Goal: Task Accomplishment & Management: Manage account settings

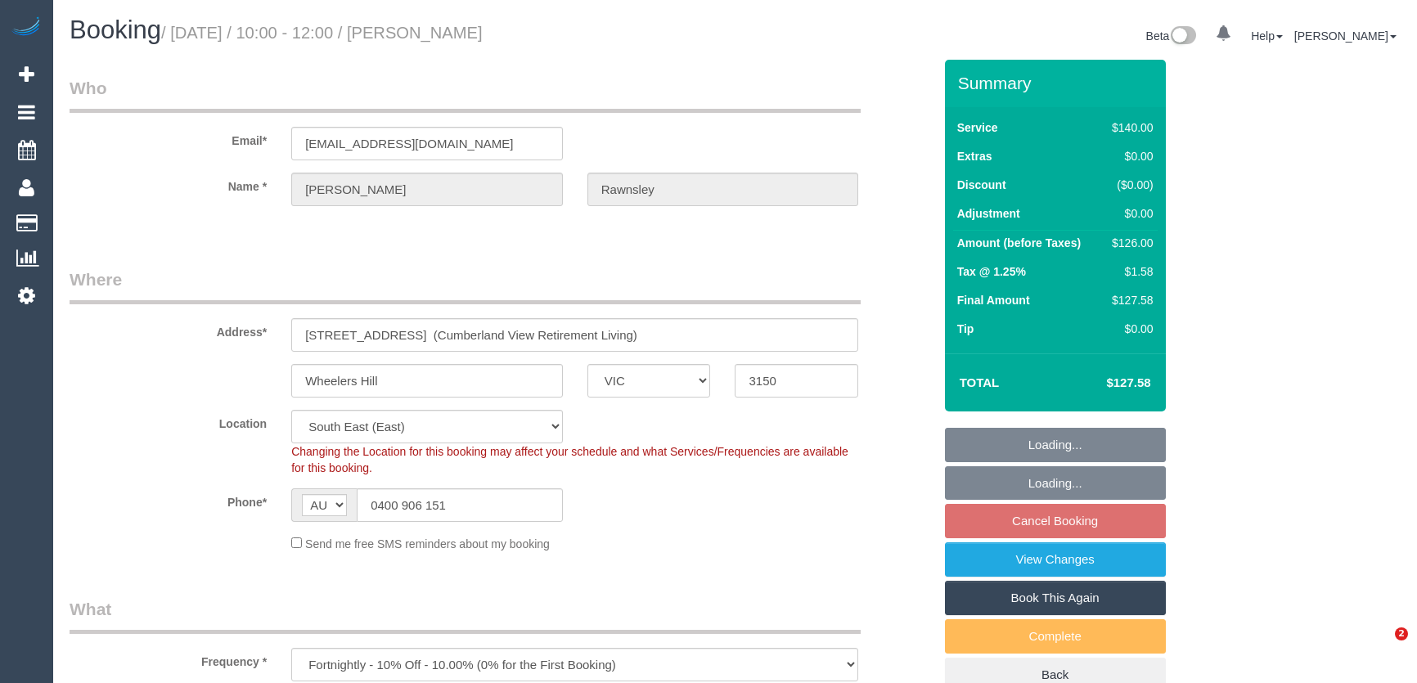
select select "VIC"
select select "string:stripe-pm_1RdQKR2GScqysDRV6IchxJnf"
select select "number:28"
select select "number:14"
select select "number:19"
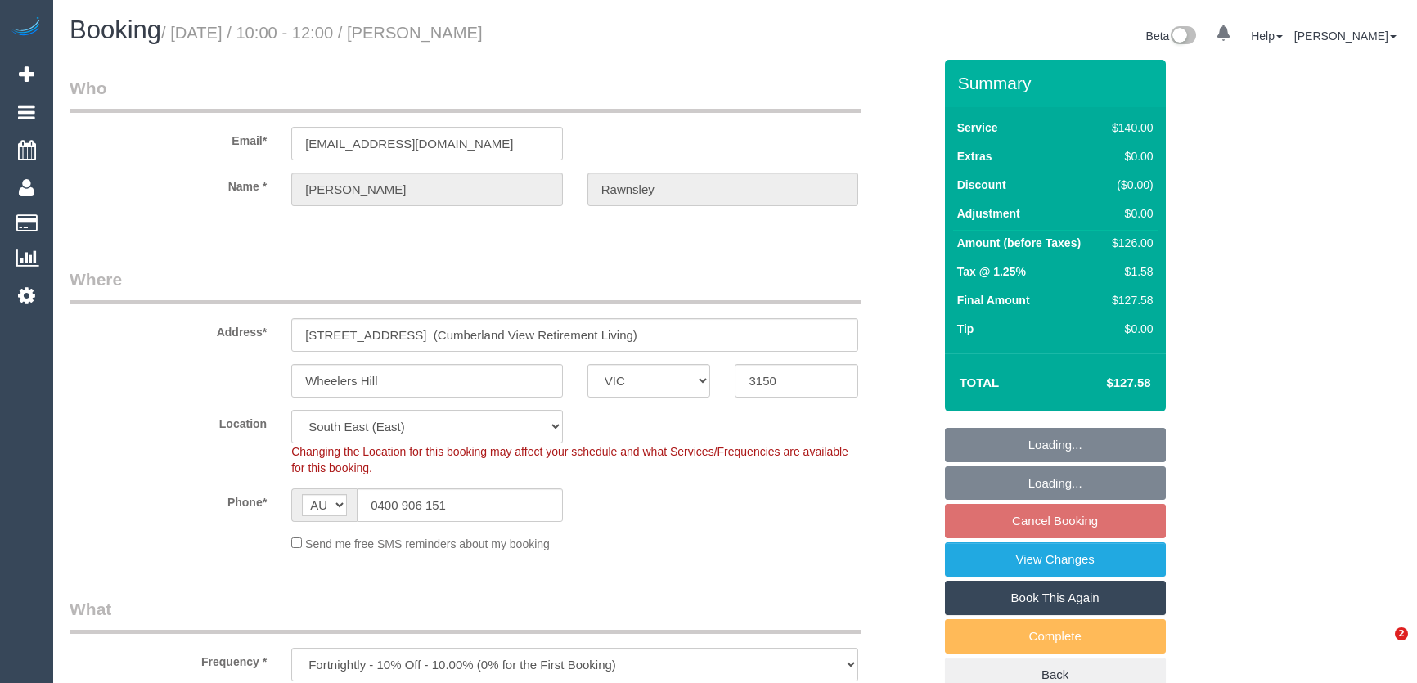
select select "number:25"
select select "number:33"
select select "spot1"
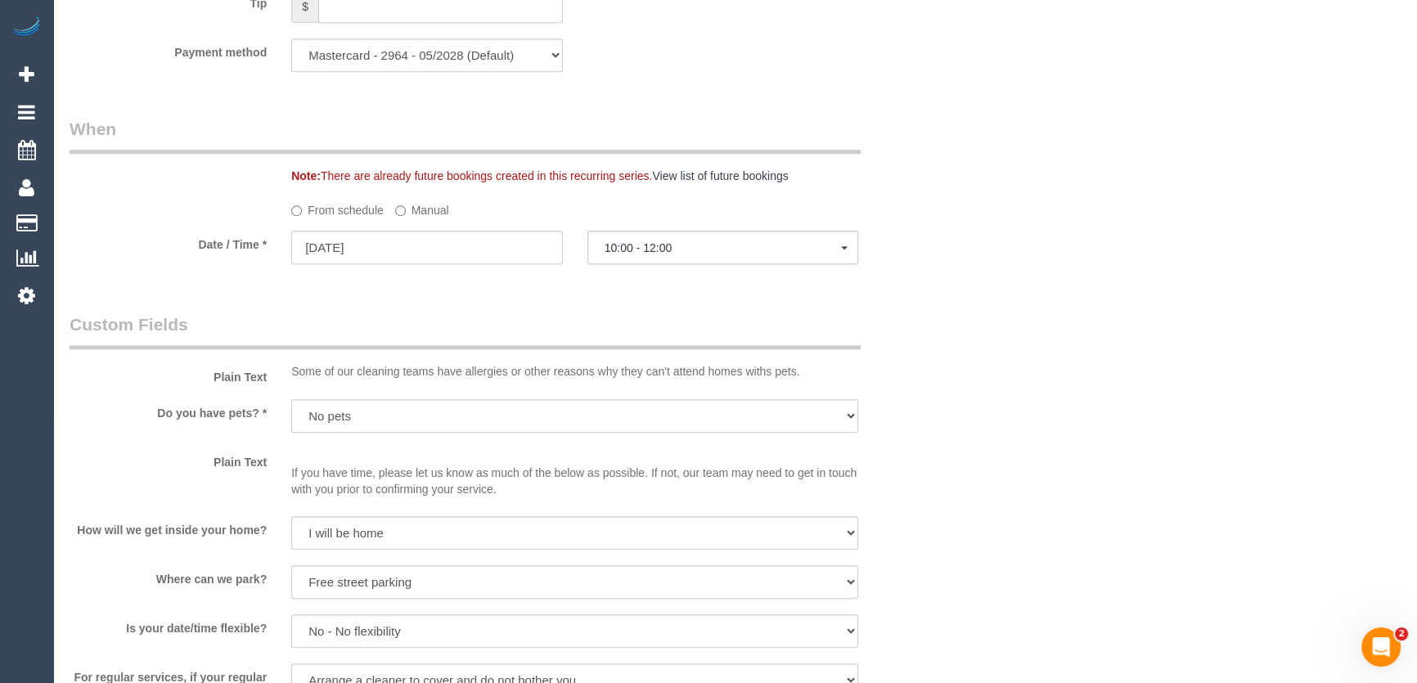
scroll to position [1636, 0]
click at [406, 205] on label "Manual" at bounding box center [422, 206] width 54 height 22
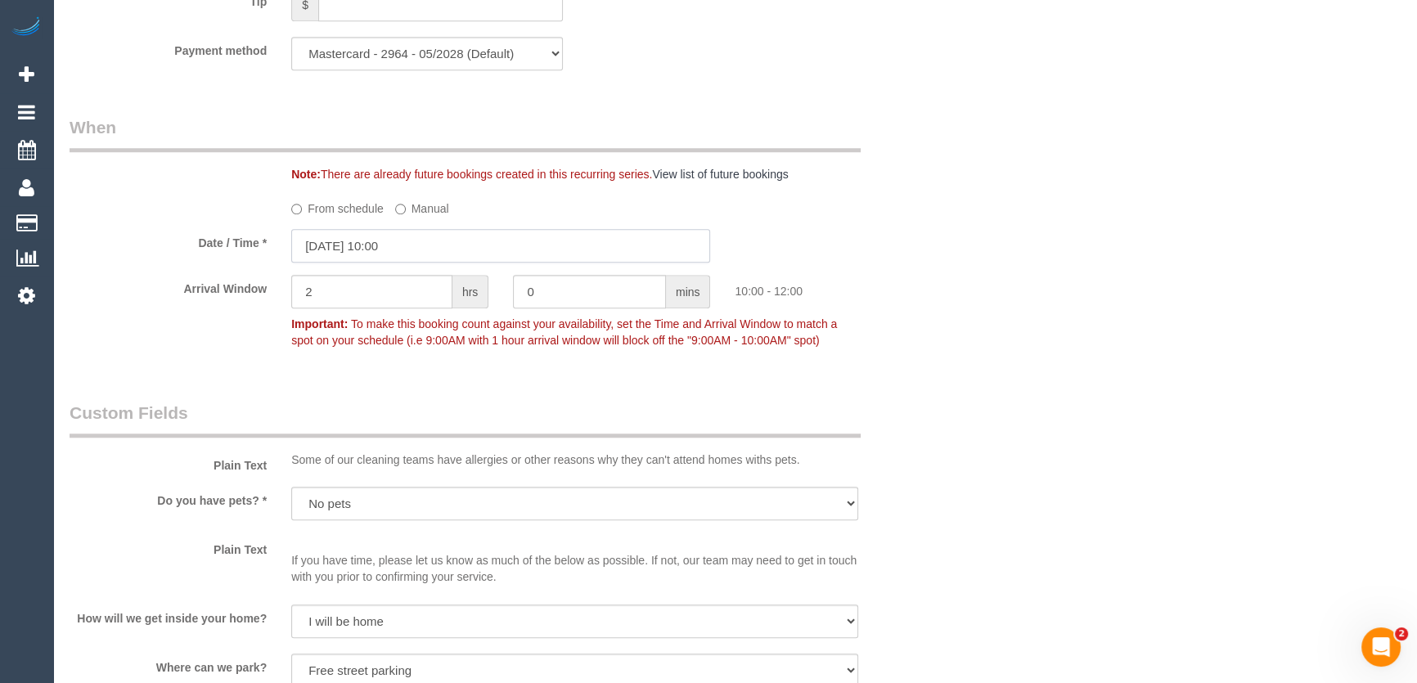
click at [431, 245] on input "[DATE] 10:00" at bounding box center [500, 246] width 419 height 34
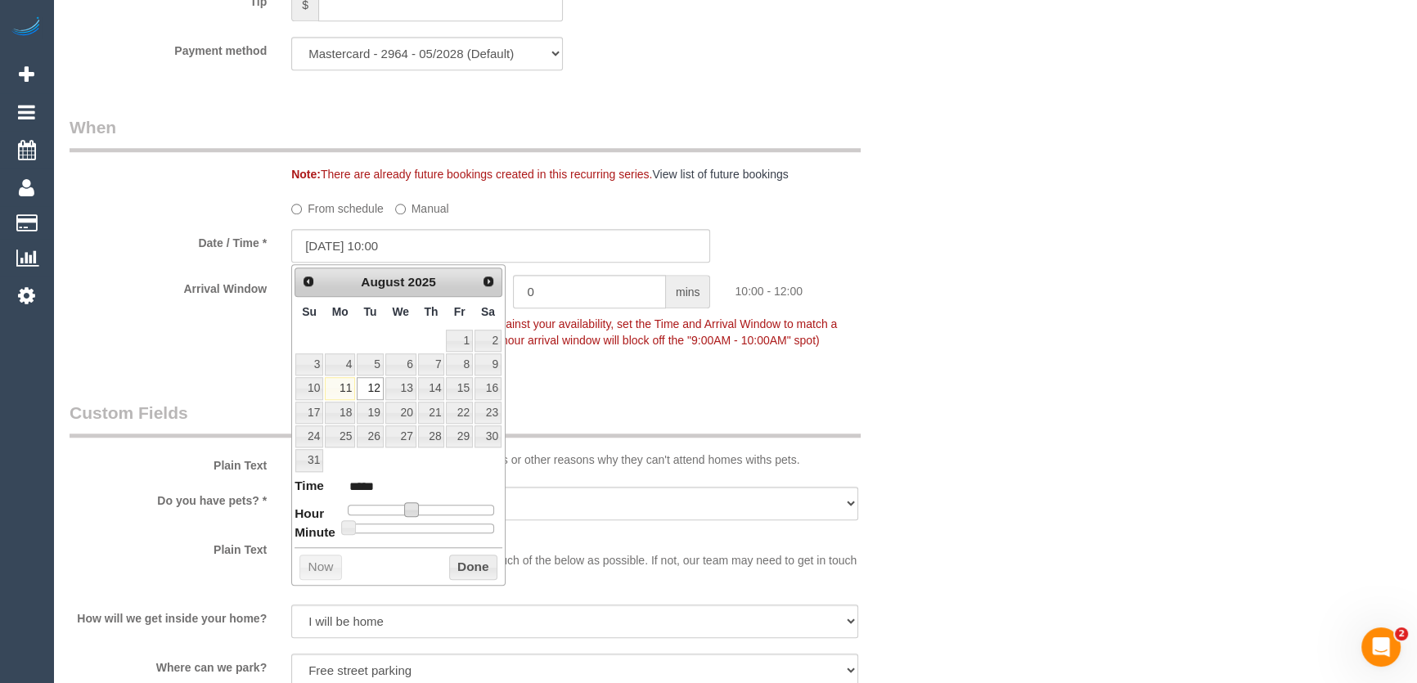
drag, startPoint x: 408, startPoint y: 511, endPoint x: 418, endPoint y: 509, distance: 10.1
click at [408, 511] on span at bounding box center [411, 509] width 15 height 15
click at [412, 511] on span at bounding box center [411, 509] width 15 height 15
click at [416, 510] on span at bounding box center [411, 509] width 15 height 15
type input "12/08/2025 13:00"
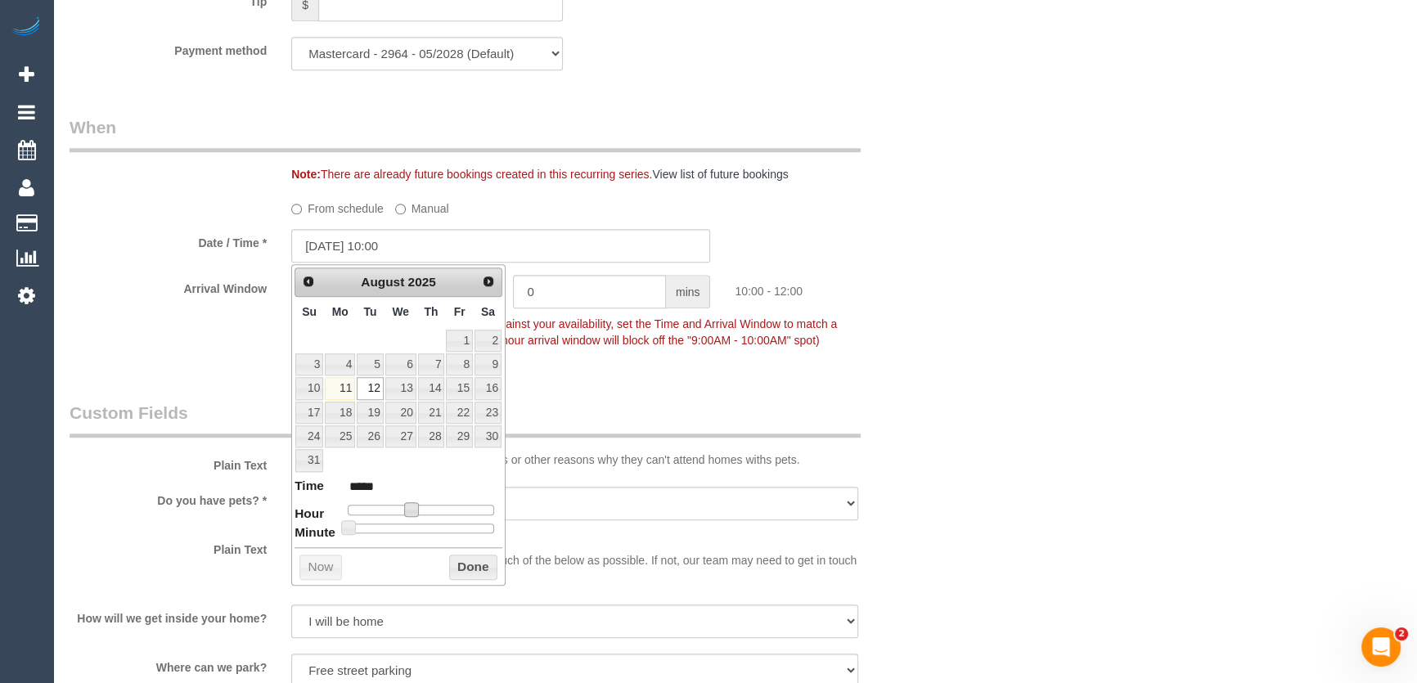
type input "*****"
click at [430, 509] on div at bounding box center [421, 510] width 146 height 10
click at [639, 385] on div "Who Email* lrawnsley@iinet.net.au Name * Liz Rawnsley Where Address* unit 192, …" at bounding box center [501, 247] width 888 height 3649
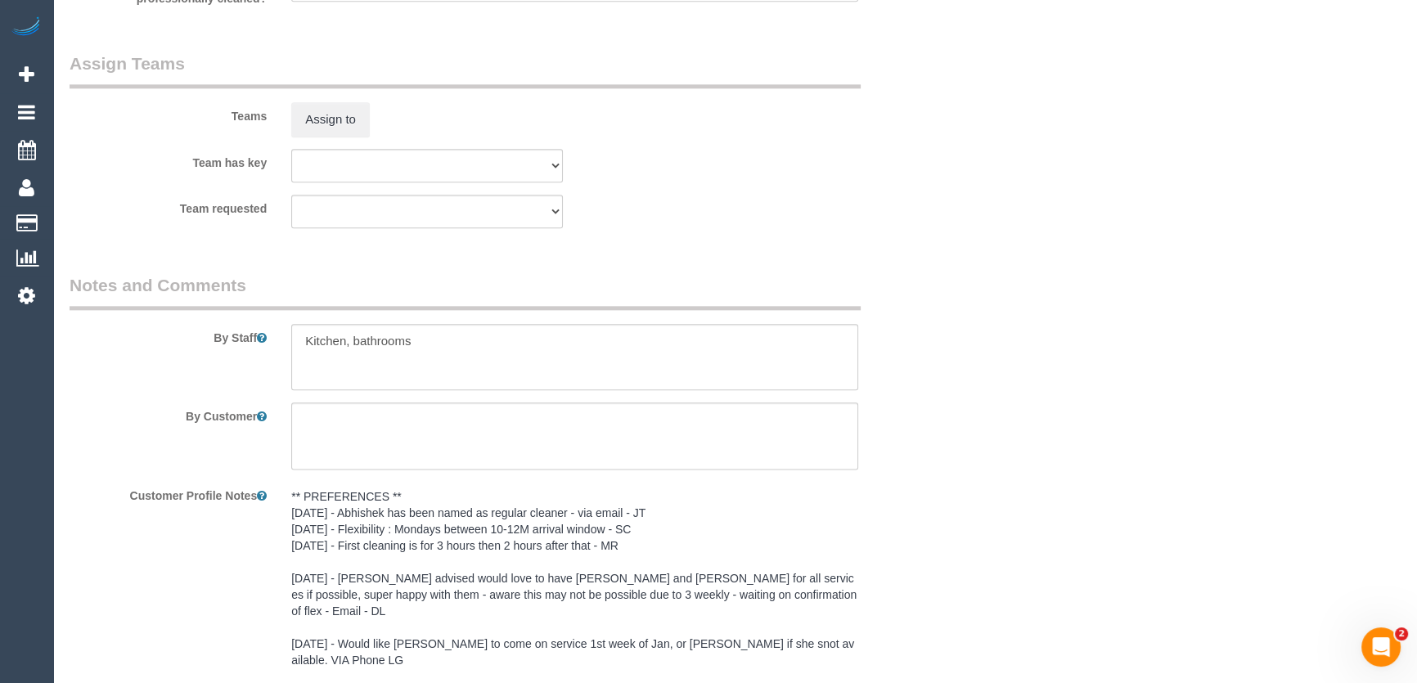
scroll to position [2231, 0]
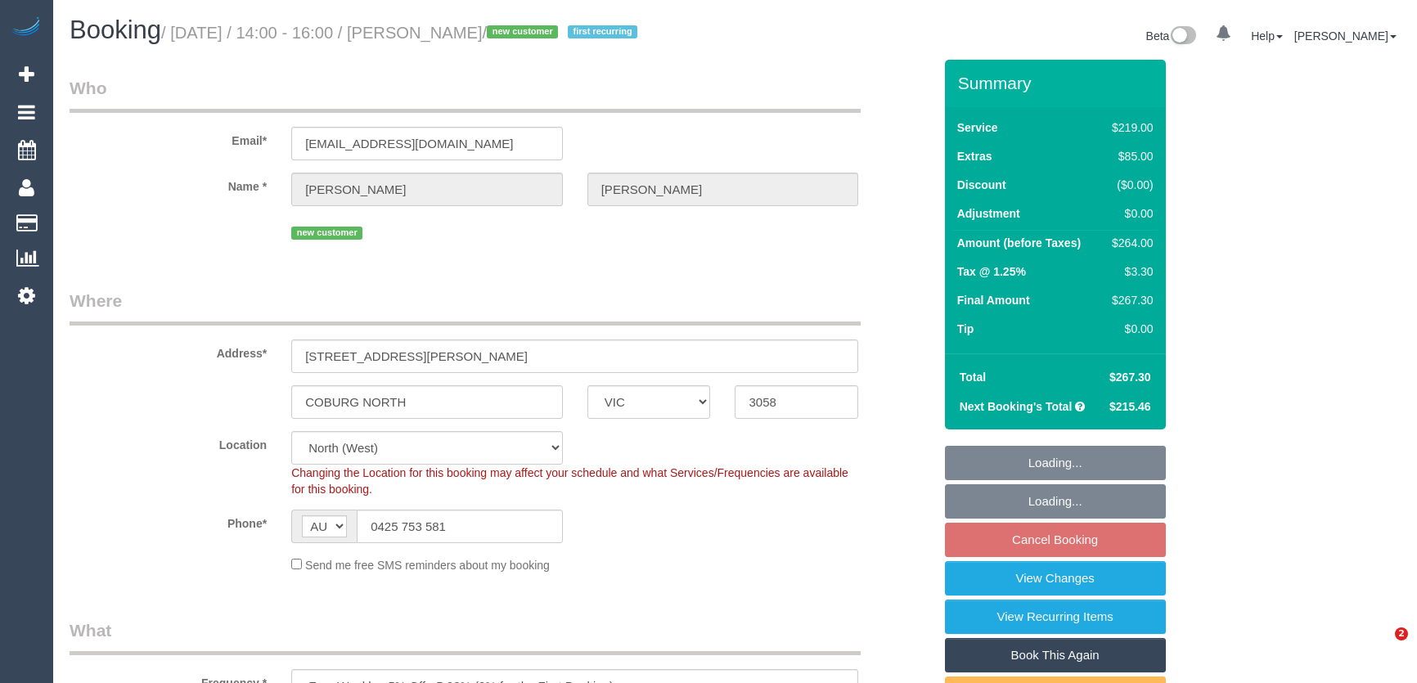
select select "VIC"
select select "spot1"
select select "number:27"
select select "number:14"
select select "number:19"
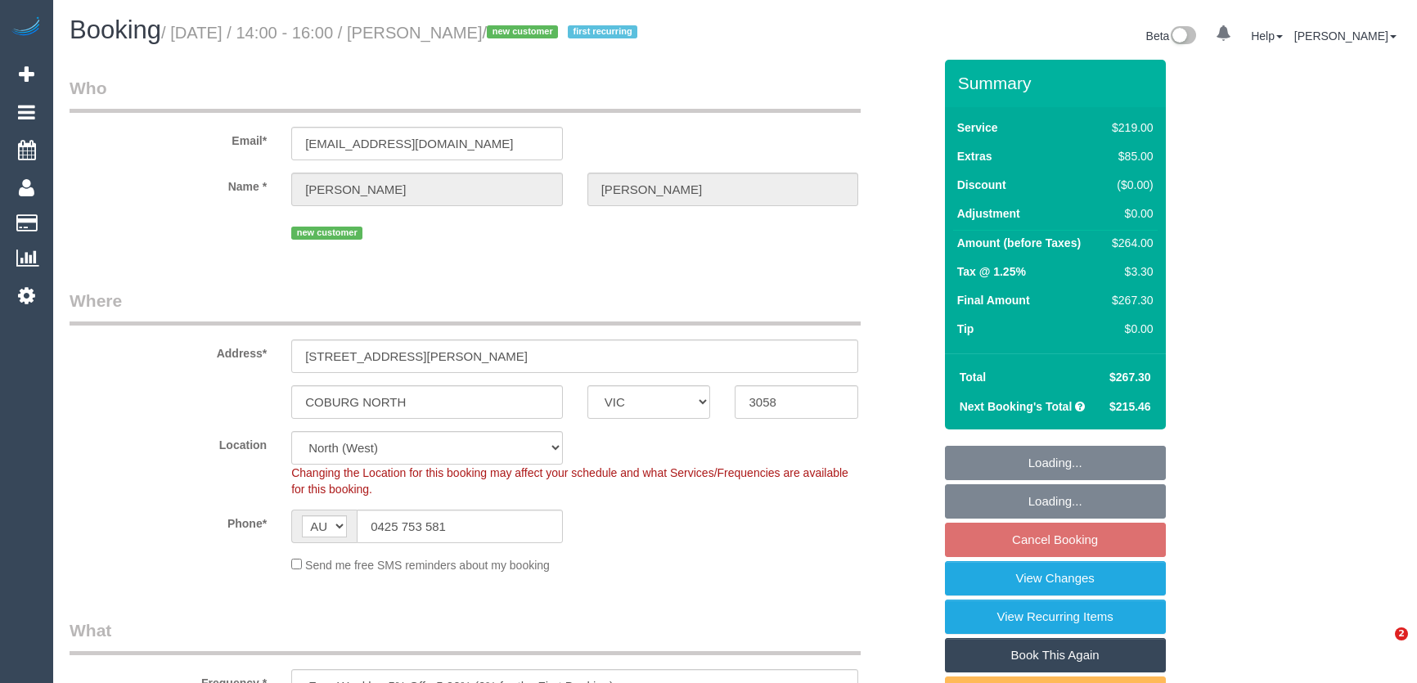
select select "number:22"
select select "number:35"
select select "number:26"
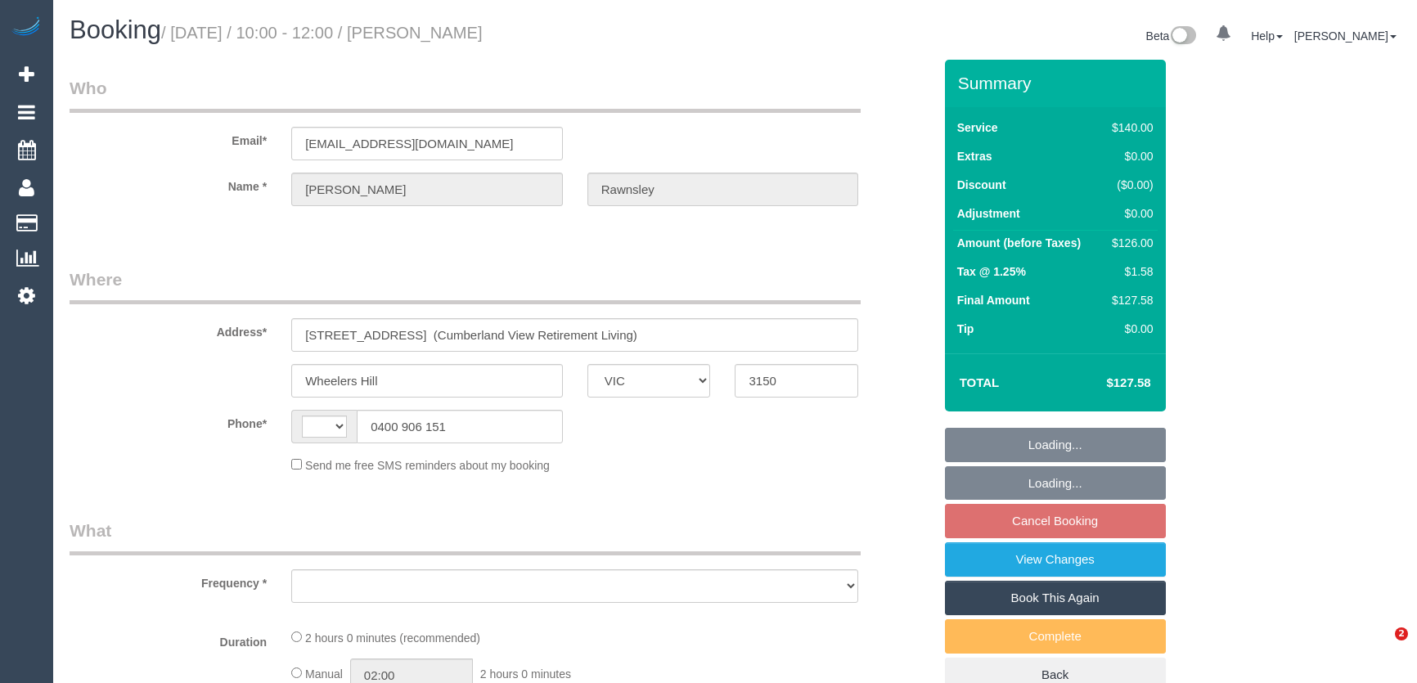
select select "VIC"
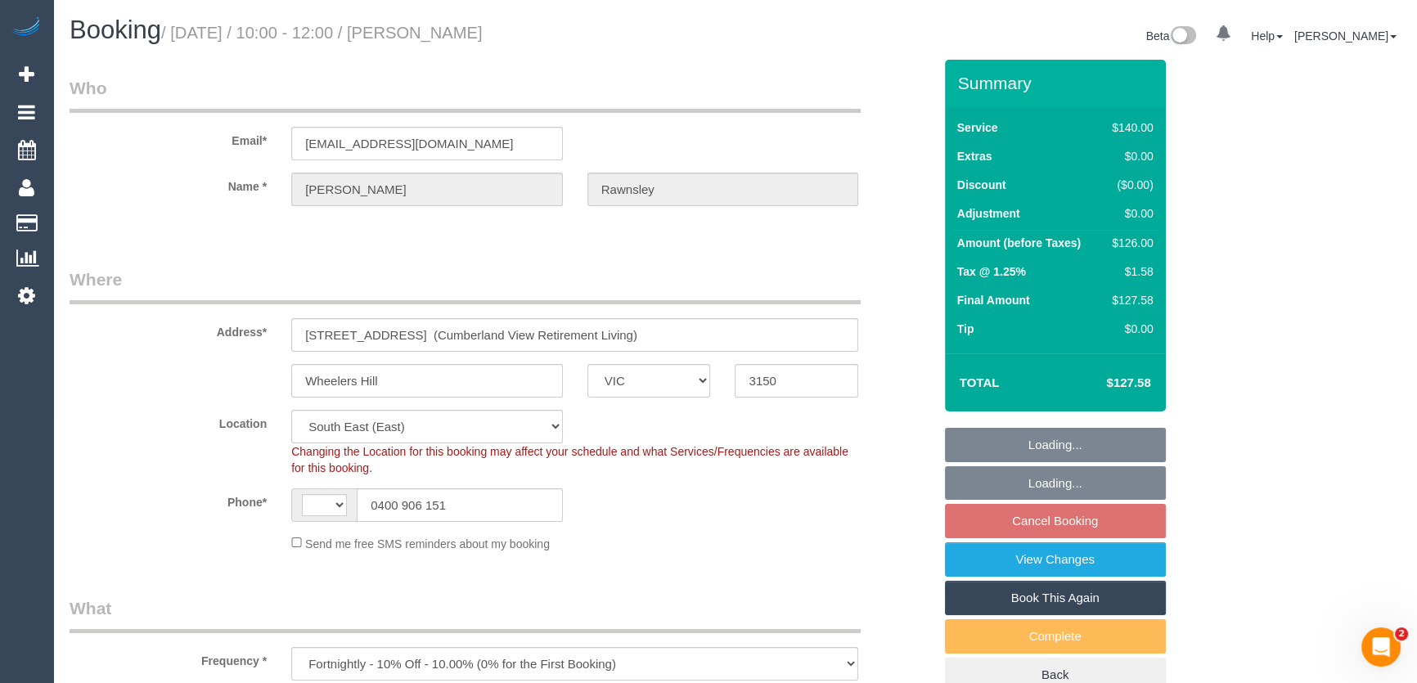
select select "object:714"
select select "string:AU"
select select "string:stripe-pm_1RdQKR2GScqysDRV6IchxJnf"
select select "number:28"
select select "number:14"
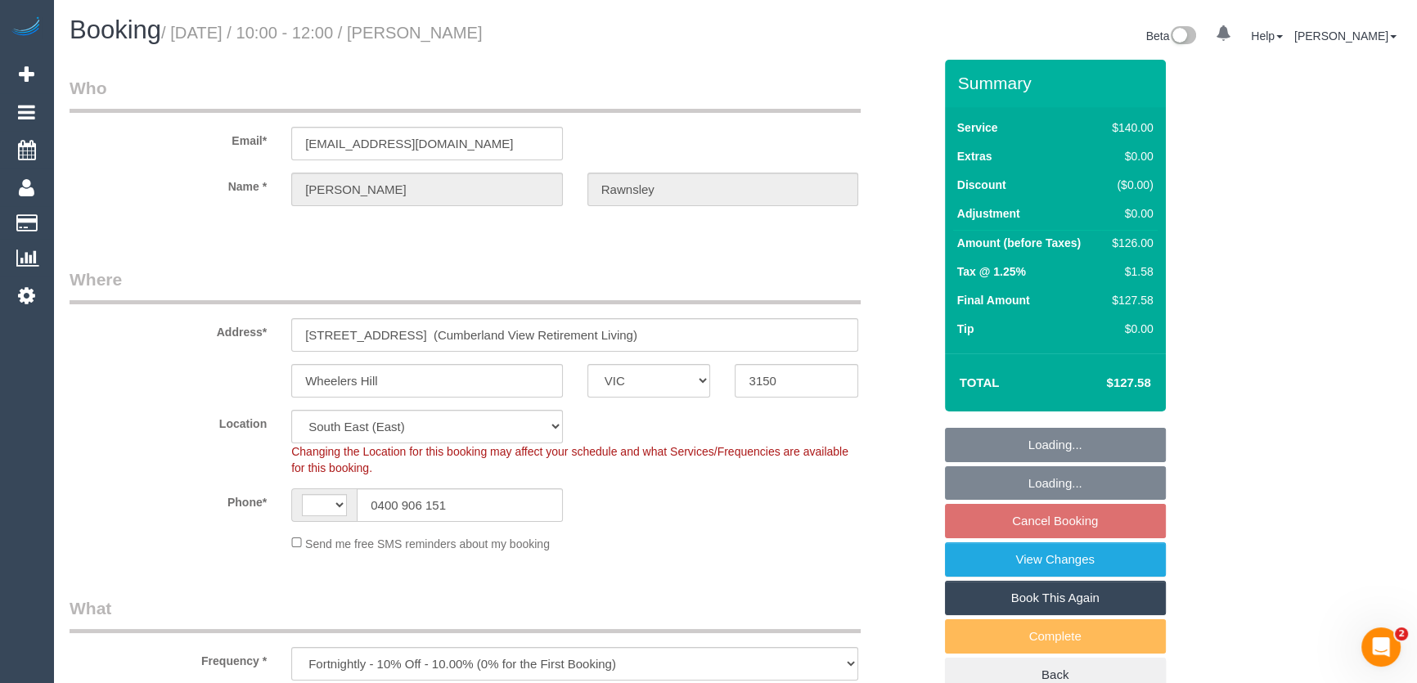
select select "number:19"
select select "number:25"
select select "number:33"
select select "spot1"
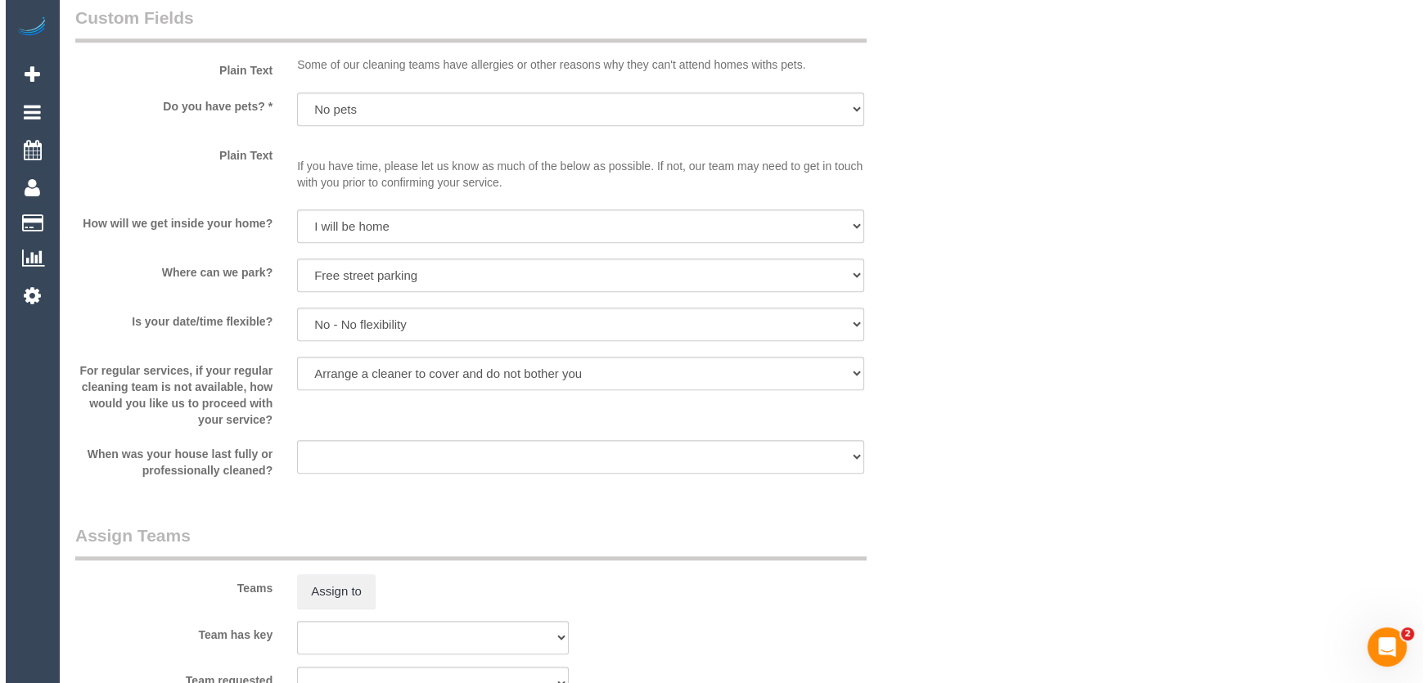
scroll to position [2082, 0]
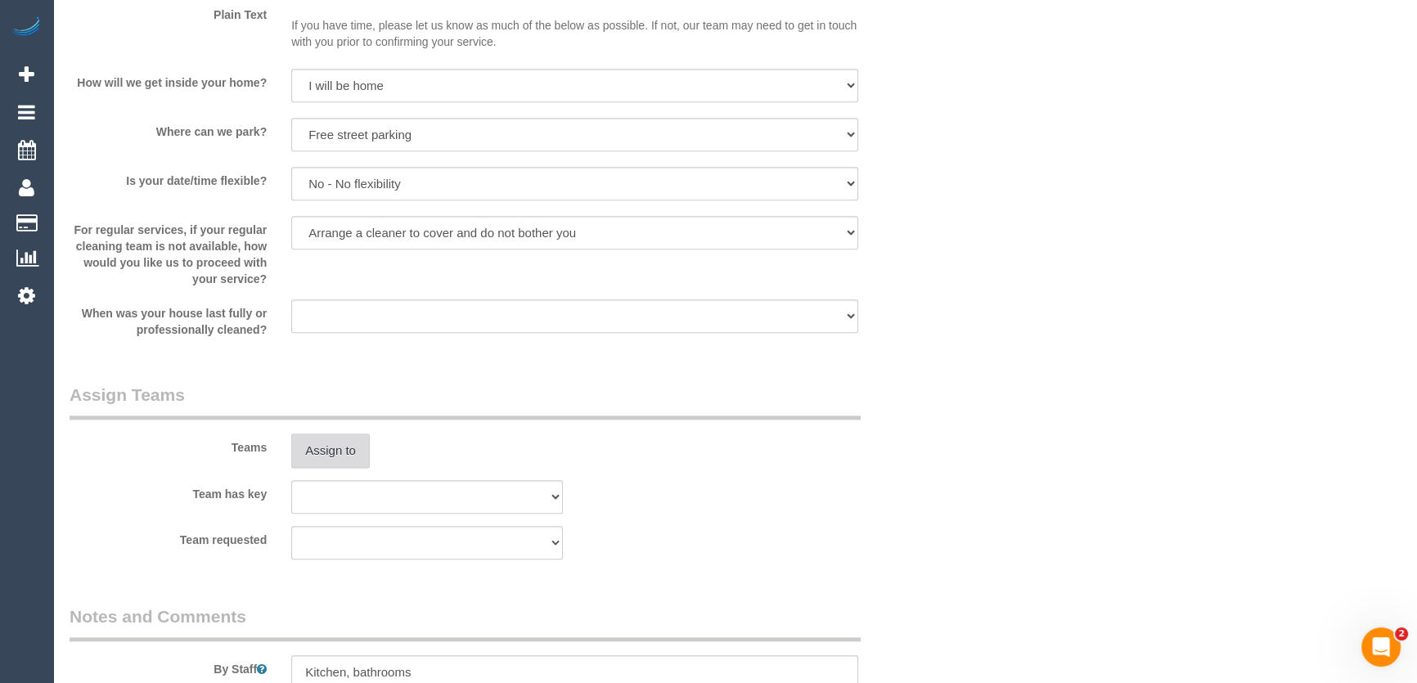
click at [341, 461] on button "Assign to" at bounding box center [330, 451] width 79 height 34
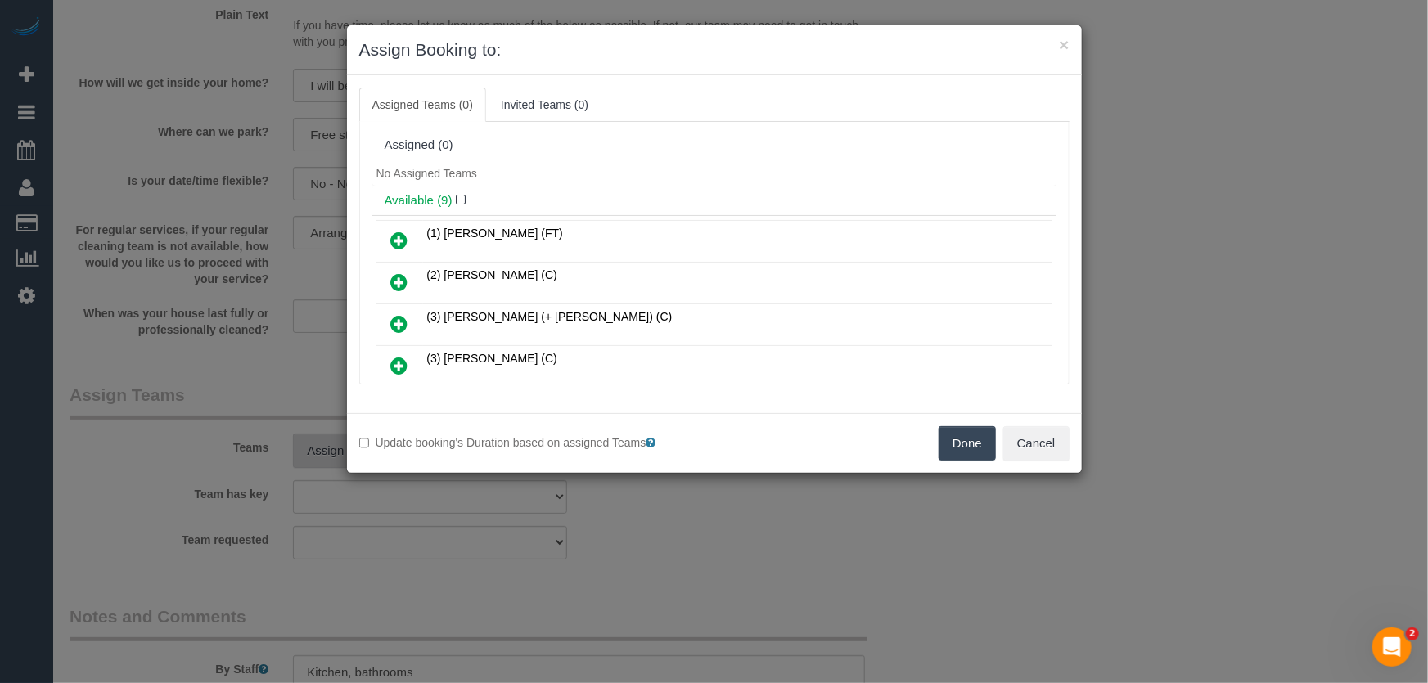
scroll to position [143, 0]
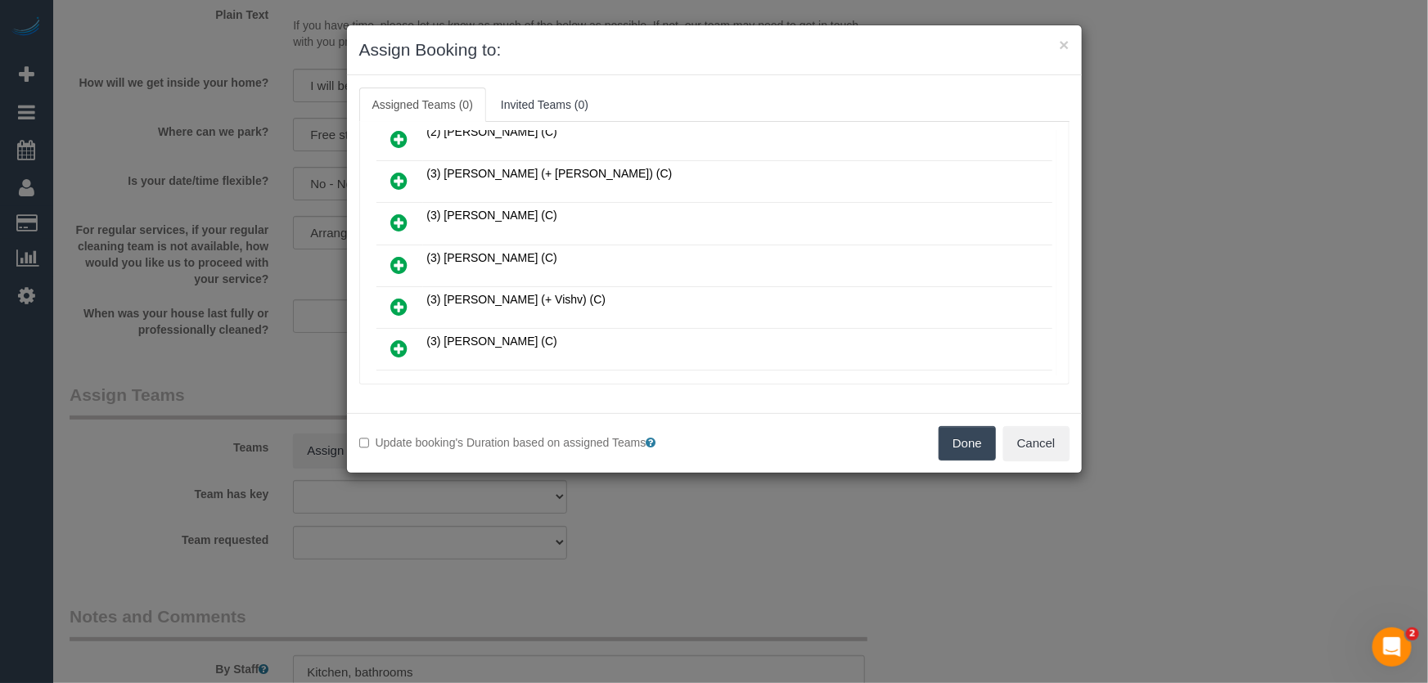
click at [401, 262] on icon at bounding box center [399, 265] width 17 height 20
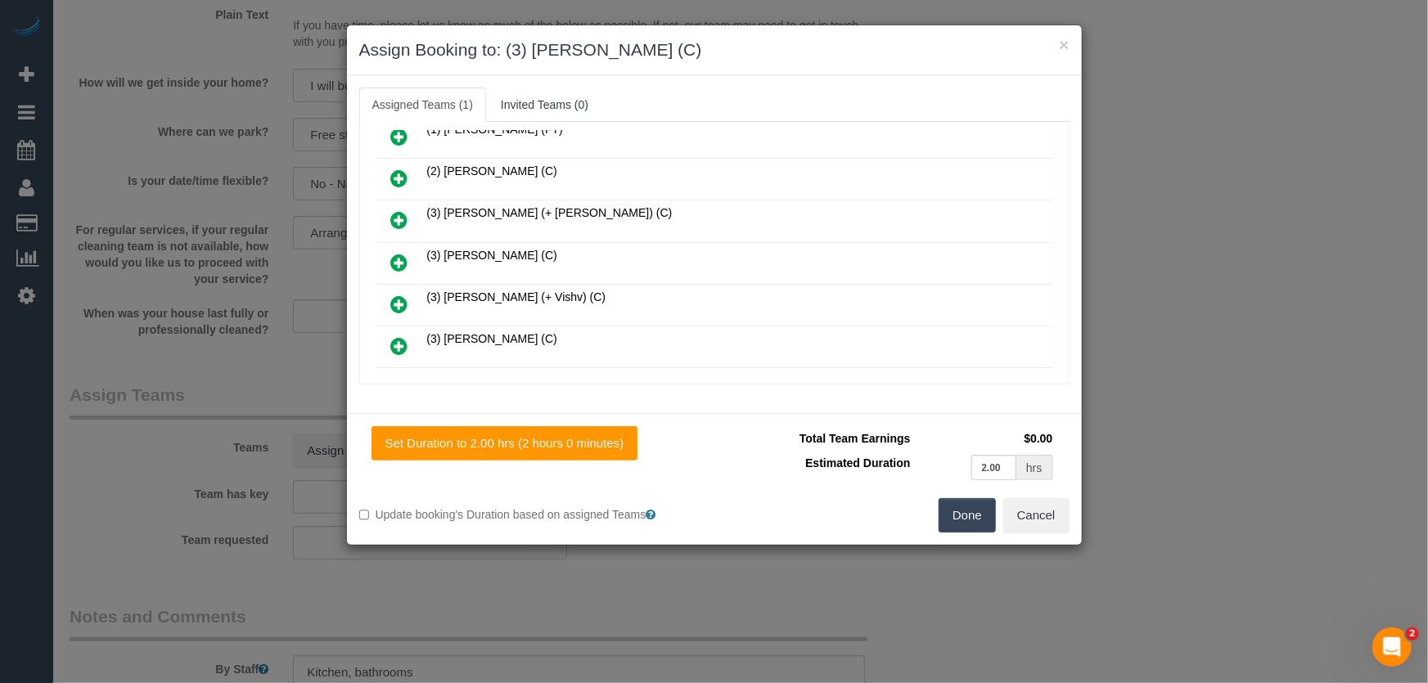
scroll to position [182, 0]
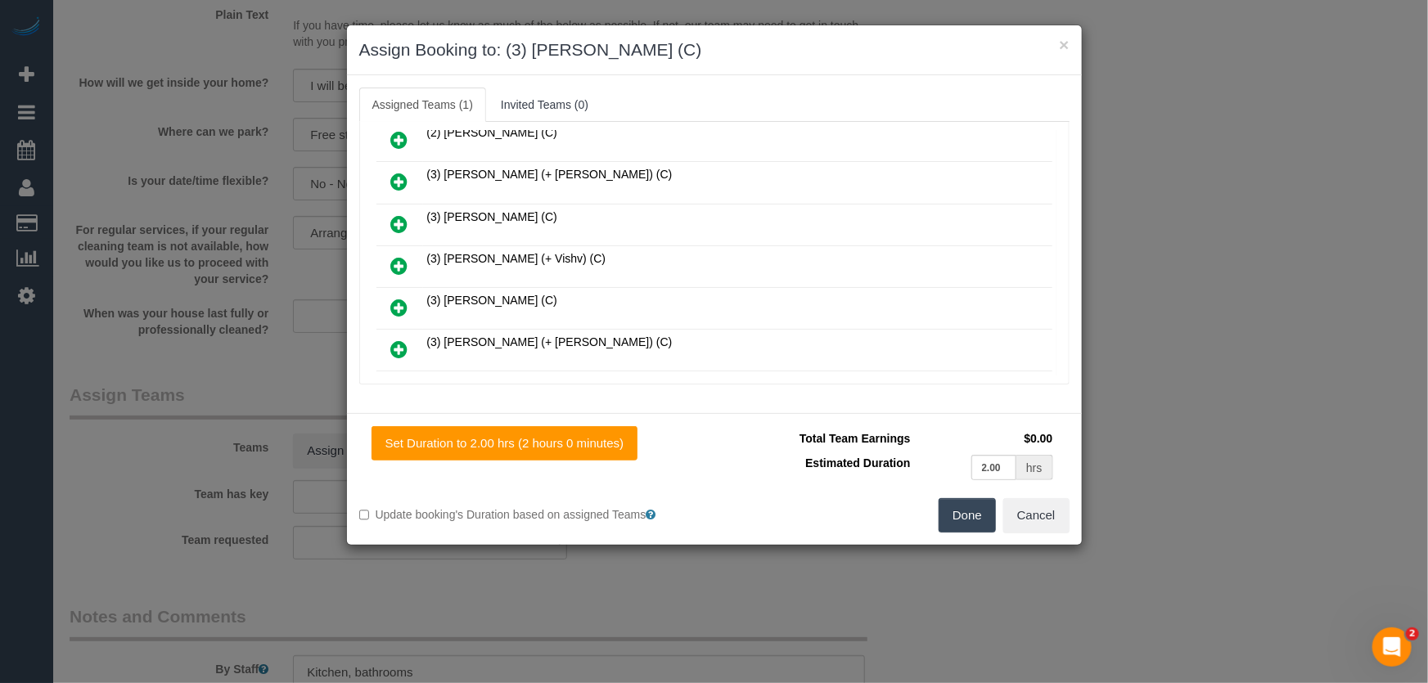
click at [969, 520] on button "Done" at bounding box center [967, 515] width 57 height 34
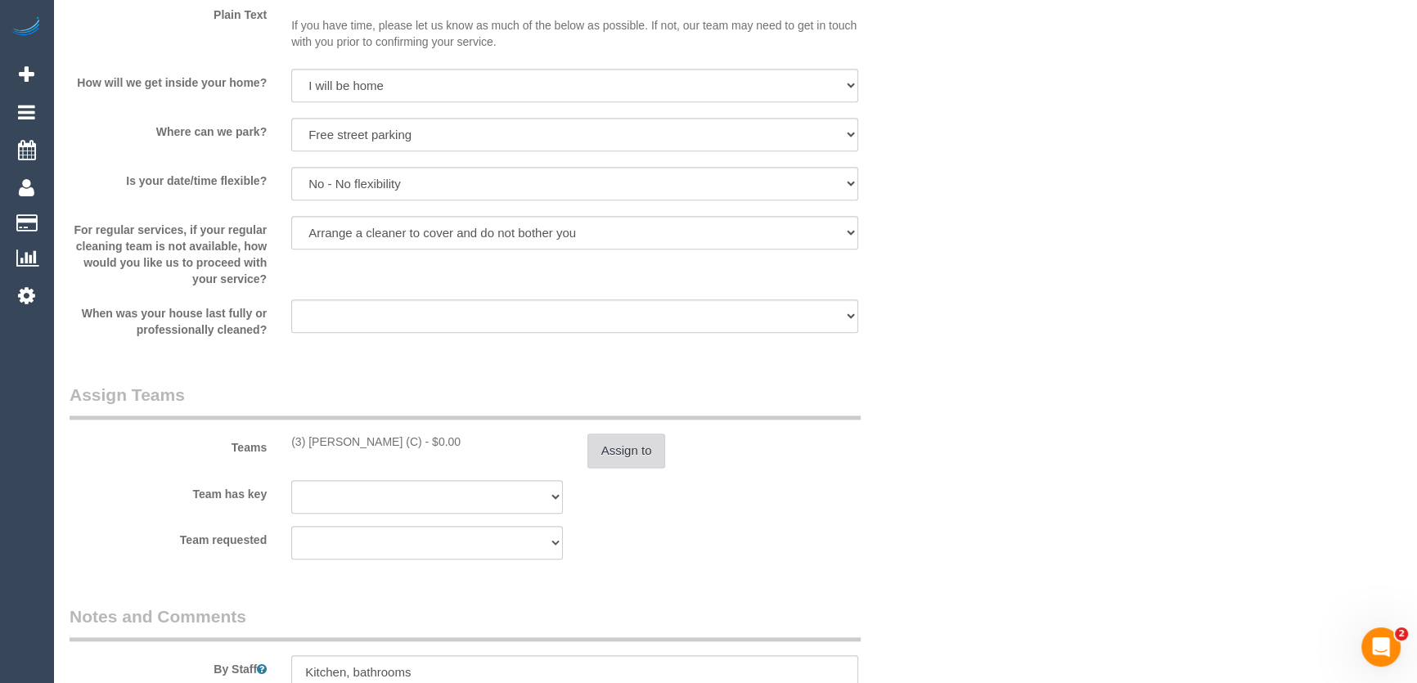
click at [641, 450] on button "Assign to" at bounding box center [626, 451] width 79 height 34
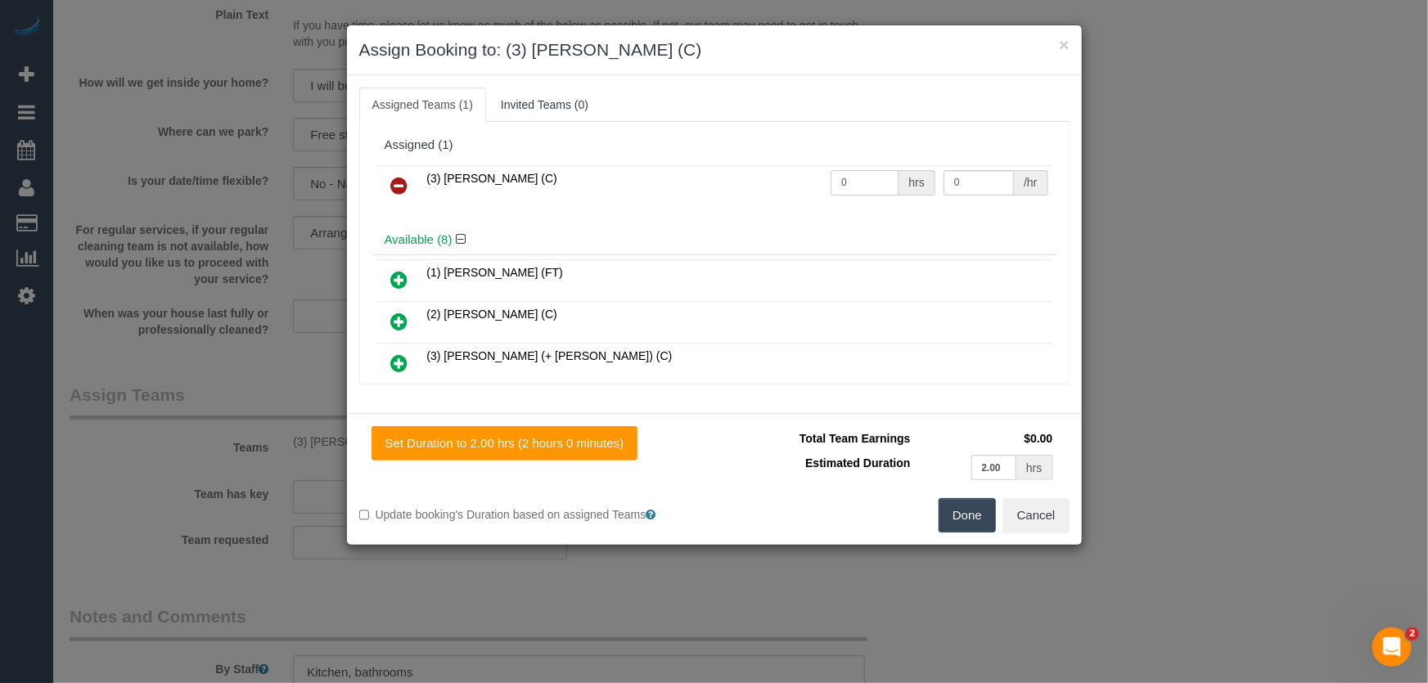
click at [851, 178] on input "0" at bounding box center [864, 182] width 68 height 25
type input "2"
type input "35"
click at [979, 513] on button "Done" at bounding box center [967, 515] width 57 height 34
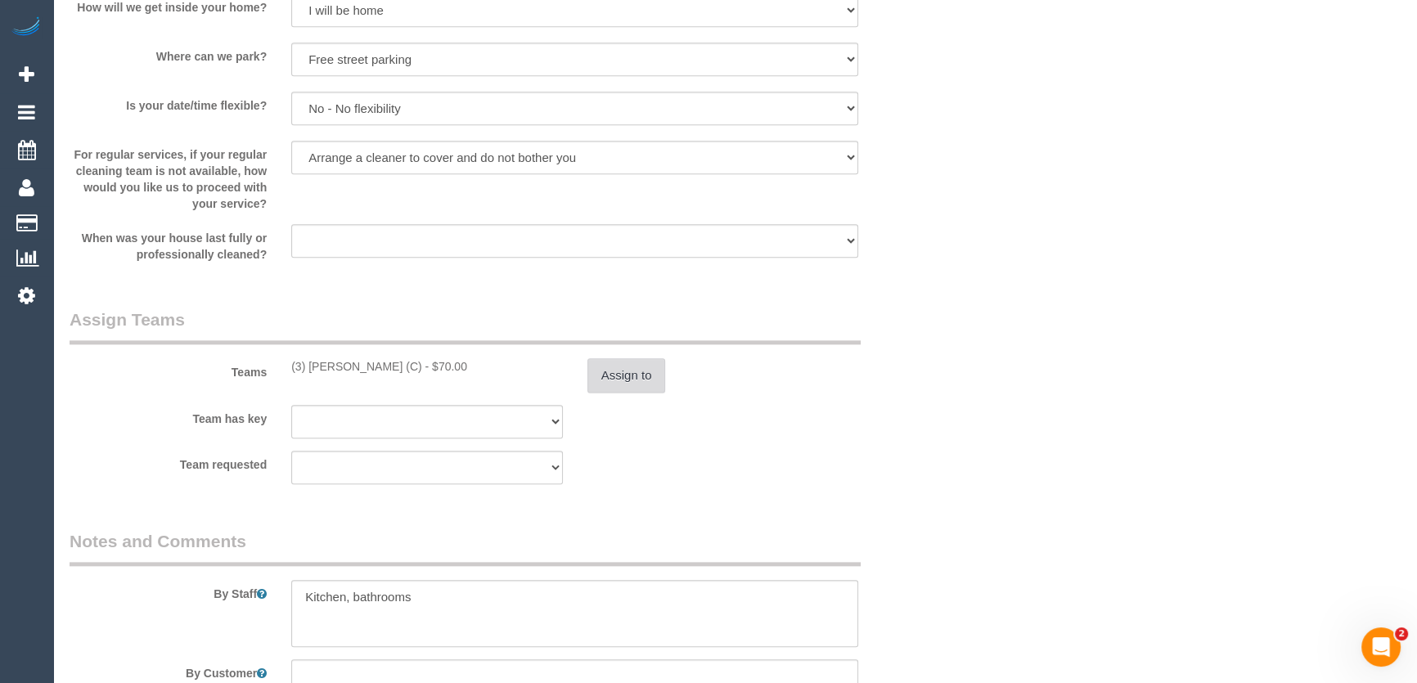
scroll to position [2306, 0]
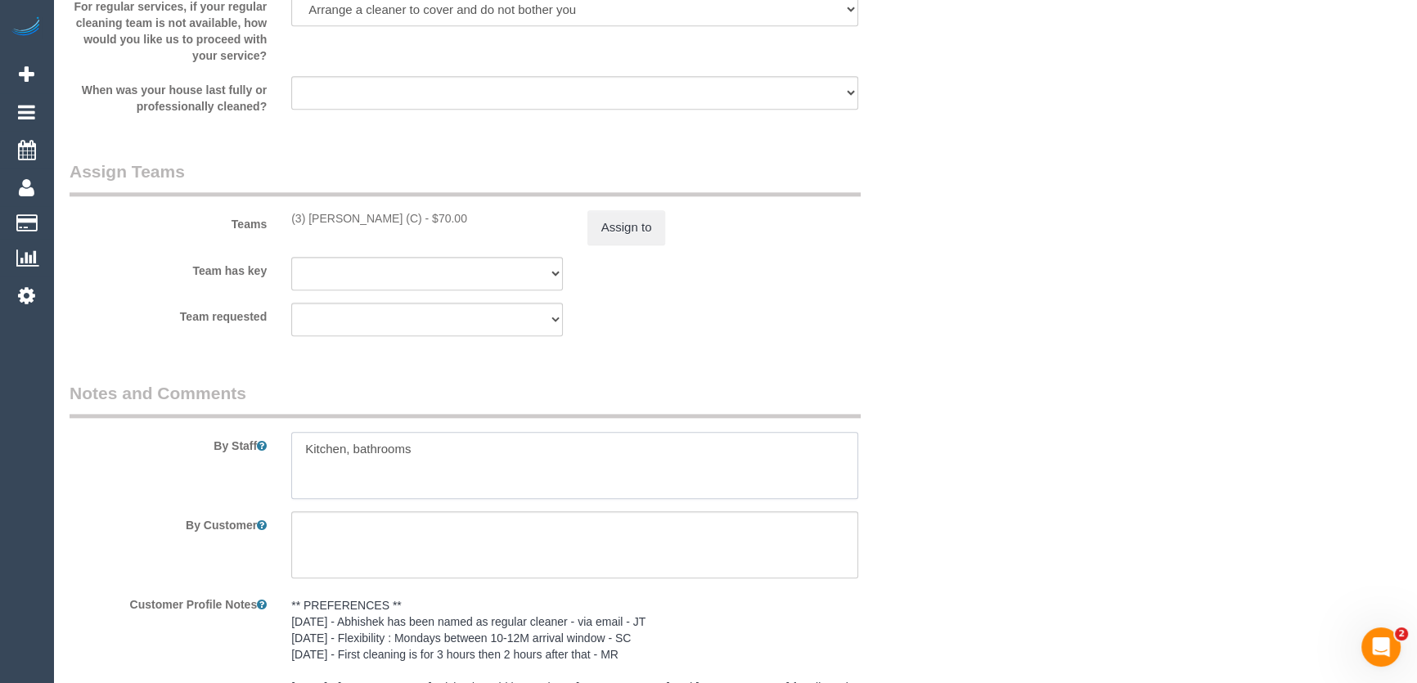
click at [291, 439] on textarea at bounding box center [574, 465] width 567 height 67
type textarea "*cover* Kitchen, bathrooms"
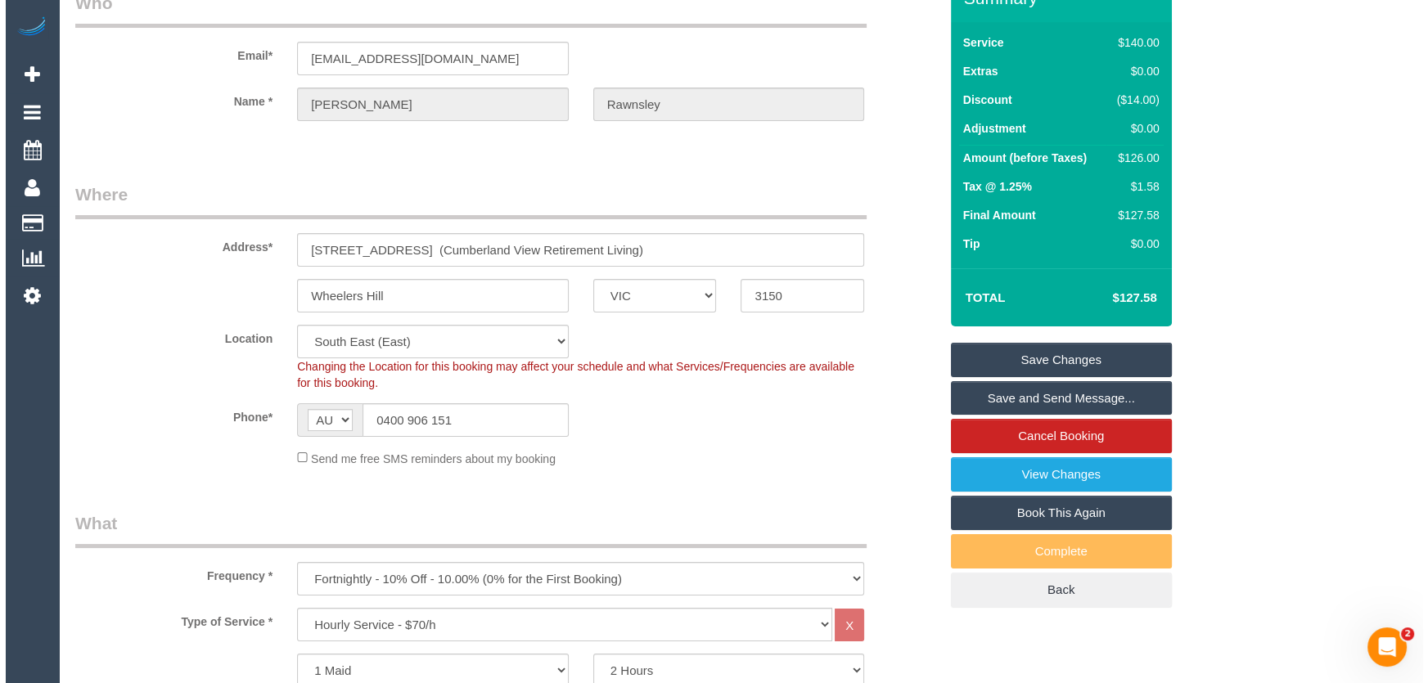
scroll to position [0, 0]
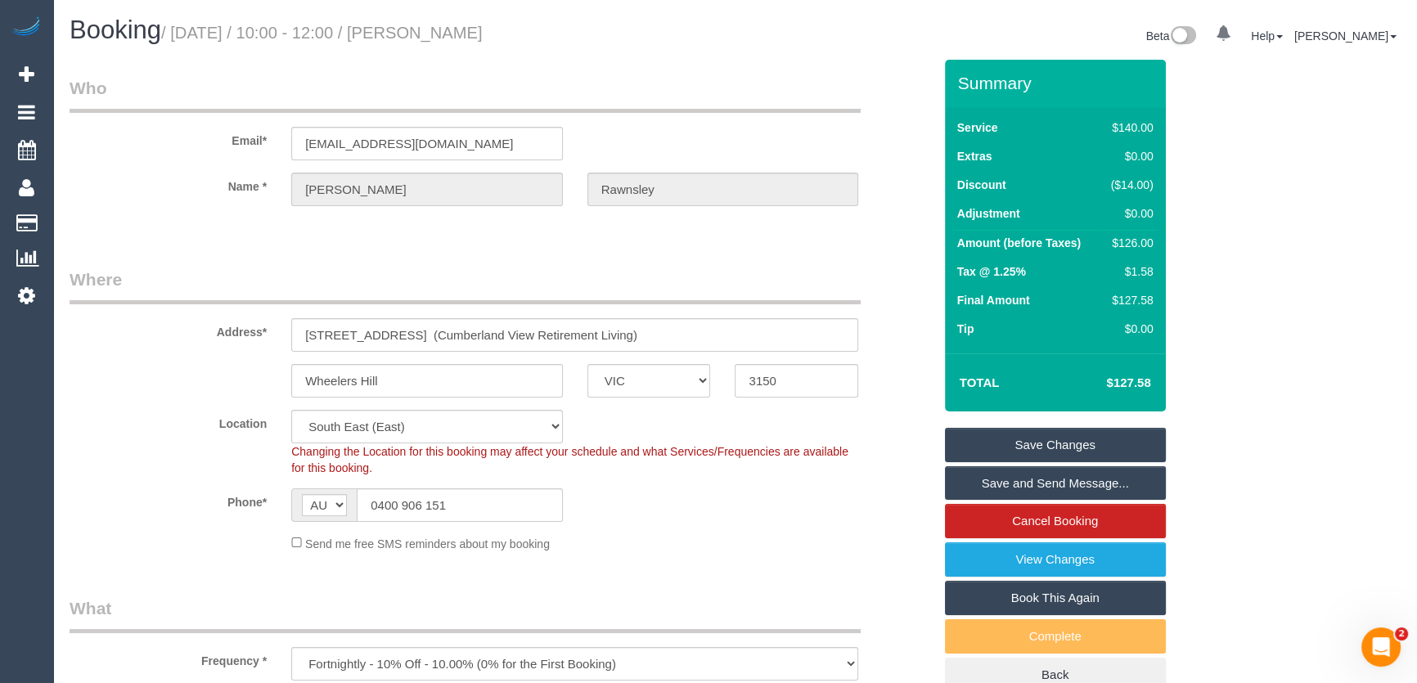
click at [432, 31] on small "/ August 12, 2025 / 10:00 - 12:00 / Liz Rawnsley" at bounding box center [322, 33] width 322 height 18
click at [454, 47] on div "Booking / August 12, 2025 / 10:00 - 12:00 / Liz Rawnsley" at bounding box center [396, 33] width 678 height 35
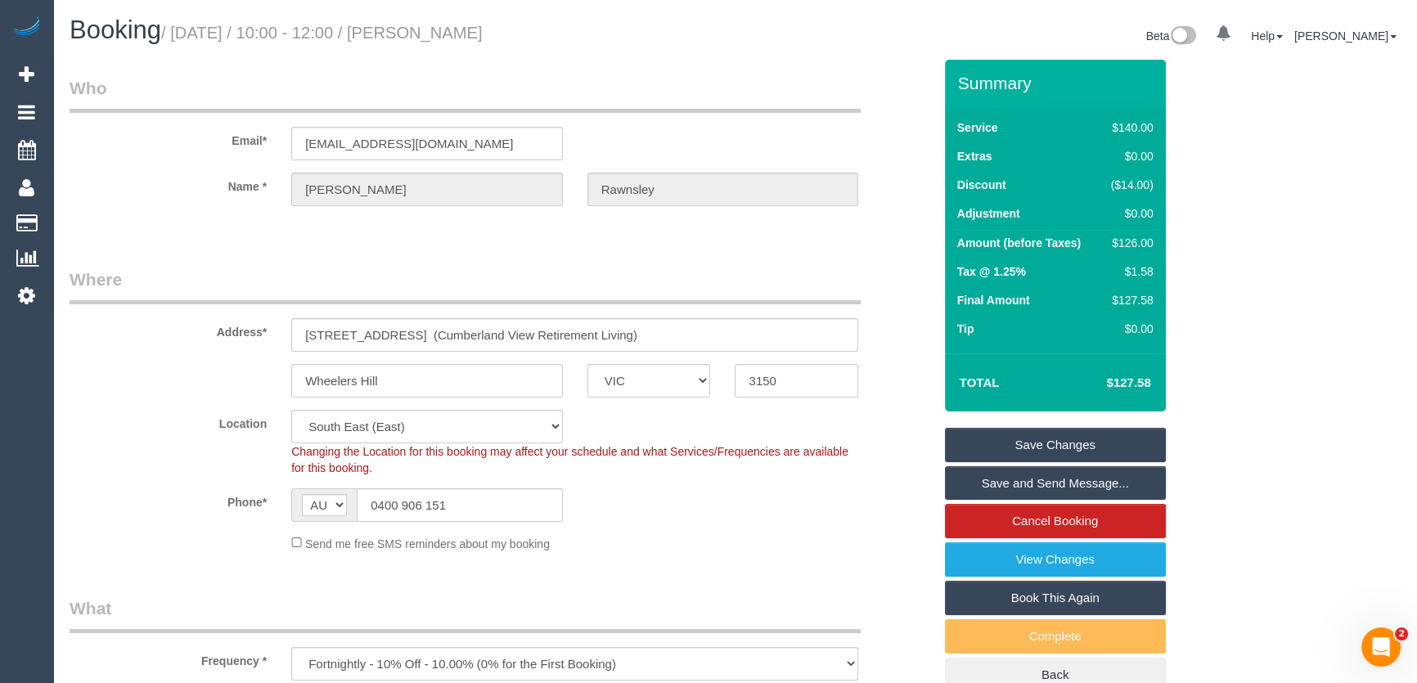
click at [430, 29] on small "/ August 12, 2025 / 10:00 - 12:00 / Liz Rawnsley" at bounding box center [322, 33] width 322 height 18
copy small "Liz Rawnsley"
click at [1005, 484] on link "Save and Send Message..." at bounding box center [1055, 483] width 221 height 34
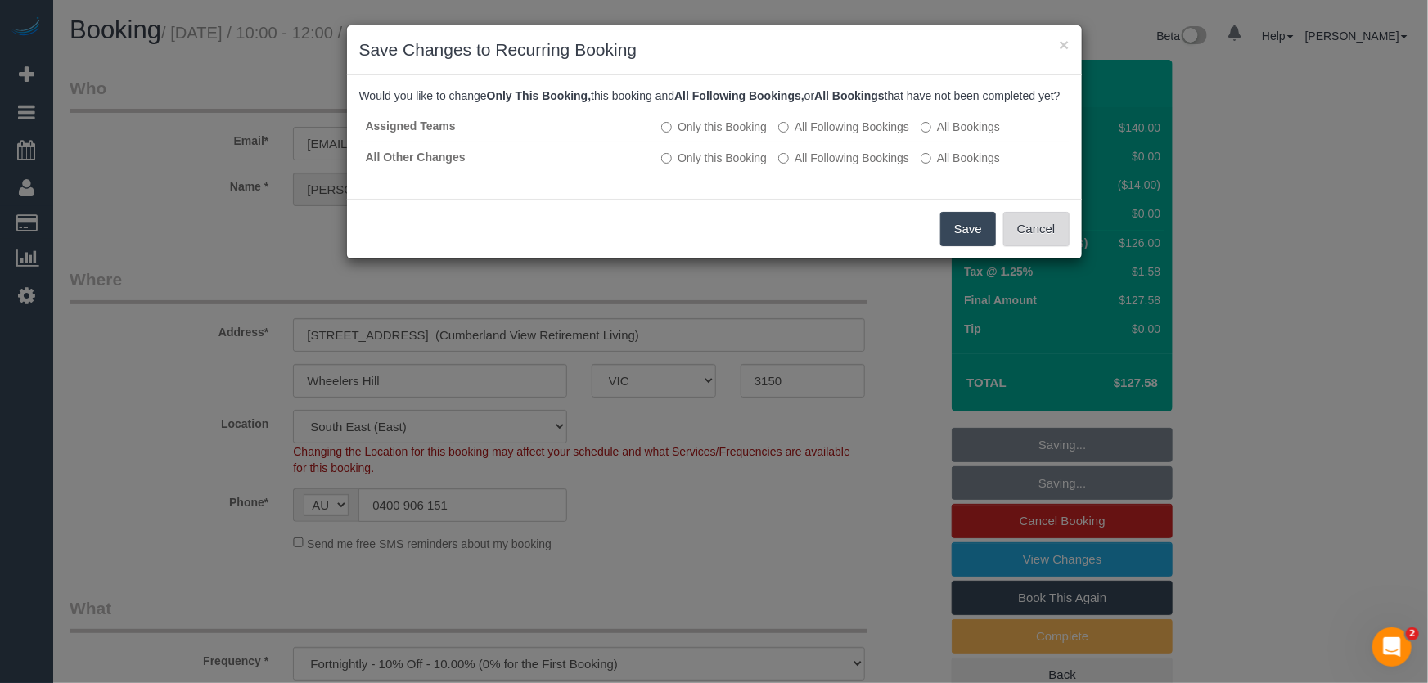
click at [1051, 246] on button "Cancel" at bounding box center [1036, 229] width 66 height 34
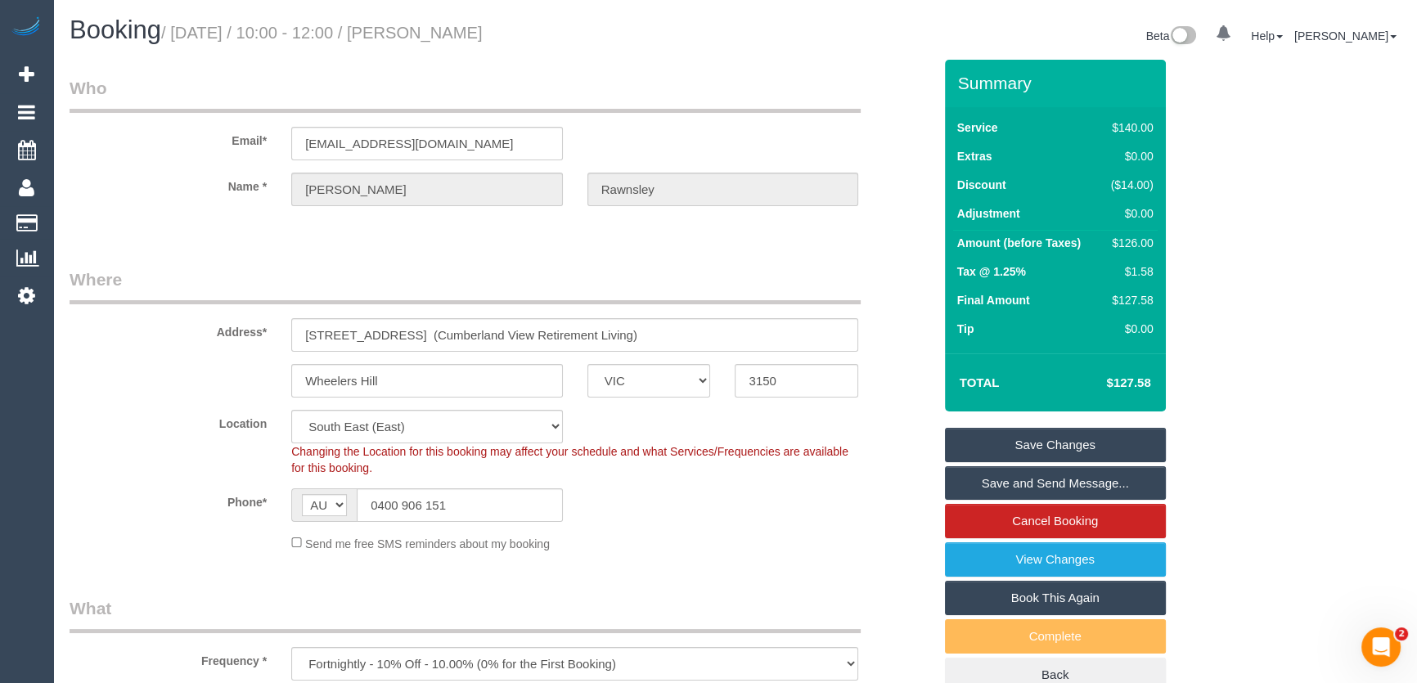
click at [1062, 448] on link "Save Changes" at bounding box center [1055, 445] width 221 height 34
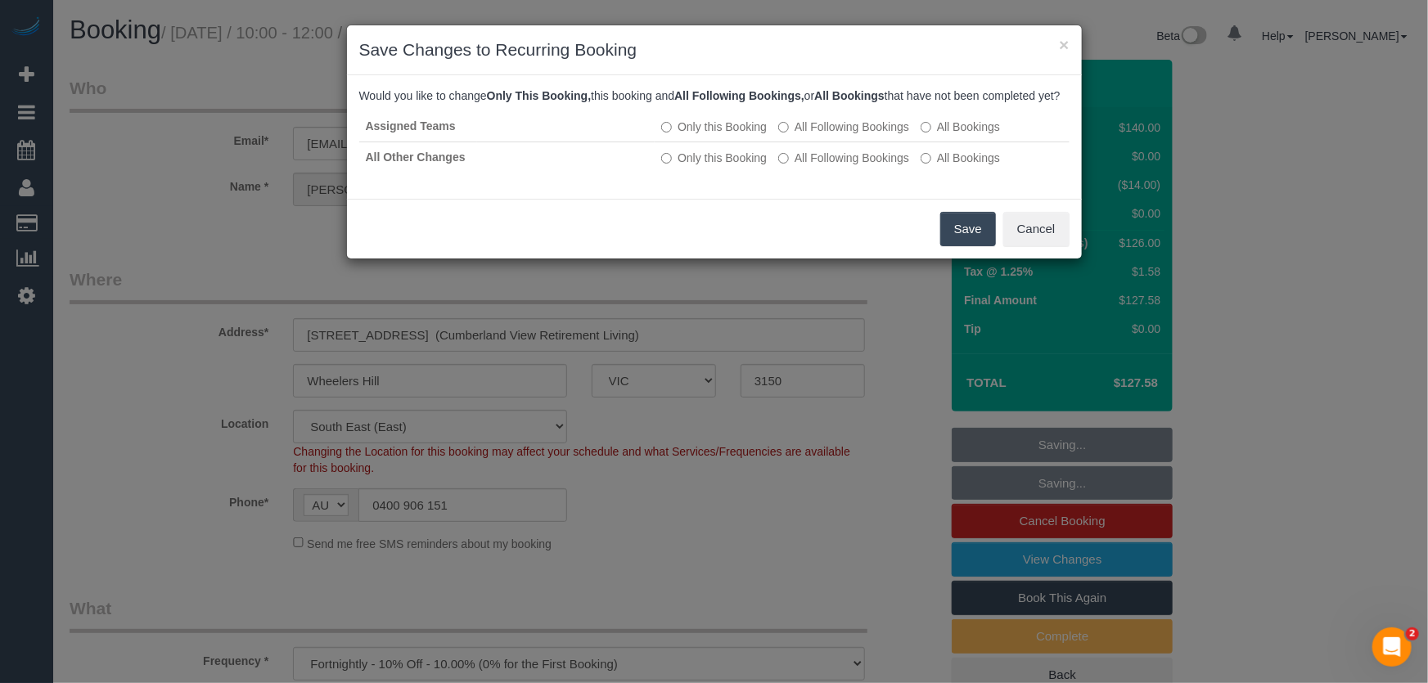
click at [963, 243] on button "Save" at bounding box center [968, 229] width 56 height 34
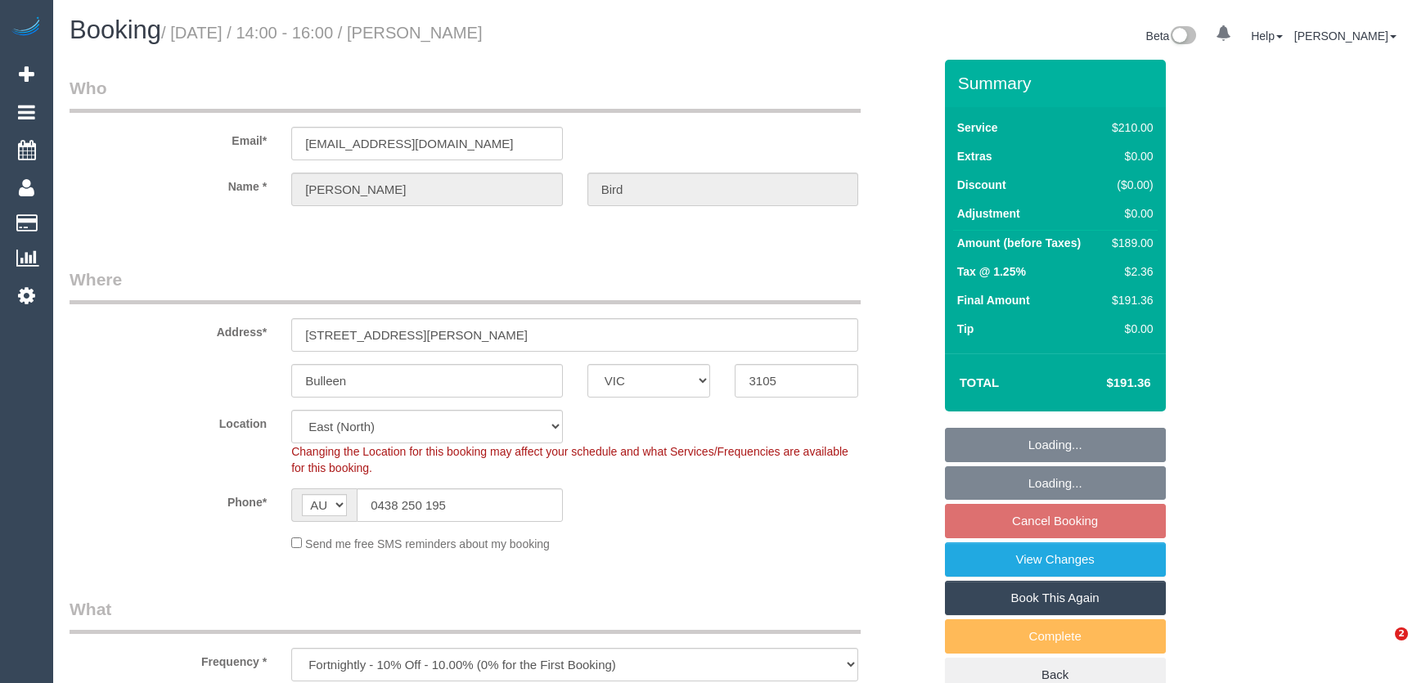
select select "VIC"
select select "string:stripe-pm_1Rjrxk2GScqysDRVyrP7zwSh"
select select "object:558"
select select "spot1"
select select "180"
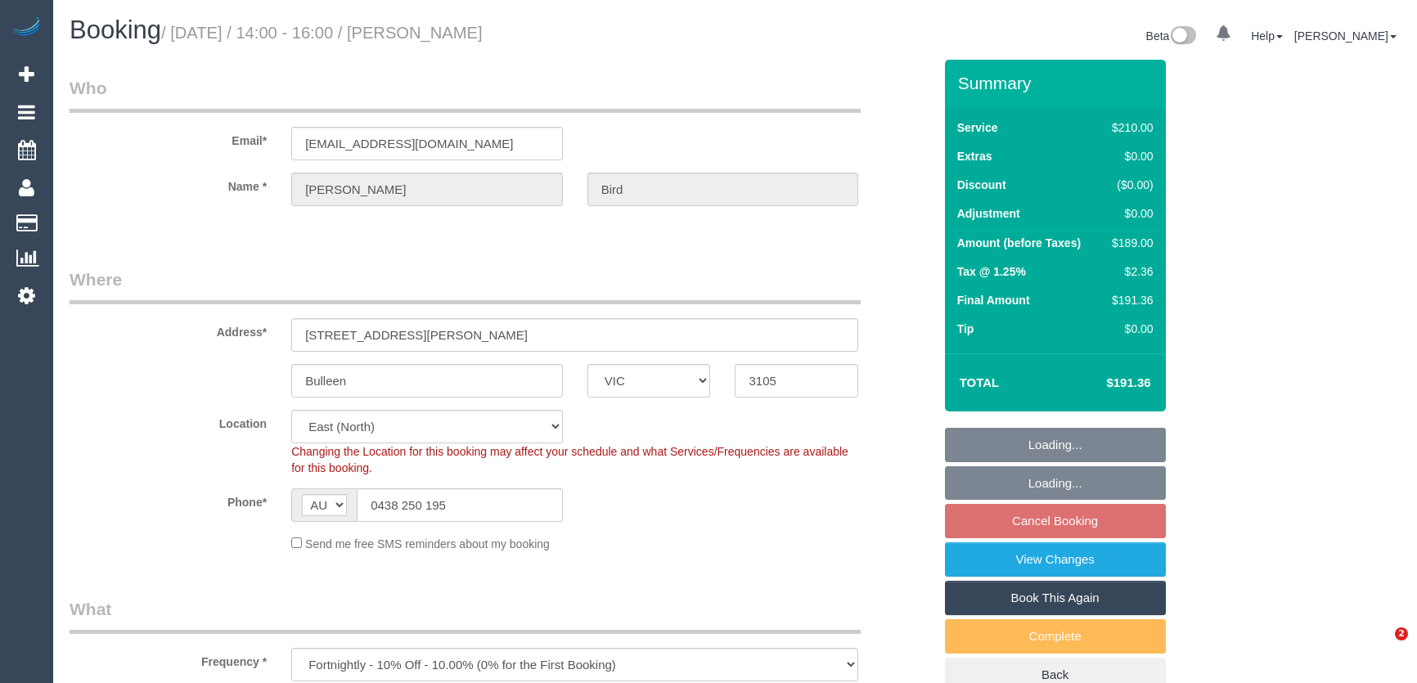
select select "number:27"
select select "number:14"
select select "number:19"
select select "number:22"
select select "number:35"
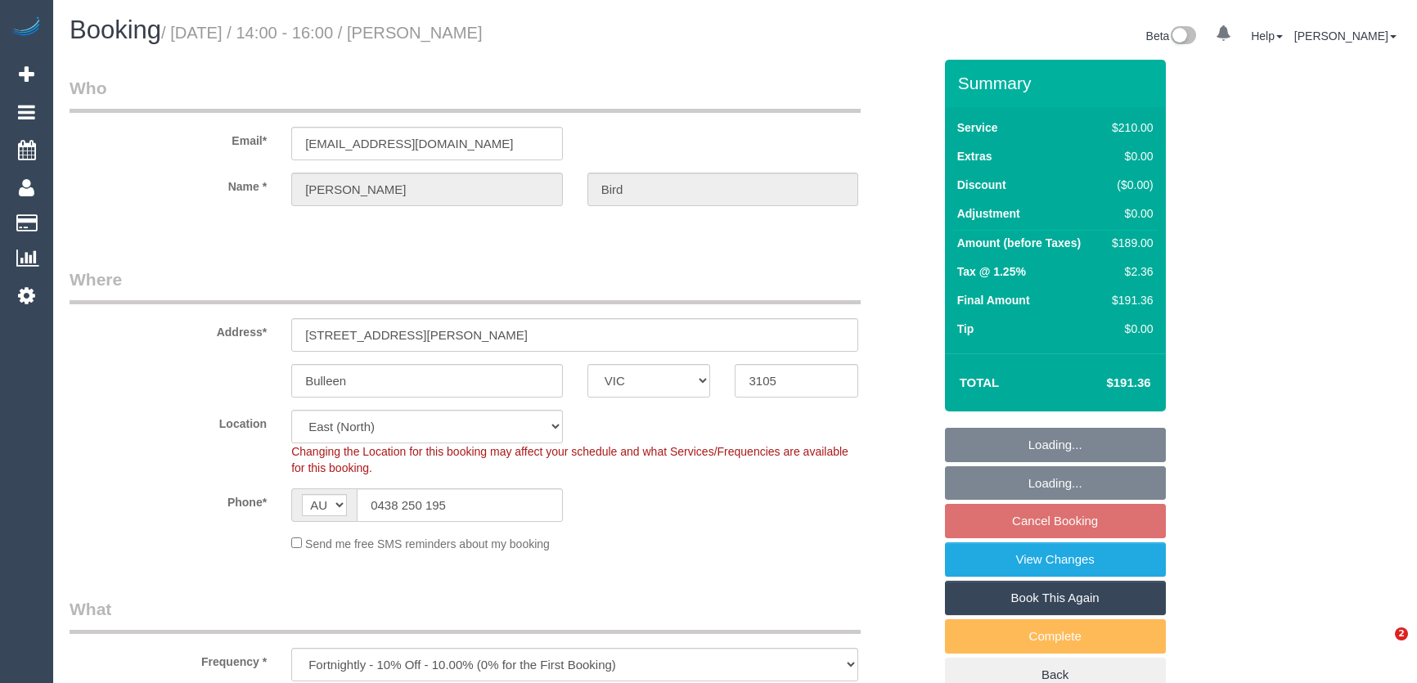
select select "number:12"
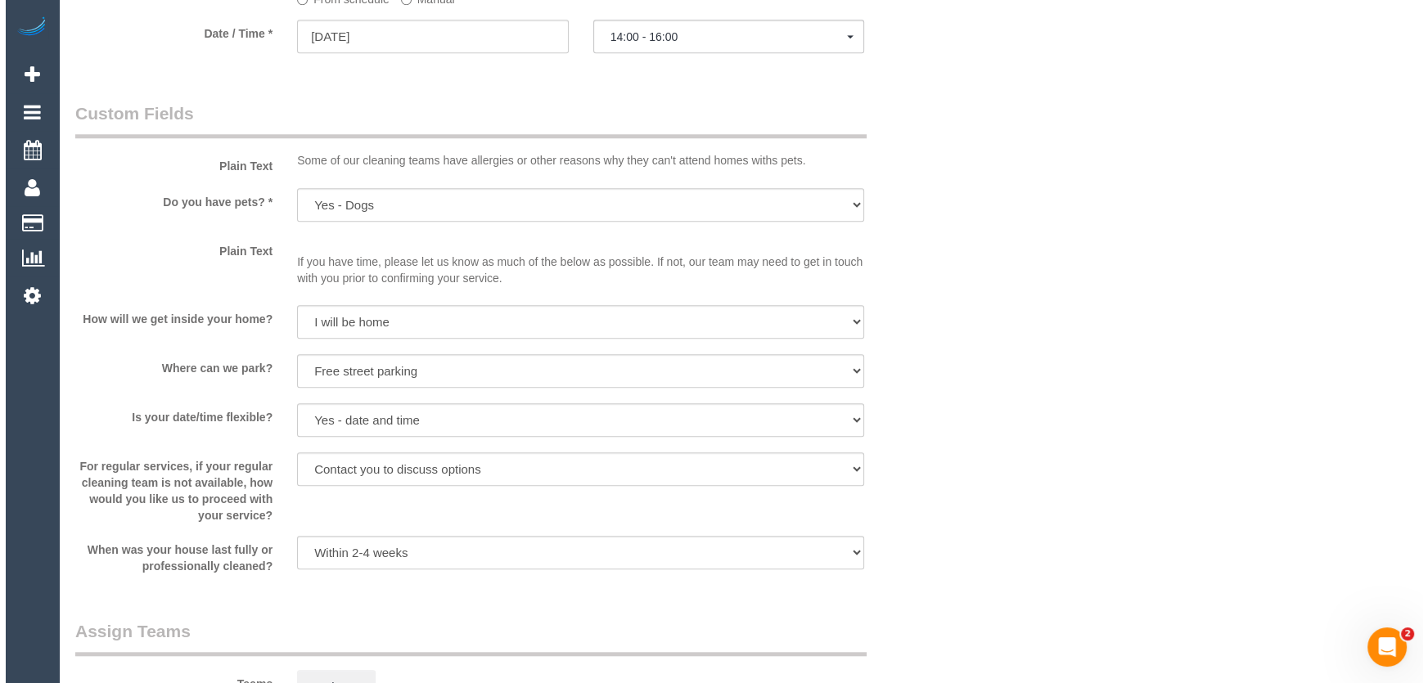
scroll to position [2008, 0]
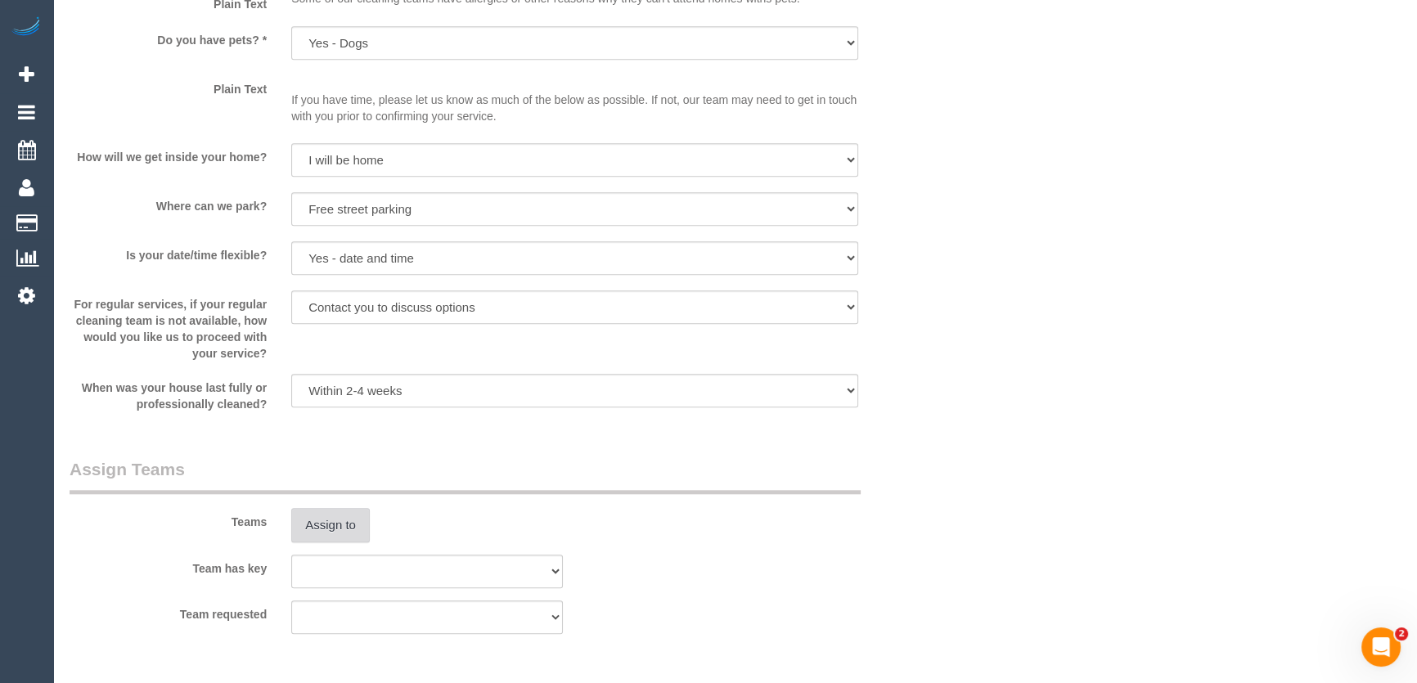
click at [348, 516] on button "Assign to" at bounding box center [330, 525] width 79 height 34
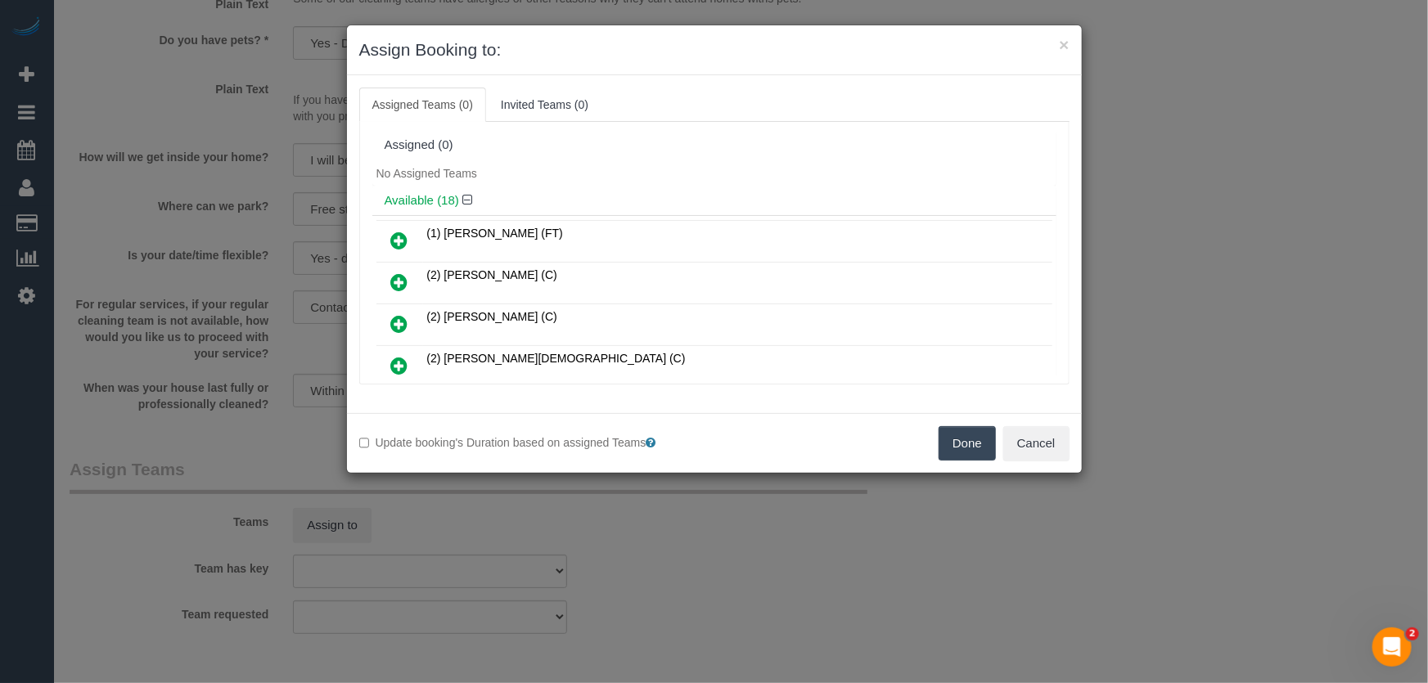
scroll to position [389, 0]
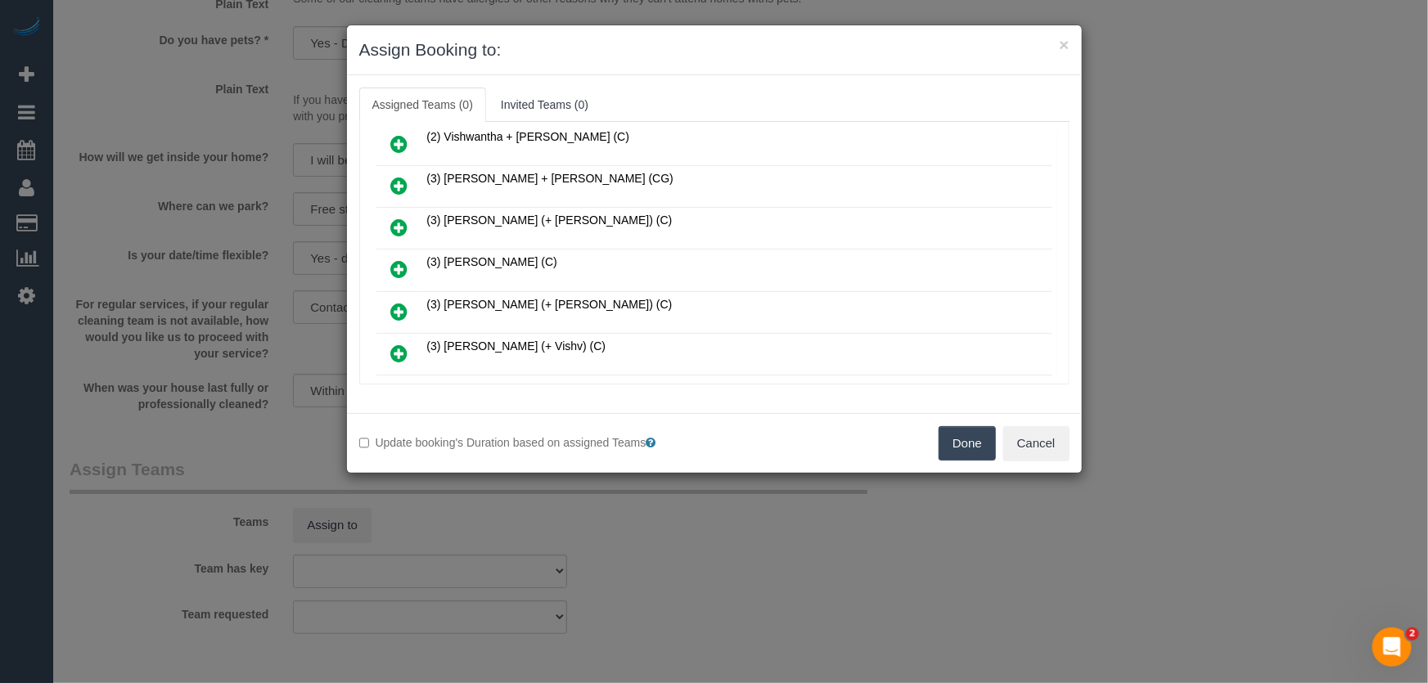
click at [399, 263] on icon at bounding box center [399, 269] width 17 height 20
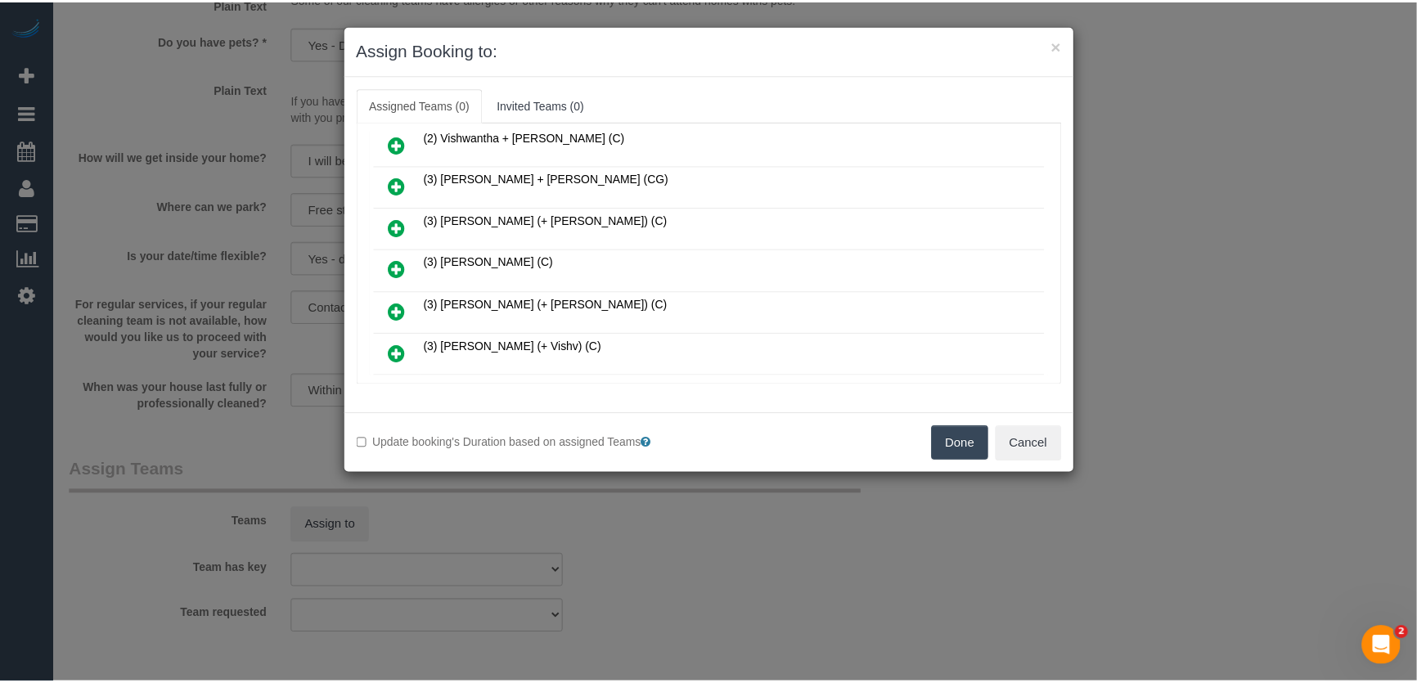
scroll to position [427, 0]
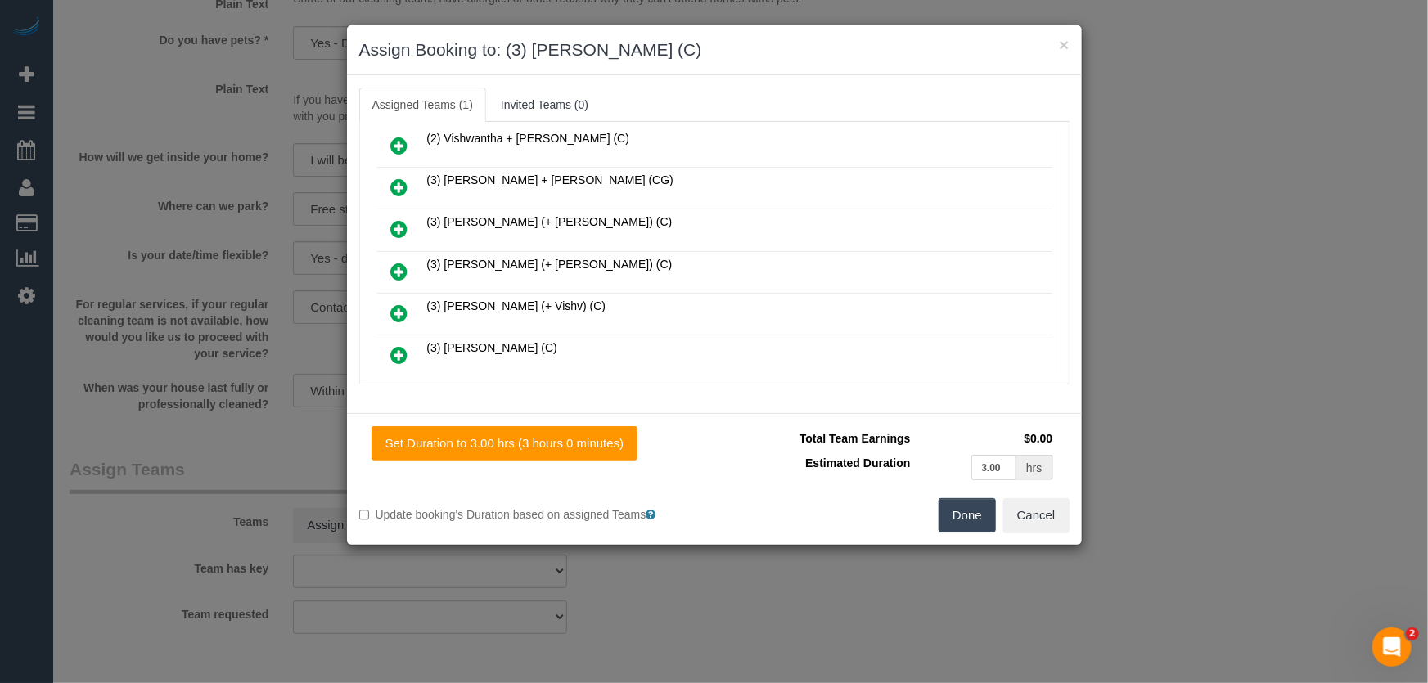
click at [966, 515] on button "Done" at bounding box center [967, 515] width 57 height 34
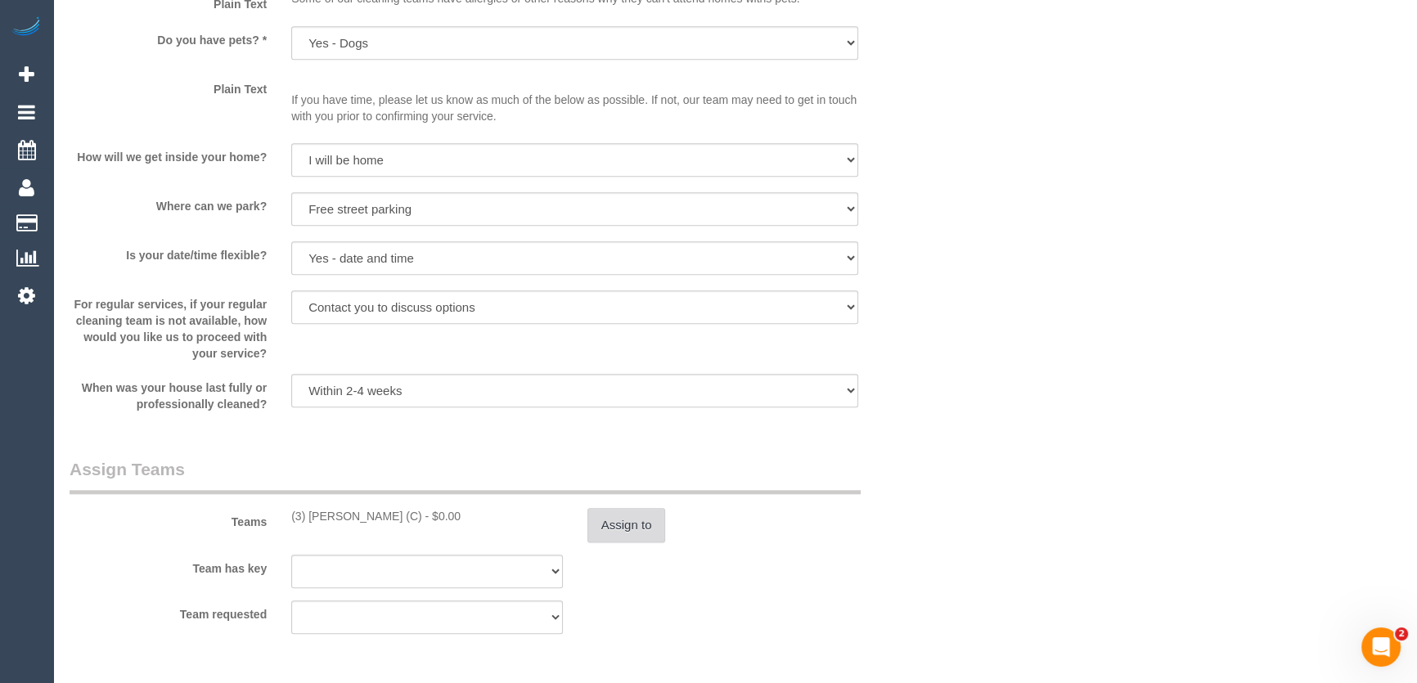
click at [613, 522] on button "Assign to" at bounding box center [626, 525] width 79 height 34
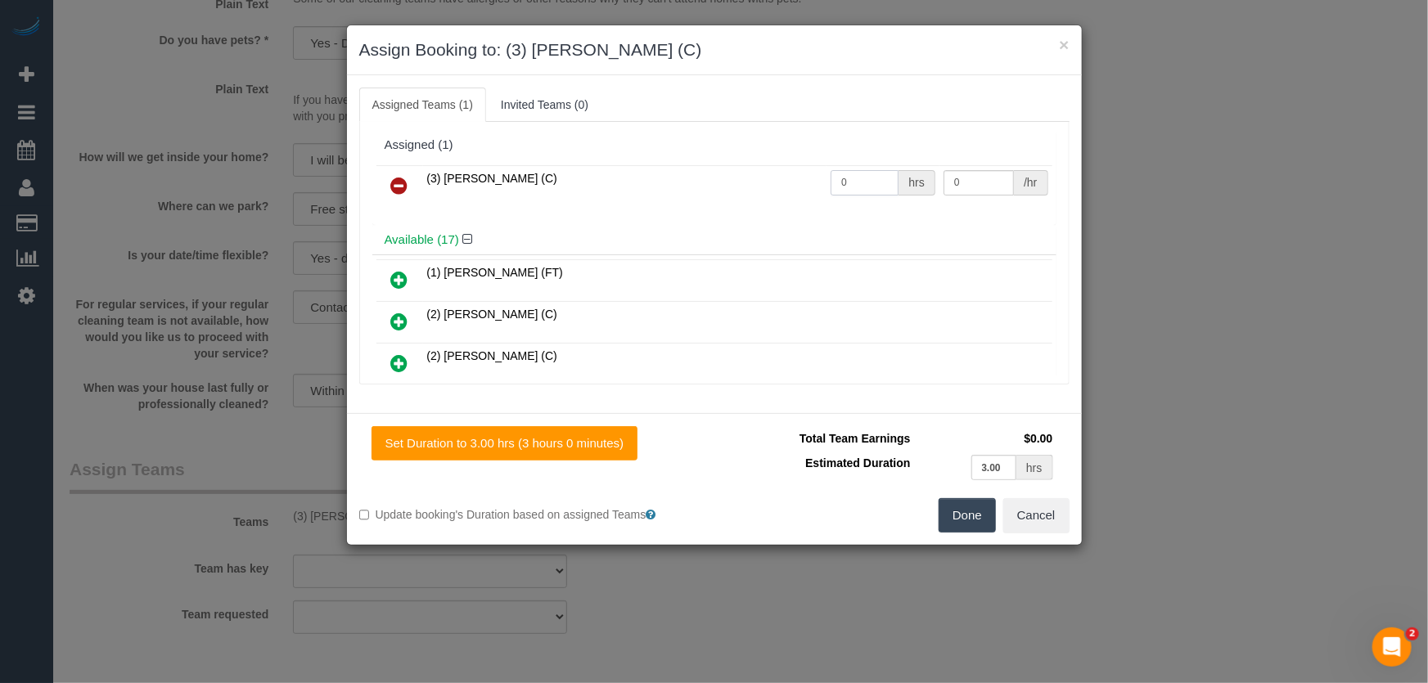
click at [861, 174] on input "0" at bounding box center [864, 182] width 68 height 25
type input "3"
type input "35"
click at [980, 505] on button "Done" at bounding box center [967, 515] width 57 height 34
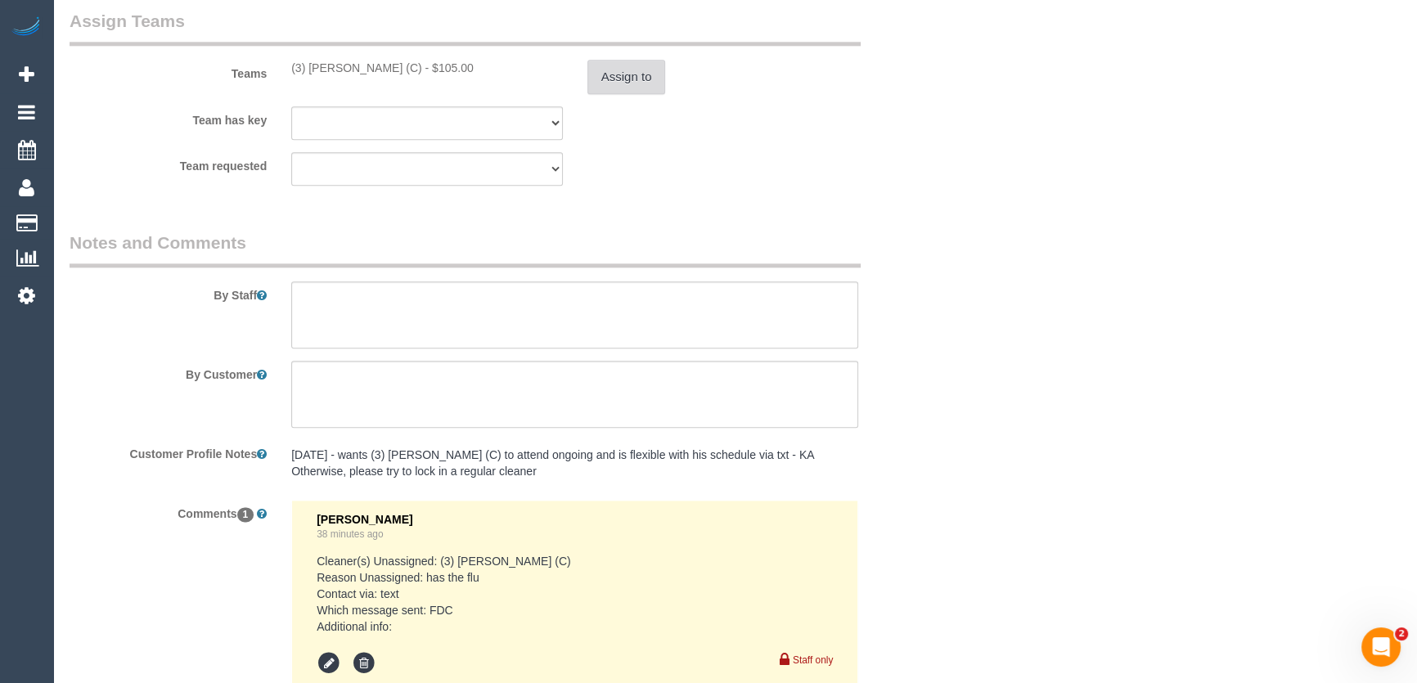
scroll to position [2603, 0]
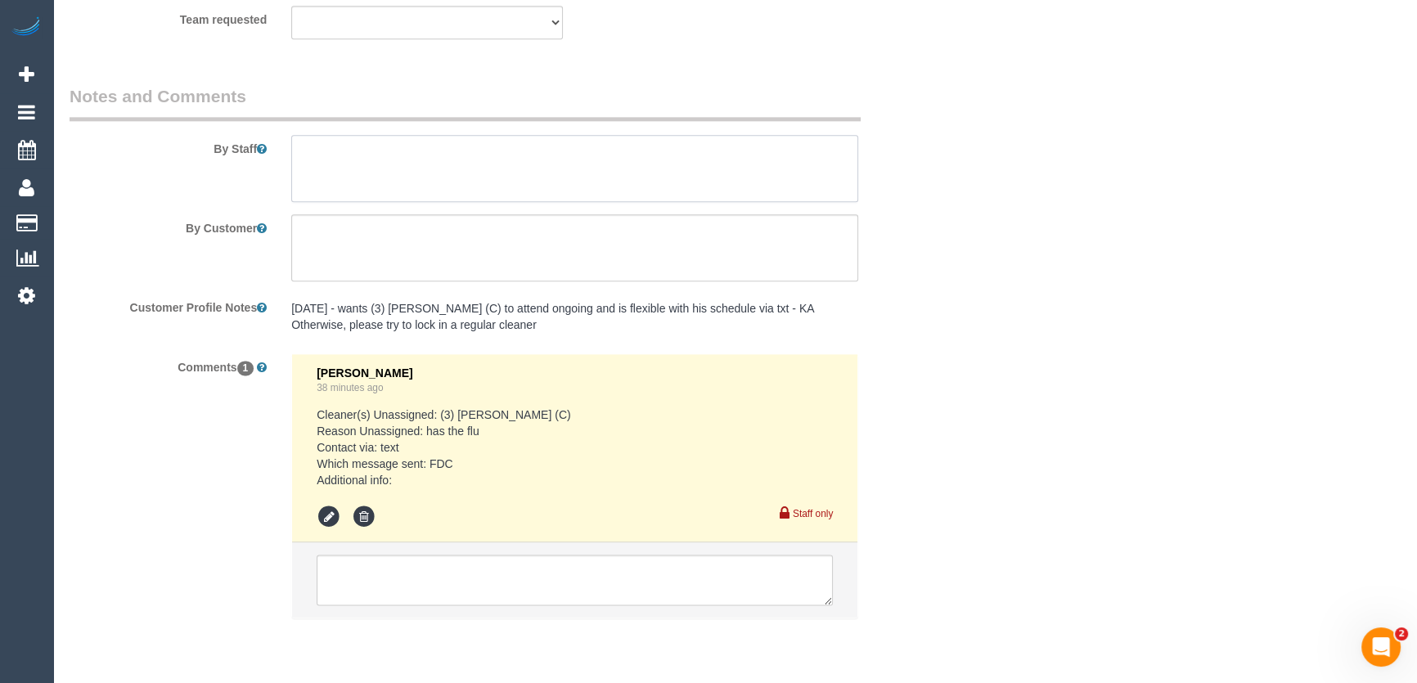
click at [389, 162] on textarea at bounding box center [574, 168] width 567 height 67
type textarea "8"
type textarea "*cover*"
click at [466, 561] on textarea at bounding box center [575, 580] width 516 height 51
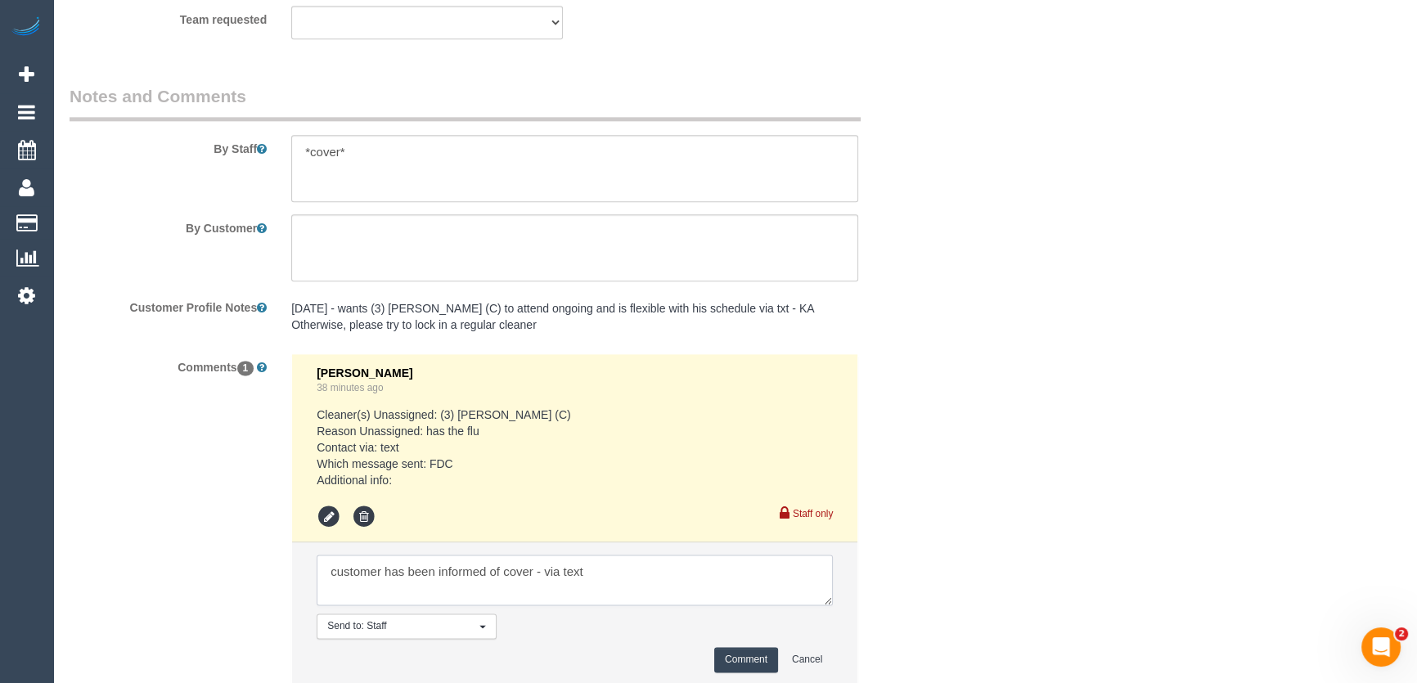
type textarea "customer has been informed of cover - via text"
click at [743, 658] on button "Comment" at bounding box center [746, 659] width 64 height 25
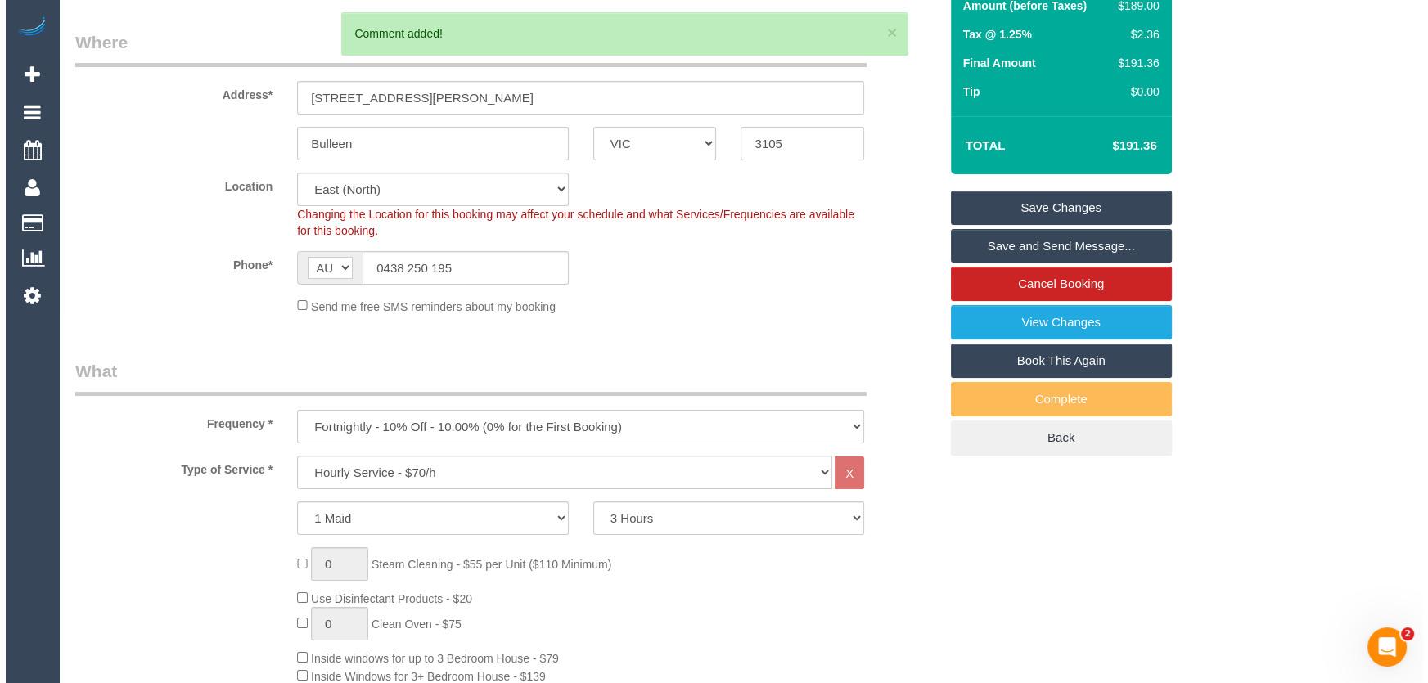
scroll to position [0, 0]
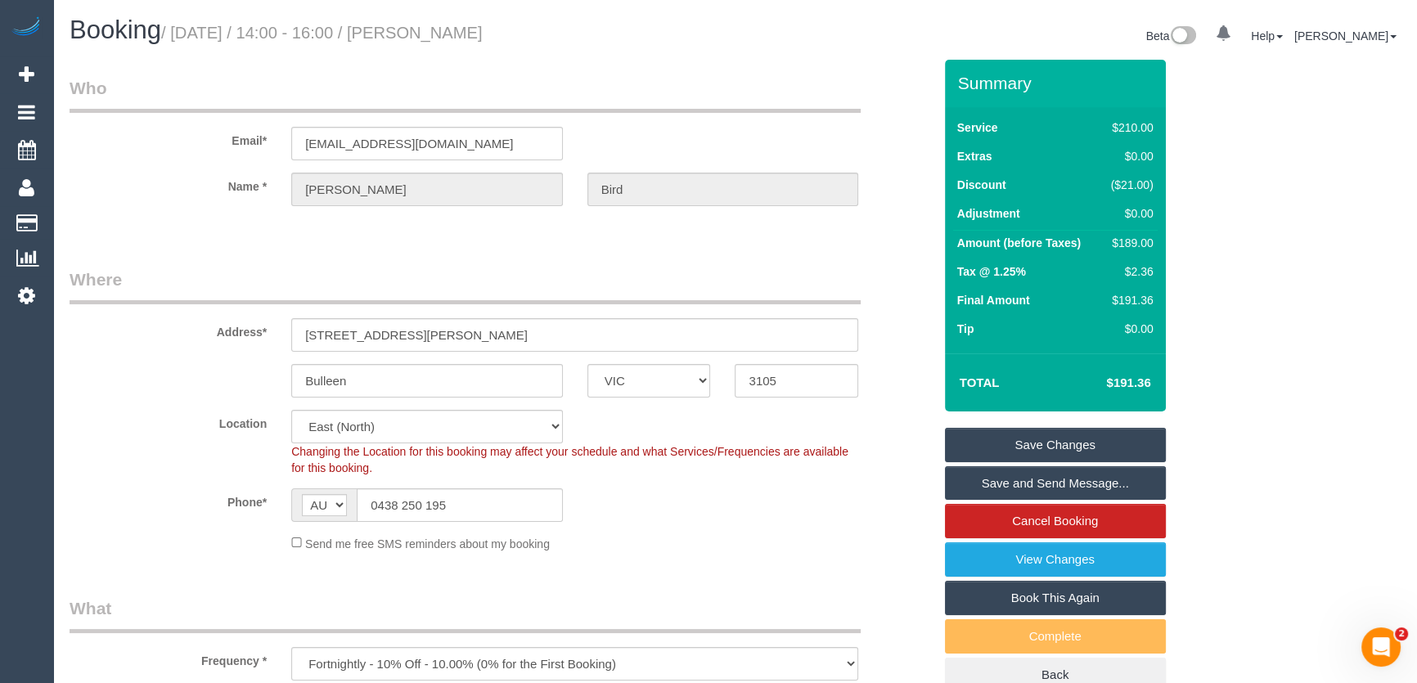
click at [437, 30] on small "/ August 12, 2025 / 14:00 - 16:00 / Teresa Bird" at bounding box center [322, 33] width 322 height 18
copy small "Teresa Bird"
click at [461, 512] on input "0438 250 195" at bounding box center [460, 505] width 206 height 34
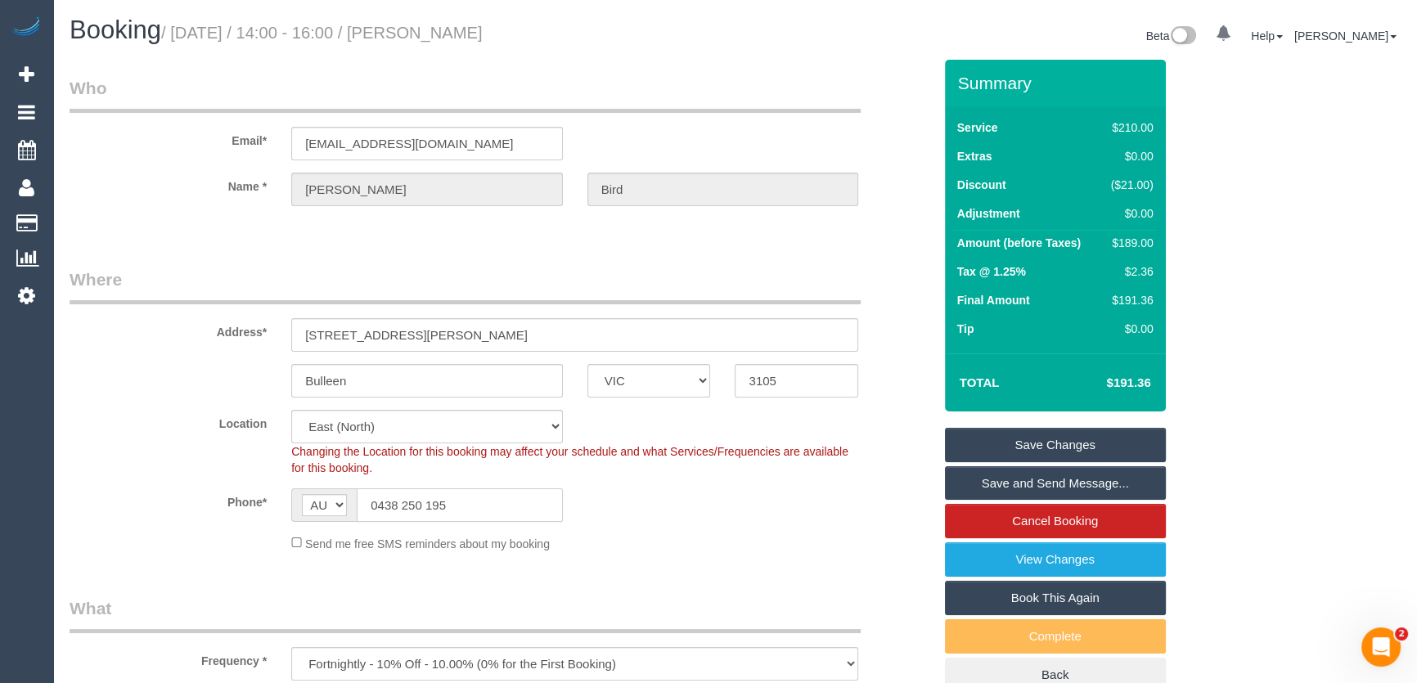
click at [461, 512] on input "0438 250 195" at bounding box center [460, 505] width 206 height 34
click at [462, 512] on input "0438 250 195" at bounding box center [460, 505] width 206 height 34
click at [1035, 444] on link "Save Changes" at bounding box center [1055, 445] width 221 height 34
click at [1036, 444] on fieldset "Save Changes Save and Send Message... Cancel Booking View Changes Book This Aga…" at bounding box center [1055, 560] width 221 height 265
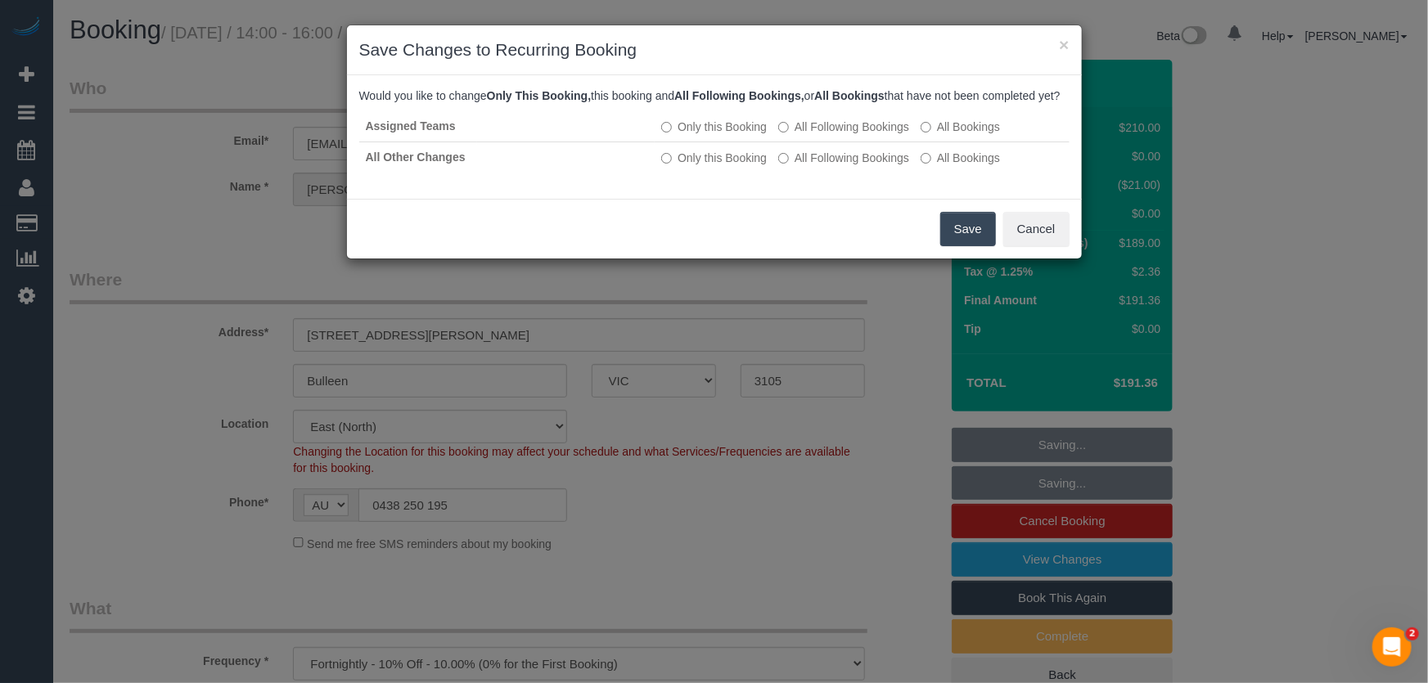
click at [957, 245] on button "Save" at bounding box center [968, 229] width 56 height 34
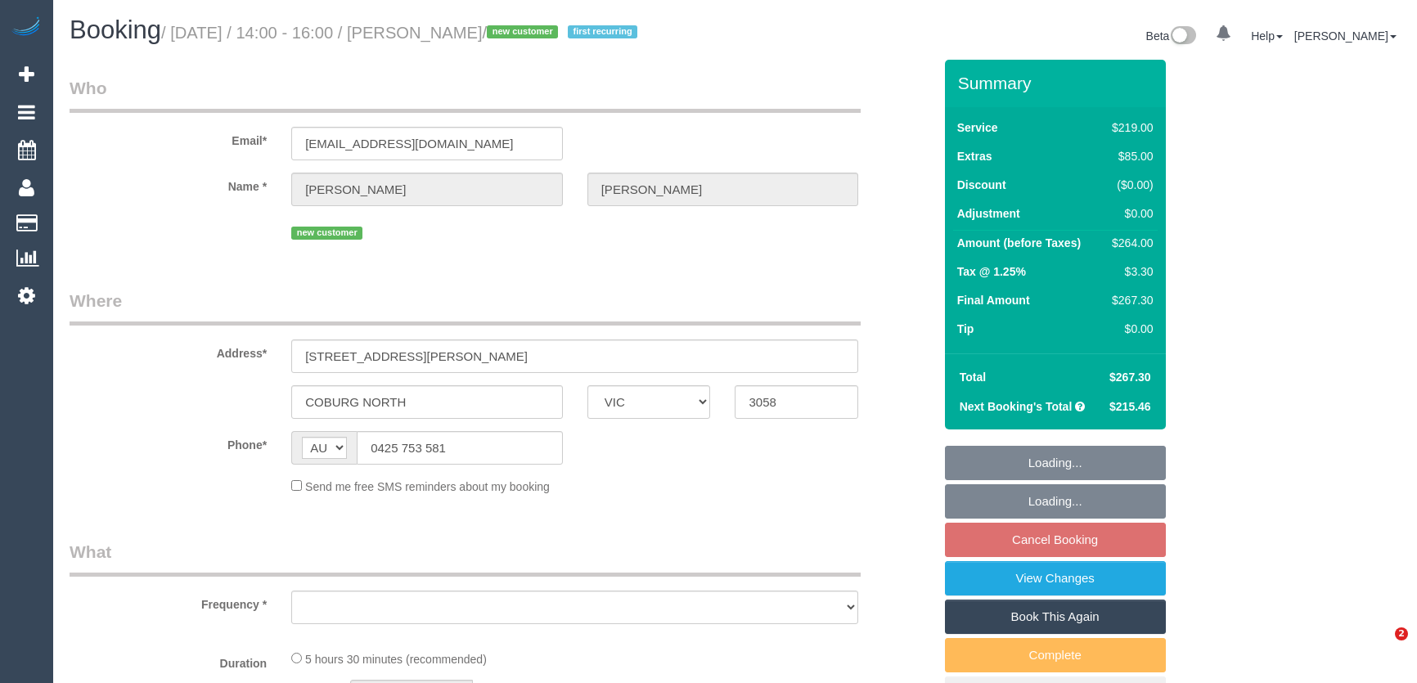
select select "VIC"
select select "string:stripe-pm_1RulVx2GScqysDRVi0ptIyB0"
select select "number:27"
select select "number:14"
select select "number:19"
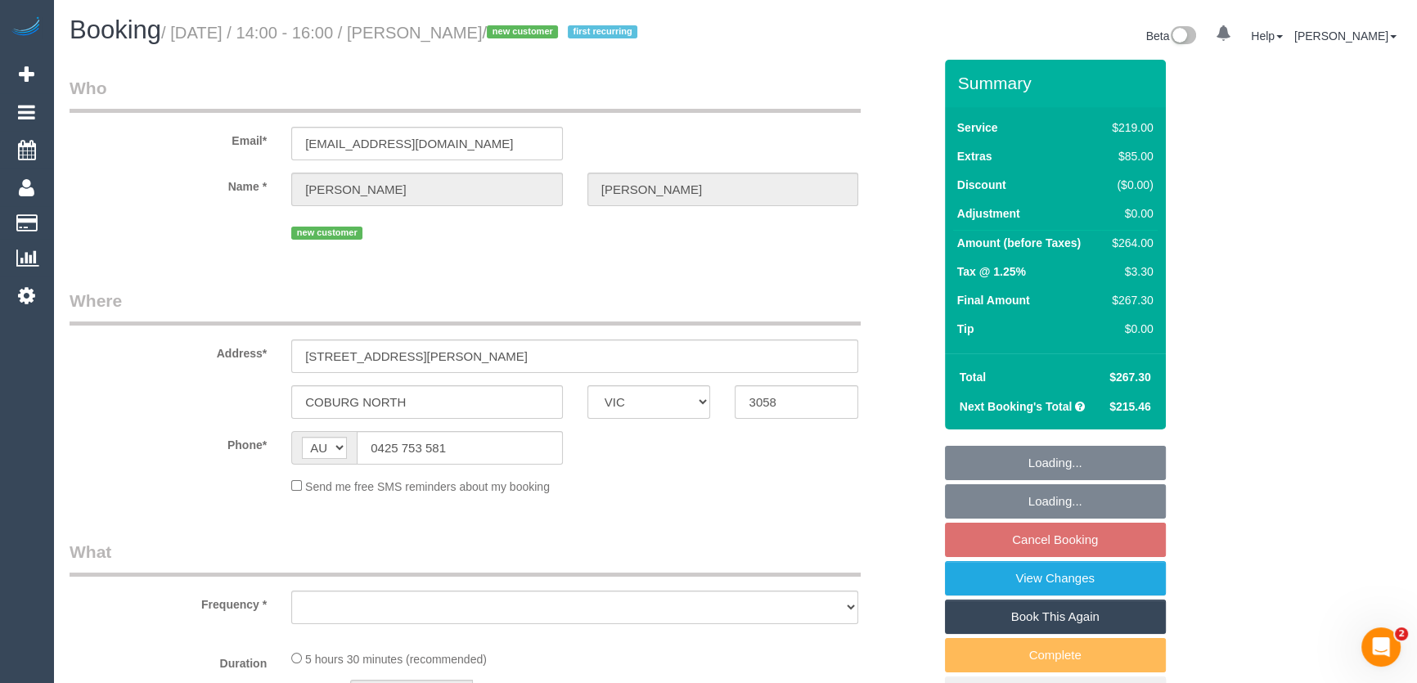
select select "number:22"
select select "number:35"
select select "number:26"
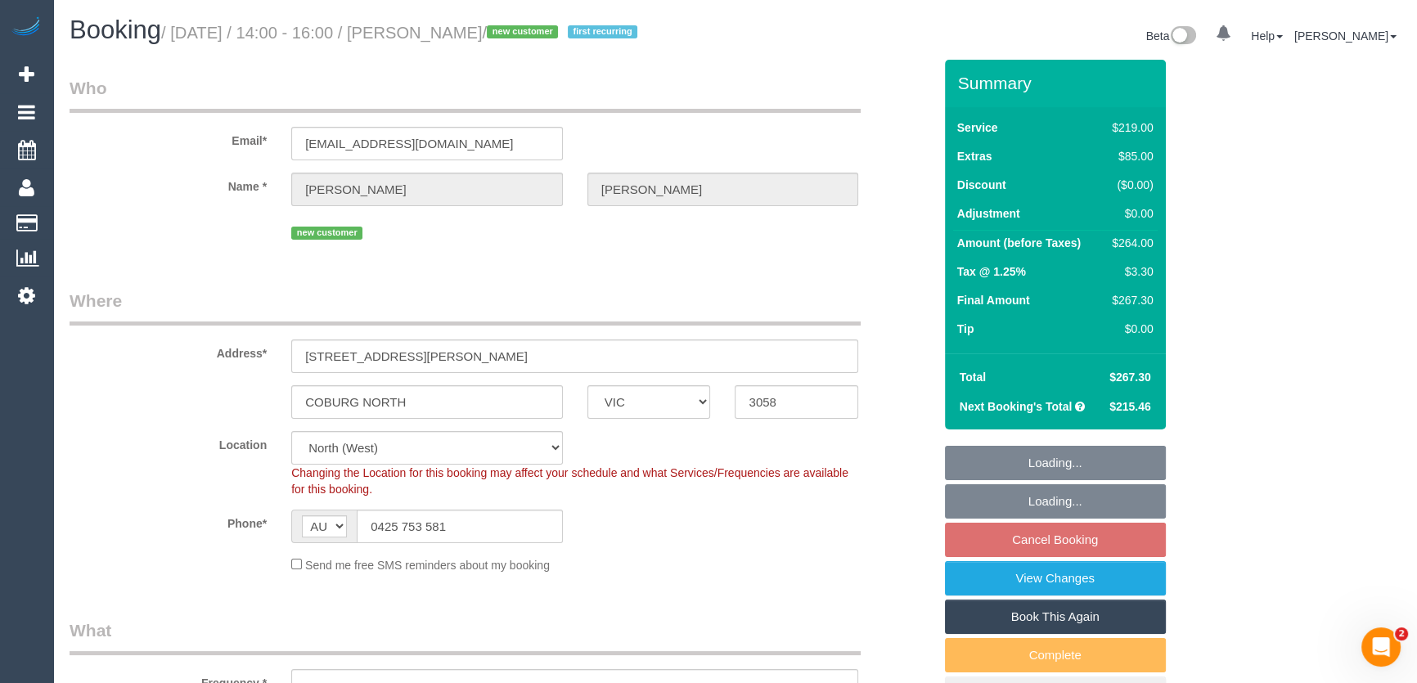
select select "object:684"
select select "spot1"
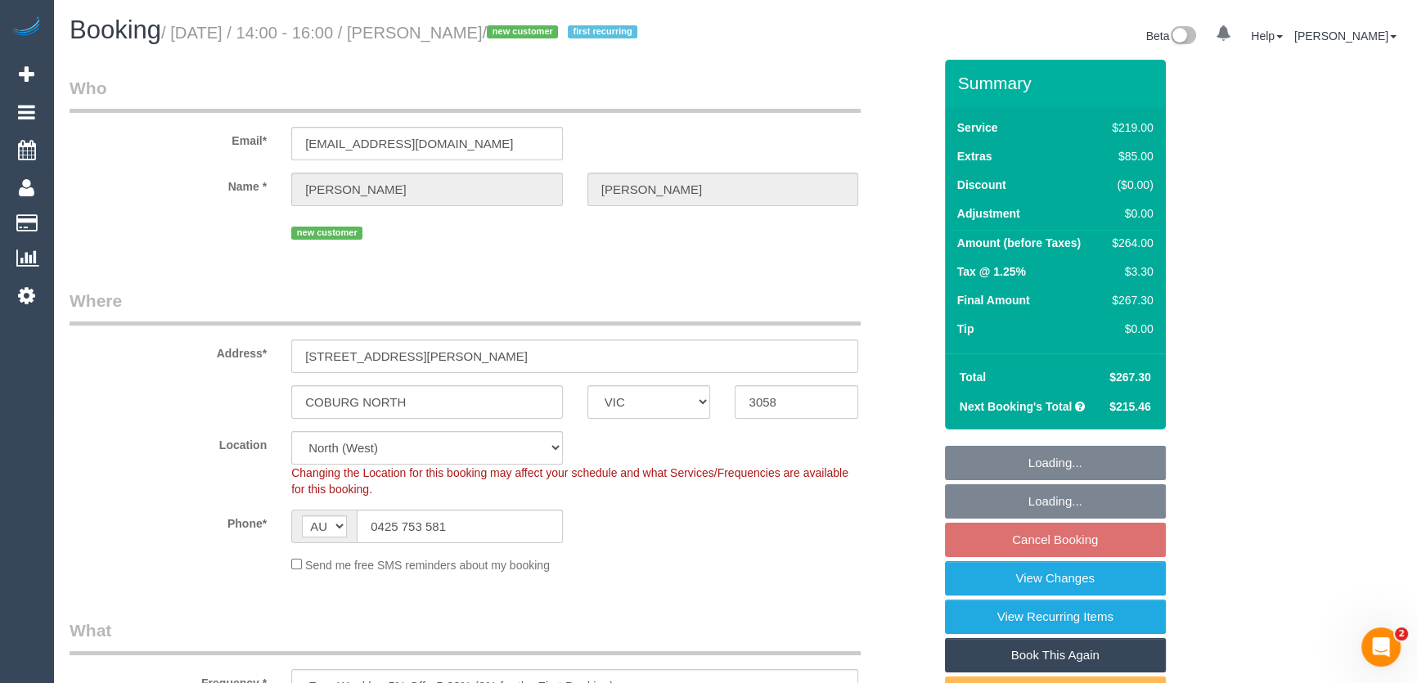
select select "object:1518"
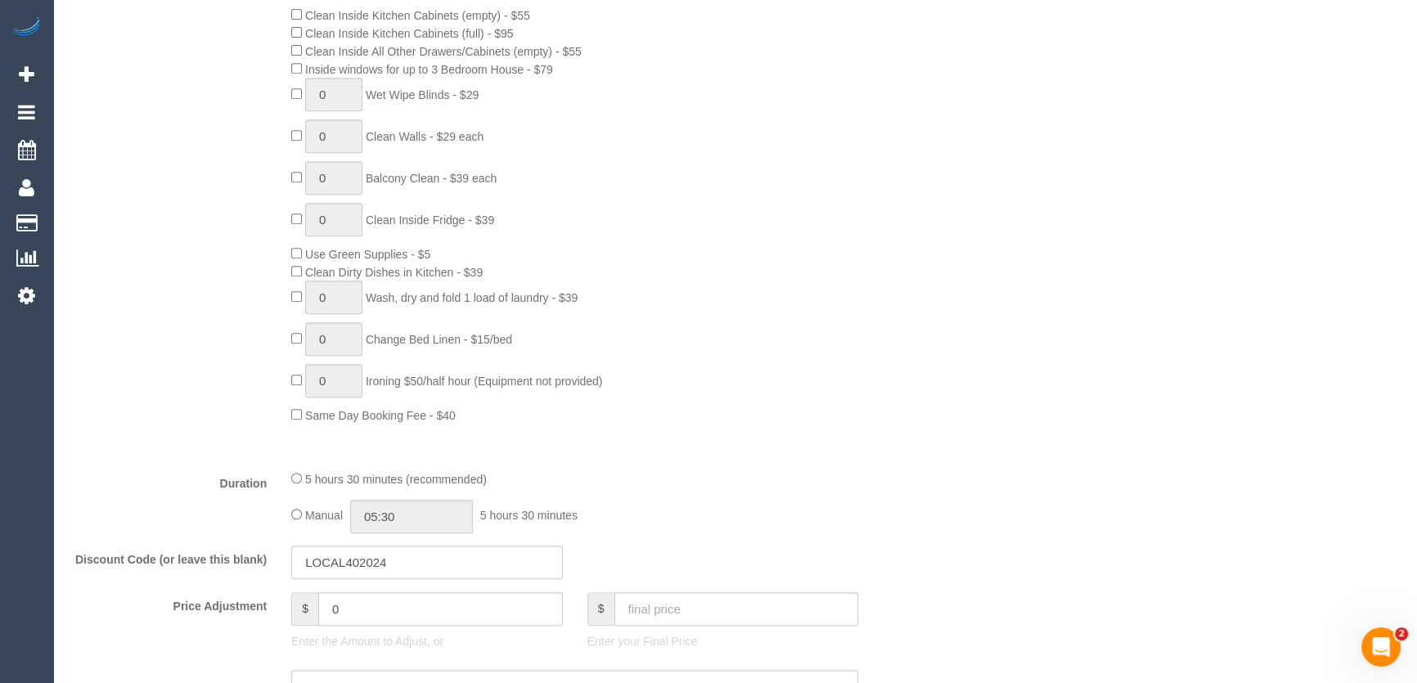
scroll to position [1041, 0]
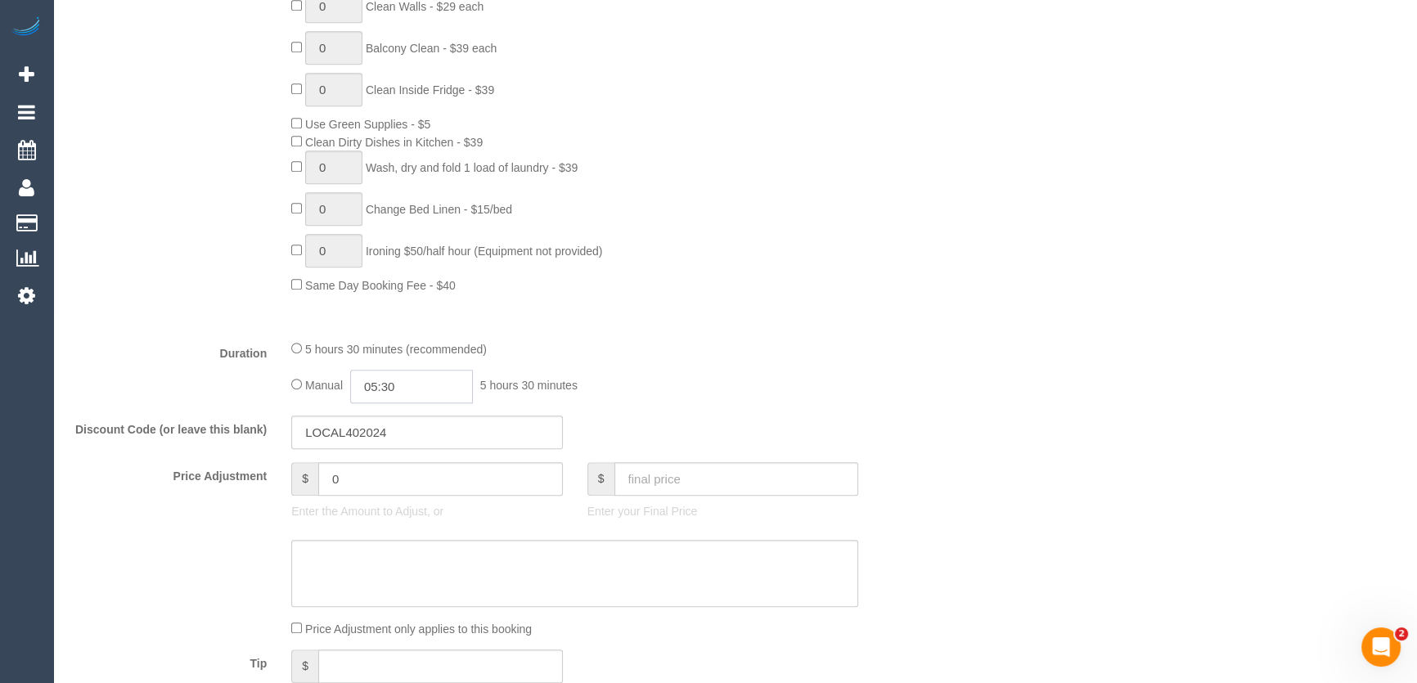
click at [433, 395] on input "05:30" at bounding box center [411, 387] width 123 height 34
type input "02:00"
click at [392, 444] on li "02:00" at bounding box center [394, 439] width 73 height 21
click at [416, 394] on input "02:00" at bounding box center [411, 387] width 123 height 34
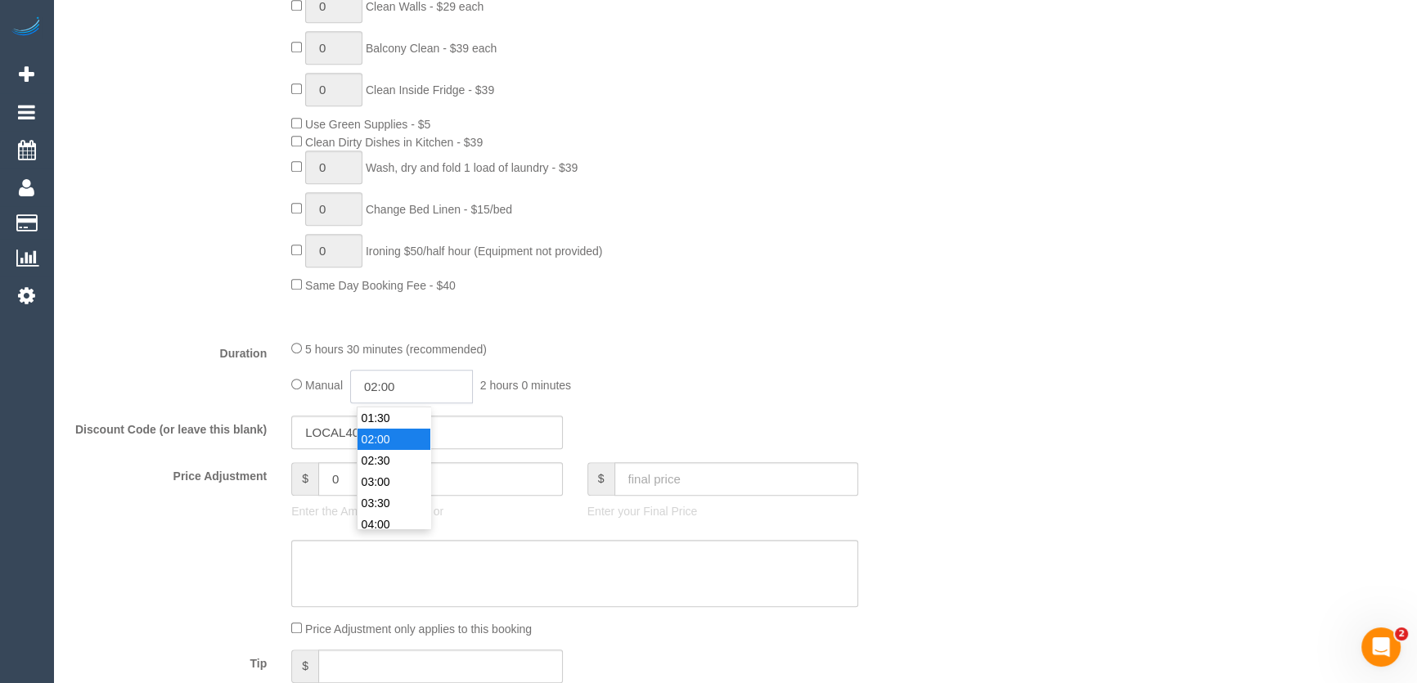
select select "spot10"
type input "02:45"
select select "spot19"
select select
type input "02:45"
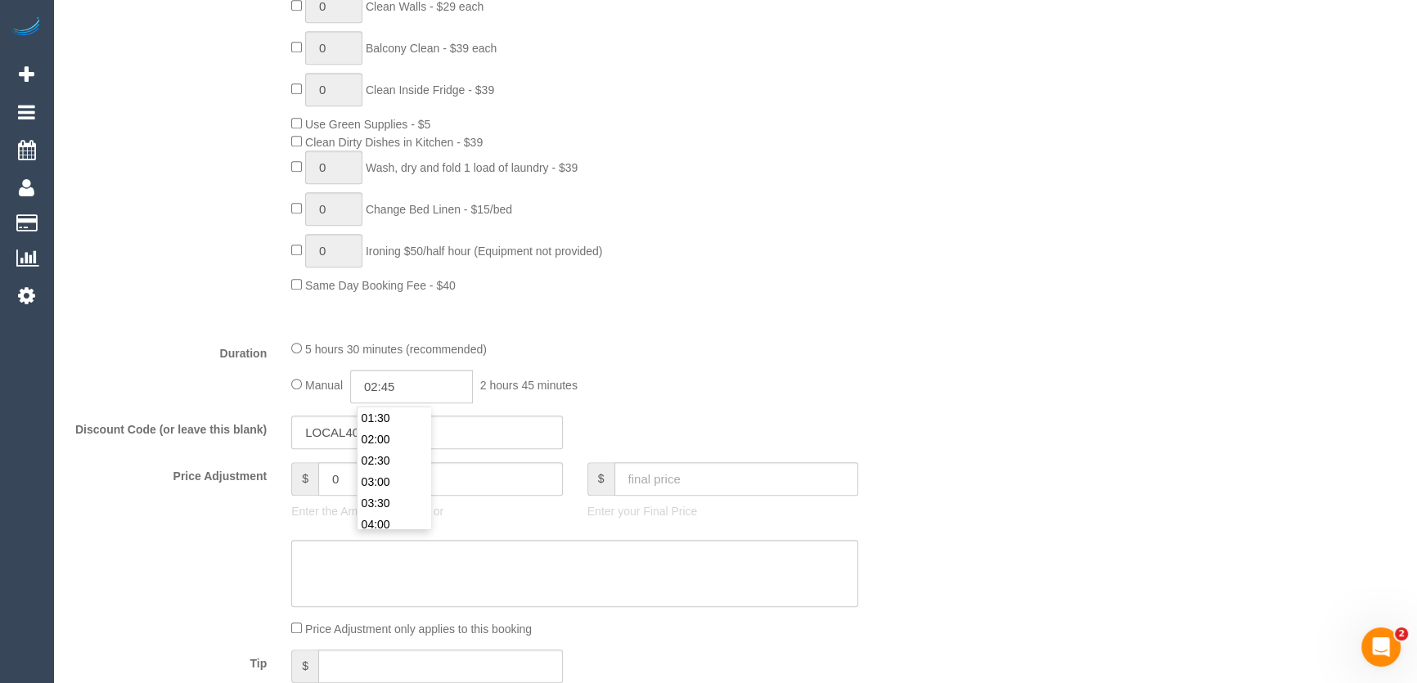
select select "spot28"
click at [708, 340] on fieldset "What Frequency * One Time Cleaning Weekly - 10% Off - 10.00% (0% for the First …" at bounding box center [501, 161] width 863 height 1167
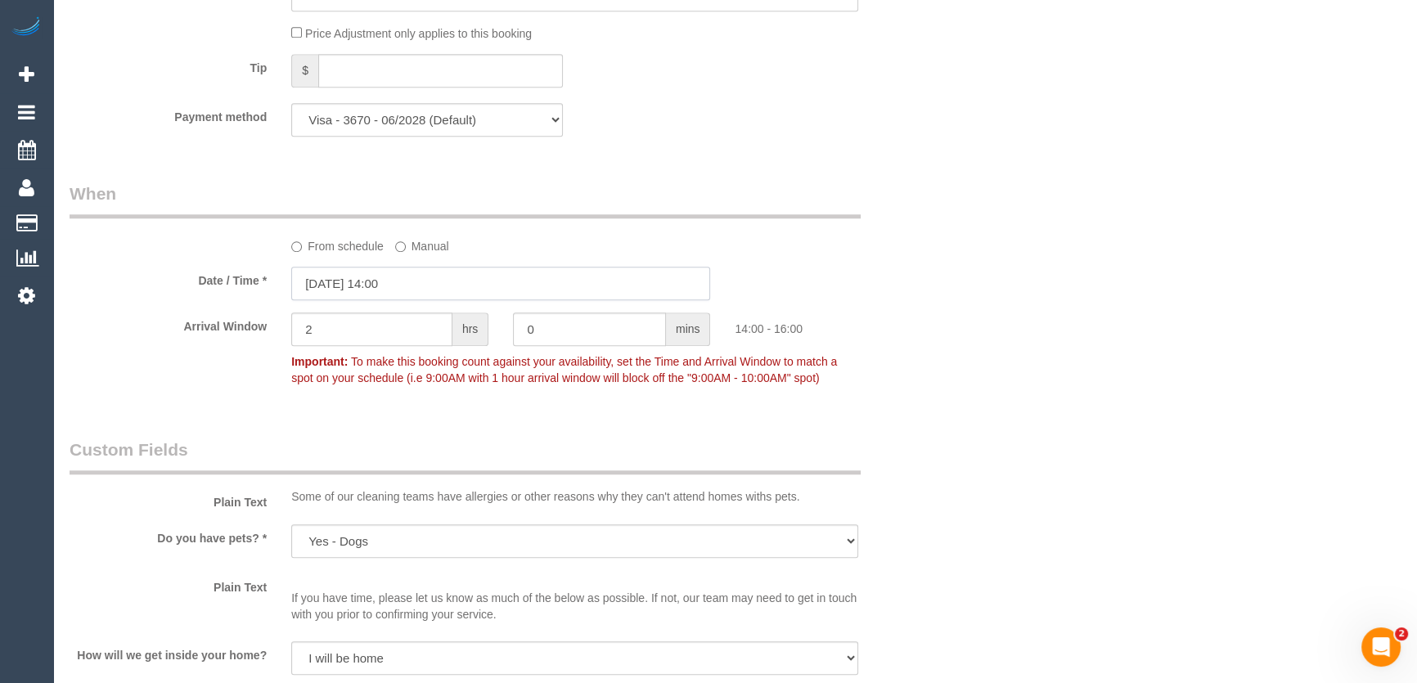
click at [421, 285] on input "12/08/2025 14:00" at bounding box center [500, 284] width 419 height 34
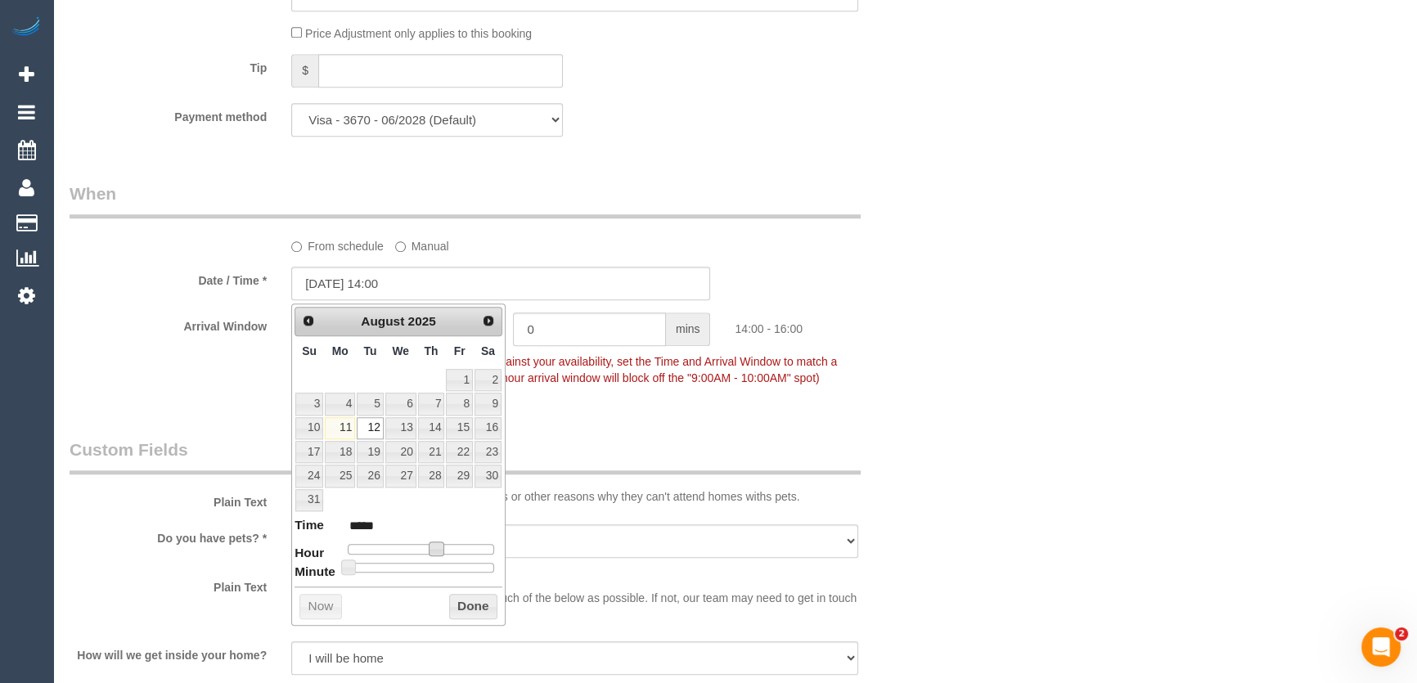
click at [435, 553] on span at bounding box center [436, 549] width 15 height 15
click at [416, 552] on div at bounding box center [421, 549] width 146 height 10
click at [429, 552] on span at bounding box center [436, 549] width 15 height 15
type input "12/08/2025 11:00"
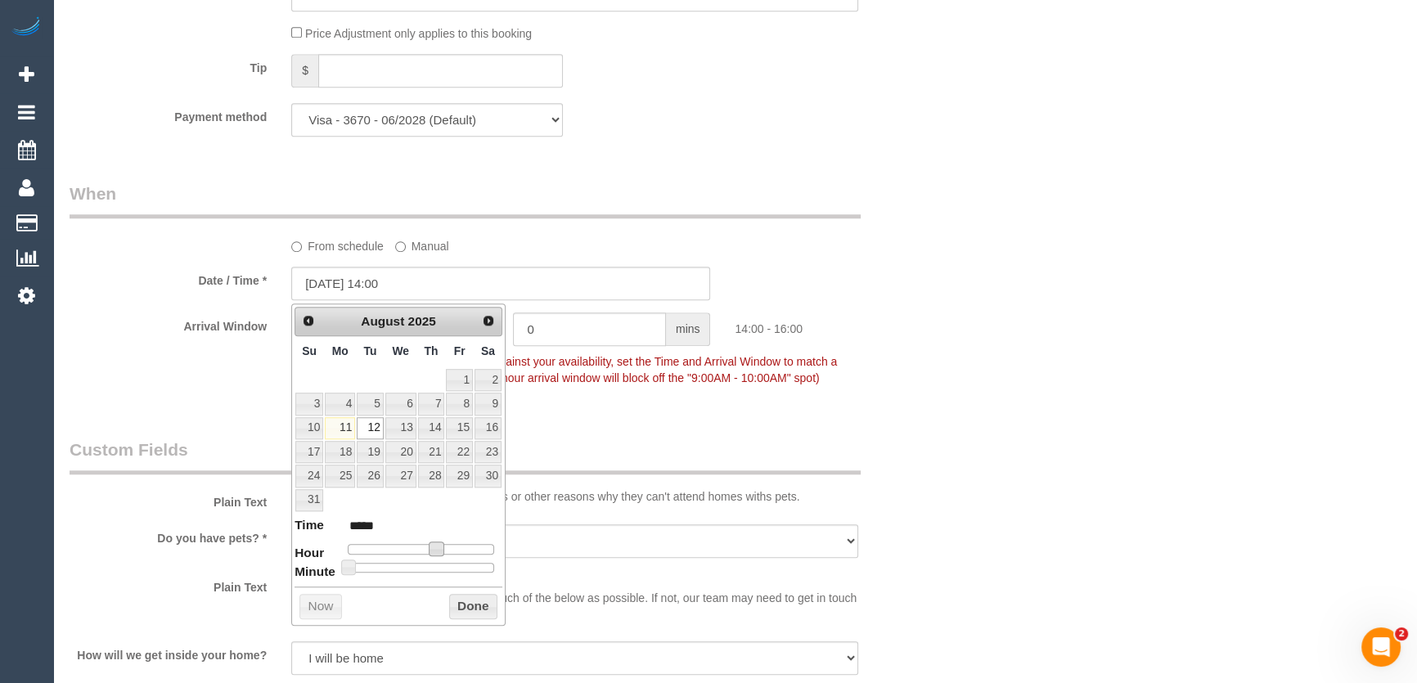
type input "*****"
click at [416, 545] on span at bounding box center [417, 549] width 15 height 15
type input "[DATE] 10:00"
type input "*****"
click at [412, 547] on span at bounding box center [411, 549] width 15 height 15
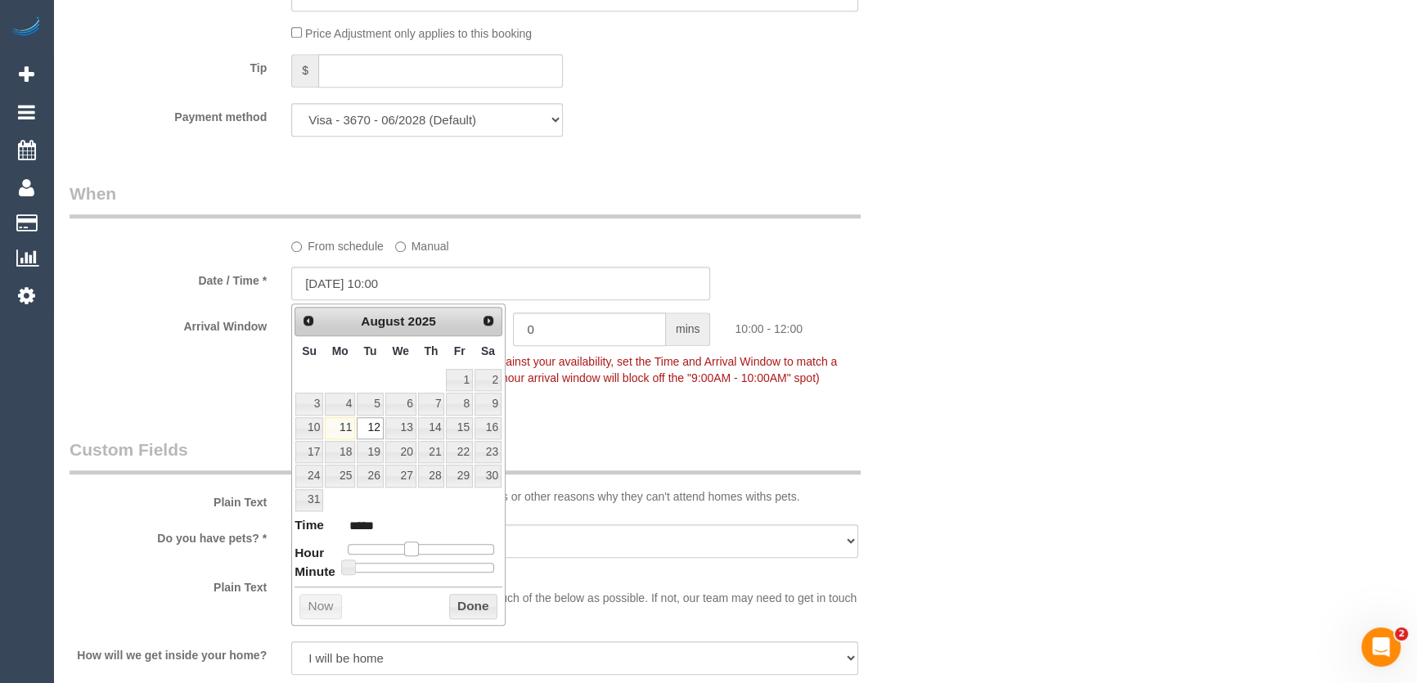
click at [412, 547] on span at bounding box center [411, 549] width 15 height 15
click at [637, 401] on fieldset "When From schedule Manual Date / Time * 12/08/2025 10:00 Arrival Window 2 hrs 0…" at bounding box center [501, 294] width 863 height 224
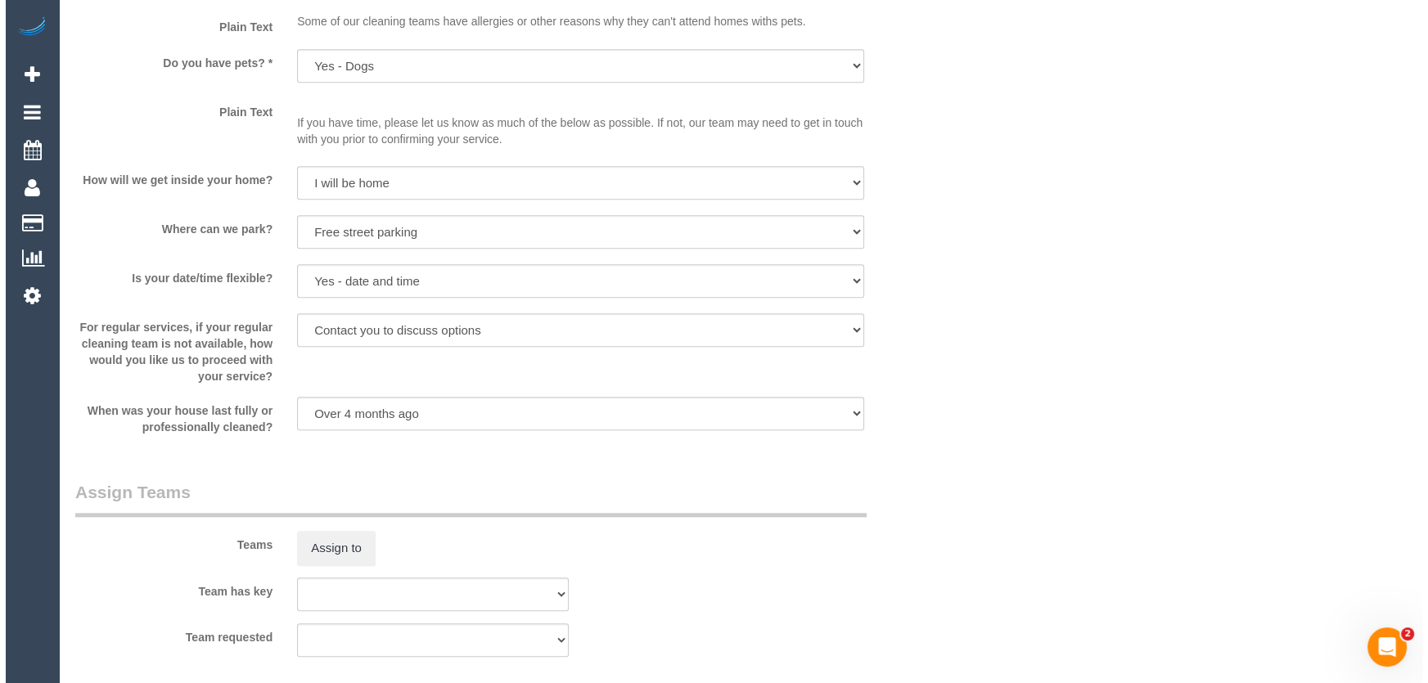
scroll to position [2231, 0]
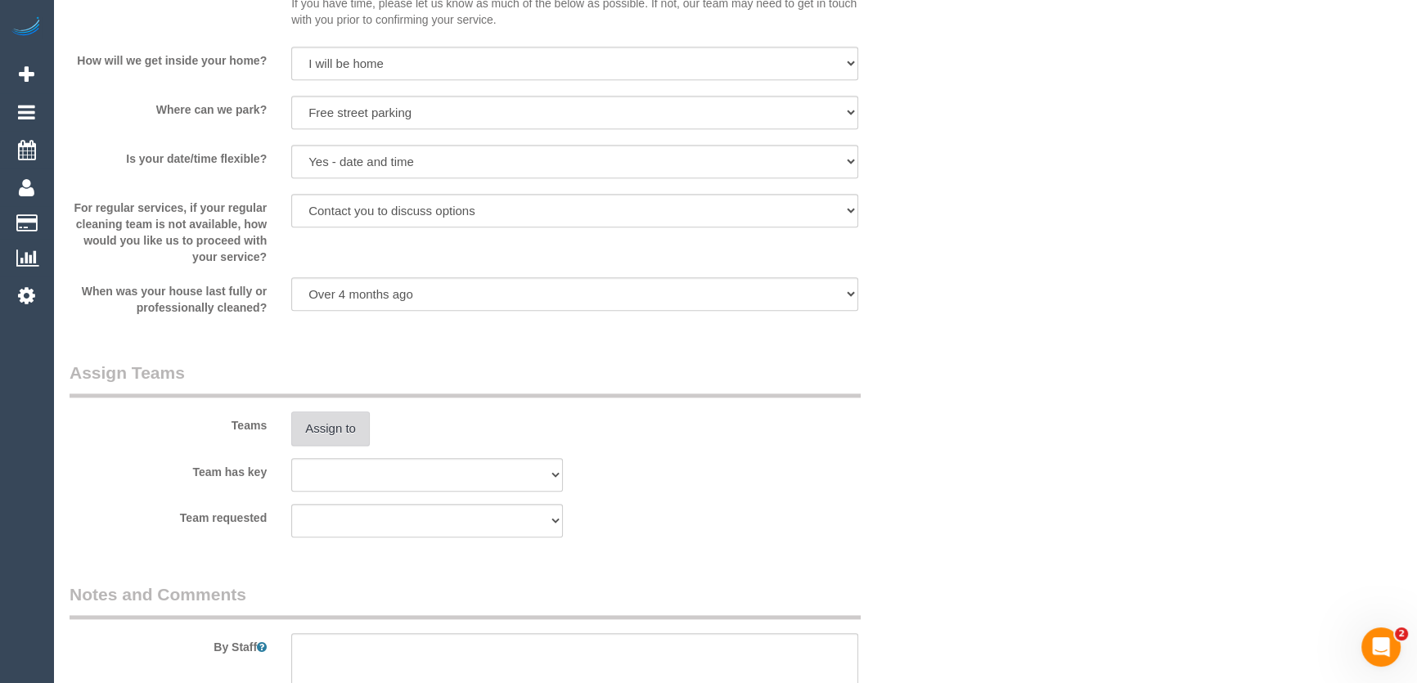
click at [339, 435] on button "Assign to" at bounding box center [330, 429] width 79 height 34
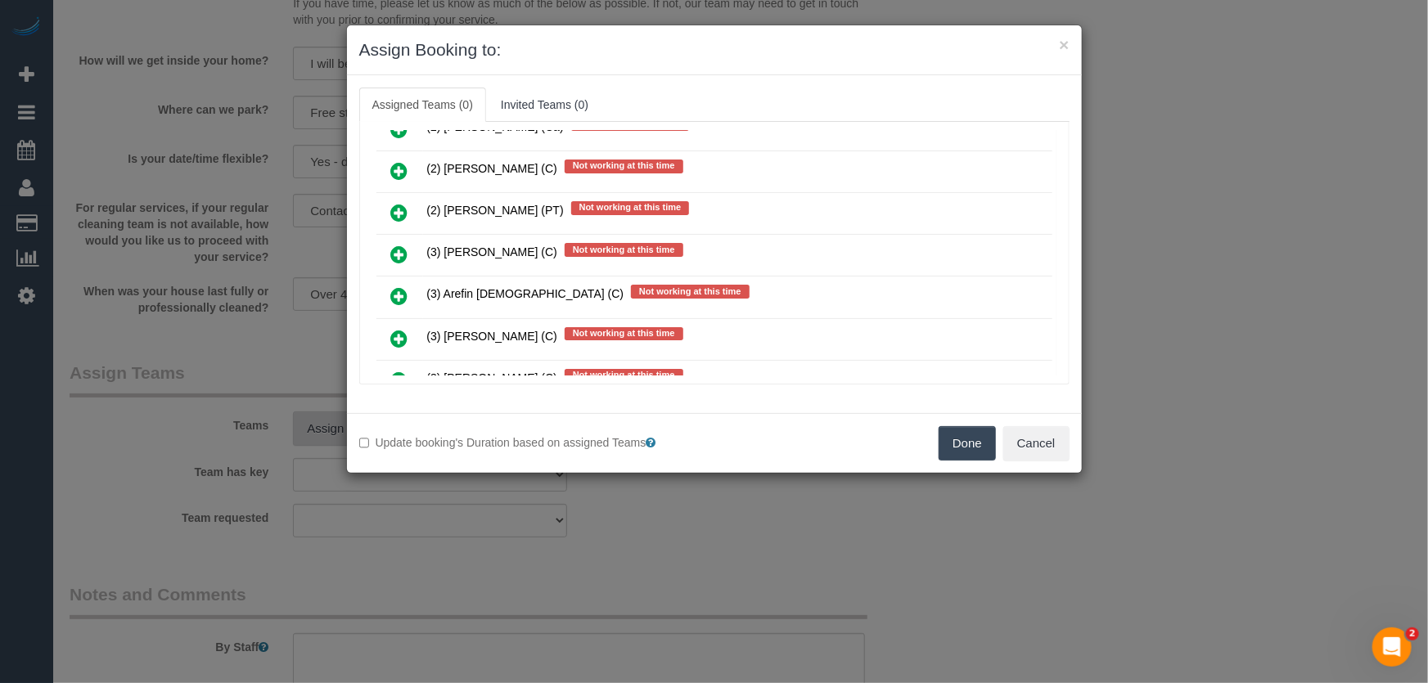
scroll to position [635, 0]
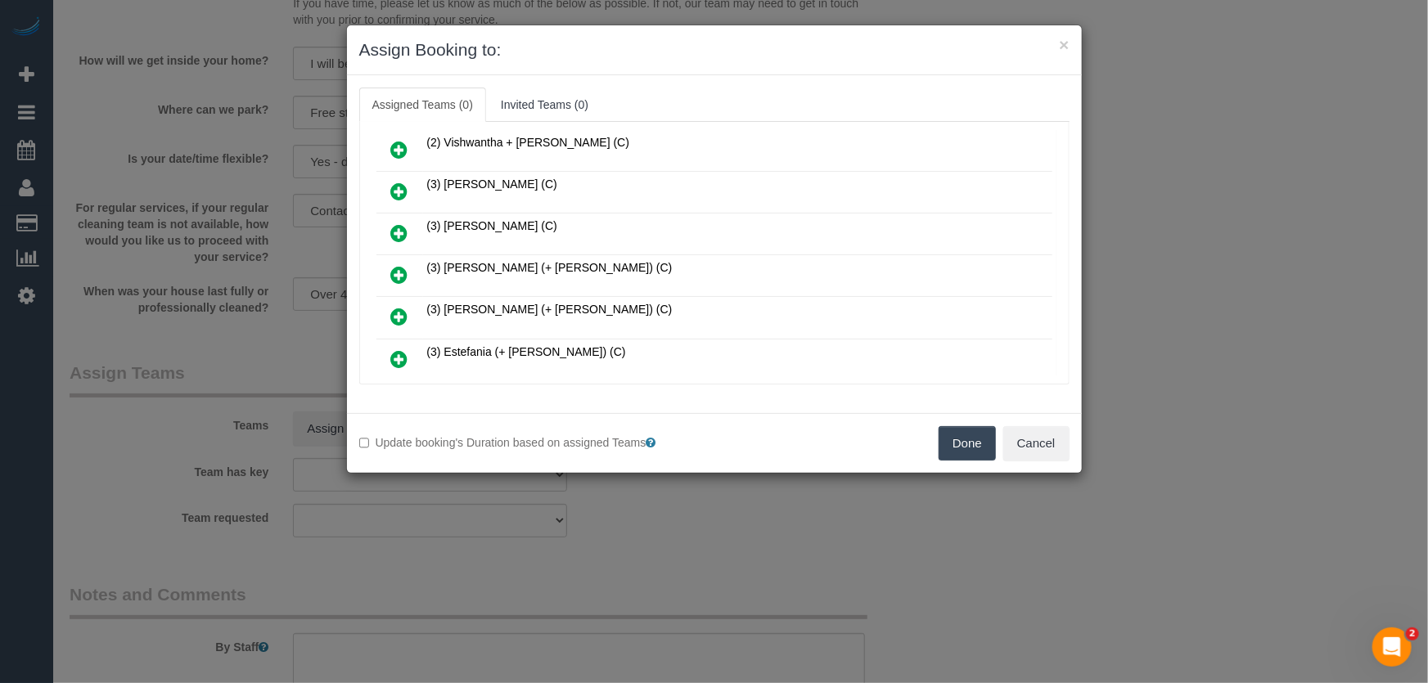
click at [398, 265] on icon at bounding box center [399, 275] width 17 height 20
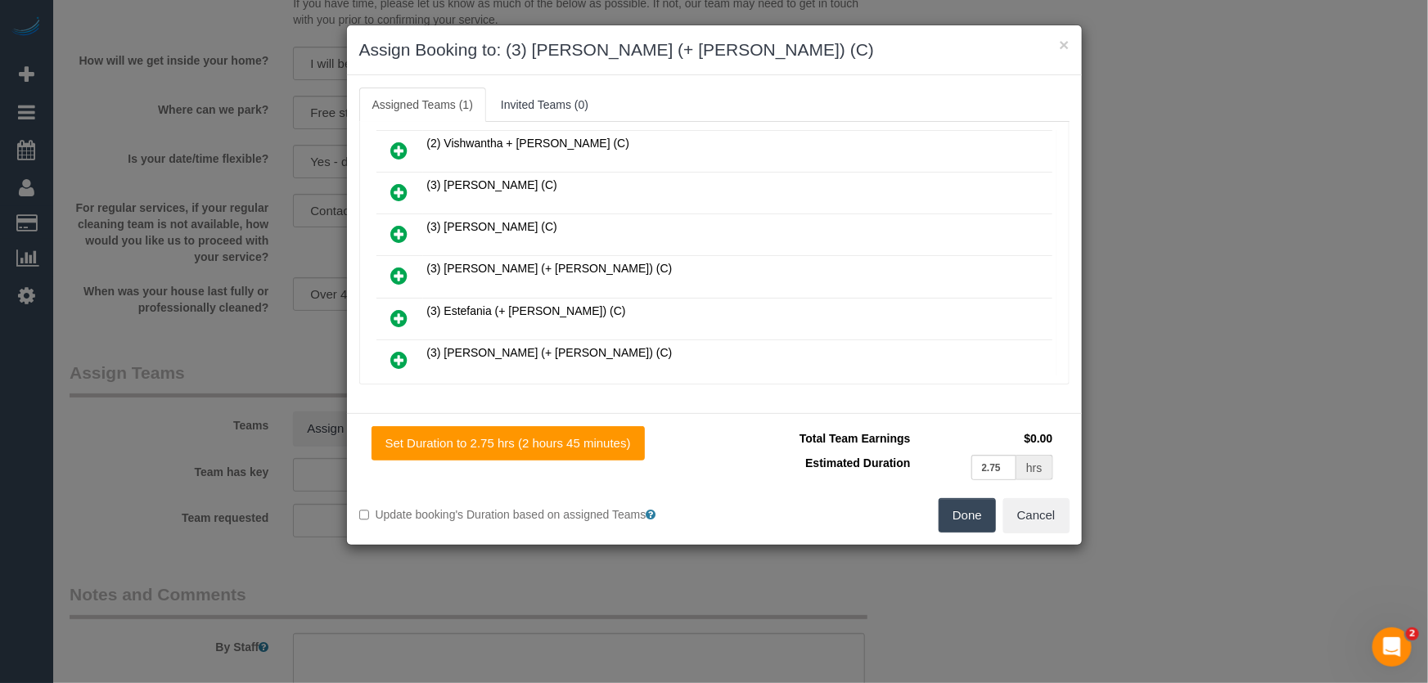
drag, startPoint x: 397, startPoint y: 341, endPoint x: 409, endPoint y: 347, distance: 13.5
click at [398, 350] on icon at bounding box center [399, 360] width 17 height 20
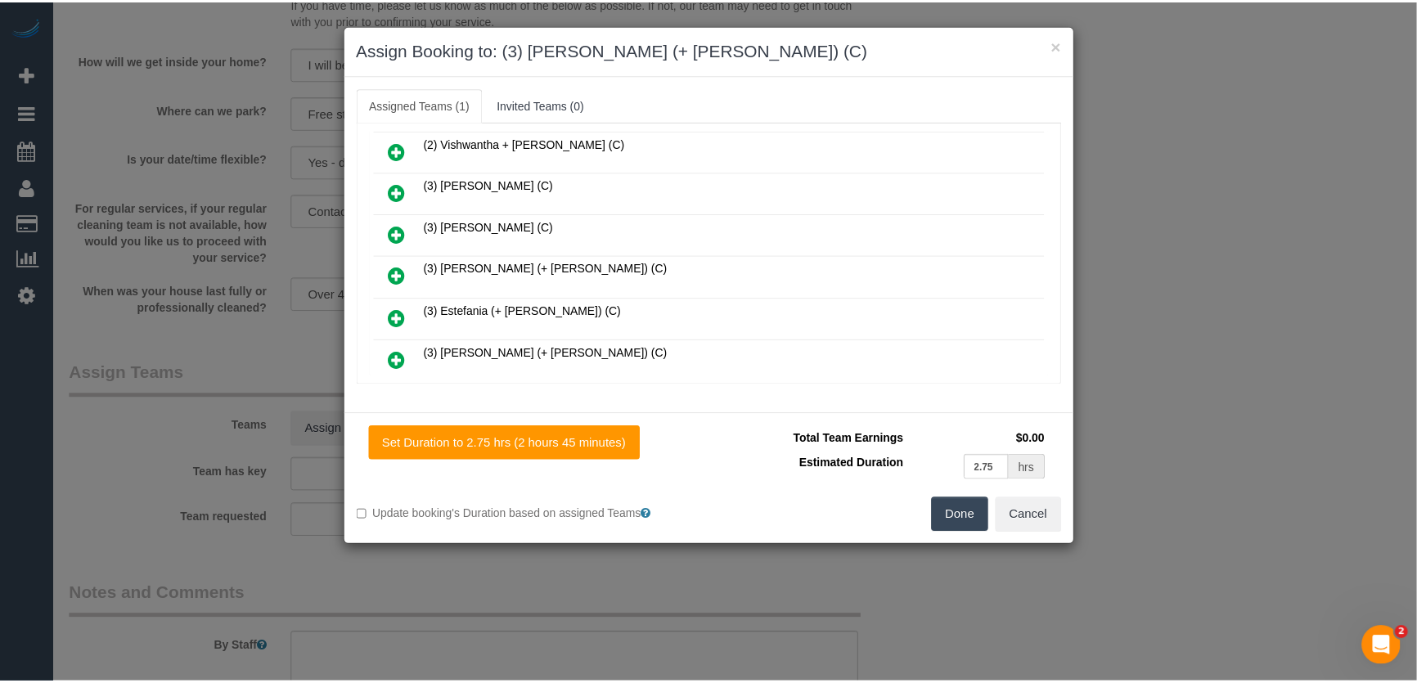
scroll to position [714, 0]
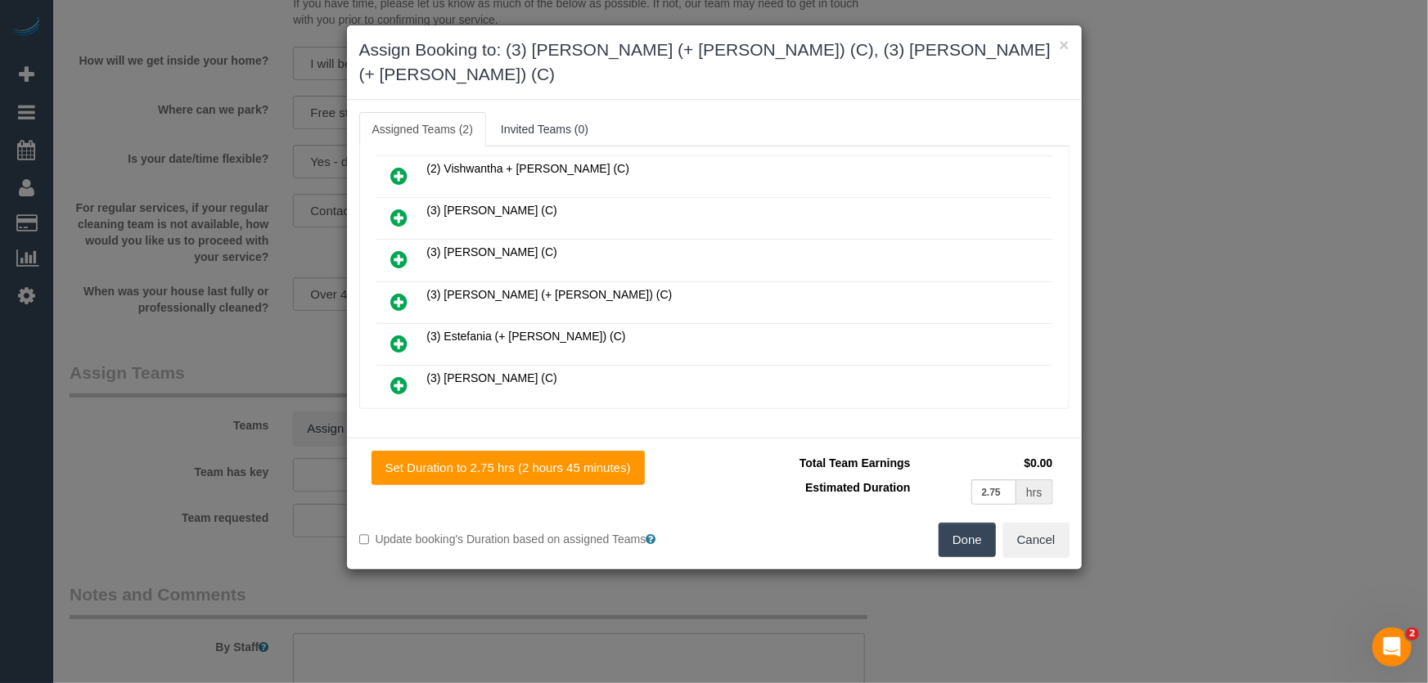
click at [940, 523] on button "Done" at bounding box center [967, 540] width 57 height 34
click at [941, 523] on div "Done Cancel" at bounding box center [897, 540] width 367 height 34
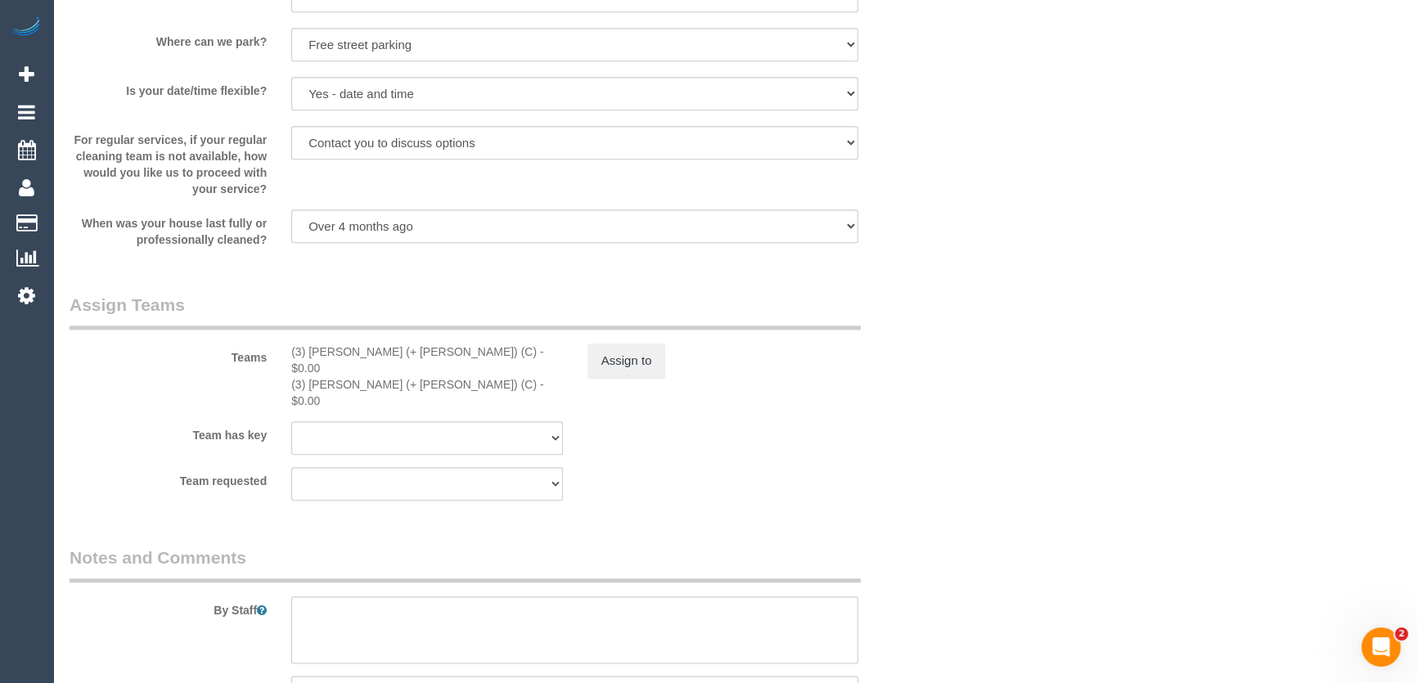
scroll to position [2380, 0]
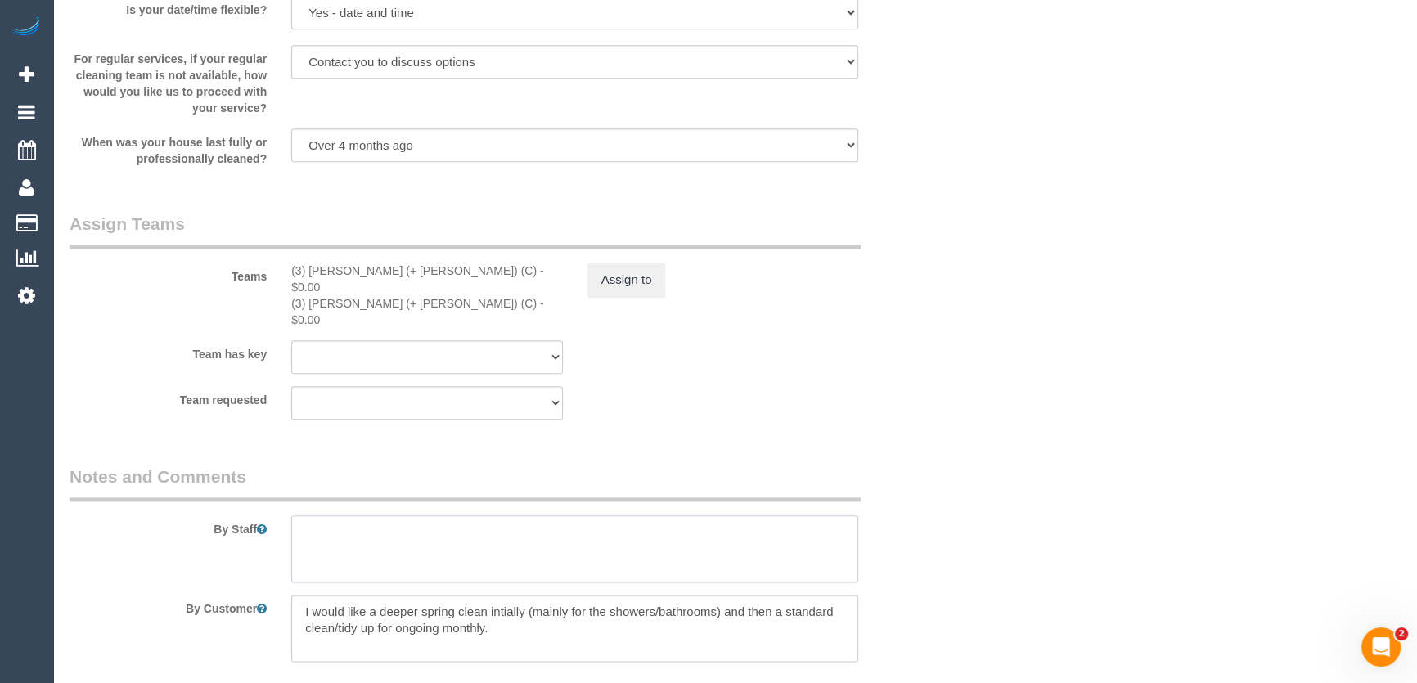
click at [412, 515] on textarea at bounding box center [574, 548] width 567 height 67
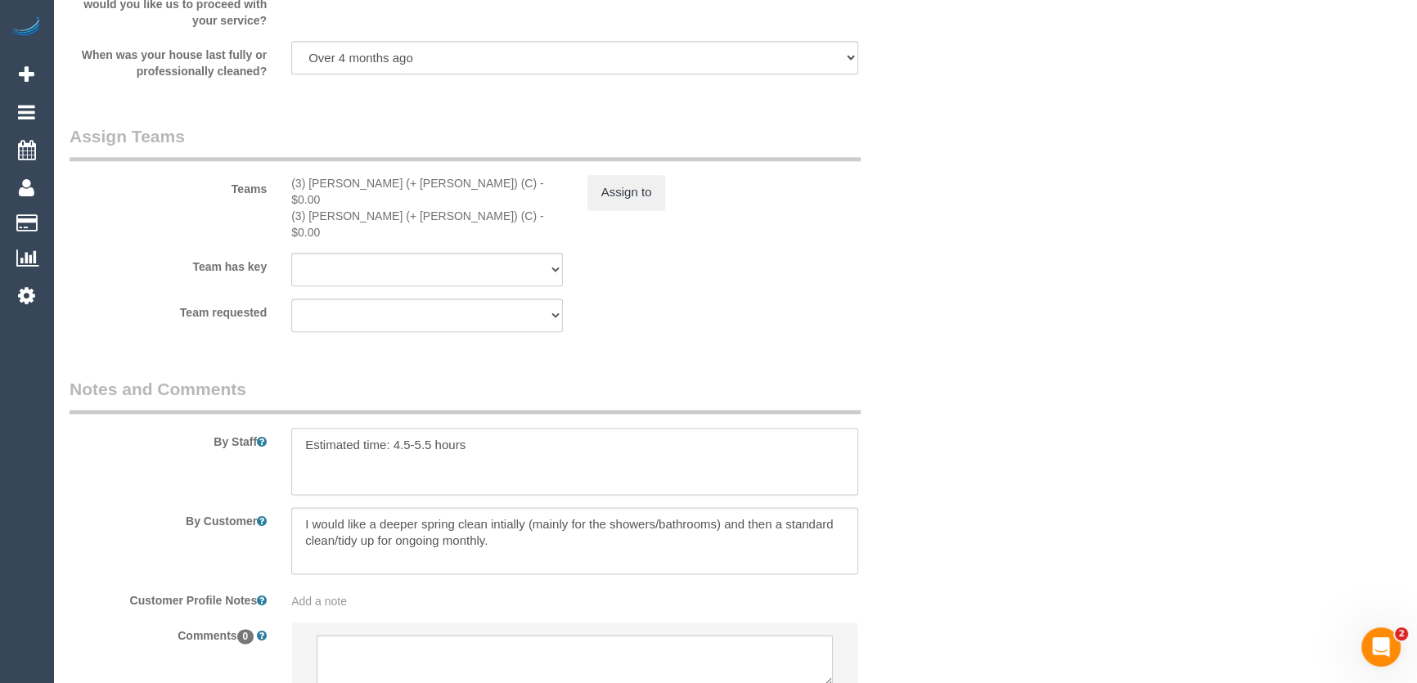
scroll to position [2571, 0]
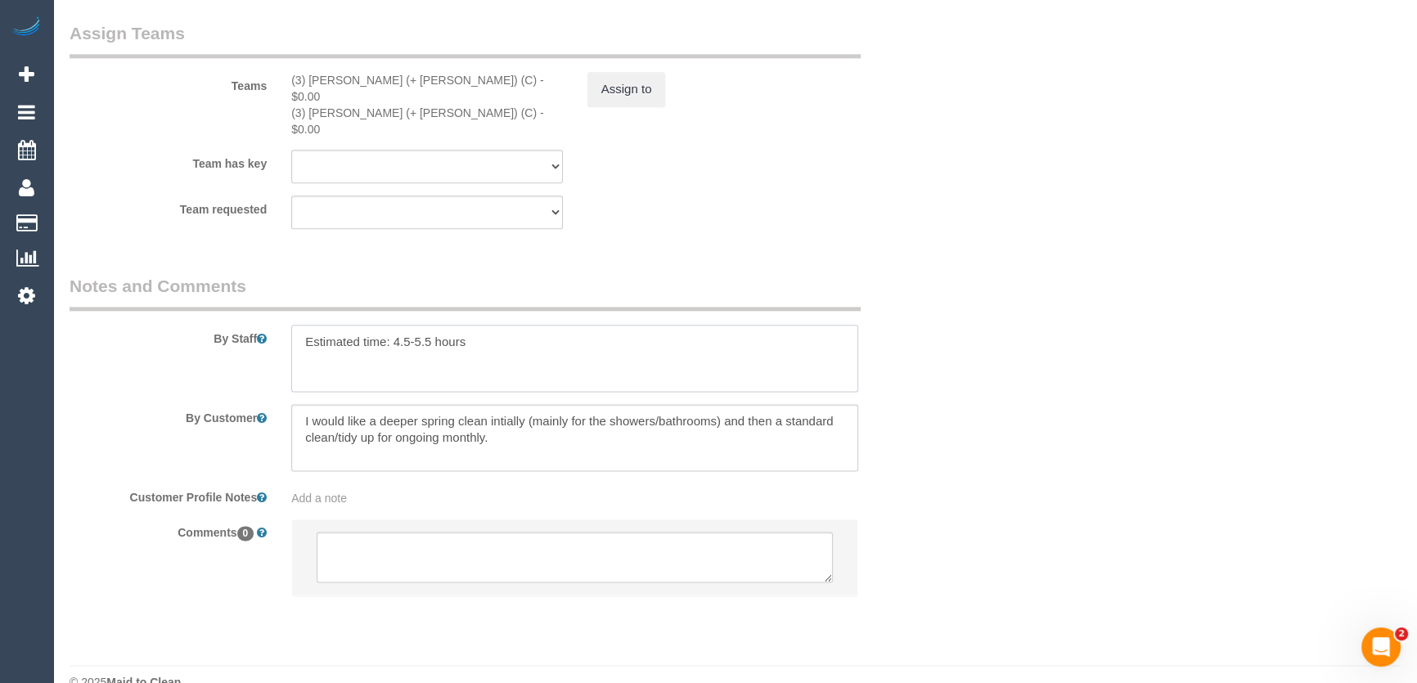
type textarea "Estimated time: 4.5-5.5 hours"
click at [456, 532] on textarea at bounding box center [575, 557] width 516 height 51
click at [458, 532] on textarea at bounding box center [575, 557] width 516 height 51
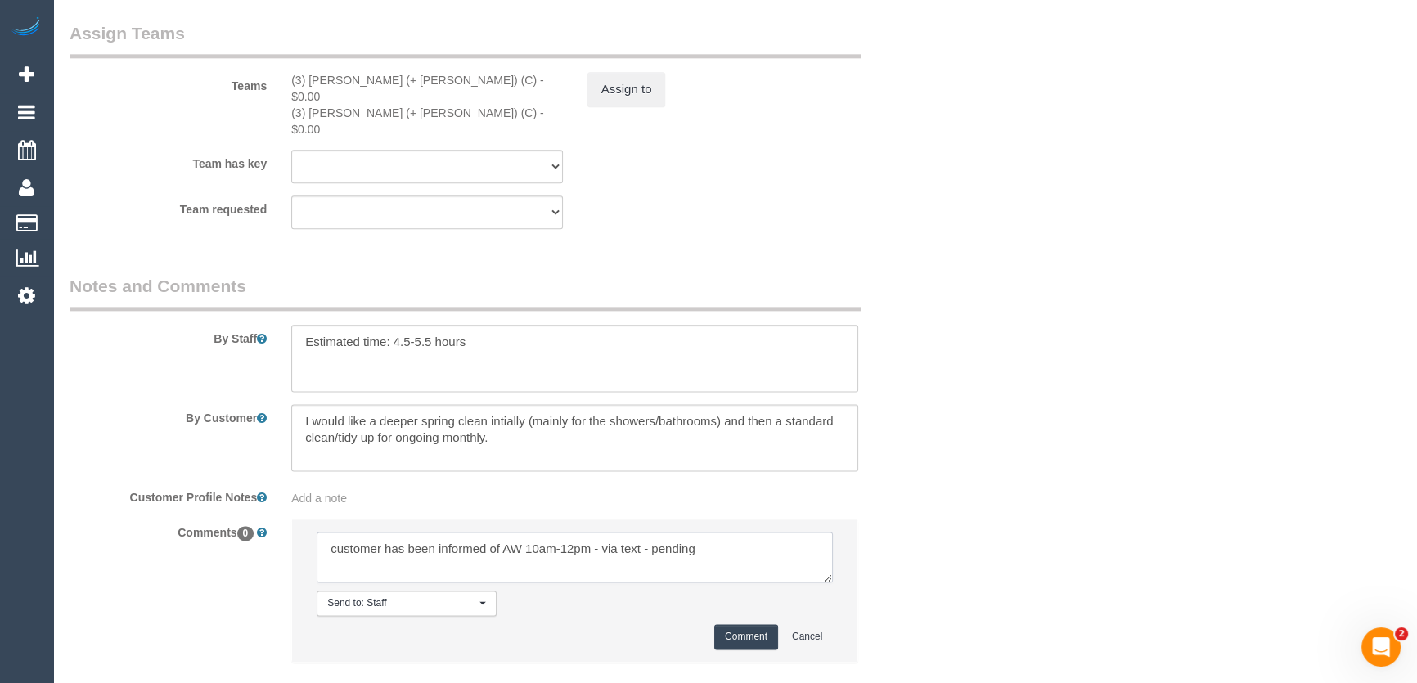
type textarea "customer has been informed of AW 10am-12pm - via text - pending"
click at [733, 624] on button "Comment" at bounding box center [746, 636] width 64 height 25
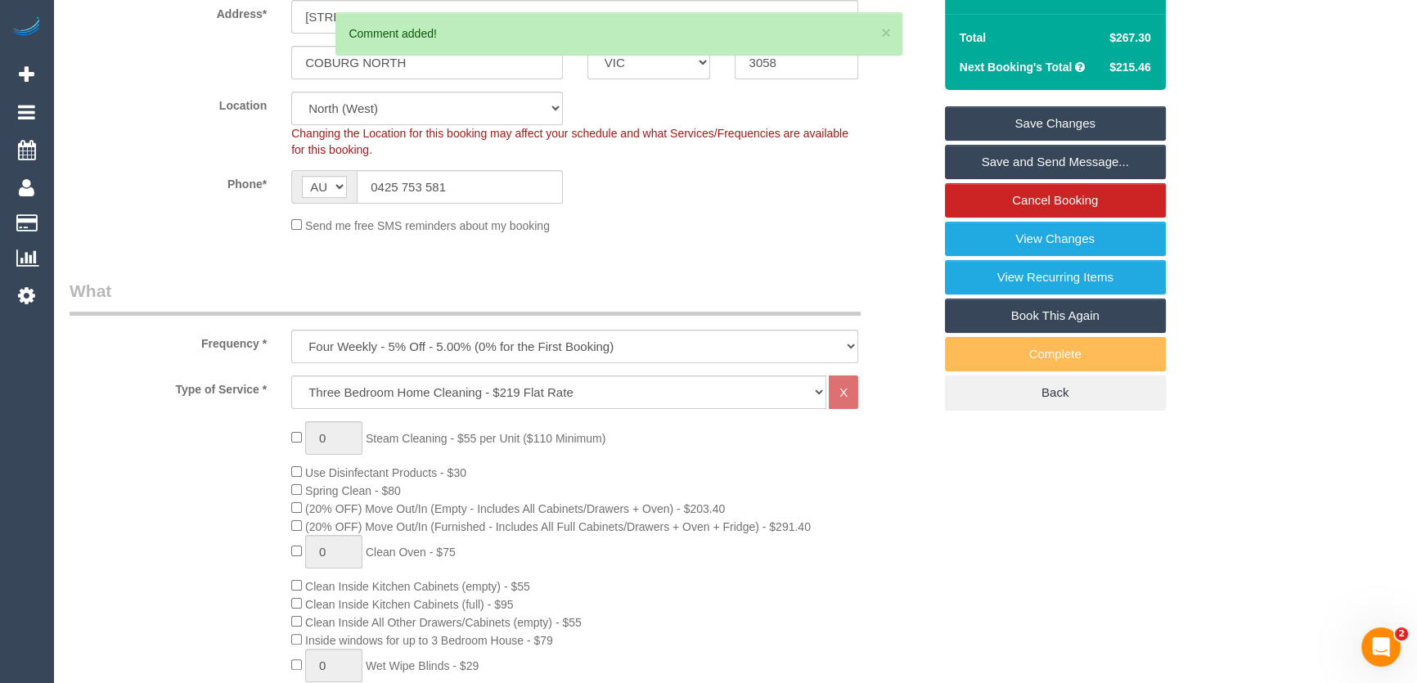
scroll to position [0, 0]
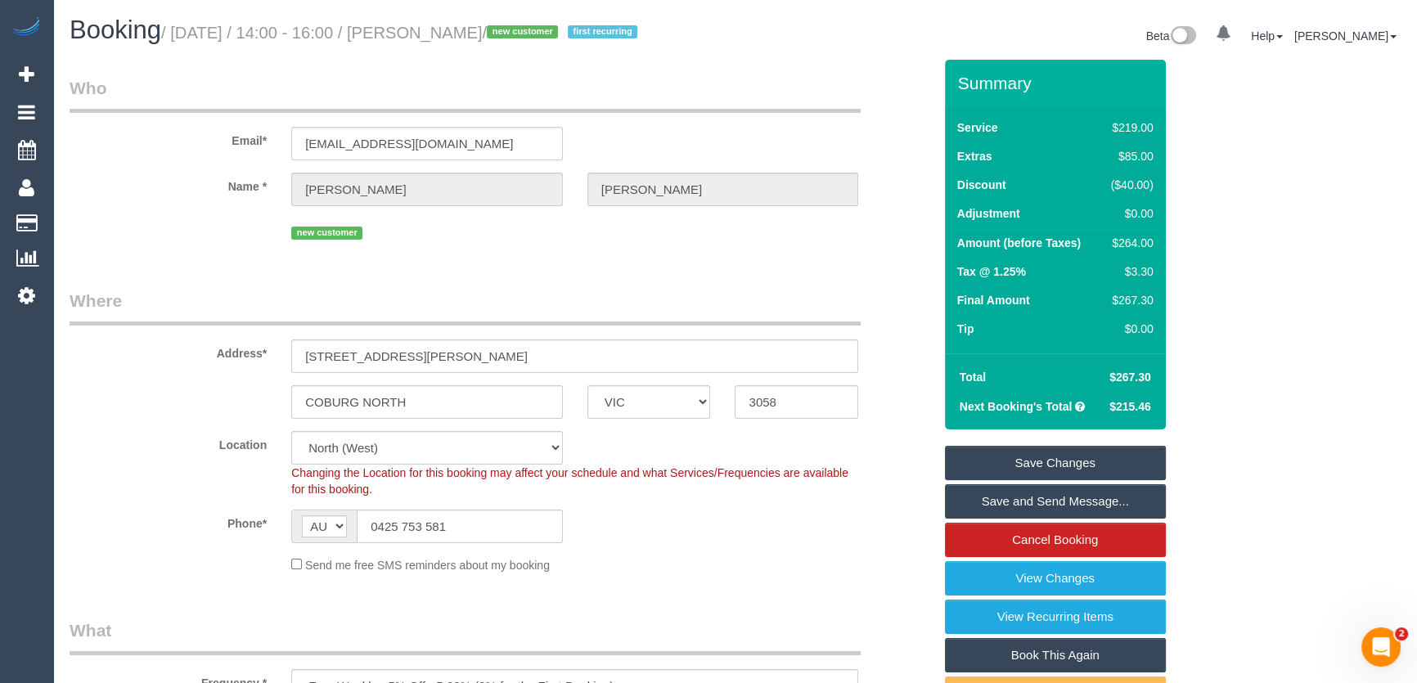
click at [431, 36] on small "/ August 12, 2025 / 14:00 - 16:00 / Darren Coghlan / new customer first recurri…" at bounding box center [401, 33] width 481 height 18
copy small "Darren Coghlan"
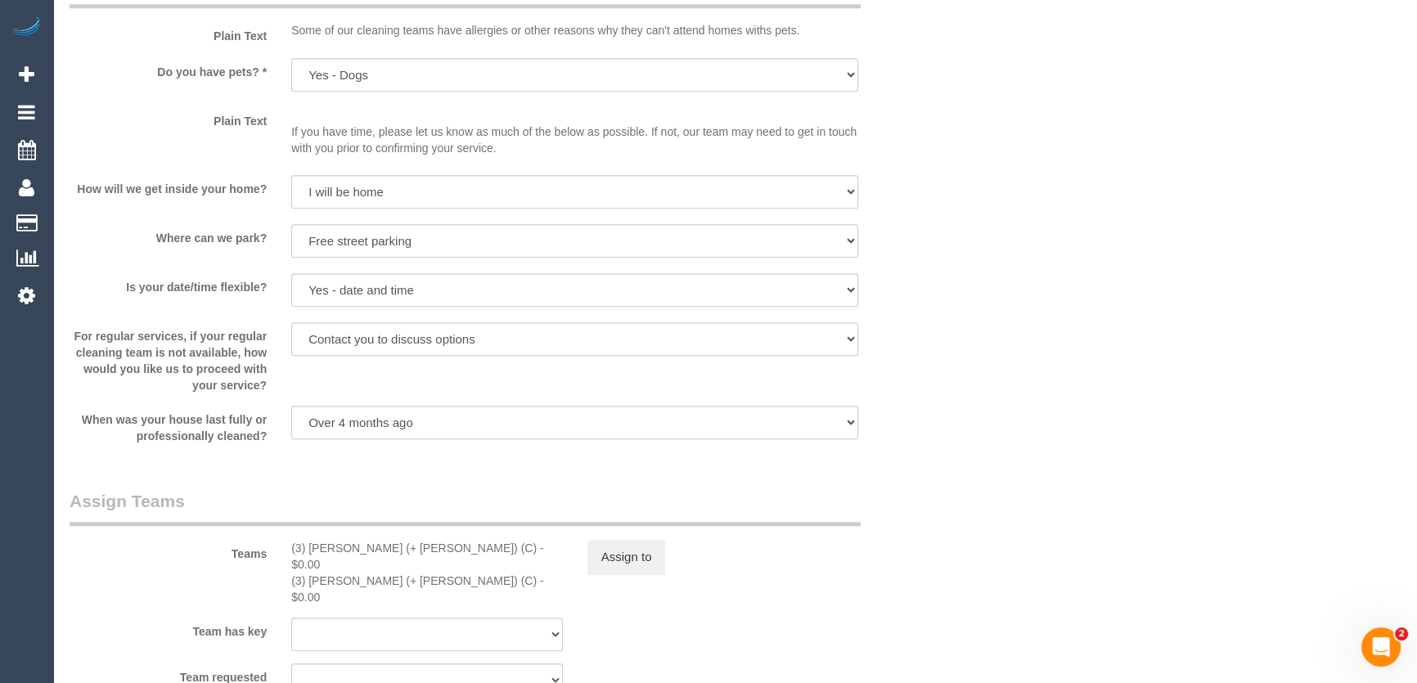
scroll to position [2231, 0]
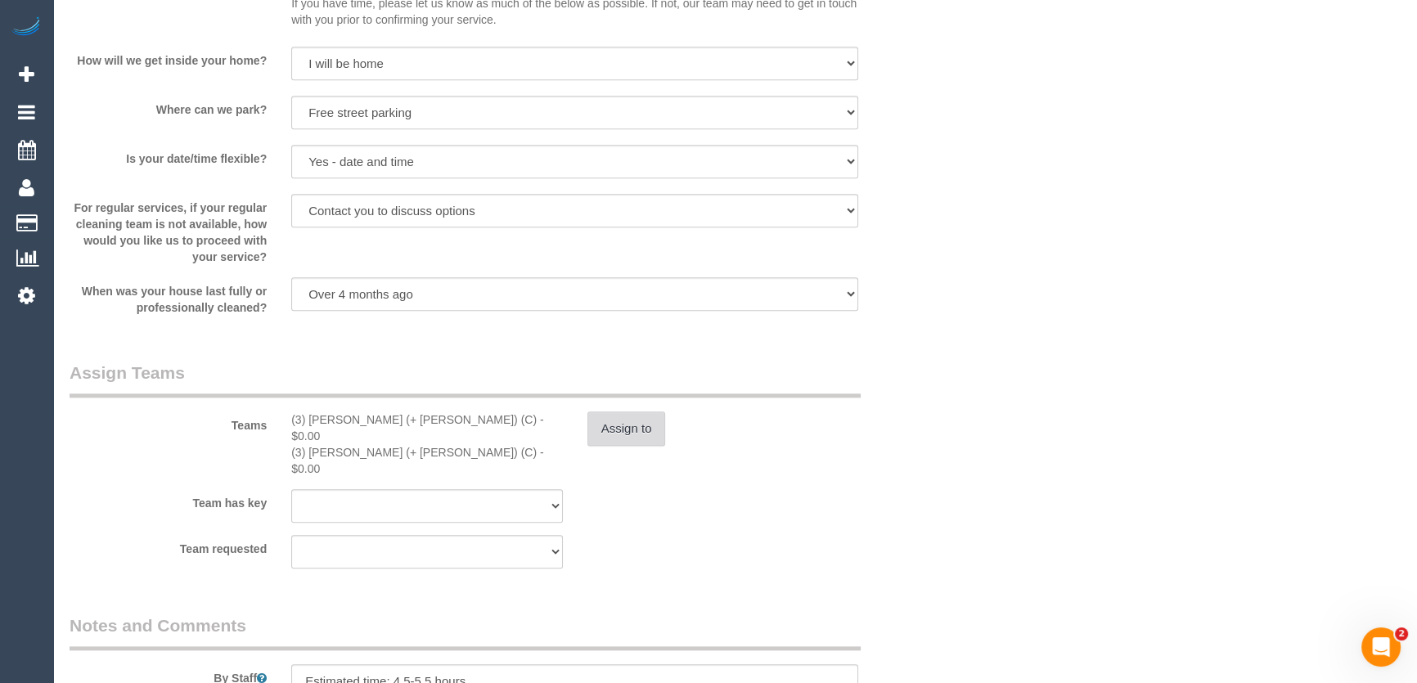
click at [622, 438] on button "Assign to" at bounding box center [626, 429] width 79 height 34
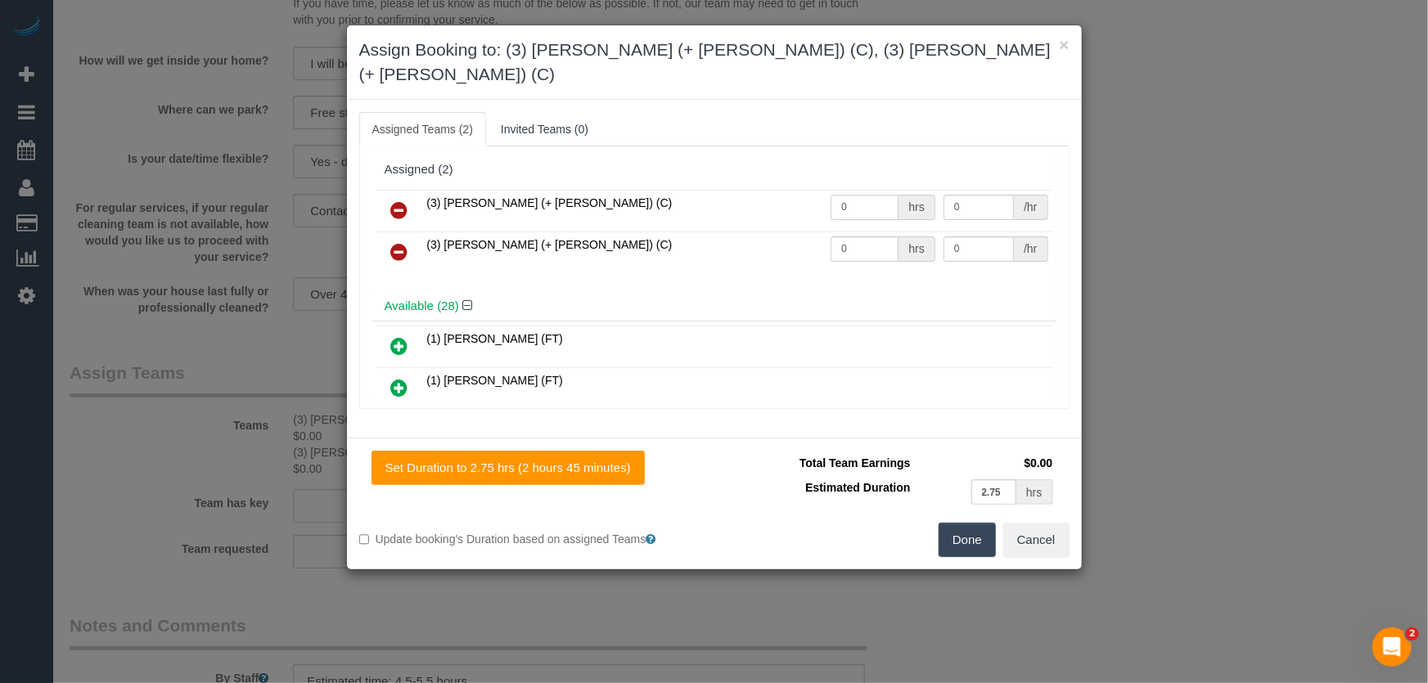
click at [865, 195] on input "0" at bounding box center [864, 207] width 68 height 25
type input "1"
type input "97.5"
click at [866, 236] on input "0" at bounding box center [864, 248] width 68 height 25
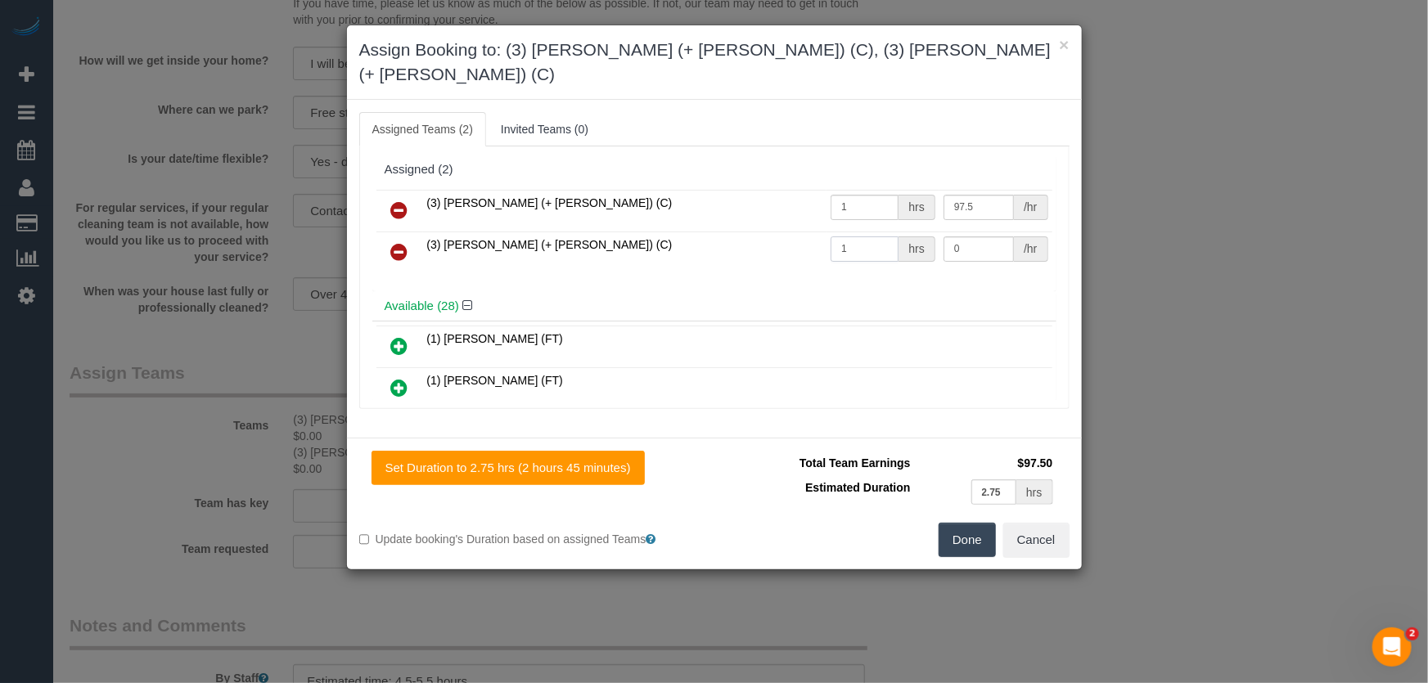
type input "1"
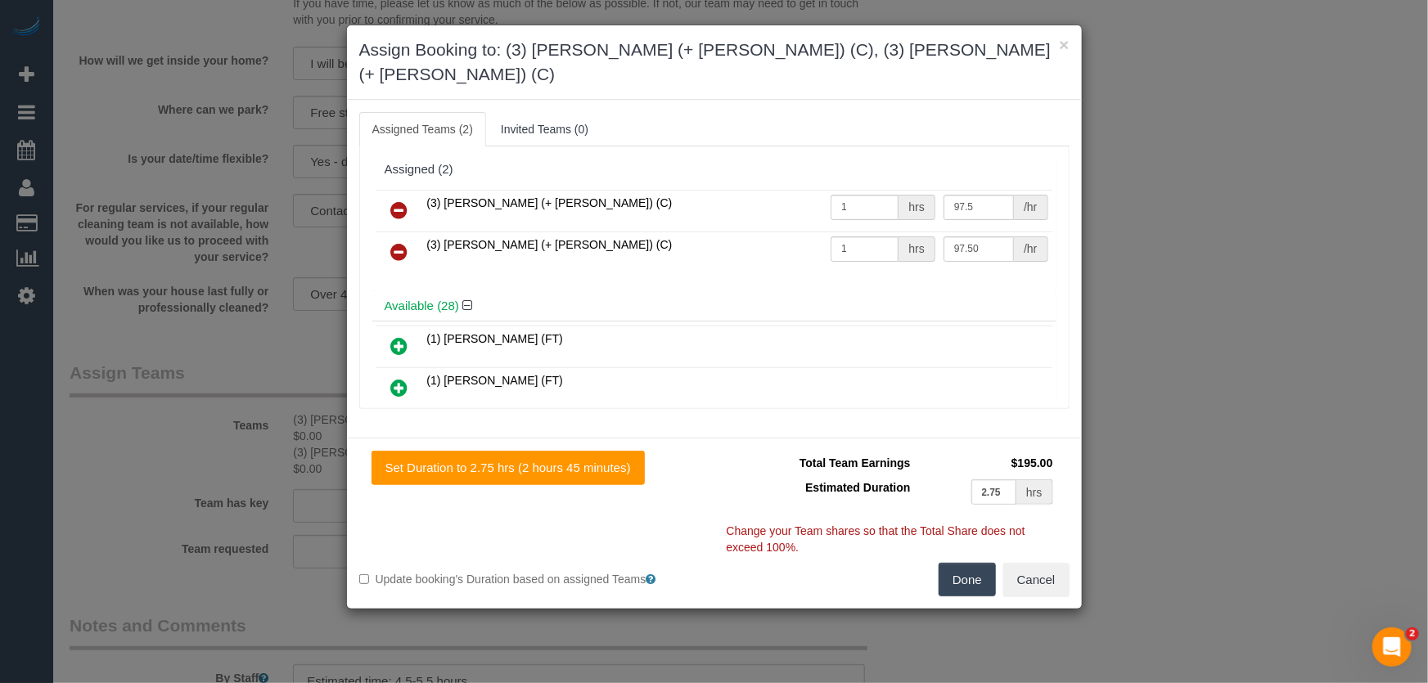
type input "97.5"
click at [978, 563] on button "Done" at bounding box center [967, 580] width 57 height 34
click at [978, 557] on div "Set Duration to 2.75 hrs (2 hours 45 minutes) Total Team Earnings $195.00 Estim…" at bounding box center [714, 523] width 735 height 171
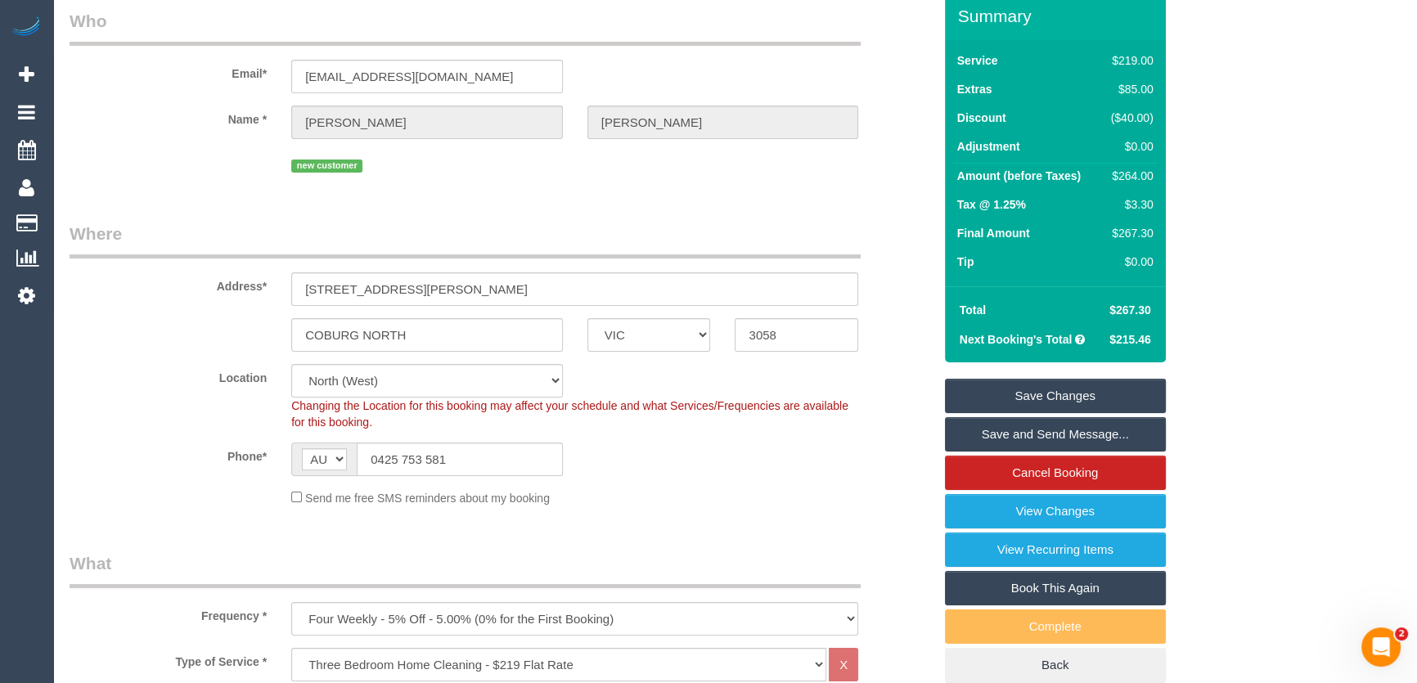
scroll to position [0, 0]
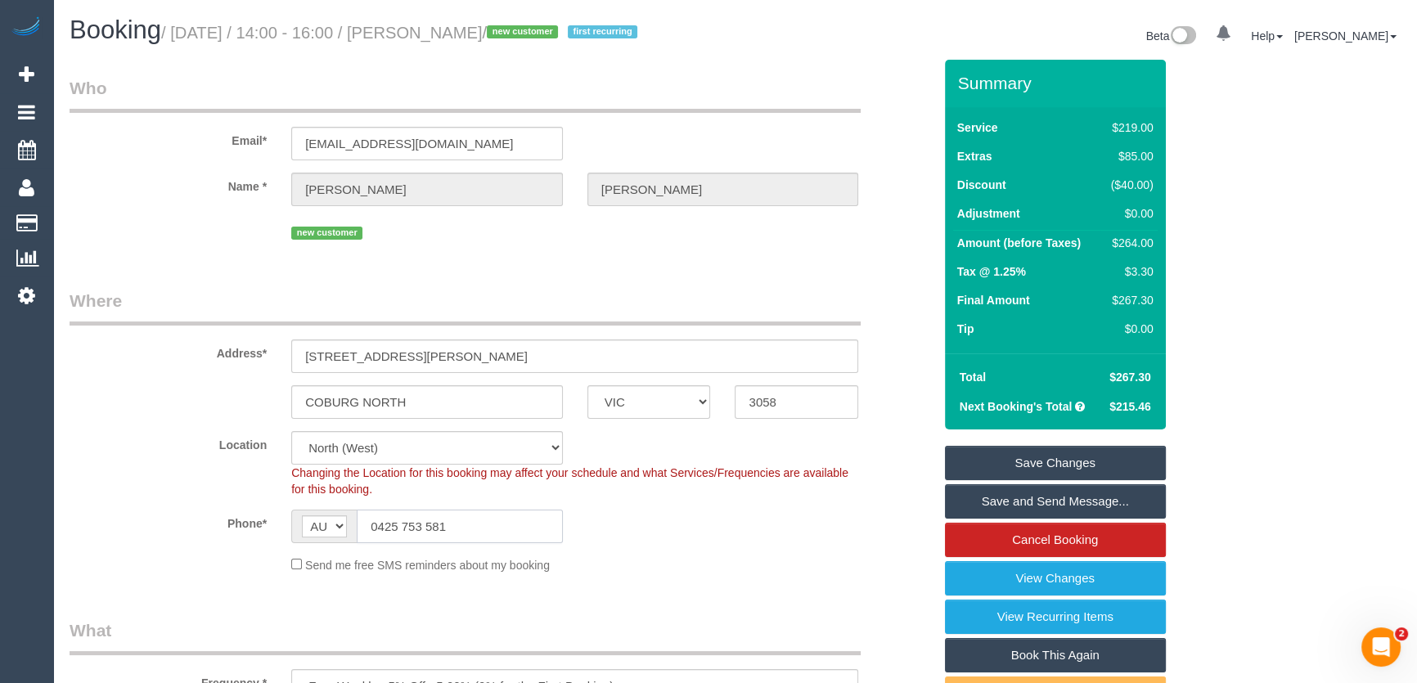
click at [458, 527] on input "0425 753 581" at bounding box center [460, 527] width 206 height 34
click at [454, 527] on input "0425 753 581" at bounding box center [460, 527] width 206 height 34
click at [457, 526] on input "0425 753 581" at bounding box center [460, 527] width 206 height 34
click at [458, 526] on input "0425 753 581" at bounding box center [460, 527] width 206 height 34
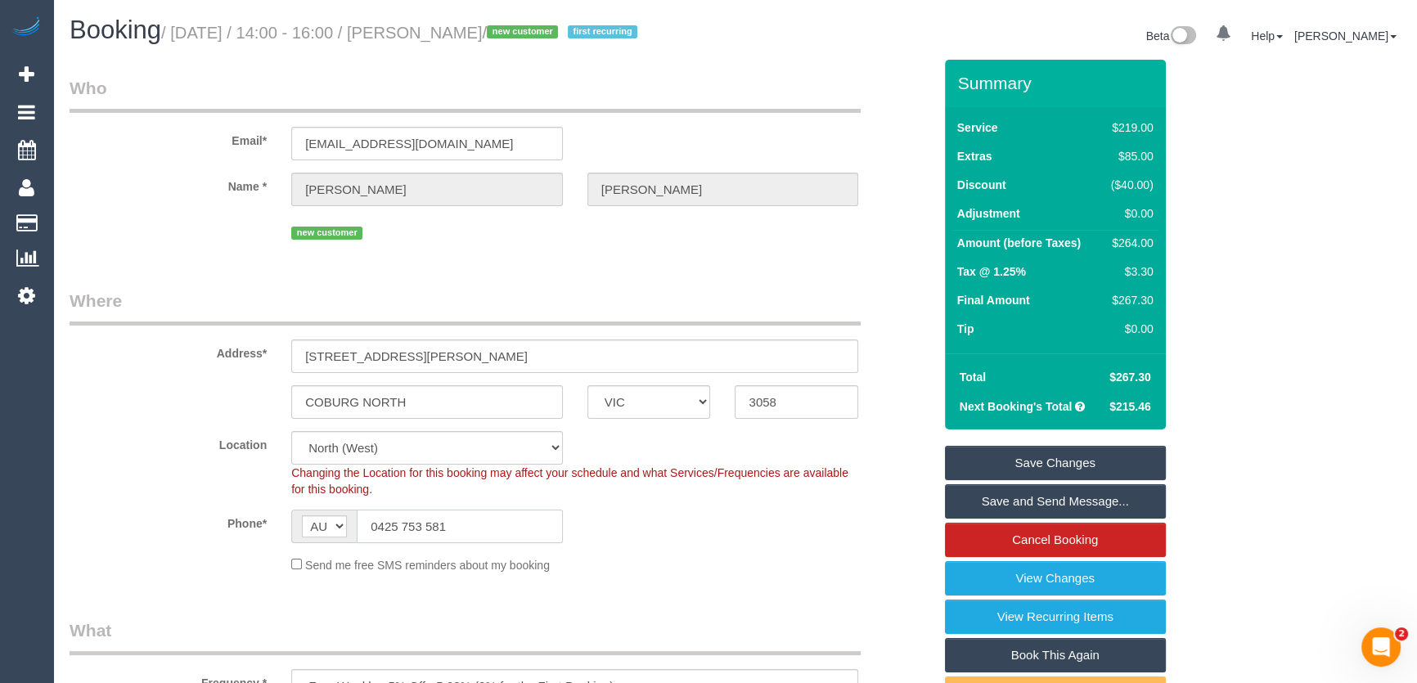
click at [459, 526] on input "0425 753 581" at bounding box center [460, 527] width 206 height 34
click at [461, 523] on input "0425 753 581" at bounding box center [460, 527] width 206 height 34
click at [462, 523] on input "0425 753 581" at bounding box center [460, 527] width 206 height 34
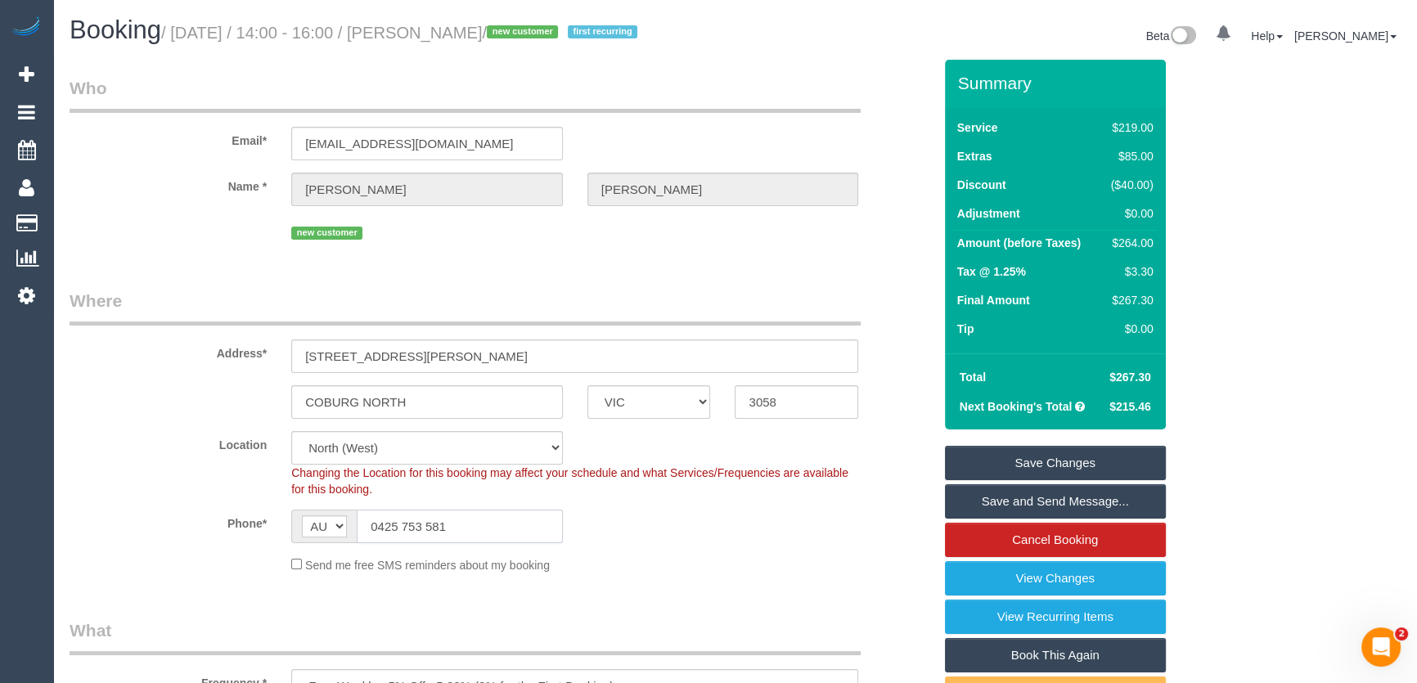
click at [462, 523] on input "0425 753 581" at bounding box center [460, 527] width 206 height 34
click at [1072, 462] on link "Save Changes" at bounding box center [1055, 463] width 221 height 34
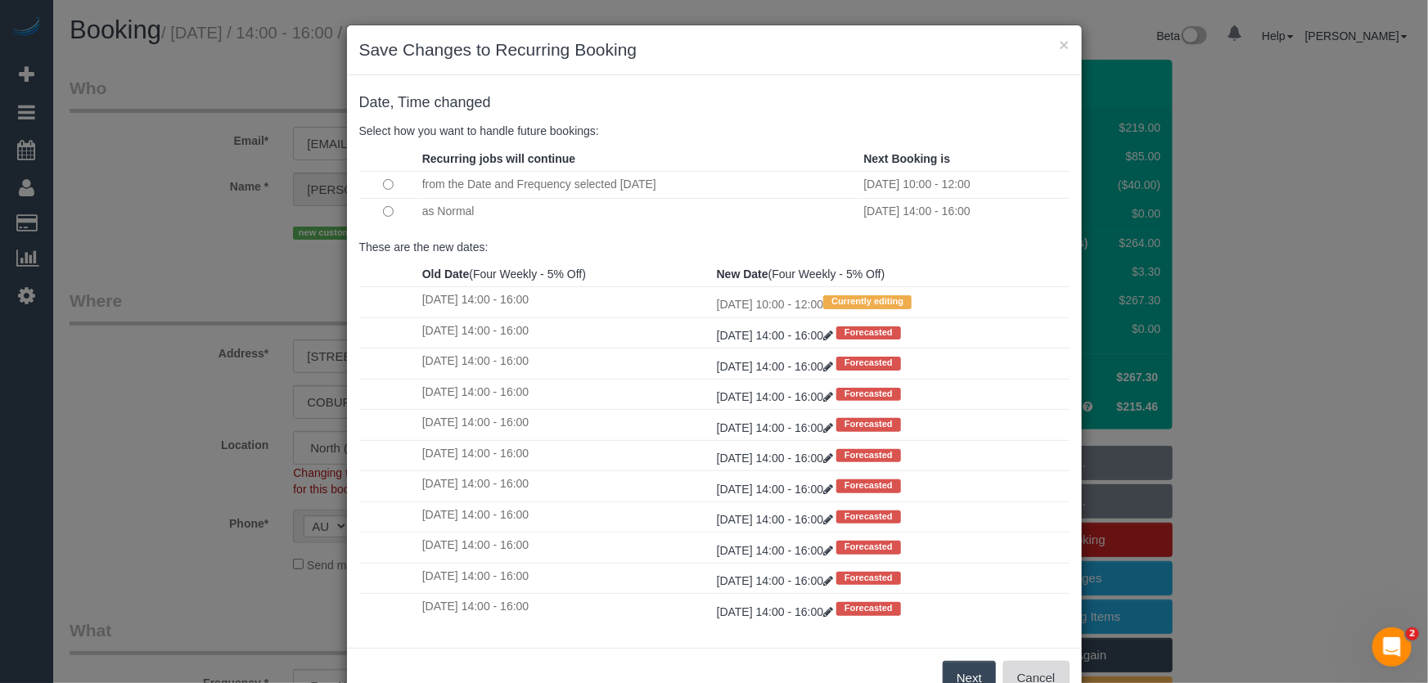
click at [1020, 668] on button "Cancel" at bounding box center [1036, 678] width 66 height 34
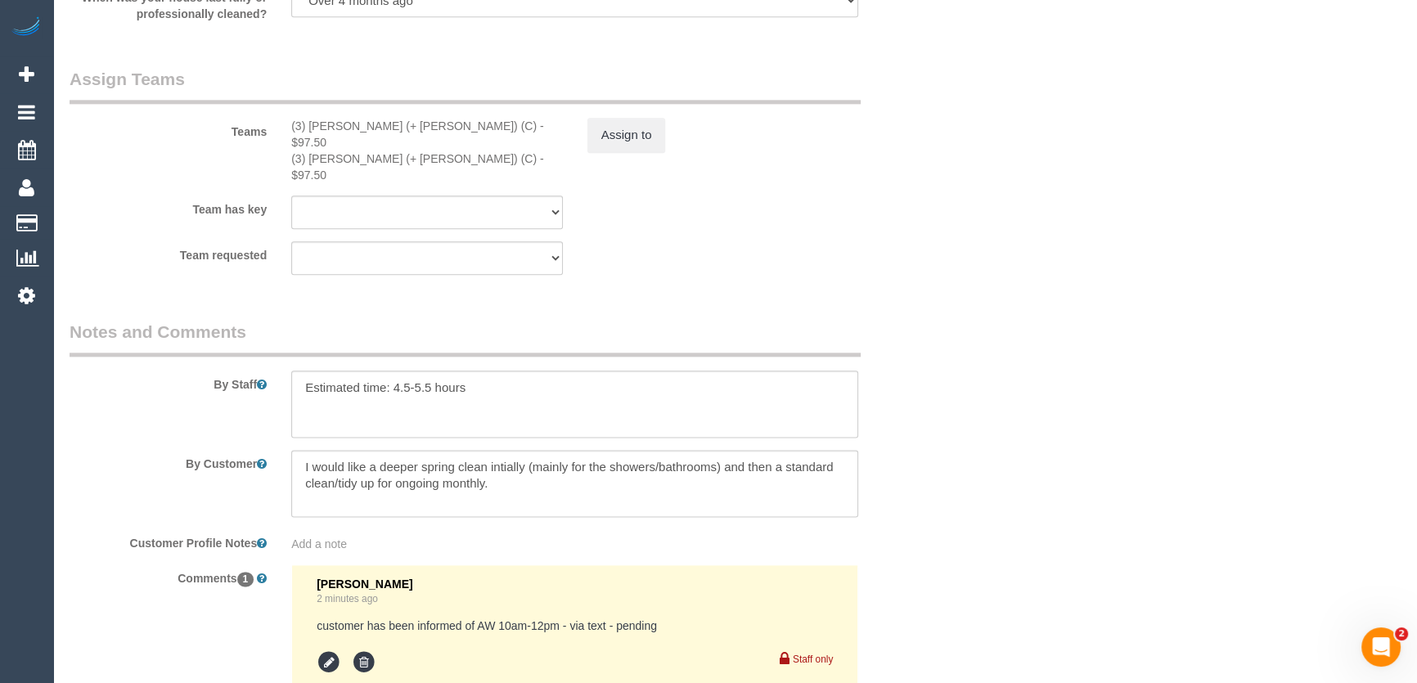
scroll to position [2528, 0]
click at [533, 455] on textarea at bounding box center [574, 480] width 567 height 67
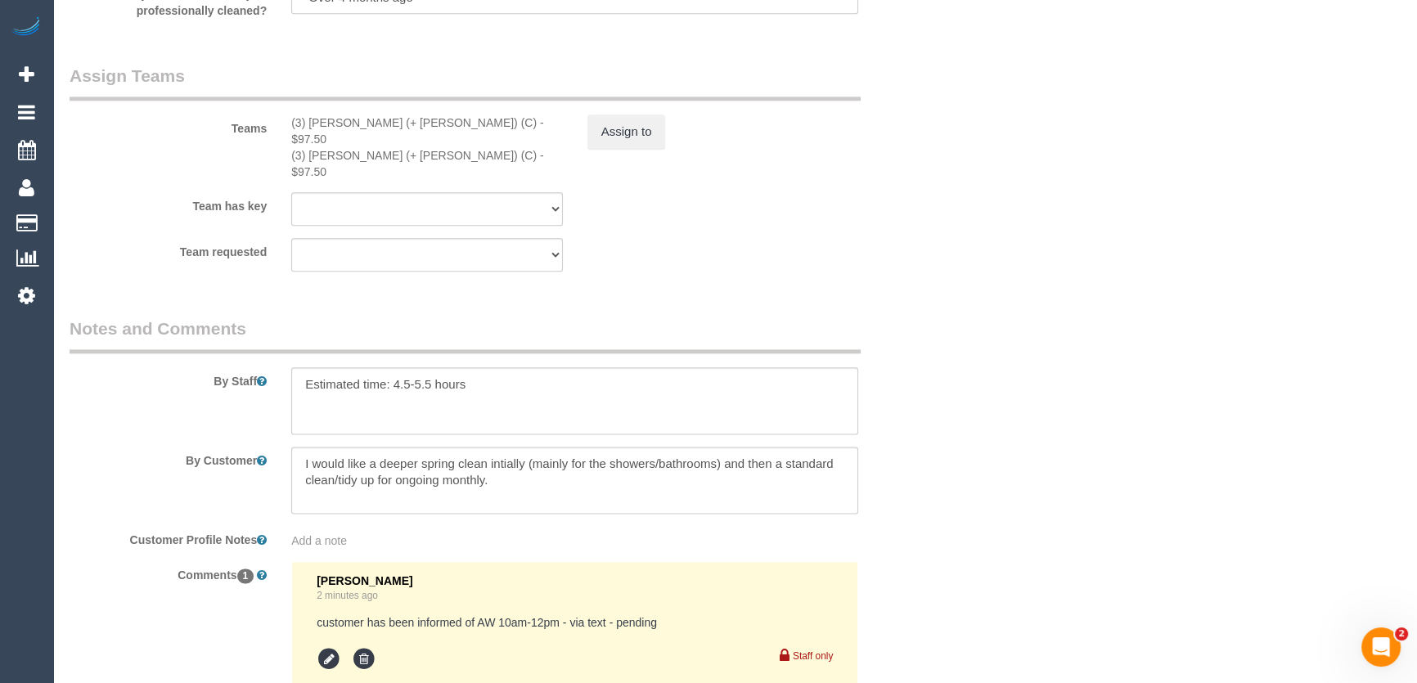
click at [345, 534] on span "Add a note" at bounding box center [319, 540] width 56 height 13
click at [0, 0] on textarea at bounding box center [0, 0] width 0 height 0
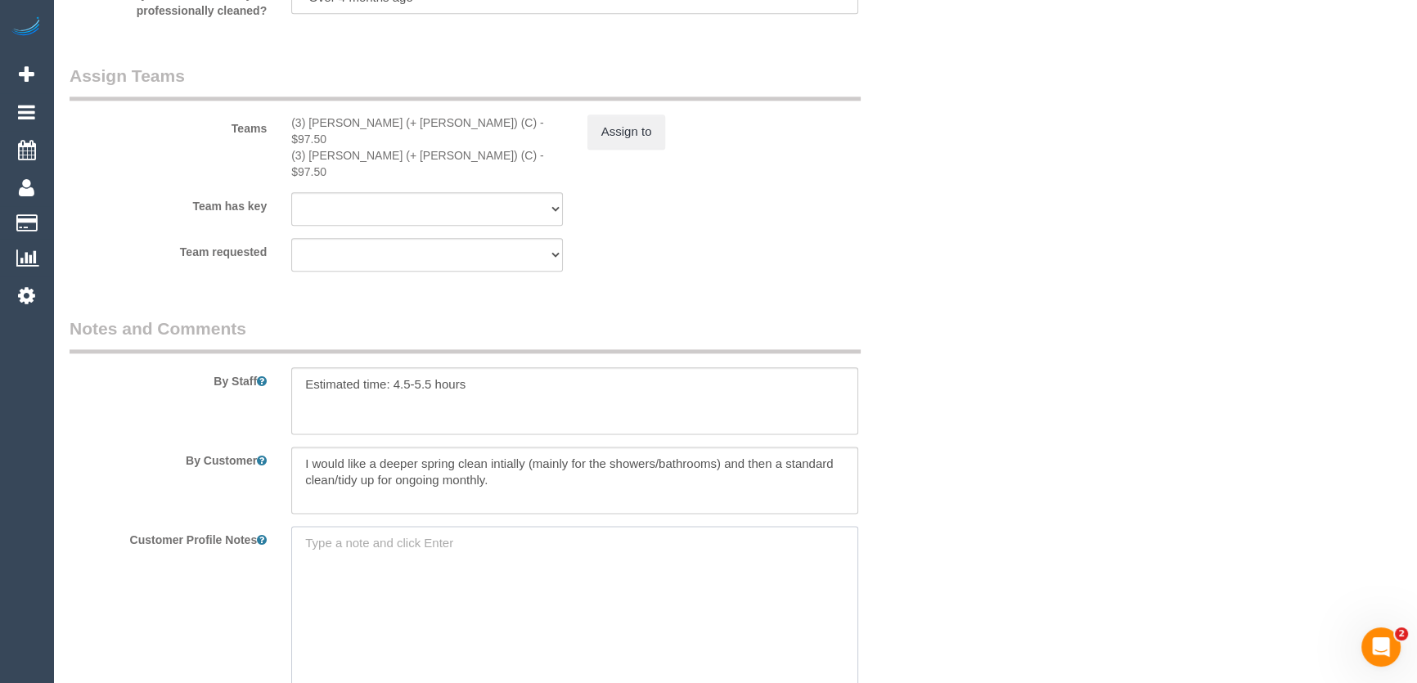
click at [344, 526] on textarea at bounding box center [574, 616] width 567 height 181
paste textarea "I would like a deeper spring clean intially (mainly for the showers/bathrooms) …"
type textarea "I would like a deeper spring clean intially (mainly for the showers/bathrooms) …"
click at [504, 449] on textarea at bounding box center [574, 480] width 567 height 67
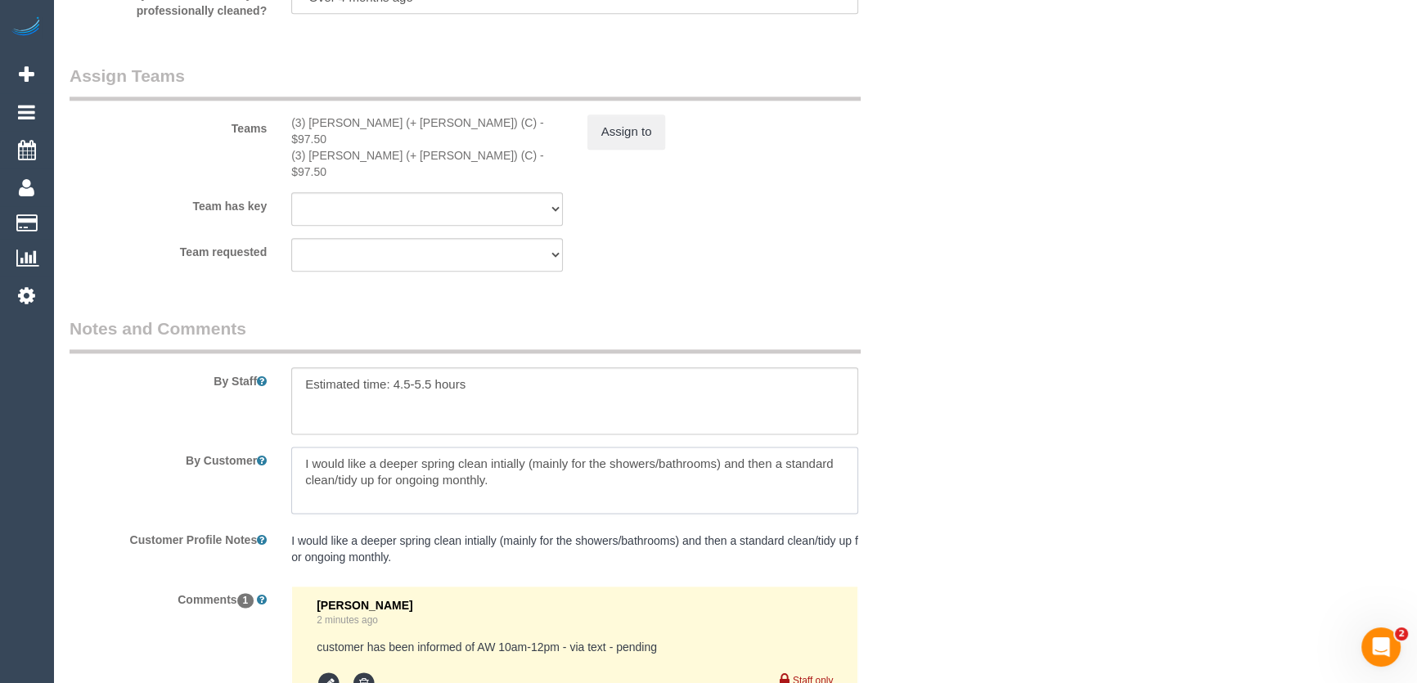
click at [504, 449] on textarea at bounding box center [574, 480] width 567 height 67
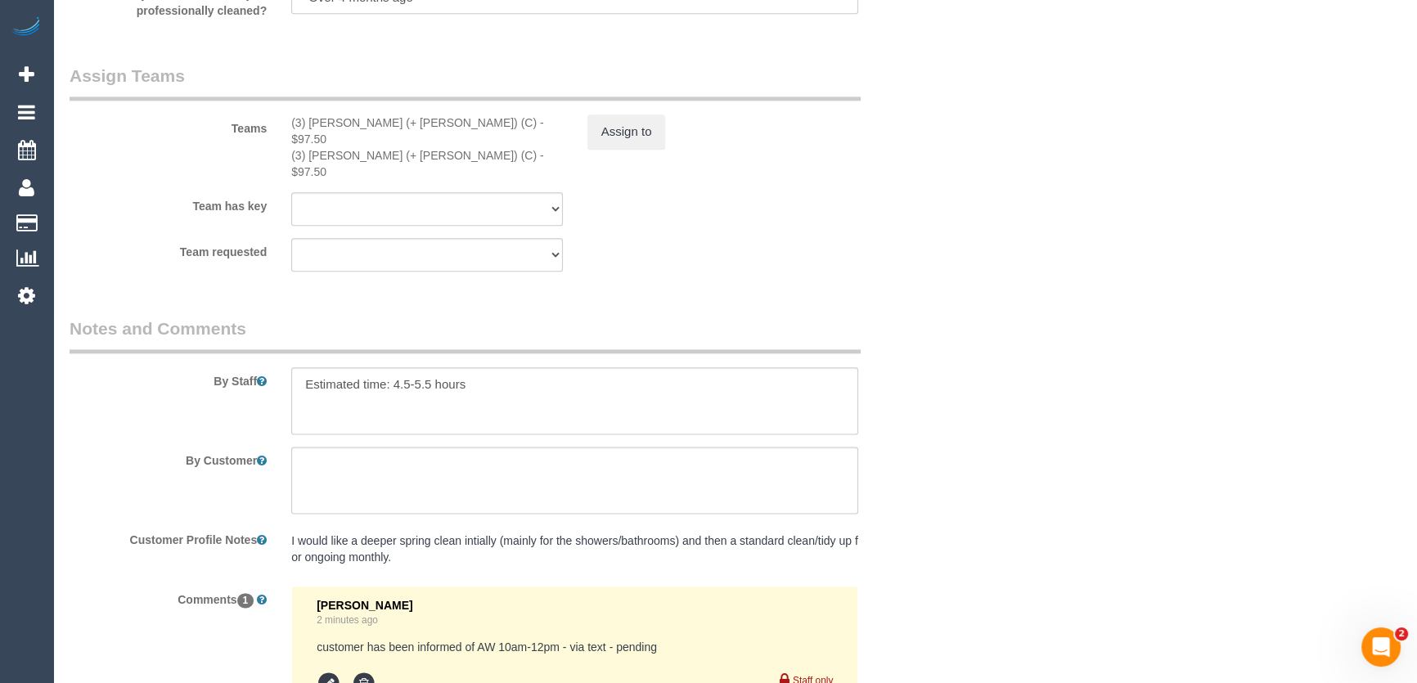
click at [296, 533] on pre "I would like a deeper spring clean intially (mainly for the showers/bathrooms) …" at bounding box center [574, 549] width 567 height 33
click at [296, 533] on sui-customer-notes "I would like a deeper spring clean intially (mainly for the showers/bathrooms) …" at bounding box center [574, 549] width 567 height 33
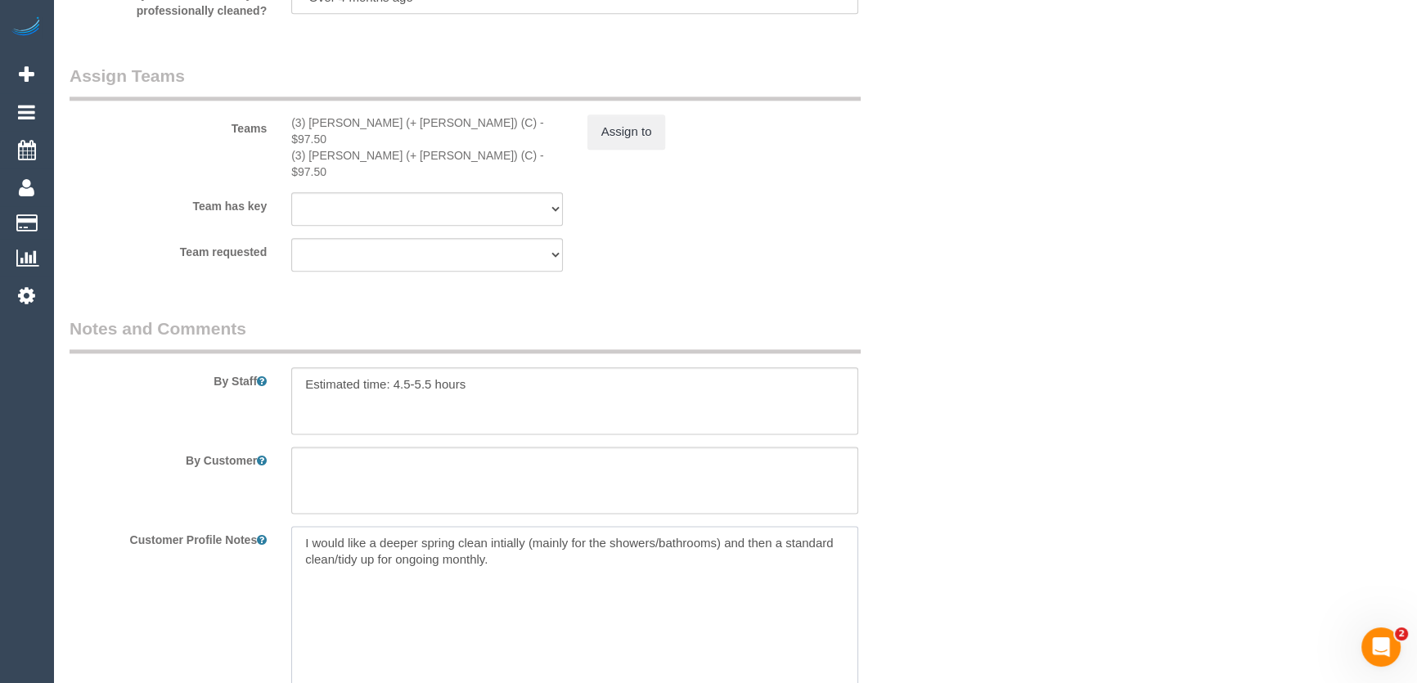
click at [296, 526] on textarea "I would like a deeper spring clean intially (mainly for the showers/bathrooms) …" at bounding box center [574, 616] width 567 height 181
paste textarea "** ACCESS ** ** PREFERENCES ** ** DO NOT SEND ** ** GENERAL ** ** BILLING/INVOI…"
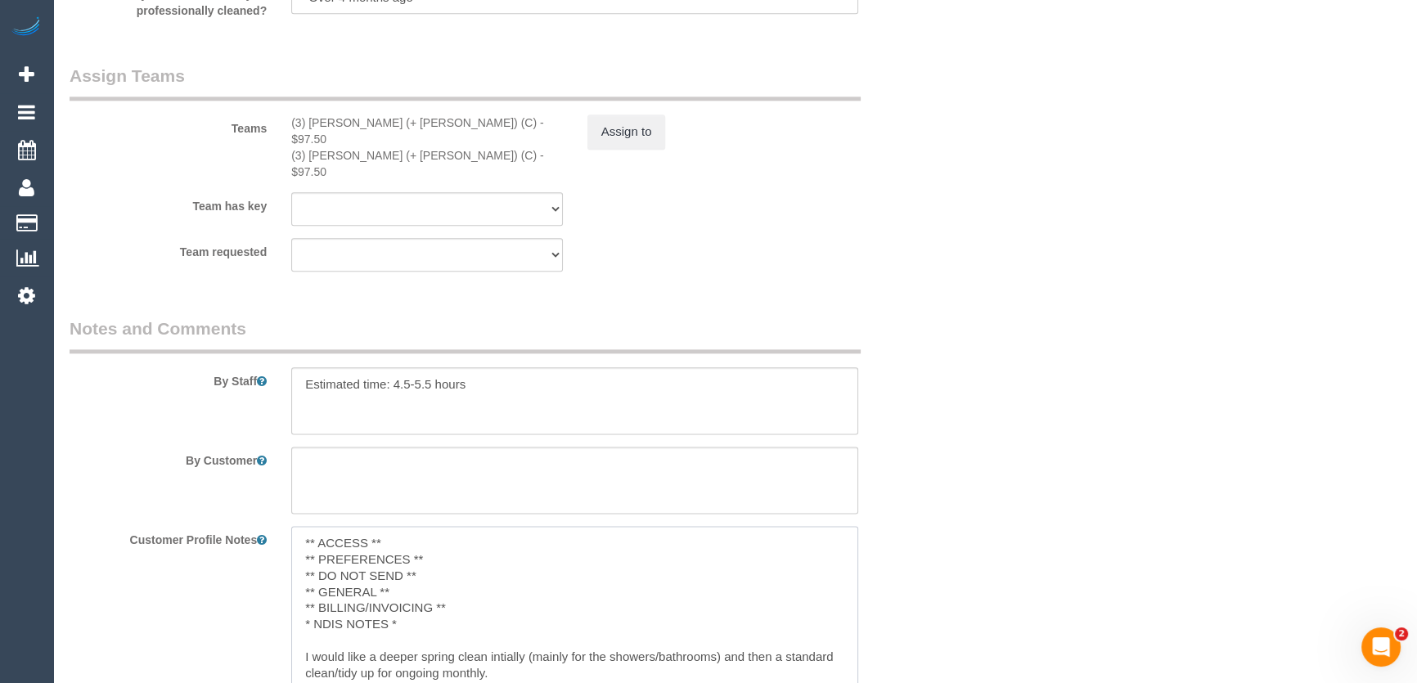
click at [420, 555] on textarea "** ACCESS ** ** PREFERENCES ** ** DO NOT SEND ** ** GENERAL ** ** BILLING/INVOI…" at bounding box center [574, 616] width 567 height 181
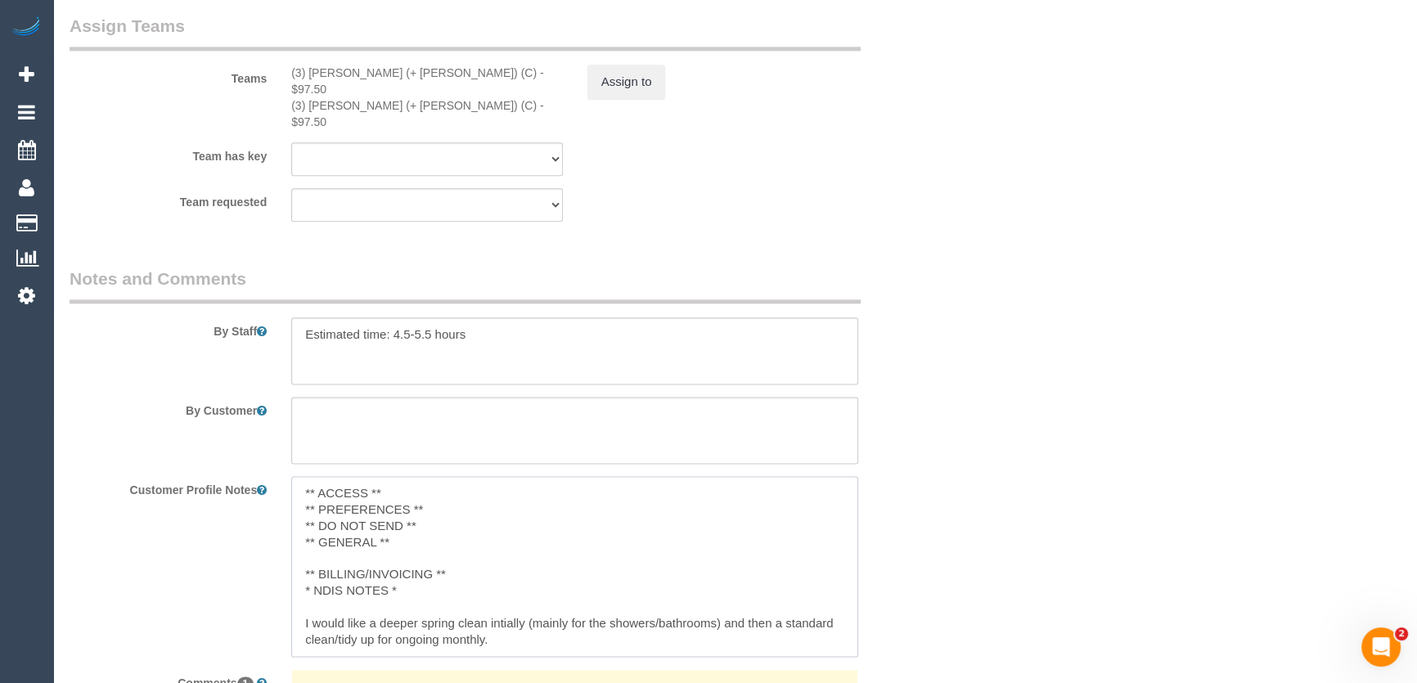
scroll to position [2677, 0]
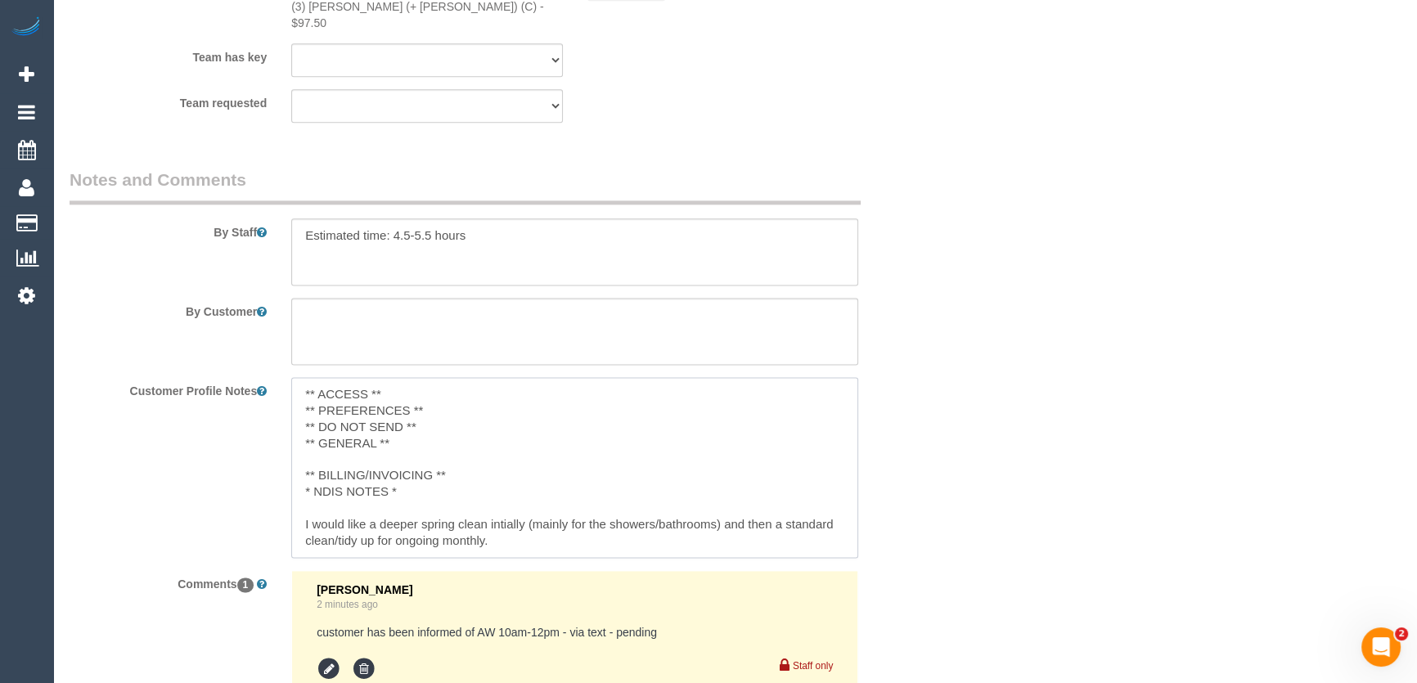
click at [509, 507] on textarea "** ACCESS ** ** PREFERENCES ** ** DO NOT SEND ** ** GENERAL ** ** BILLING/INVOI…" at bounding box center [574, 467] width 567 height 181
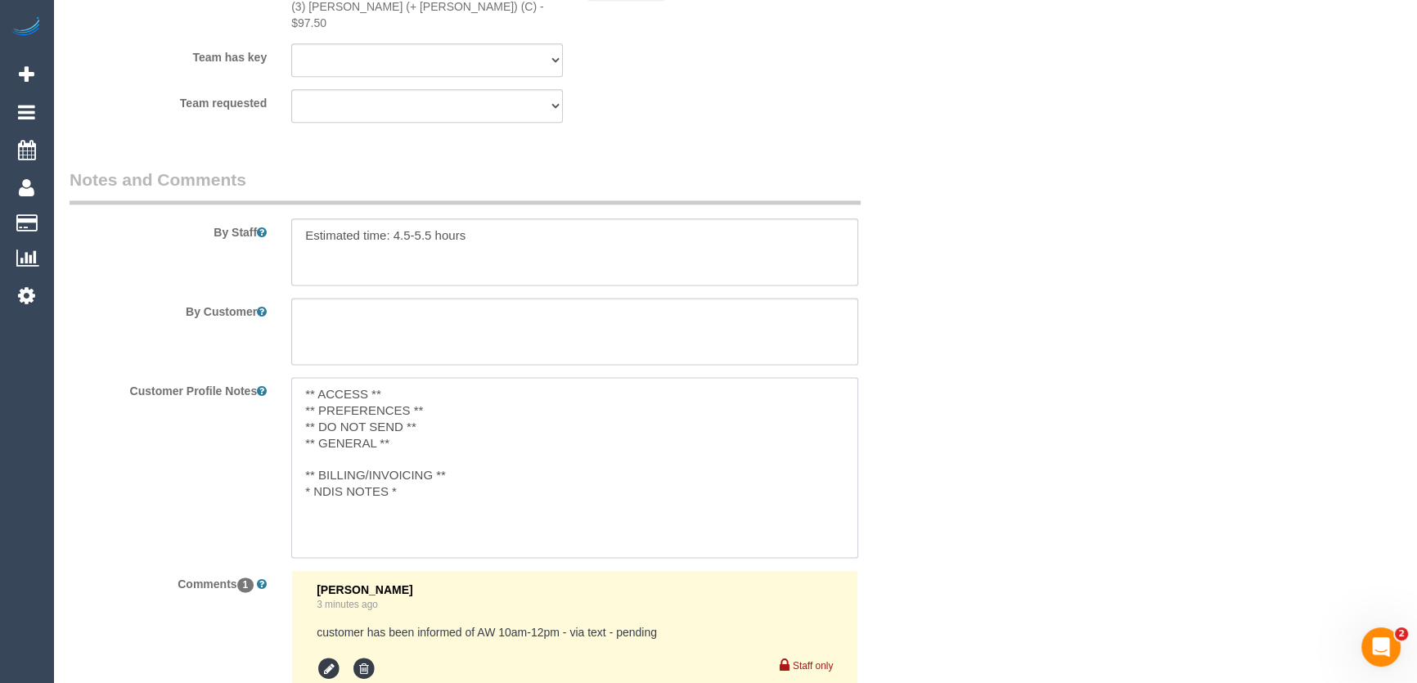
click at [326, 430] on textarea "** ACCESS ** ** PREFERENCES ** ** DO NOT SEND ** ** GENERAL ** ** BILLING/INVOI…" at bounding box center [574, 467] width 567 height 181
paste textarea "I would like a deeper spring clean intially (mainly for the showers/bathrooms) …"
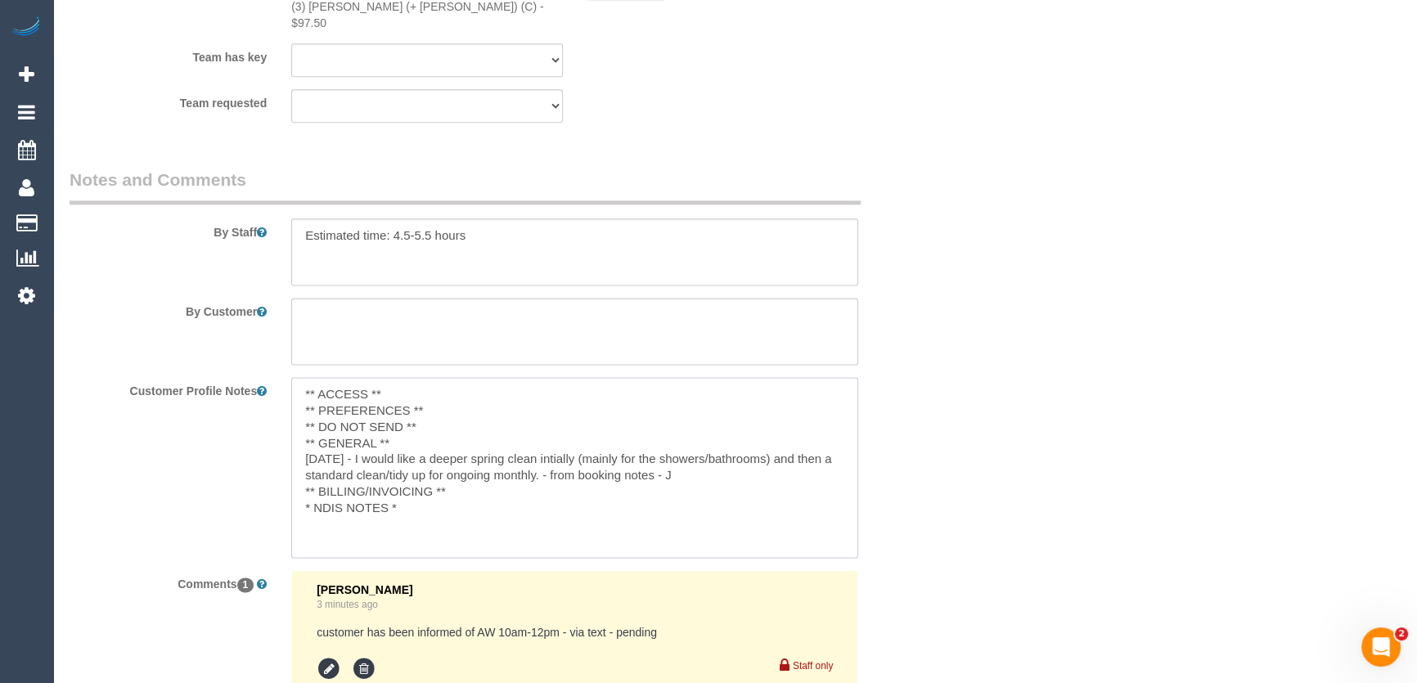
type textarea "** ACCESS ** ** PREFERENCES ** ** DO NOT SEND ** ** GENERAL ** 11/08/25 - I wou…"
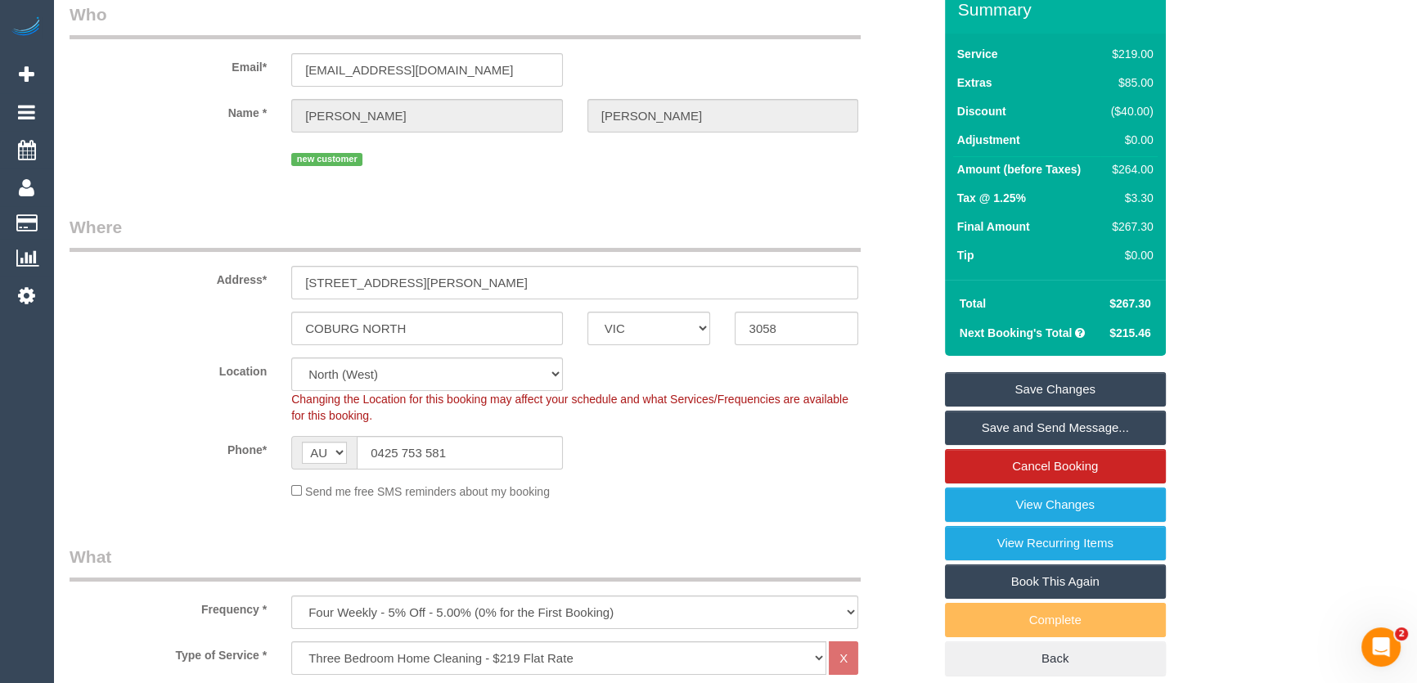
scroll to position [0, 0]
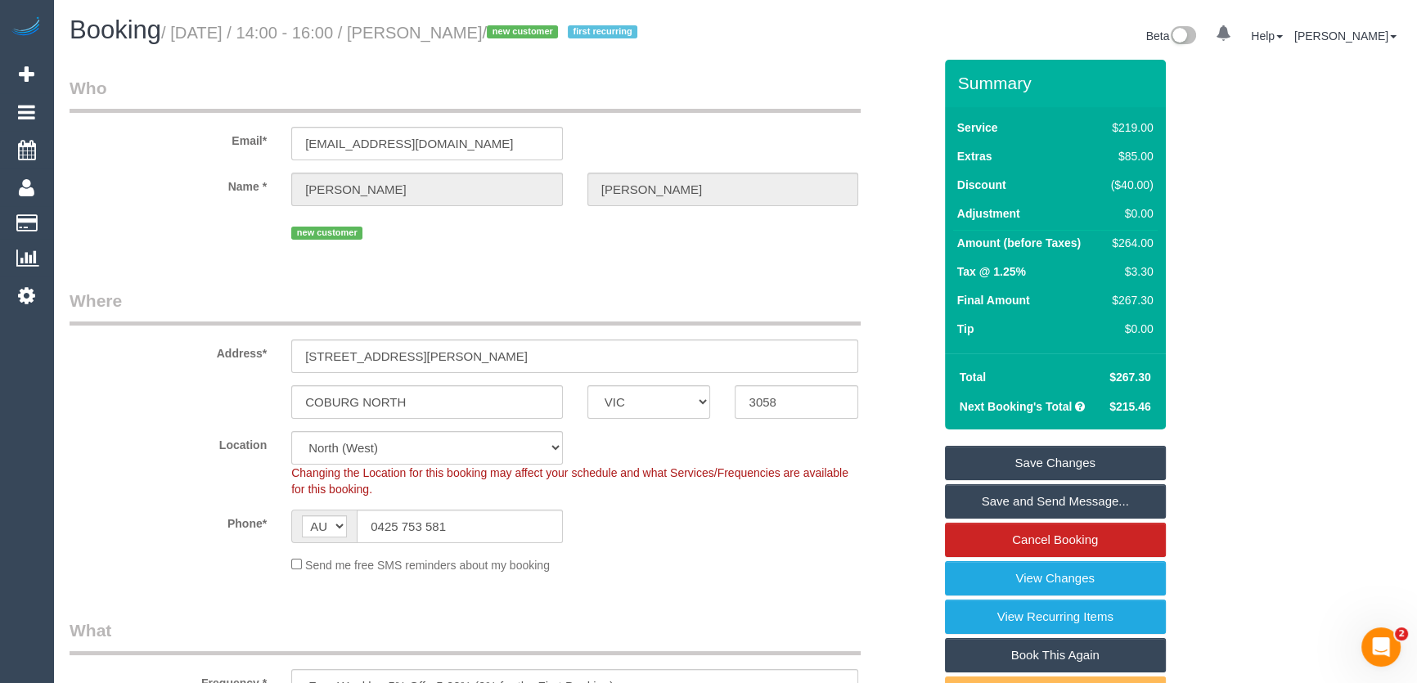
click at [1060, 459] on link "Save Changes" at bounding box center [1055, 463] width 221 height 34
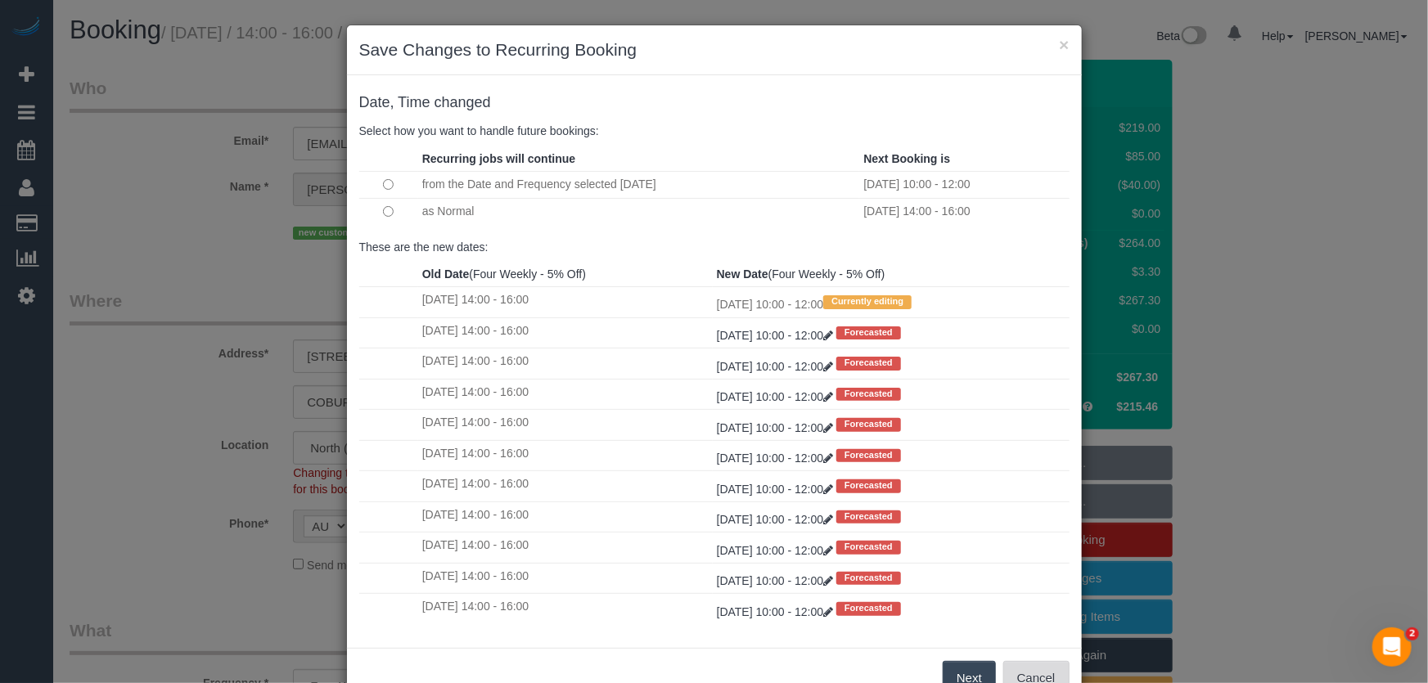
drag, startPoint x: 1024, startPoint y: 673, endPoint x: 918, endPoint y: 640, distance: 111.5
click at [1024, 673] on button "Cancel" at bounding box center [1036, 678] width 66 height 34
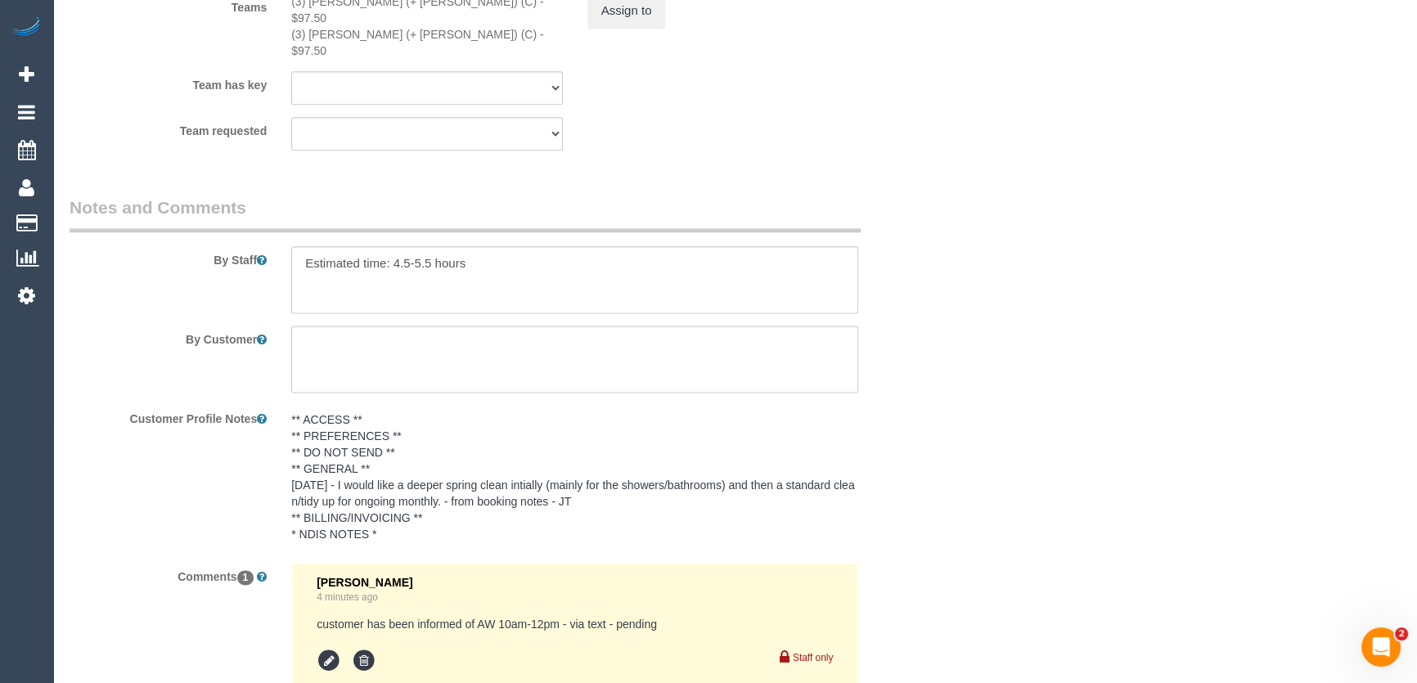
scroll to position [2817, 0]
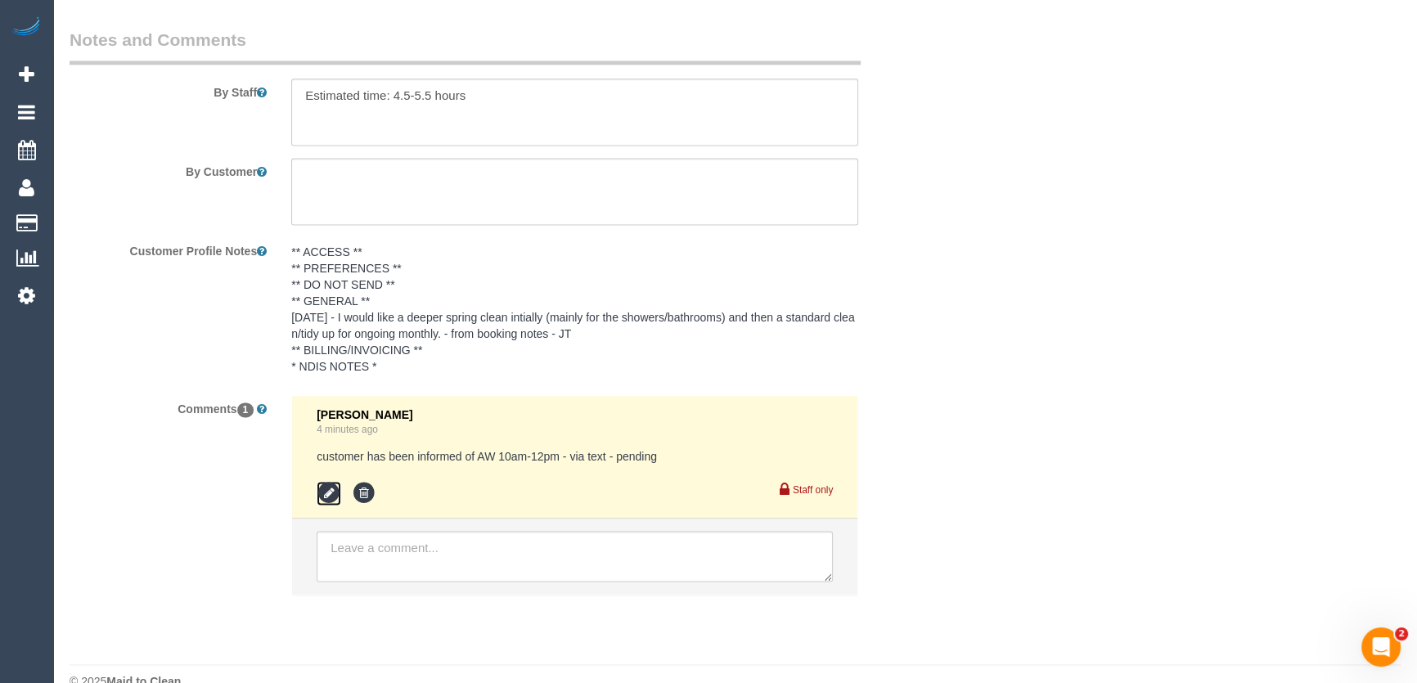
click at [336, 481] on icon at bounding box center [329, 493] width 25 height 25
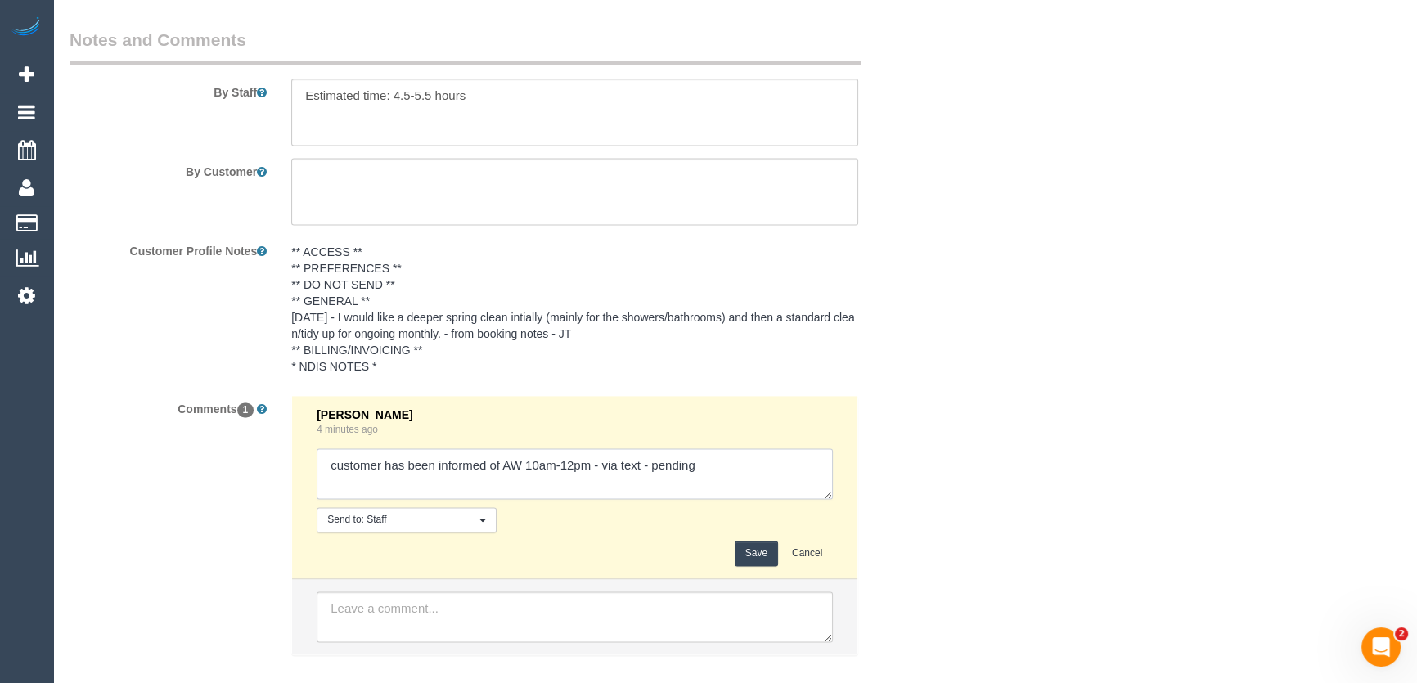
click at [742, 448] on textarea at bounding box center [575, 473] width 516 height 51
type textarea "customer has been informed of AW 10am-12pm - via text - confirmed"
click at [760, 541] on button "Save" at bounding box center [756, 553] width 43 height 25
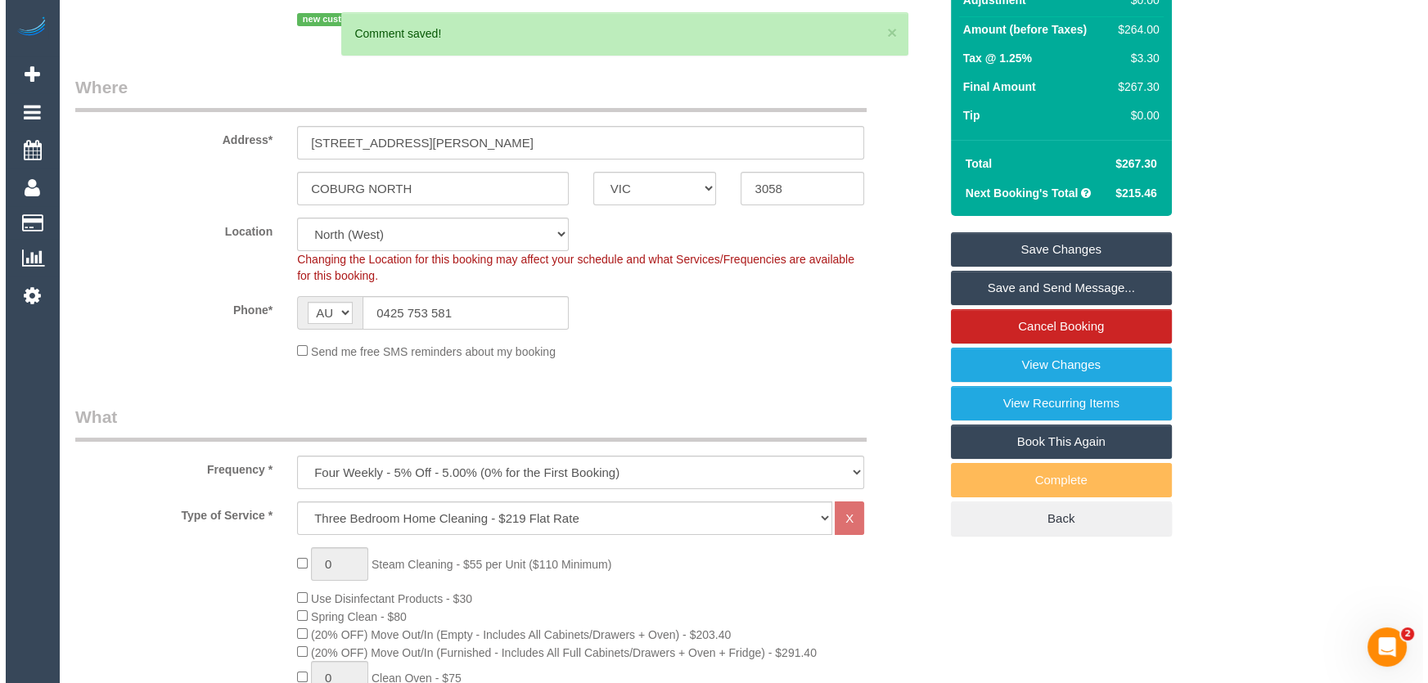
scroll to position [0, 0]
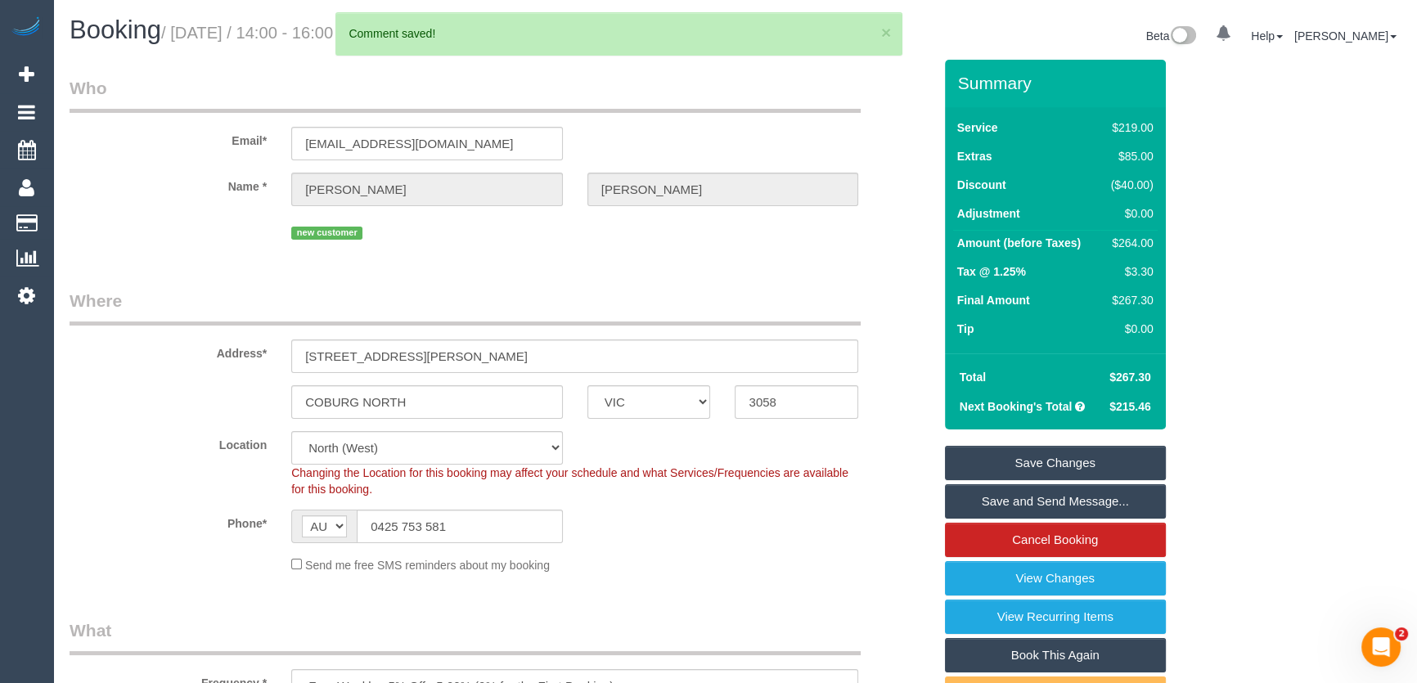
click at [983, 497] on link "Save and Send Message..." at bounding box center [1055, 501] width 221 height 34
click at [984, 495] on fieldset "Save Changes Save and Send Message... Cancel Booking View Changes View Recurrin…" at bounding box center [1055, 598] width 221 height 304
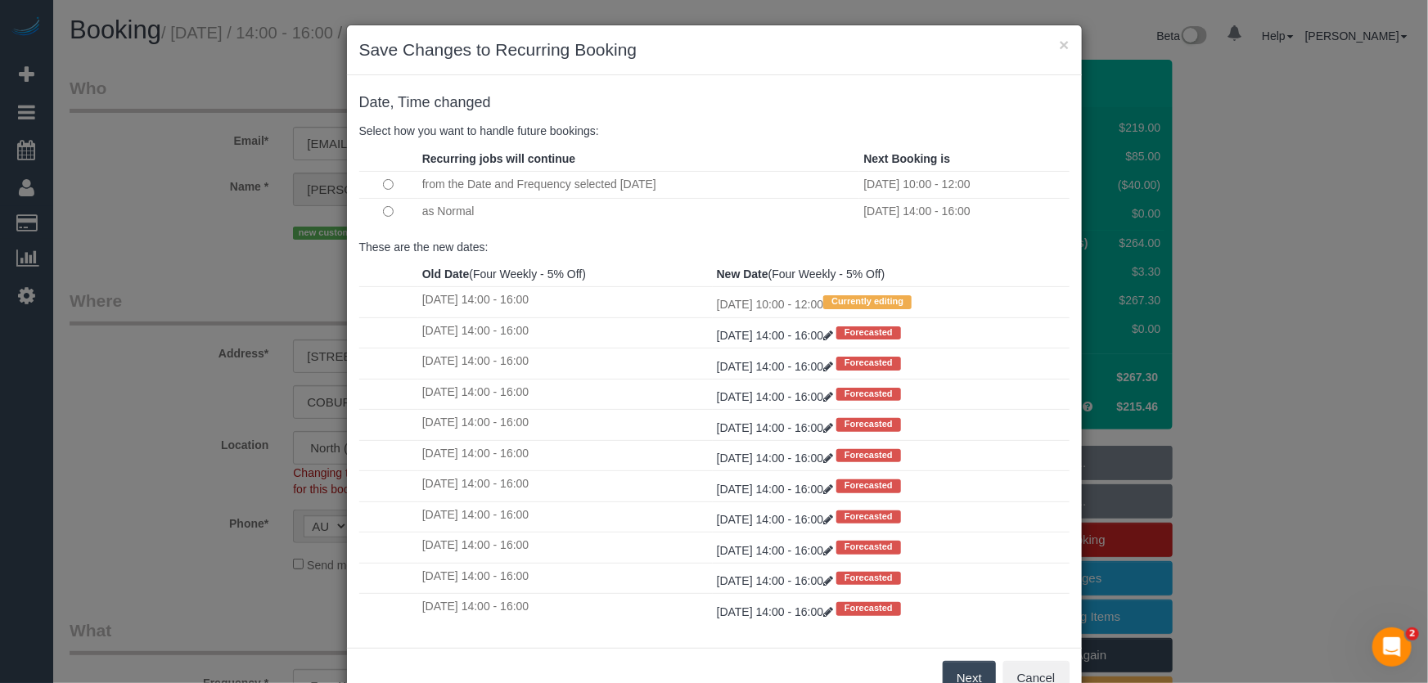
click at [958, 679] on button "Next" at bounding box center [969, 678] width 53 height 34
click at [959, 679] on div "× Save Changes to Recurring Booking Date, Time changed Select how you want to h…" at bounding box center [714, 341] width 1428 height 683
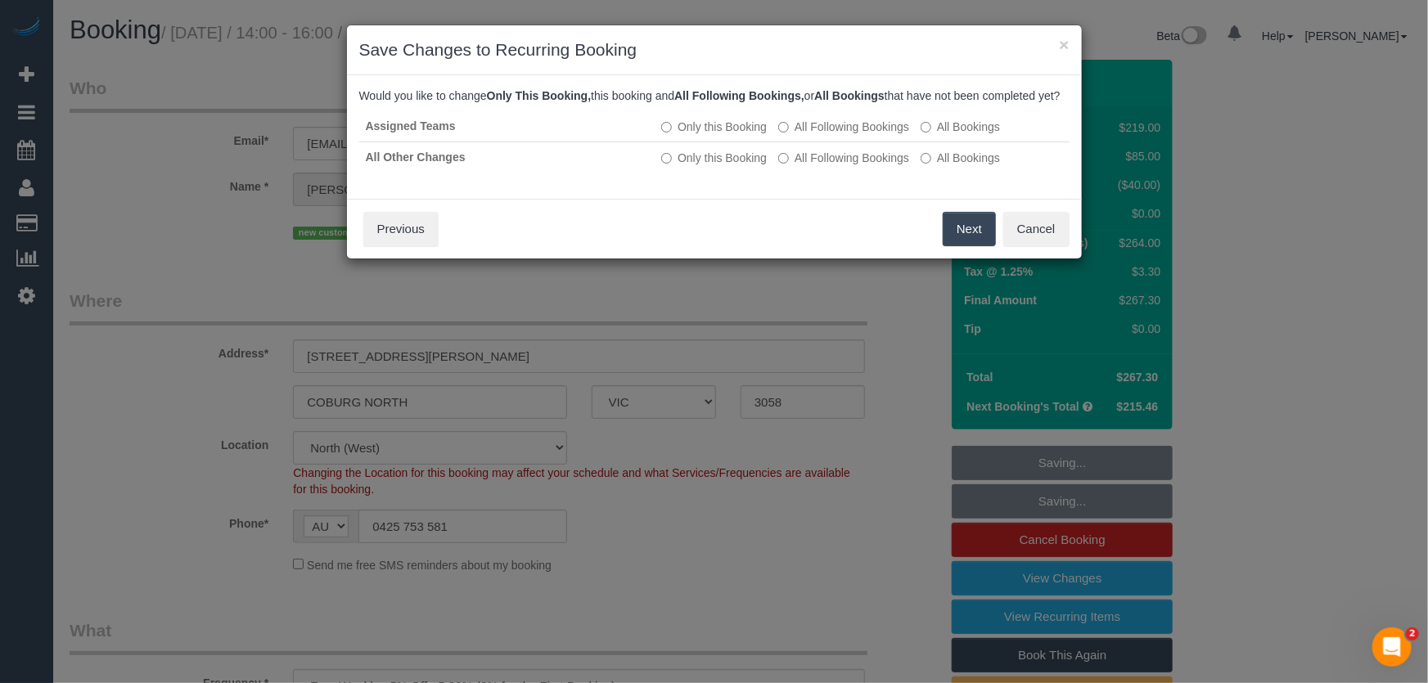
click at [971, 246] on button "Next" at bounding box center [969, 229] width 53 height 34
click at [0, 0] on strong "make an exception to the policy for this booking." at bounding box center [0, 0] width 0 height 0
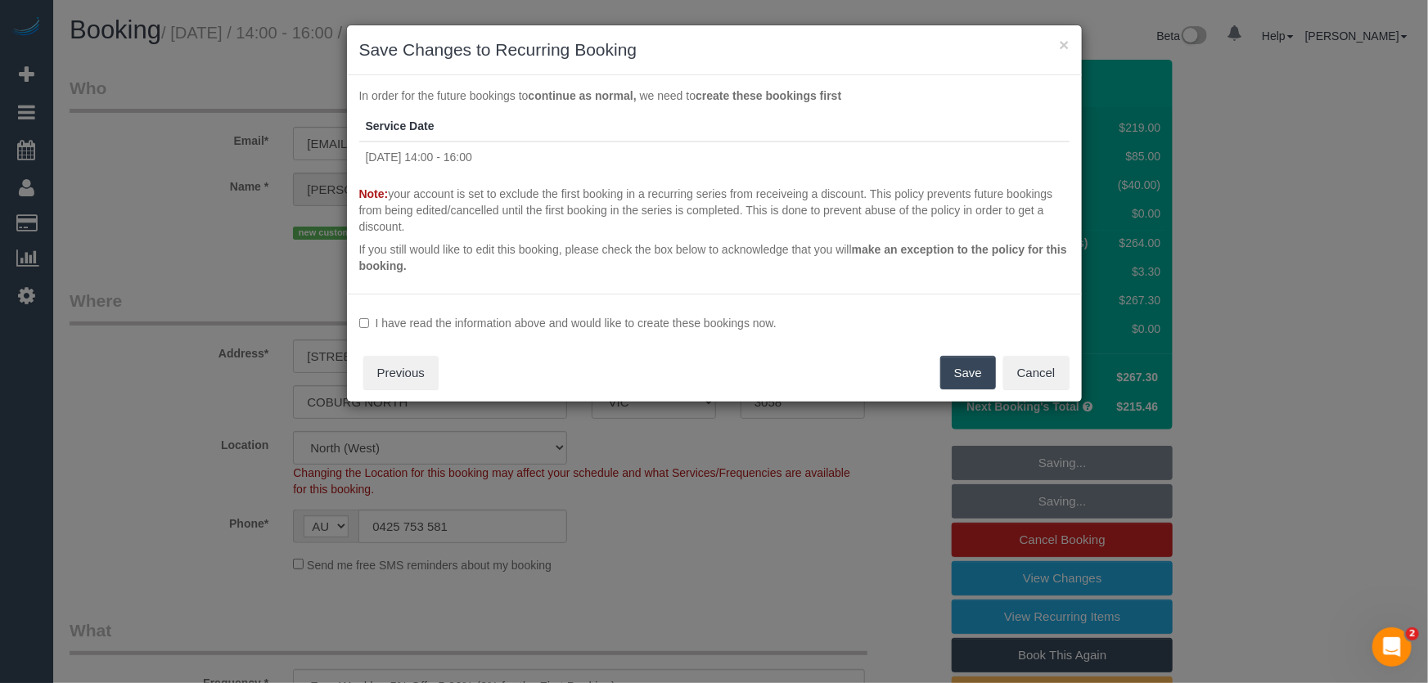
click at [691, 317] on label "I have read the information above and would like to create these bookings now." at bounding box center [714, 323] width 710 height 16
click at [971, 378] on button "Save" at bounding box center [968, 373] width 56 height 34
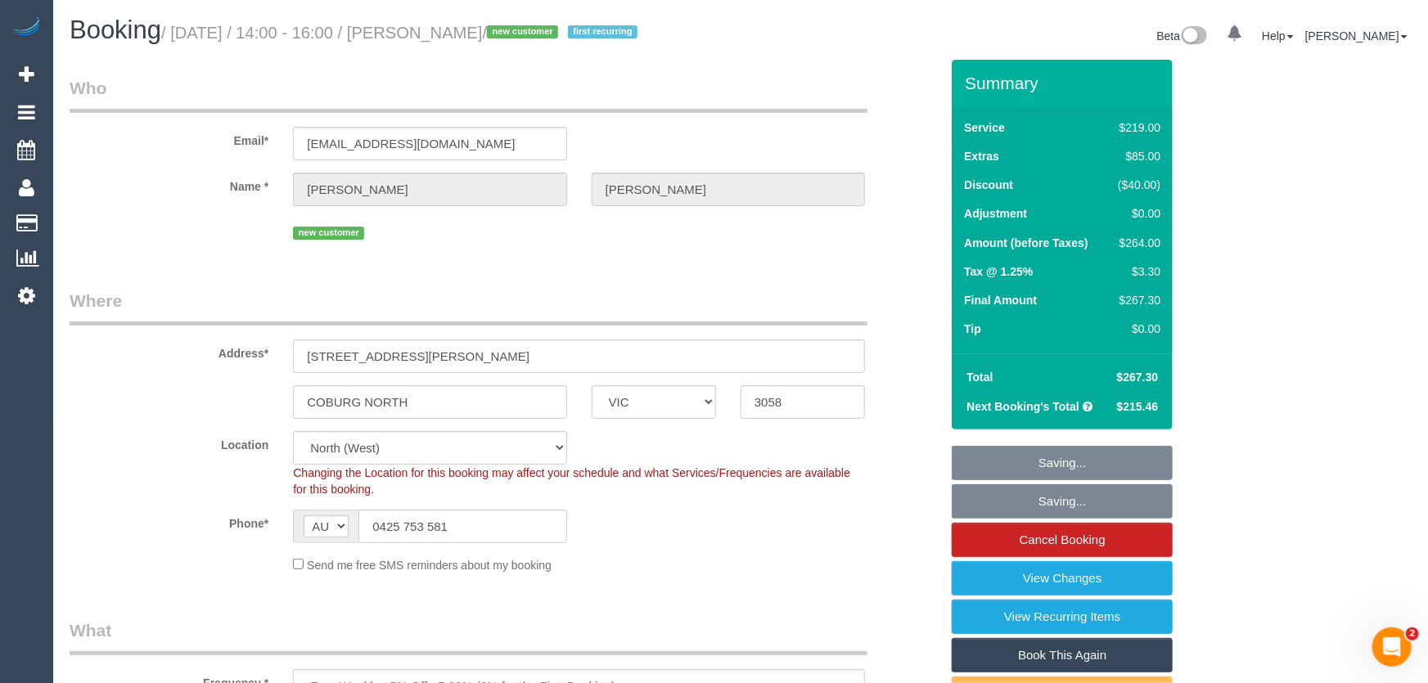
click at [971, 308] on div "I have read the information above and would like to create these bookings now. …" at bounding box center [714, 253] width 735 height 109
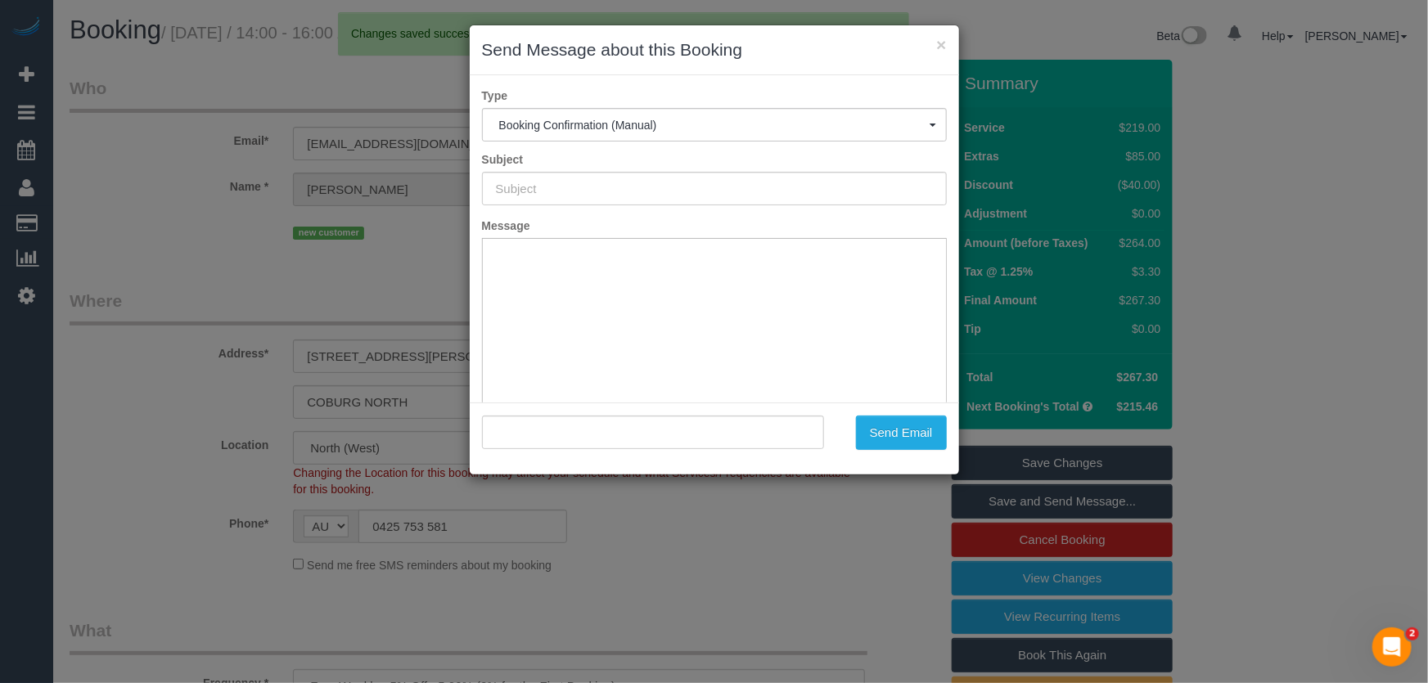
type input "Booking Confirmed"
type input ""Darren Coghlan" <dlcoghlan@me.com>"
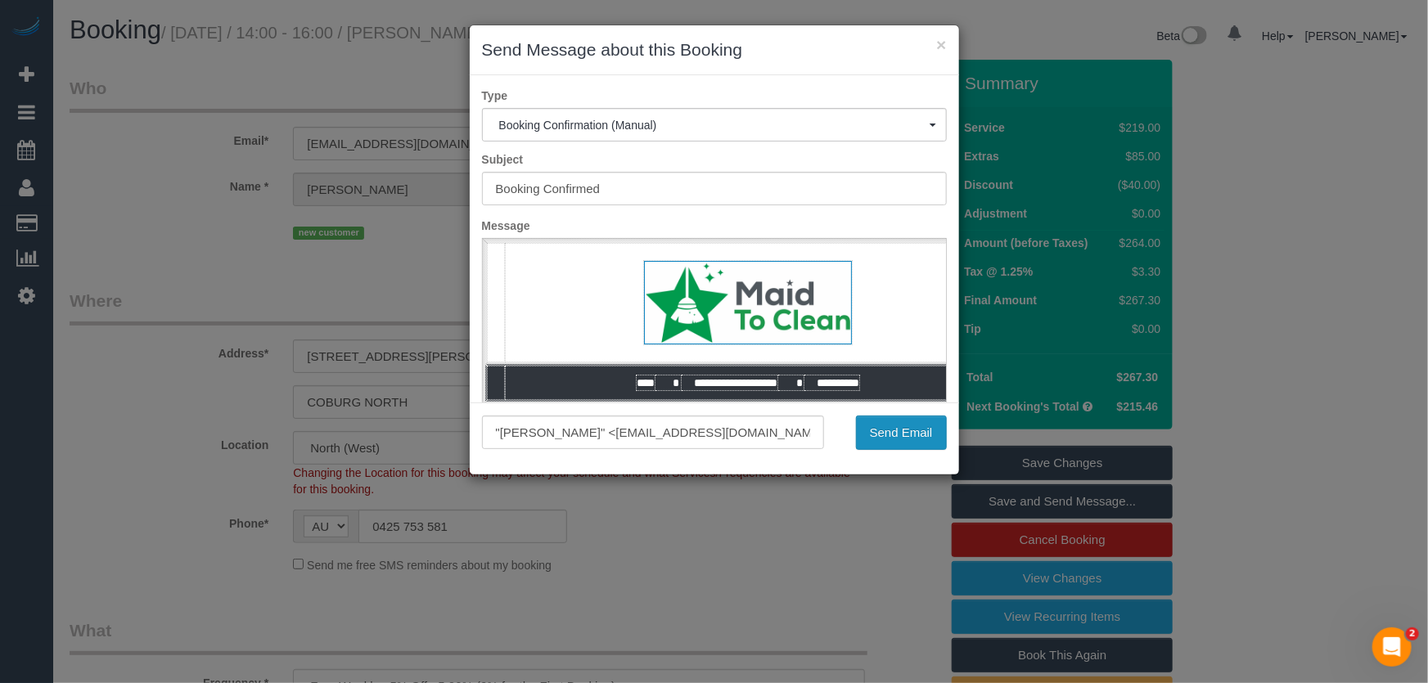
drag, startPoint x: 892, startPoint y: 435, endPoint x: 892, endPoint y: 424, distance: 11.5
click at [892, 435] on button "Send Email" at bounding box center [901, 433] width 91 height 34
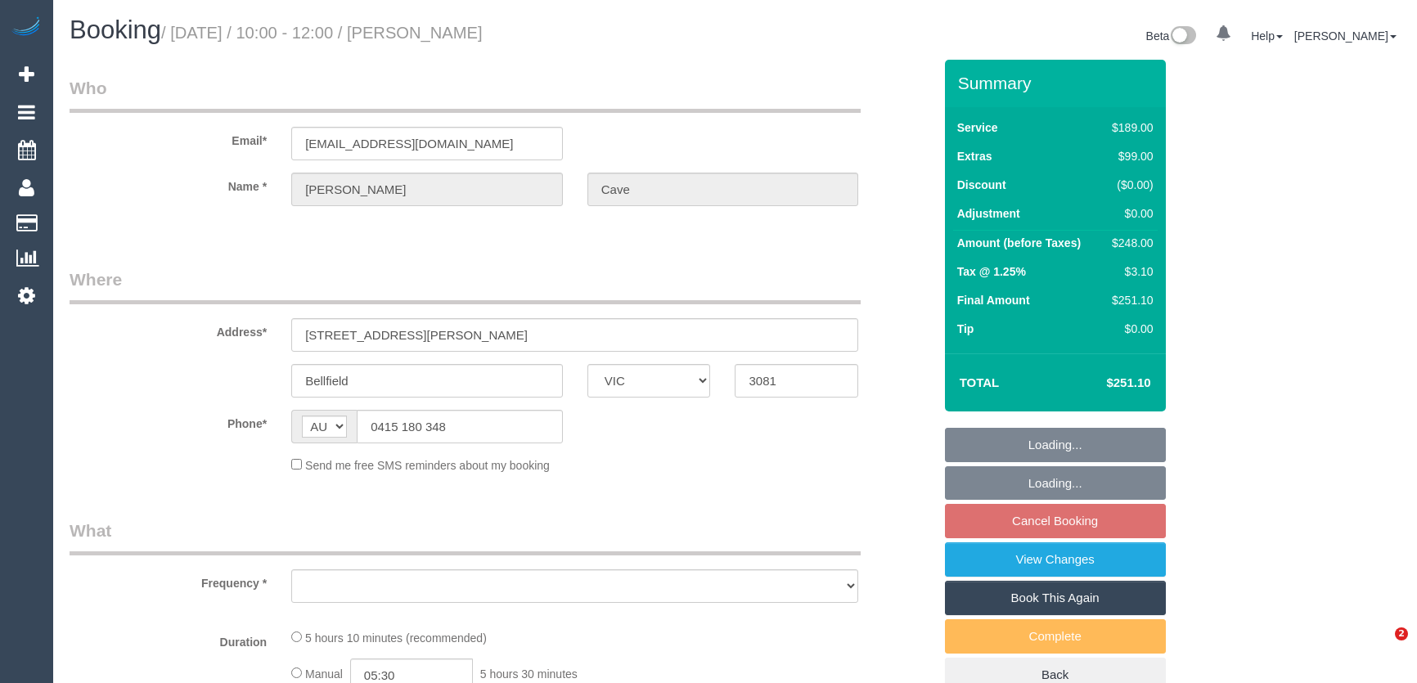
select select "VIC"
select select "string:stripe-pm_1RuYLK2GScqysDRV8bzpjpsz"
select select "number:30"
select select "number:14"
select select "number:18"
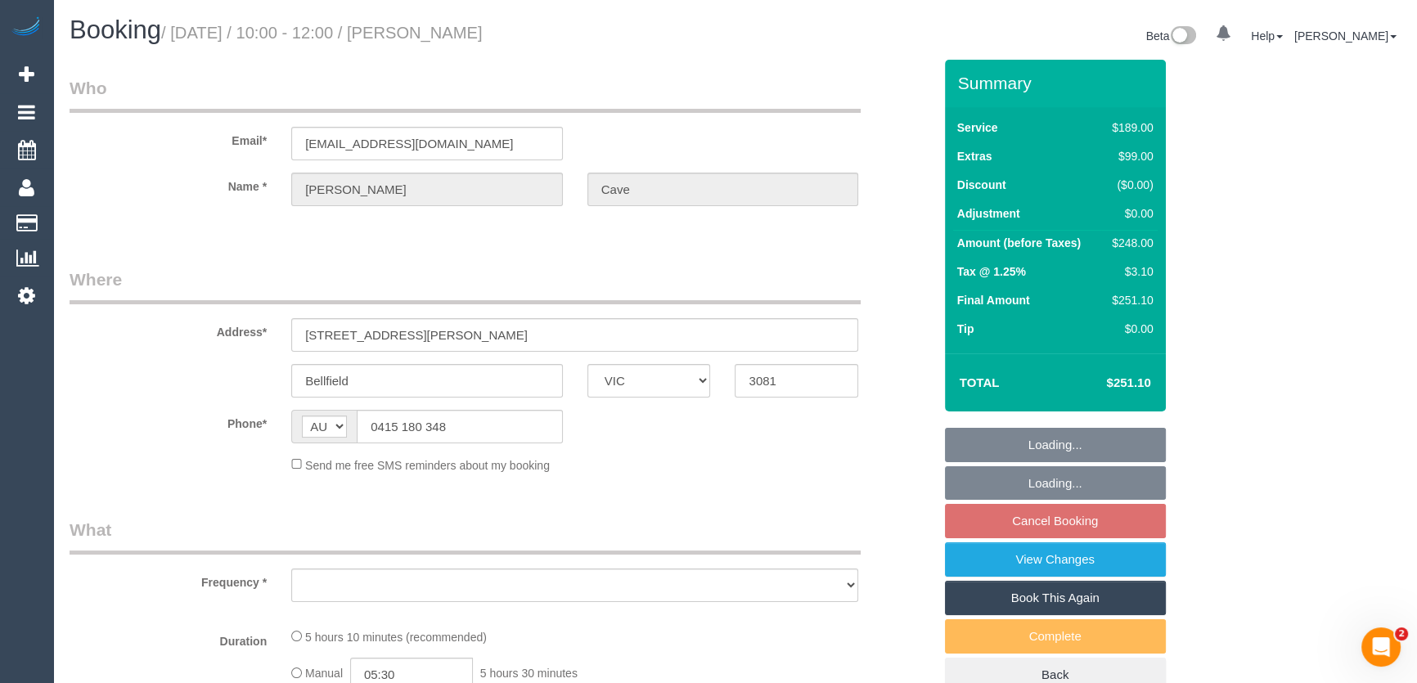
select select "number:24"
select select "number:26"
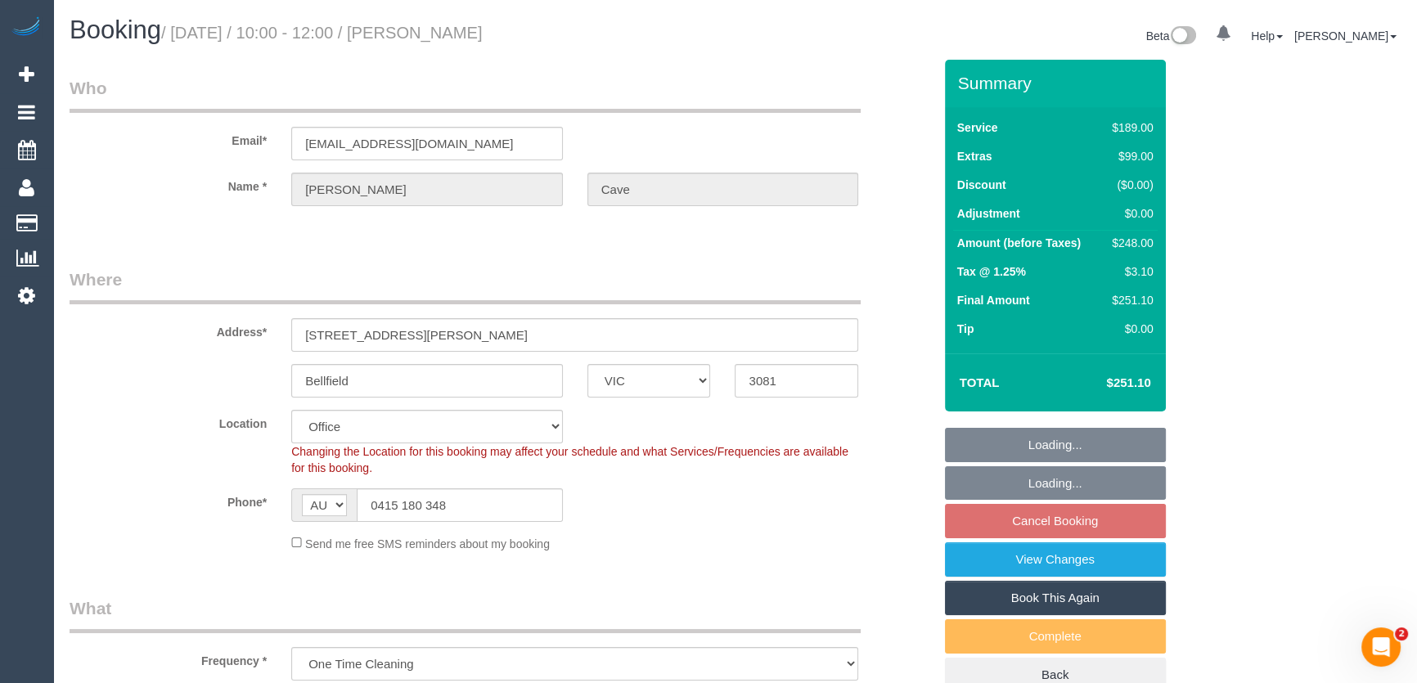
select select "object:801"
click at [470, 506] on input "0415 180 348" at bounding box center [460, 505] width 206 height 34
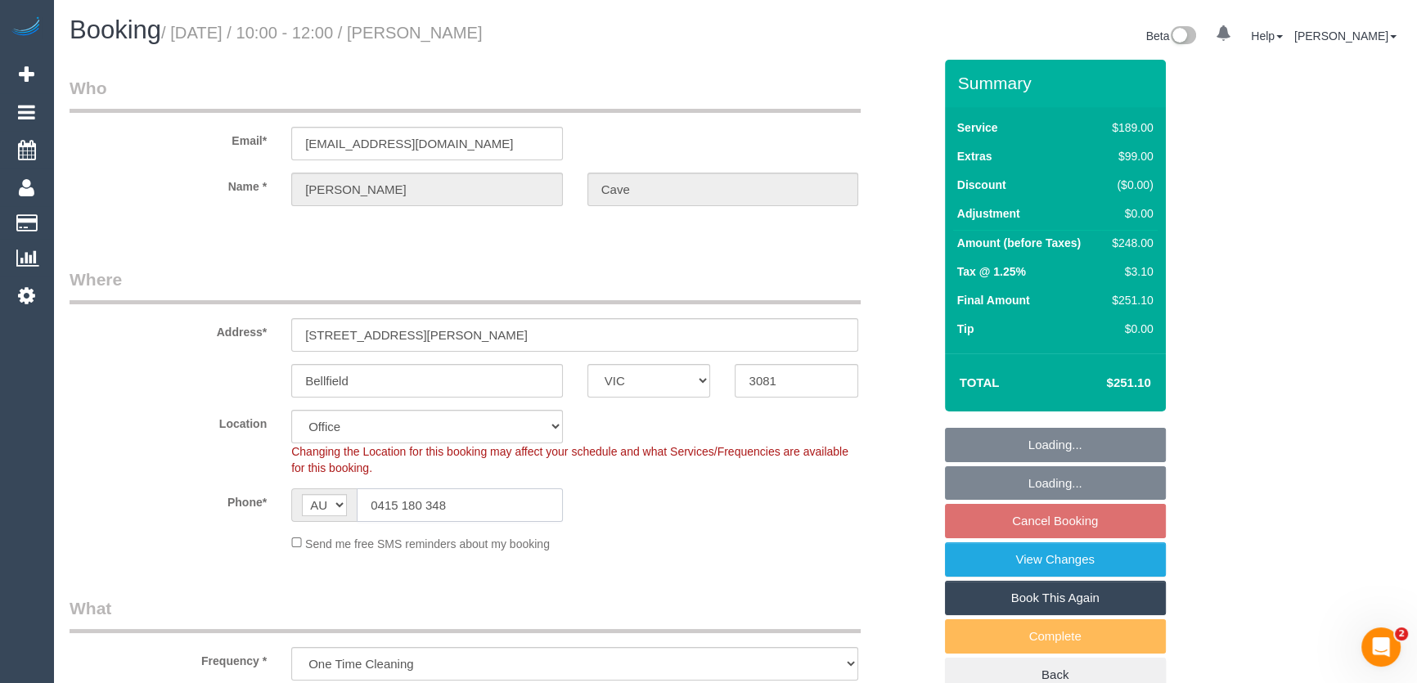
click at [470, 506] on input "0415 180 348" at bounding box center [460, 505] width 206 height 34
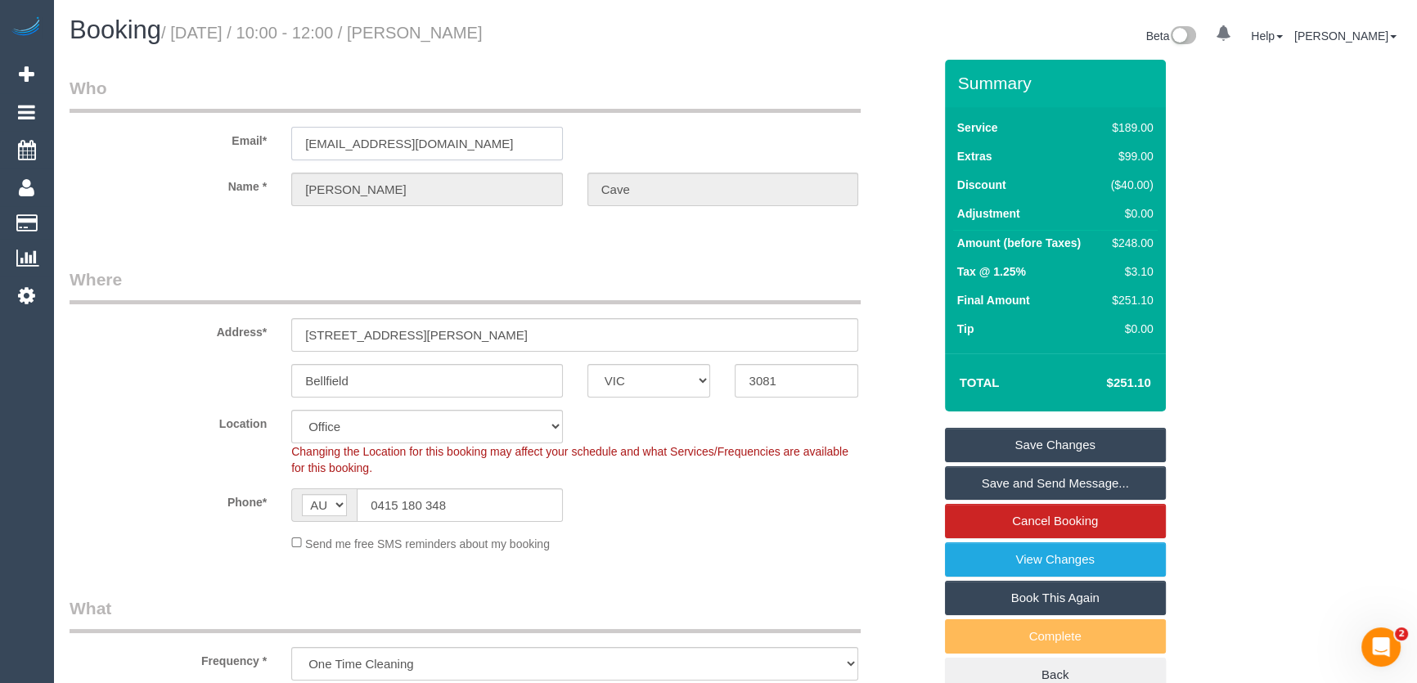
click at [446, 147] on input "[EMAIL_ADDRESS][DOMAIN_NAME]" at bounding box center [427, 144] width 272 height 34
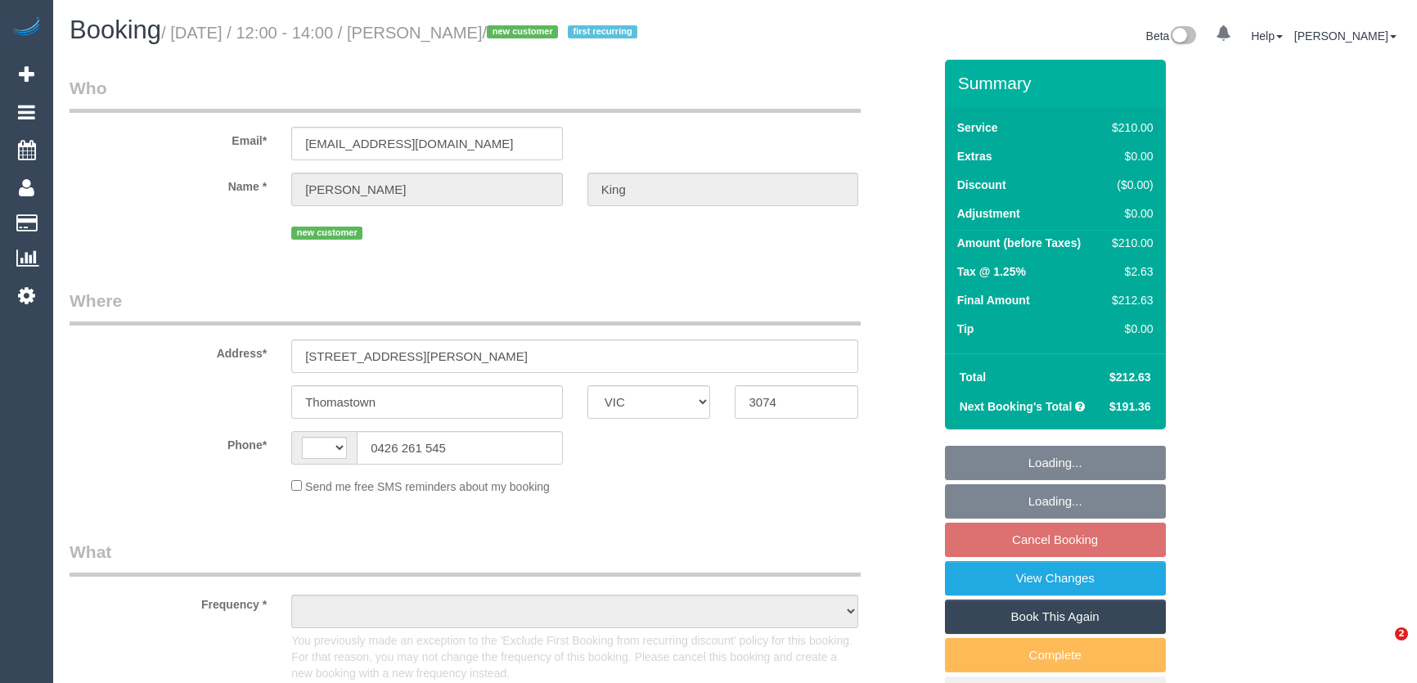
select select "VIC"
select select "string:AU"
select select "string:stripe-pm_1RsD482GScqysDRVDu7k5s9n"
select select "object:586"
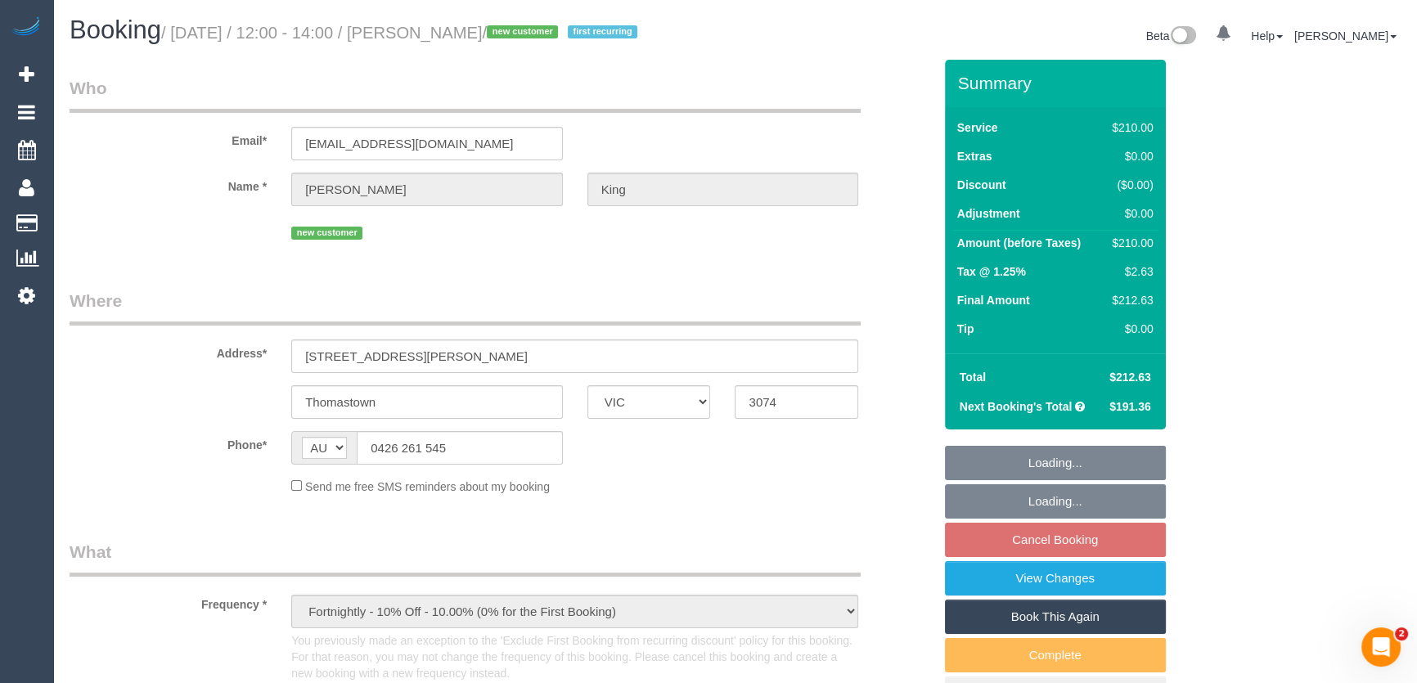
select select "180"
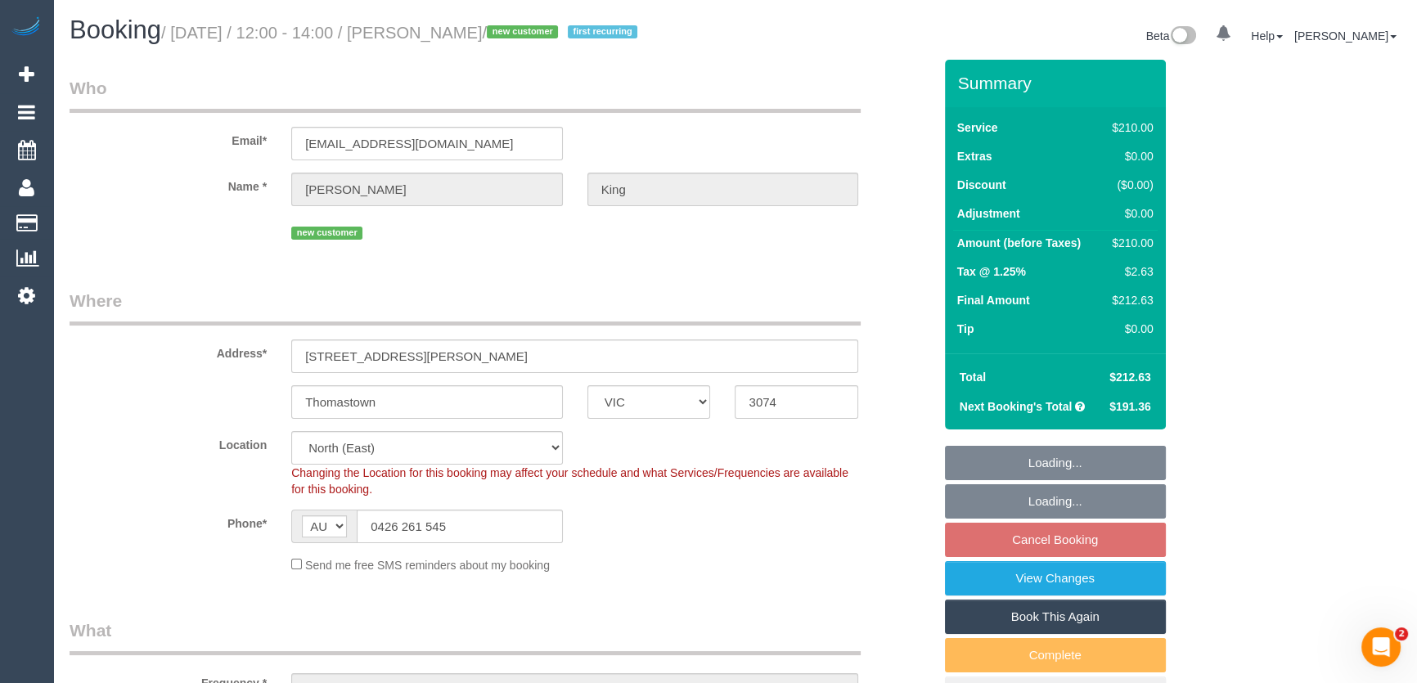
select select "object:757"
select select "number:28"
select select "number:14"
select select "number:18"
select select "number:24"
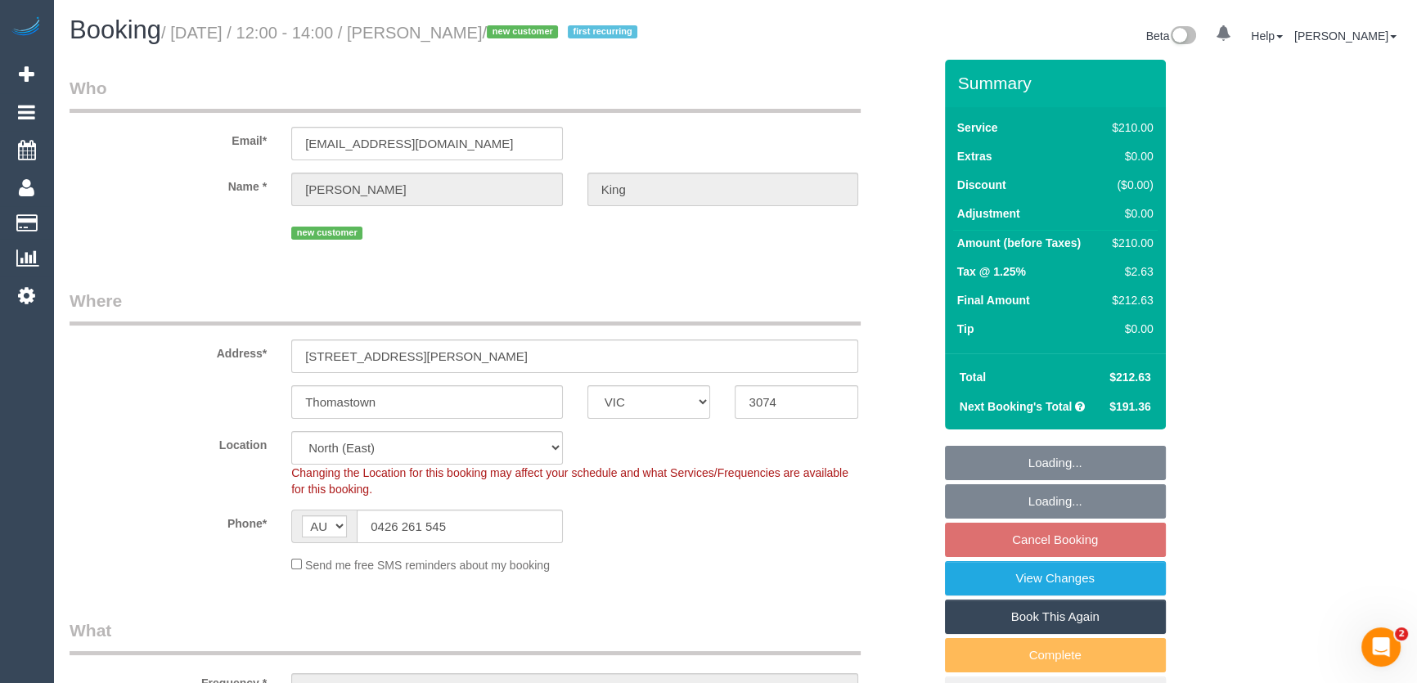
select select "number:35"
select select "number:26"
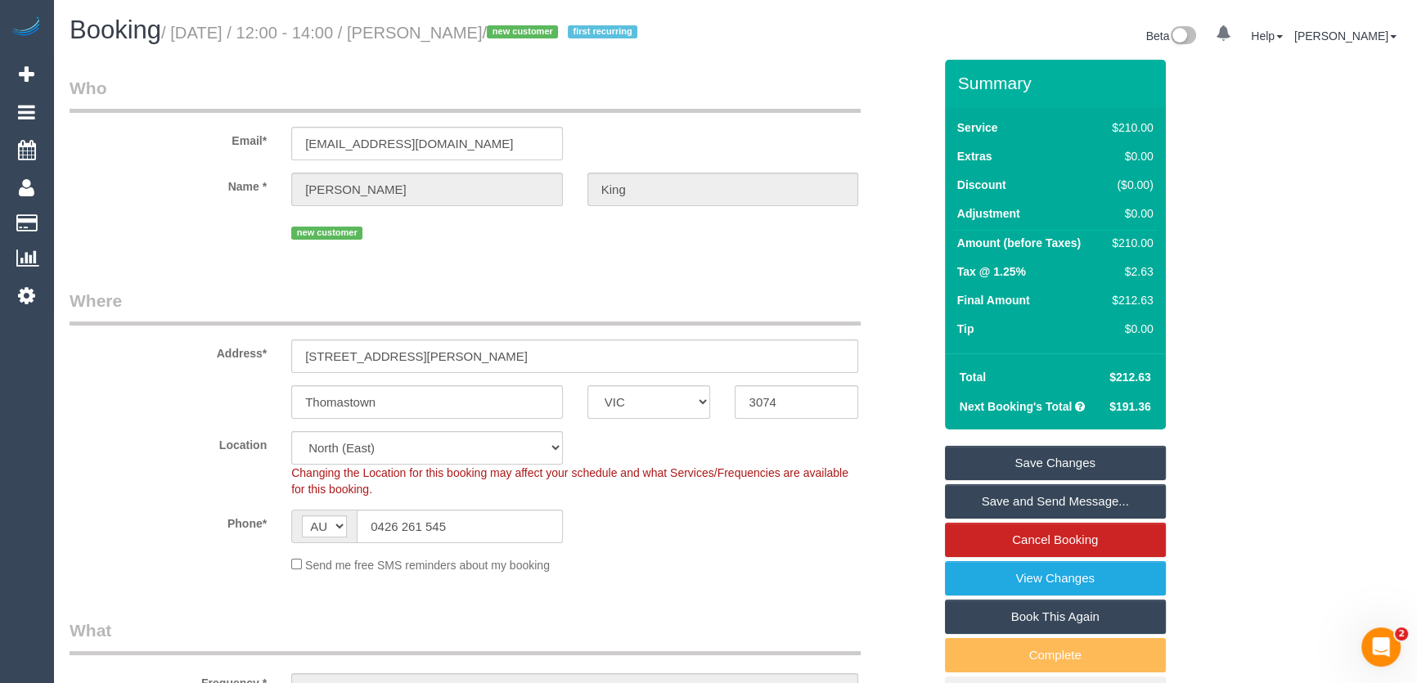
select select "spot1"
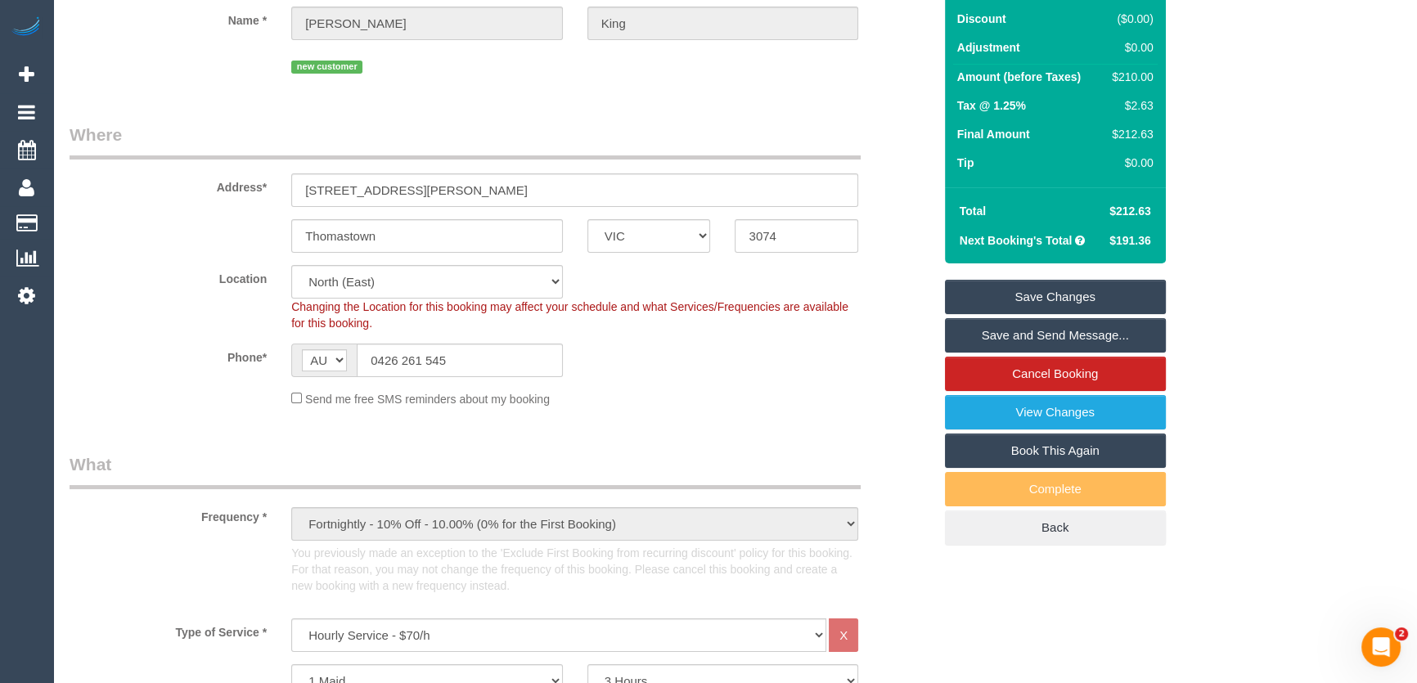
scroll to position [148, 0]
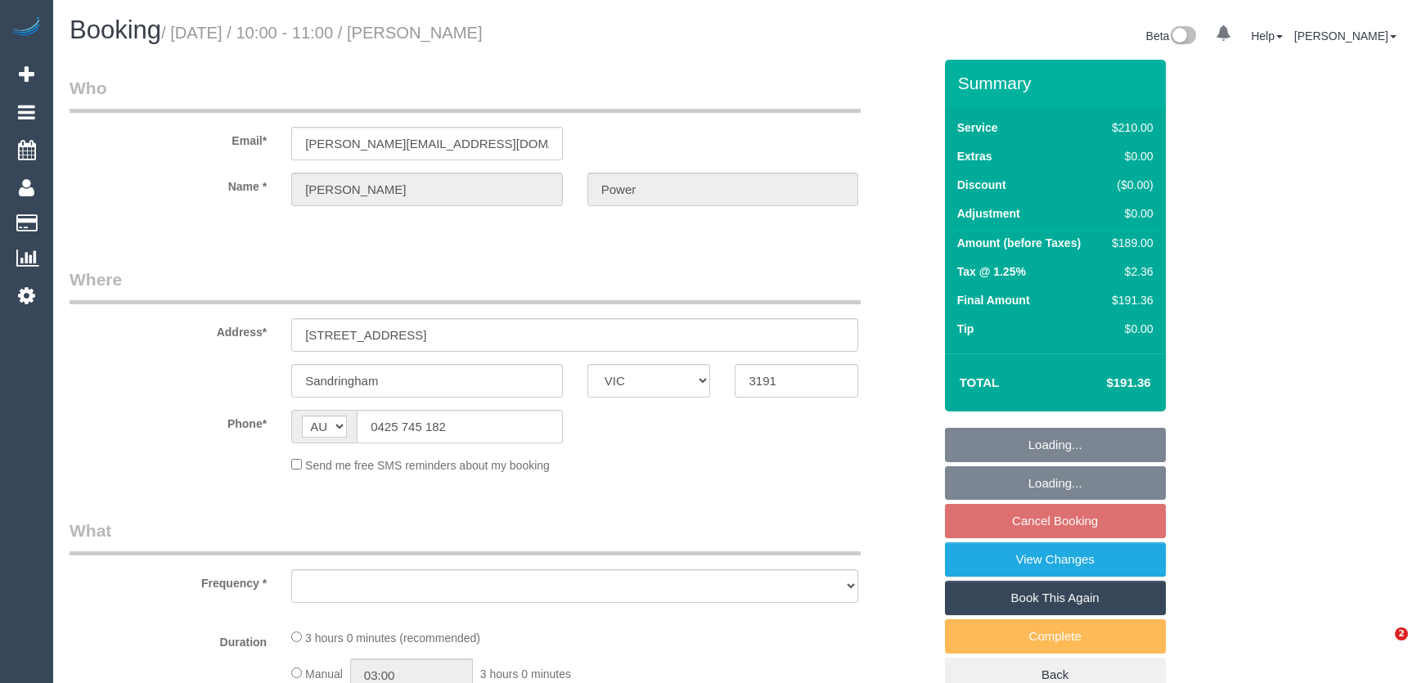
select select "VIC"
select select "180"
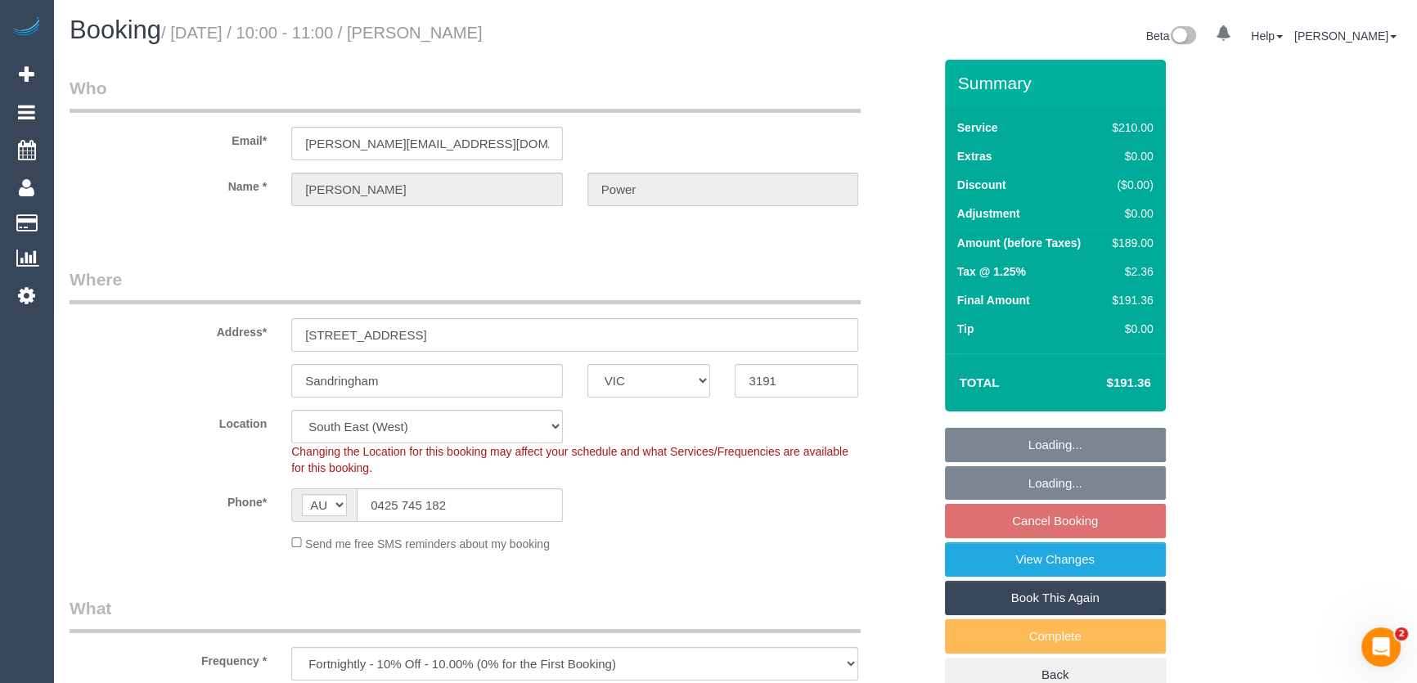
select select "object:724"
select select "string:stripe-pm_1OnC962GScqysDRVjzboqfJF"
select select "number:28"
select select "number:14"
select select "number:19"
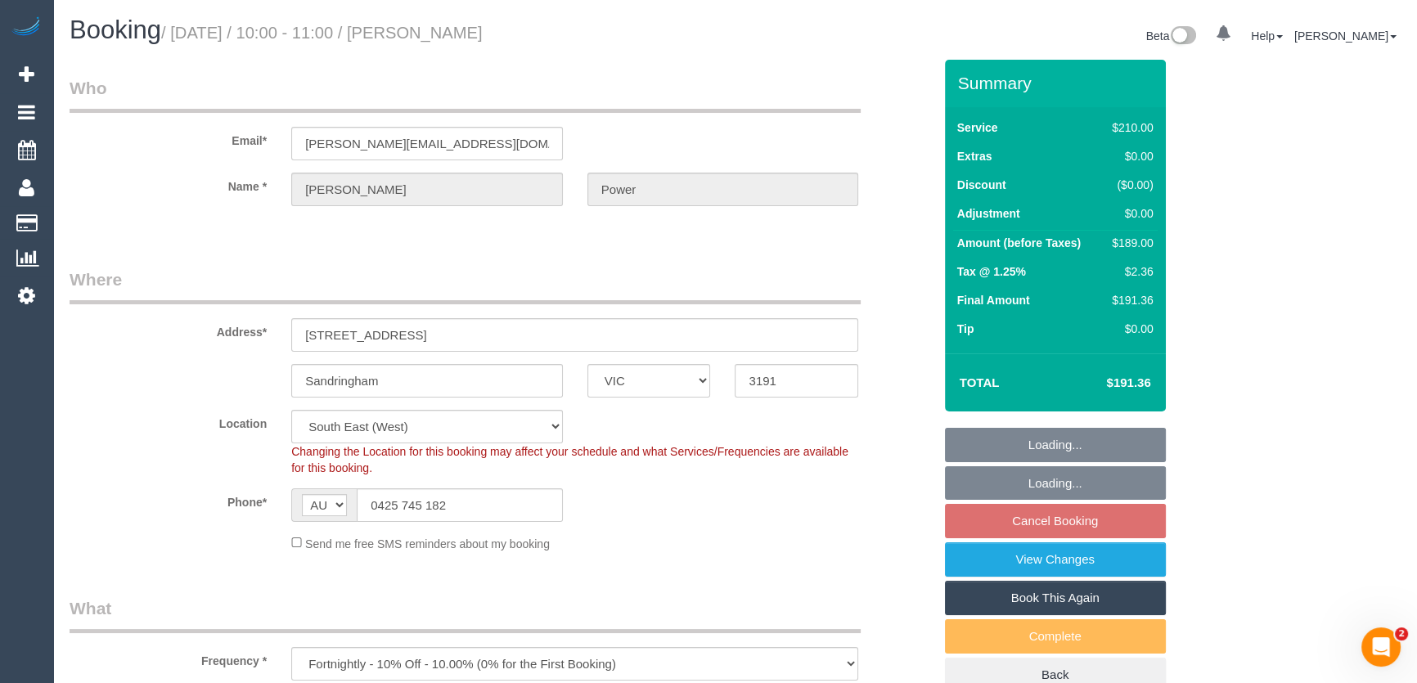
select select "number:23"
select select "number:35"
select select "number:11"
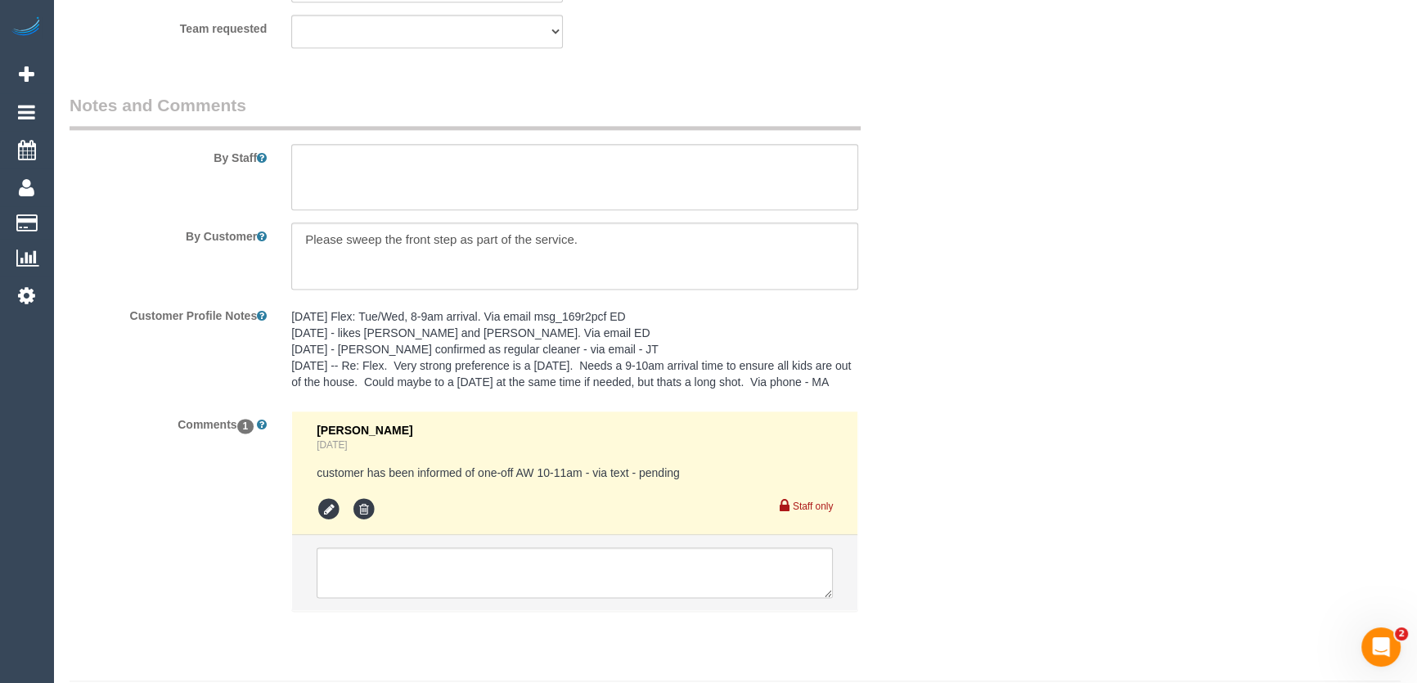
scroll to position [2745, 0]
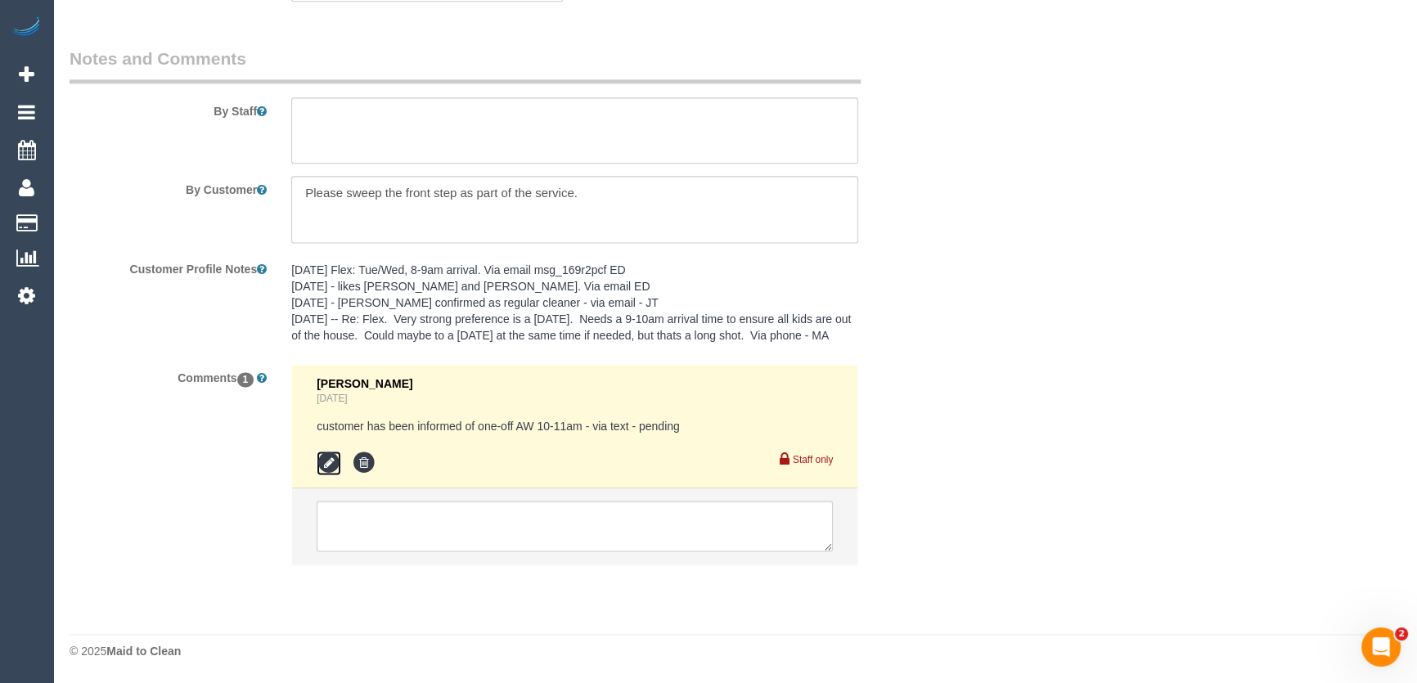
click at [326, 466] on icon at bounding box center [329, 463] width 25 height 25
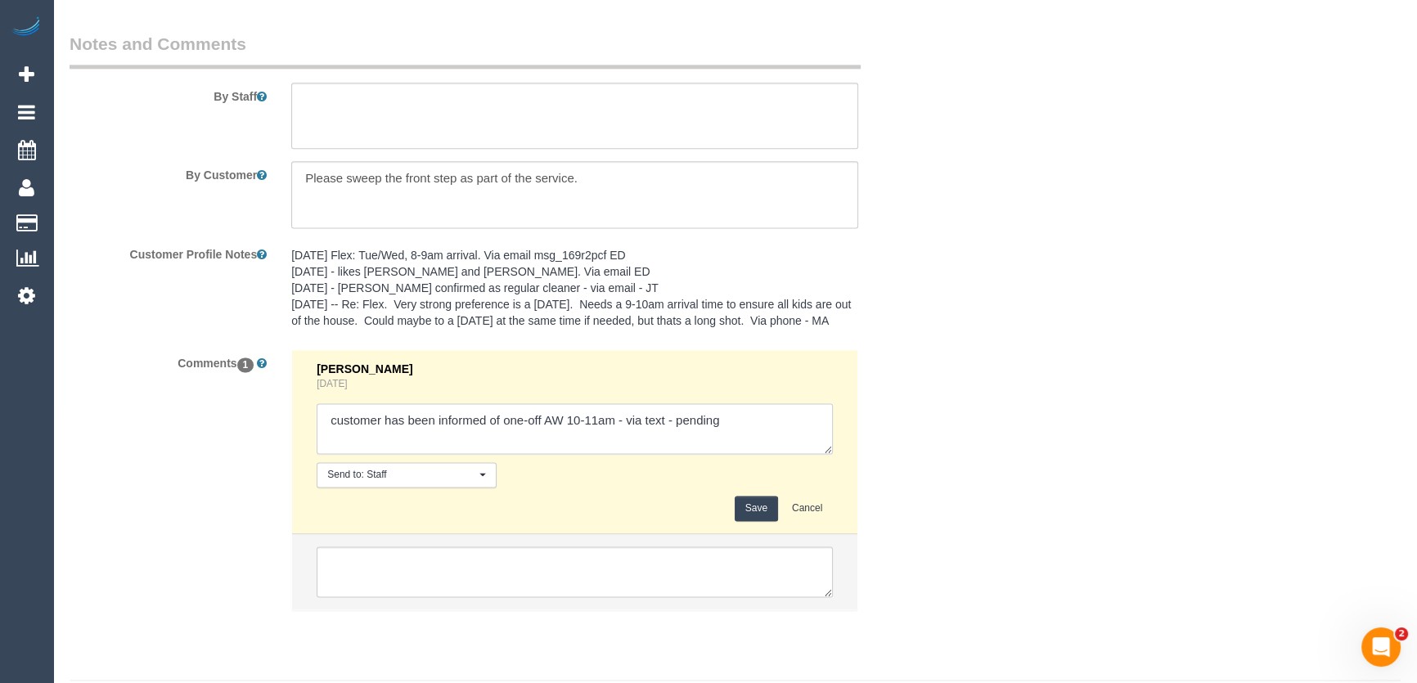
click at [734, 434] on textarea at bounding box center [575, 428] width 516 height 51
type textarea "customer has been informed of one-off AW 10-11am - via text - confirmed"
click at [757, 521] on button "Save" at bounding box center [756, 508] width 43 height 25
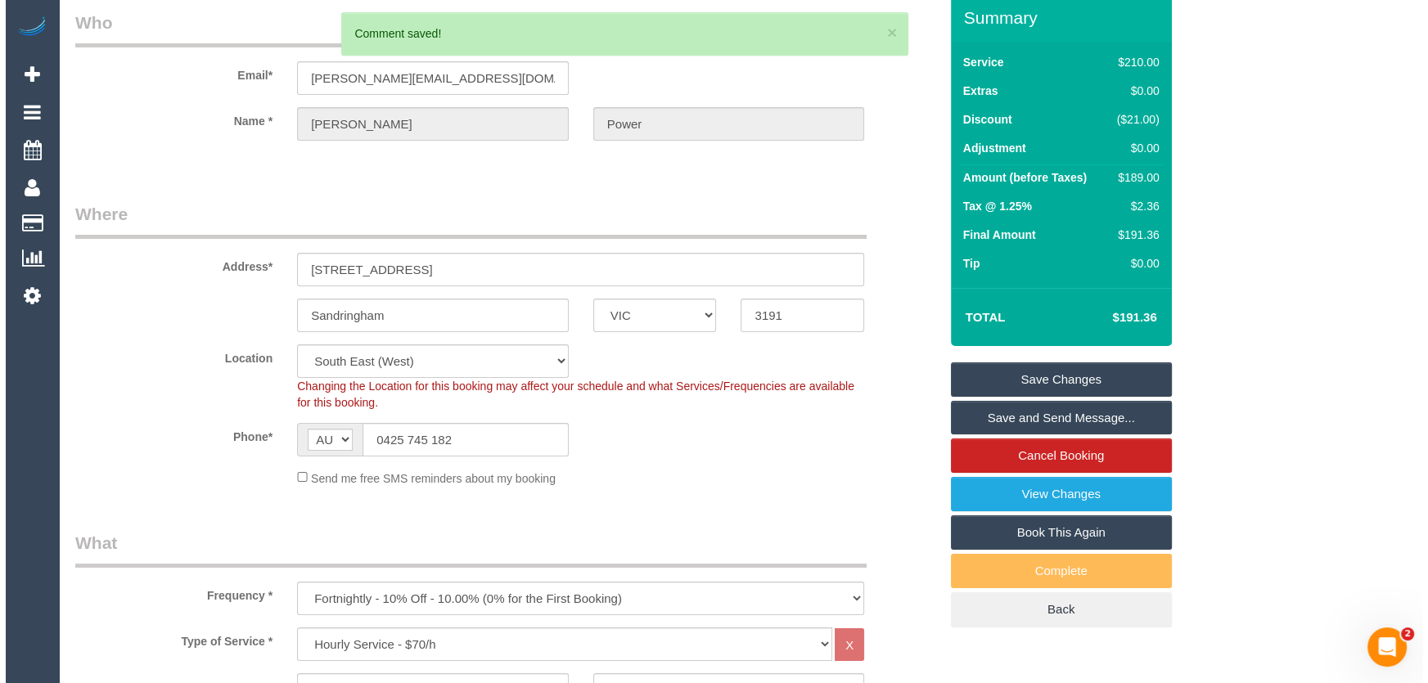
scroll to position [0, 0]
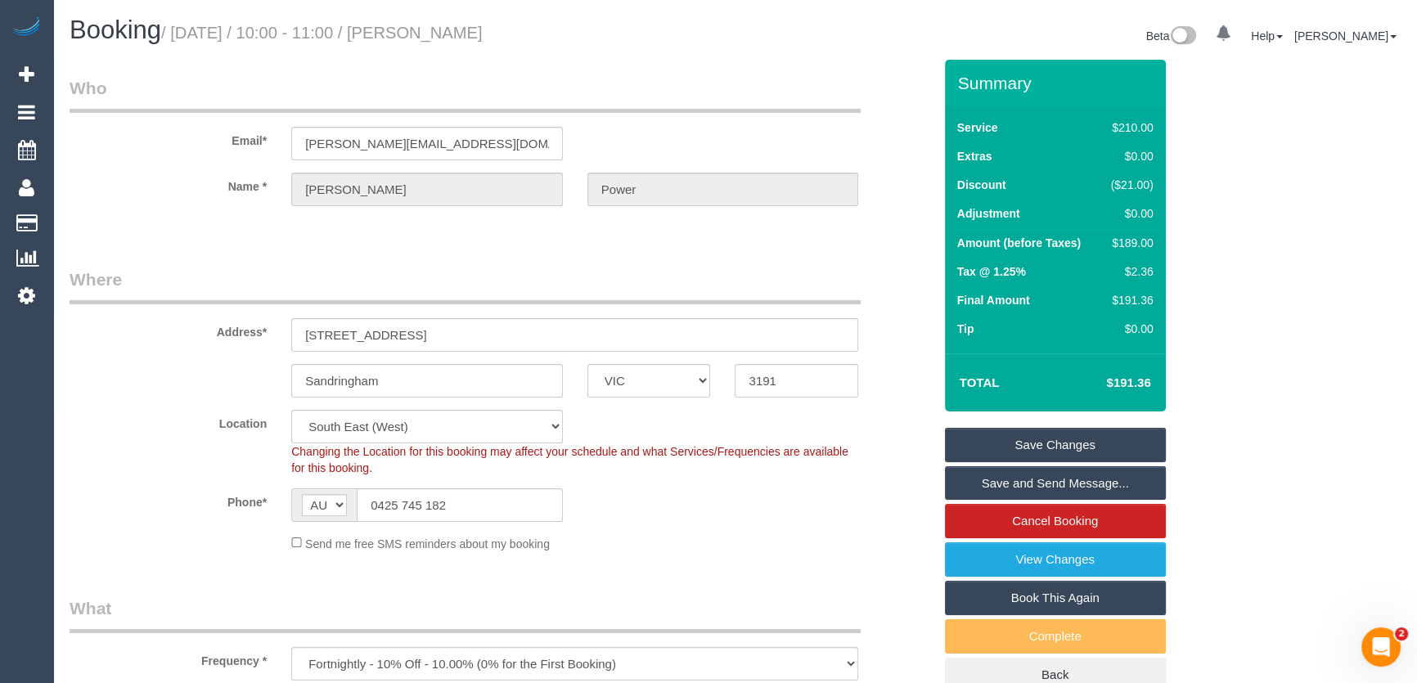
click at [1041, 488] on link "Save and Send Message..." at bounding box center [1055, 483] width 221 height 34
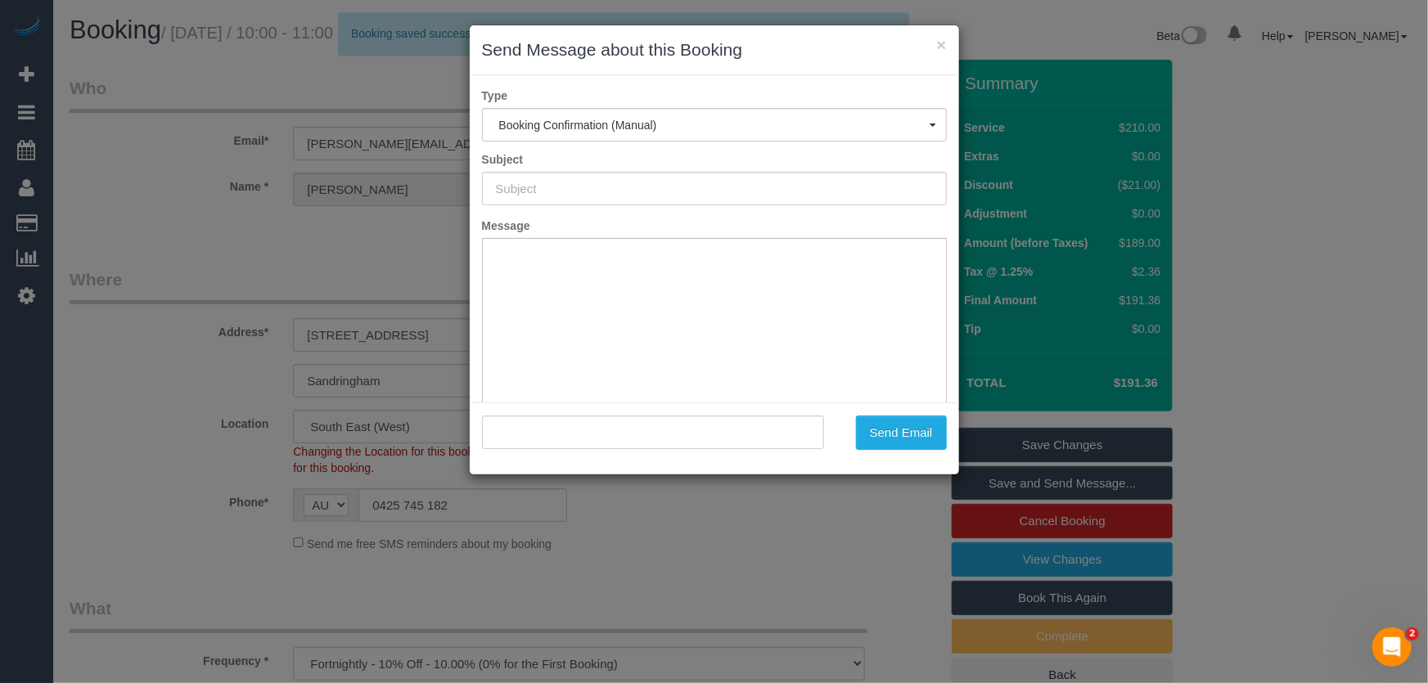
type input "Booking Confirmed"
type input ""Samantha Power" <samantha_turton@hotmail.com>"
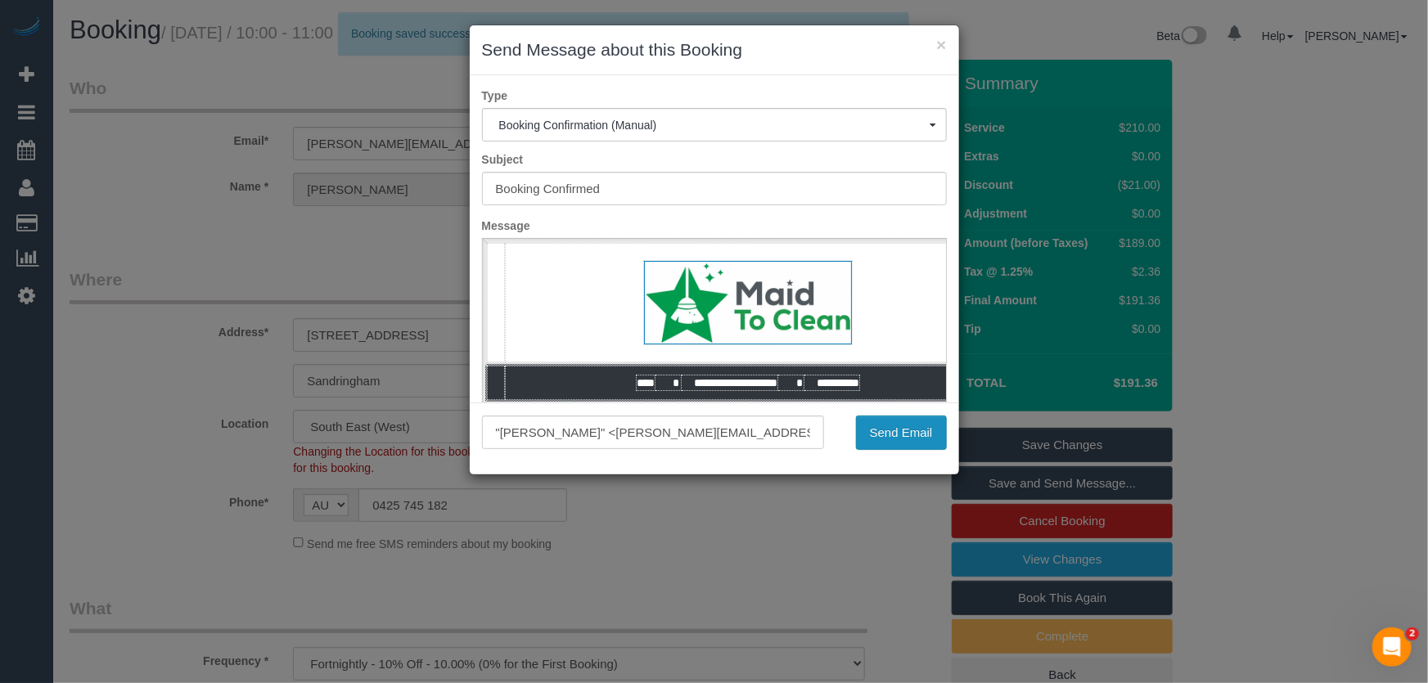
click at [908, 433] on button "Send Email" at bounding box center [901, 433] width 91 height 34
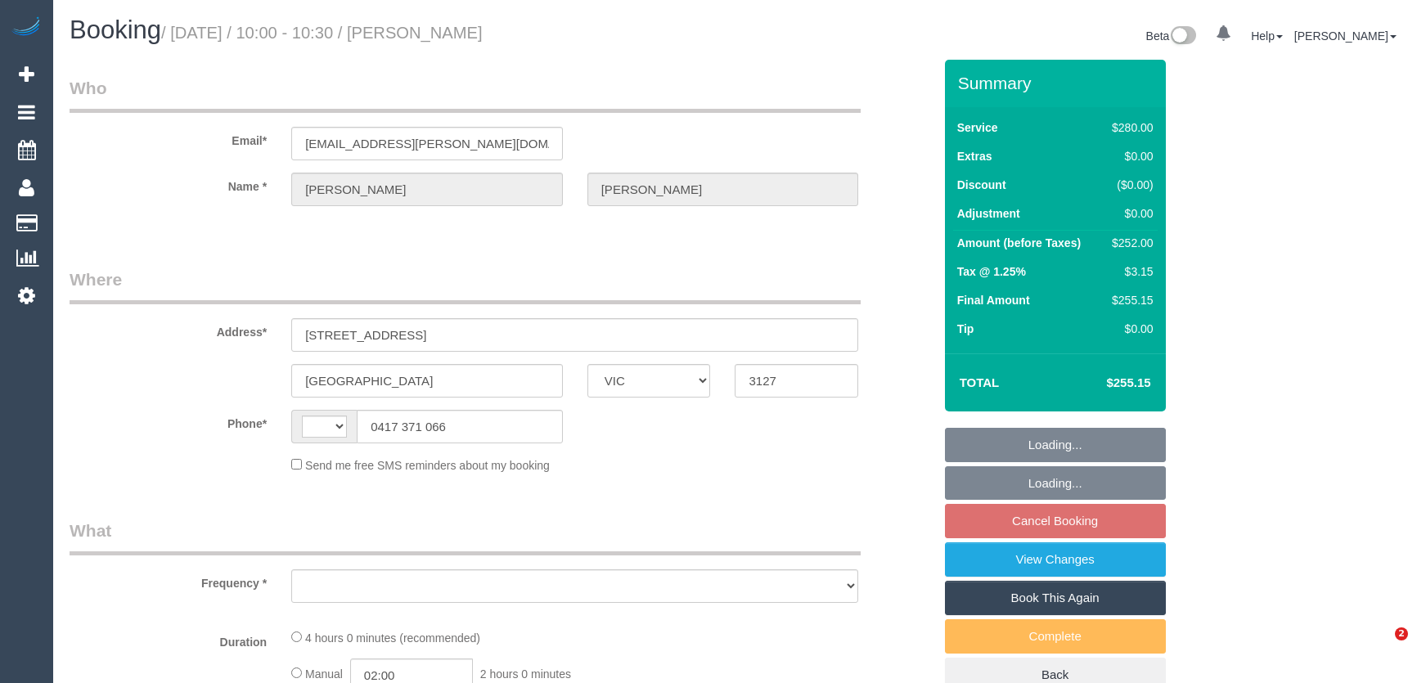
select select "VIC"
select select "string:AU"
select select "object:532"
select select "string:stripe-pm_1MTwf52GScqysDRVNmnxGHov"
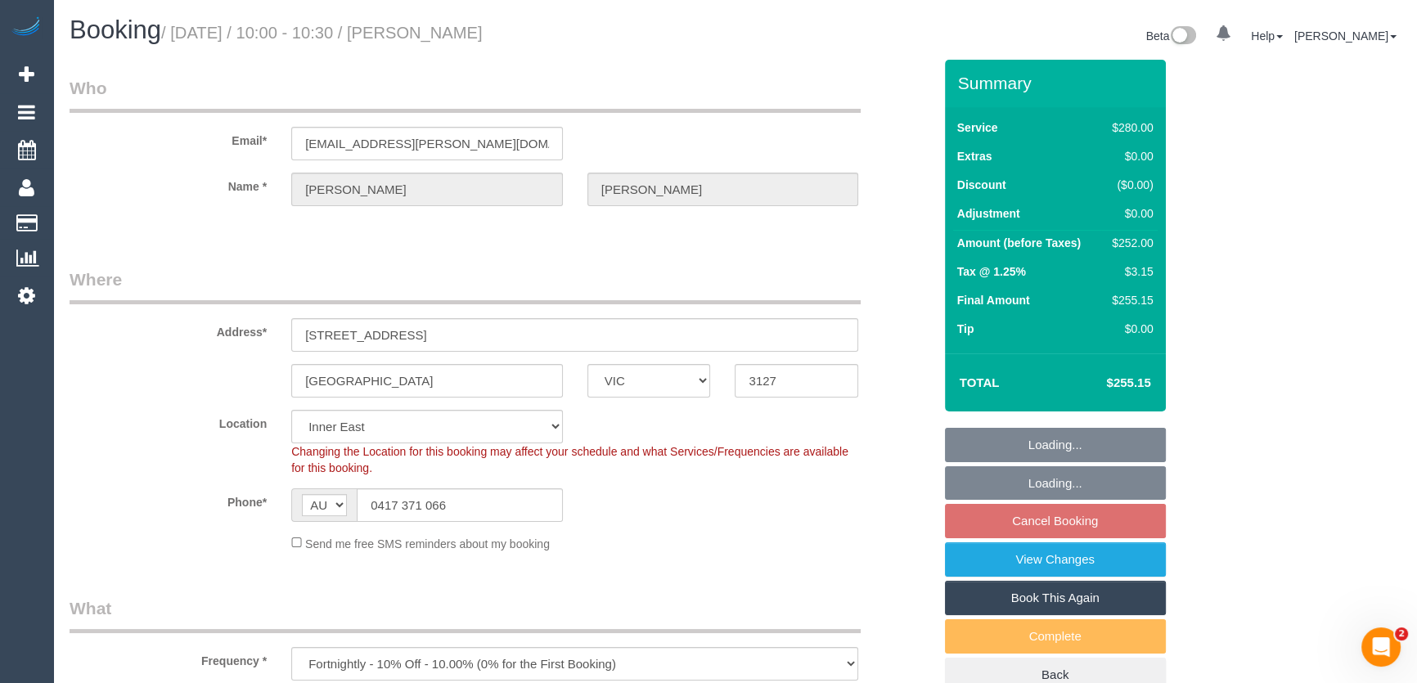
select select "240"
select select "number:27"
select select "number:14"
select select "number:19"
select select "object:863"
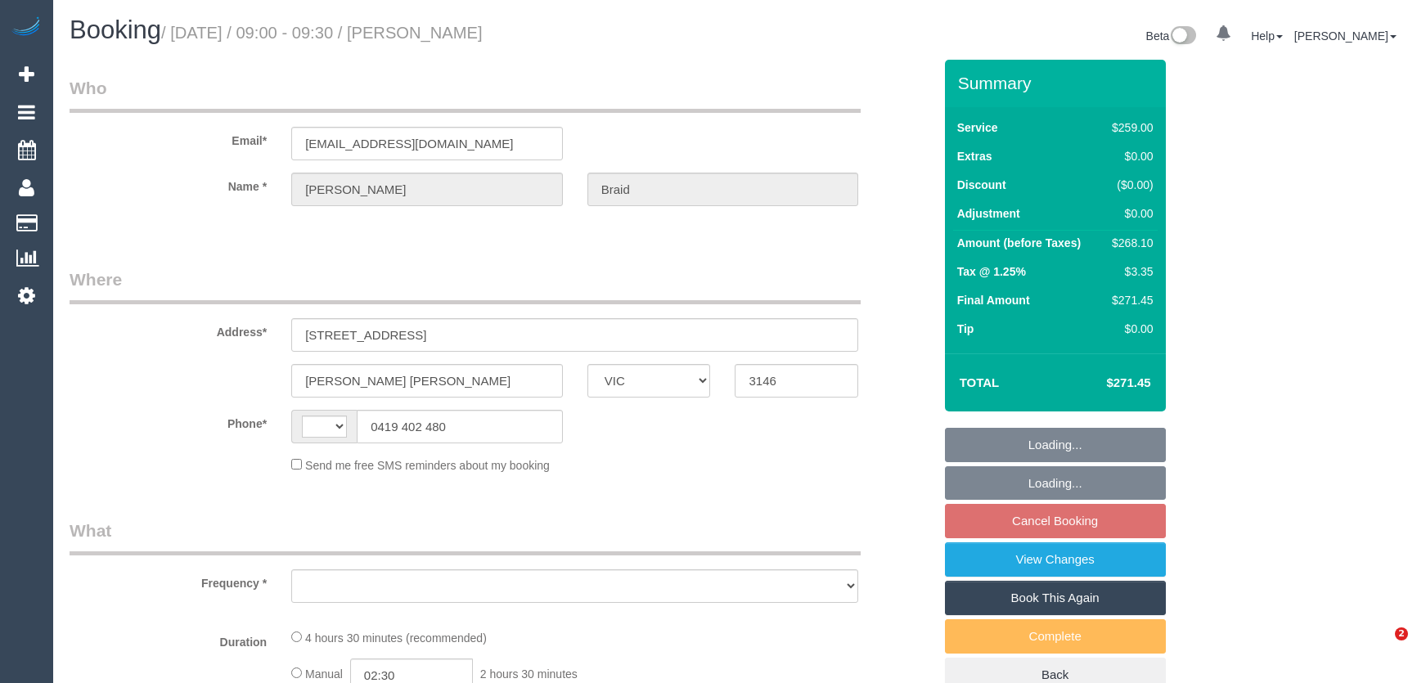
select select "VIC"
select select "string:AU"
select select "object:285"
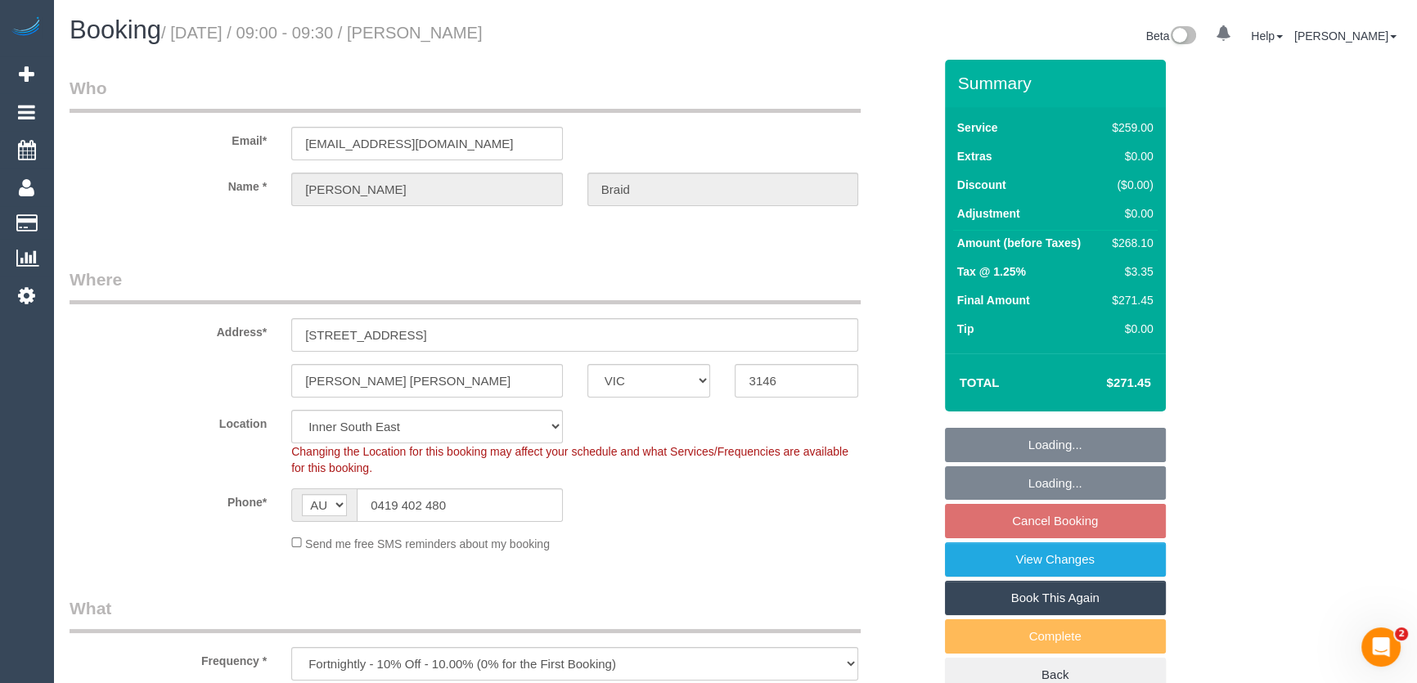
select select "string:stripe-pm_1NdPO42GScqysDRVjVskgX68"
select select "number:28"
select select "object:878"
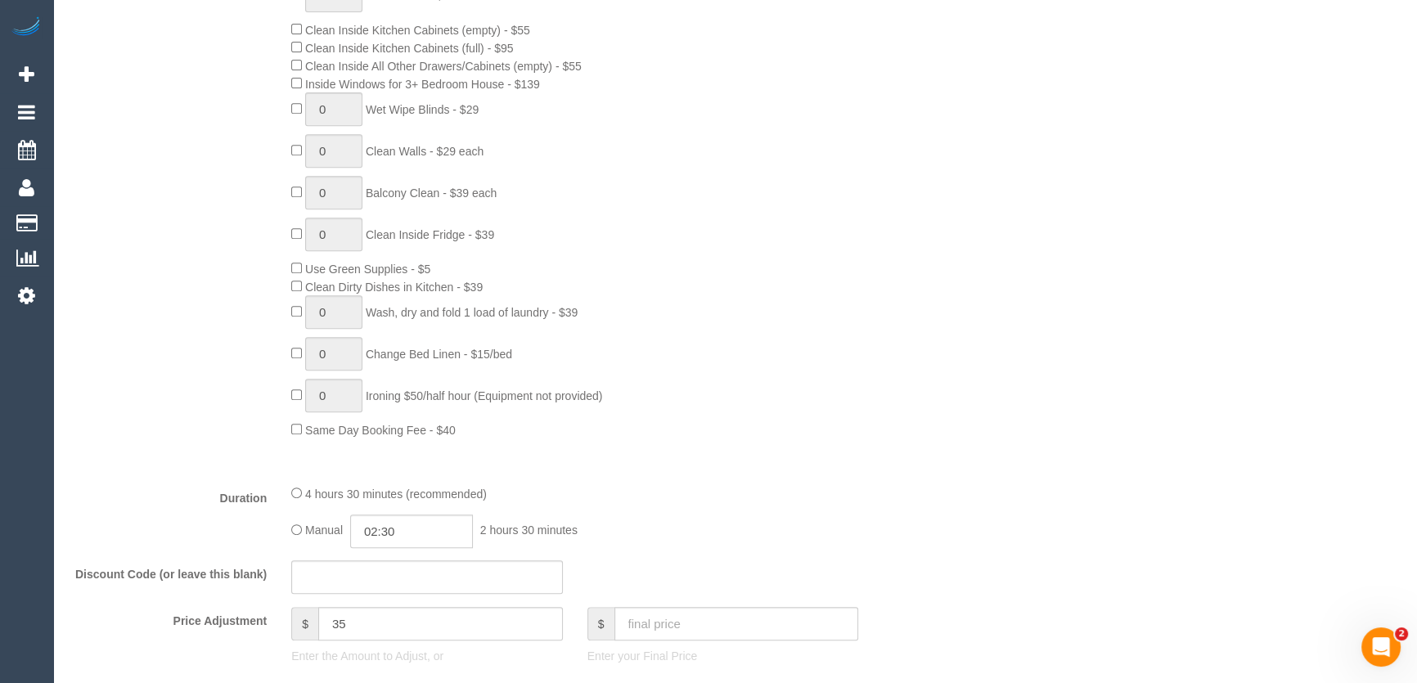
scroll to position [1041, 0]
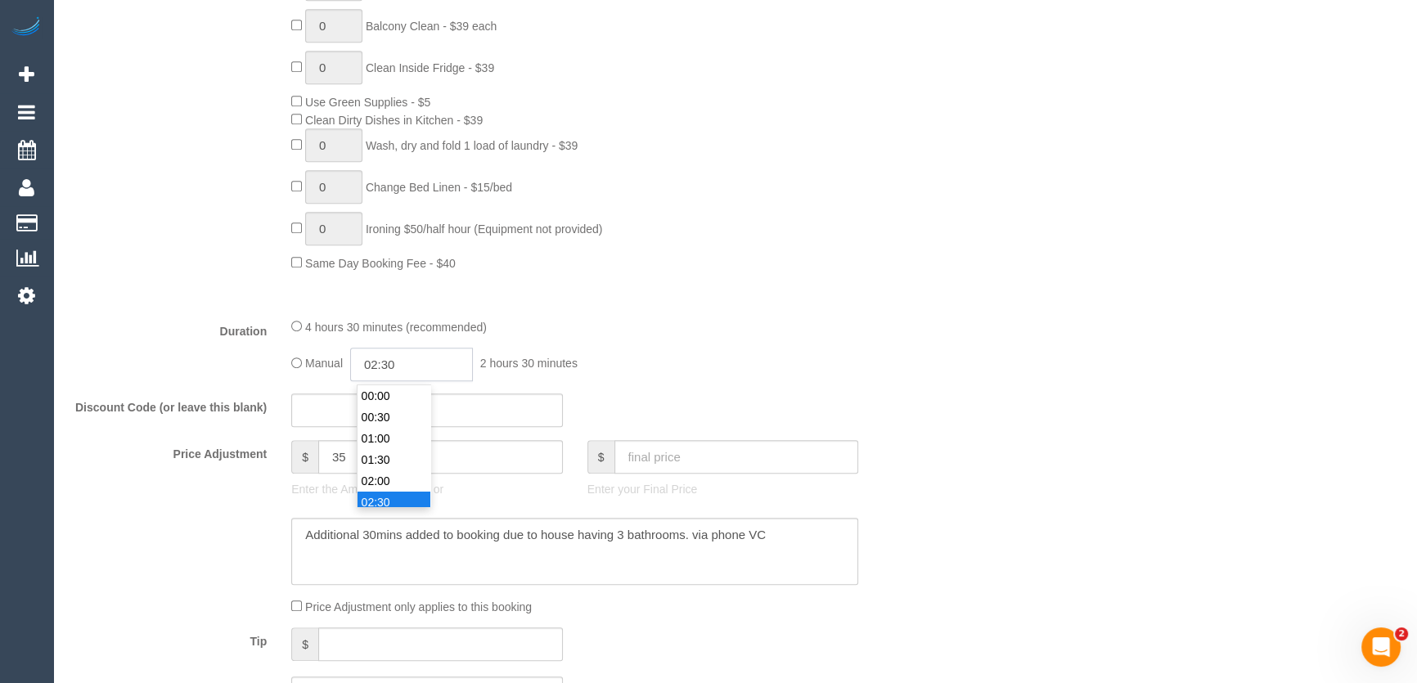
click at [425, 365] on input "02:30" at bounding box center [411, 365] width 123 height 34
type input "05:00"
click at [398, 432] on li "05:00" at bounding box center [394, 435] width 73 height 21
click at [719, 317] on fieldset "What Frequency * One Time Cleaning Weekly - 10% Off - 10.00% (0% for the First …" at bounding box center [501, 139] width 863 height 1167
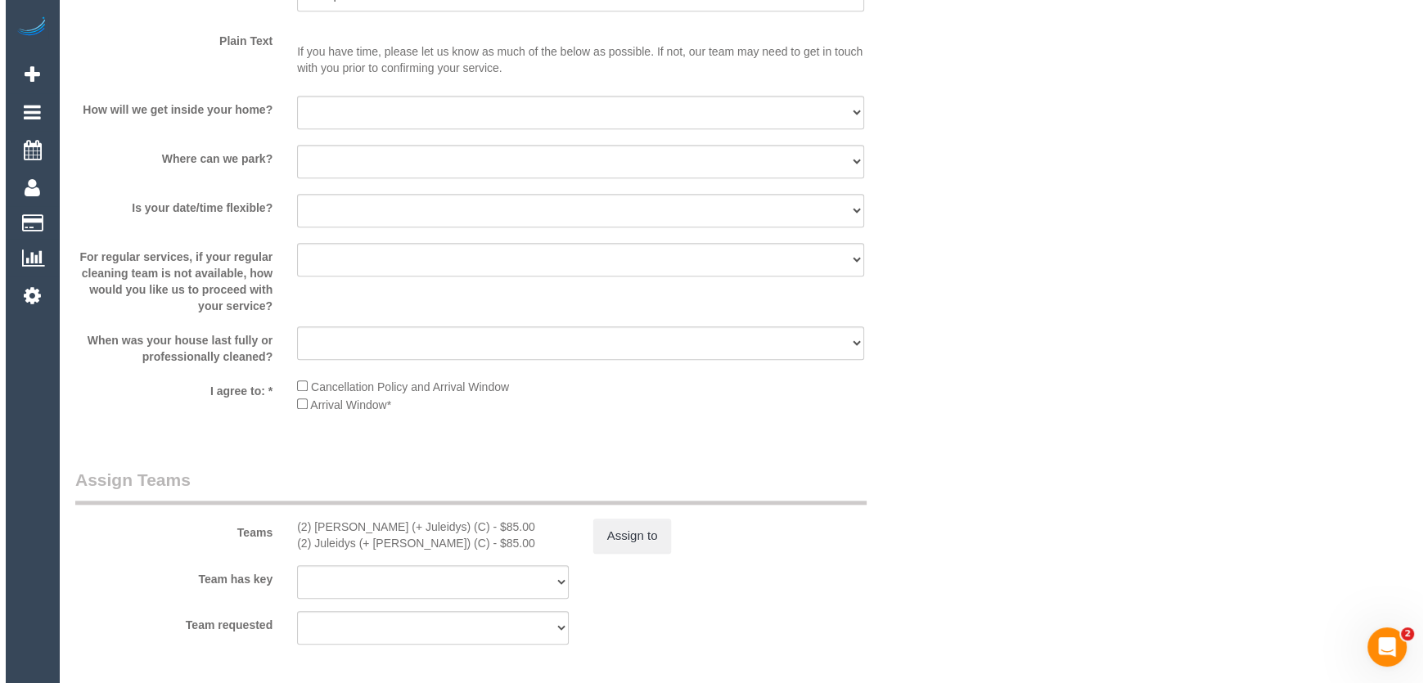
scroll to position [2306, 0]
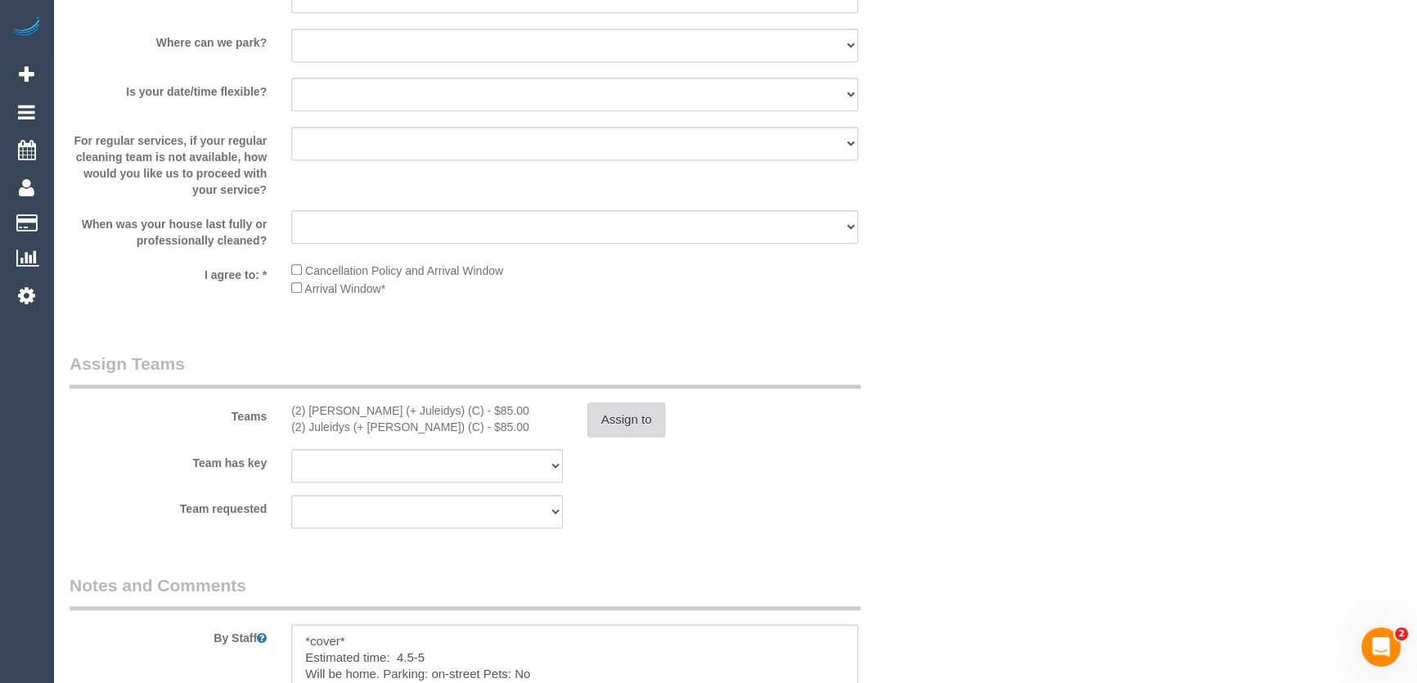
click at [650, 417] on button "Assign to" at bounding box center [626, 420] width 79 height 34
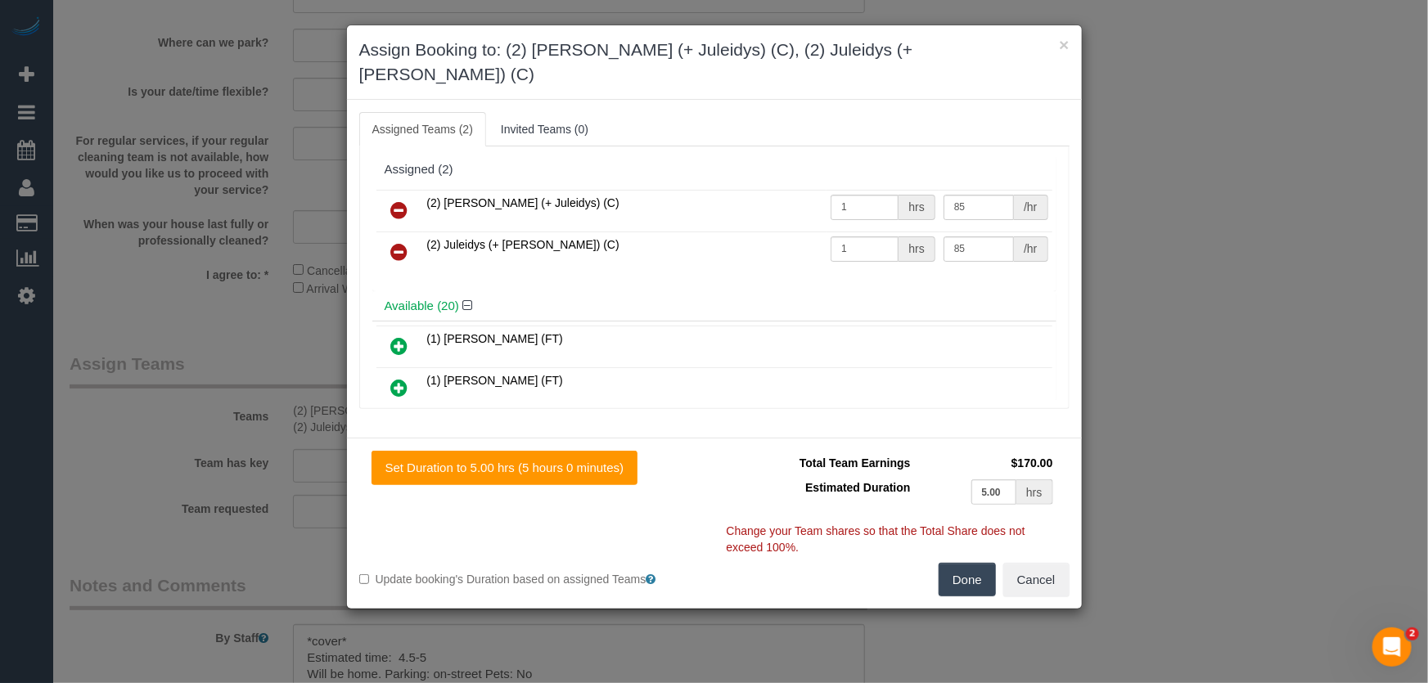
click at [394, 200] on icon at bounding box center [399, 210] width 17 height 20
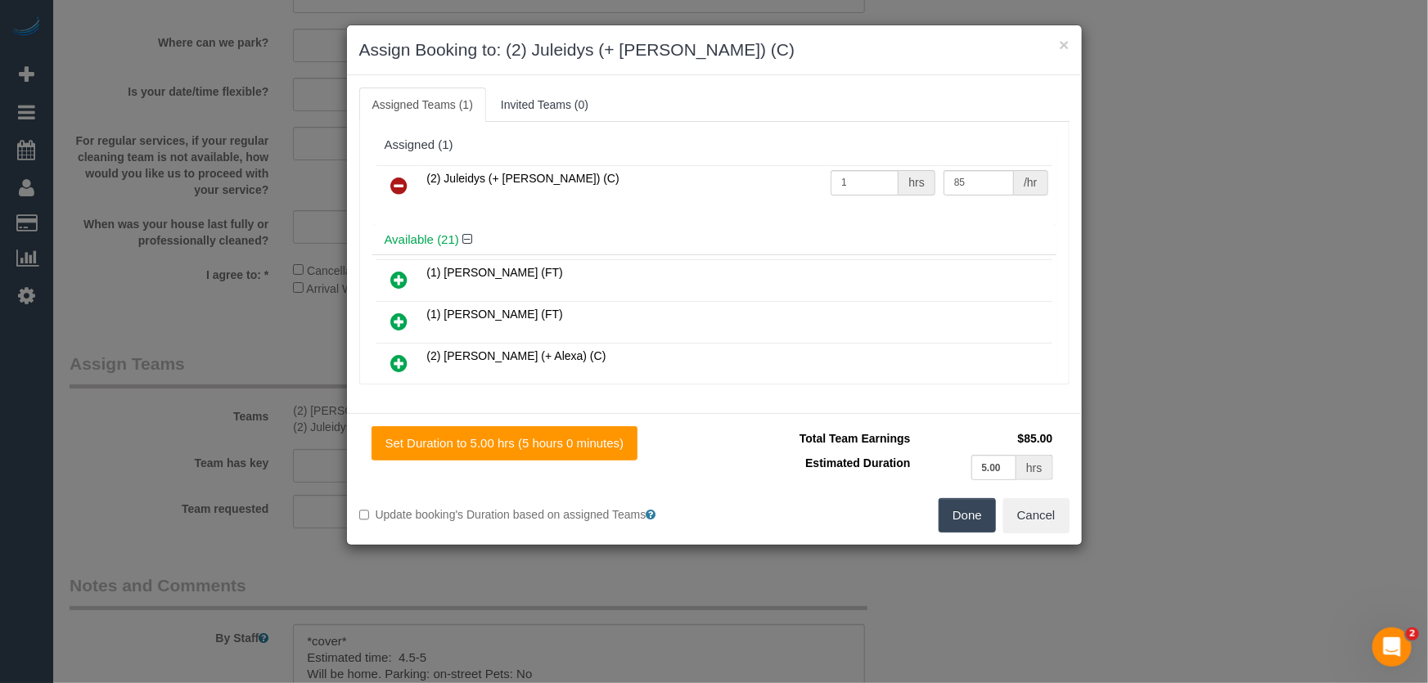
click at [394, 182] on icon at bounding box center [399, 186] width 17 height 20
click at [394, 182] on div "(2) Juleidys (+ Cris) (C) 1 hrs 85 /hr" at bounding box center [714, 193] width 684 height 64
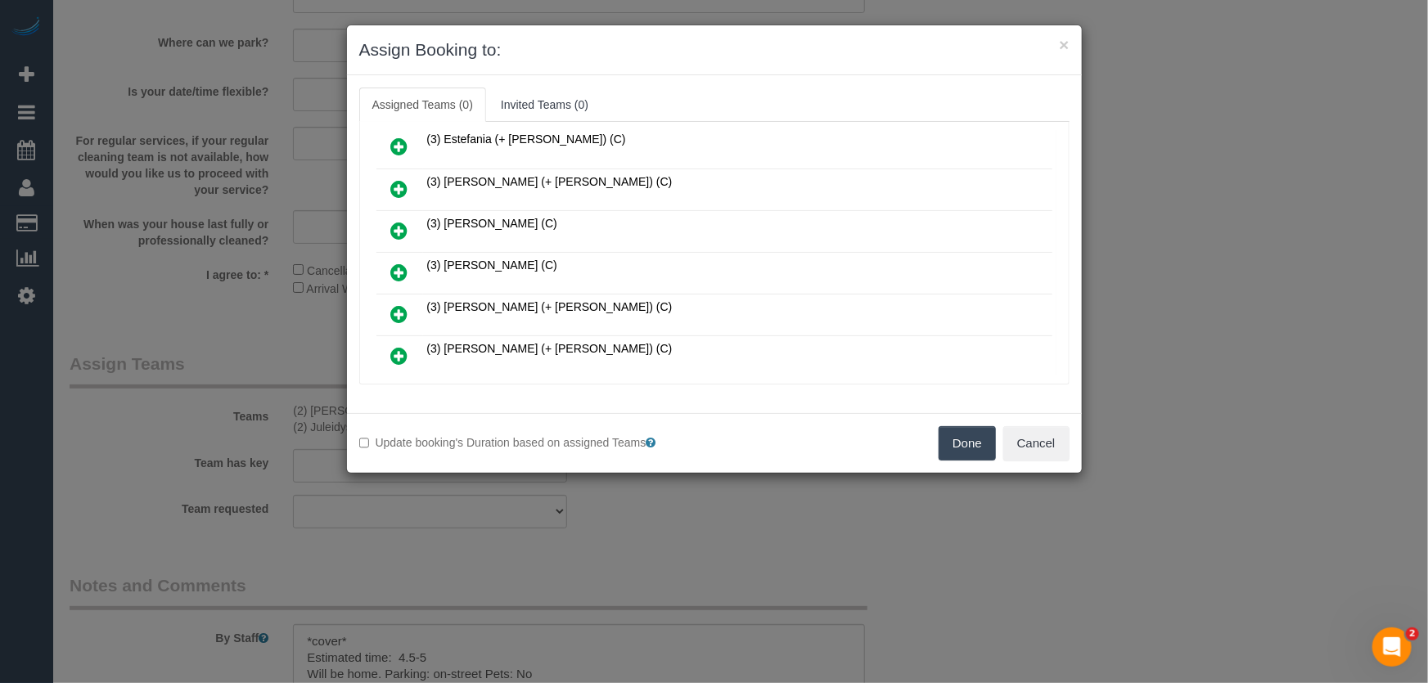
scroll to position [519, 0]
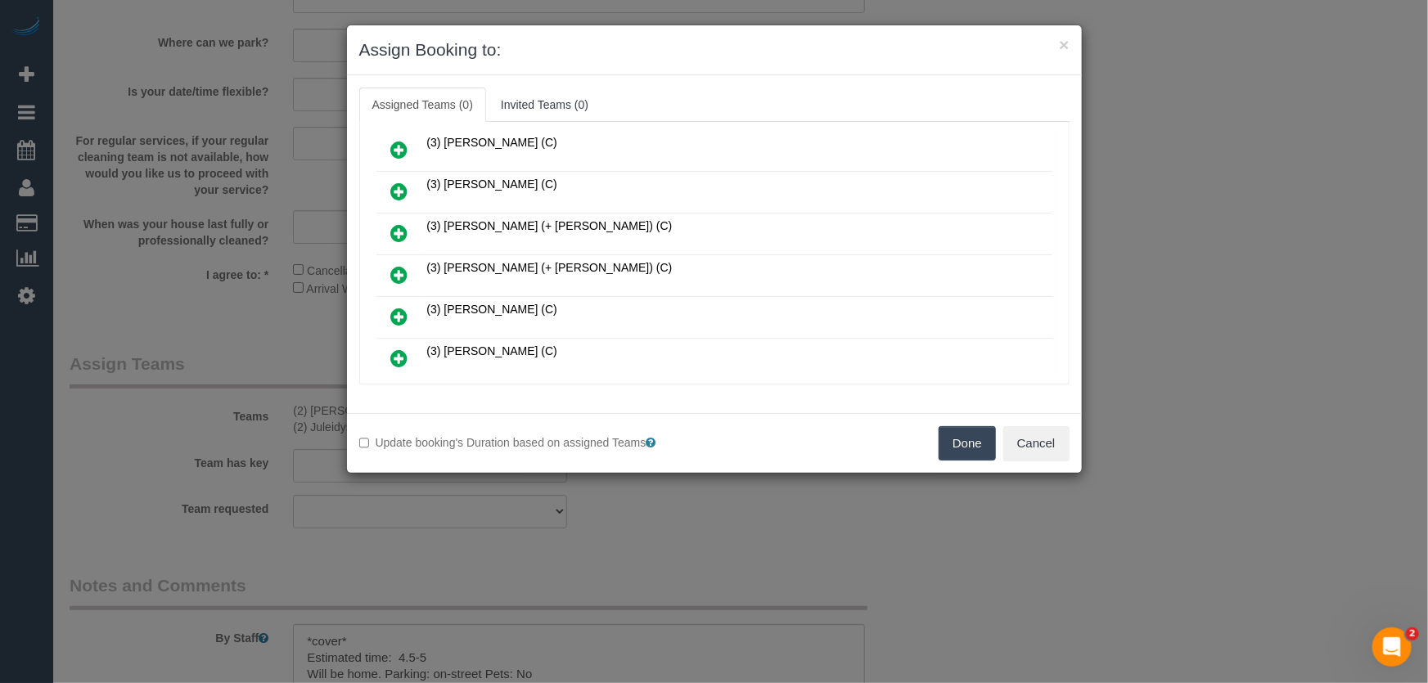
click at [398, 307] on icon at bounding box center [399, 317] width 17 height 20
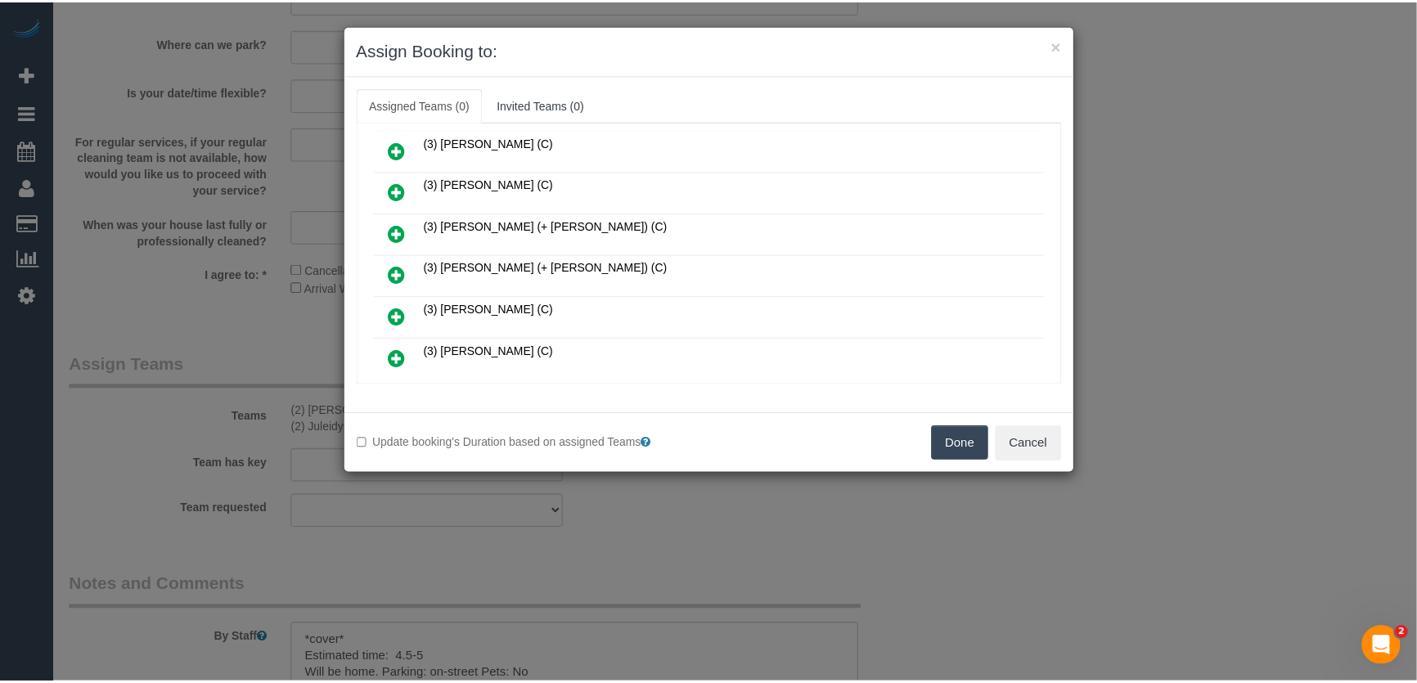
scroll to position [632, 0]
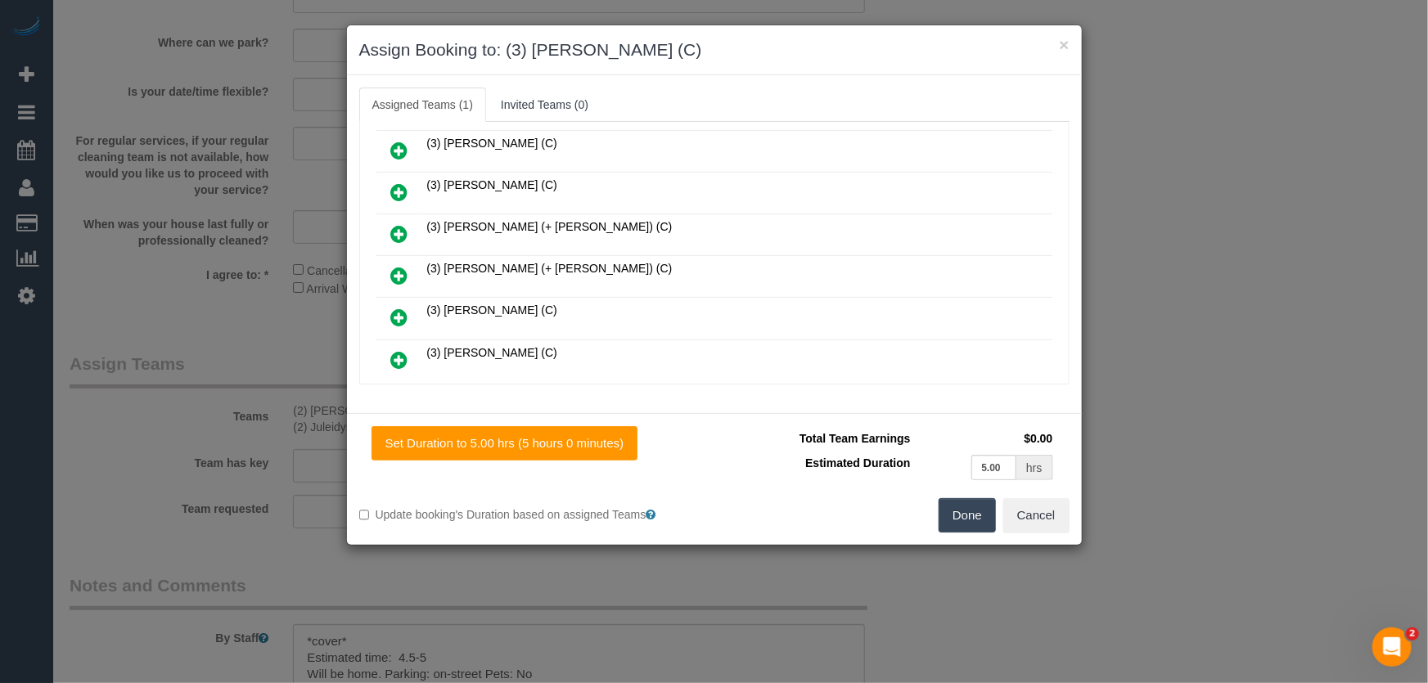
click at [970, 517] on button "Done" at bounding box center [967, 515] width 57 height 34
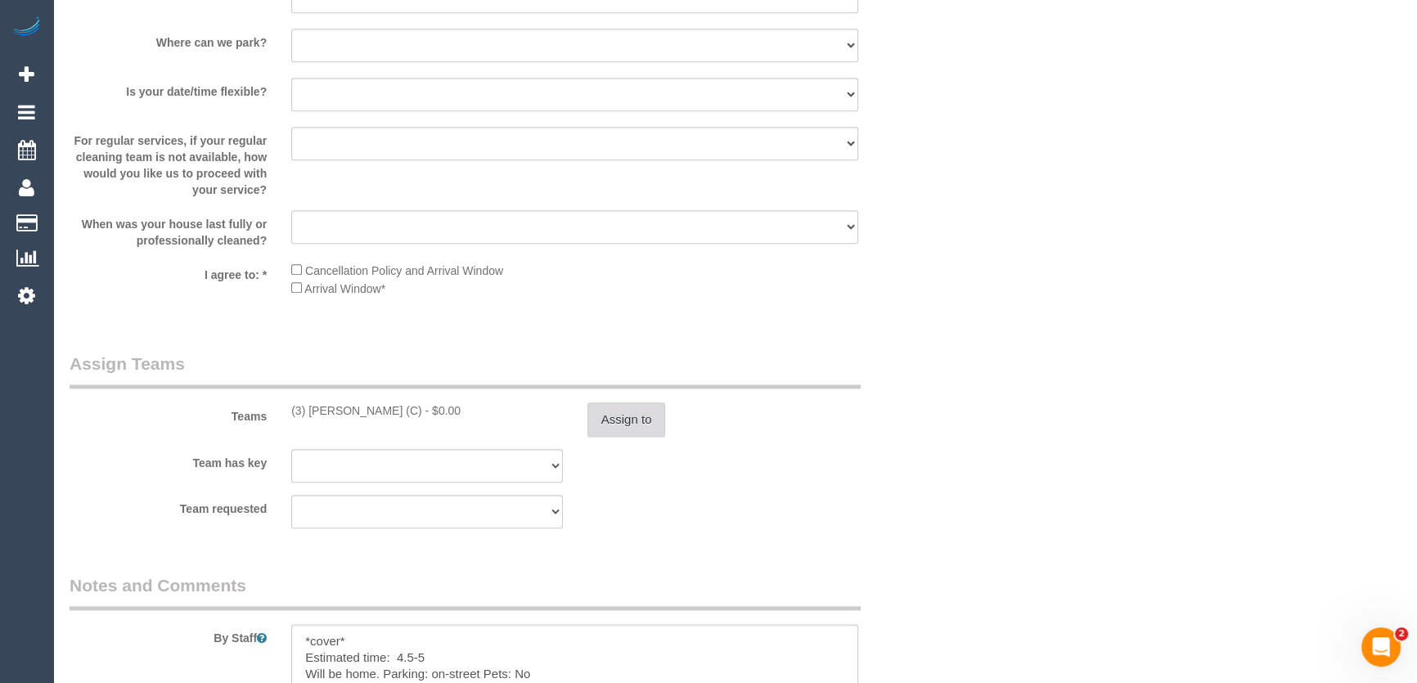
click at [629, 429] on button "Assign to" at bounding box center [626, 420] width 79 height 34
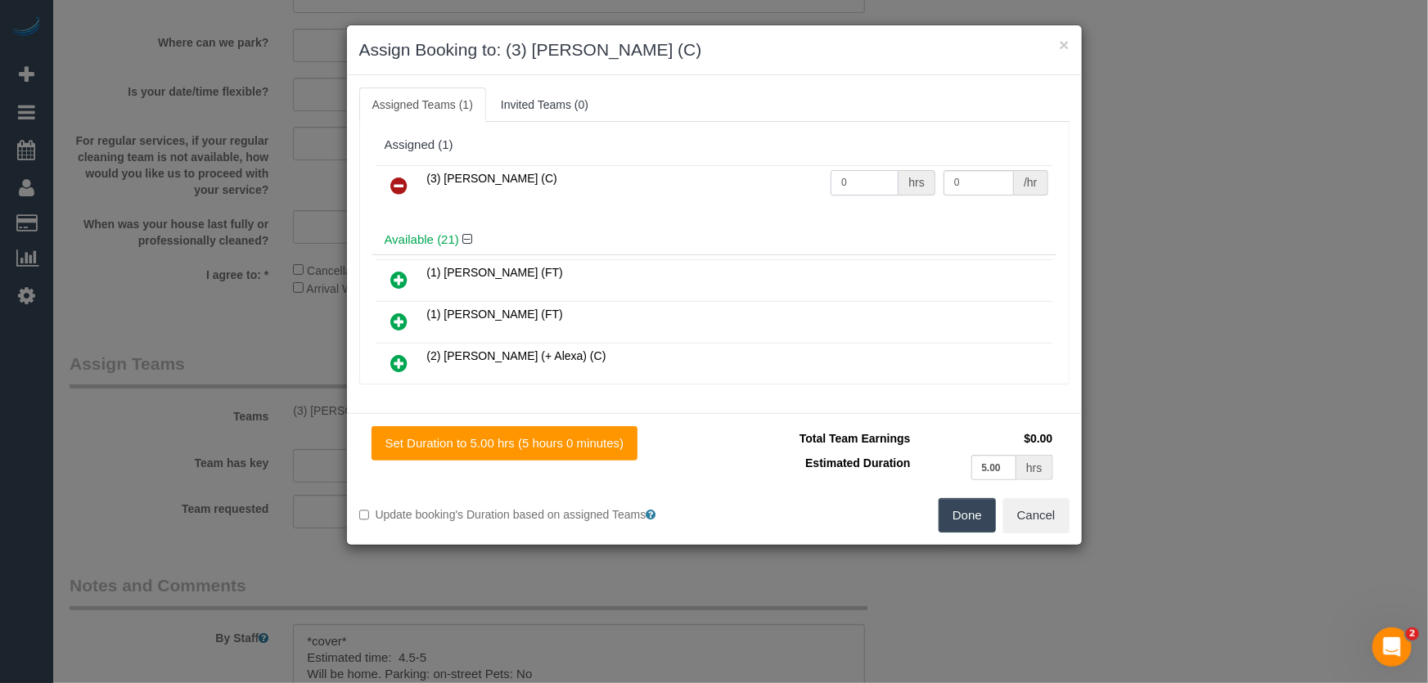
click at [866, 179] on input "0" at bounding box center [864, 182] width 68 height 25
type input "1"
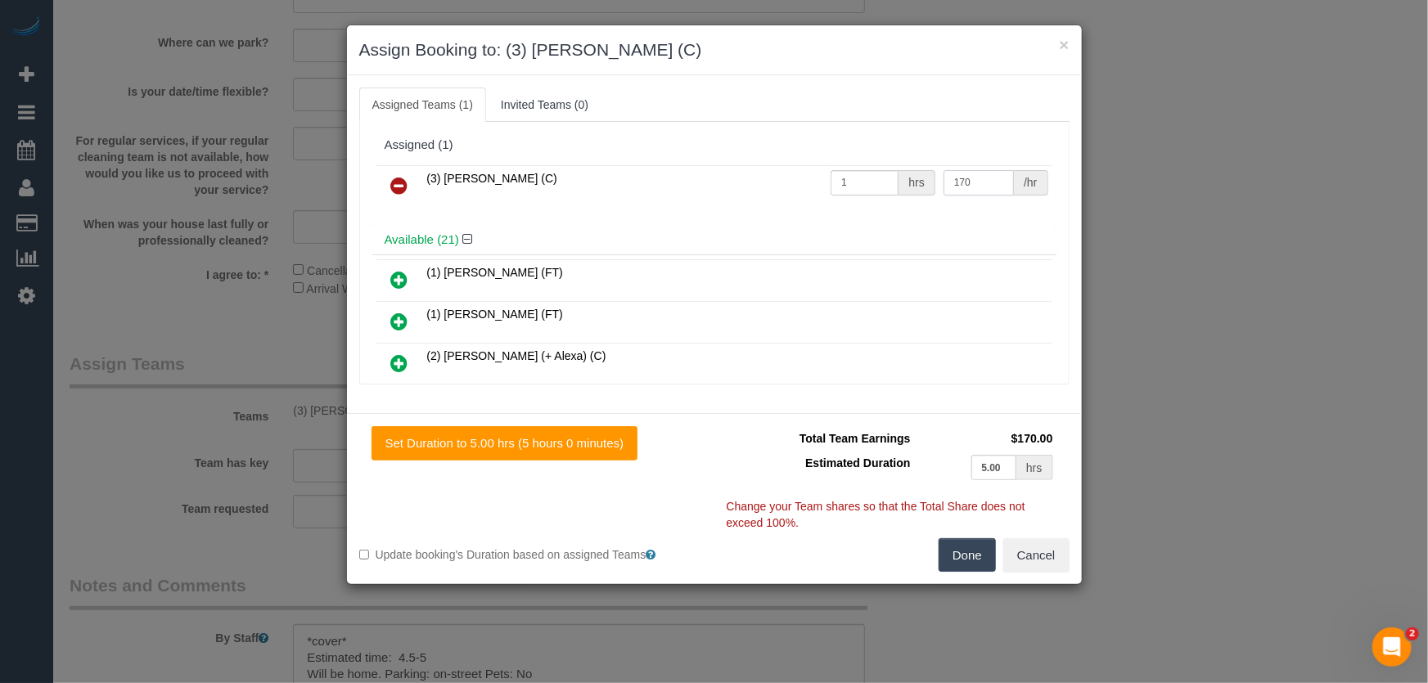
type input "170"
click at [968, 551] on button "Done" at bounding box center [967, 555] width 57 height 34
drag, startPoint x: 968, startPoint y: 551, endPoint x: 956, endPoint y: 529, distance: 26.0
click at [968, 551] on div "Done Cancel" at bounding box center [897, 555] width 367 height 34
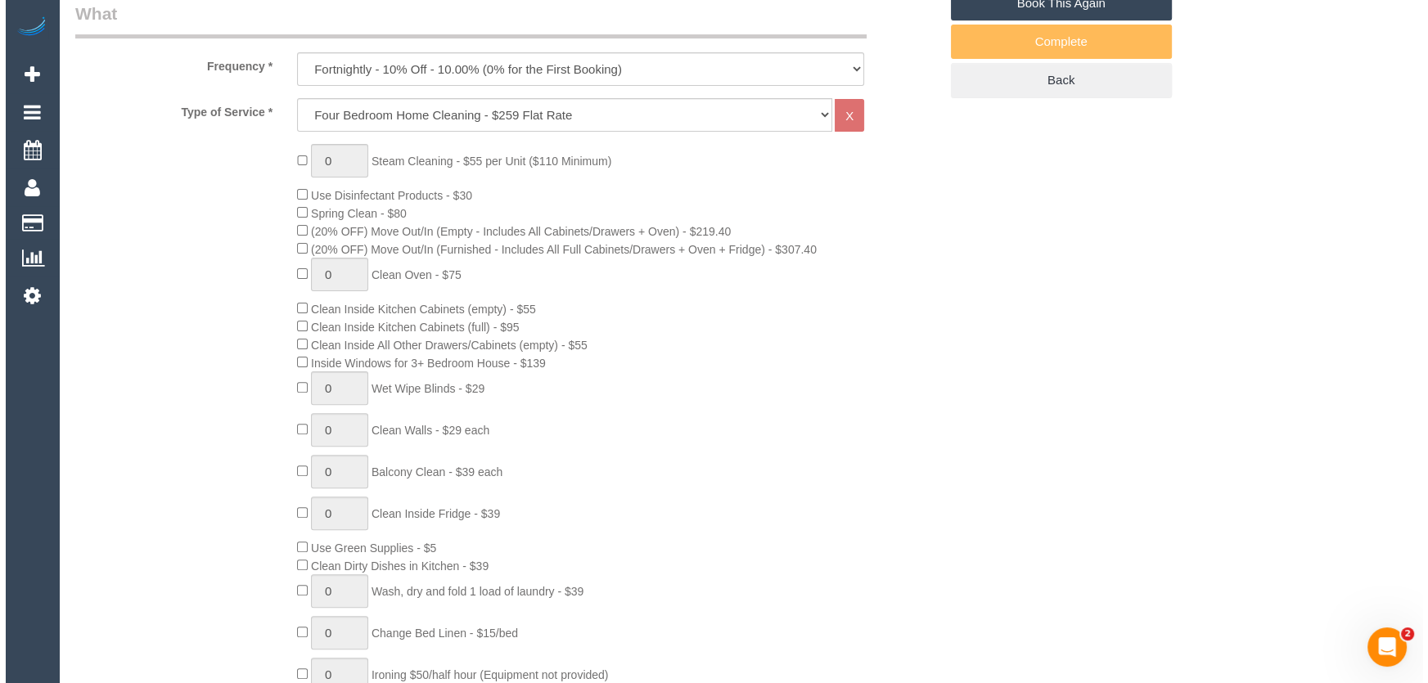
scroll to position [0, 0]
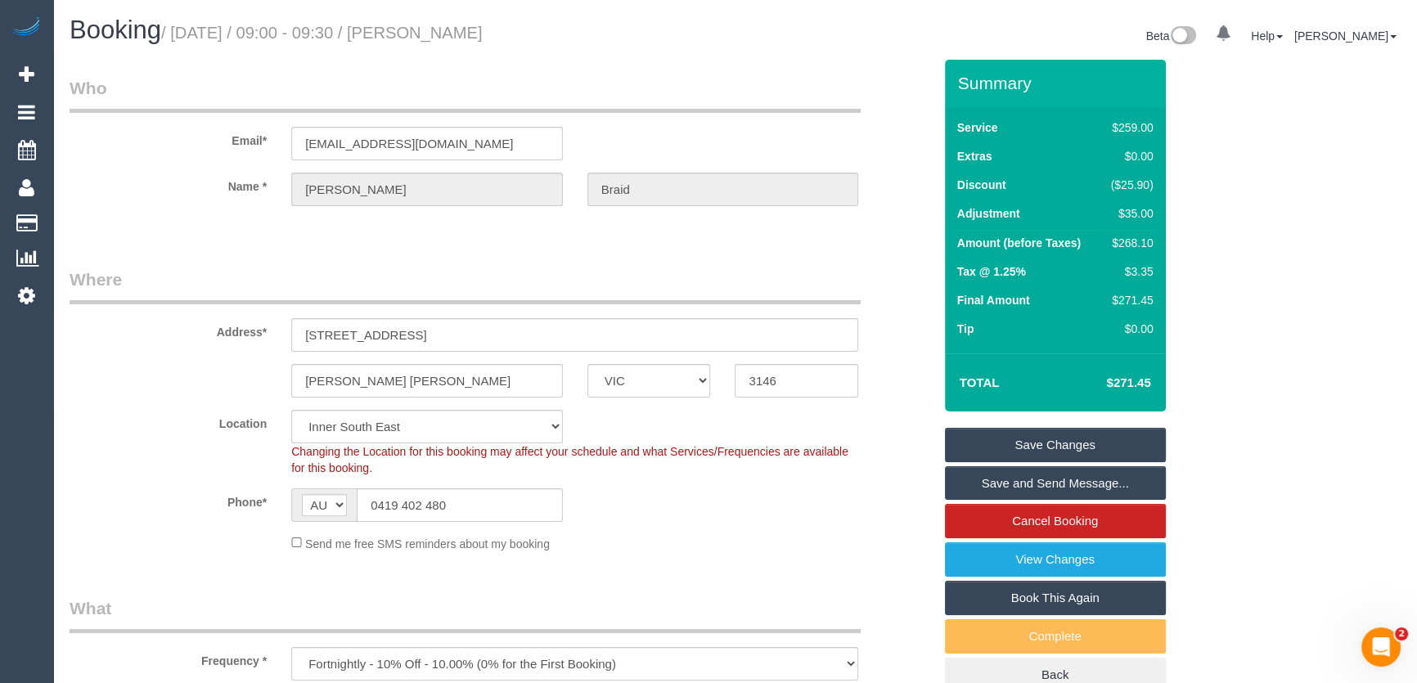
click at [444, 39] on small "/ August 12, 2025 / 09:00 - 09:30 / Simone Braid" at bounding box center [322, 33] width 322 height 18
copy small "Simone Braid"
click at [1052, 440] on link "Save Changes" at bounding box center [1055, 445] width 221 height 34
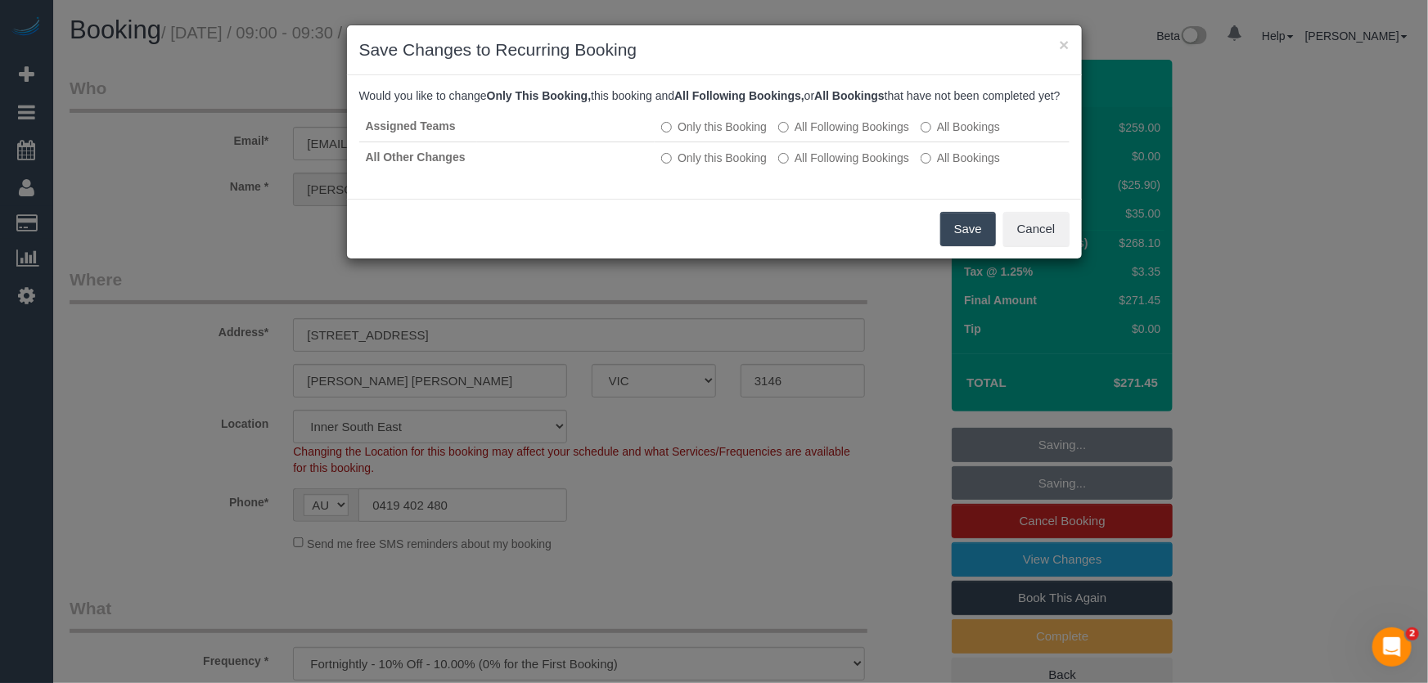
drag, startPoint x: 957, startPoint y: 250, endPoint x: 948, endPoint y: 254, distance: 9.1
click at [957, 246] on button "Save" at bounding box center [968, 229] width 56 height 34
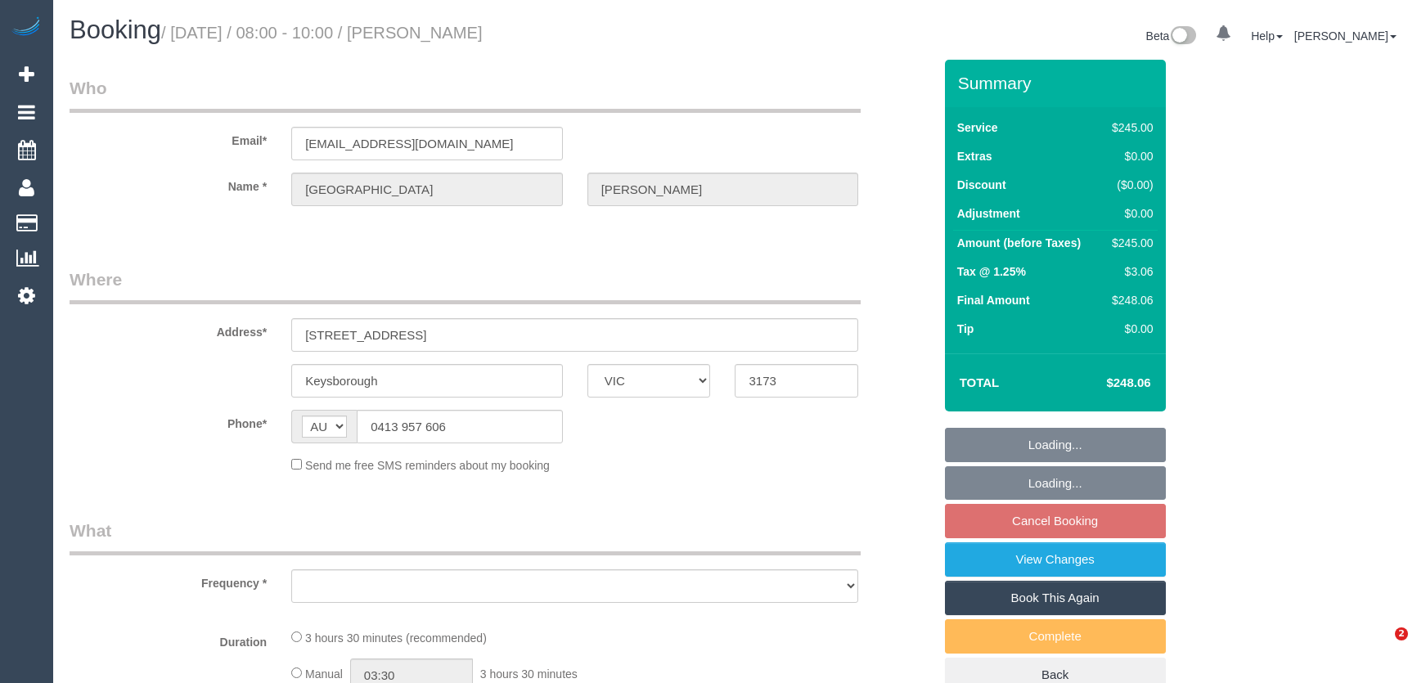
select select "VIC"
select select "210"
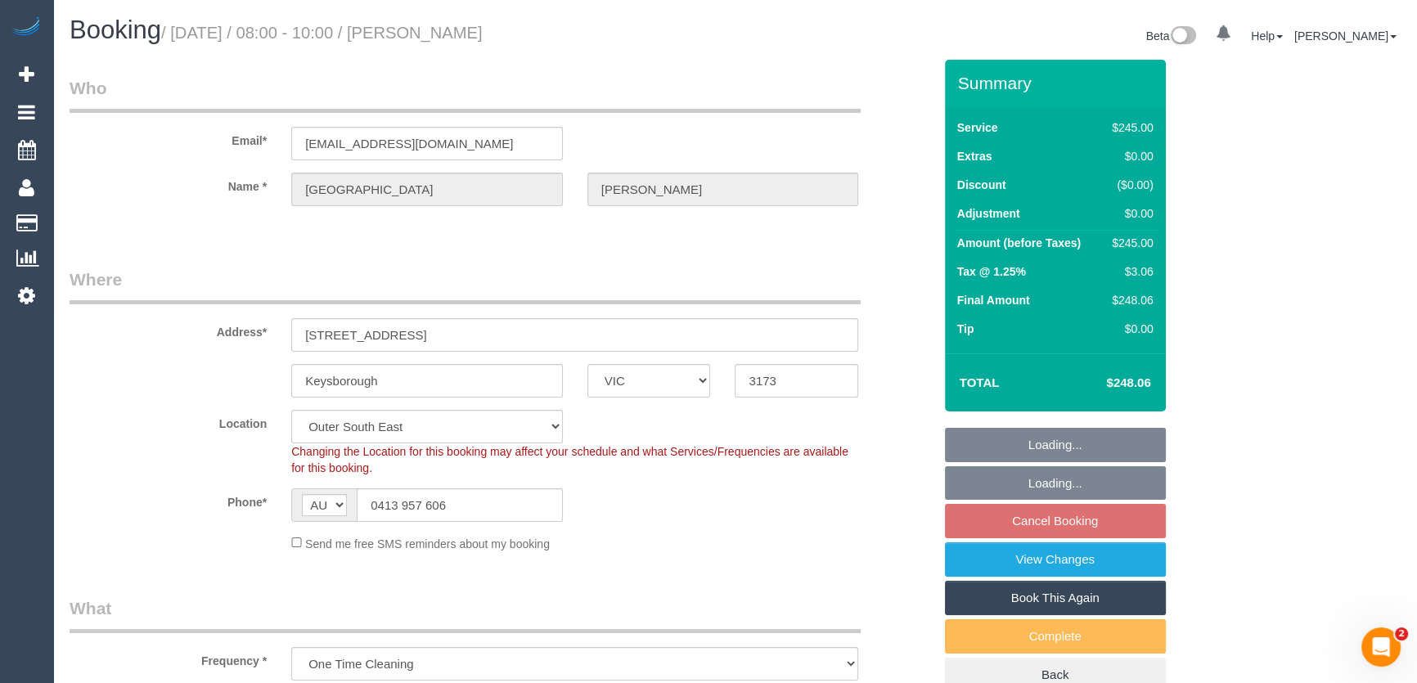
select select "object:1031"
select select "string:stripe-pm_1QHaUL2GScqysDRVysL3p6VN"
select select "number:30"
select select "number:14"
select select "number:19"
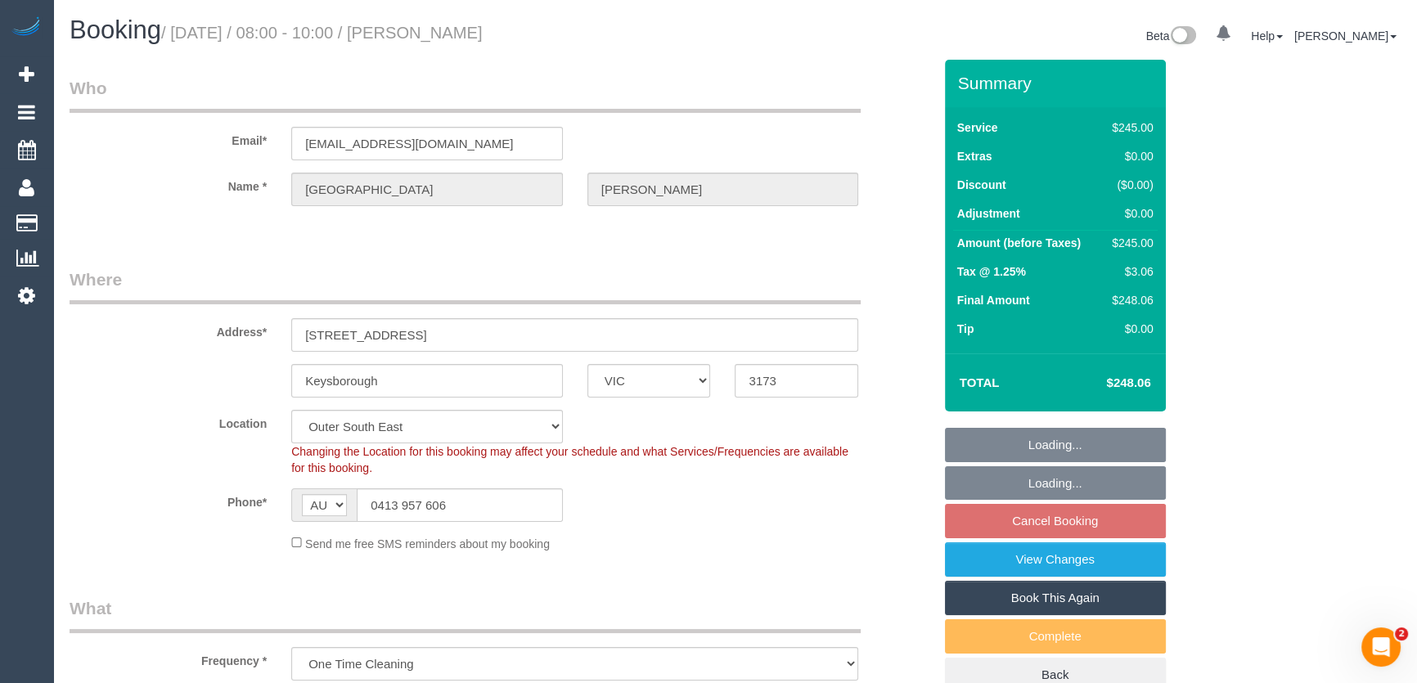
select select "number:24"
select select "number:13"
select select "spot1"
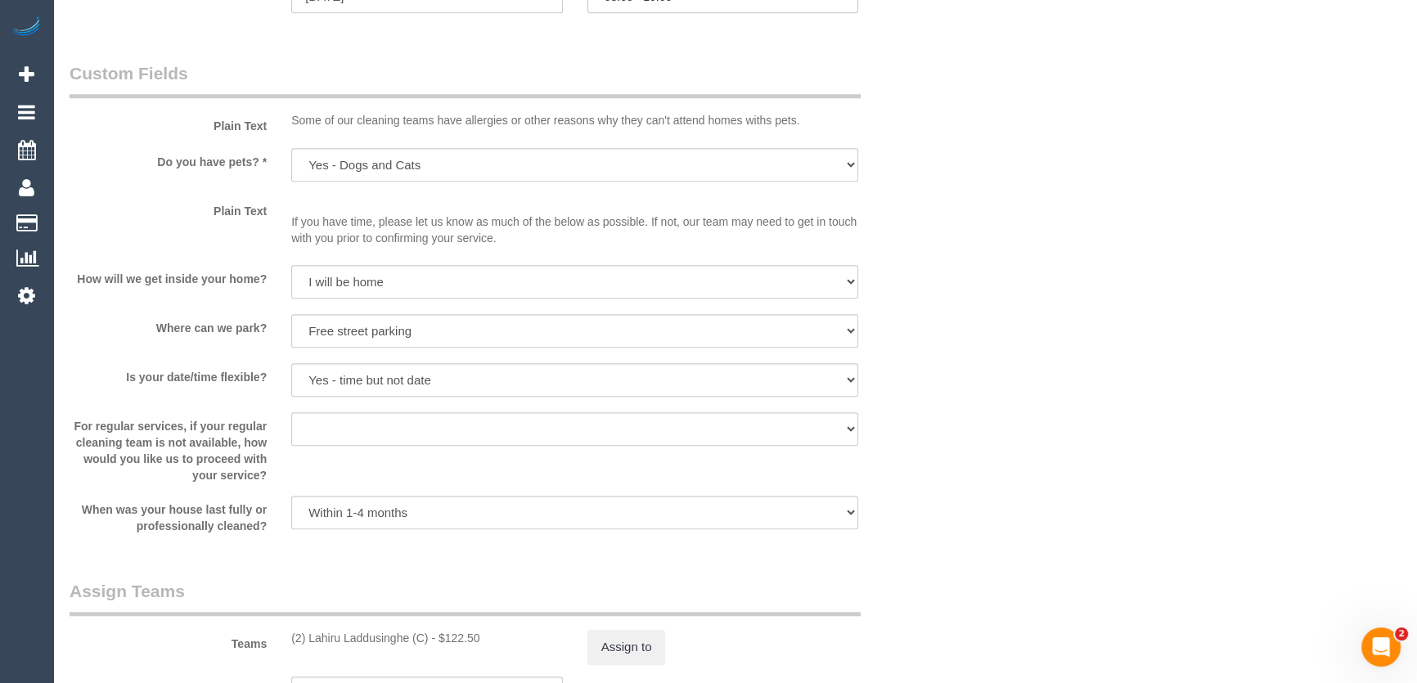
scroll to position [2008, 0]
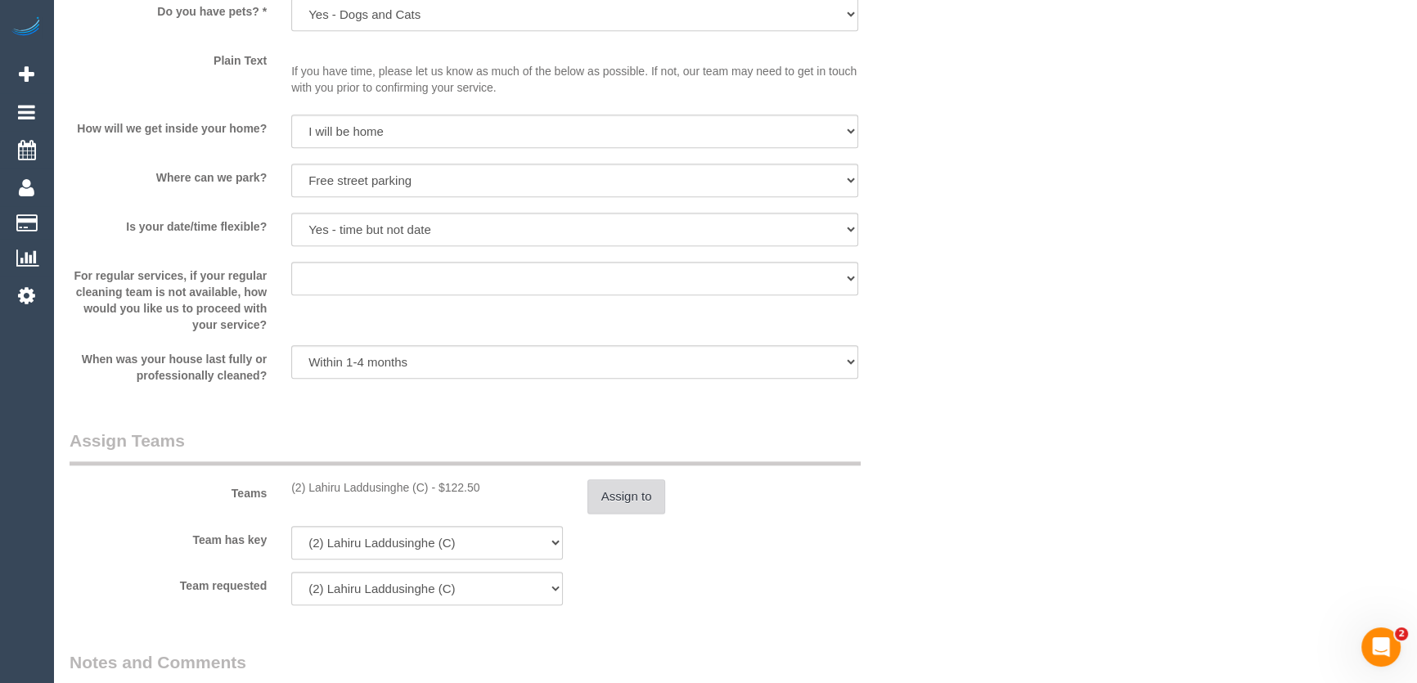
click at [622, 495] on button "Assign to" at bounding box center [626, 496] width 79 height 34
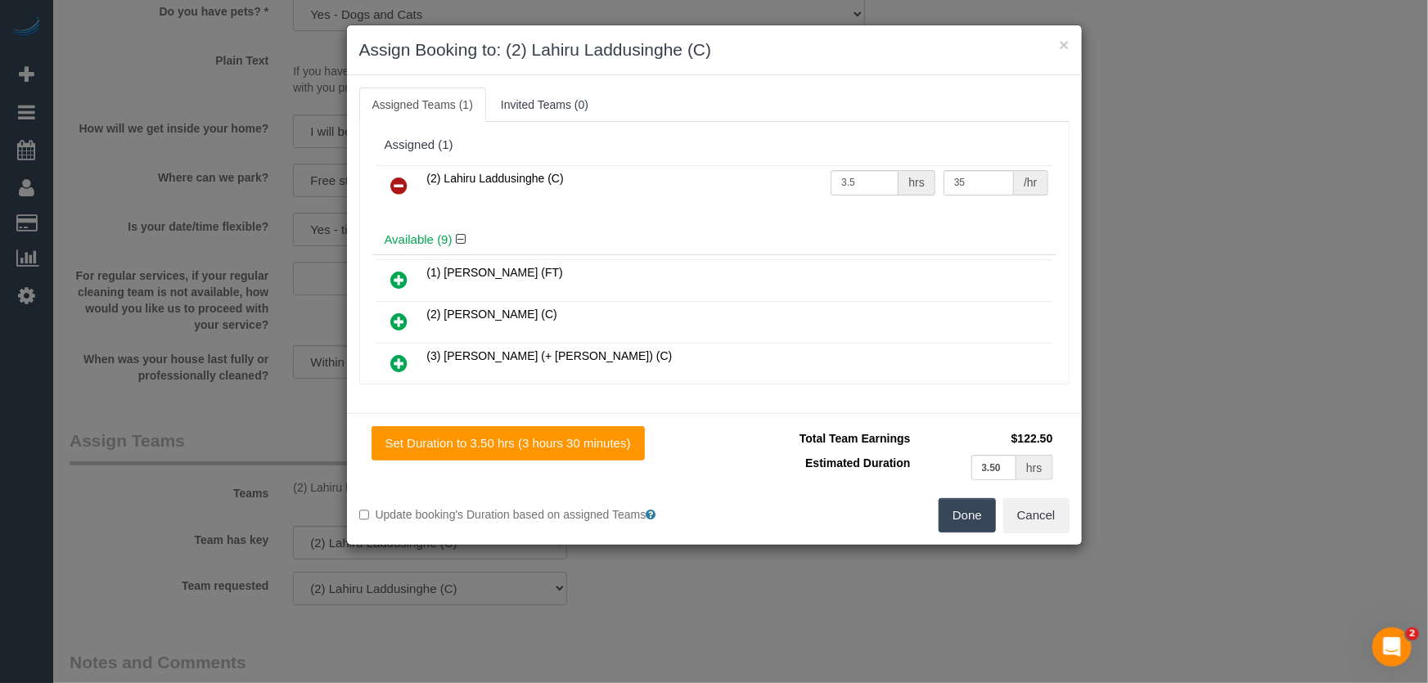
click at [396, 187] on icon at bounding box center [399, 186] width 17 height 20
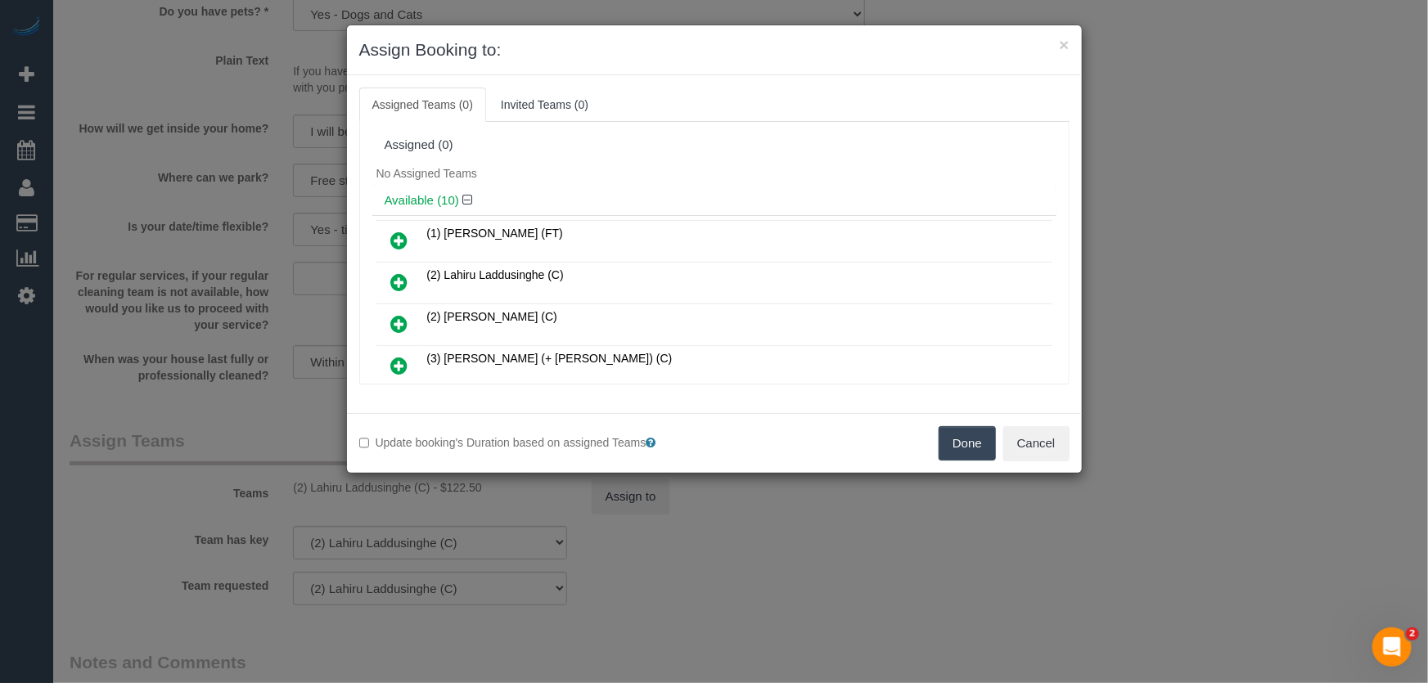
click at [392, 236] on icon at bounding box center [399, 241] width 17 height 20
click at [392, 208] on h4 "Available (10)" at bounding box center [714, 201] width 659 height 14
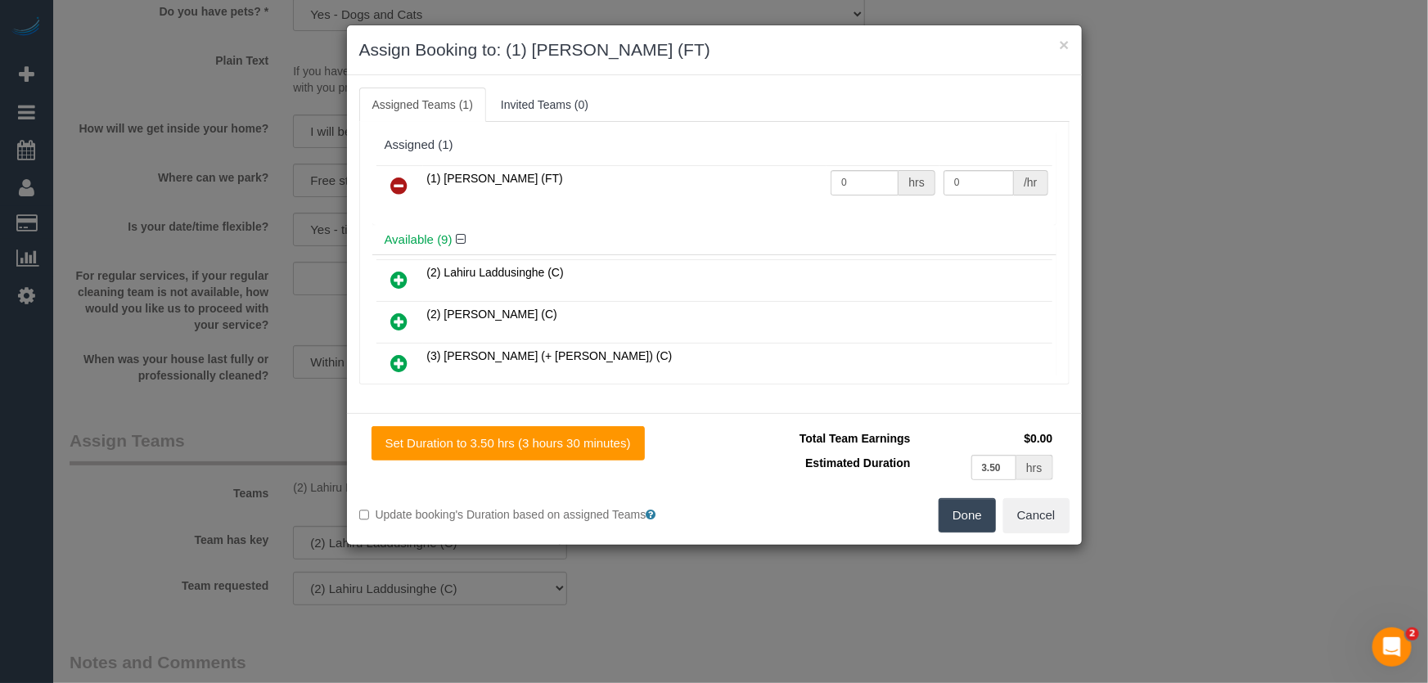
click at [970, 523] on button "Done" at bounding box center [967, 515] width 57 height 34
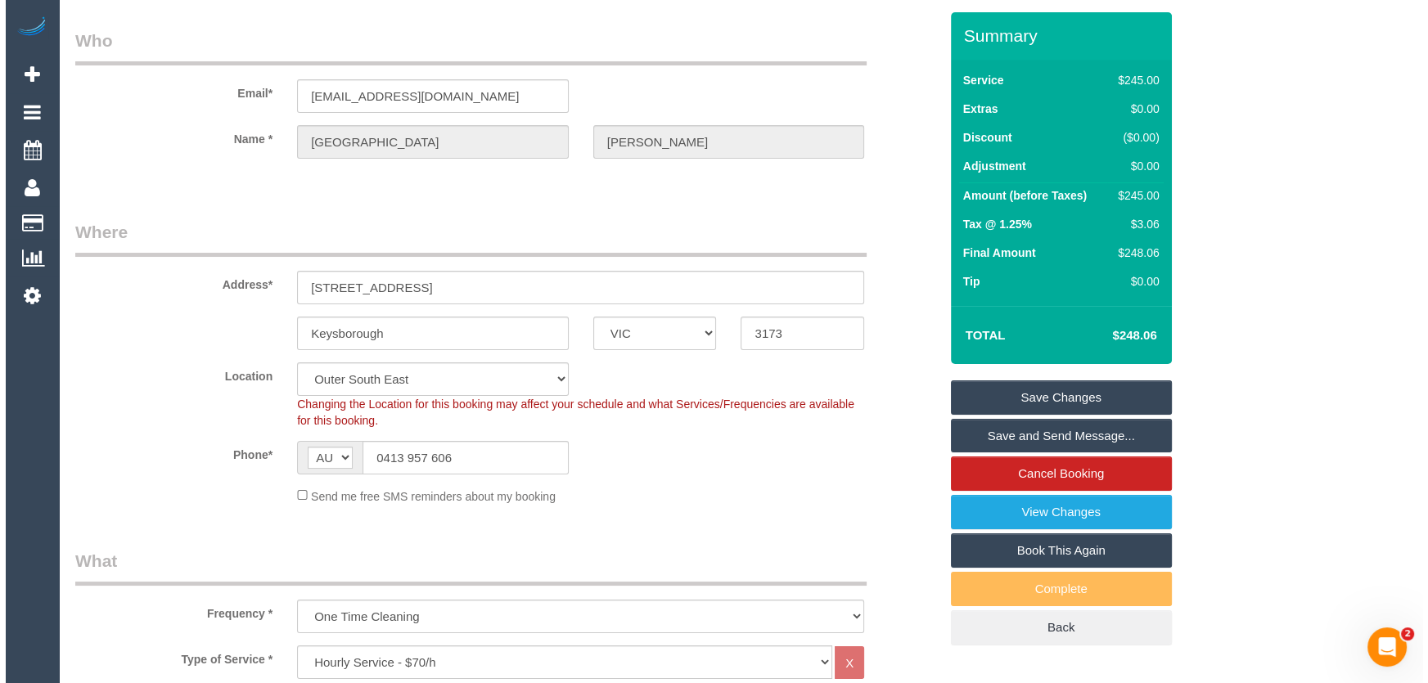
scroll to position [0, 0]
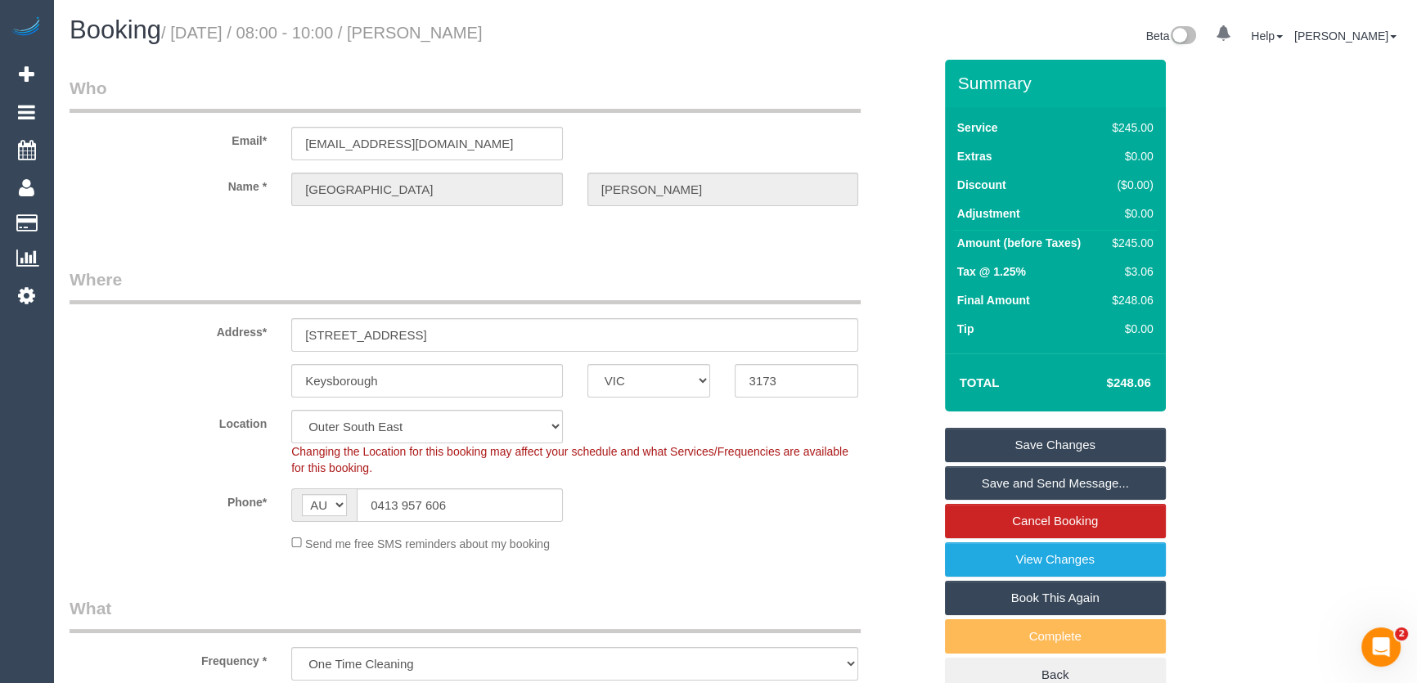
click at [454, 31] on small "/ August 12, 2025 / 08:00 - 10:00 / Florence Chau" at bounding box center [322, 33] width 322 height 18
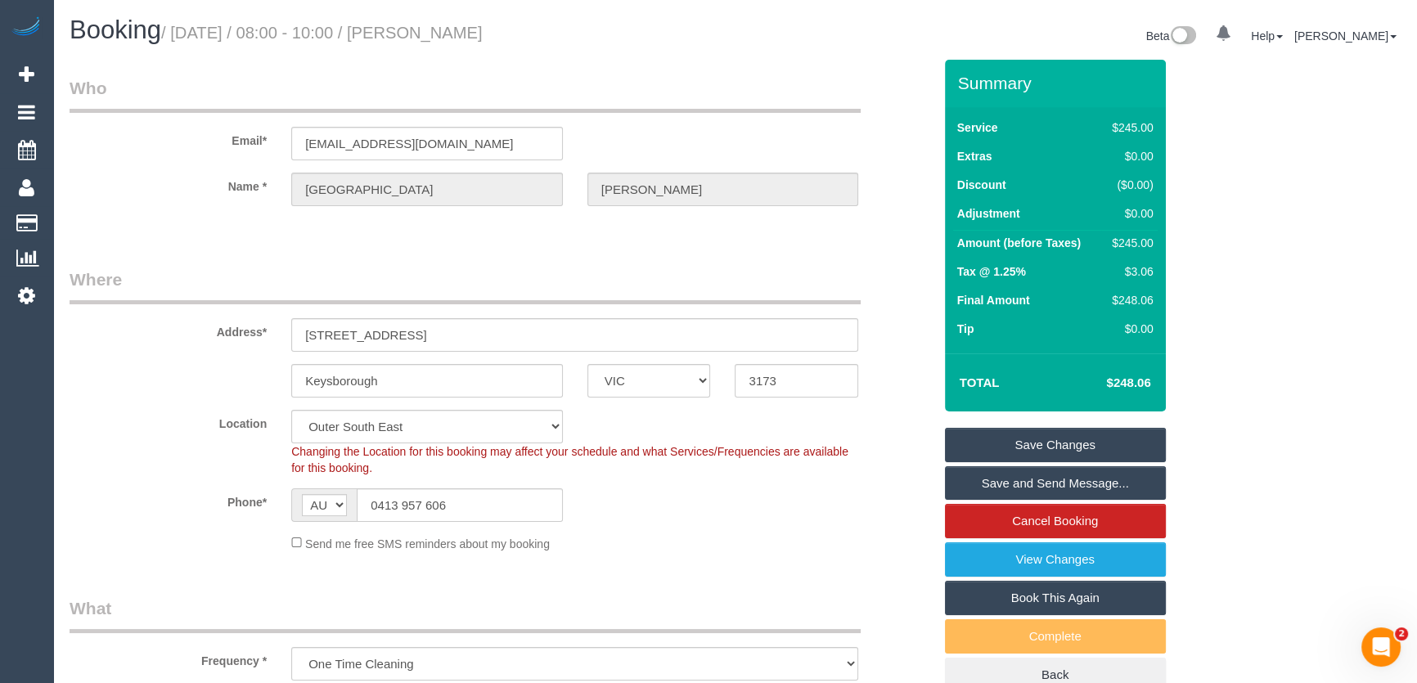
click at [452, 33] on small "/ August 12, 2025 / 08:00 - 10:00 / Florence Chau" at bounding box center [322, 33] width 322 height 18
copy small "Florence Chau"
click at [1012, 481] on link "Save and Send Message..." at bounding box center [1055, 483] width 221 height 34
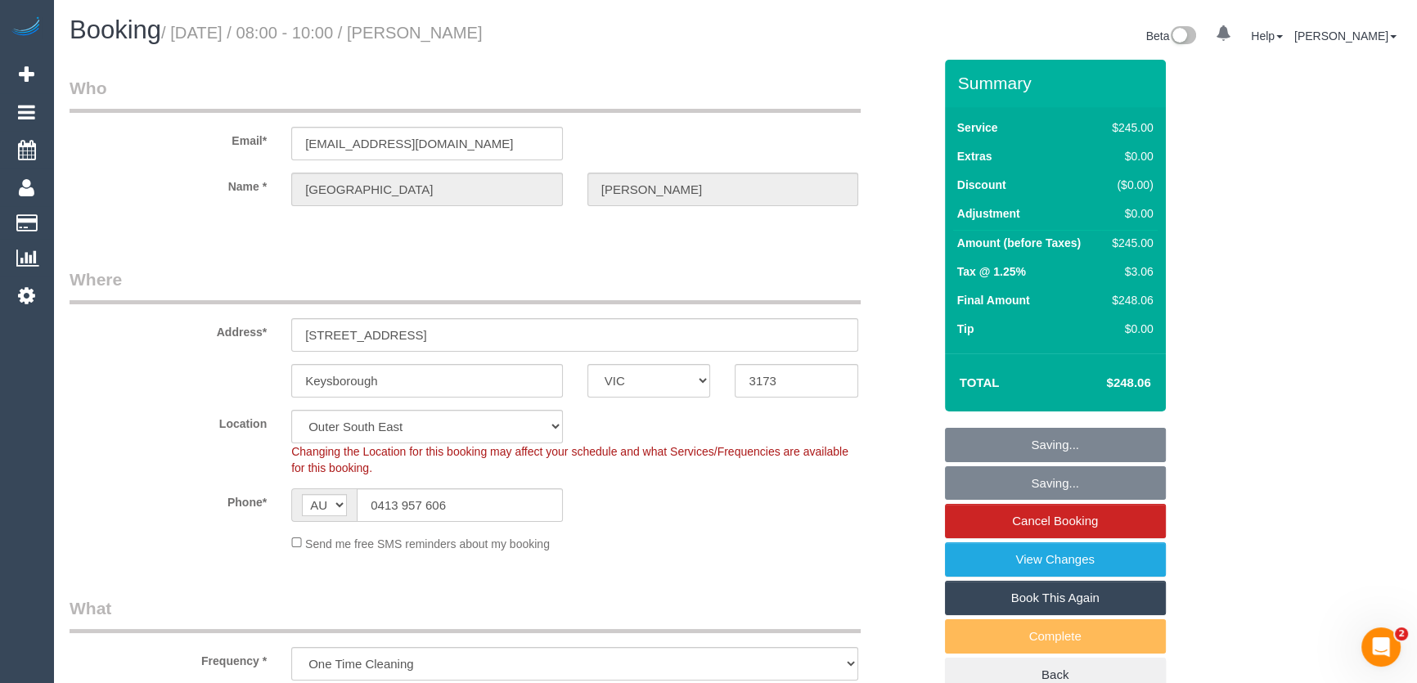
click at [1012, 481] on fieldset "Saving... Saving... Cancel Booking View Changes Book This Again Complete Back" at bounding box center [1055, 560] width 221 height 265
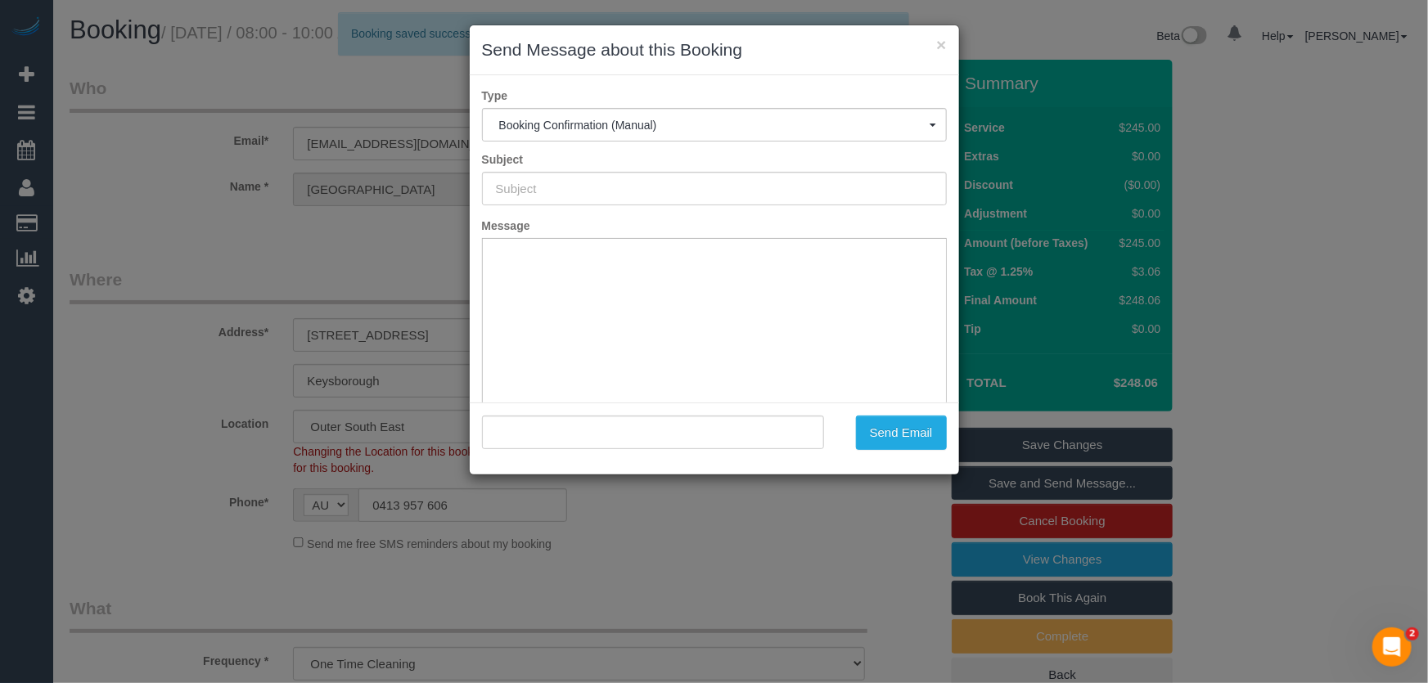
type input "Booking Confirmed"
type input ""Florence Chau" <lil_phreakie@hotmail.com>"
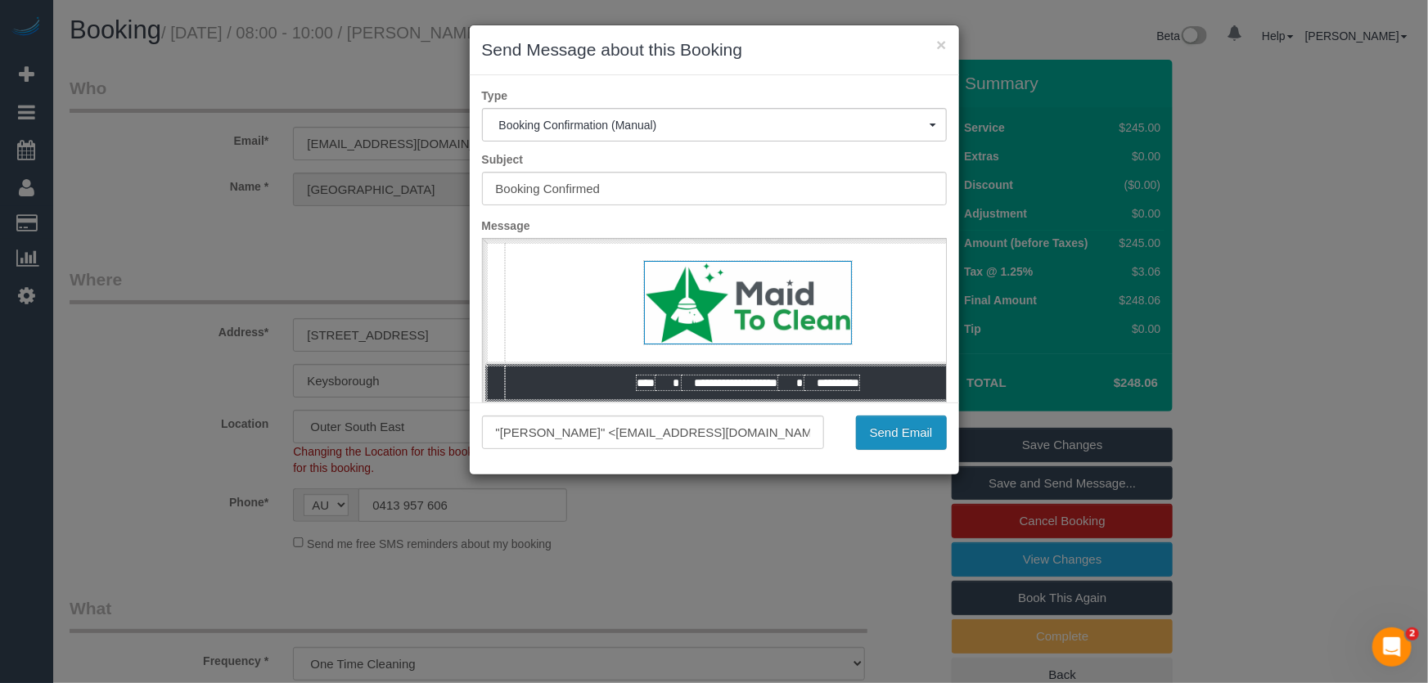
click at [904, 434] on button "Send Email" at bounding box center [901, 433] width 91 height 34
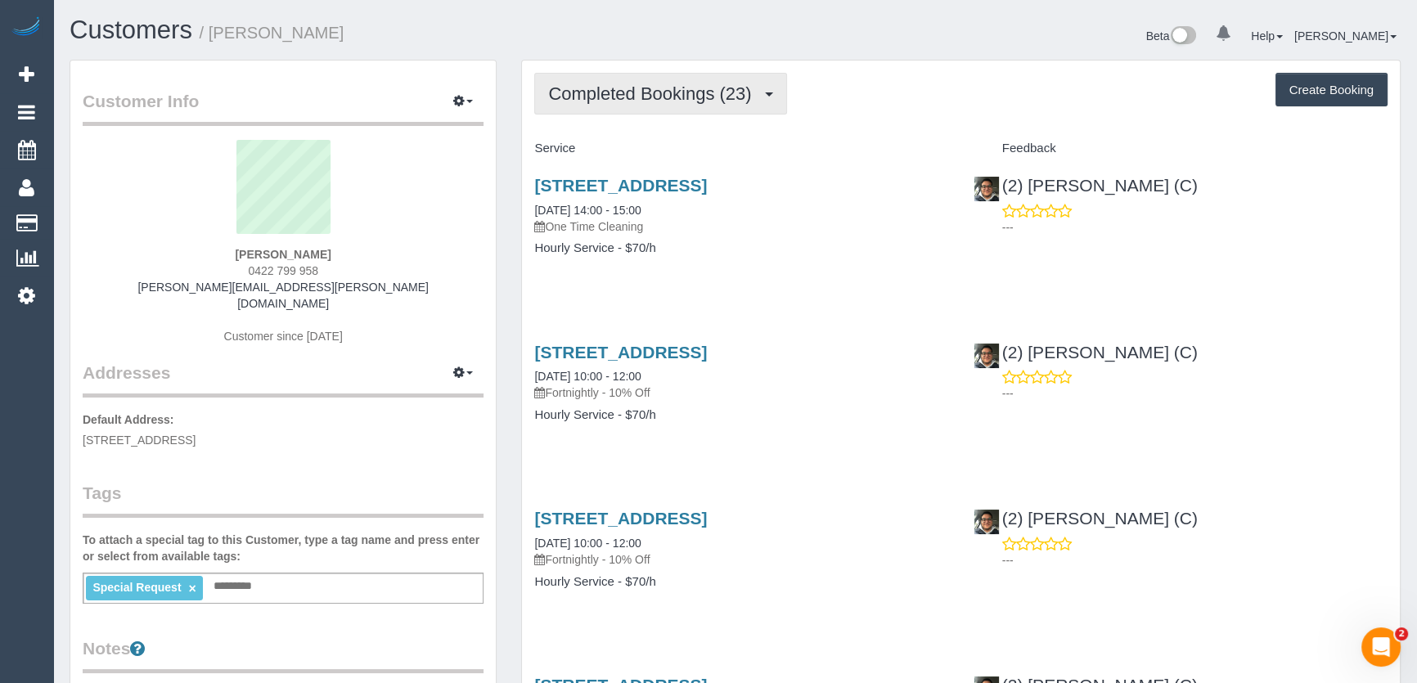
click at [747, 97] on span "Completed Bookings (23)" at bounding box center [653, 93] width 211 height 20
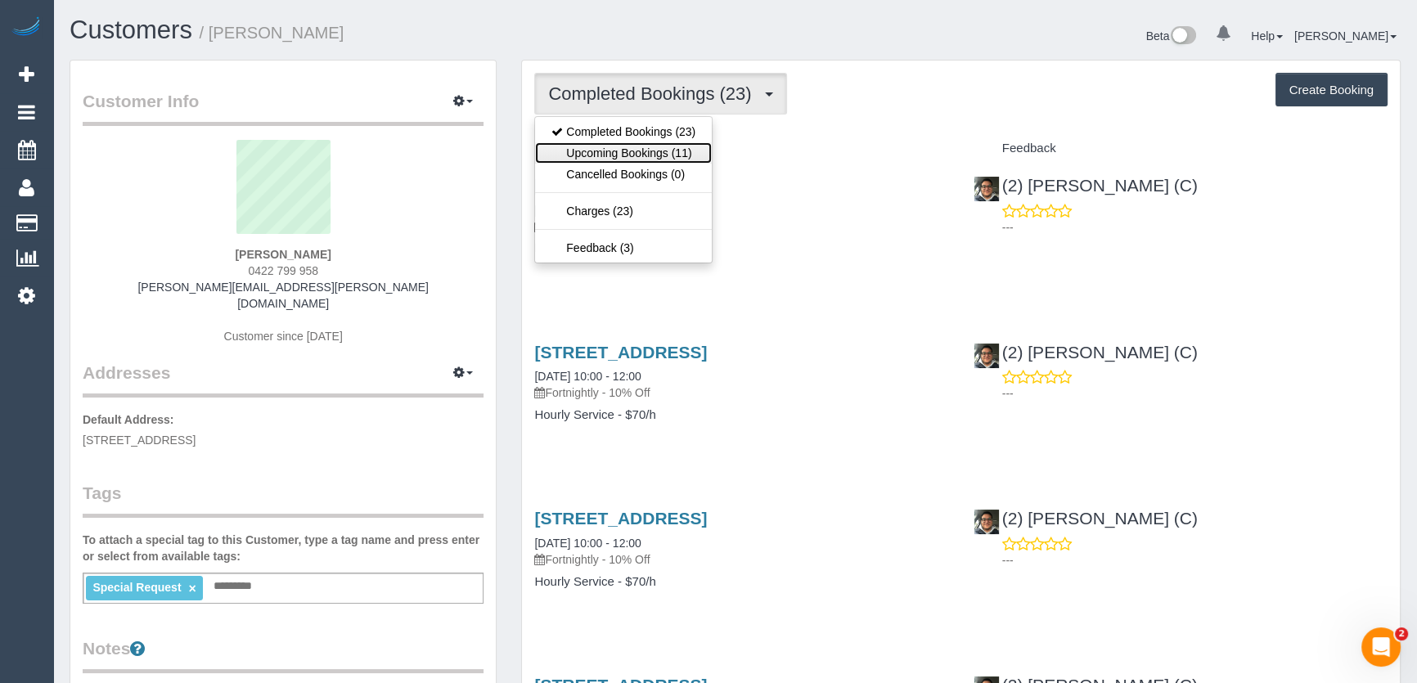
click at [684, 147] on link "Upcoming Bookings (11)" at bounding box center [623, 152] width 177 height 21
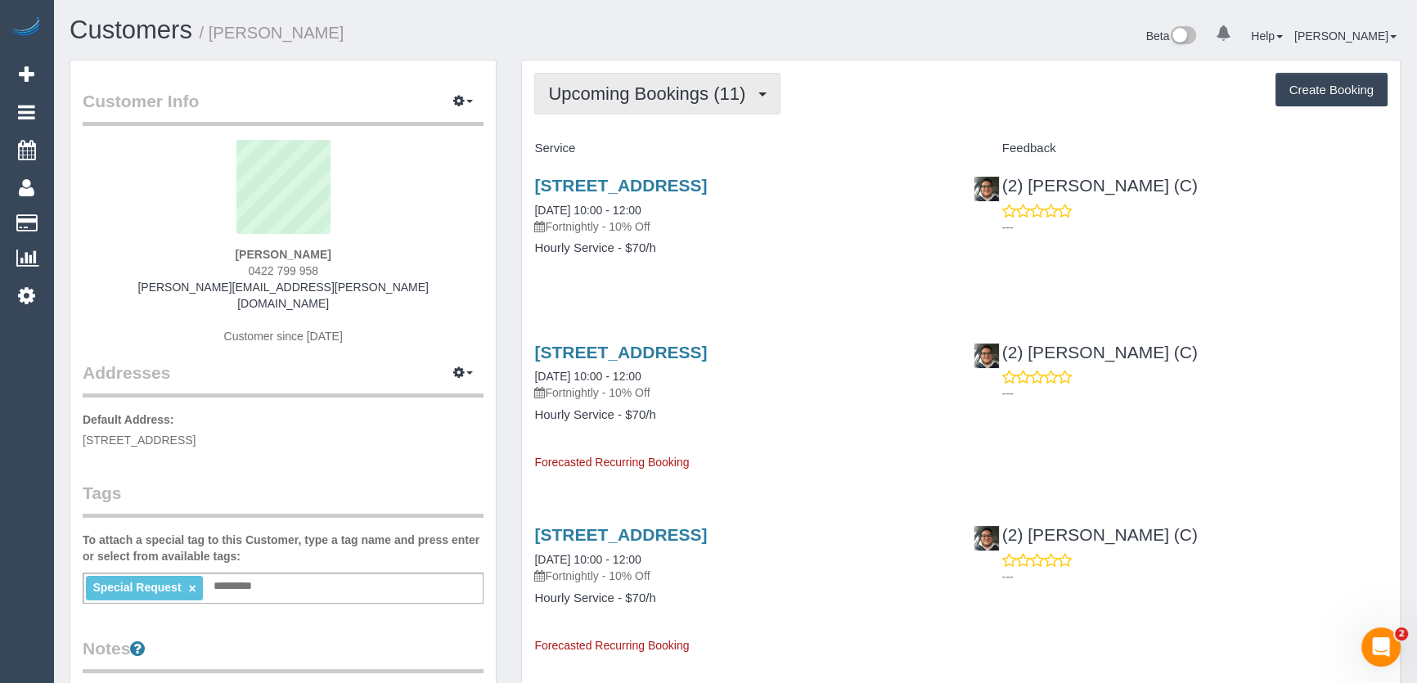
click at [705, 97] on span "Upcoming Bookings (11)" at bounding box center [650, 93] width 205 height 20
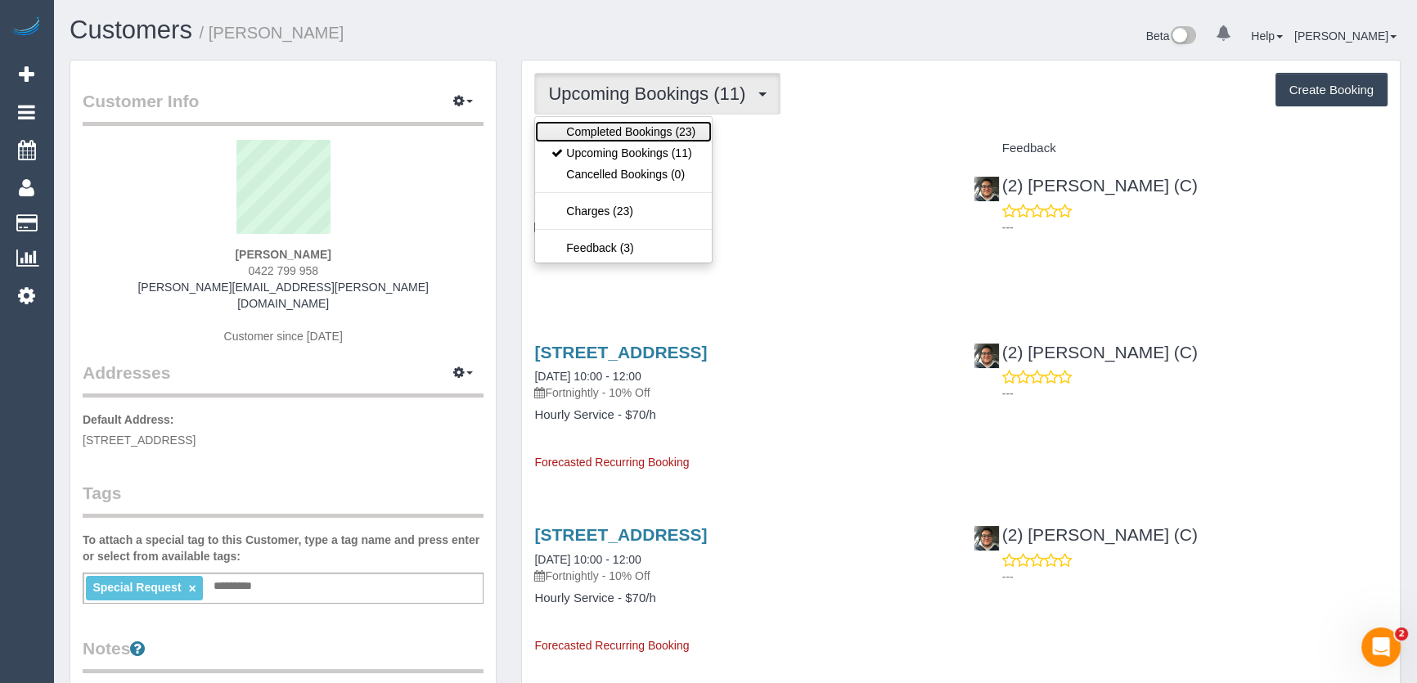
click at [648, 134] on link "Completed Bookings (23)" at bounding box center [623, 131] width 177 height 21
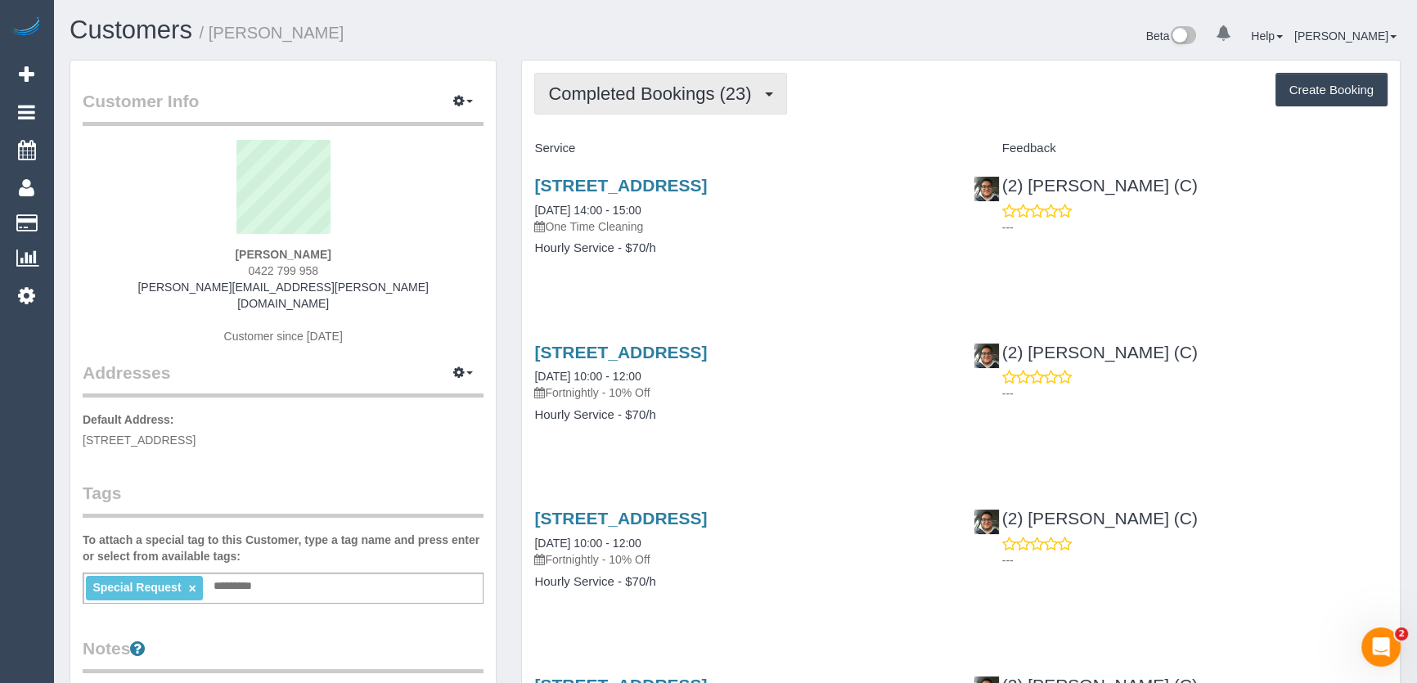
click at [679, 97] on span "Completed Bookings (23)" at bounding box center [653, 93] width 211 height 20
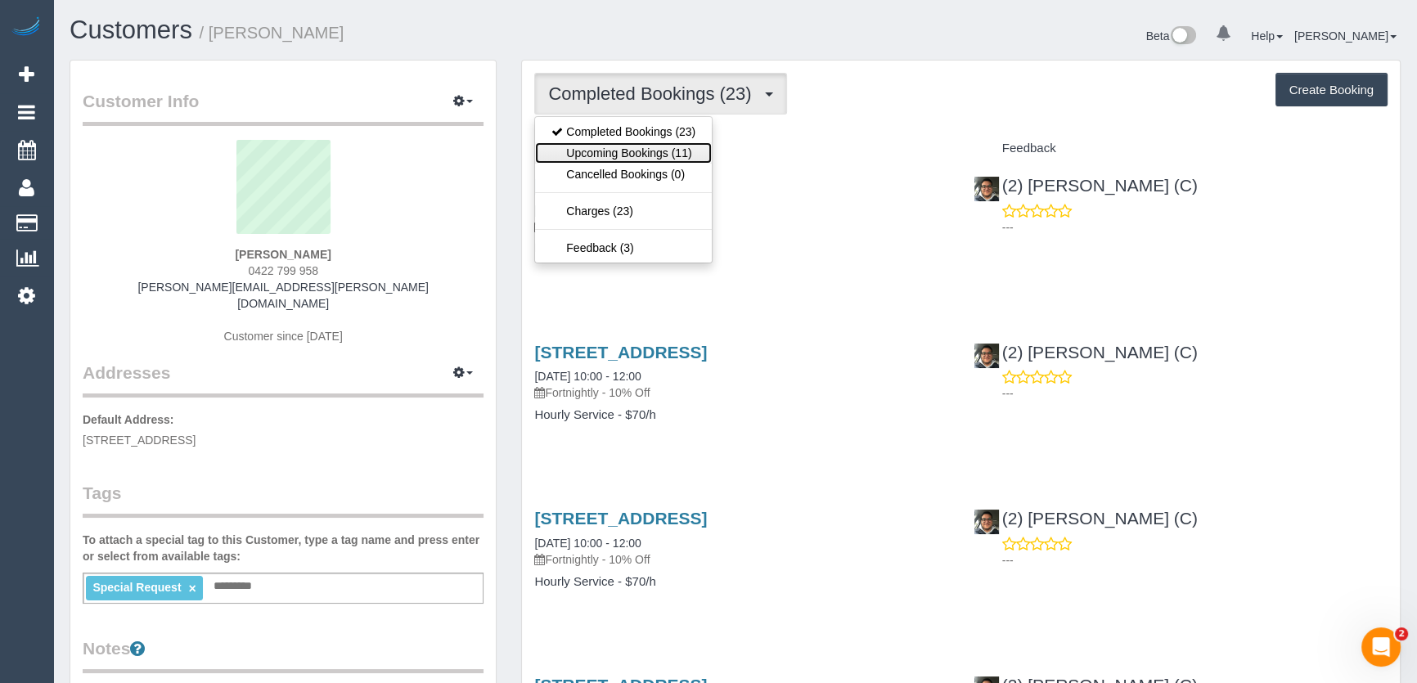
click at [669, 147] on link "Upcoming Bookings (11)" at bounding box center [623, 152] width 177 height 21
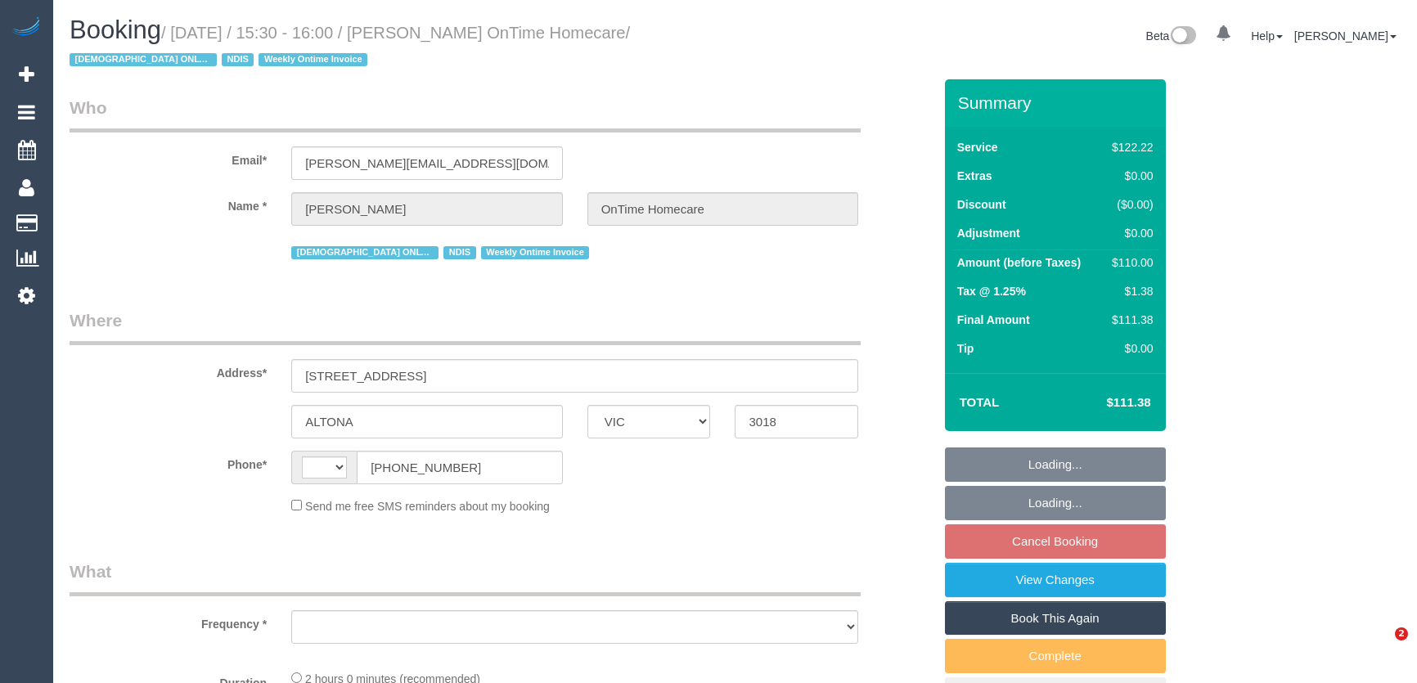
select select "VIC"
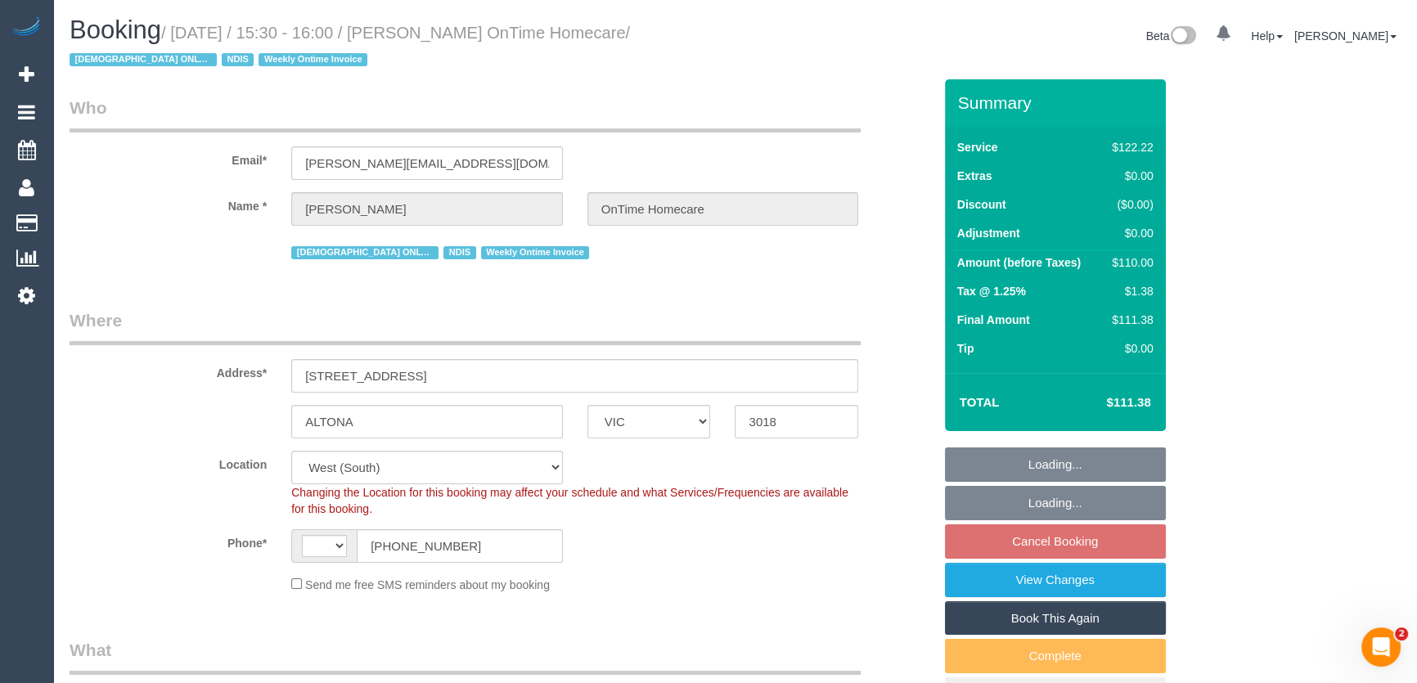
select select "object:381"
select select "string:AU"
select select "number:28"
select select "number:14"
select select "number:19"
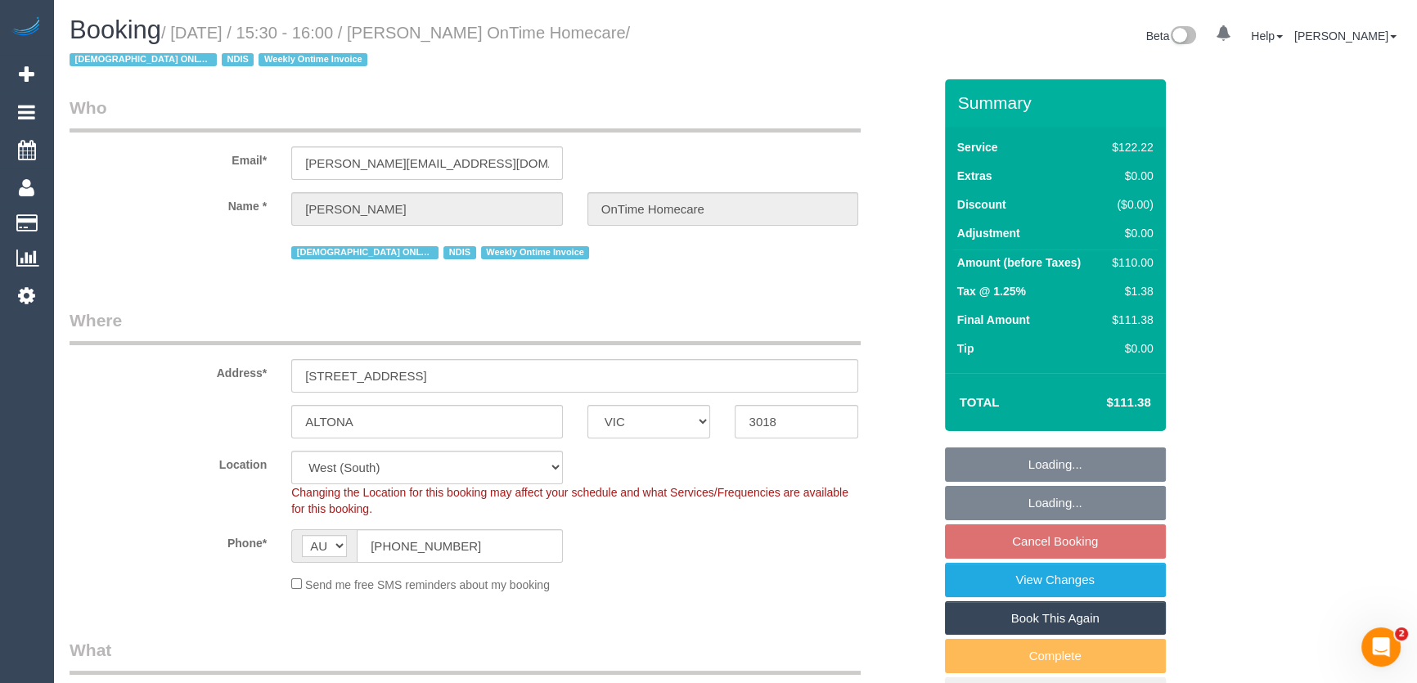
select select "number:25"
select select "number:35"
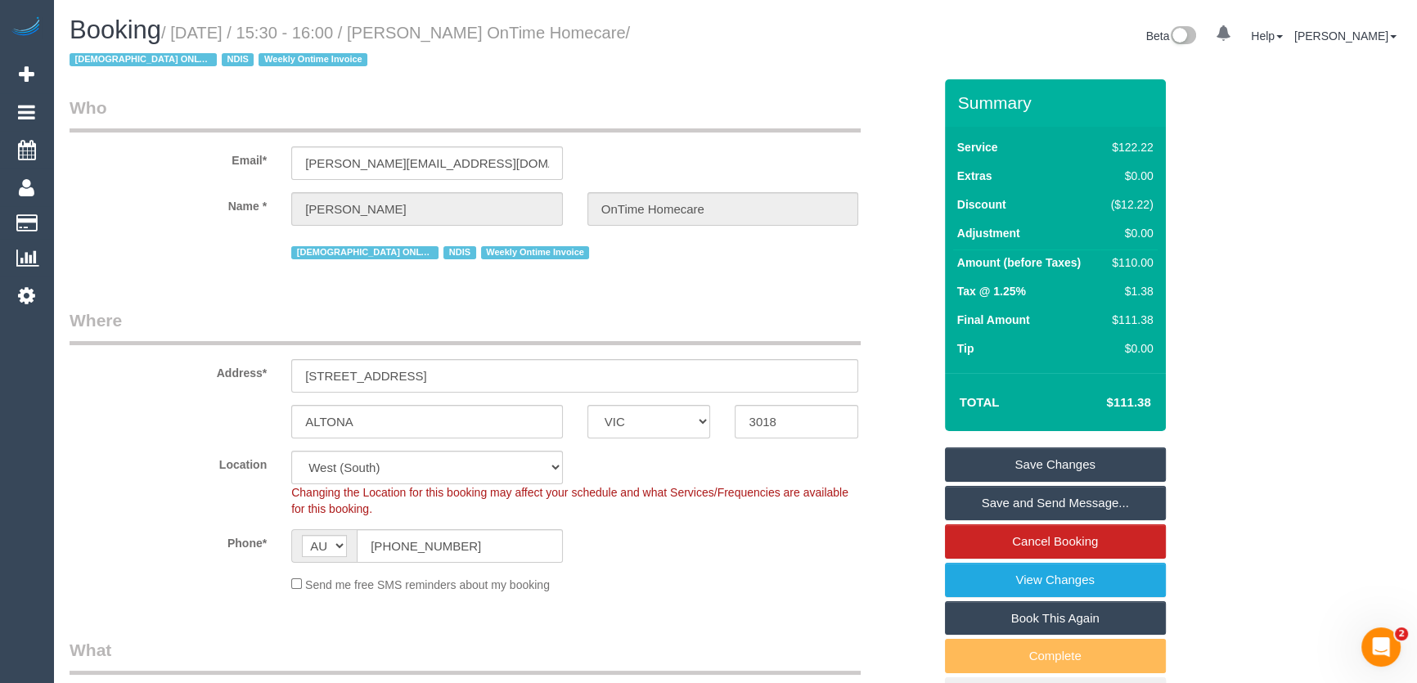
click at [443, 25] on small "/ [DATE] / 15:30 - 16:00 / [PERSON_NAME] OnTime Homecare / [DEMOGRAPHIC_DATA] O…" at bounding box center [350, 47] width 560 height 46
click at [443, 25] on small "/ August 15, 2025 / 15:30 - 16:00 / Linda Maria Kirwan OnTime Homecare / FEMALE…" at bounding box center [350, 47] width 560 height 46
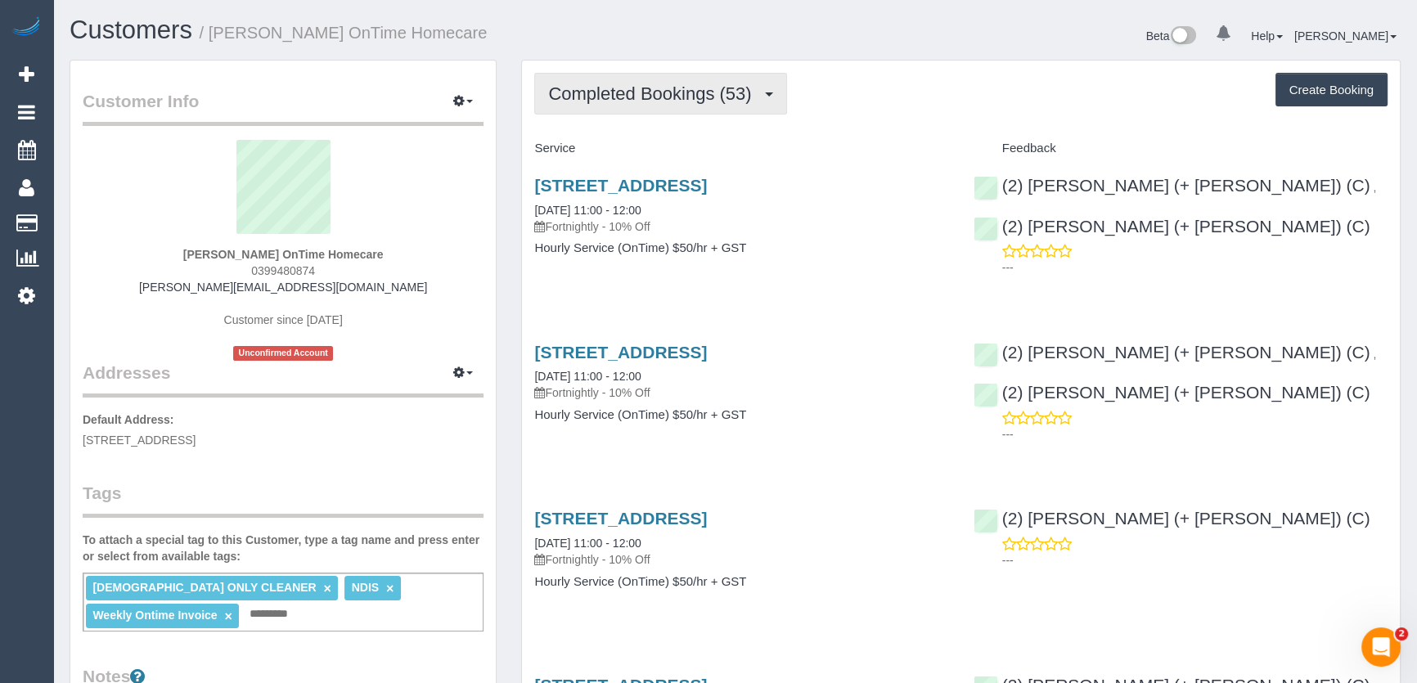
click at [671, 96] on span "Completed Bookings (53)" at bounding box center [653, 93] width 211 height 20
click at [673, 94] on span "Completed Bookings (53)" at bounding box center [653, 93] width 211 height 20
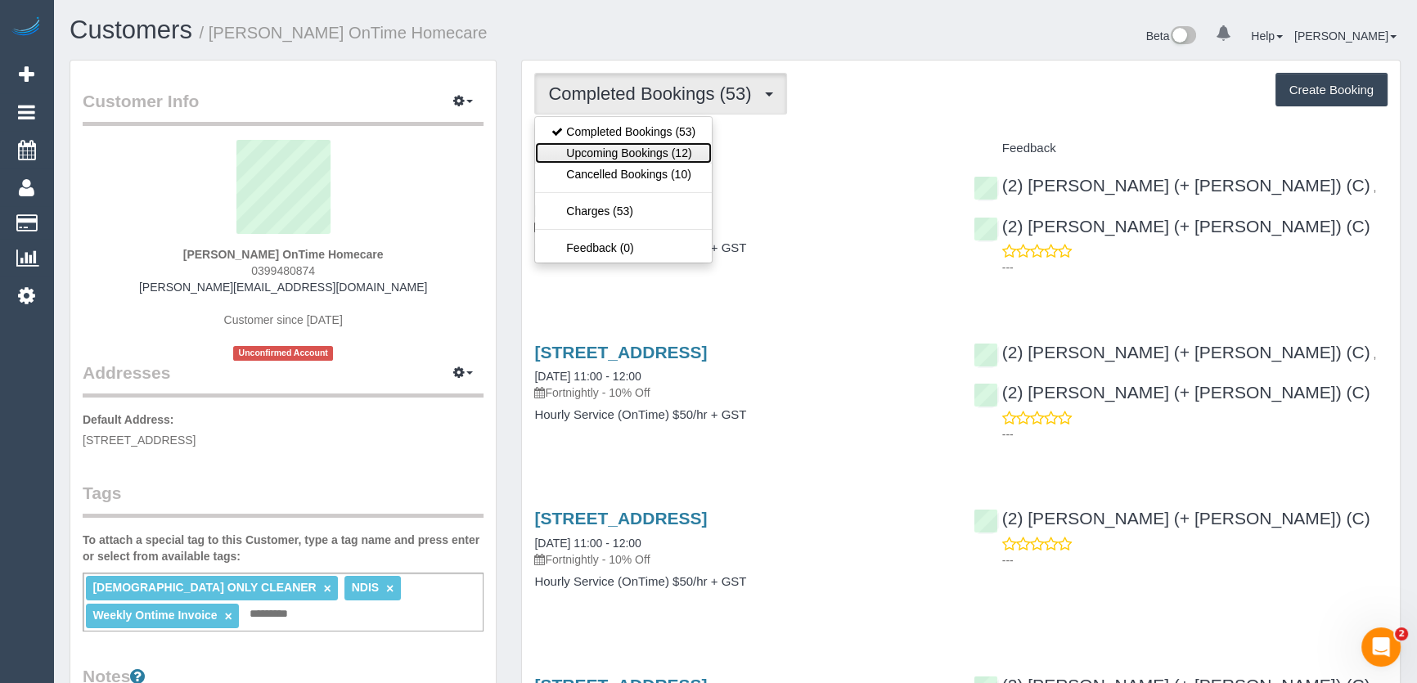
click at [659, 151] on link "Upcoming Bookings (12)" at bounding box center [623, 152] width 177 height 21
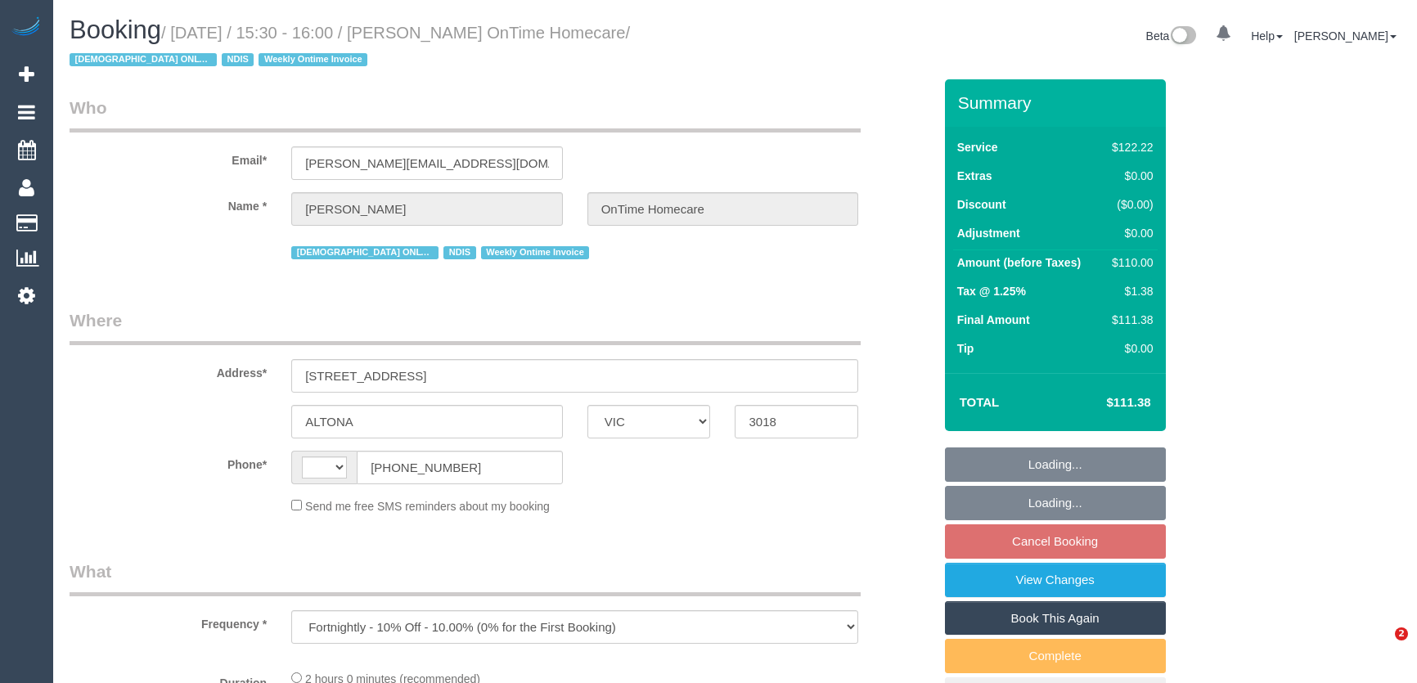
select select "VIC"
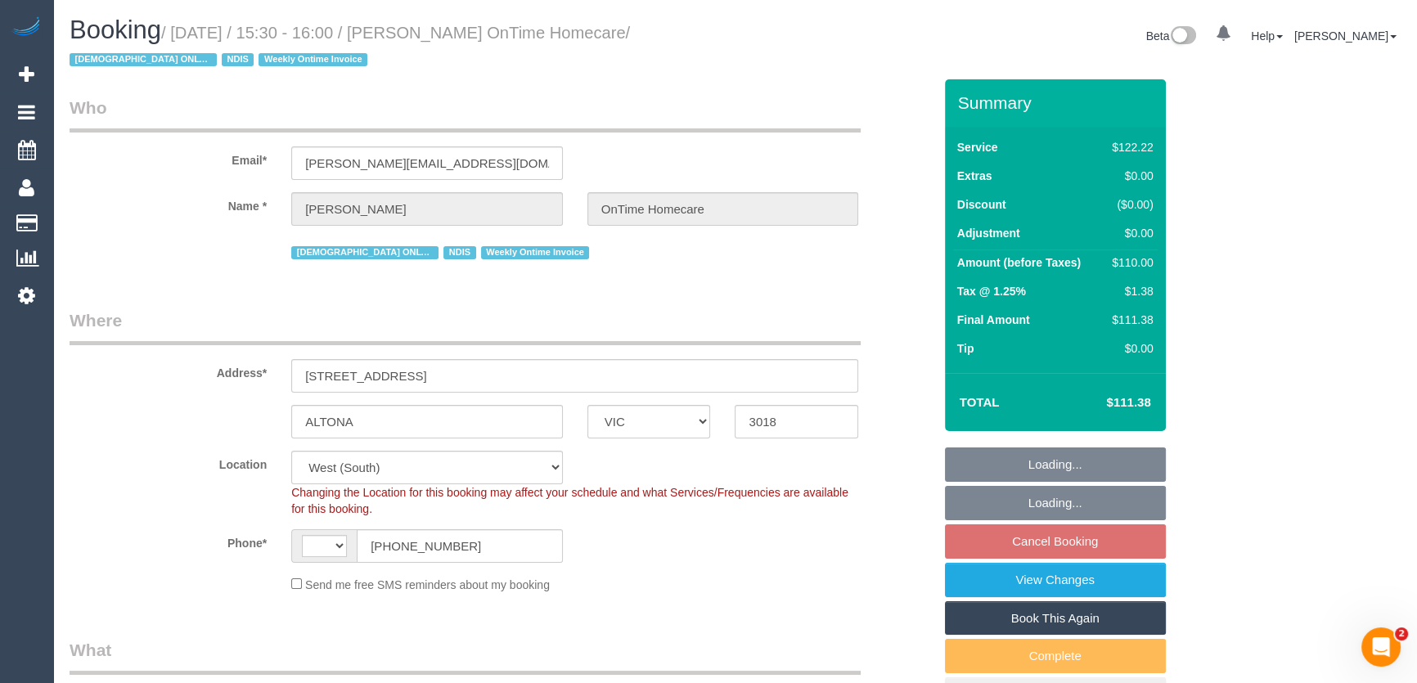
select select "object:569"
select select "string:AU"
select select "number:28"
select select "number:14"
select select "number:19"
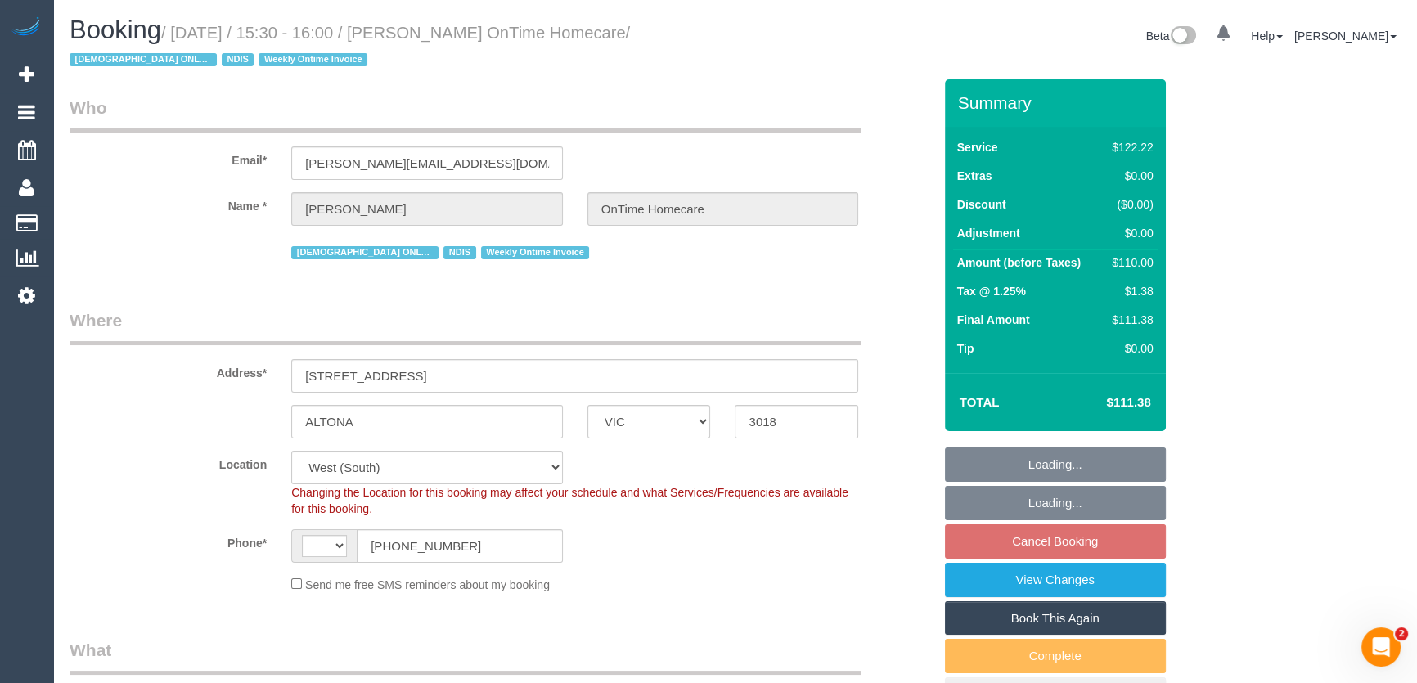
select select "number:25"
select select "number:35"
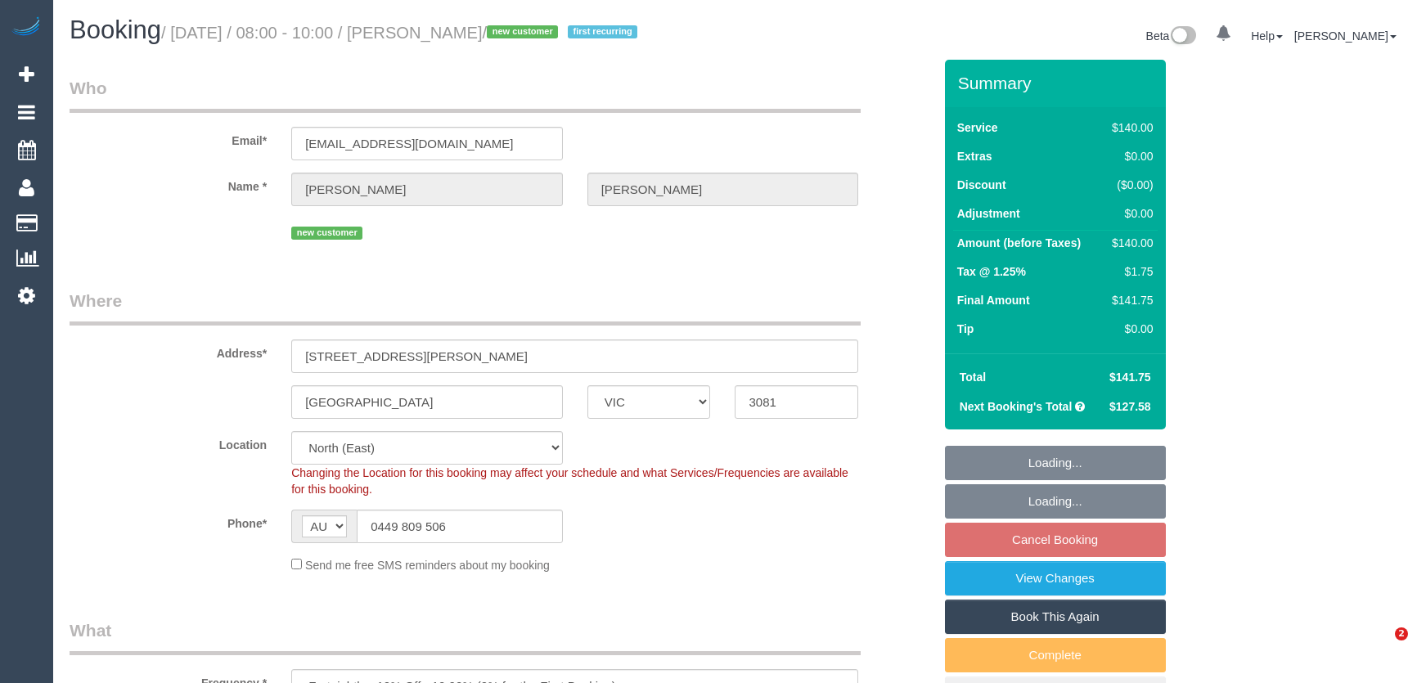
select select "VIC"
select select "number:27"
select select "number:14"
select select "number:21"
select select "number:22"
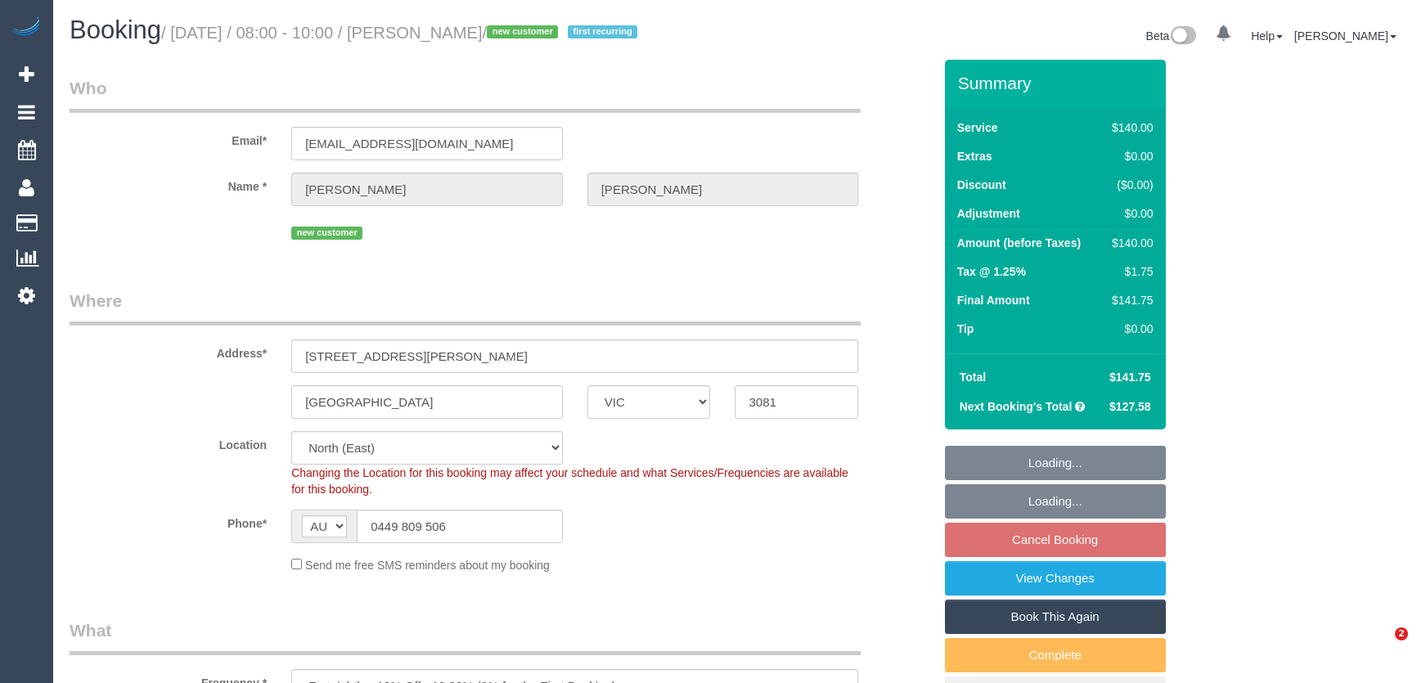
select select "number:34"
select select "number:26"
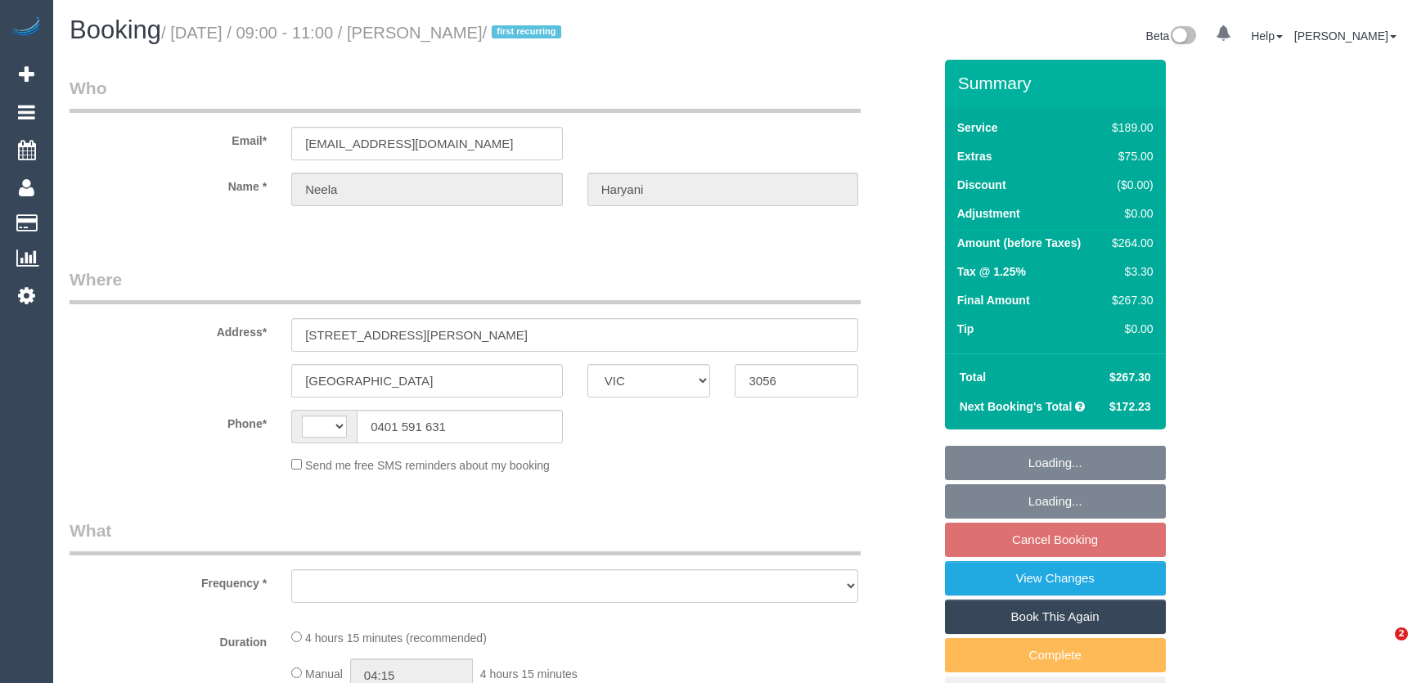
select select "VIC"
select select "object:282"
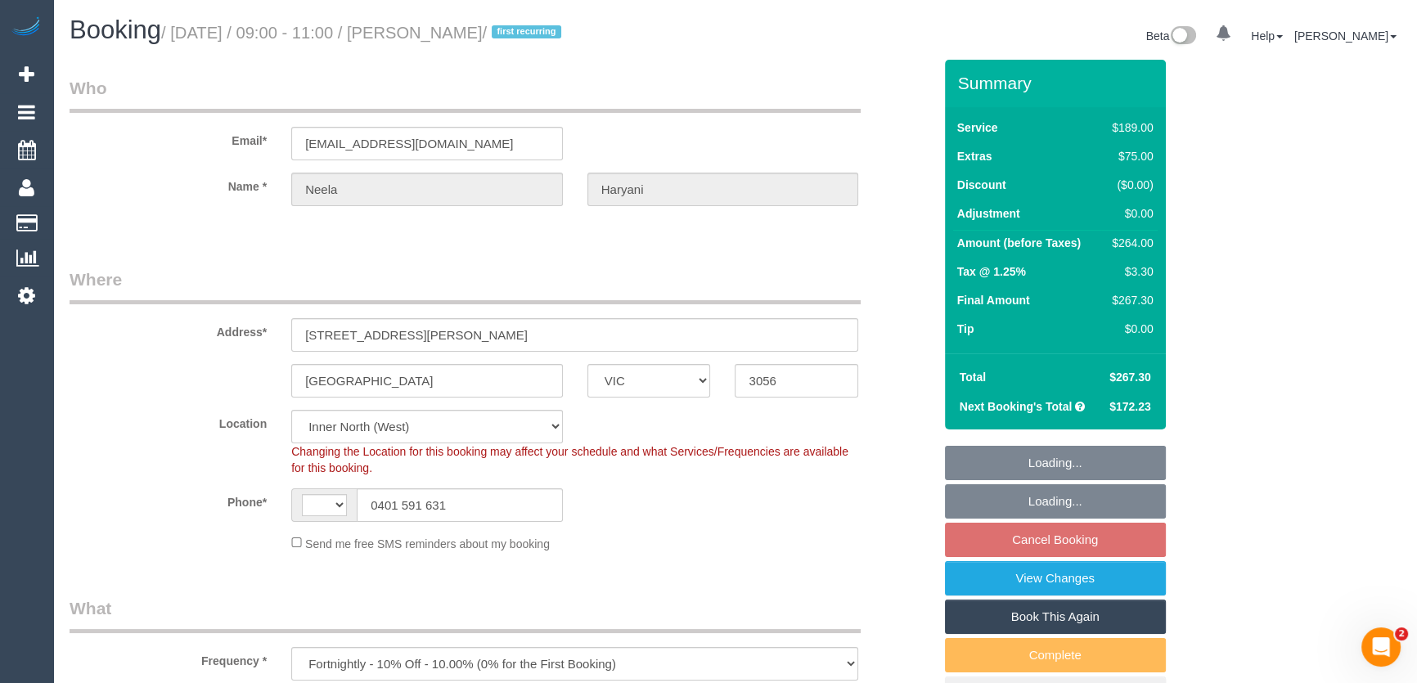
select select "string:stripe-pm_1RuUL92GScqysDRV3trjLcmo"
select select "object:1533"
select select "string:AU"
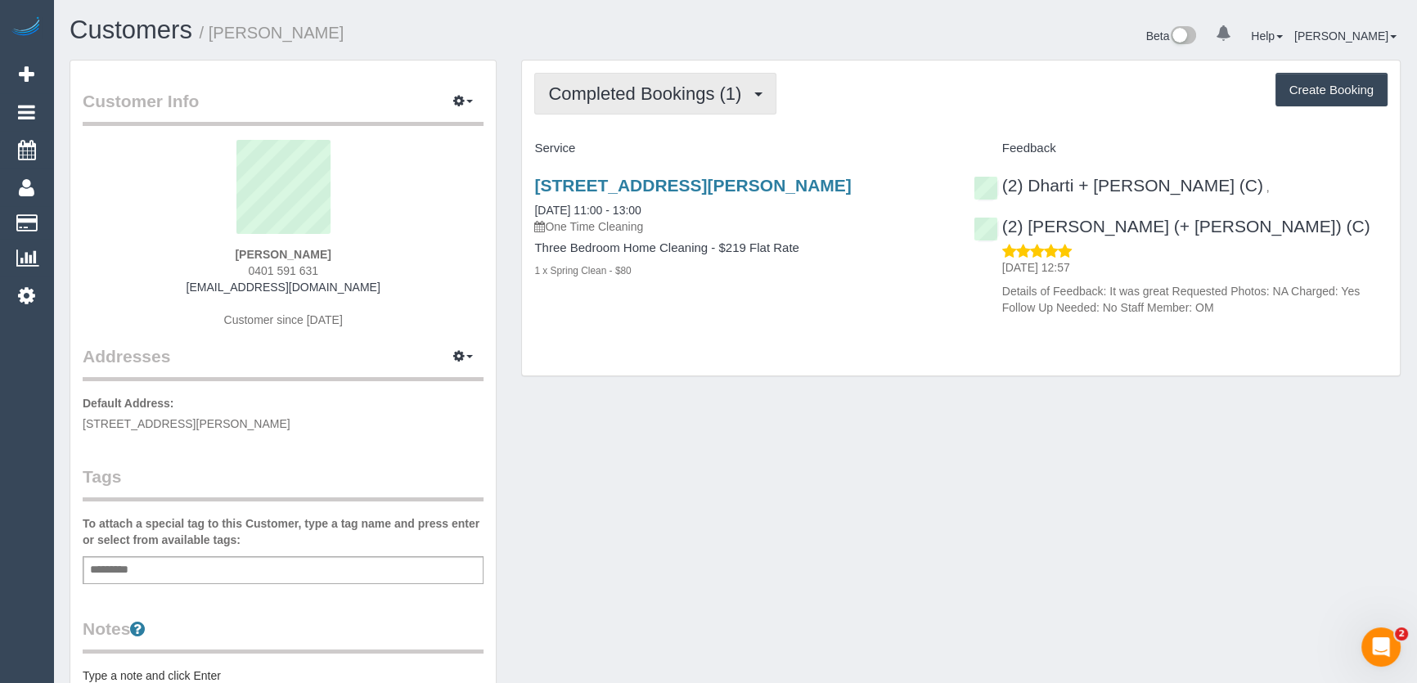
click at [710, 88] on span "Completed Bookings (1)" at bounding box center [648, 93] width 201 height 20
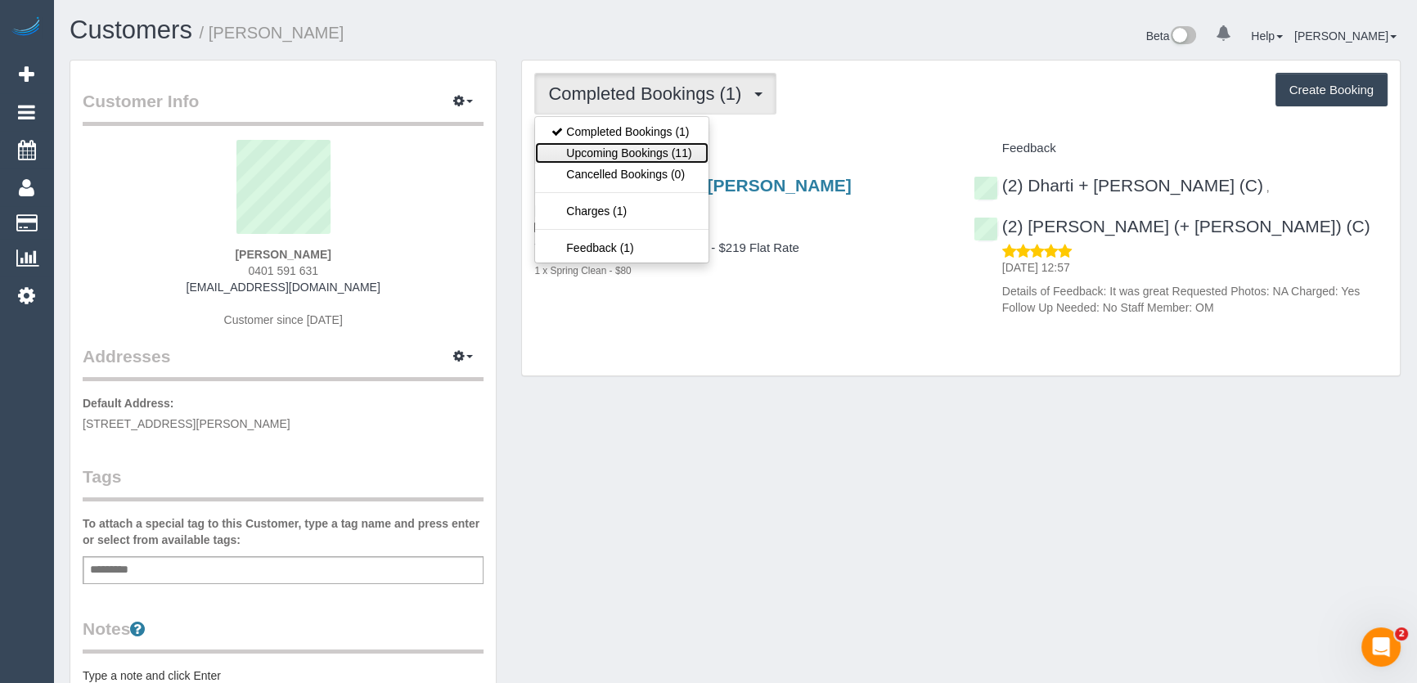
click at [680, 151] on link "Upcoming Bookings (11)" at bounding box center [621, 152] width 173 height 21
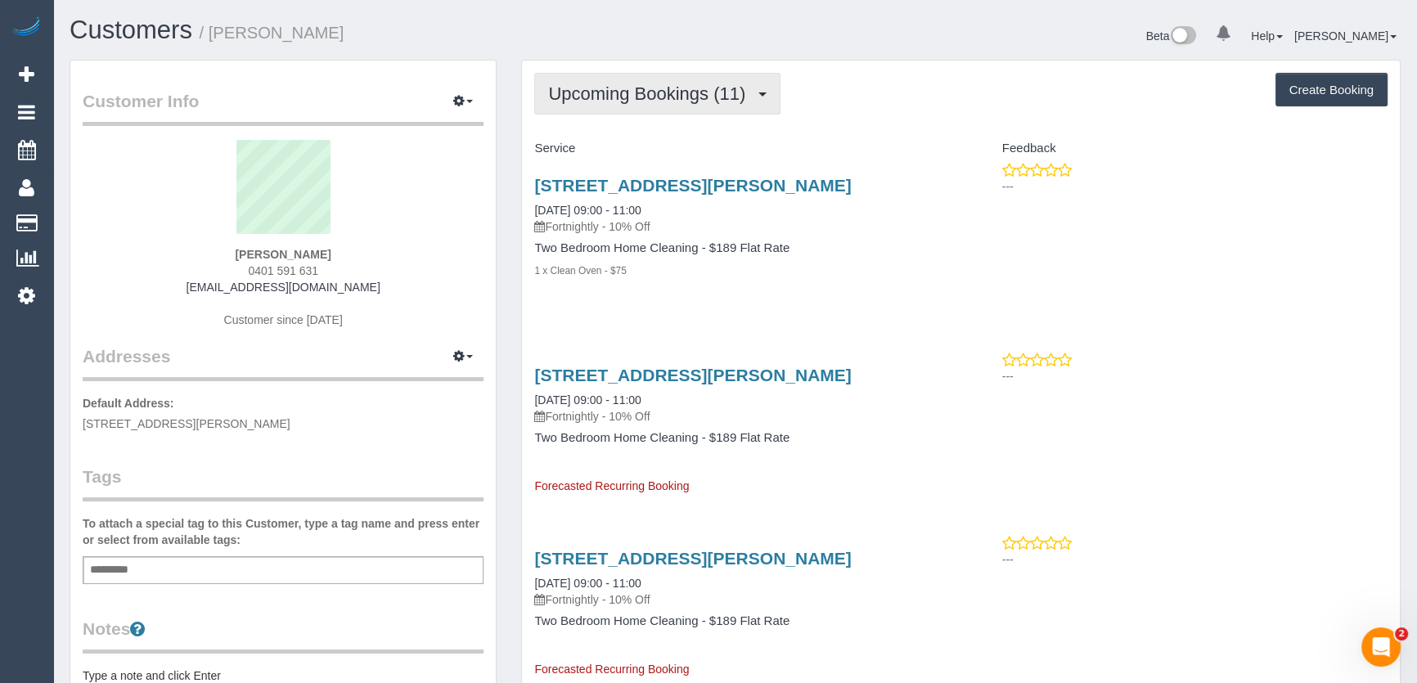
click at [609, 101] on span "Upcoming Bookings (11)" at bounding box center [650, 93] width 205 height 20
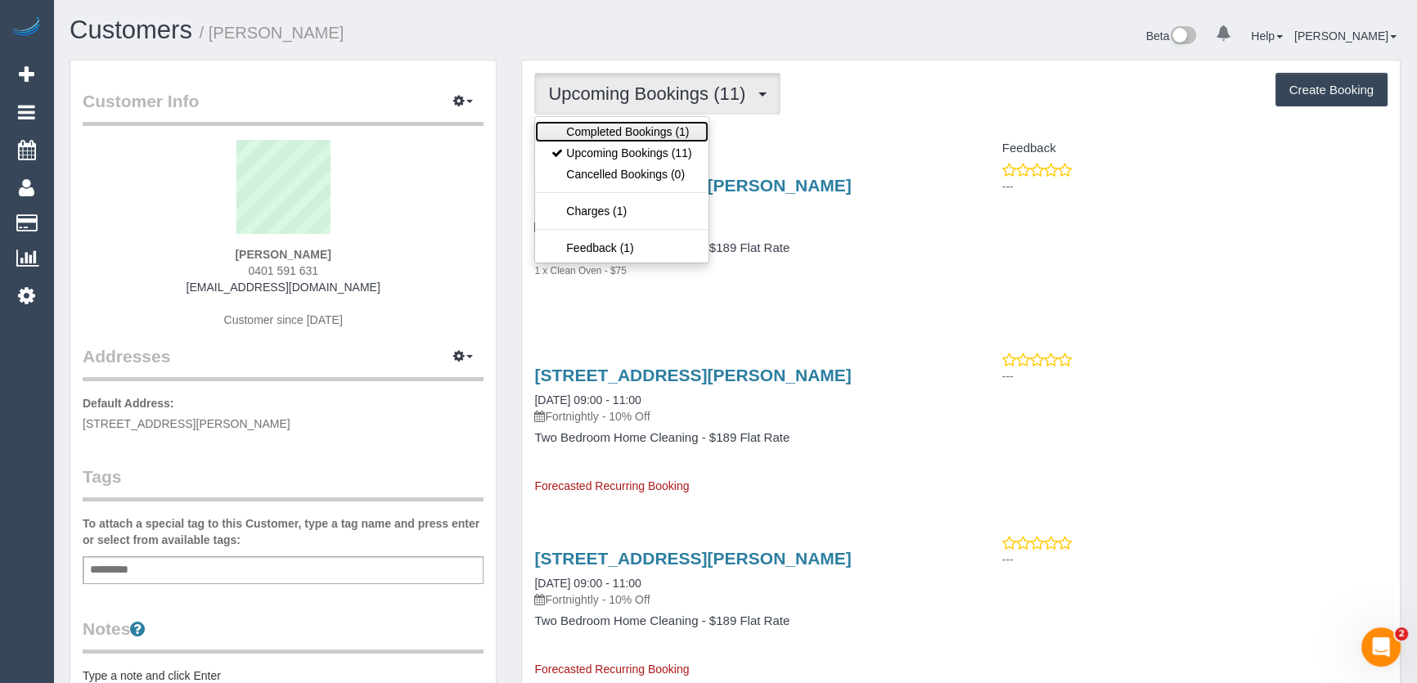
click at [603, 132] on link "Completed Bookings (1)" at bounding box center [621, 131] width 173 height 21
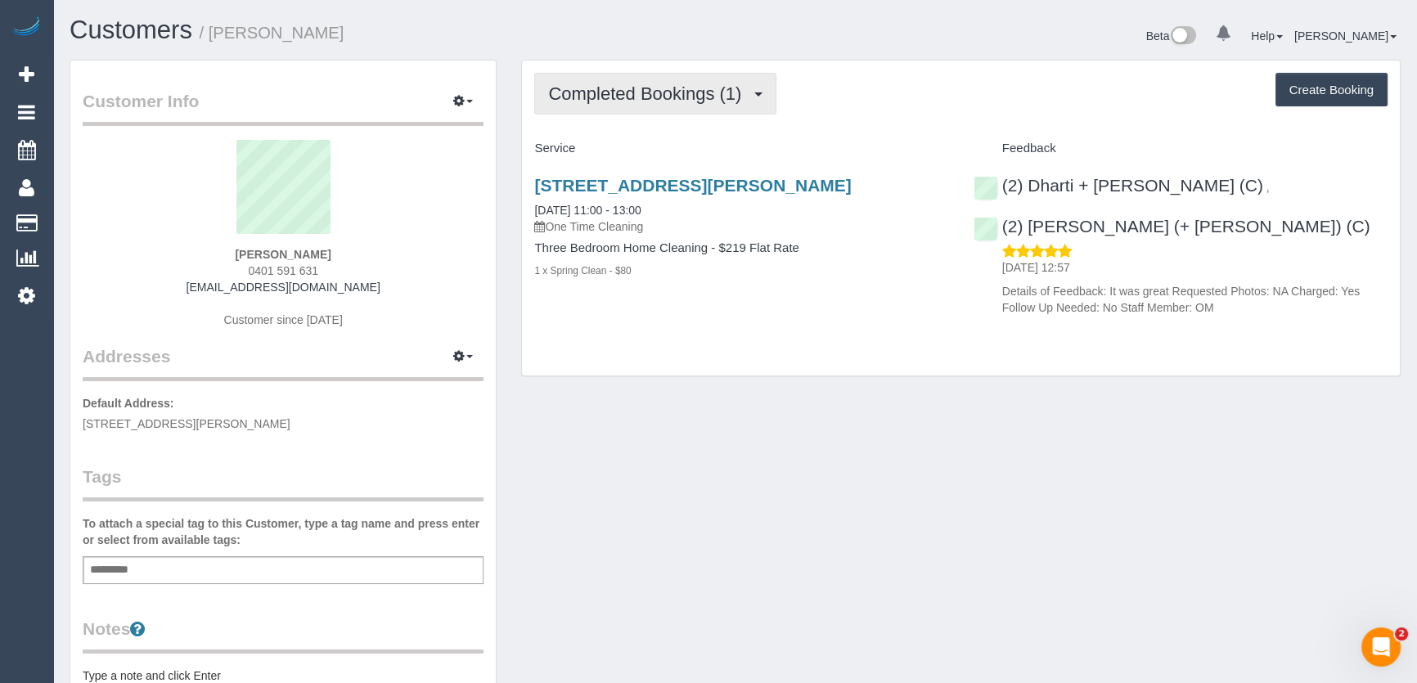
click at [668, 97] on span "Completed Bookings (1)" at bounding box center [648, 93] width 201 height 20
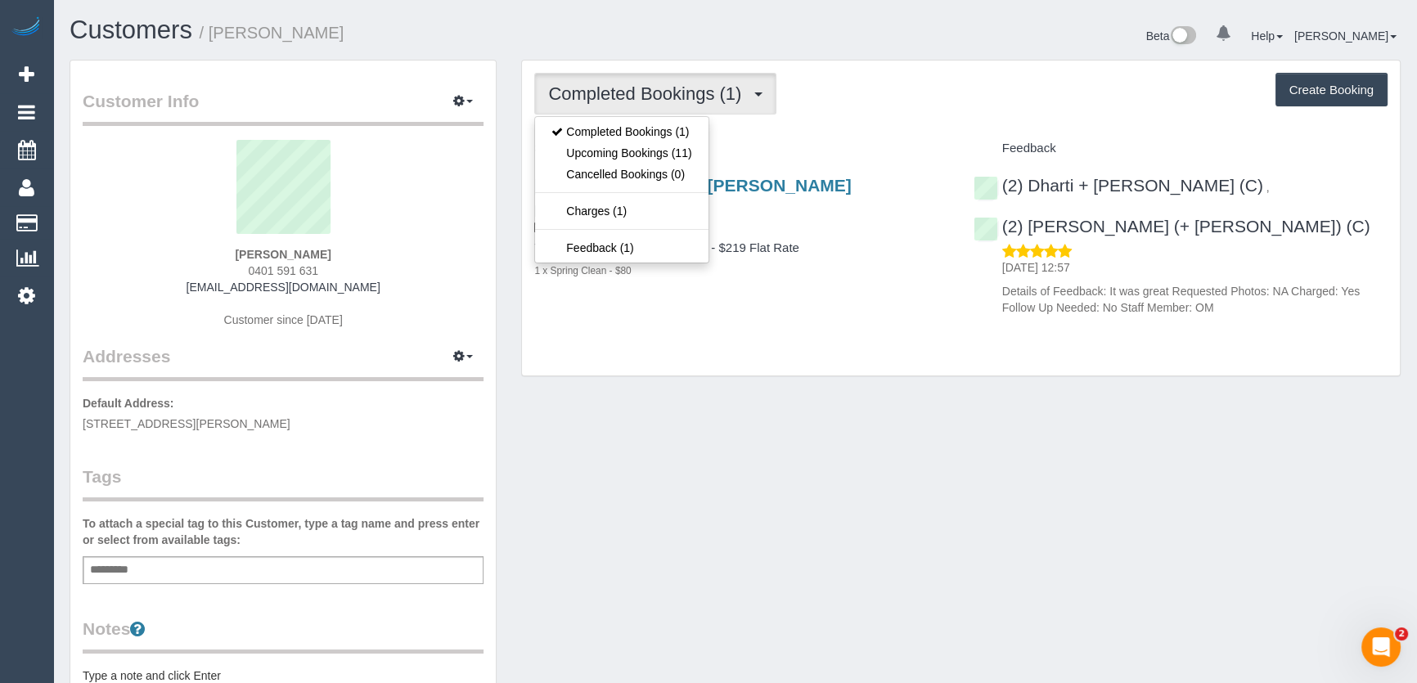
click at [668, 97] on span "Completed Bookings (1)" at bounding box center [648, 93] width 201 height 20
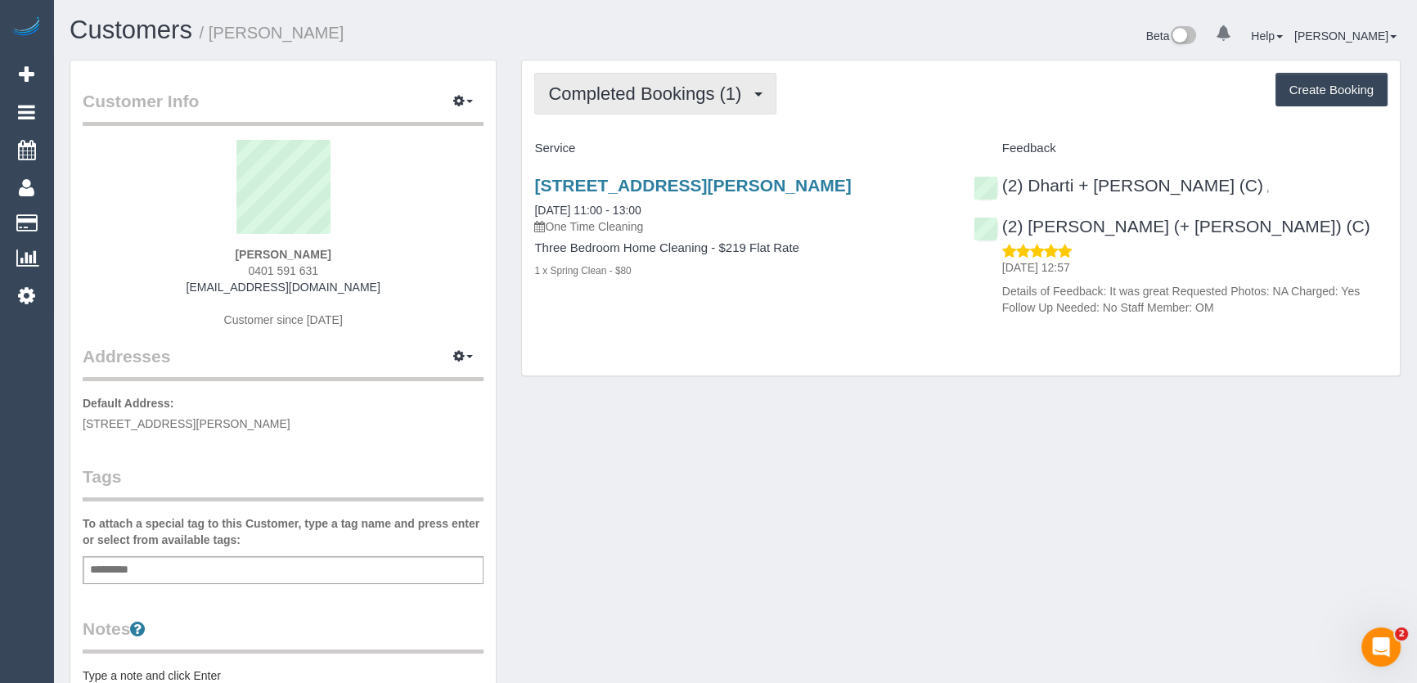
click at [660, 100] on span "Completed Bookings (1)" at bounding box center [648, 93] width 201 height 20
click at [657, 105] on button "Completed Bookings (1)" at bounding box center [655, 94] width 242 height 42
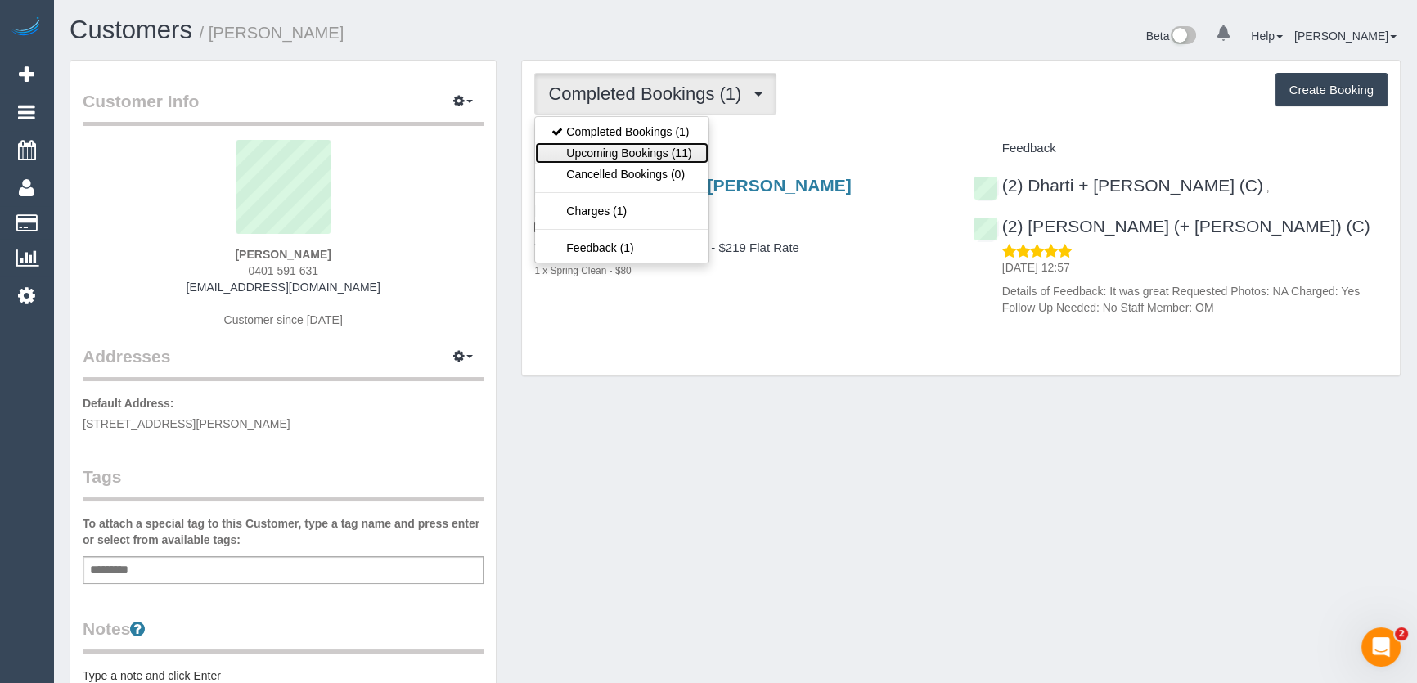
click at [651, 153] on link "Upcoming Bookings (11)" at bounding box center [621, 152] width 173 height 21
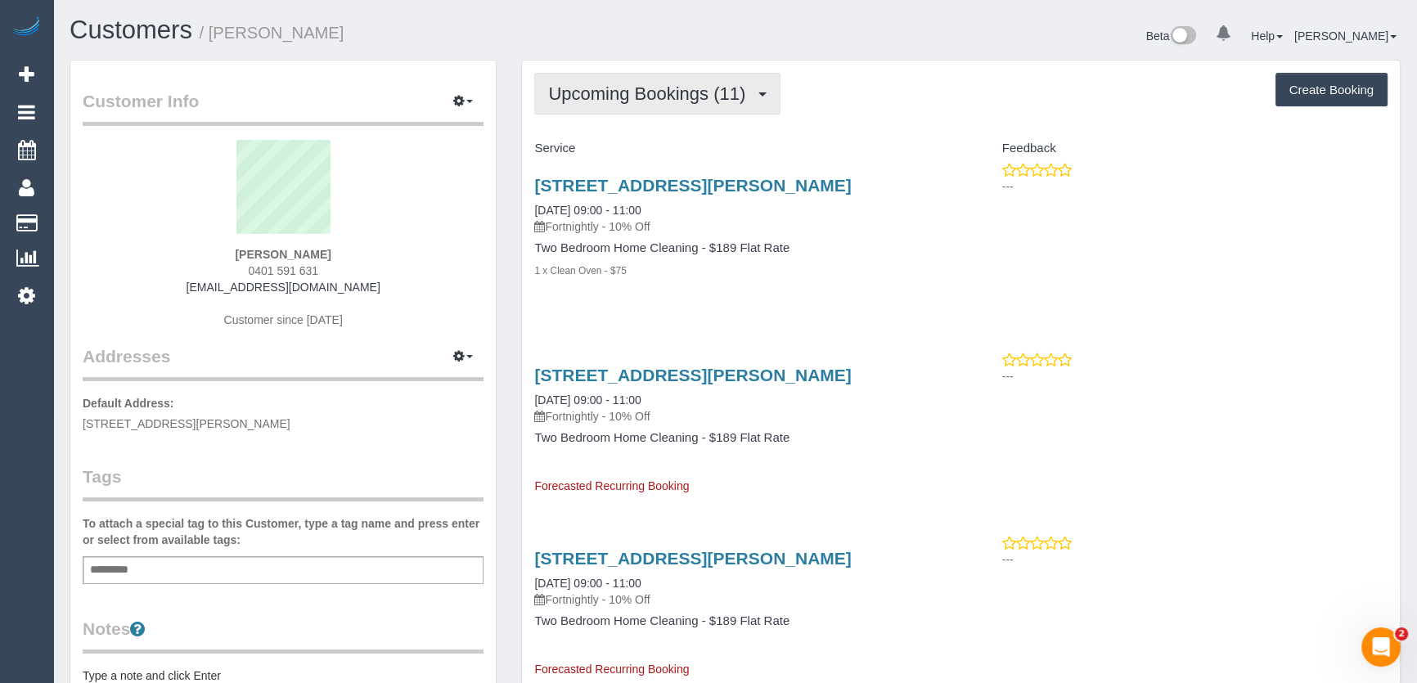
click at [619, 101] on span "Upcoming Bookings (11)" at bounding box center [650, 93] width 205 height 20
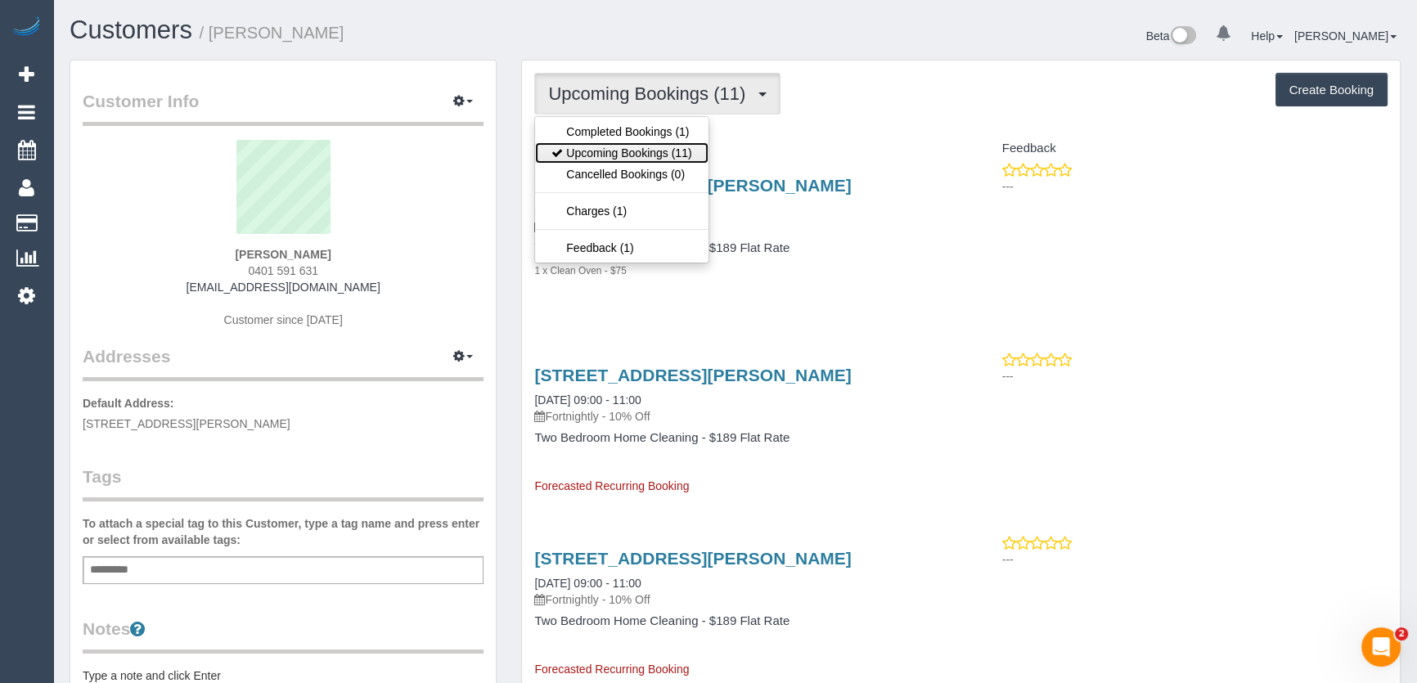
click at [621, 148] on link "Upcoming Bookings (11)" at bounding box center [621, 152] width 173 height 21
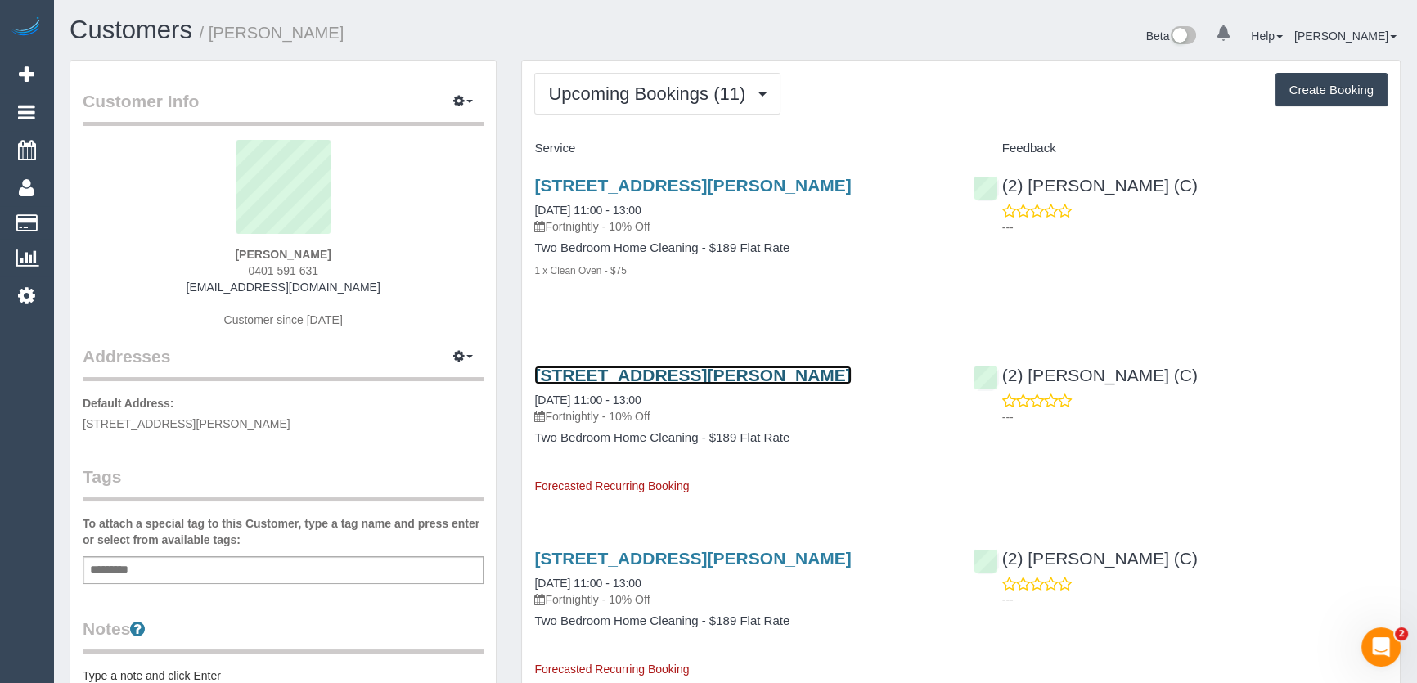
click at [605, 373] on link "17 Sutherland St, Brunswick, VIC 3056" at bounding box center [692, 375] width 317 height 19
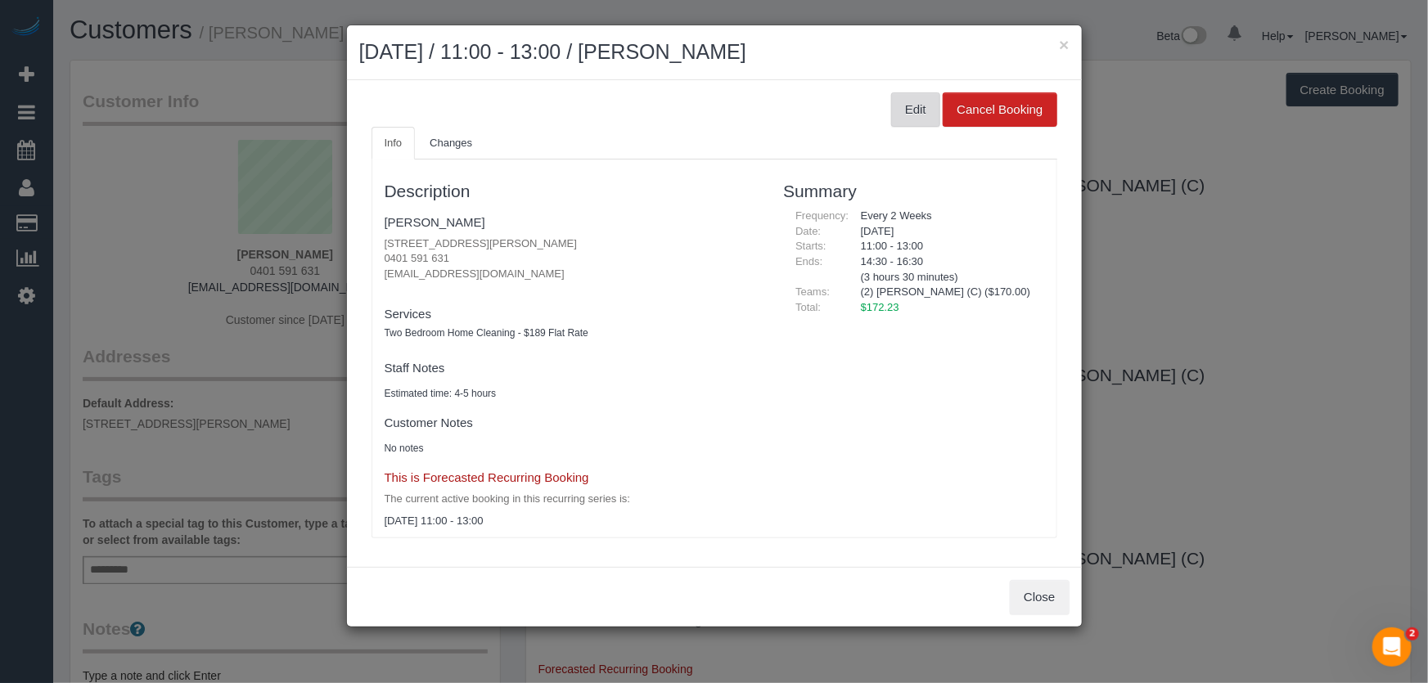
click at [922, 109] on button "Edit" at bounding box center [915, 109] width 49 height 34
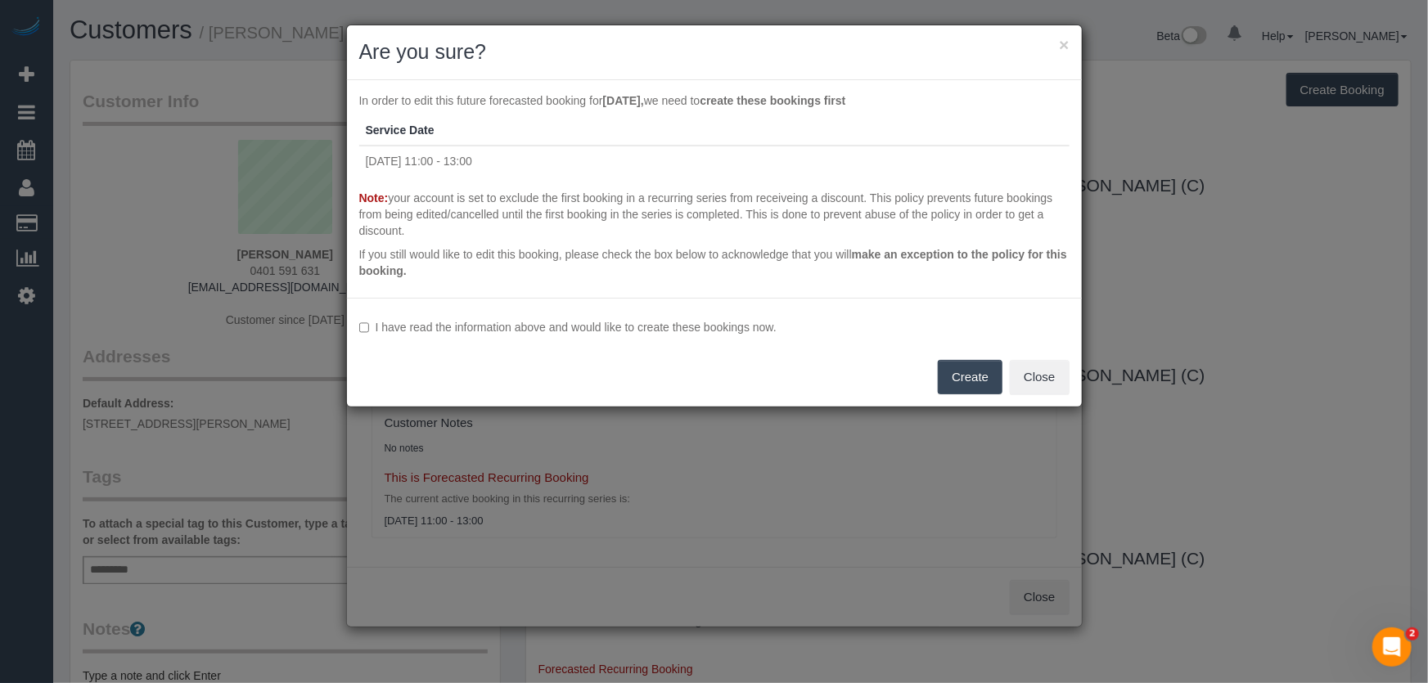
click at [493, 329] on label "I have read the information above and would like to create these bookings now." at bounding box center [714, 327] width 710 height 16
click at [961, 387] on button "Create" at bounding box center [970, 377] width 65 height 34
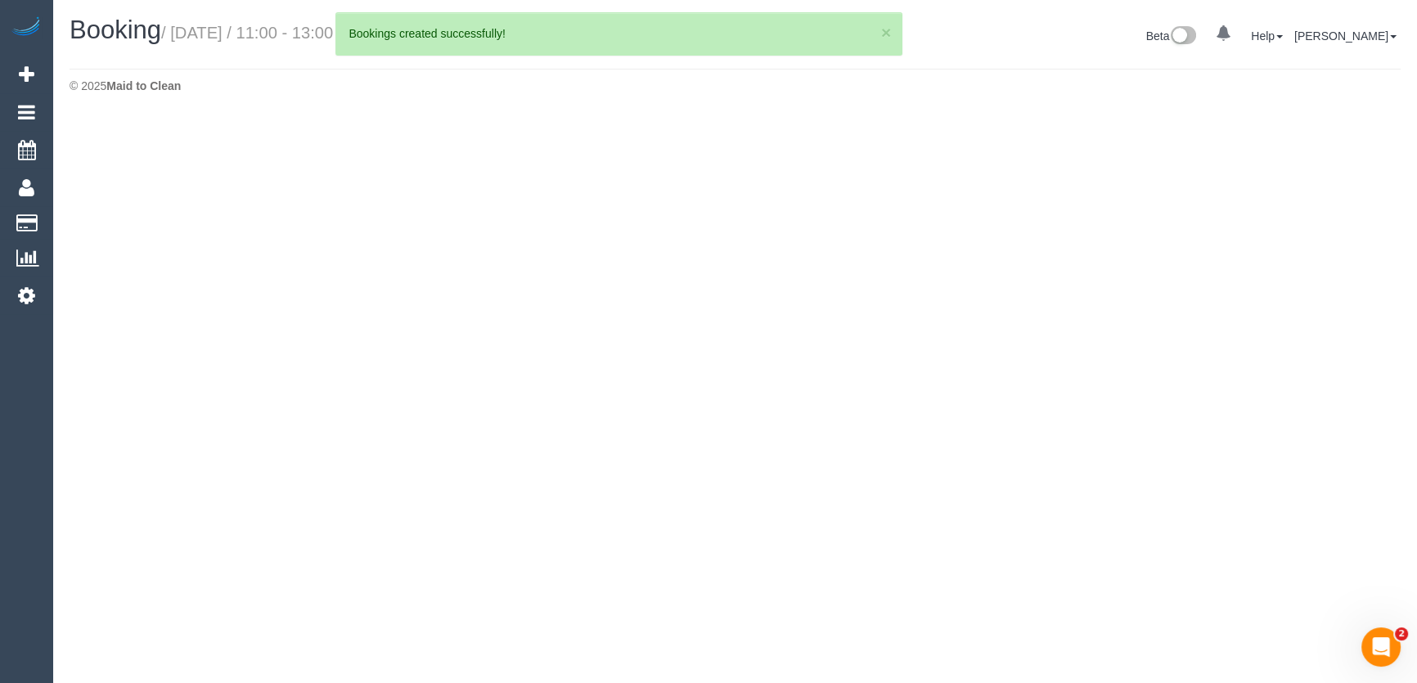
select select "VIC"
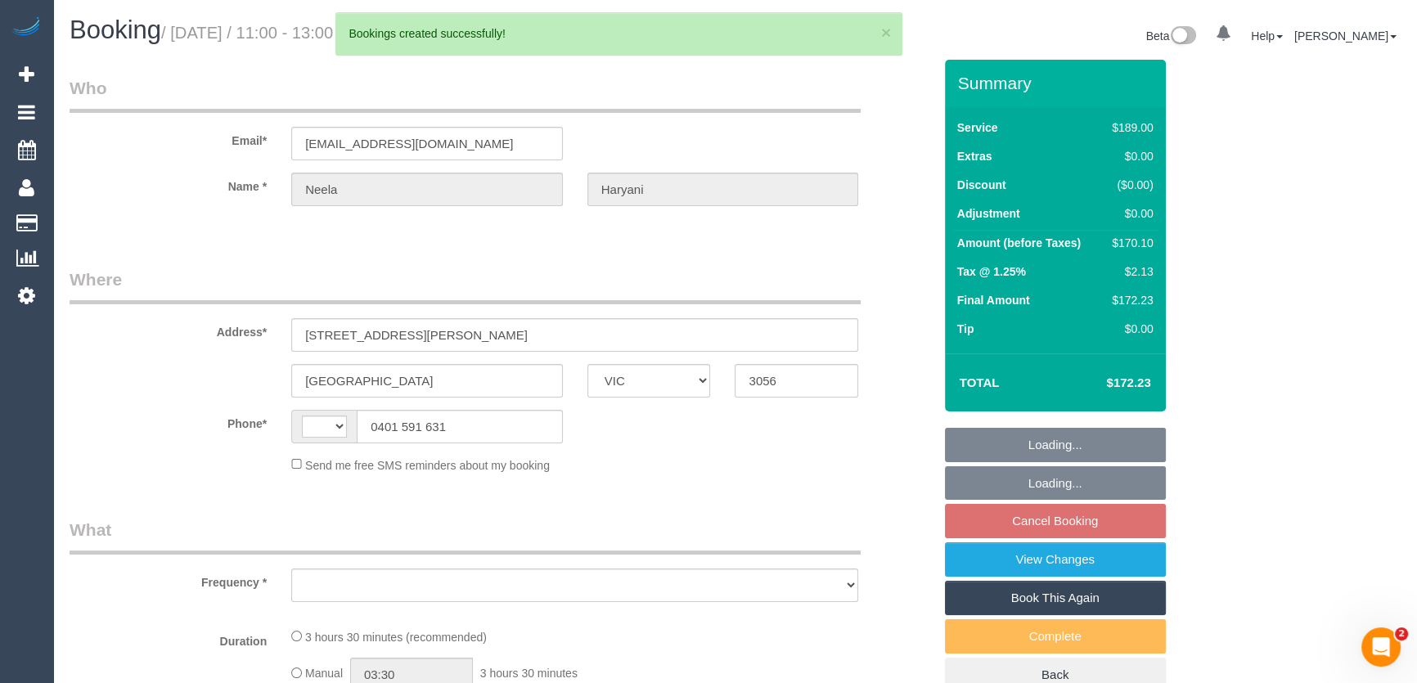
select select "string:AU"
select select "string:stripe-pm_1RuUL92GScqysDRV3trjLcmo"
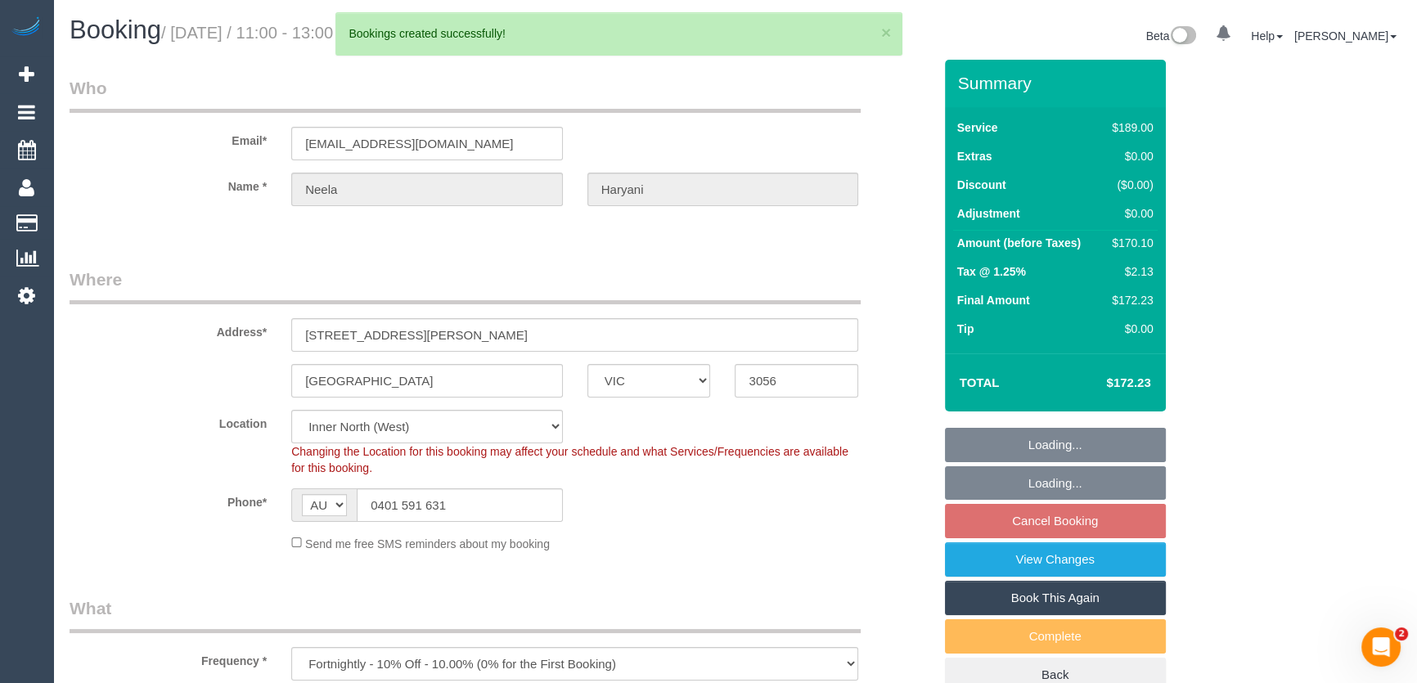
select select "object:3020"
select select "number:28"
select select "number:14"
select select "number:19"
select select "number:22"
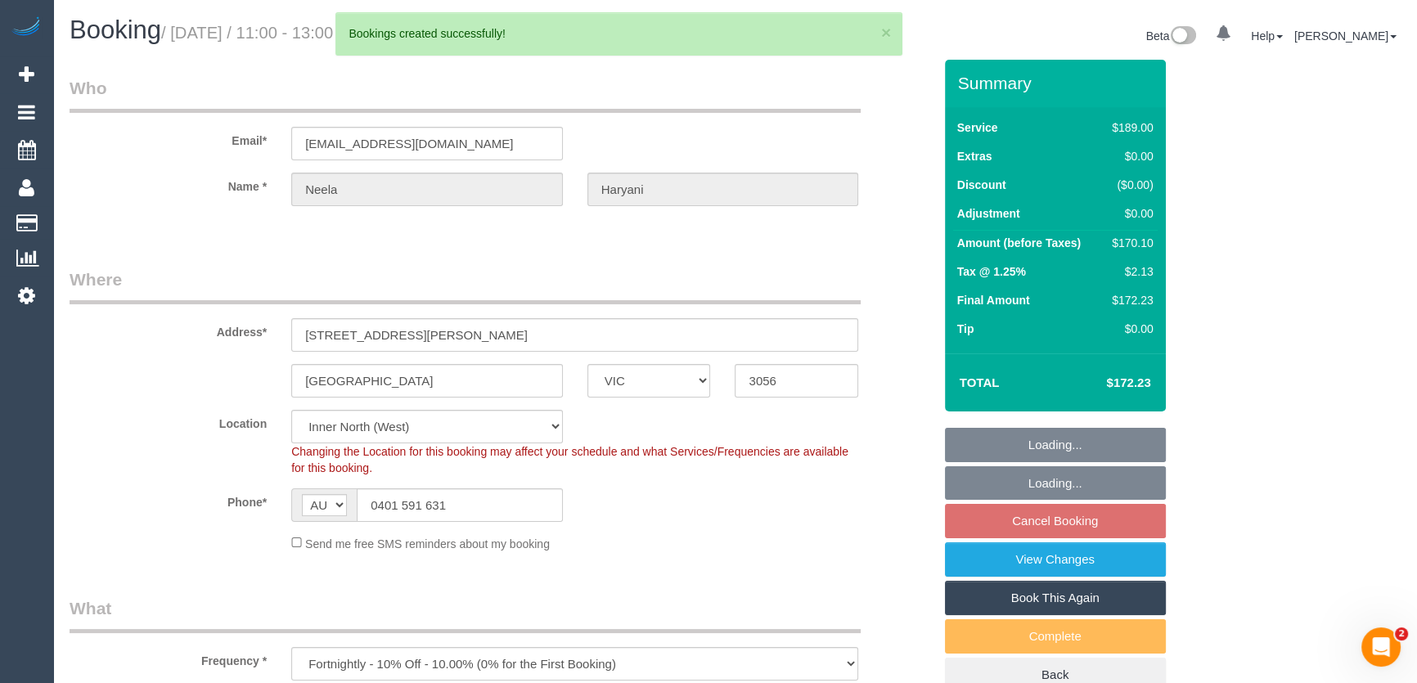
select select "number:34"
select select "number:11"
select select "spot5"
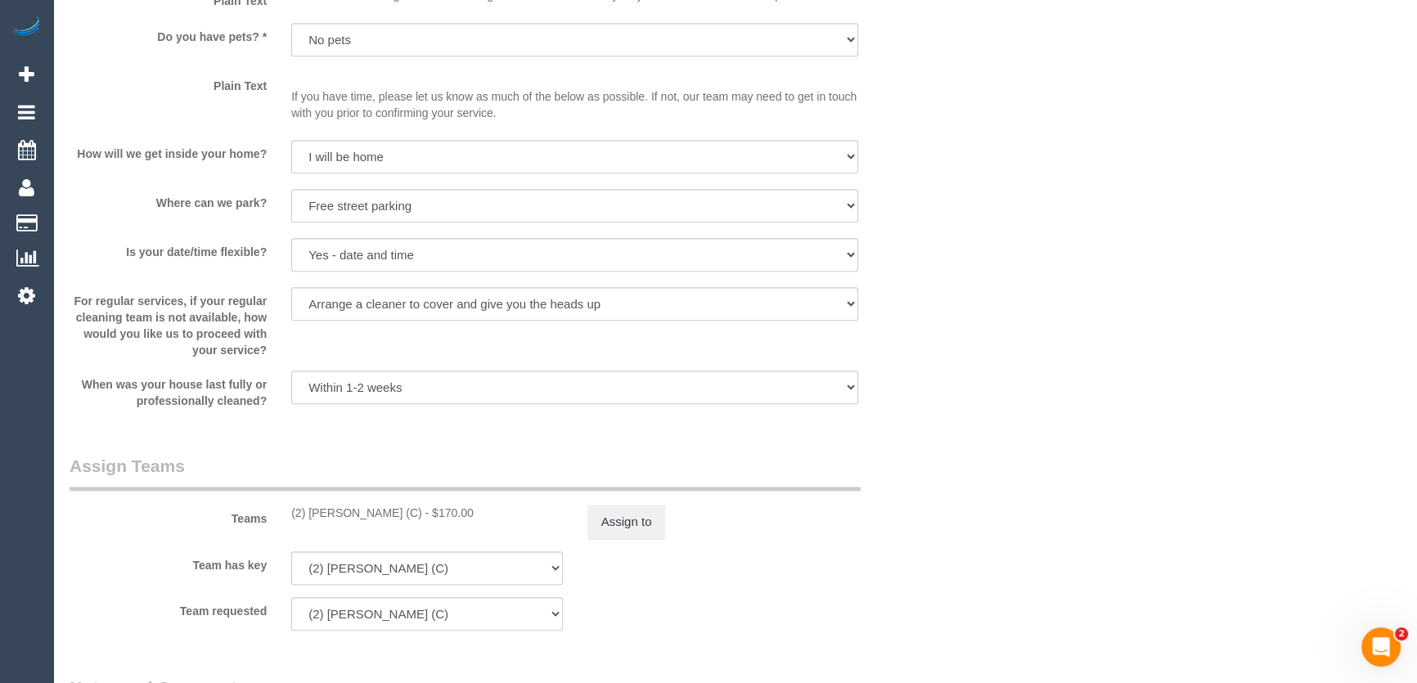
scroll to position [2157, 0]
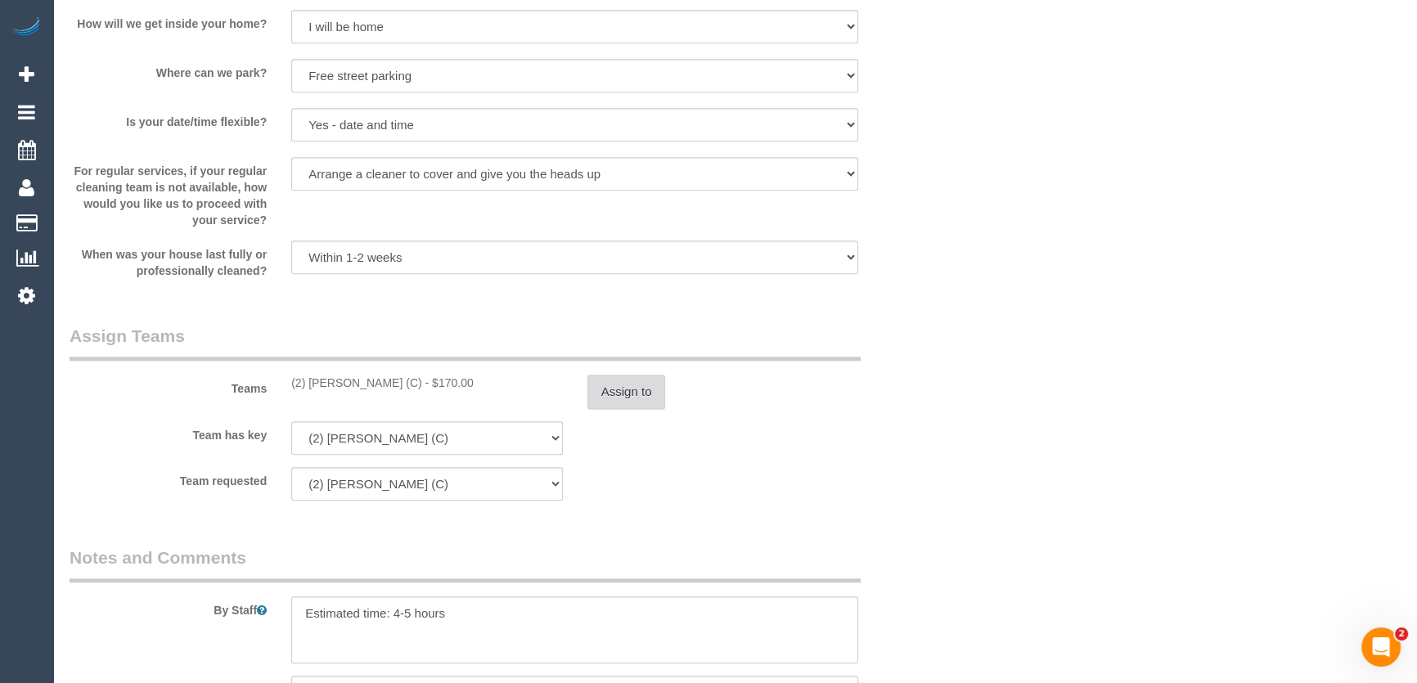
click at [629, 400] on button "Assign to" at bounding box center [626, 392] width 79 height 34
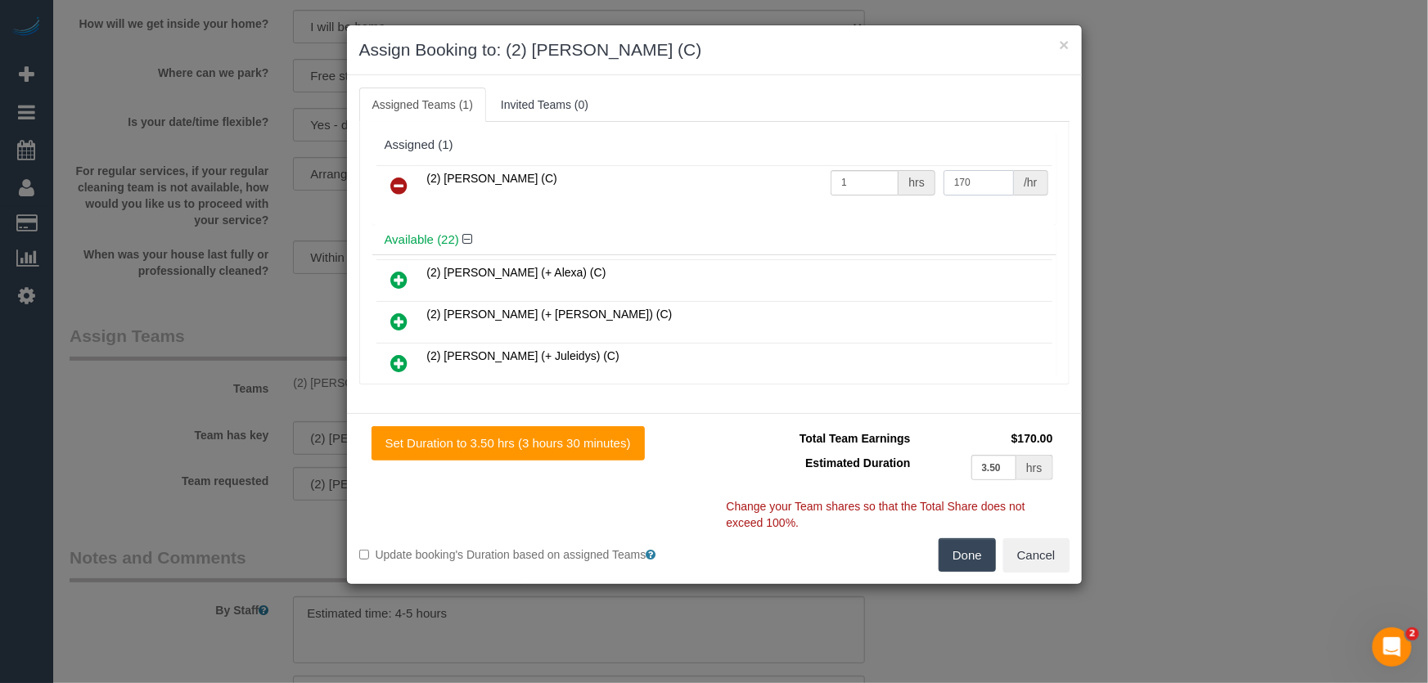
click at [981, 186] on input "170" at bounding box center [978, 182] width 70 height 25
click at [981, 187] on input "170" at bounding box center [978, 182] width 70 height 25
type input "110"
click at [982, 552] on button "Done" at bounding box center [967, 555] width 57 height 34
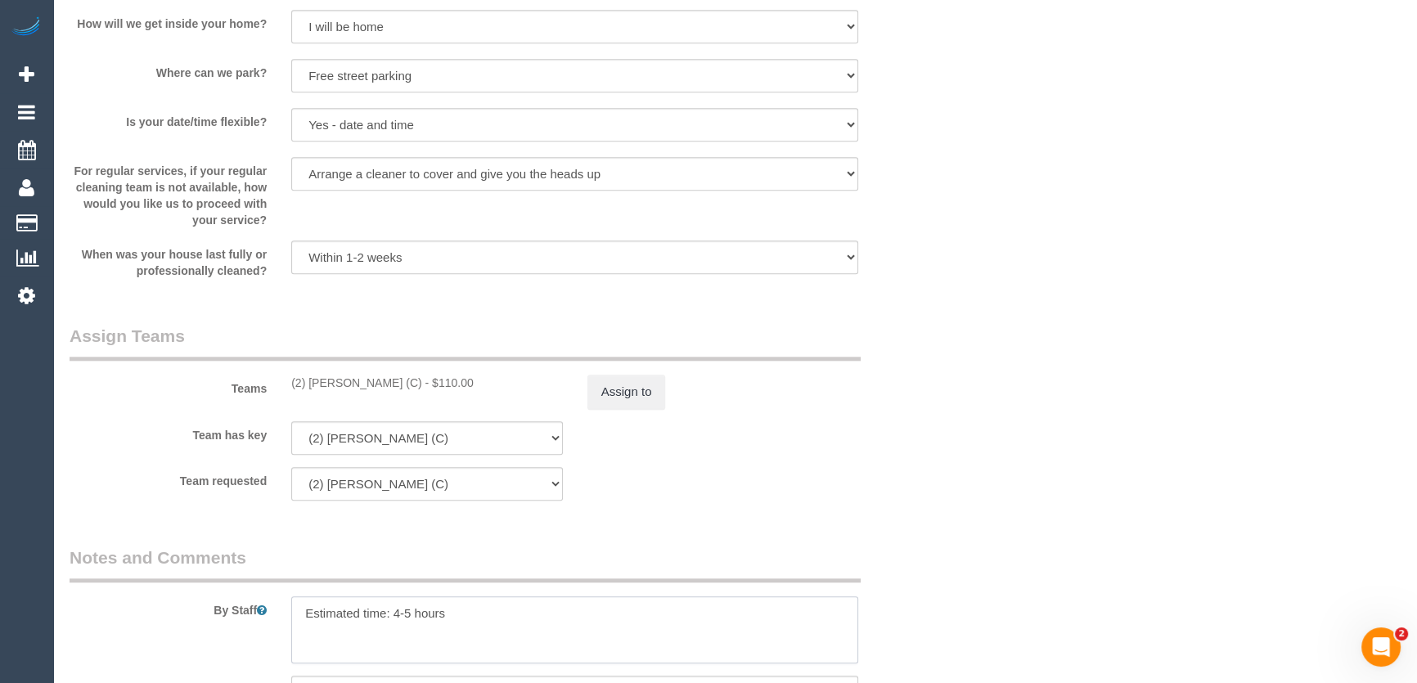
click at [408, 614] on textarea at bounding box center [574, 629] width 567 height 67
type textarea "Estimated time: 3-3.5 hours"
click at [719, 479] on div "Team requested (2) Joanne Power (C) (0) Office (0) Raunak Test Account (1) Debb…" at bounding box center [501, 484] width 888 height 34
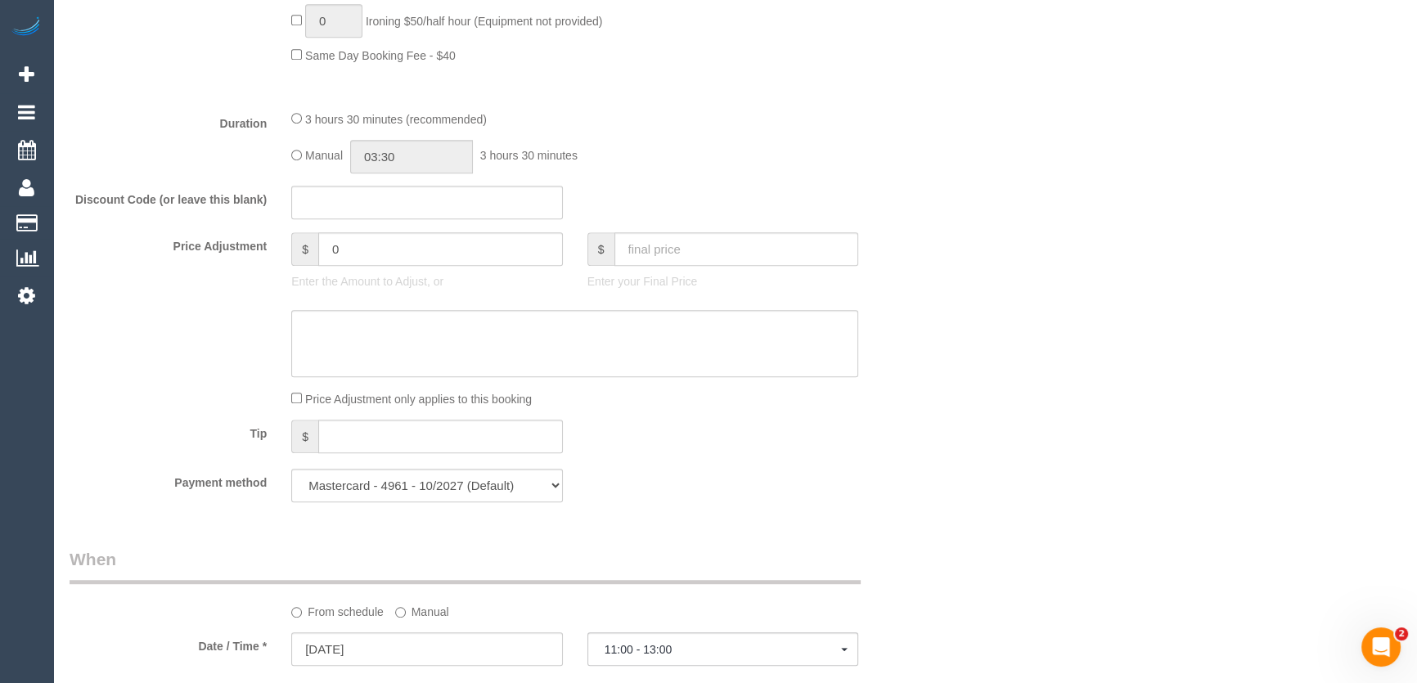
scroll to position [1115, 0]
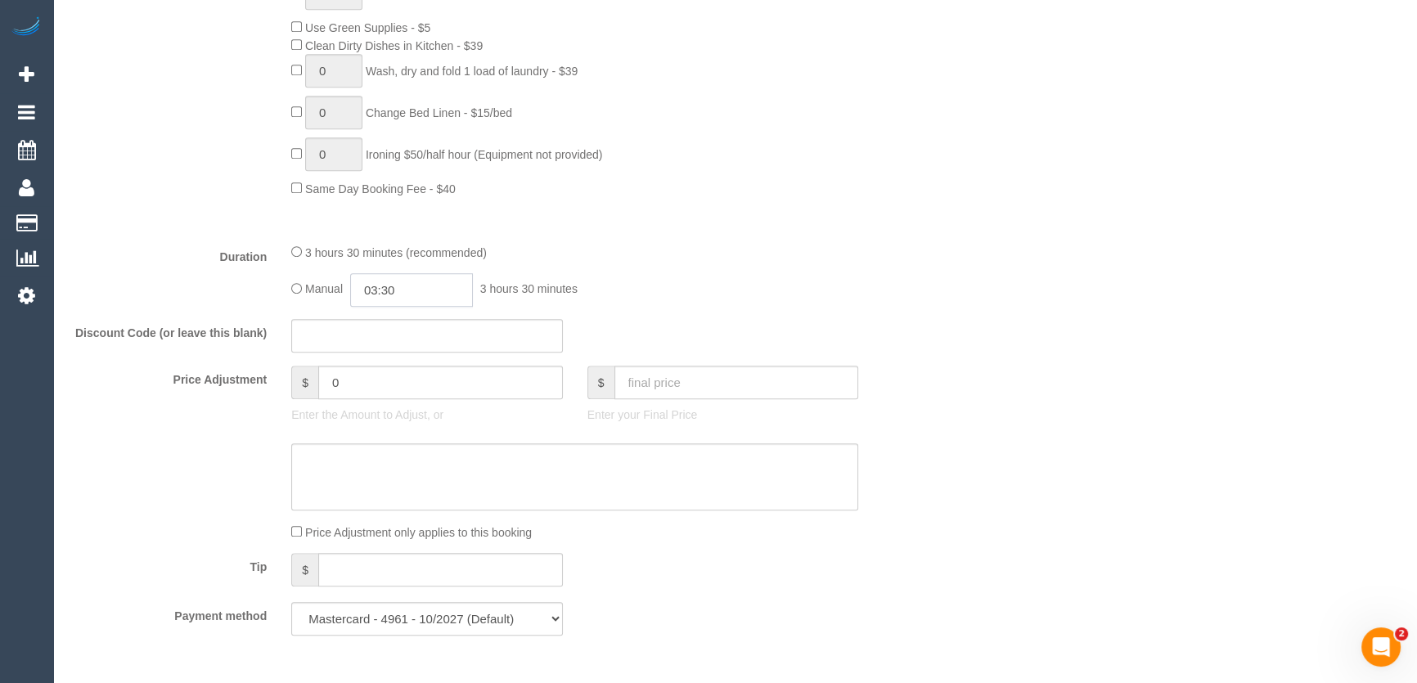
click at [425, 295] on input "03:30" at bounding box center [411, 290] width 123 height 34
type input "02:30"
click at [399, 362] on li "02:30" at bounding box center [394, 359] width 73 height 21
click at [683, 272] on div "3 hours 30 minutes (recommended) Manual 02:30 2 hours 30 minutes" at bounding box center [575, 275] width 592 height 64
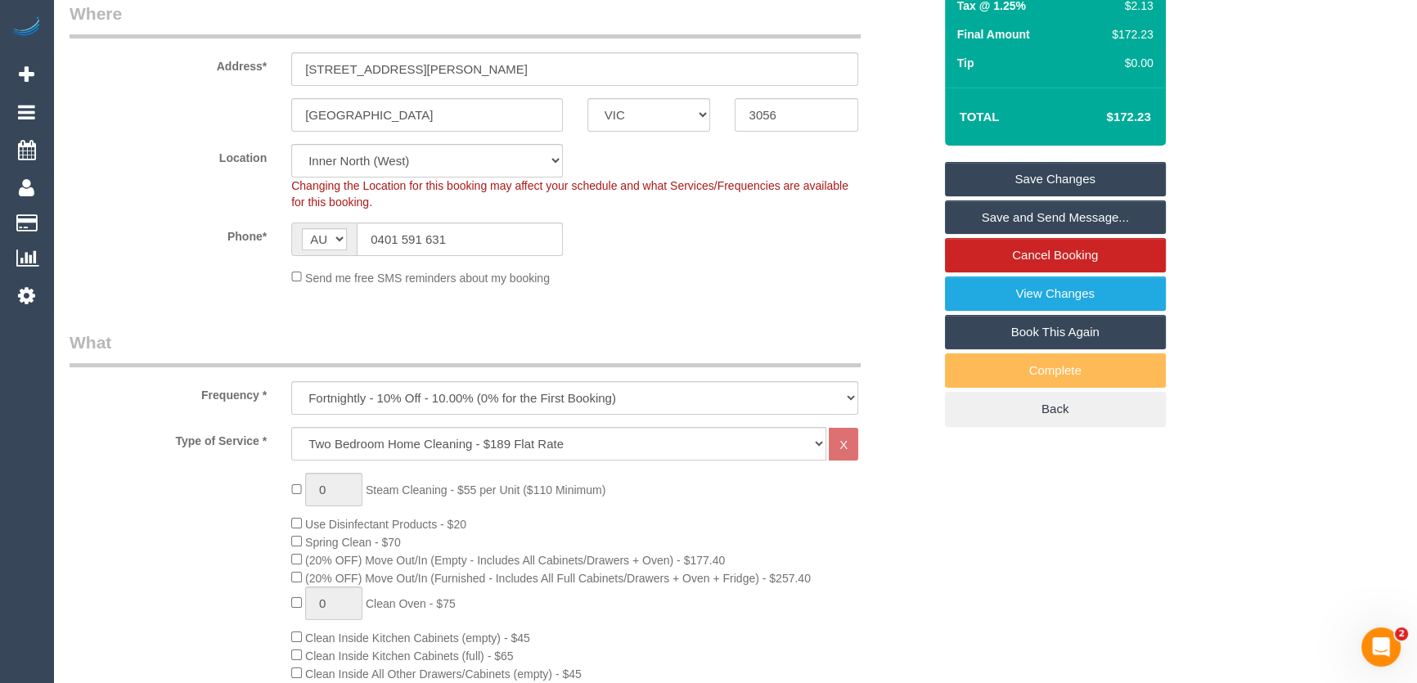
select select "spot38"
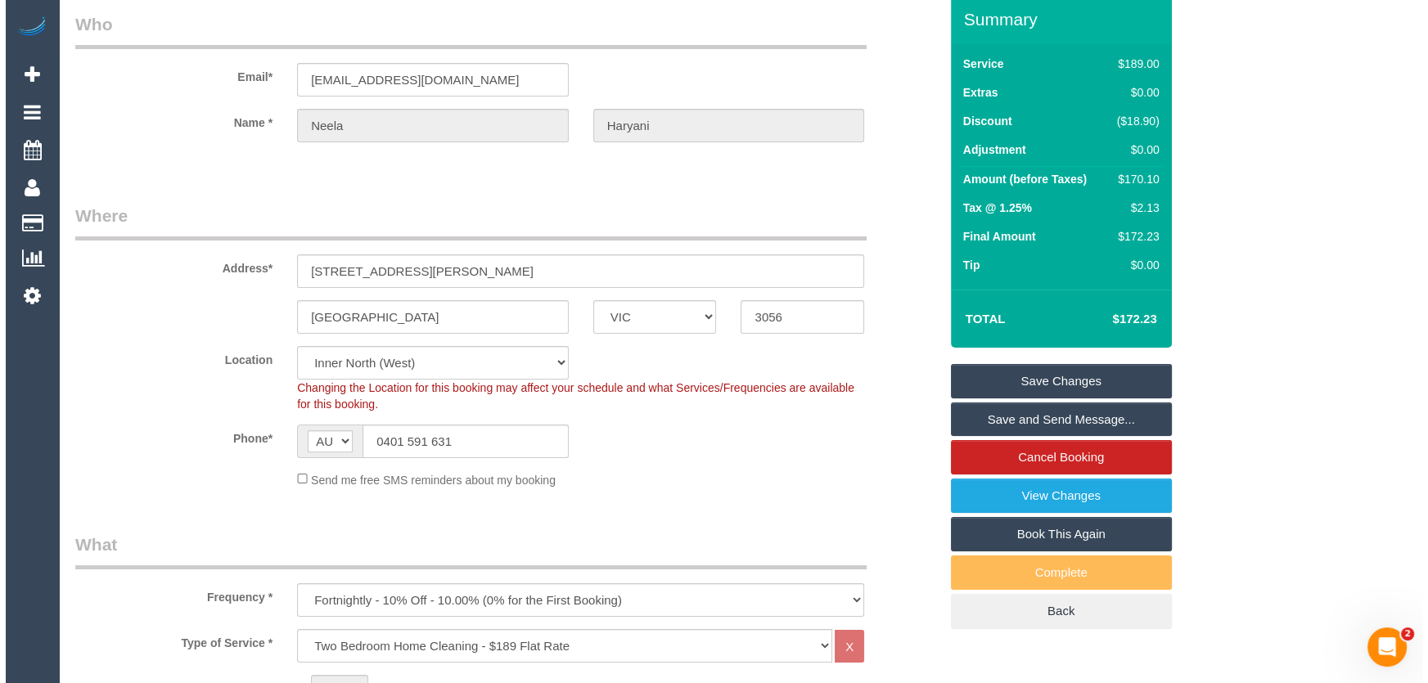
scroll to position [0, 0]
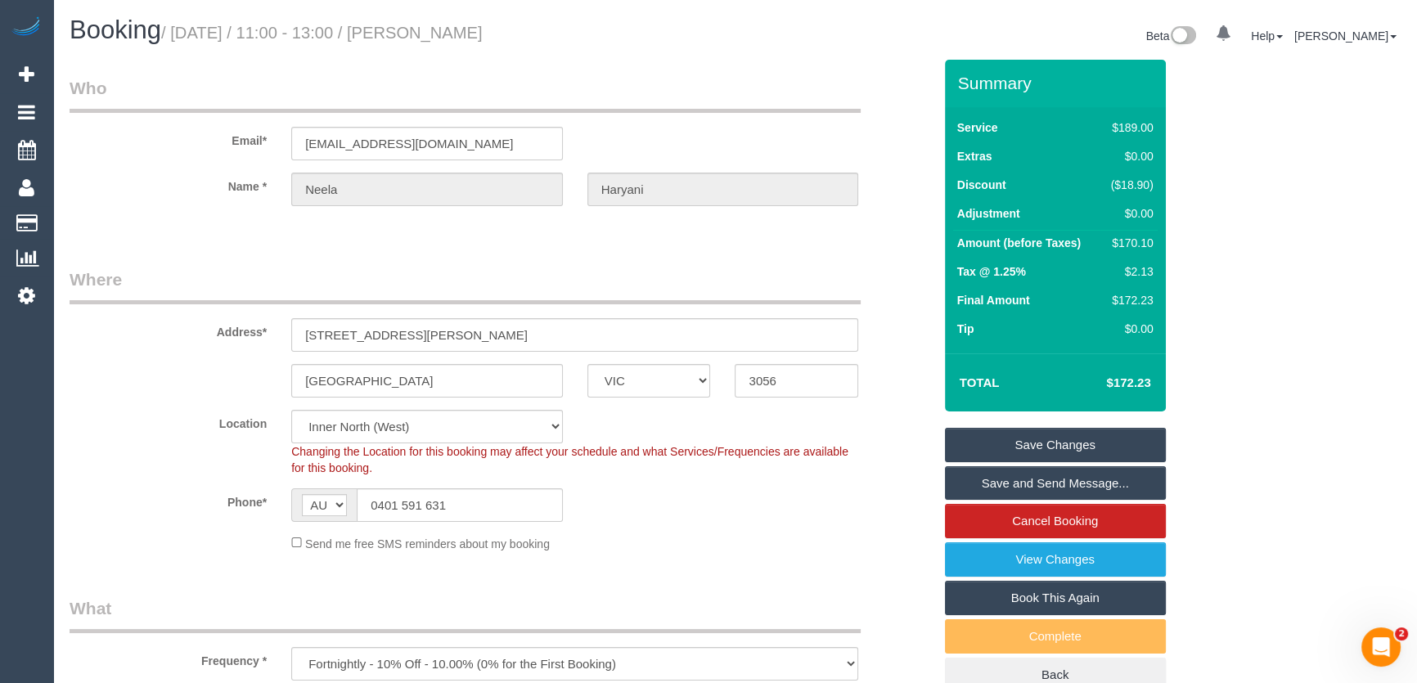
click at [1002, 446] on link "Save Changes" at bounding box center [1055, 445] width 221 height 34
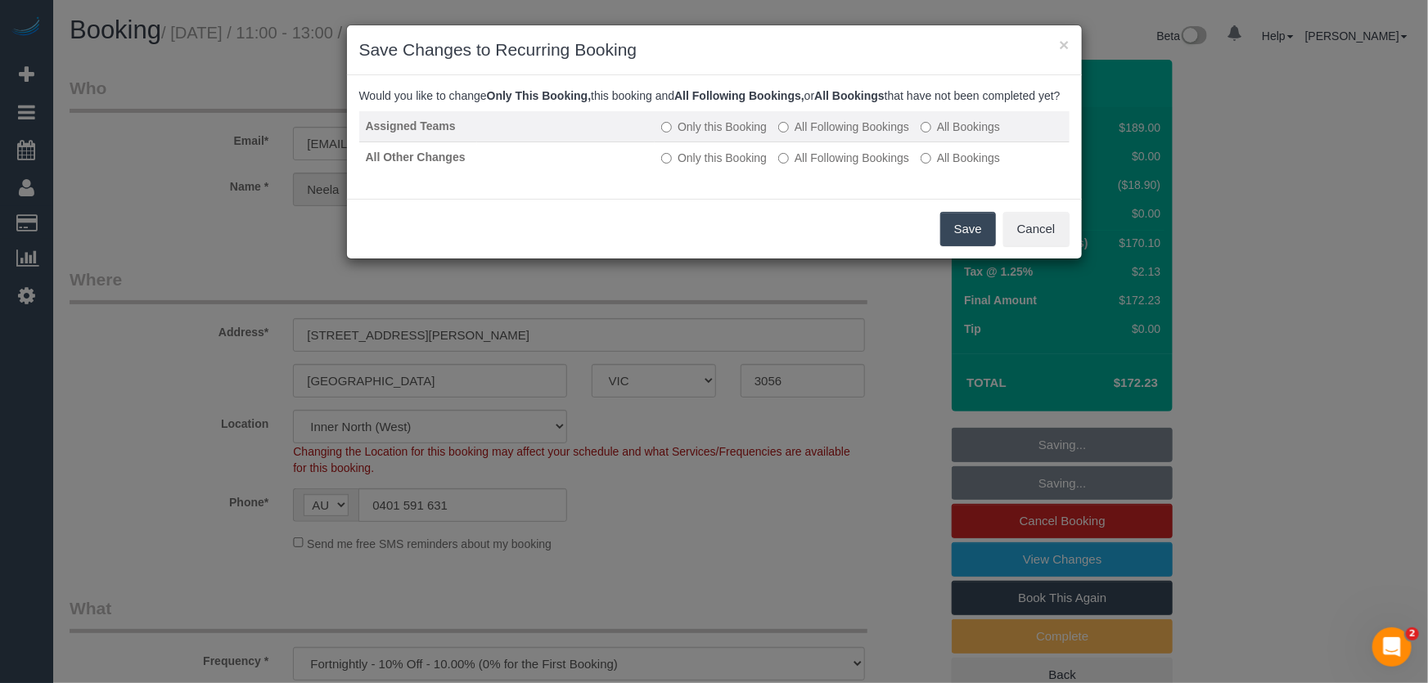
click at [854, 142] on td "Only this Booking All Following Bookings All Bookings" at bounding box center [862, 126] width 414 height 31
click at [843, 135] on label "All Following Bookings" at bounding box center [843, 127] width 131 height 16
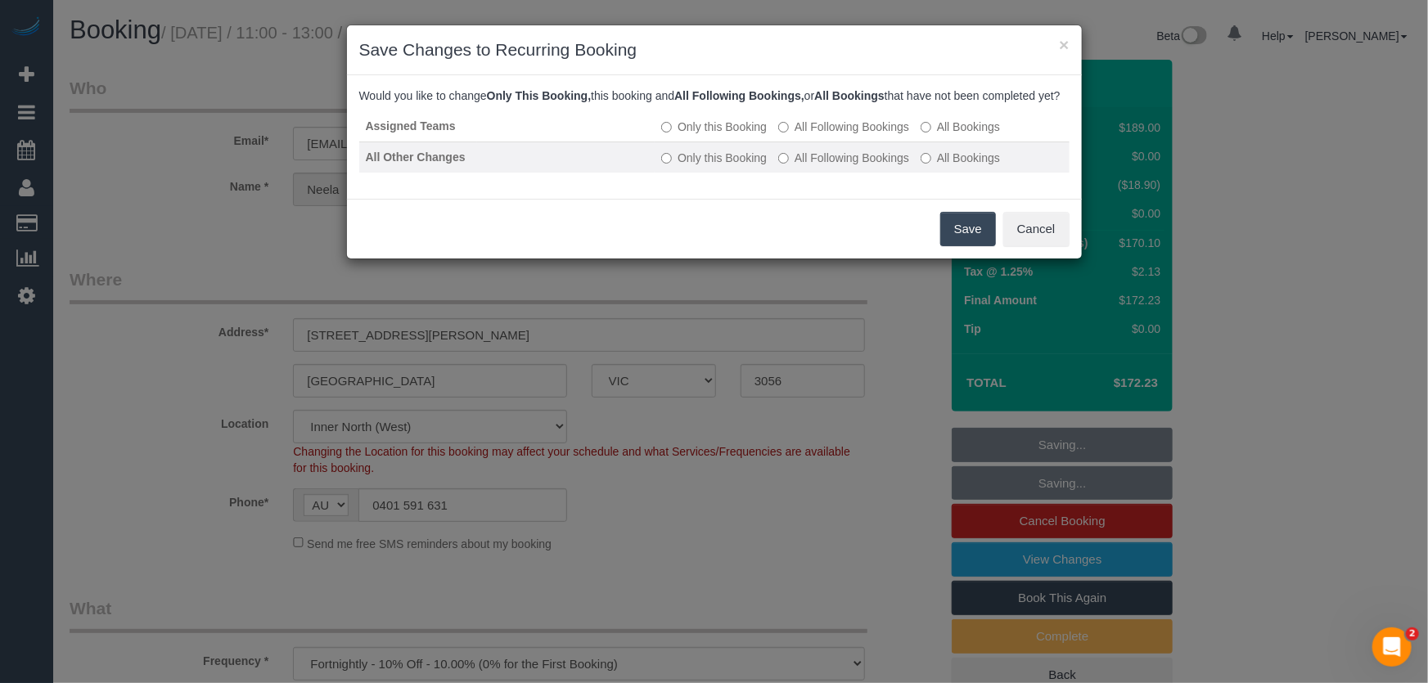
click at [835, 166] on label "All Following Bookings" at bounding box center [843, 158] width 131 height 16
click at [966, 246] on button "Save" at bounding box center [968, 229] width 56 height 34
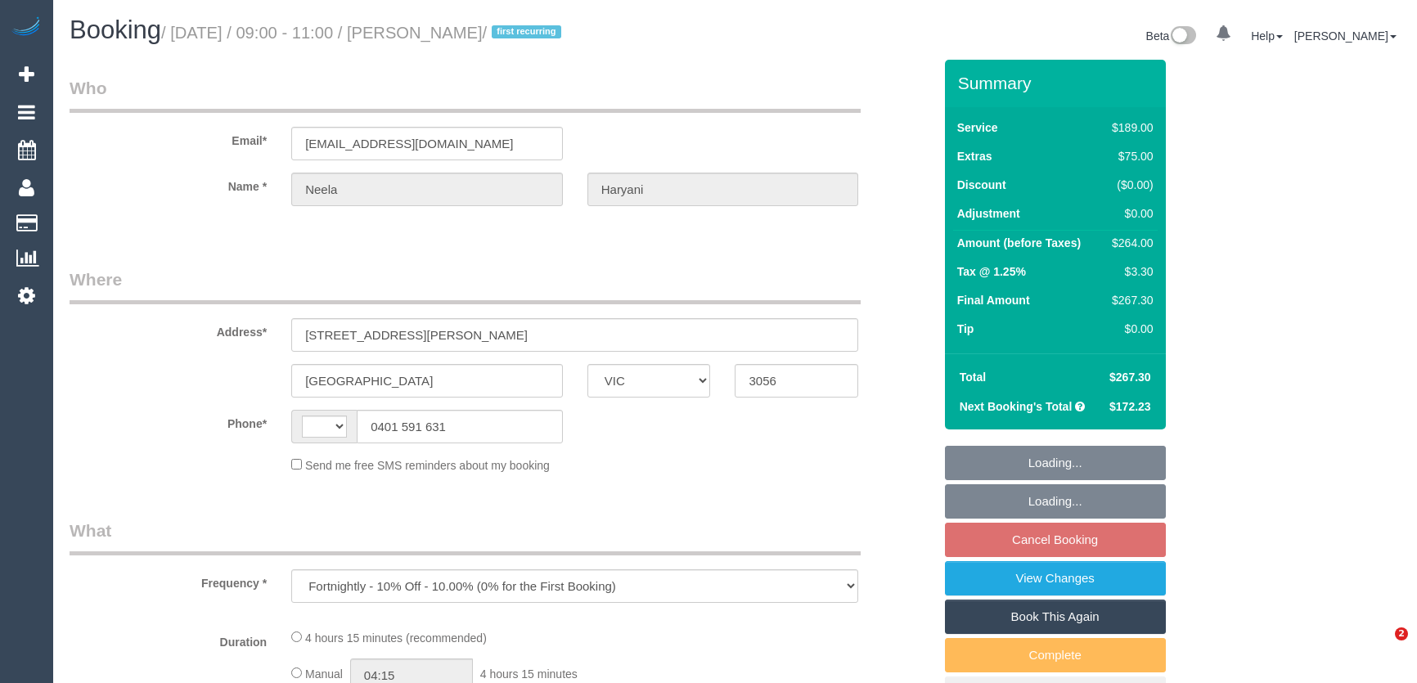
select select "VIC"
select select "string:stripe-pm_1RuUL92GScqysDRV3trjLcmo"
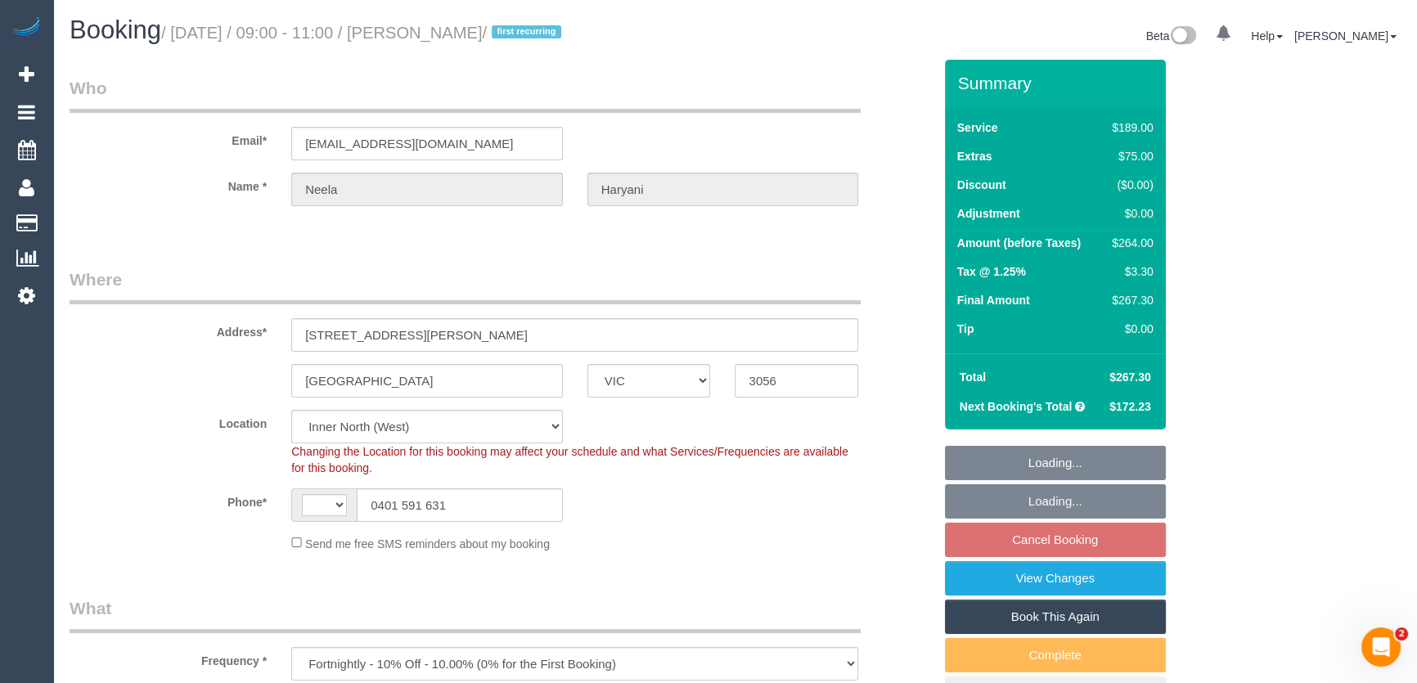
select select "object:289"
select select "string:AU"
select select "number:28"
select select "number:14"
select select "number:19"
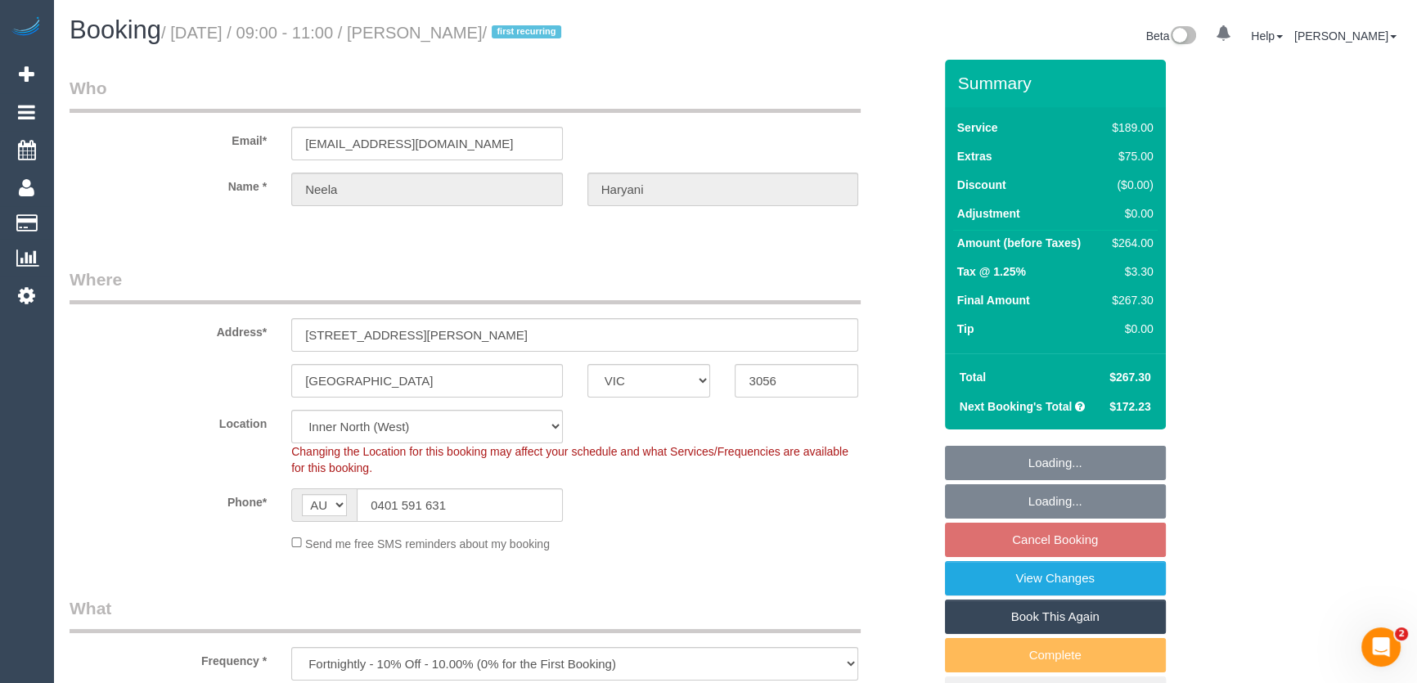
select select "number:22"
select select "number:34"
select select "number:11"
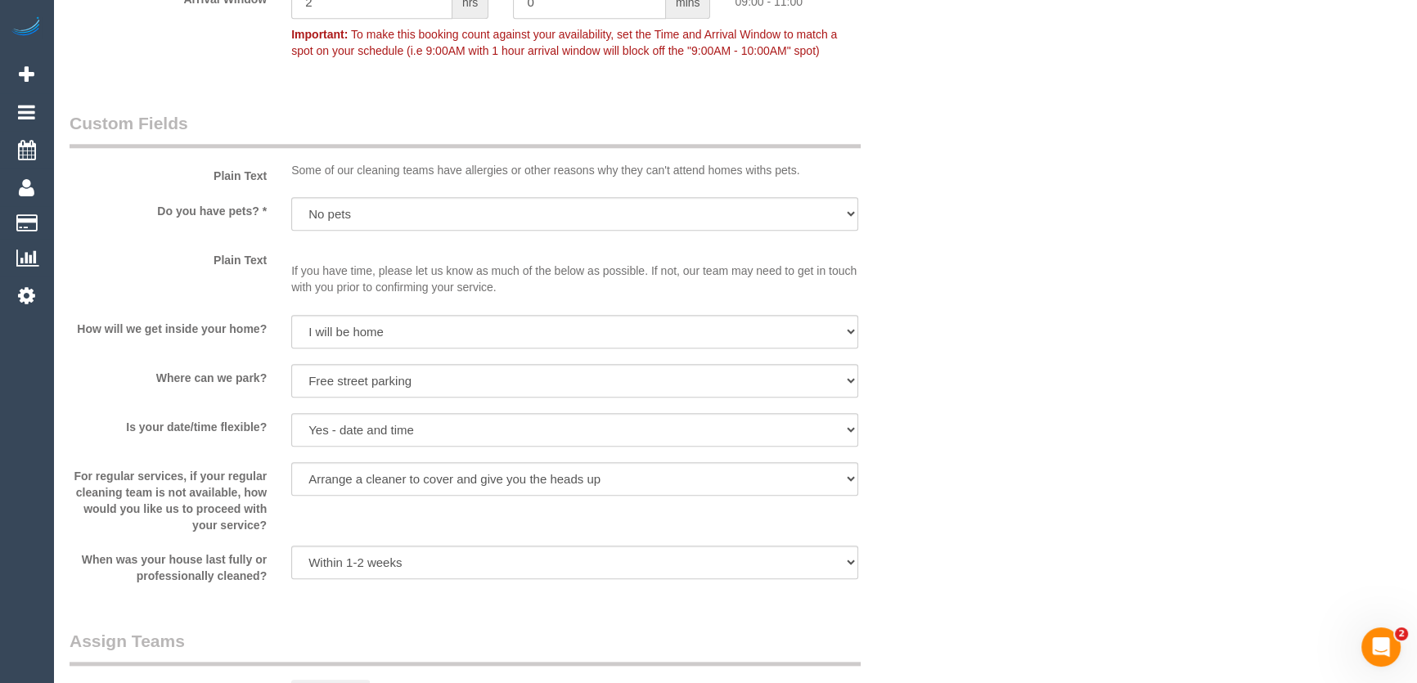
scroll to position [1710, 0]
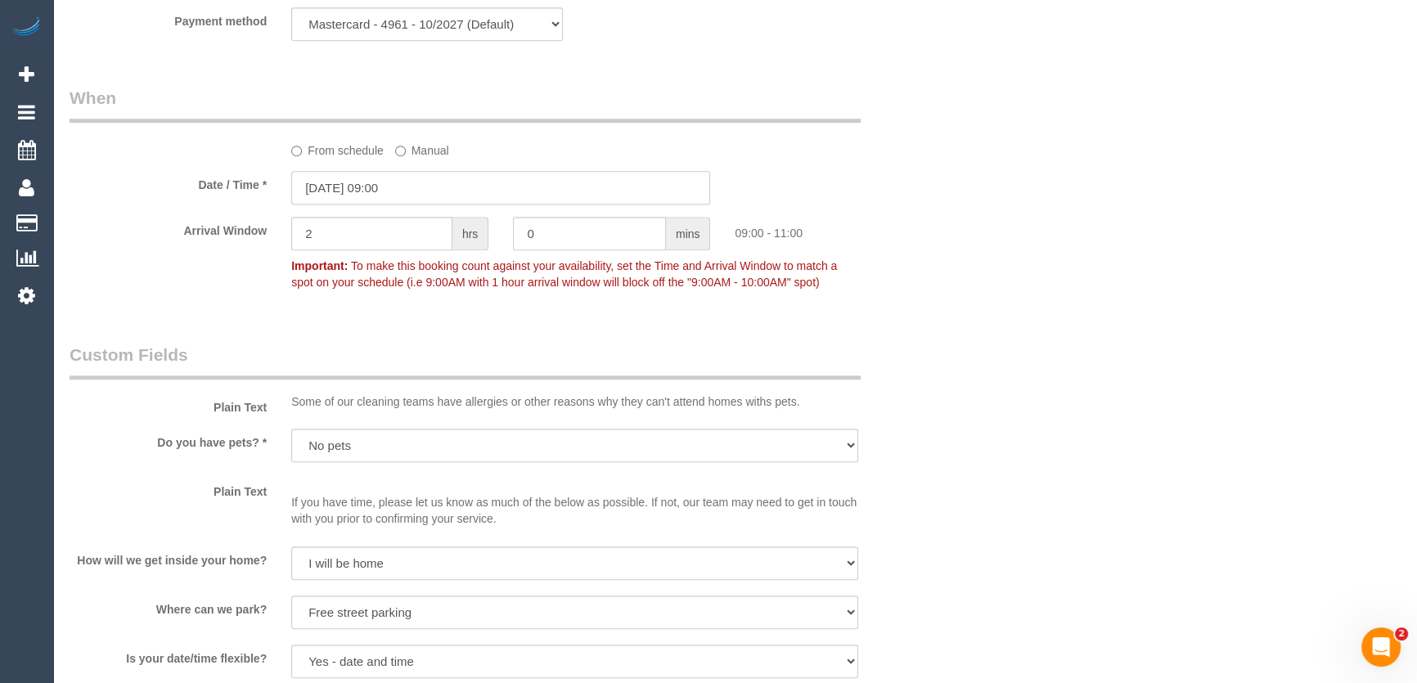
click at [429, 193] on input "15/08/2025 09:00" at bounding box center [500, 188] width 419 height 34
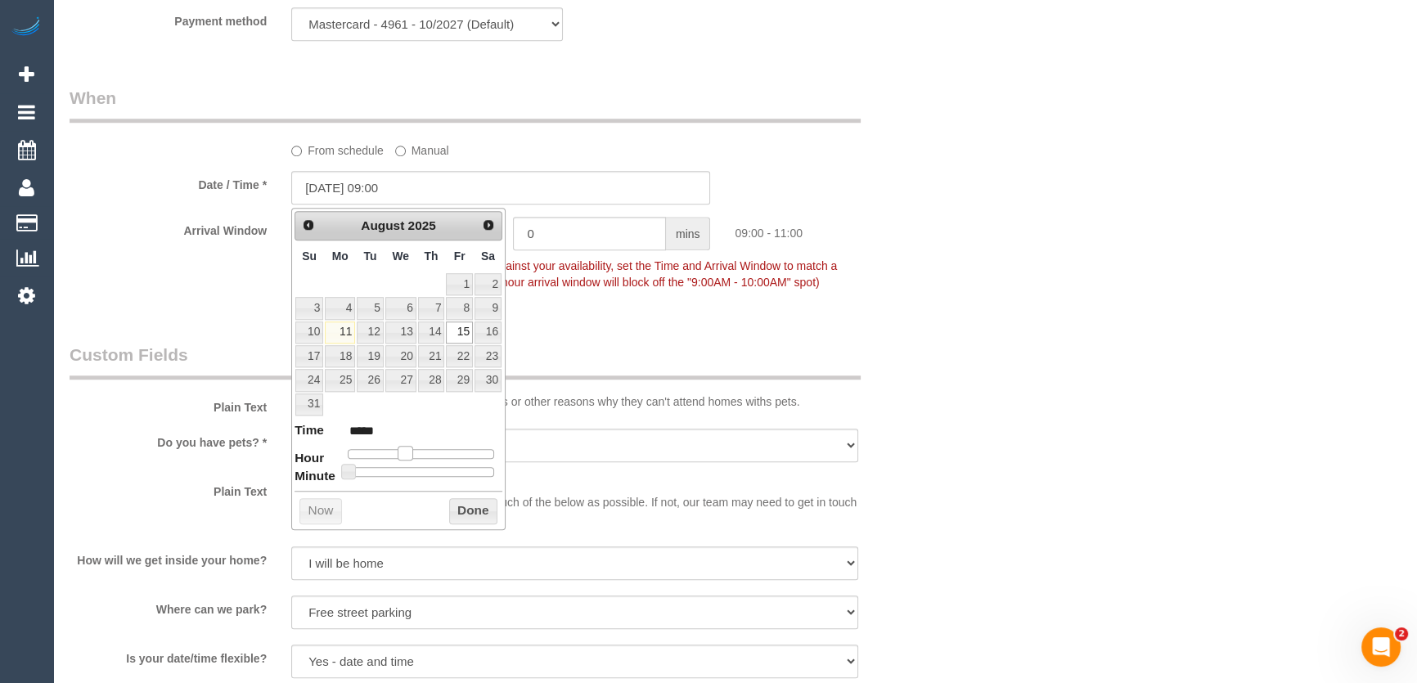
click at [403, 452] on span at bounding box center [405, 453] width 15 height 15
click at [407, 452] on span at bounding box center [405, 453] width 15 height 15
click at [408, 451] on span at bounding box center [405, 453] width 15 height 15
click at [410, 450] on span at bounding box center [405, 453] width 15 height 15
type input "15/08/2025 10:00"
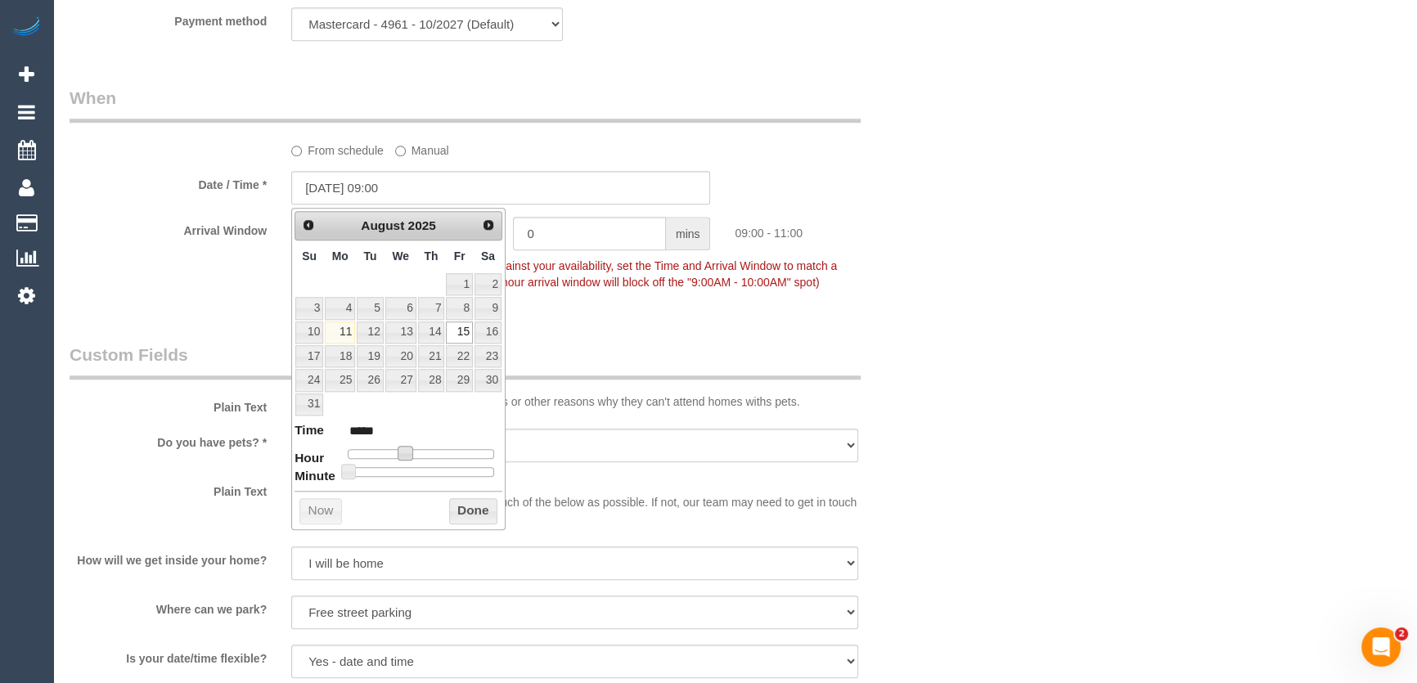
type input "*****"
click at [414, 450] on div at bounding box center [421, 454] width 146 height 10
click at [416, 450] on span at bounding box center [411, 453] width 15 height 15
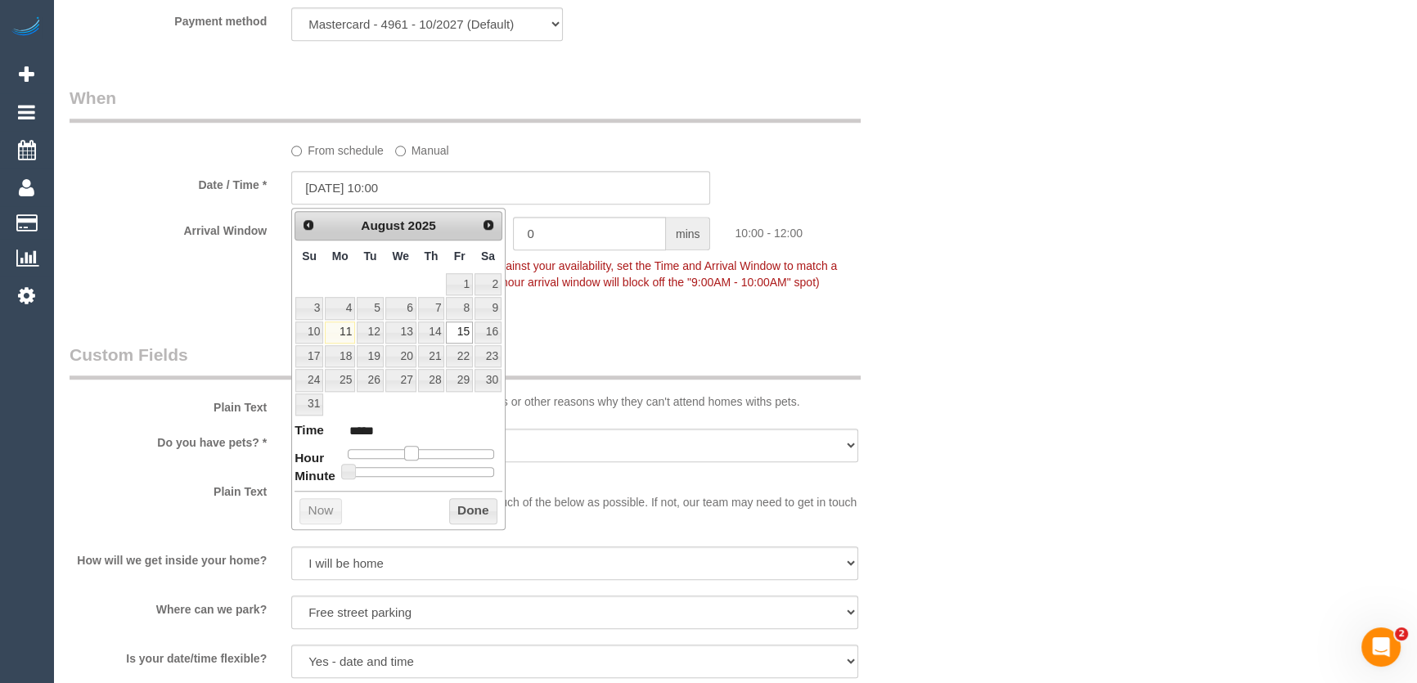
click at [419, 450] on span at bounding box center [411, 453] width 15 height 15
type input "15/08/2025 11:00"
type input "*****"
click at [422, 450] on span at bounding box center [417, 453] width 15 height 15
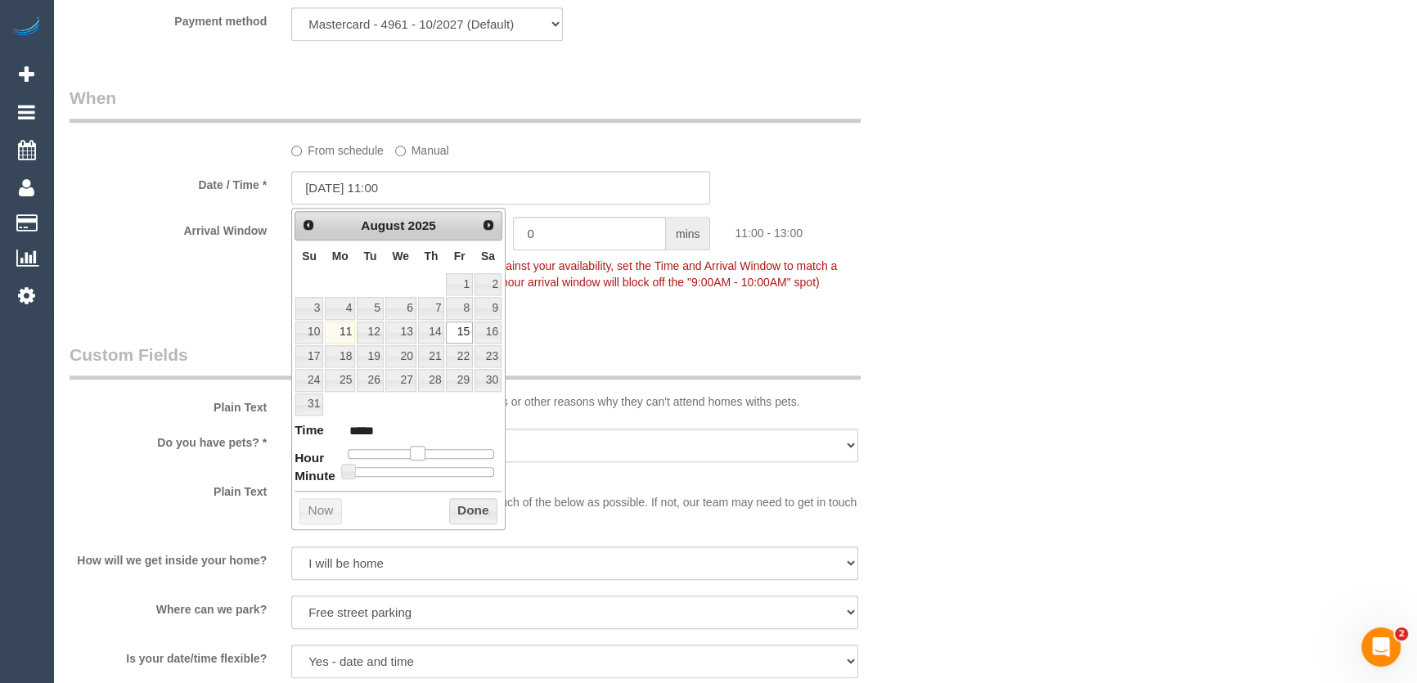
click at [422, 450] on span at bounding box center [417, 453] width 15 height 15
click at [633, 306] on fieldset "When From schedule Manual Date / Time * 15/08/2025 11:00 Arrival Window 2 hrs 0…" at bounding box center [501, 198] width 863 height 224
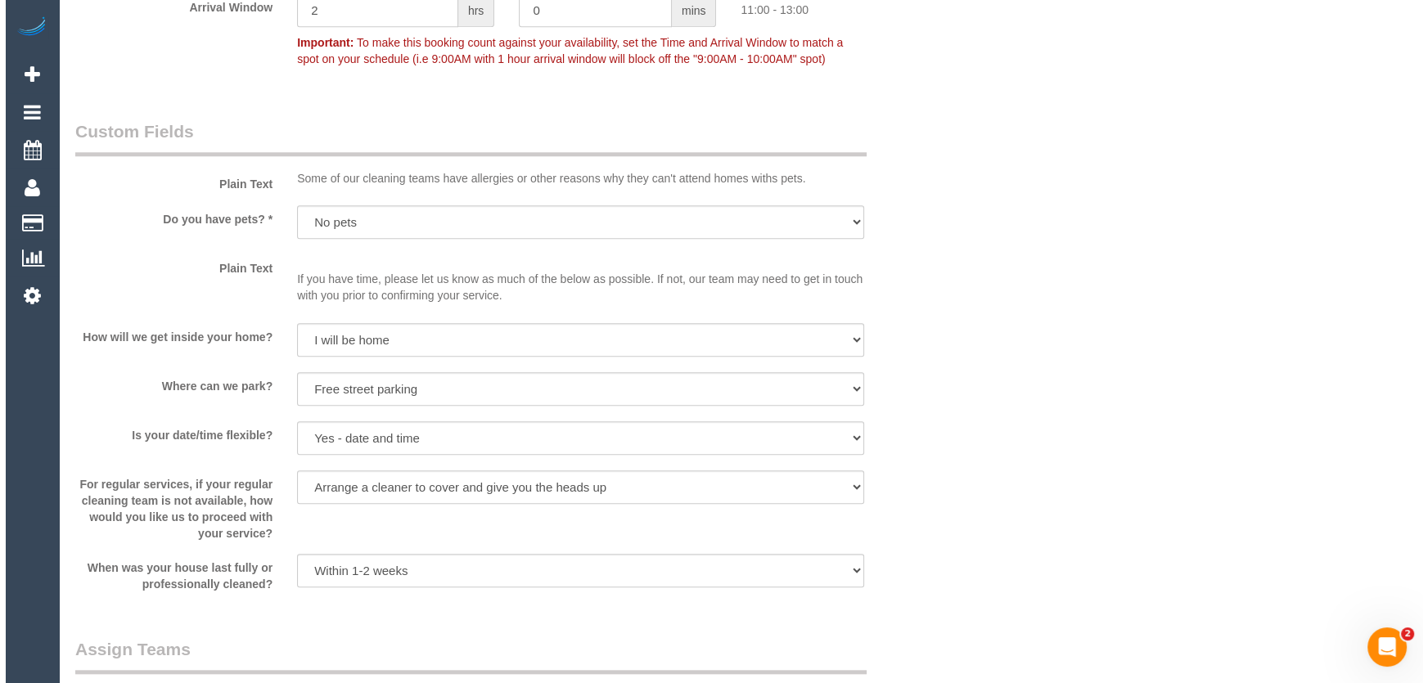
scroll to position [2231, 0]
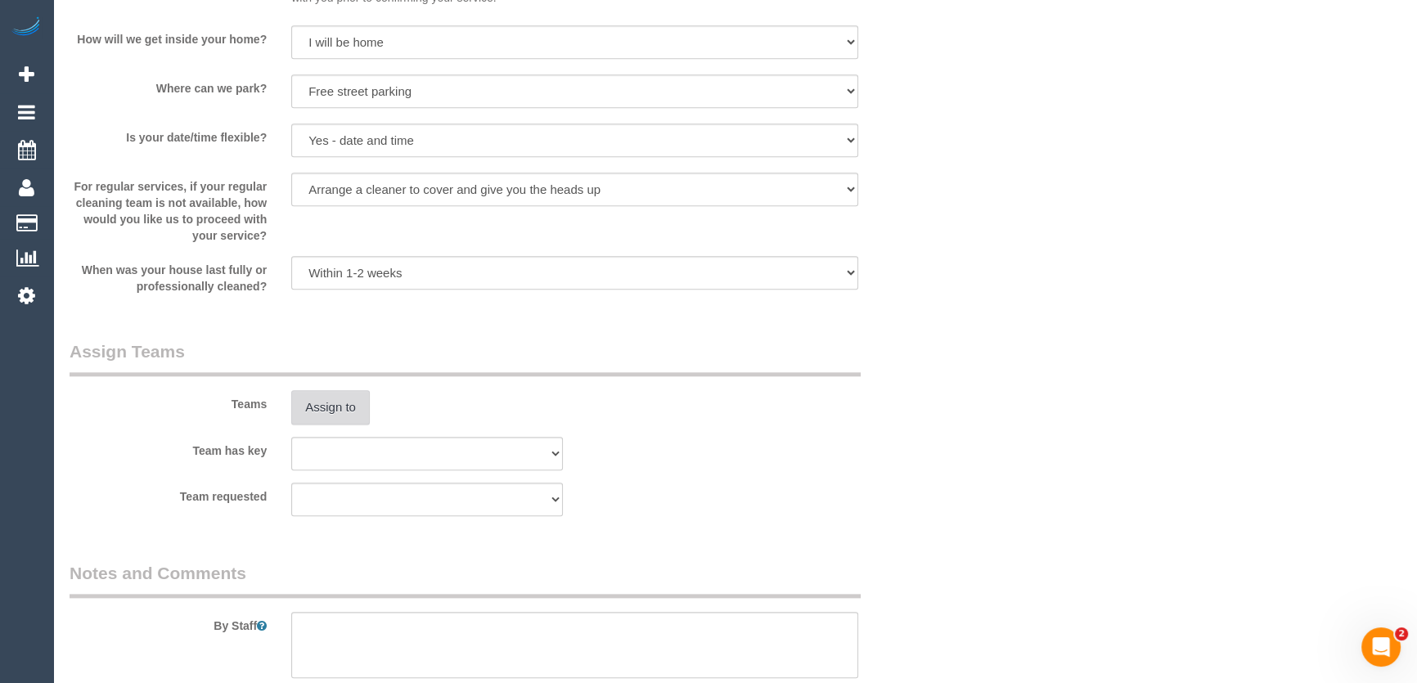
click at [331, 412] on button "Assign to" at bounding box center [330, 407] width 79 height 34
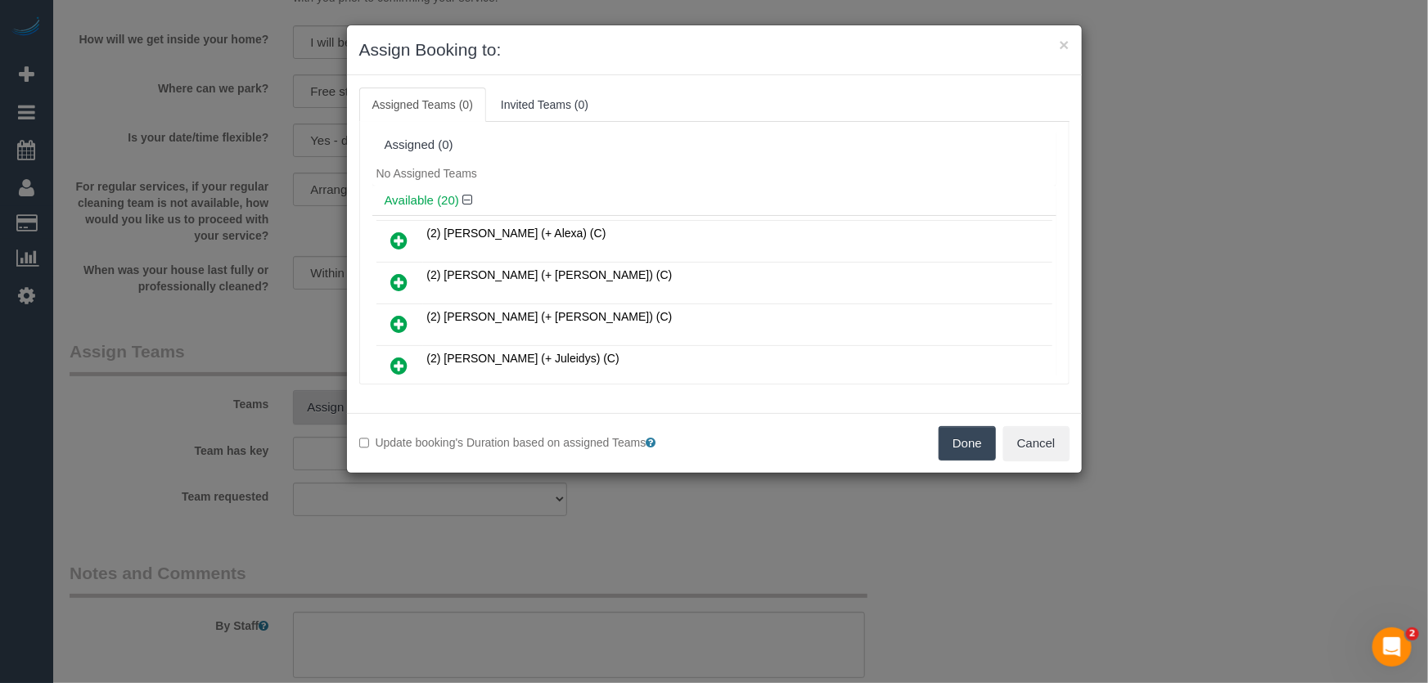
scroll to position [184, 0]
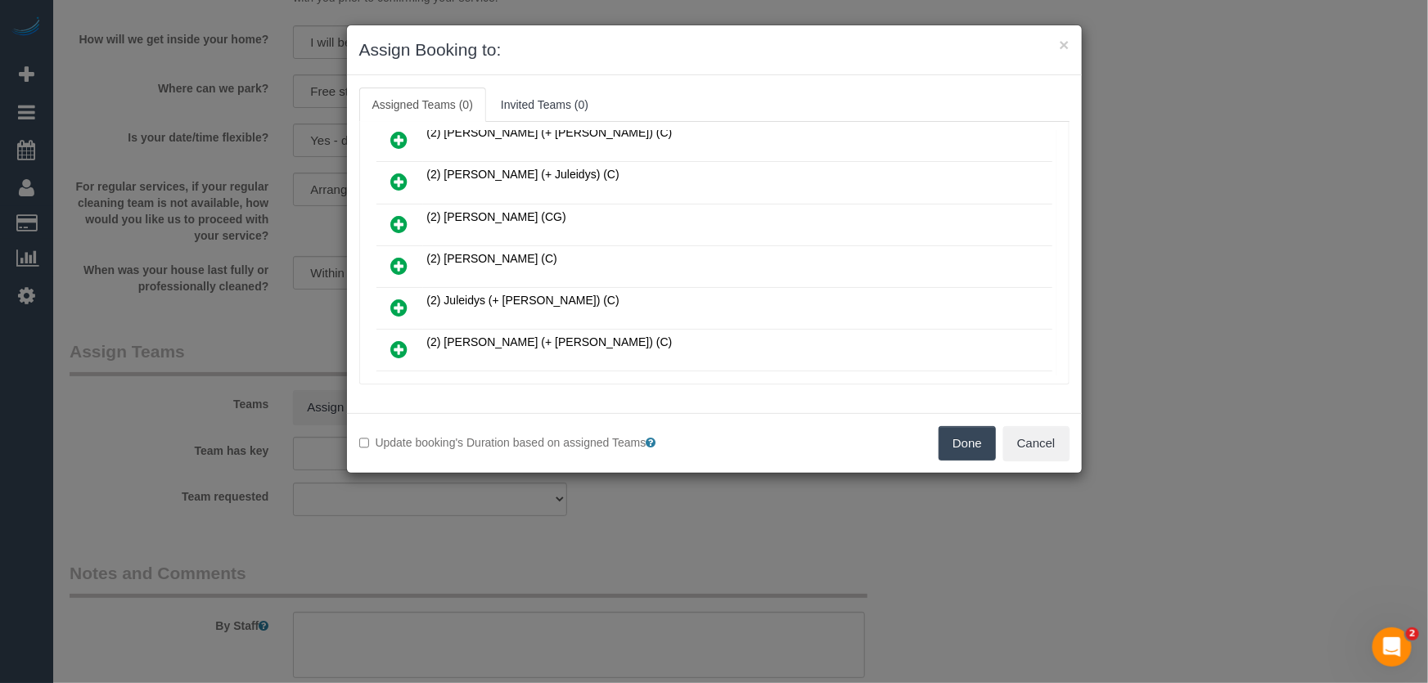
click at [405, 262] on icon at bounding box center [399, 266] width 17 height 20
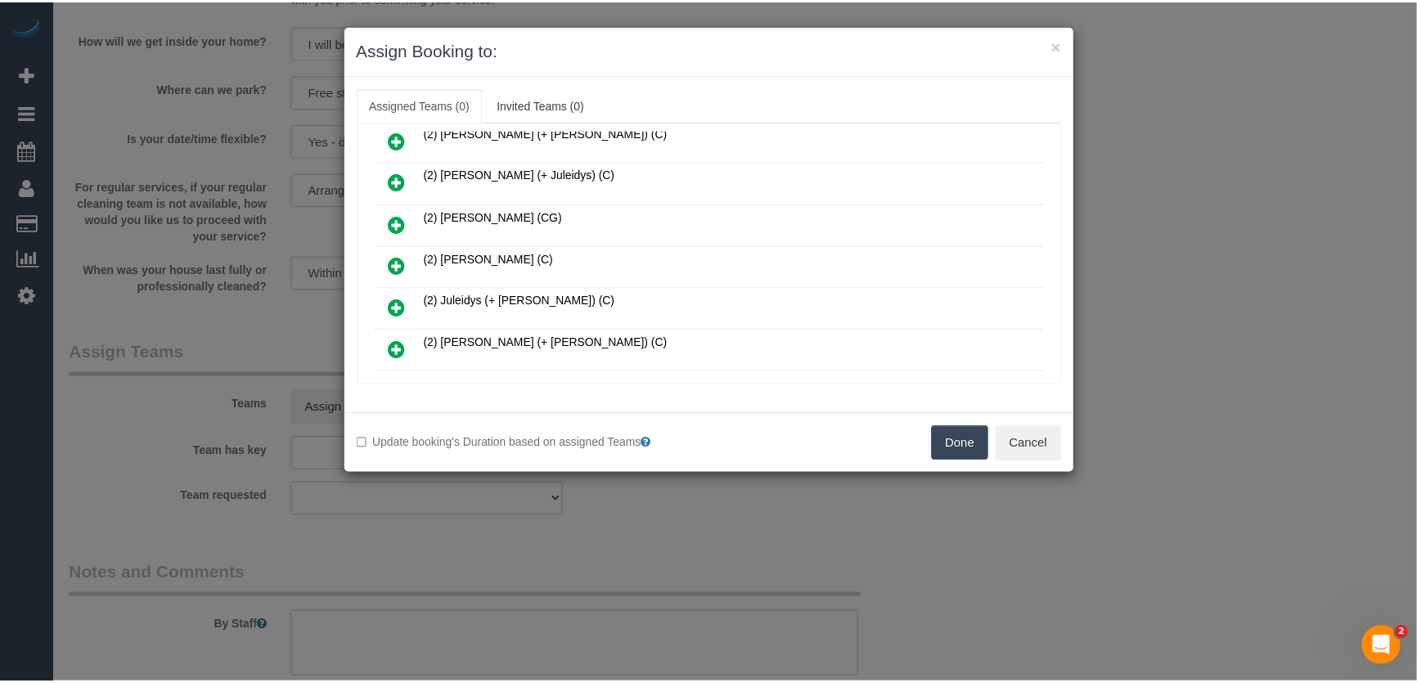
scroll to position [222, 0]
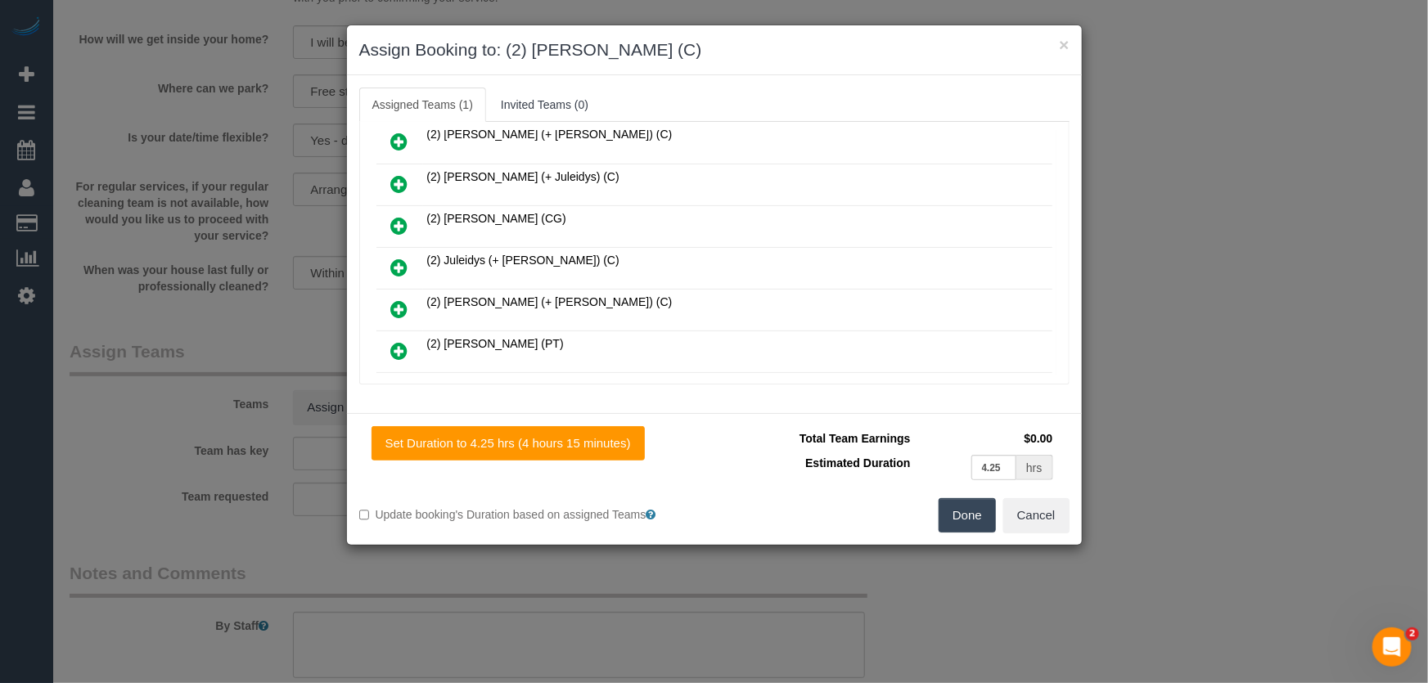
click at [964, 519] on button "Done" at bounding box center [967, 515] width 57 height 34
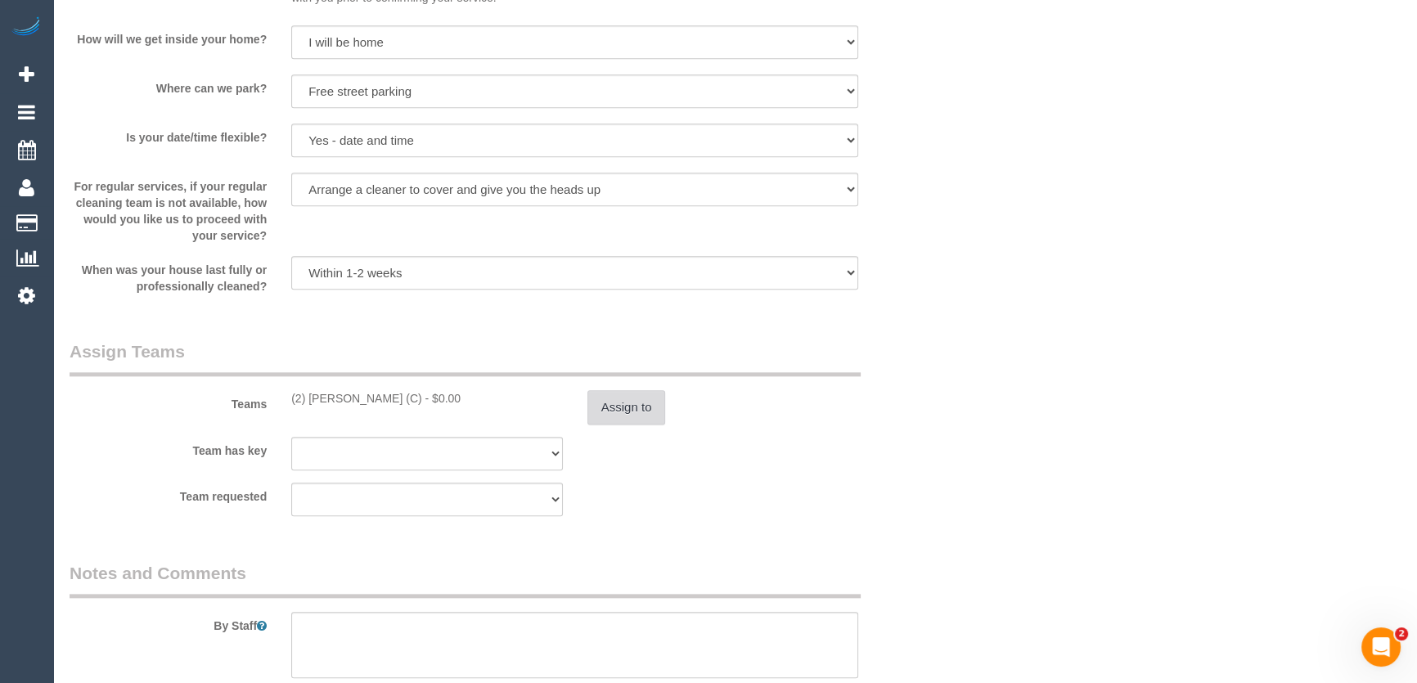
click at [628, 404] on button "Assign to" at bounding box center [626, 407] width 79 height 34
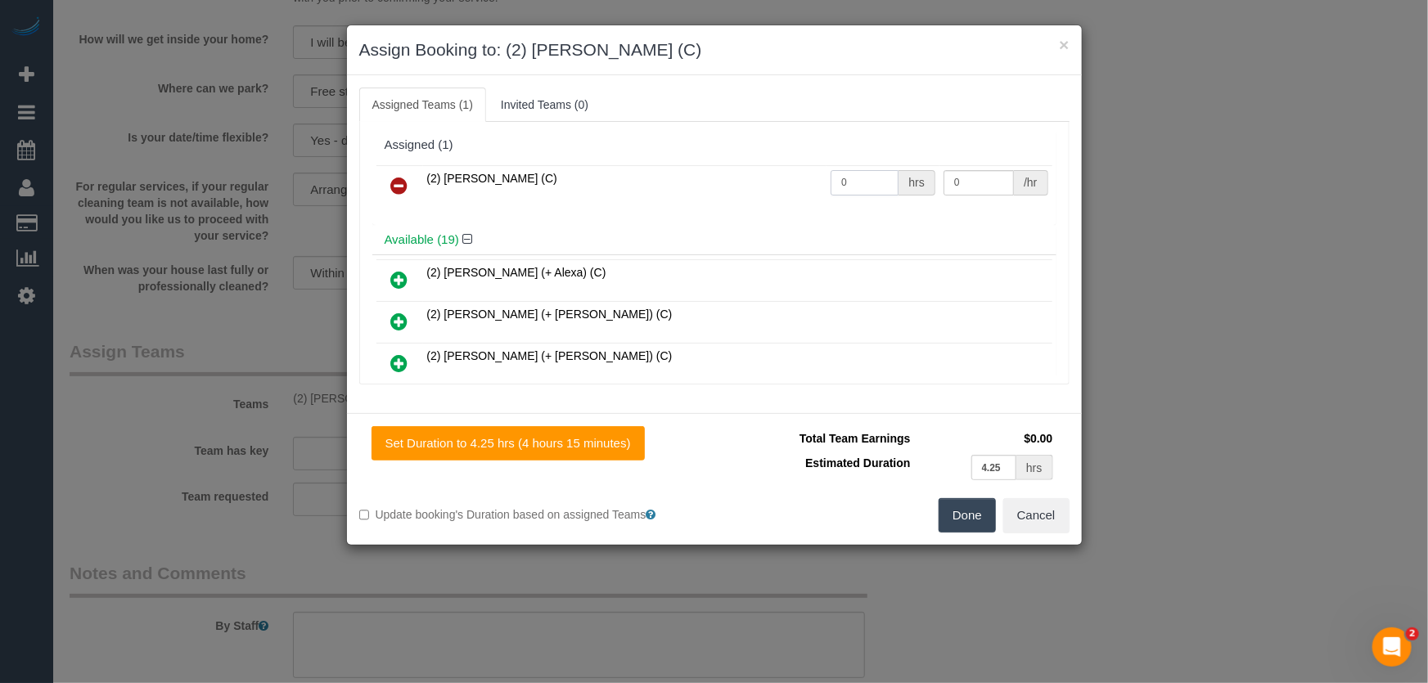
click at [863, 184] on input "0" at bounding box center [864, 182] width 68 height 25
type input "1"
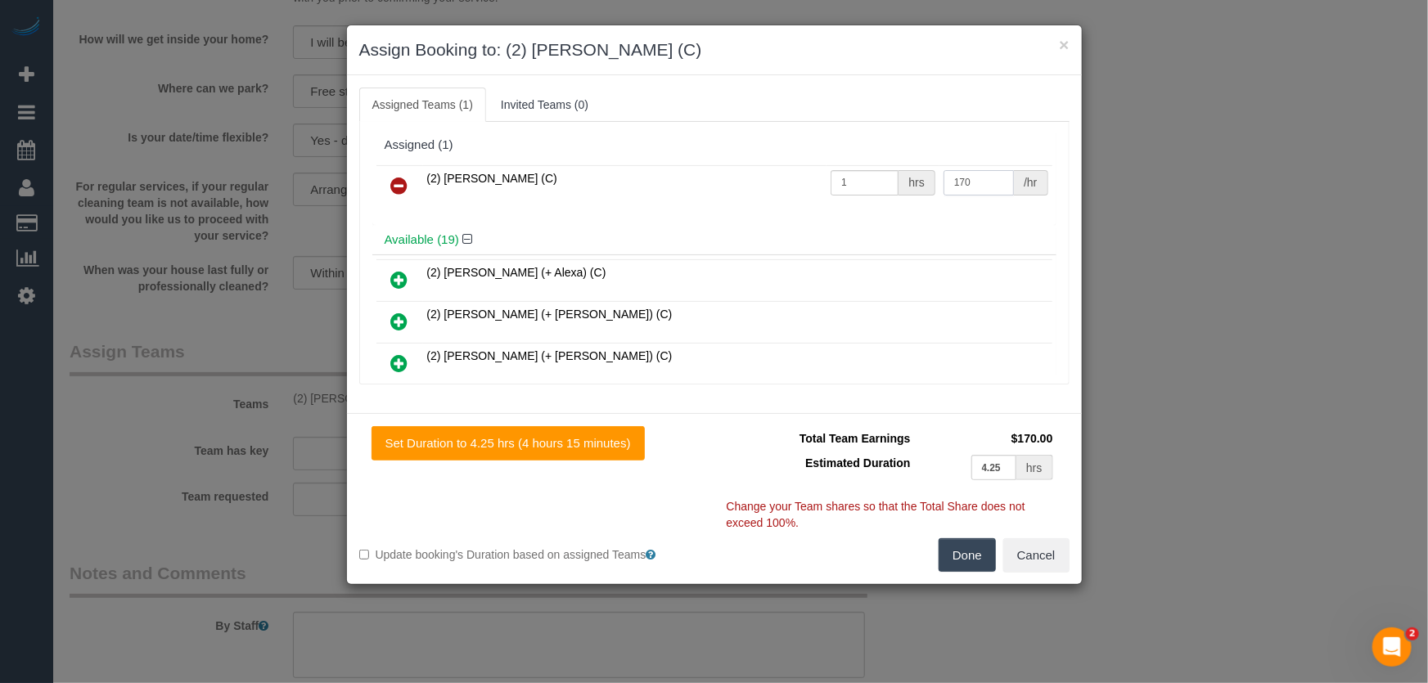
type input "170"
click at [982, 551] on button "Done" at bounding box center [967, 555] width 57 height 34
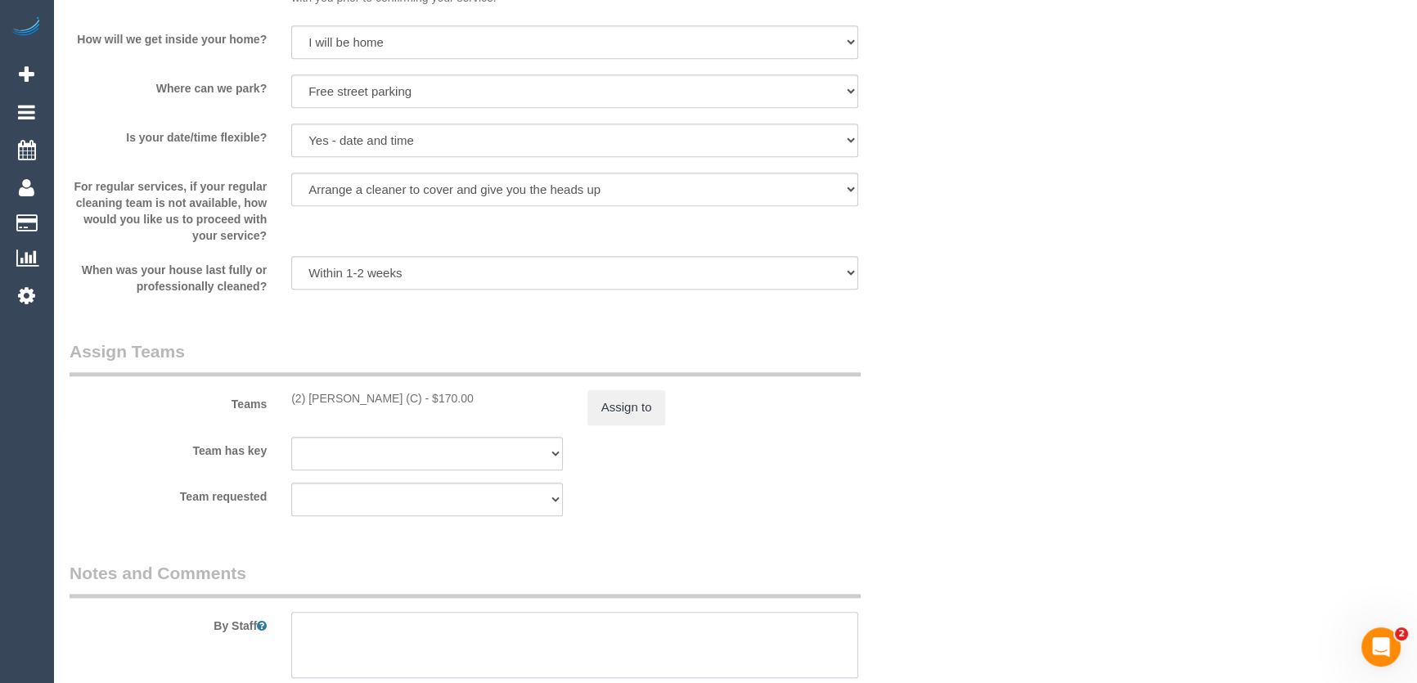
click at [397, 638] on textarea at bounding box center [574, 645] width 567 height 67
type textarea "Estimated time: 4-5 hours"
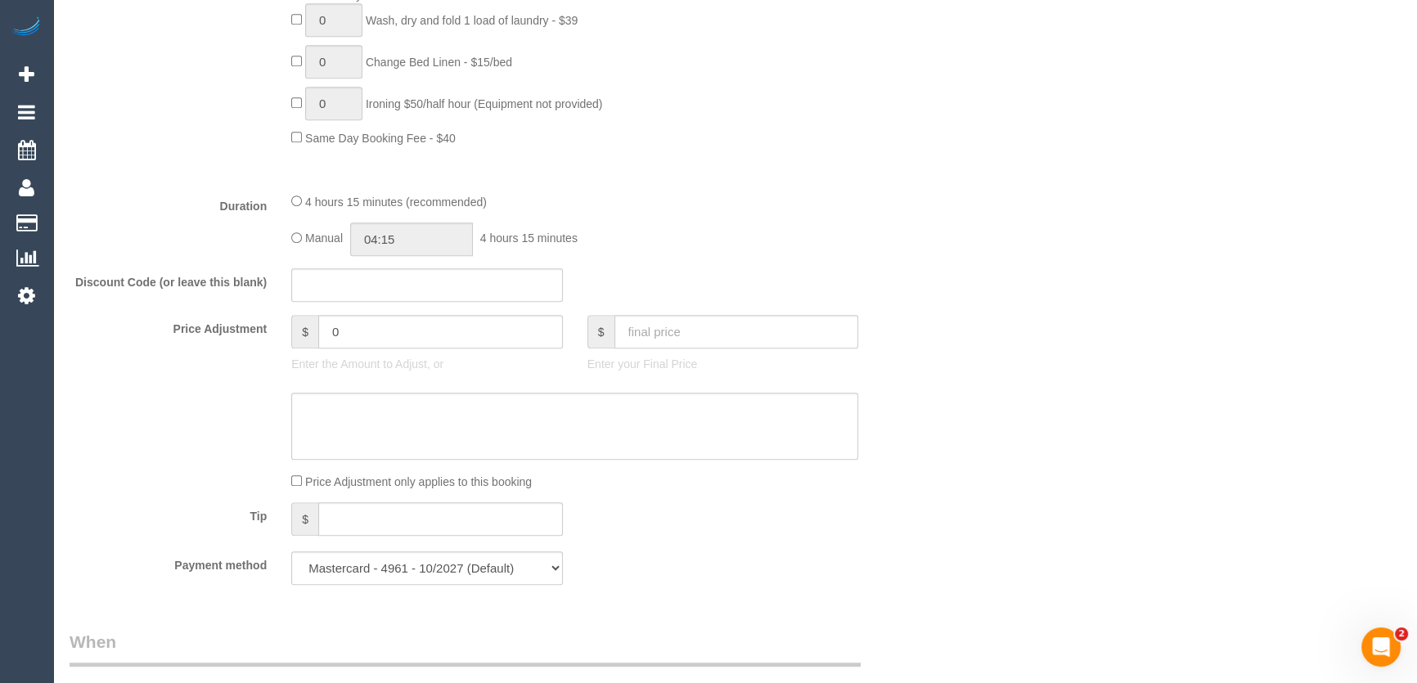
scroll to position [966, 0]
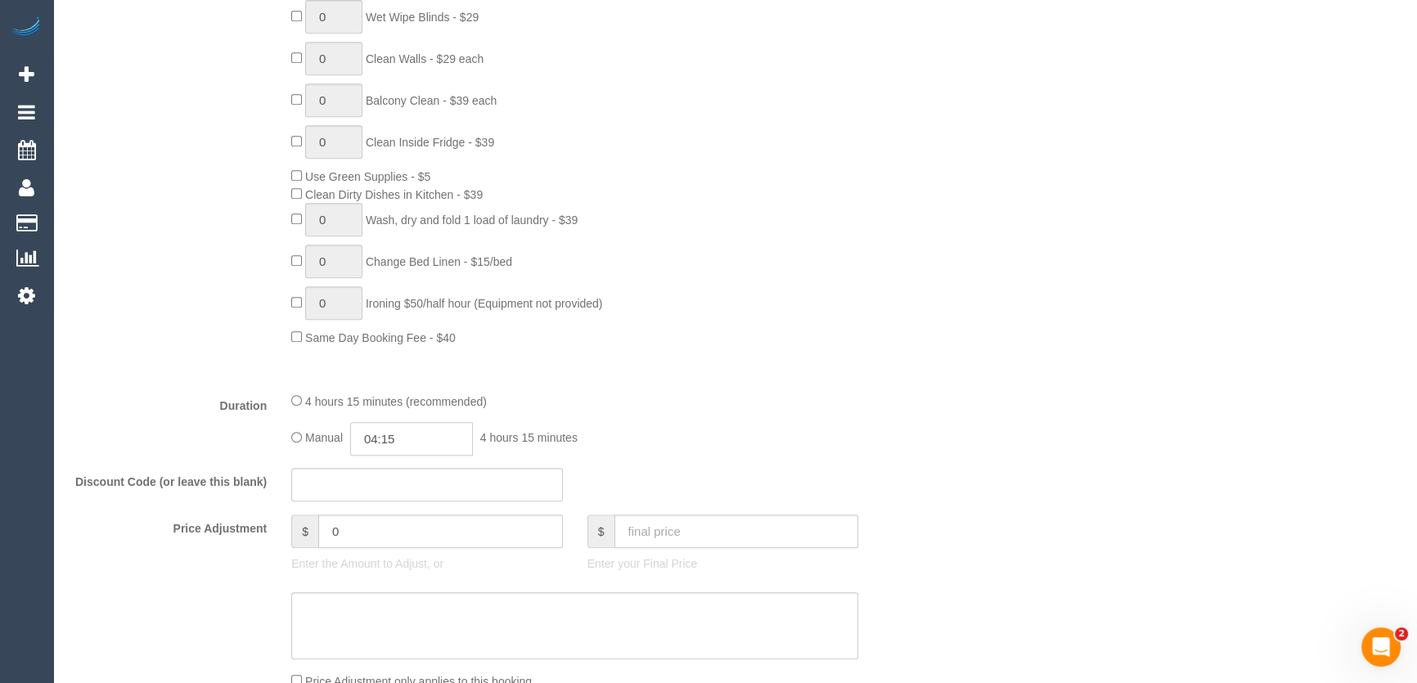
click at [434, 447] on input "04:15" at bounding box center [411, 439] width 123 height 34
type input "03:30"
click at [394, 520] on li "03:30" at bounding box center [394, 530] width 73 height 21
click at [703, 446] on div "Manual 03:30 3 hours 30 minutes" at bounding box center [574, 439] width 567 height 34
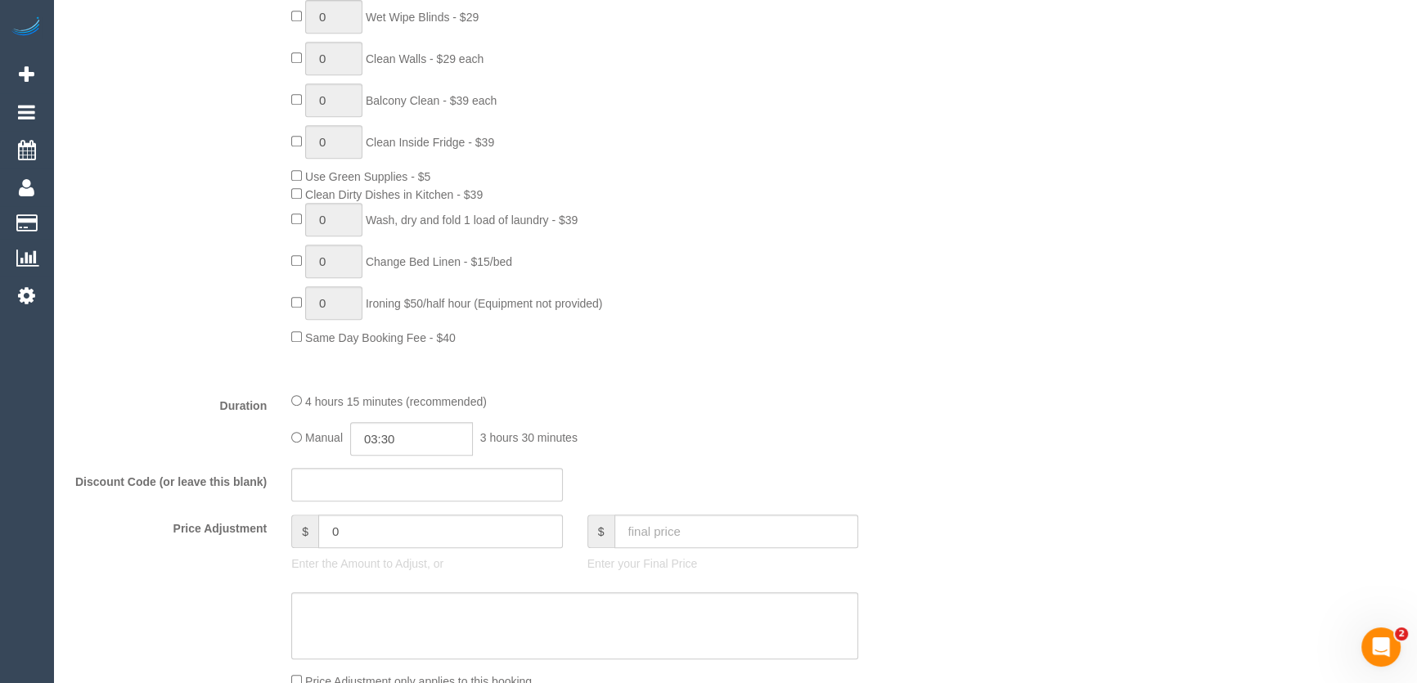
click at [703, 446] on div "Manual 03:30 3 hours 30 minutes" at bounding box center [574, 439] width 567 height 34
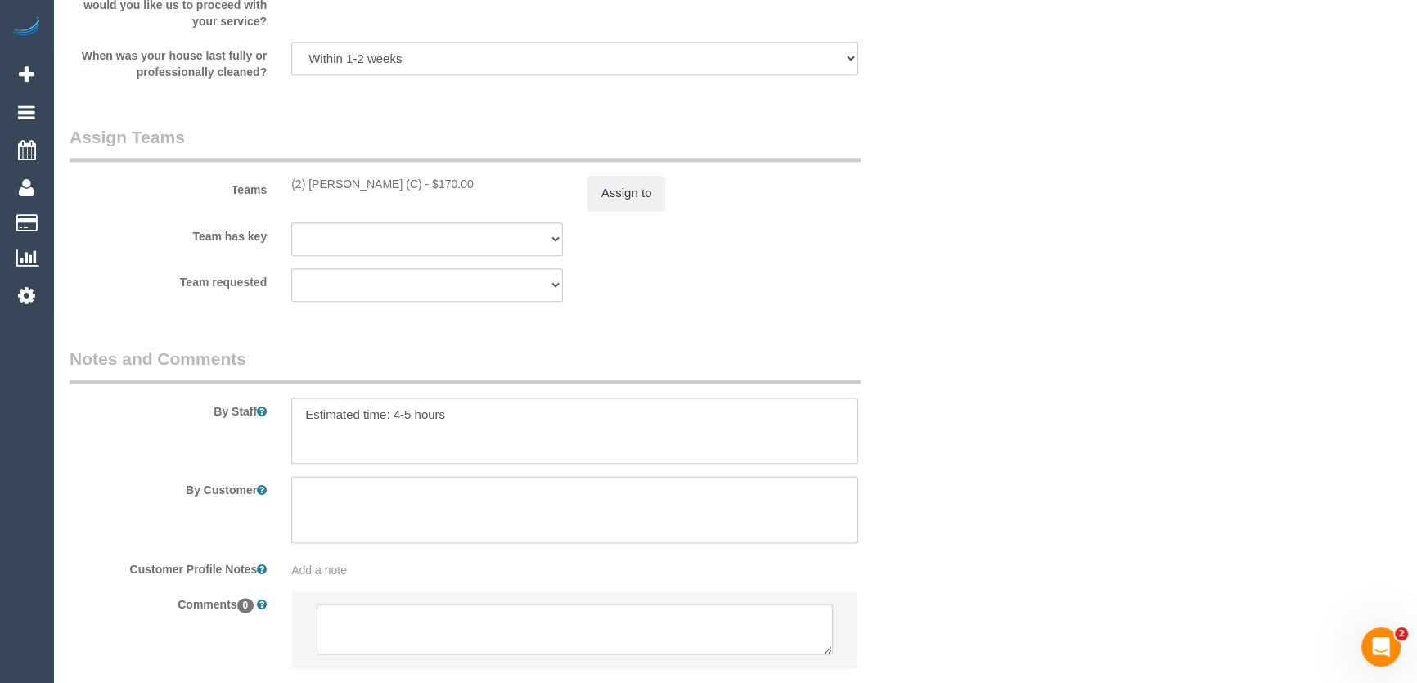
scroll to position [2550, 0]
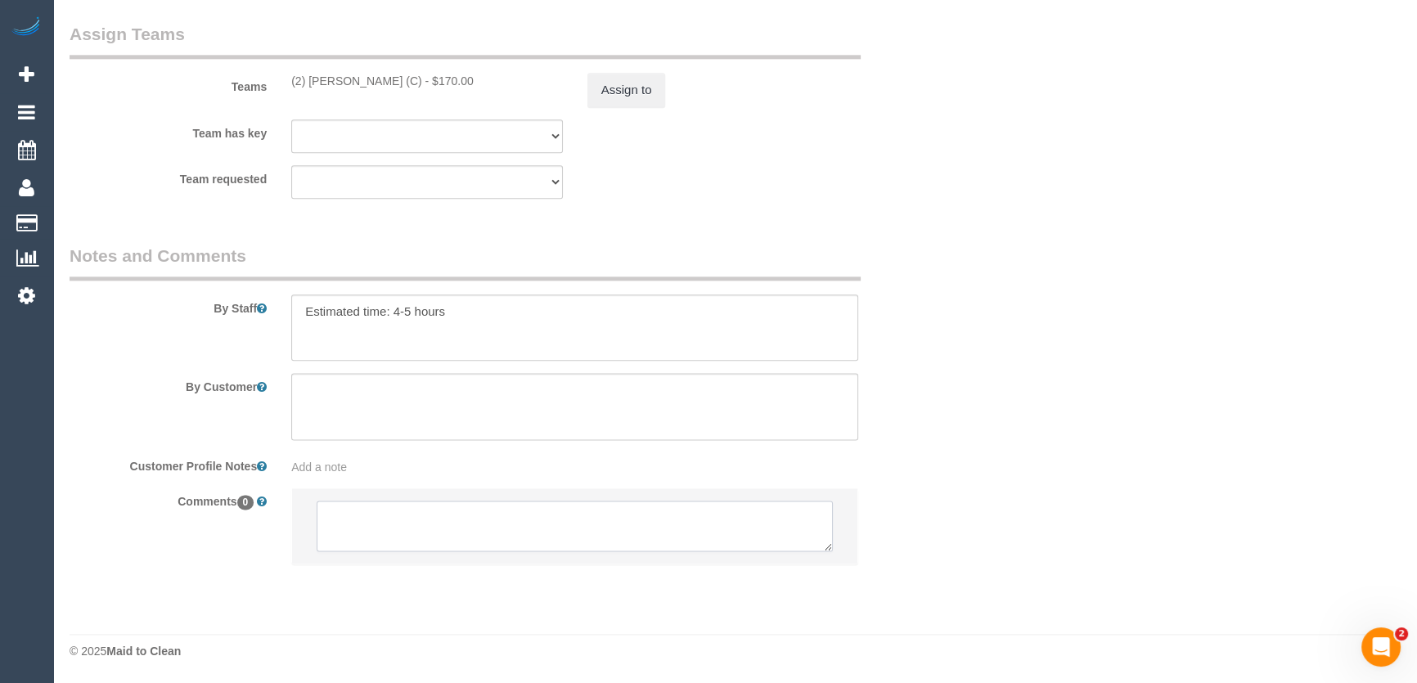
click at [354, 524] on textarea at bounding box center [575, 526] width 516 height 51
click at [356, 524] on textarea at bounding box center [575, 526] width 516 height 51
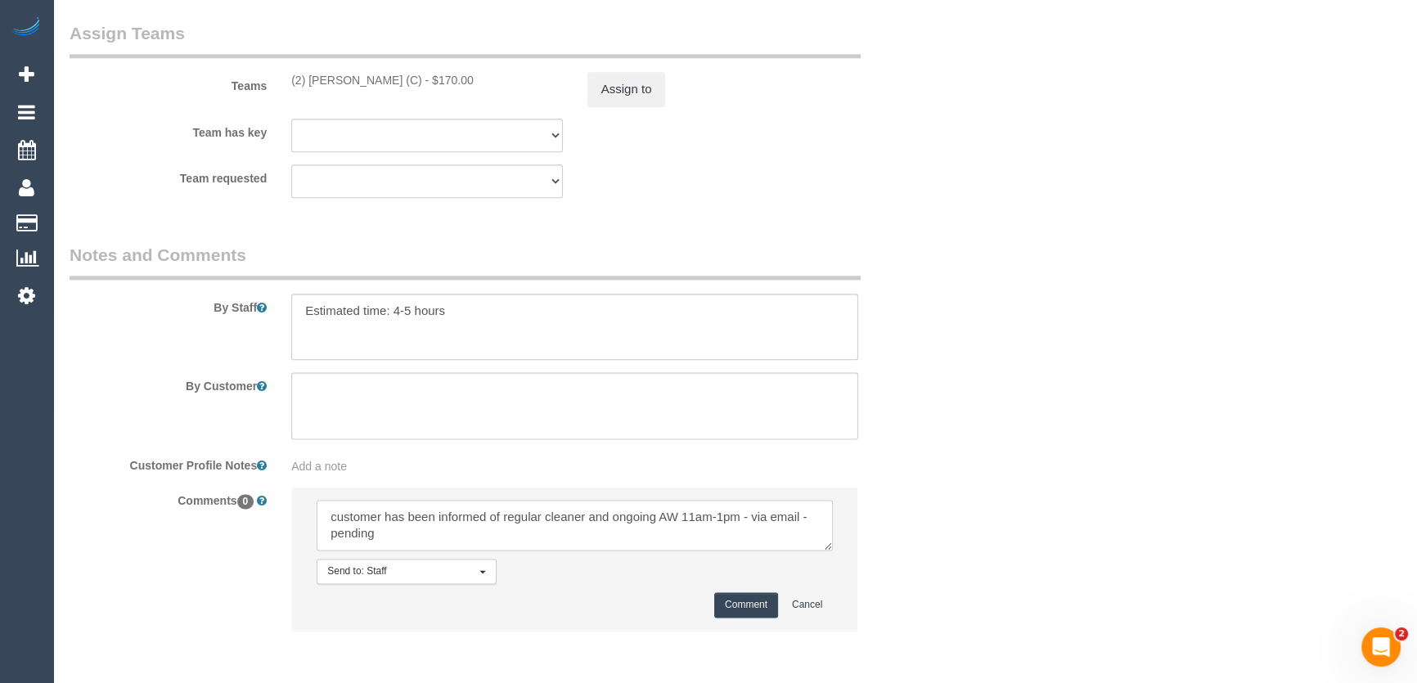
type textarea "customer has been informed of regular cleaner and ongoing AW 11am-1pm - via ema…"
click at [740, 605] on button "Comment" at bounding box center [746, 604] width 64 height 25
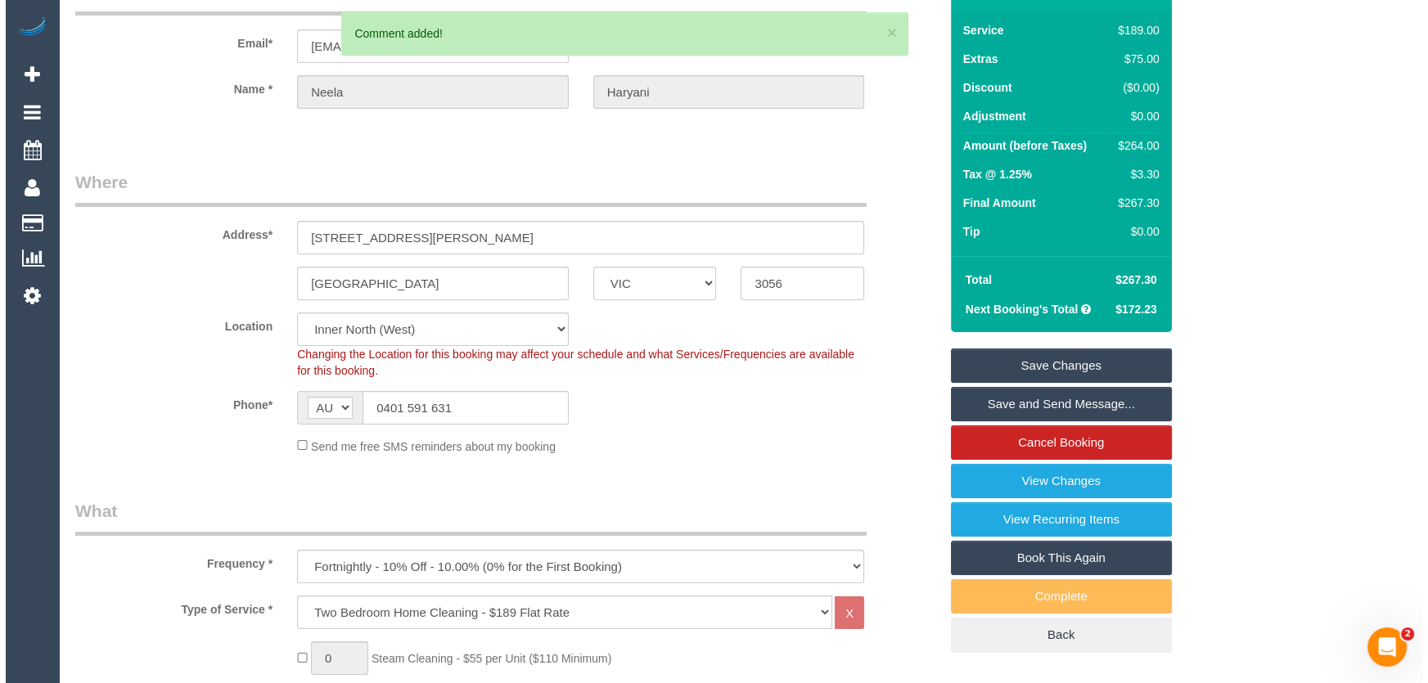
scroll to position [0, 0]
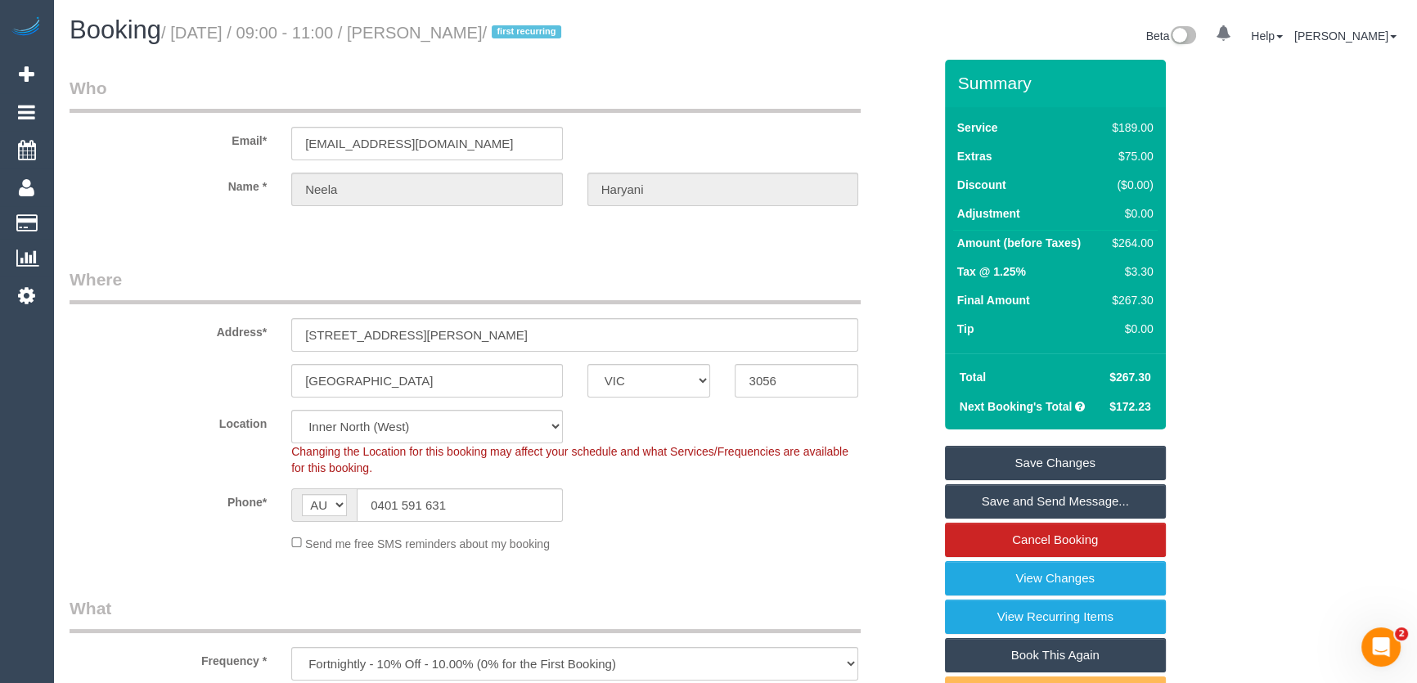
click at [434, 33] on small "/ August 15, 2025 / 09:00 - 11:00 / Neela Haryani / first recurring" at bounding box center [363, 33] width 405 height 18
copy small "Neela Haryani"
click at [470, 142] on input "haryani.neela@gmail.com" at bounding box center [427, 144] width 272 height 34
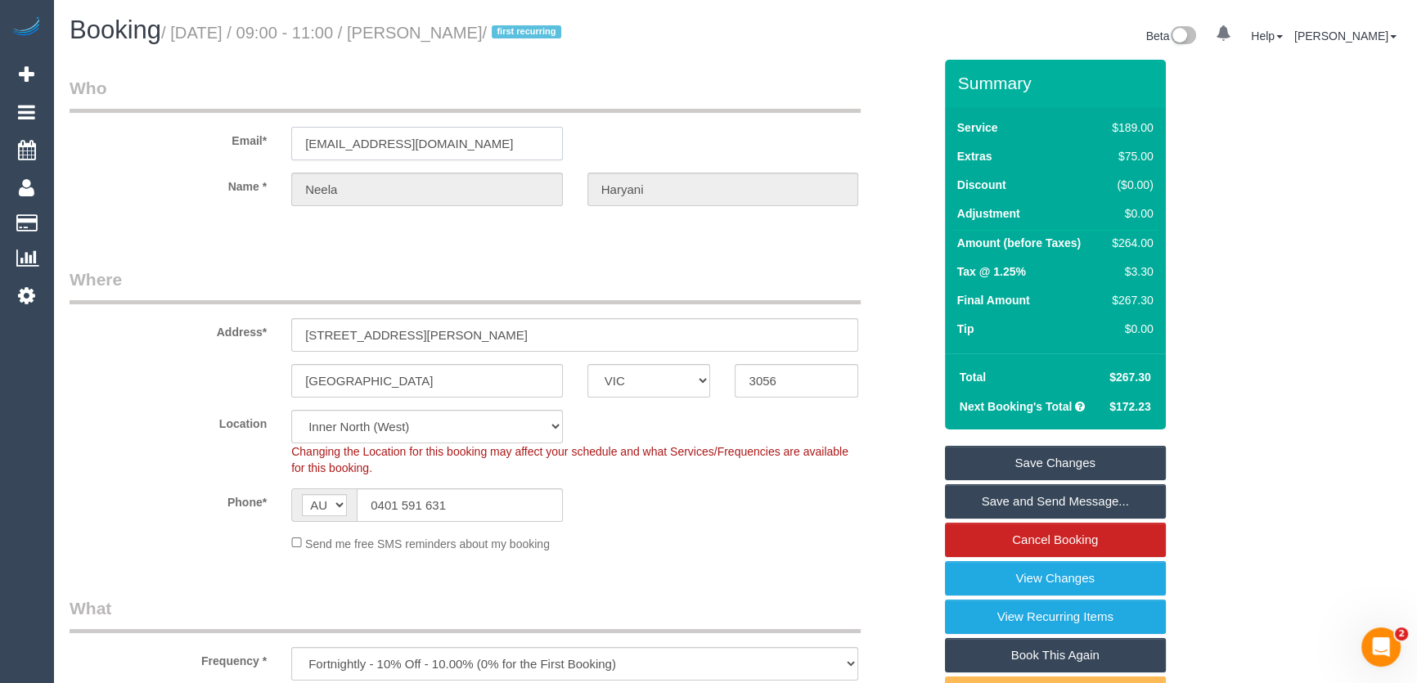
click at [470, 142] on input "haryani.neela@gmail.com" at bounding box center [427, 144] width 272 height 34
click at [1024, 463] on link "Save Changes" at bounding box center [1055, 463] width 221 height 34
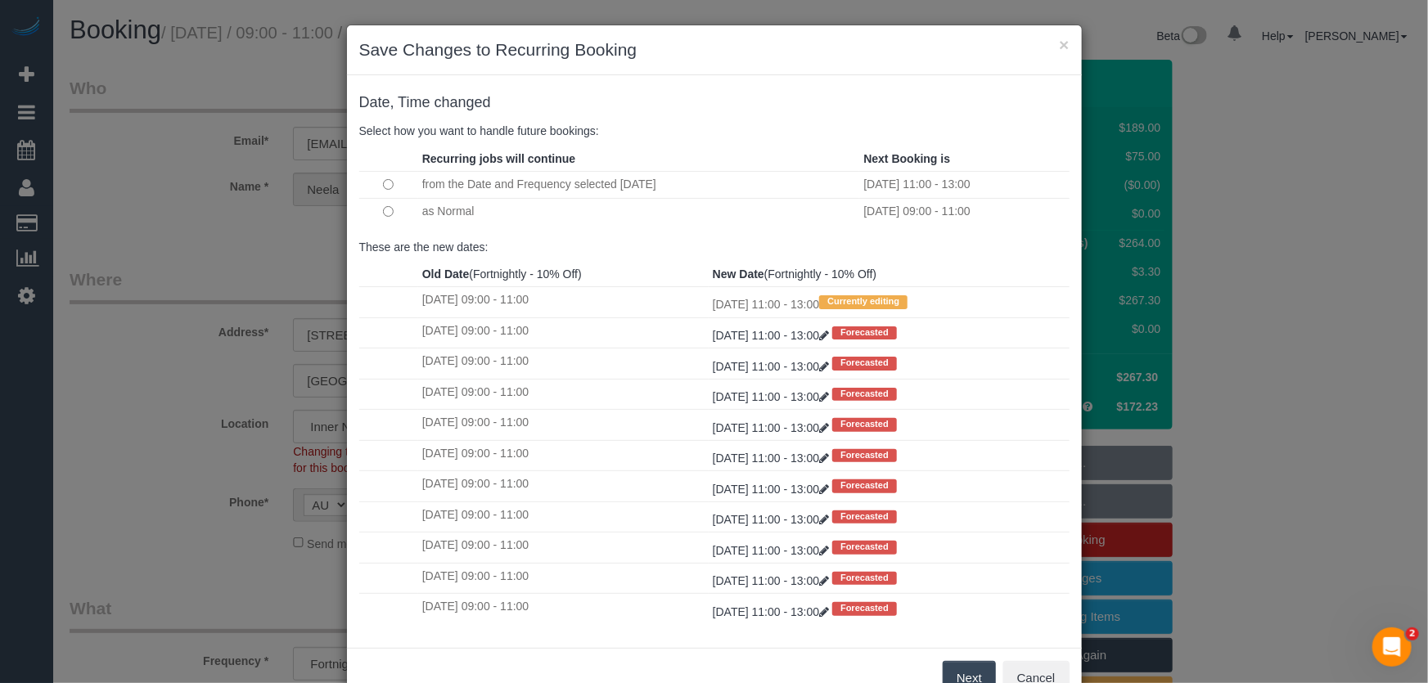
drag, startPoint x: 957, startPoint y: 673, endPoint x: 957, endPoint y: 663, distance: 10.6
click at [958, 673] on button "Next" at bounding box center [969, 678] width 53 height 34
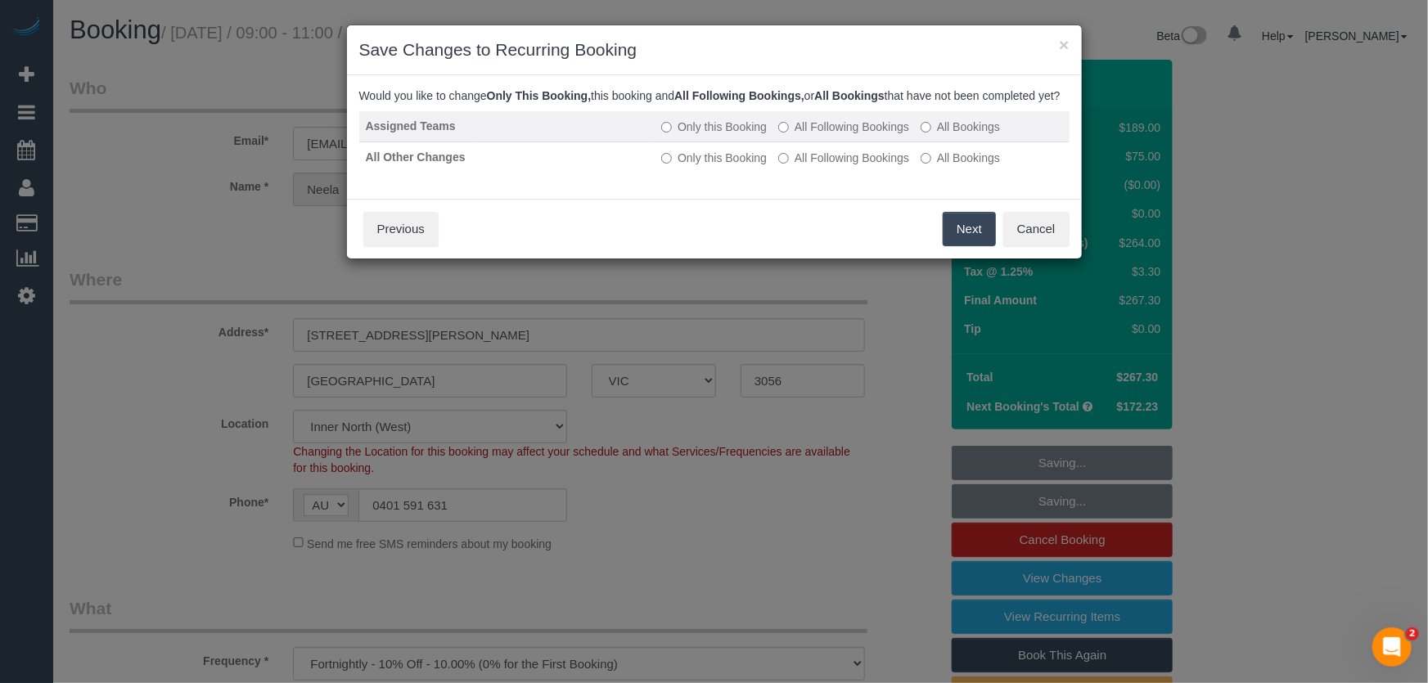
click at [841, 135] on label "All Following Bookings" at bounding box center [843, 127] width 131 height 16
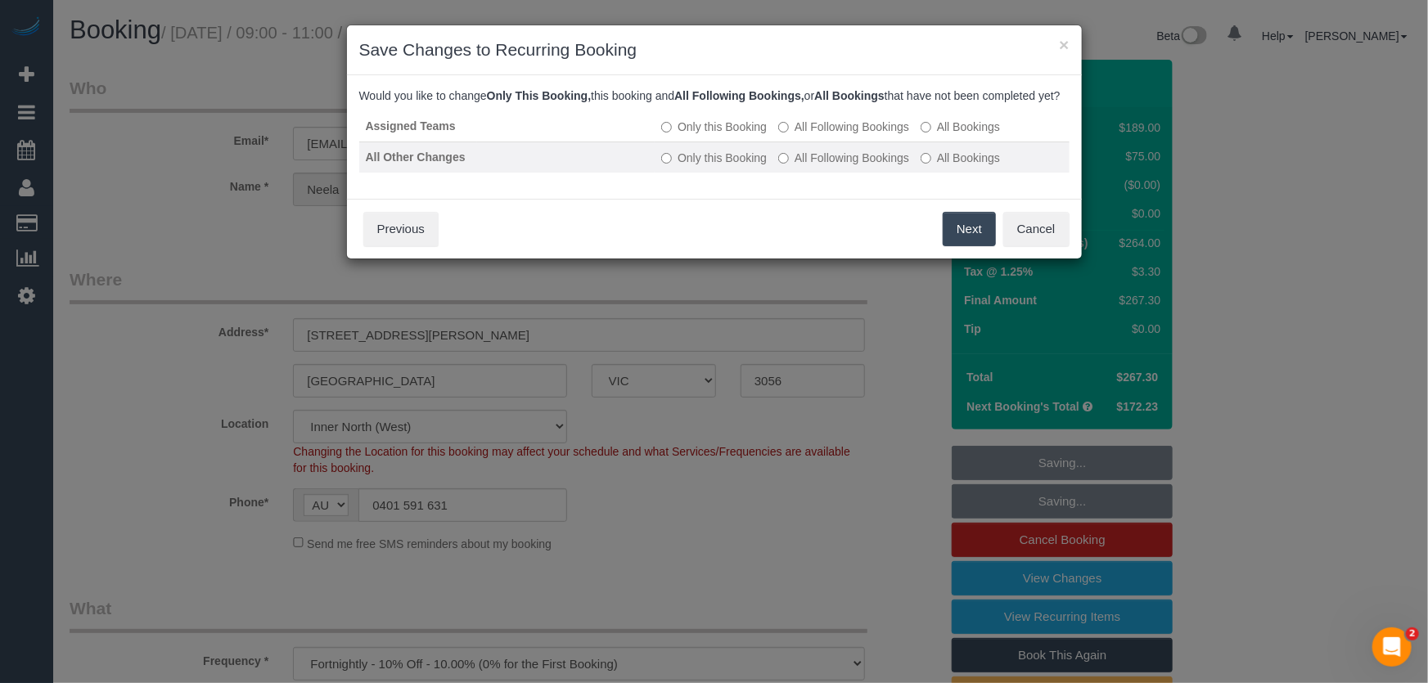
click at [839, 166] on label "All Following Bookings" at bounding box center [843, 158] width 131 height 16
click at [967, 246] on button "Save" at bounding box center [968, 229] width 56 height 34
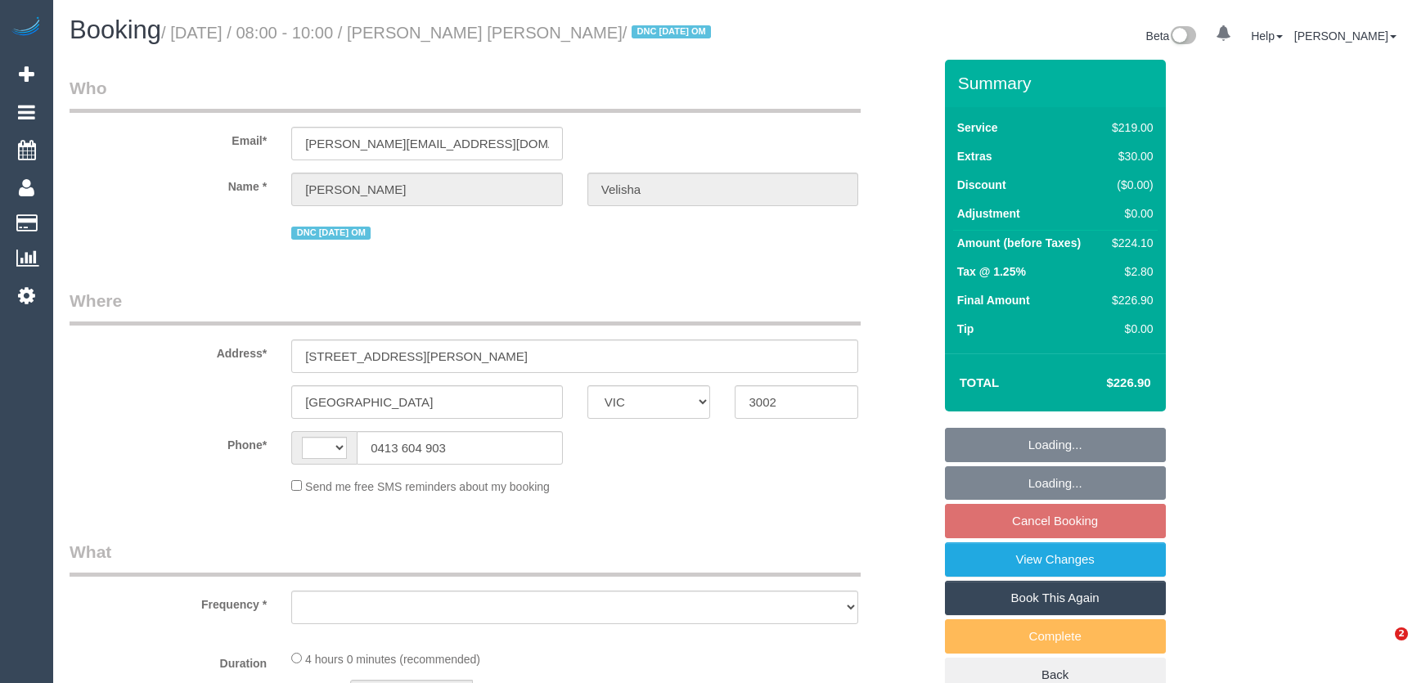
select select "VIC"
select select "object:284"
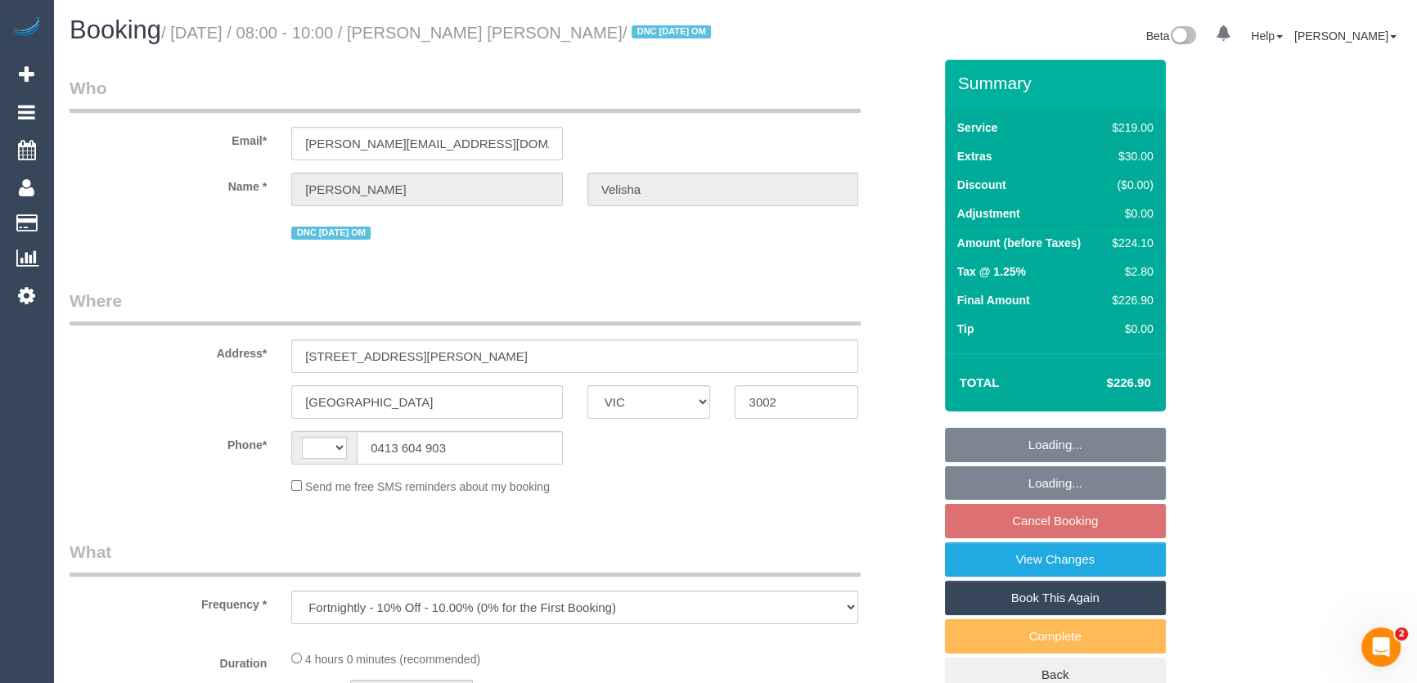
select select "string:AU"
select select "string:stripe-pm_1Qcc5X2GScqysDRVJ1eBLbZS"
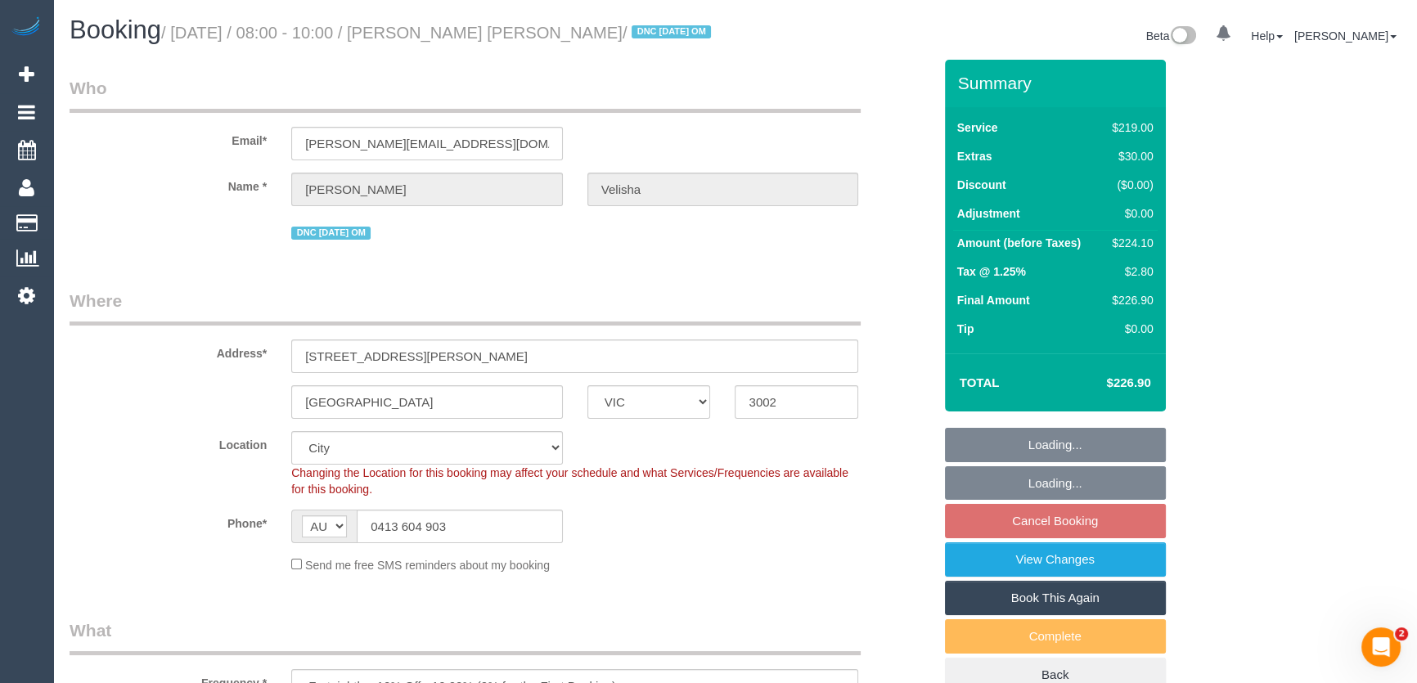
select select "number:29"
select select "number:15"
select select "number:21"
select select "number:24"
select select "number:33"
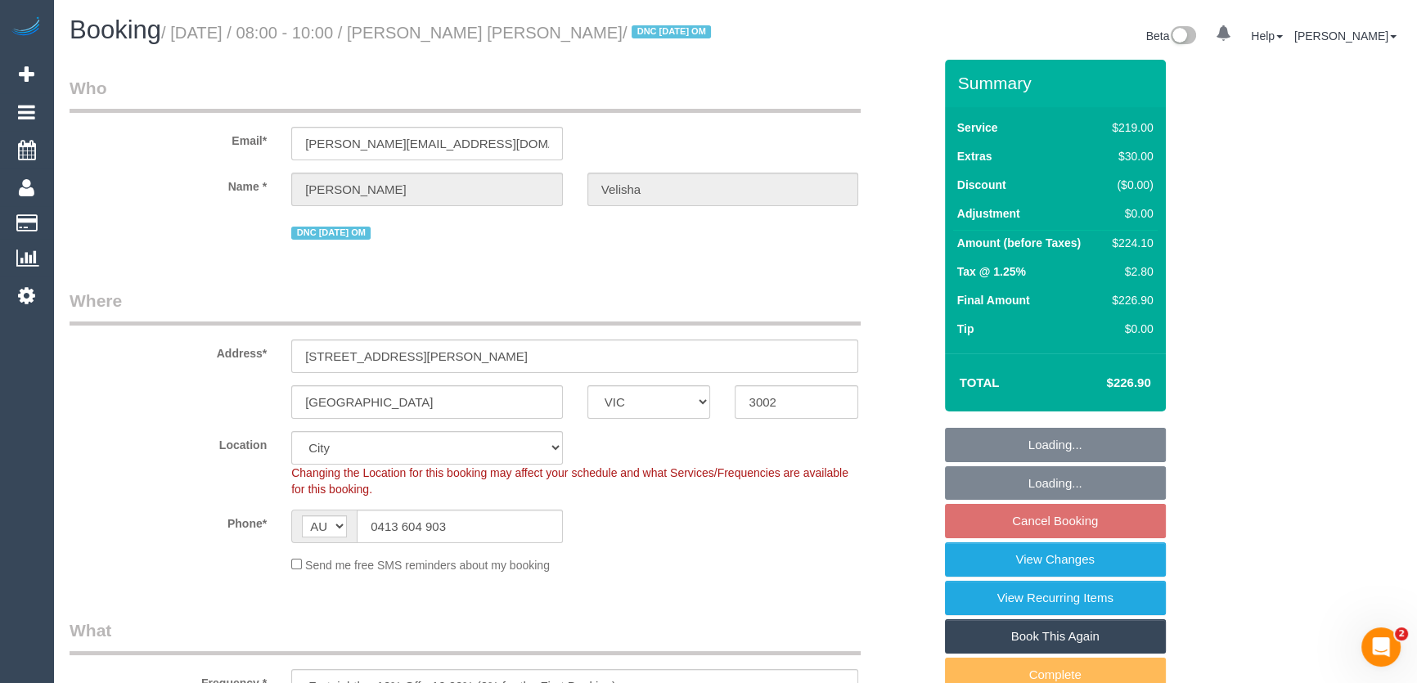
select select "object:1168"
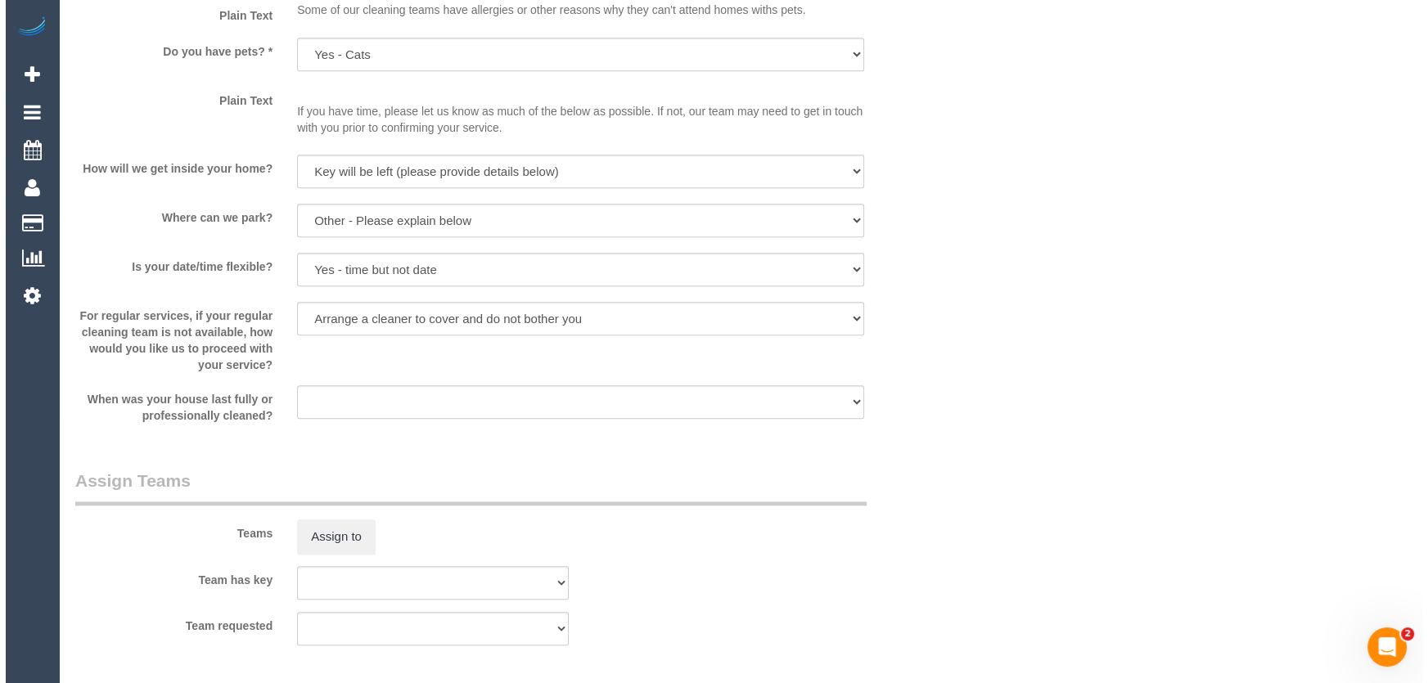
scroll to position [2231, 0]
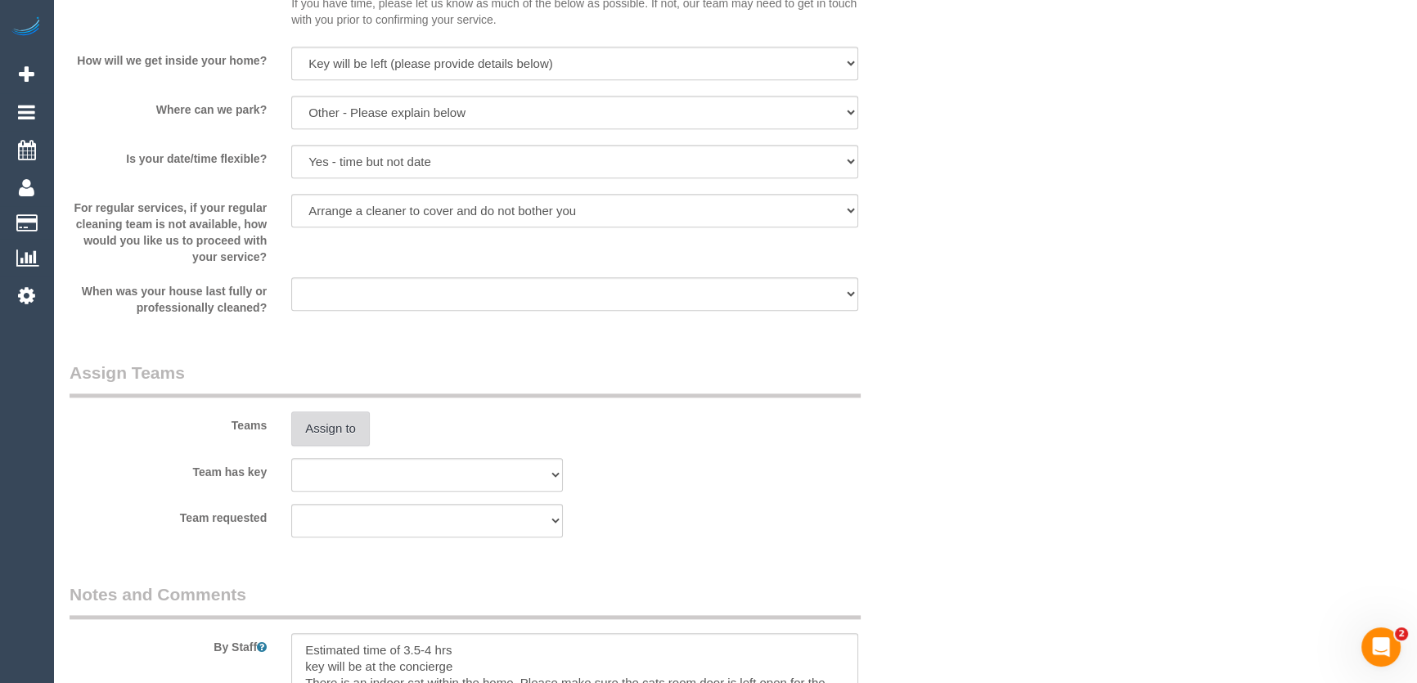
click at [325, 436] on button "Assign to" at bounding box center [330, 429] width 79 height 34
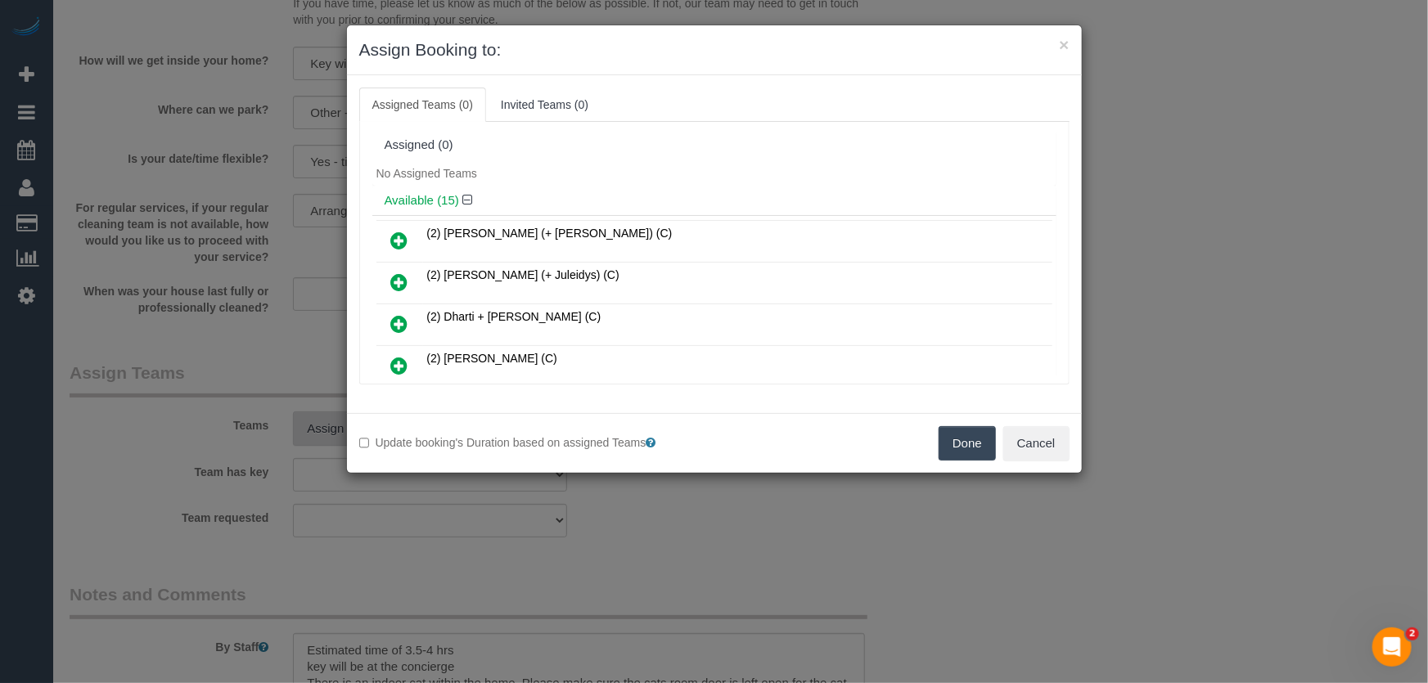
scroll to position [225, 0]
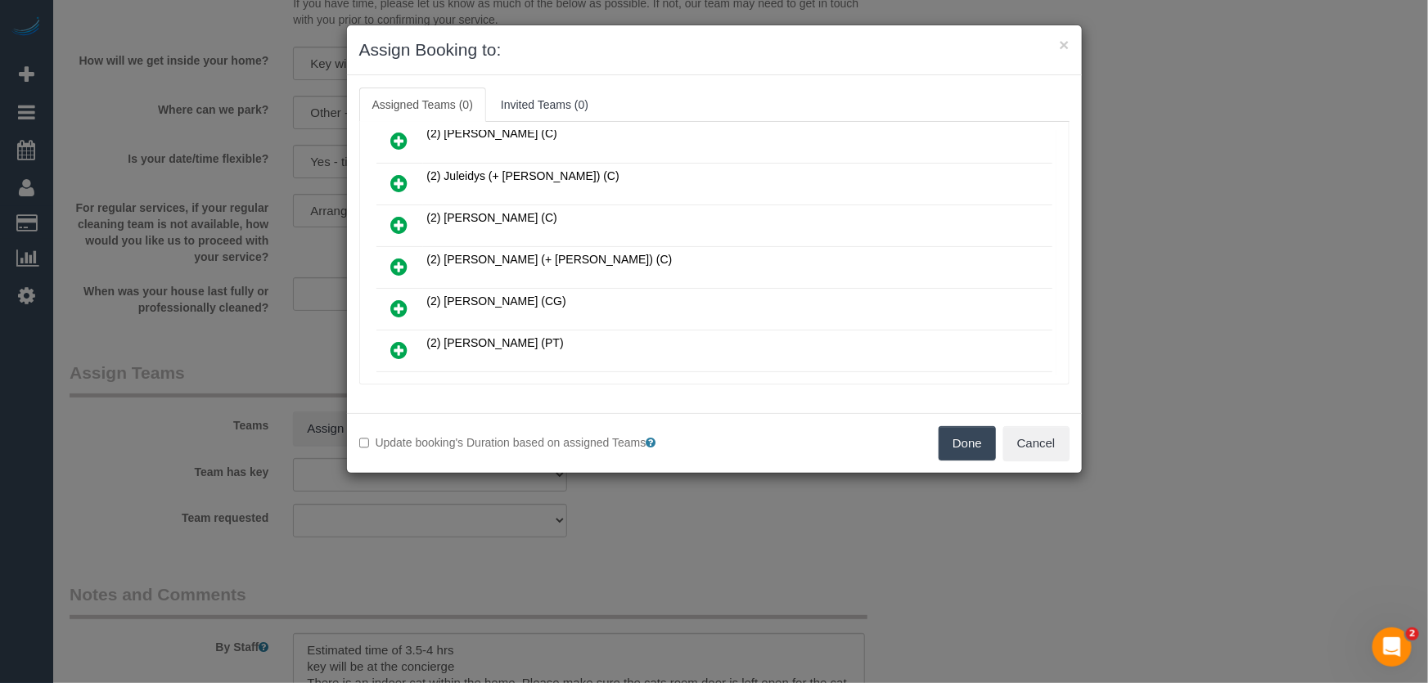
click at [400, 261] on icon at bounding box center [399, 267] width 17 height 20
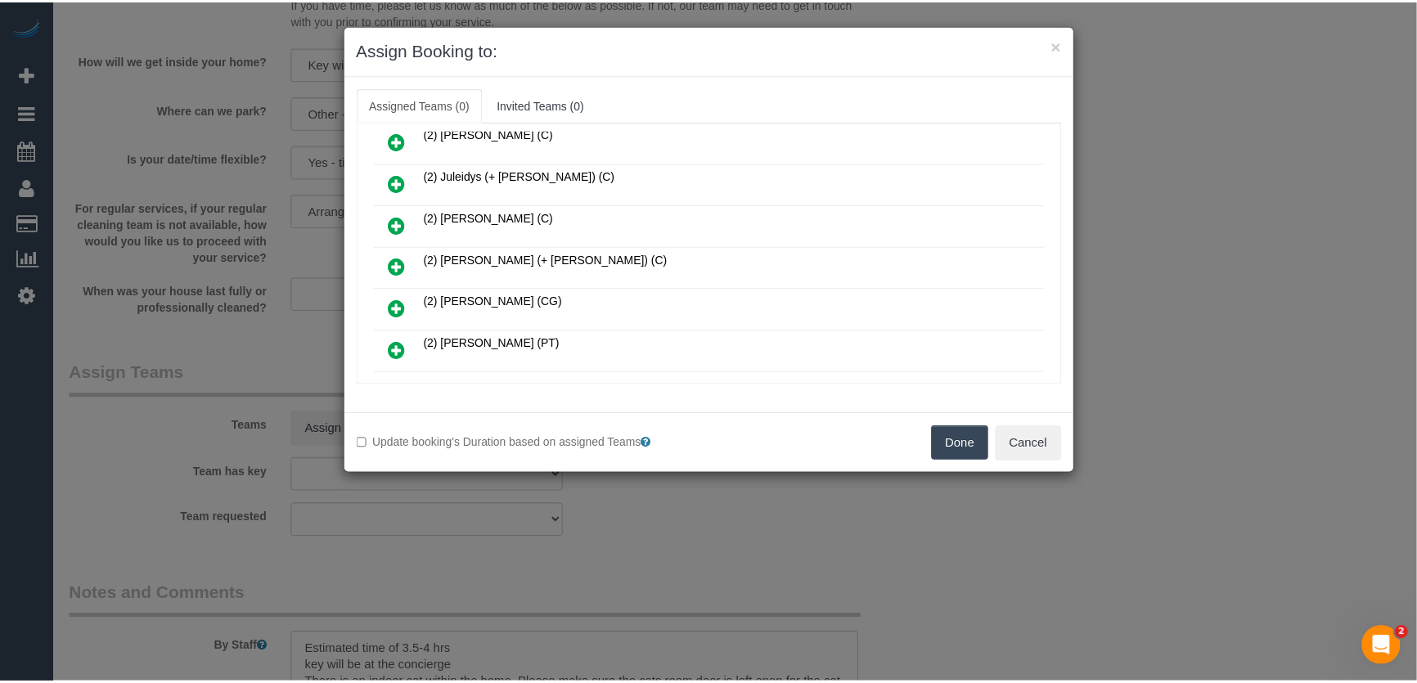
scroll to position [263, 0]
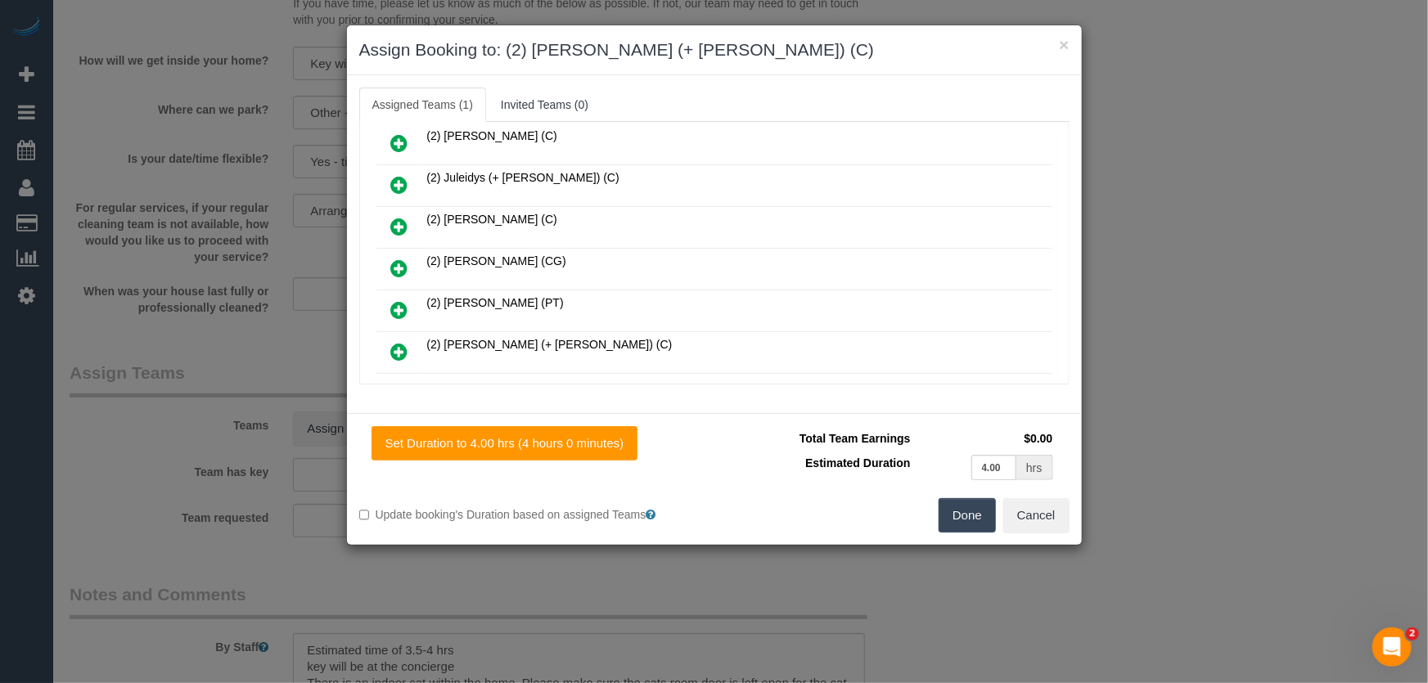
click at [957, 510] on button "Done" at bounding box center [967, 515] width 57 height 34
click at [957, 510] on div "Set Duration to 4.00 hrs (4 hours 0 minutes) Total Team Earnings $0.00 Estimate…" at bounding box center [714, 479] width 735 height 132
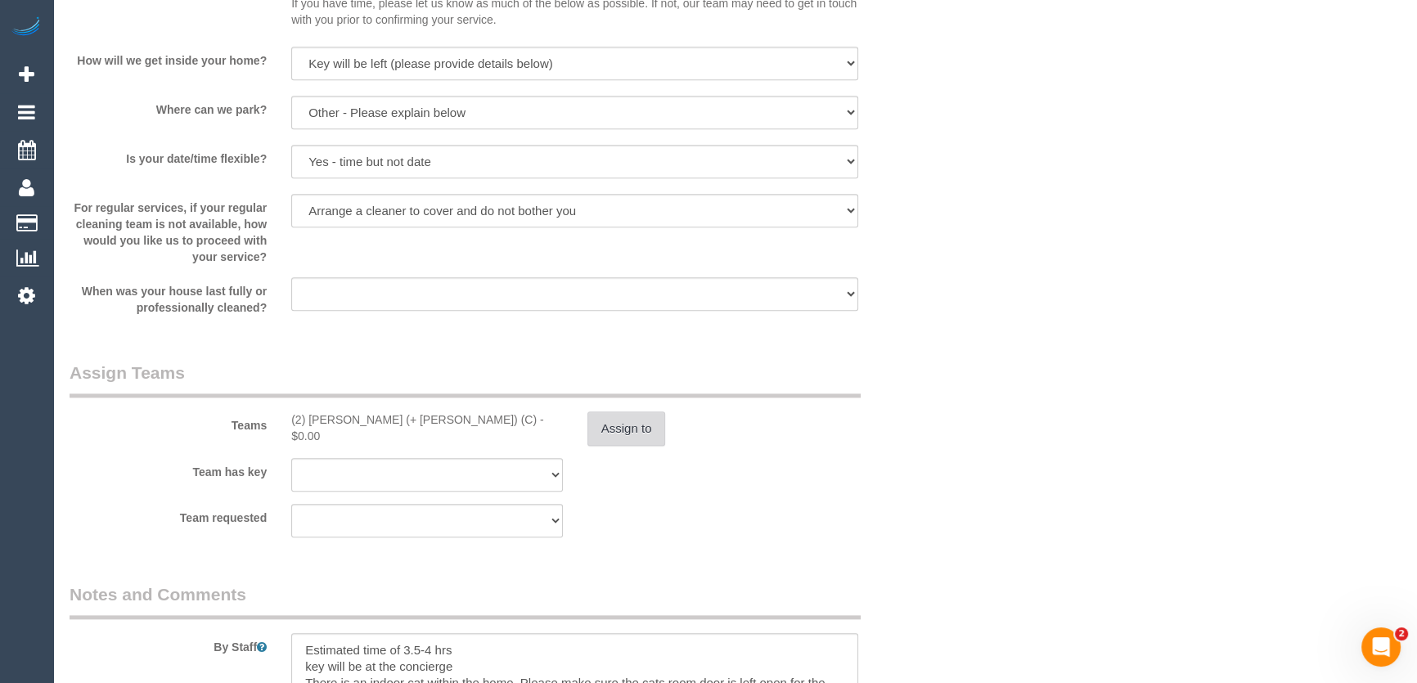
click at [641, 435] on button "Assign to" at bounding box center [626, 429] width 79 height 34
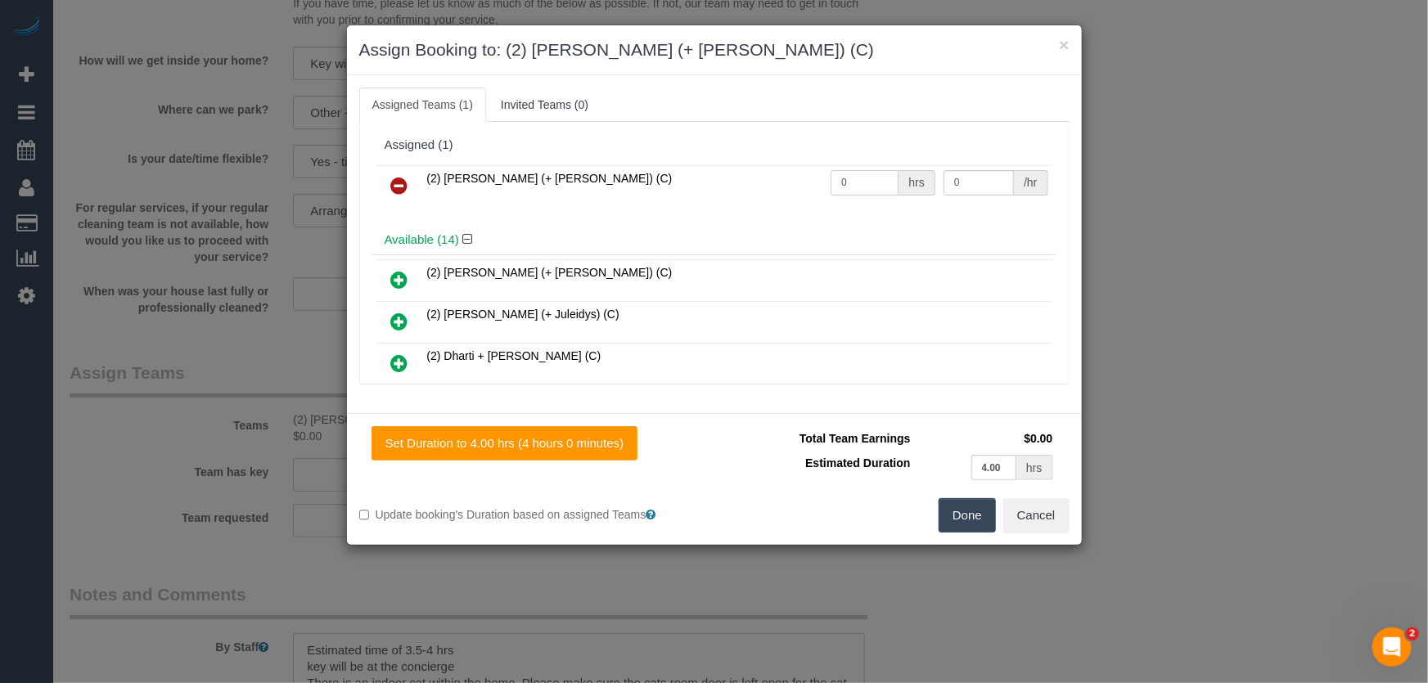
click at [876, 190] on input "0" at bounding box center [864, 182] width 68 height 25
type input "1"
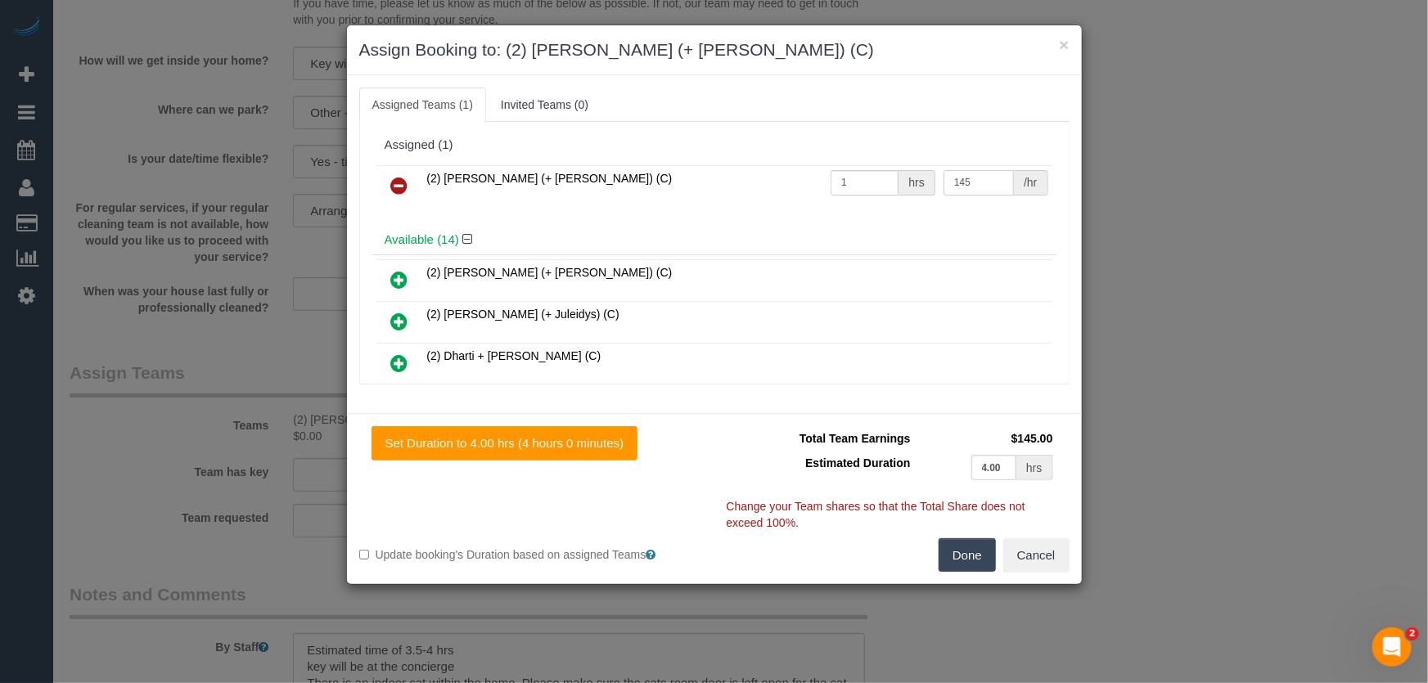
type input "145"
click at [969, 555] on button "Done" at bounding box center [967, 555] width 57 height 34
drag, startPoint x: 969, startPoint y: 555, endPoint x: 933, endPoint y: 538, distance: 39.9
click at [969, 554] on div "Done Cancel" at bounding box center [897, 555] width 367 height 34
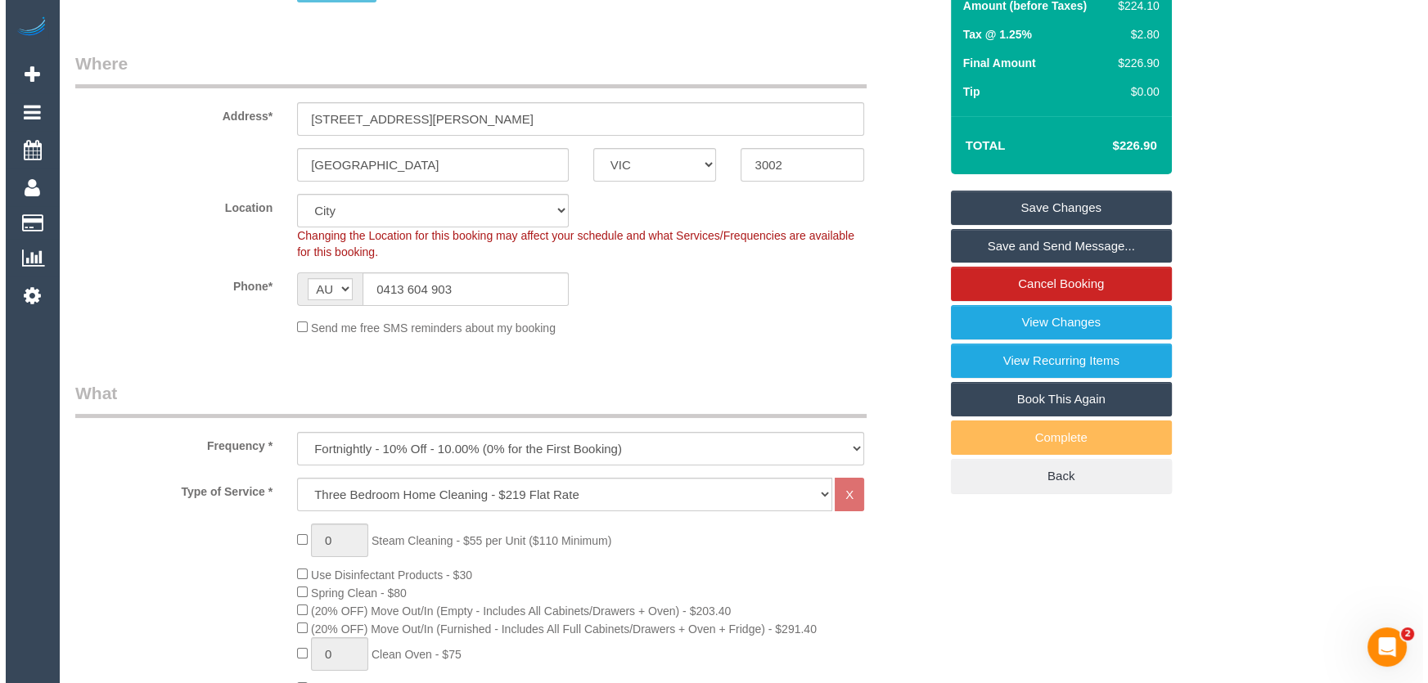
scroll to position [0, 0]
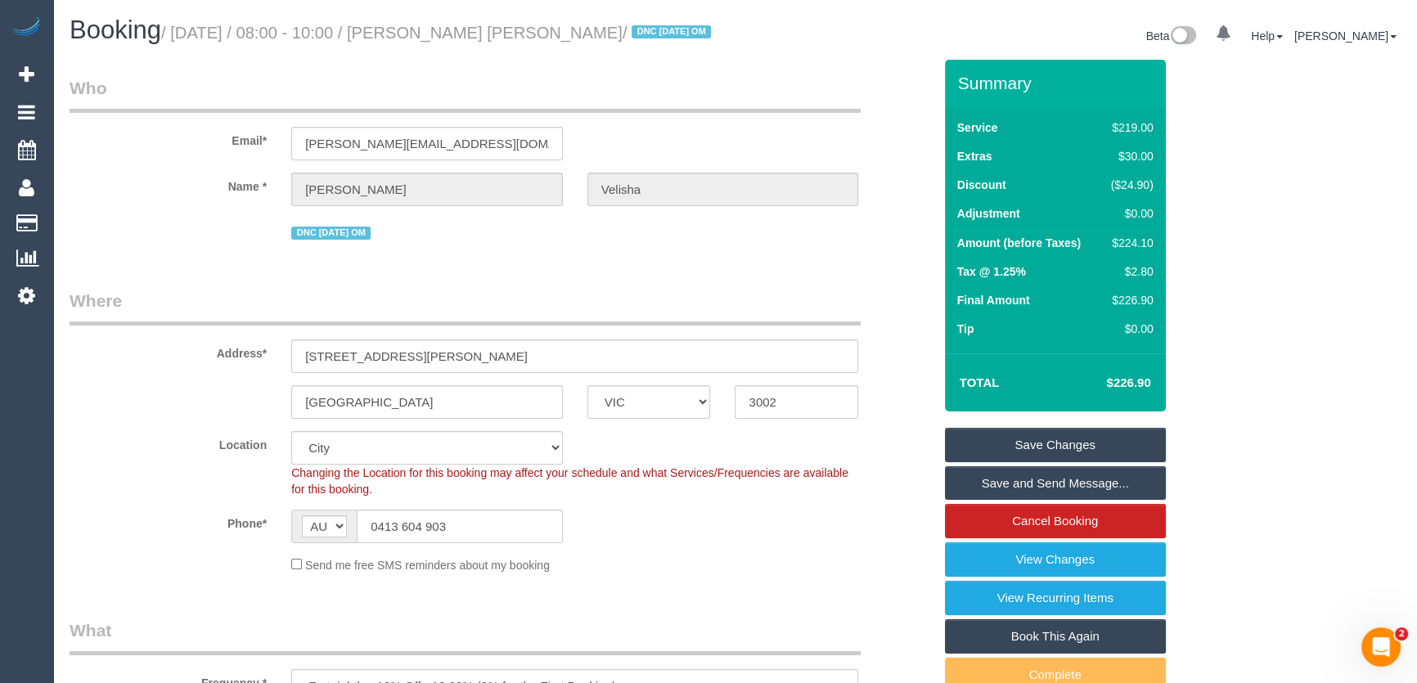
click at [446, 37] on small "/ [DATE] / 08:00 - 10:00 / [PERSON_NAME] [PERSON_NAME] / DNC [DATE] OM" at bounding box center [438, 33] width 555 height 18
copy small "[PERSON_NAME] [PERSON_NAME]"
click at [1047, 483] on link "Save and Send Message..." at bounding box center [1055, 483] width 221 height 34
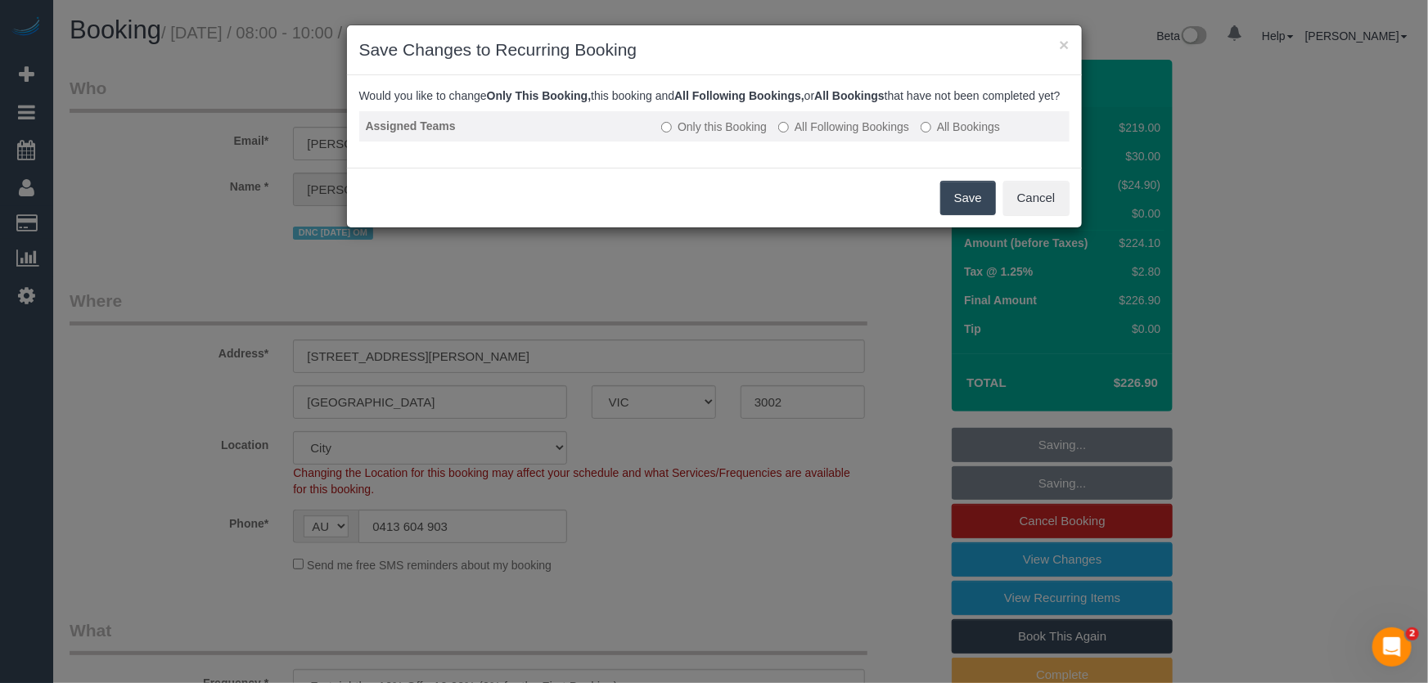
click at [835, 135] on label "All Following Bookings" at bounding box center [843, 127] width 131 height 16
click at [963, 215] on button "Save" at bounding box center [968, 198] width 56 height 34
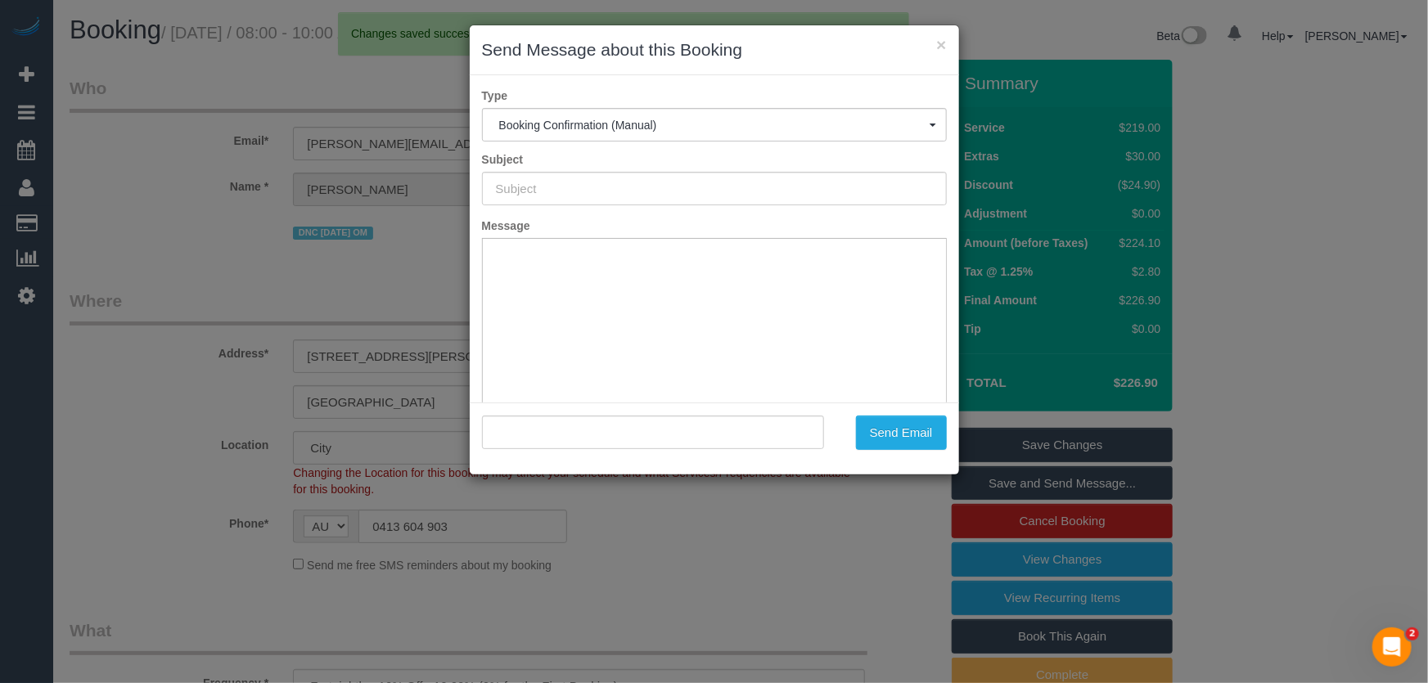
type input "Booking Confirmed"
type input ""Catherine Velisha" <catherine@velishafarms.com>"
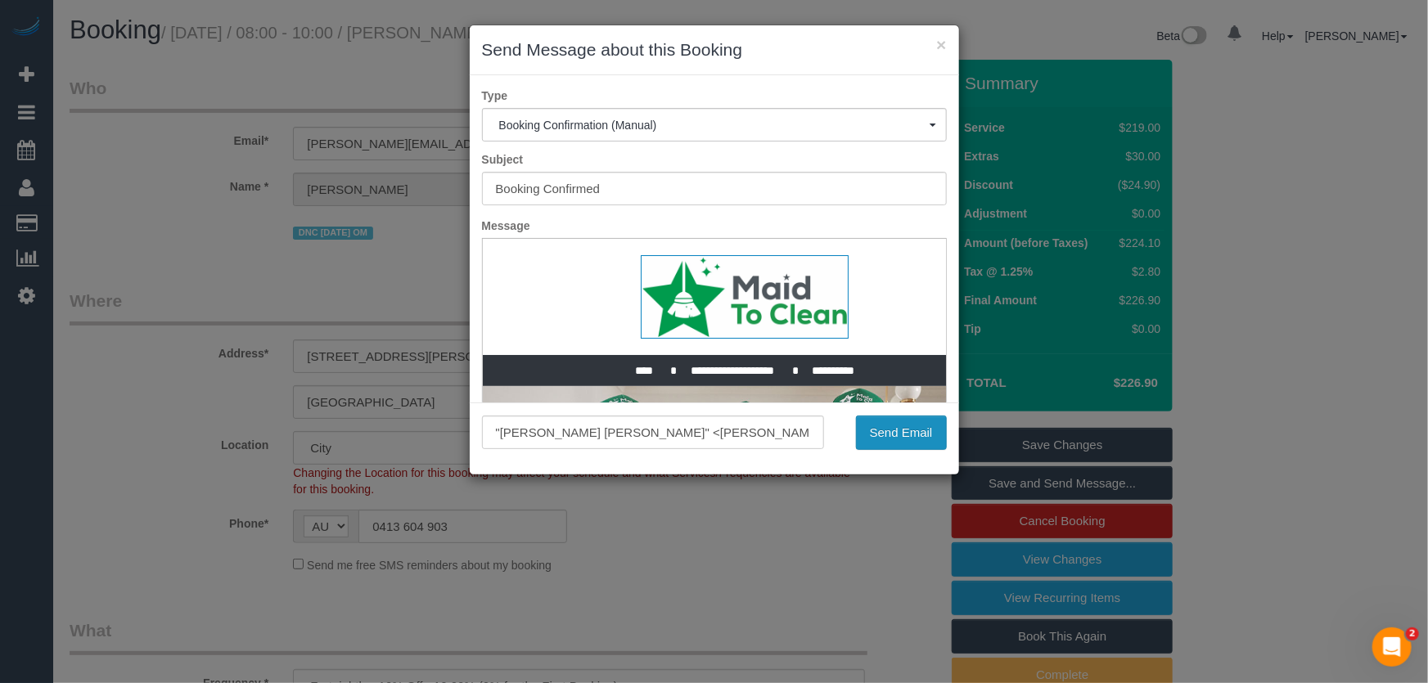
click at [898, 438] on button "Send Email" at bounding box center [901, 433] width 91 height 34
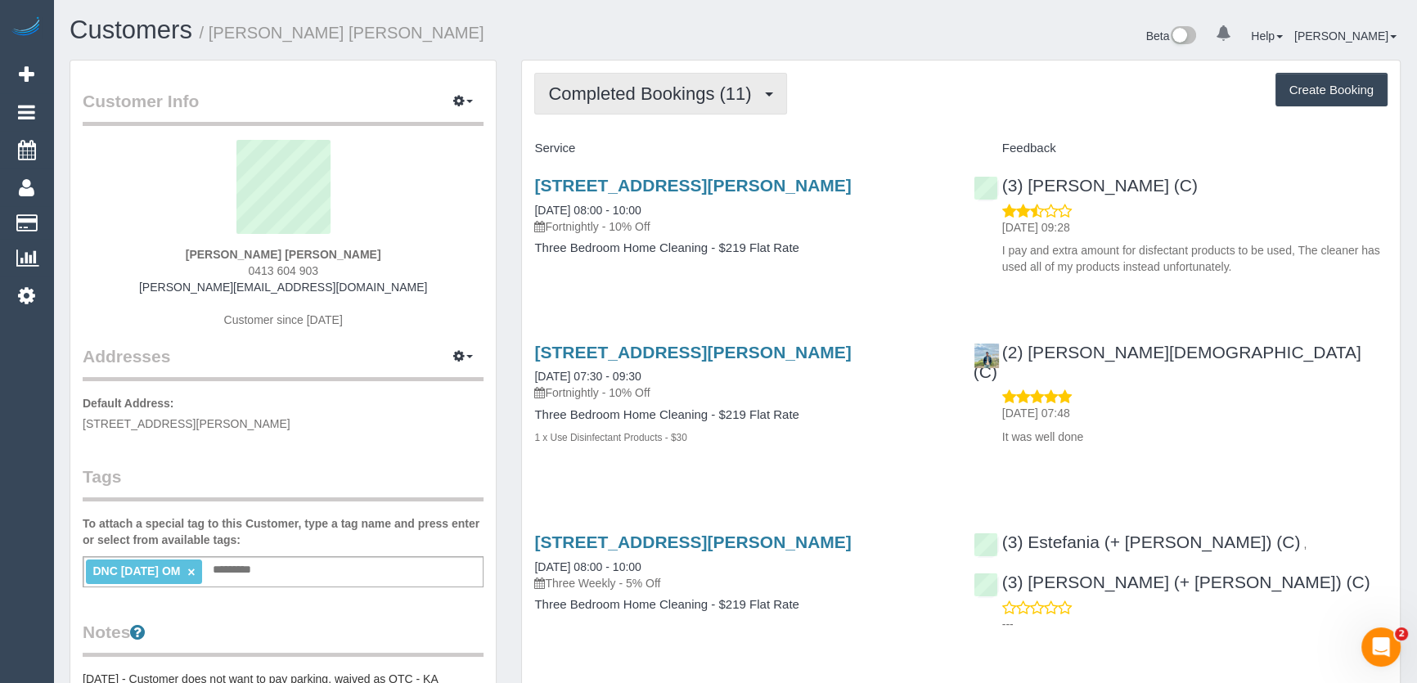
click at [692, 92] on span "Completed Bookings (11)" at bounding box center [653, 93] width 211 height 20
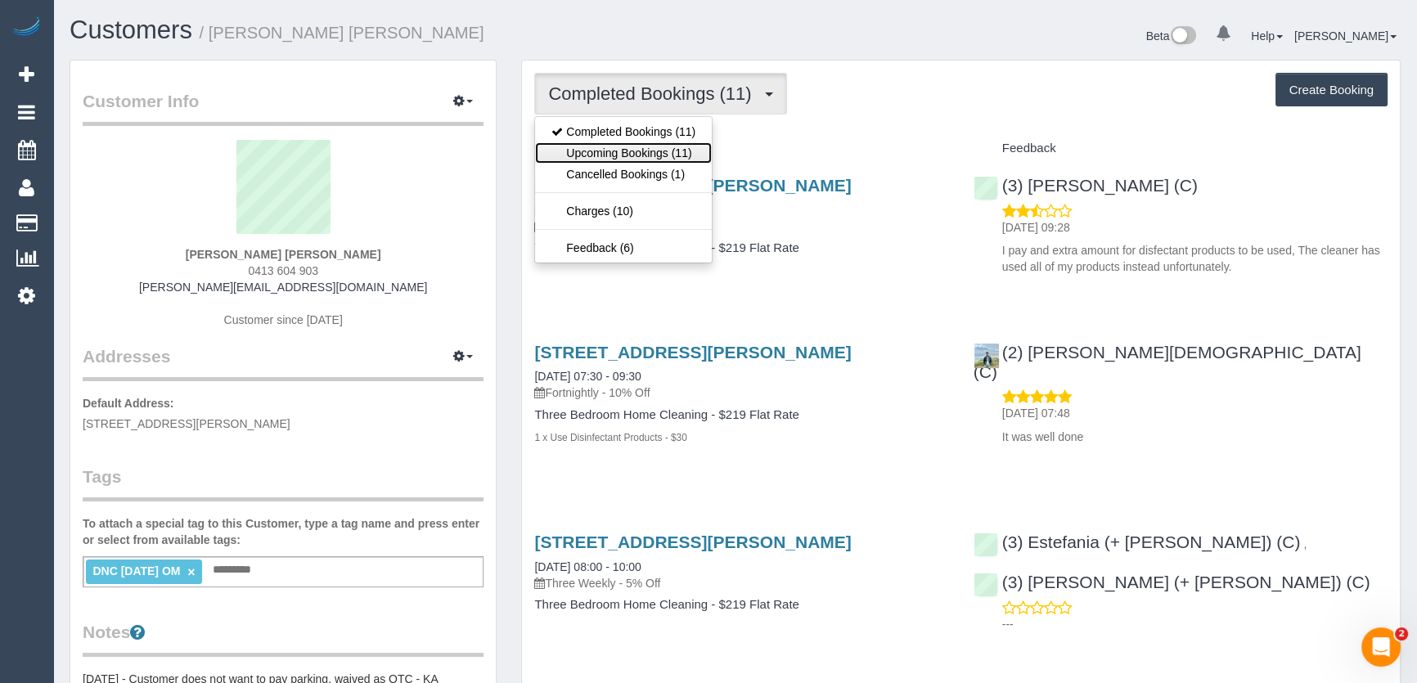
click at [676, 150] on link "Upcoming Bookings (11)" at bounding box center [623, 152] width 177 height 21
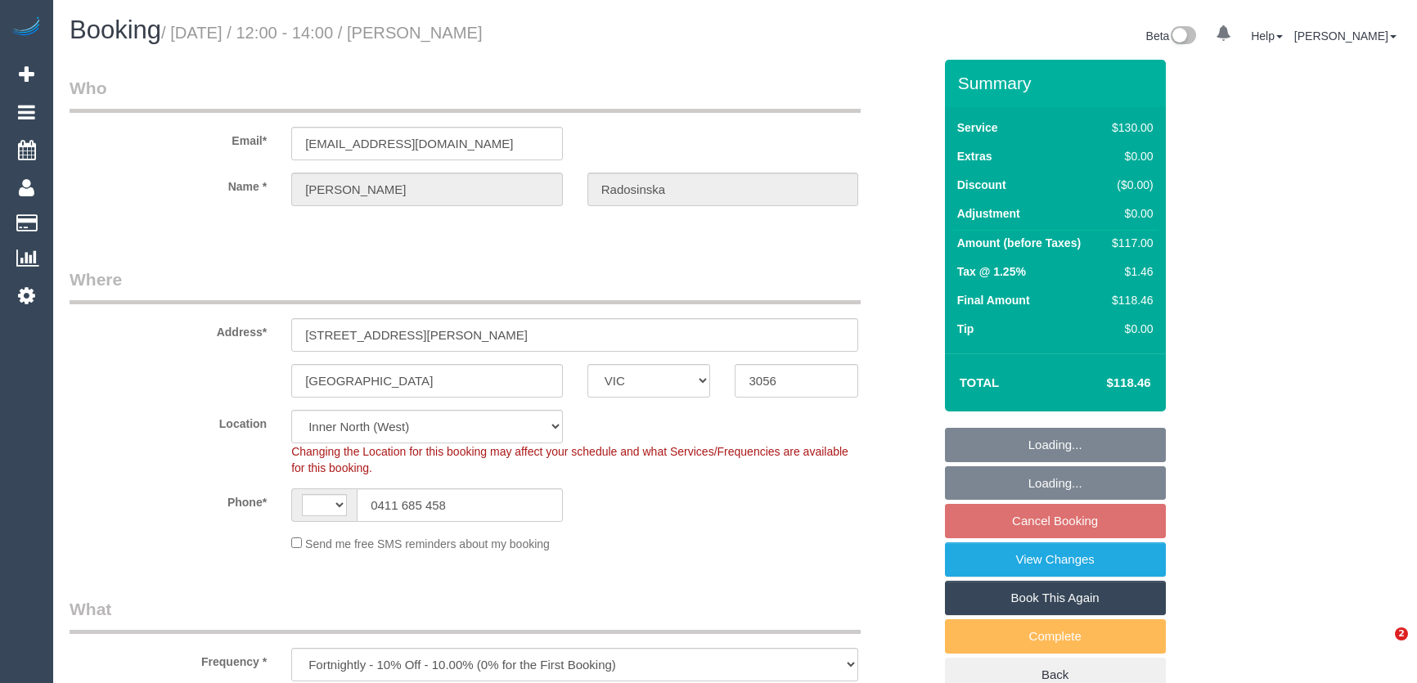
select select "VIC"
select select "number:28"
select select "number:14"
select select "number:18"
select select "number:22"
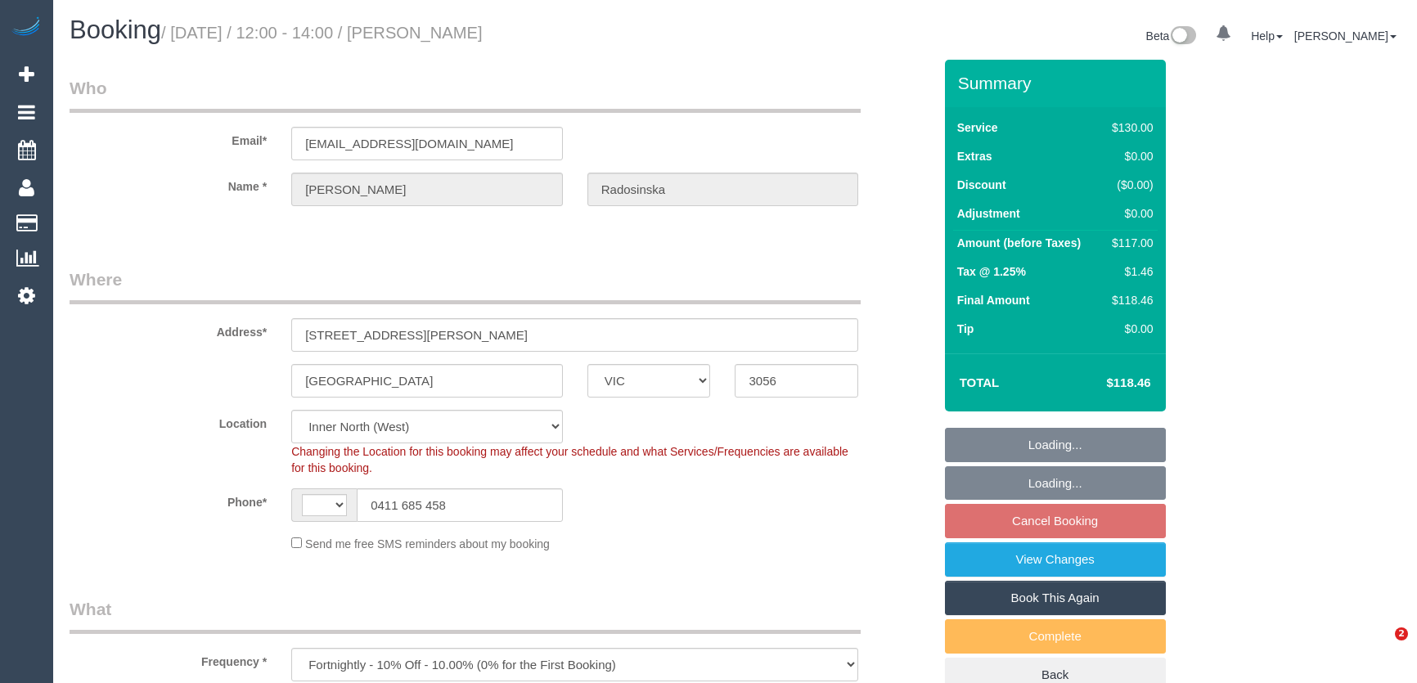
select select "number:11"
select select "object:428"
select select "string:AU"
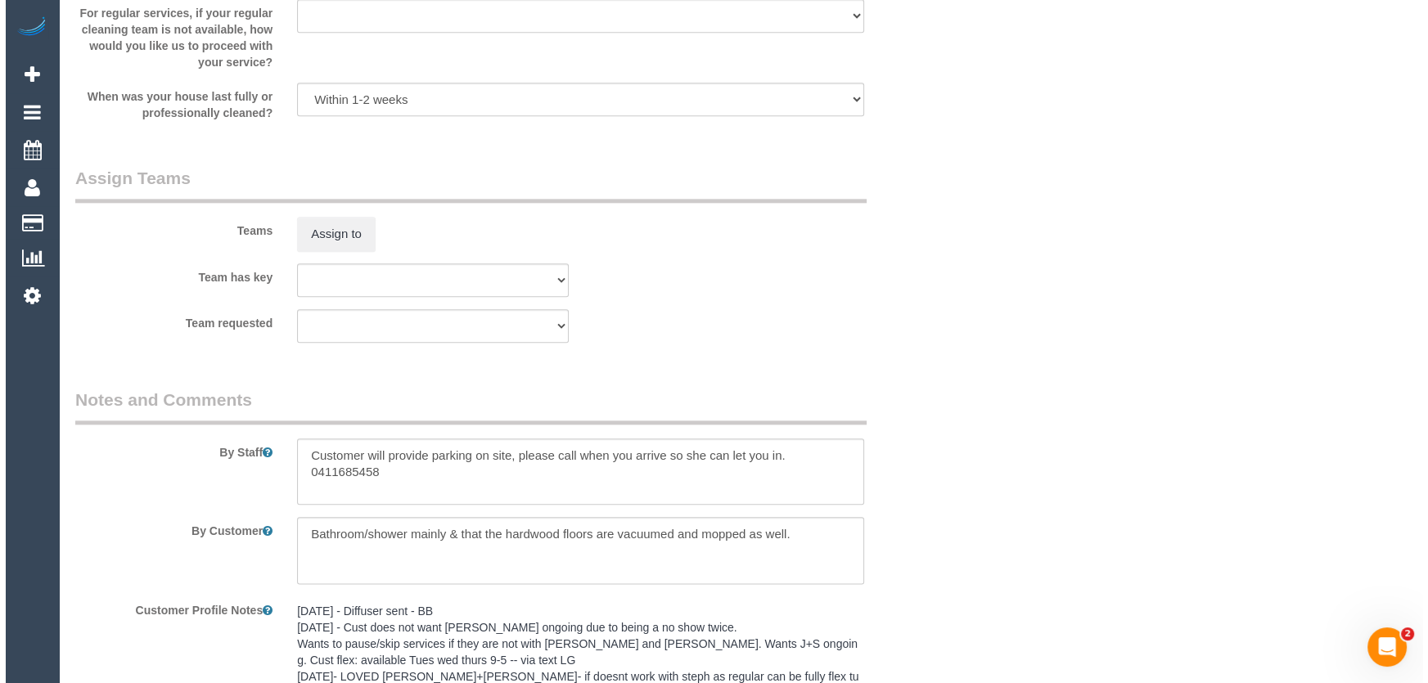
scroll to position [2306, 0]
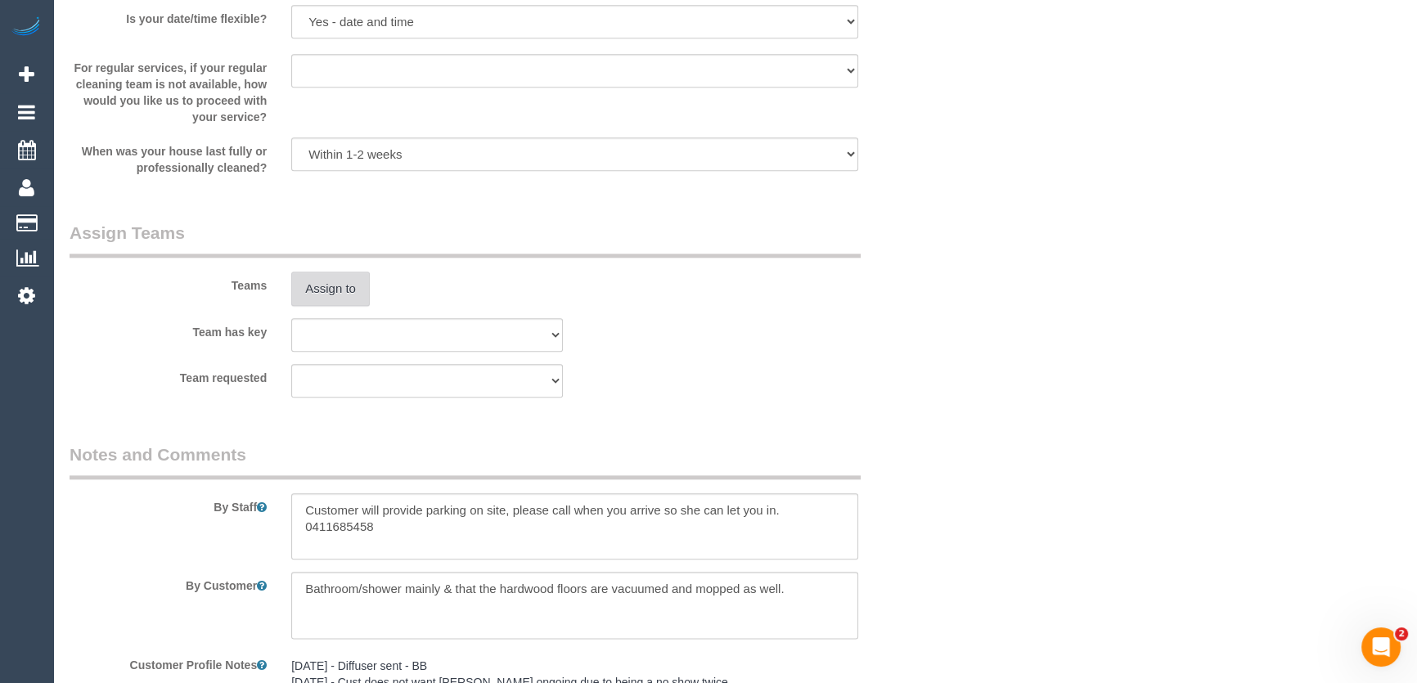
click at [338, 295] on button "Assign to" at bounding box center [330, 289] width 79 height 34
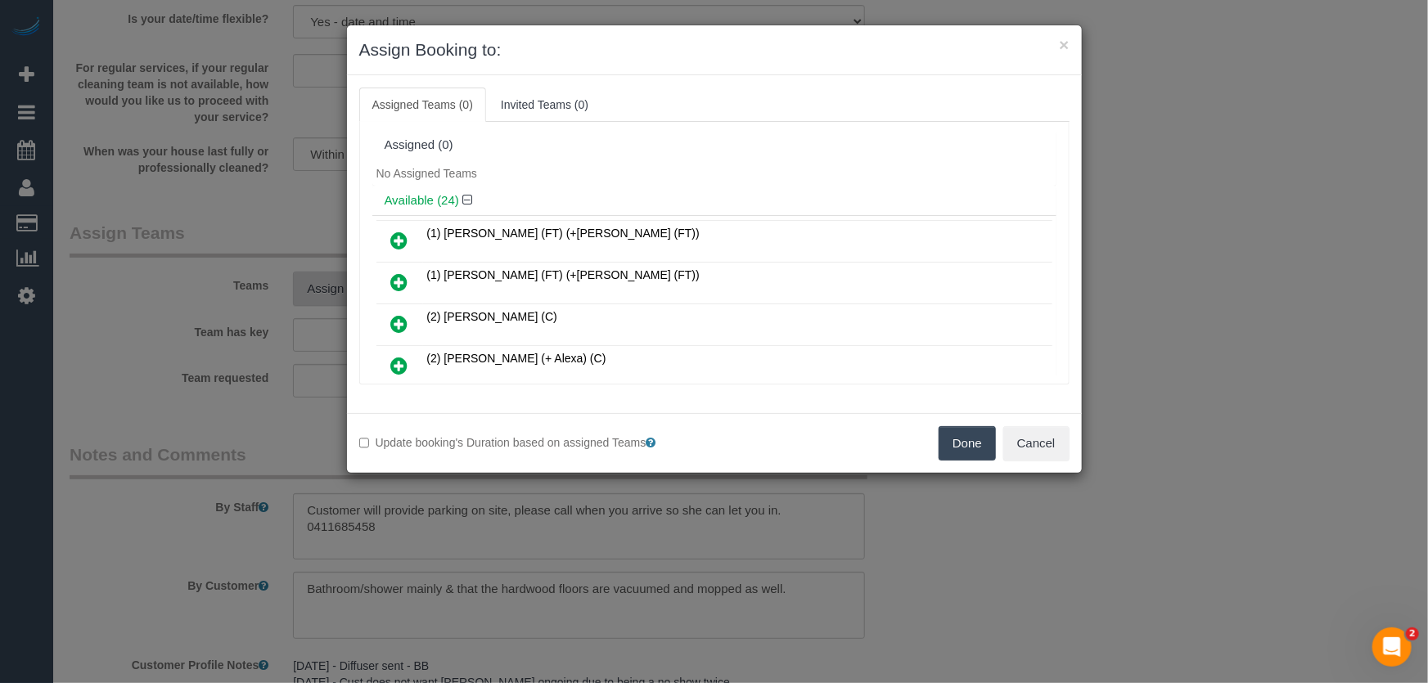
scroll to position [389, 0]
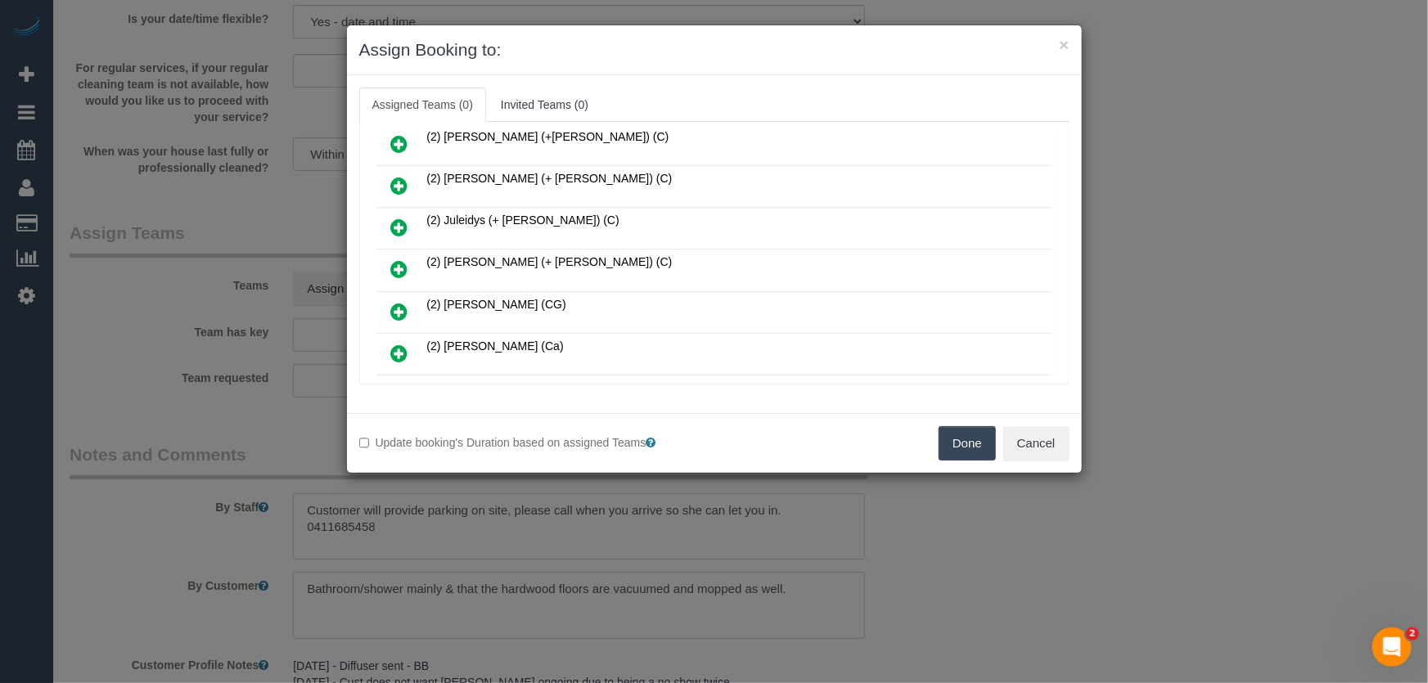
click at [396, 259] on icon at bounding box center [399, 269] width 17 height 20
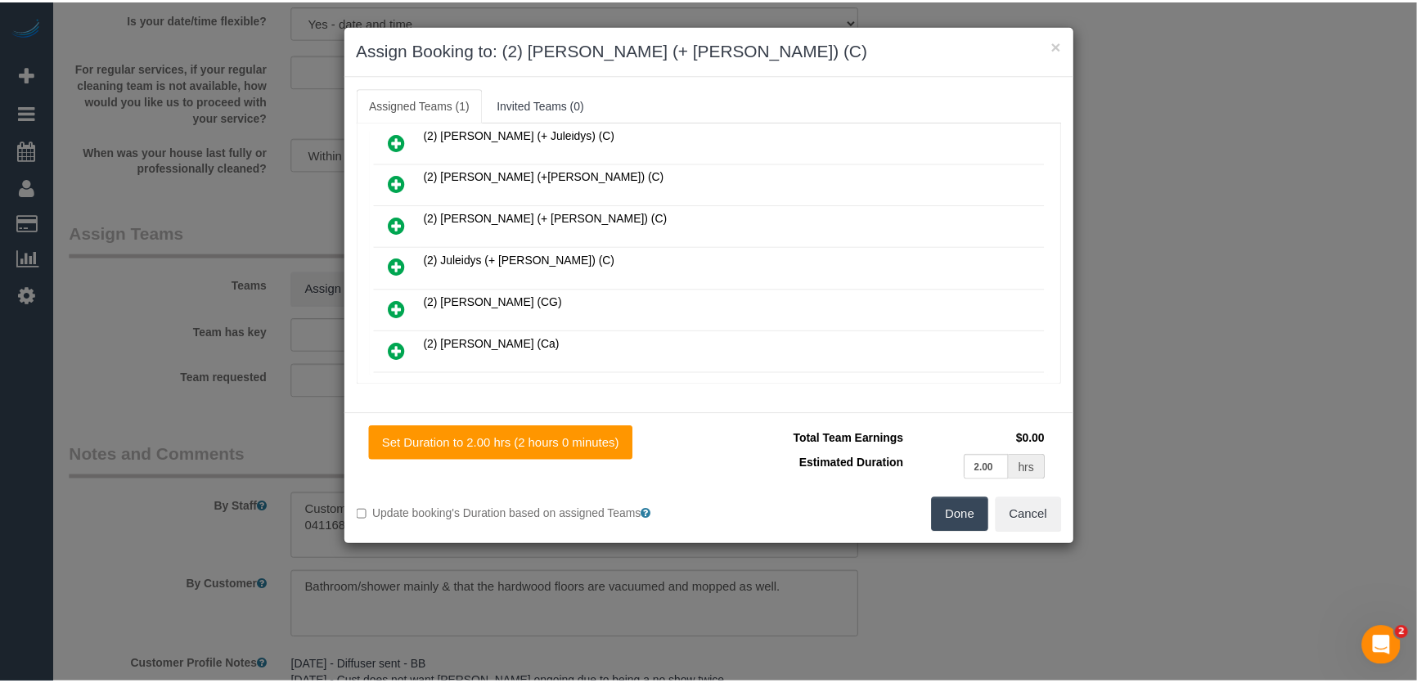
scroll to position [427, 0]
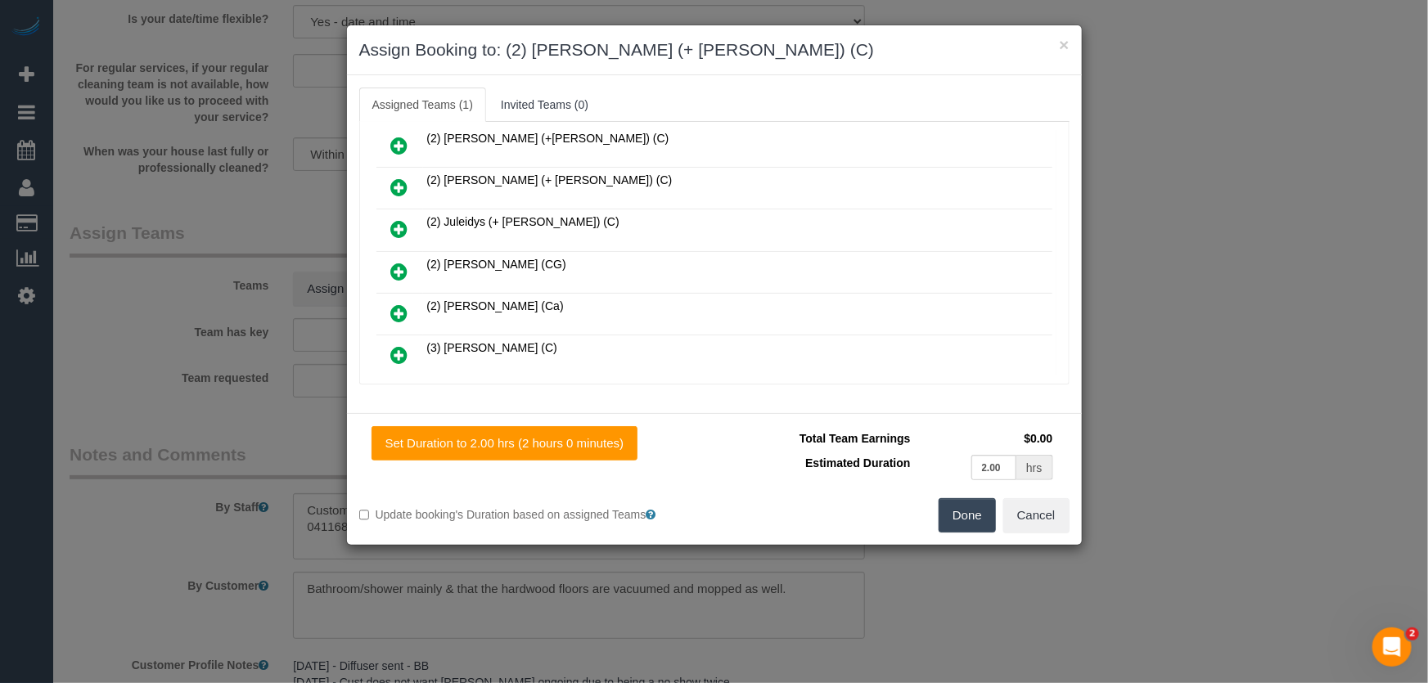
click at [963, 512] on button "Done" at bounding box center [967, 515] width 57 height 34
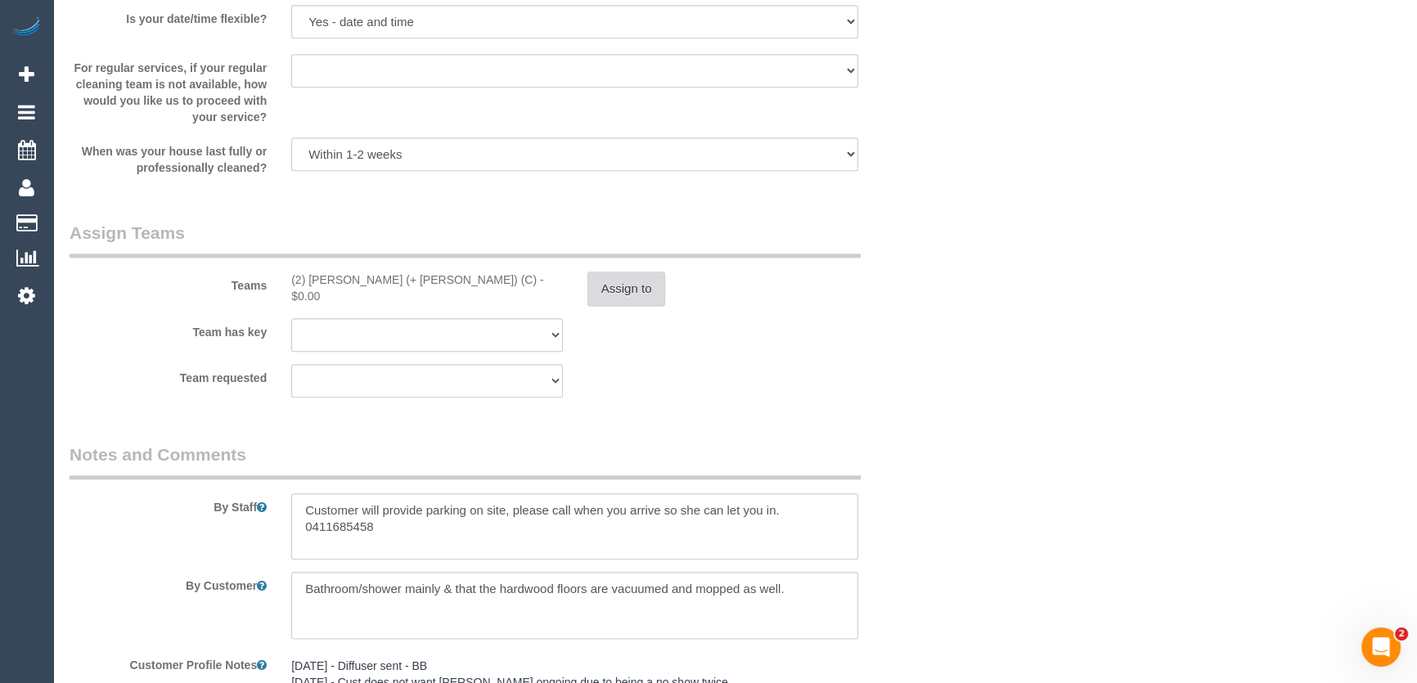
click at [630, 283] on button "Assign to" at bounding box center [626, 289] width 79 height 34
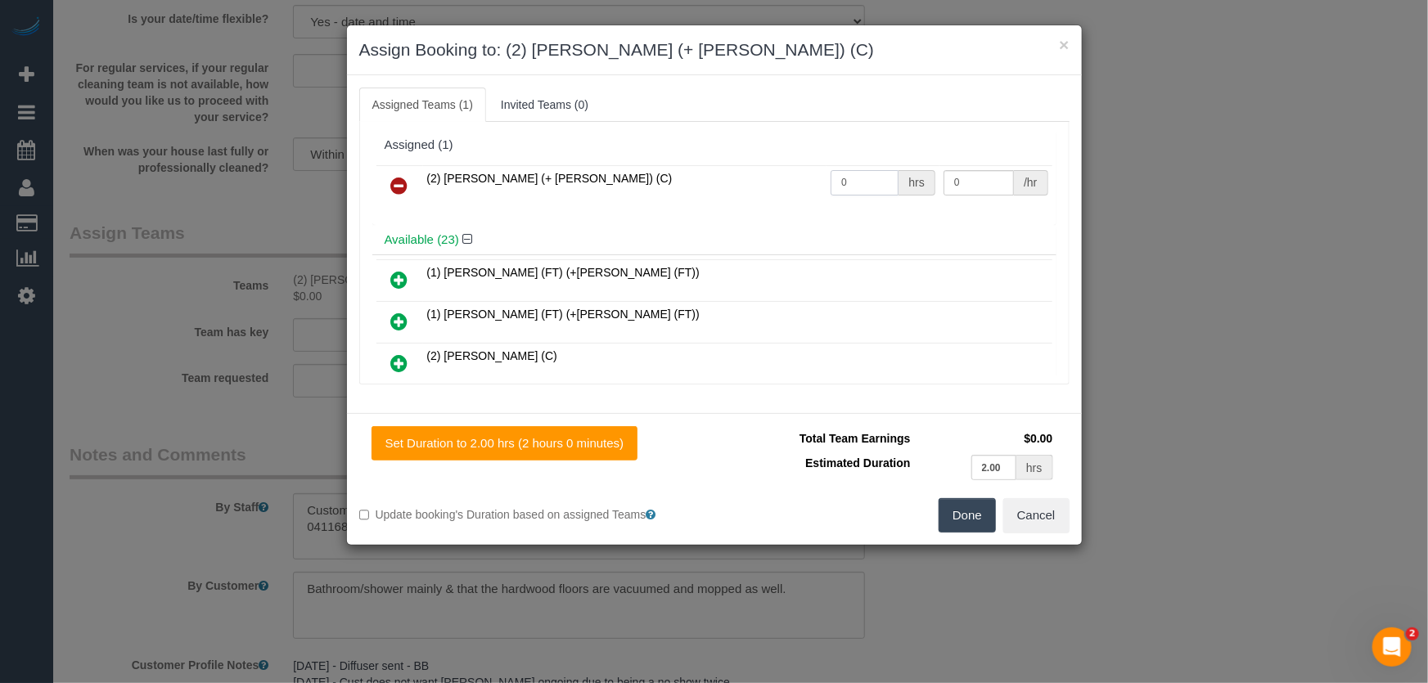
click at [858, 186] on input "0" at bounding box center [864, 182] width 68 height 25
type input "2"
click at [966, 520] on button "Done" at bounding box center [967, 515] width 57 height 34
type input "37.5"
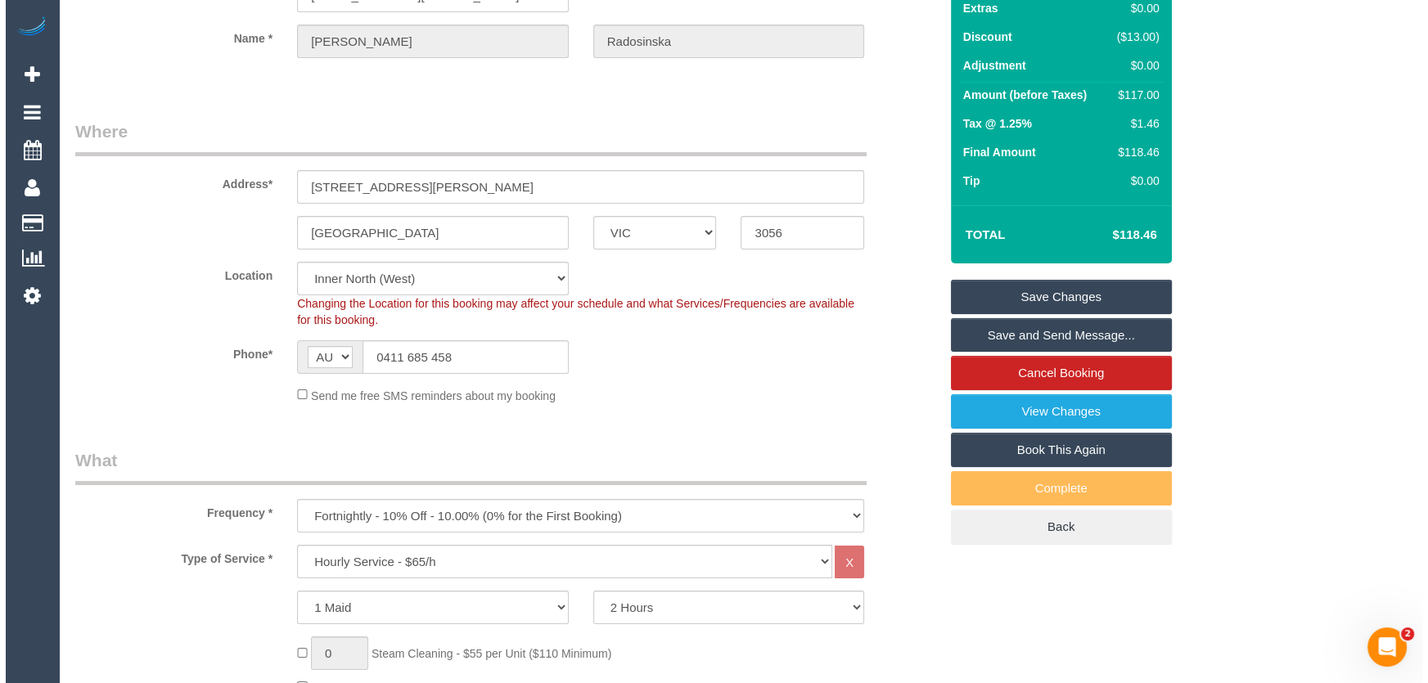
scroll to position [0, 0]
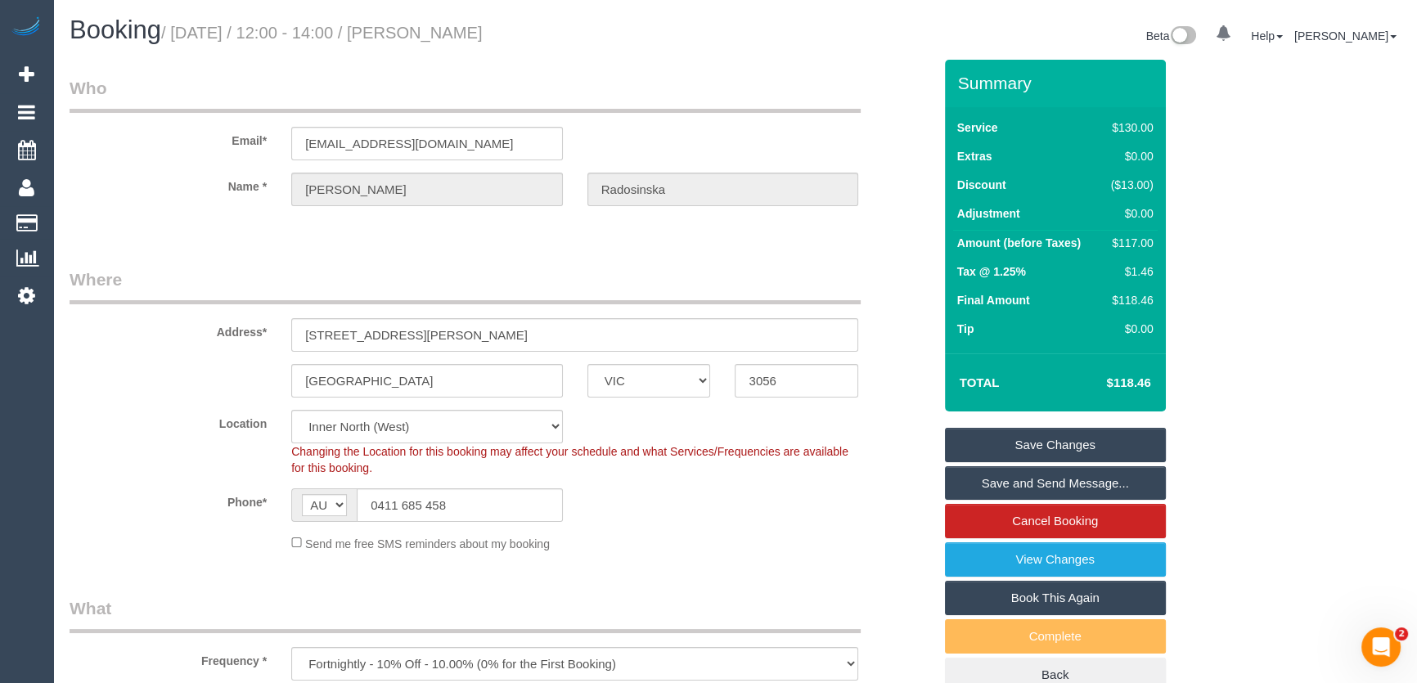
click at [446, 29] on small "/ August 15, 2025 / 12:00 - 14:00 / Linda Radosinska" at bounding box center [322, 33] width 322 height 18
copy small "Linda Radosinska"
click at [998, 439] on link "Save Changes" at bounding box center [1055, 445] width 221 height 34
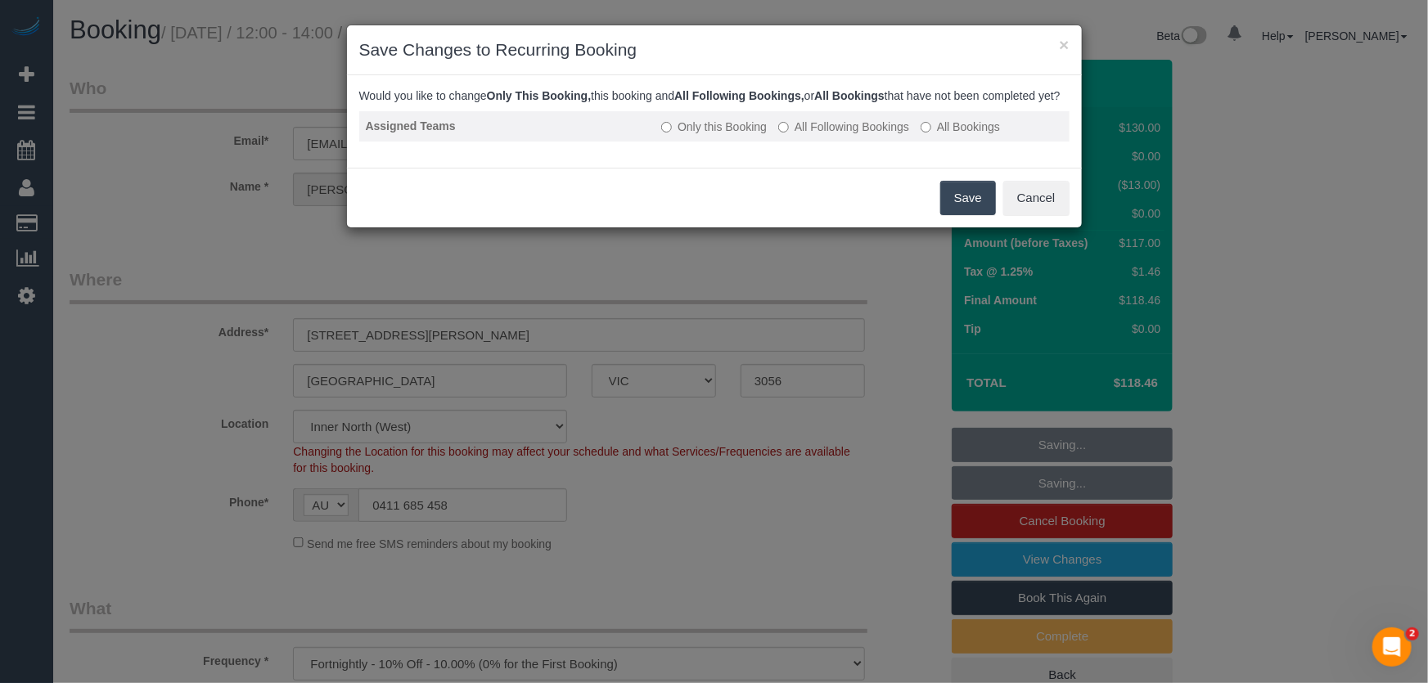
click at [860, 135] on label "All Following Bookings" at bounding box center [843, 127] width 131 height 16
click at [969, 213] on button "Save" at bounding box center [968, 198] width 56 height 34
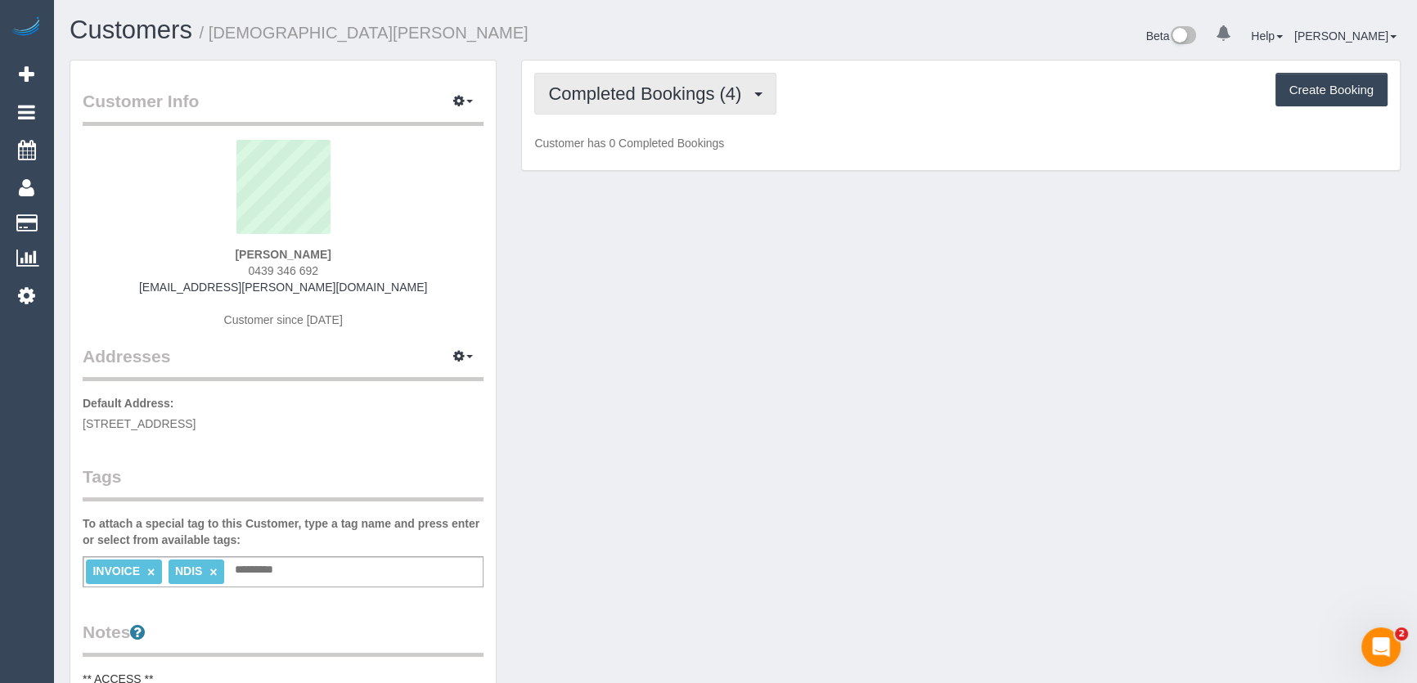
click at [745, 95] on span "Completed Bookings (4)" at bounding box center [648, 93] width 201 height 20
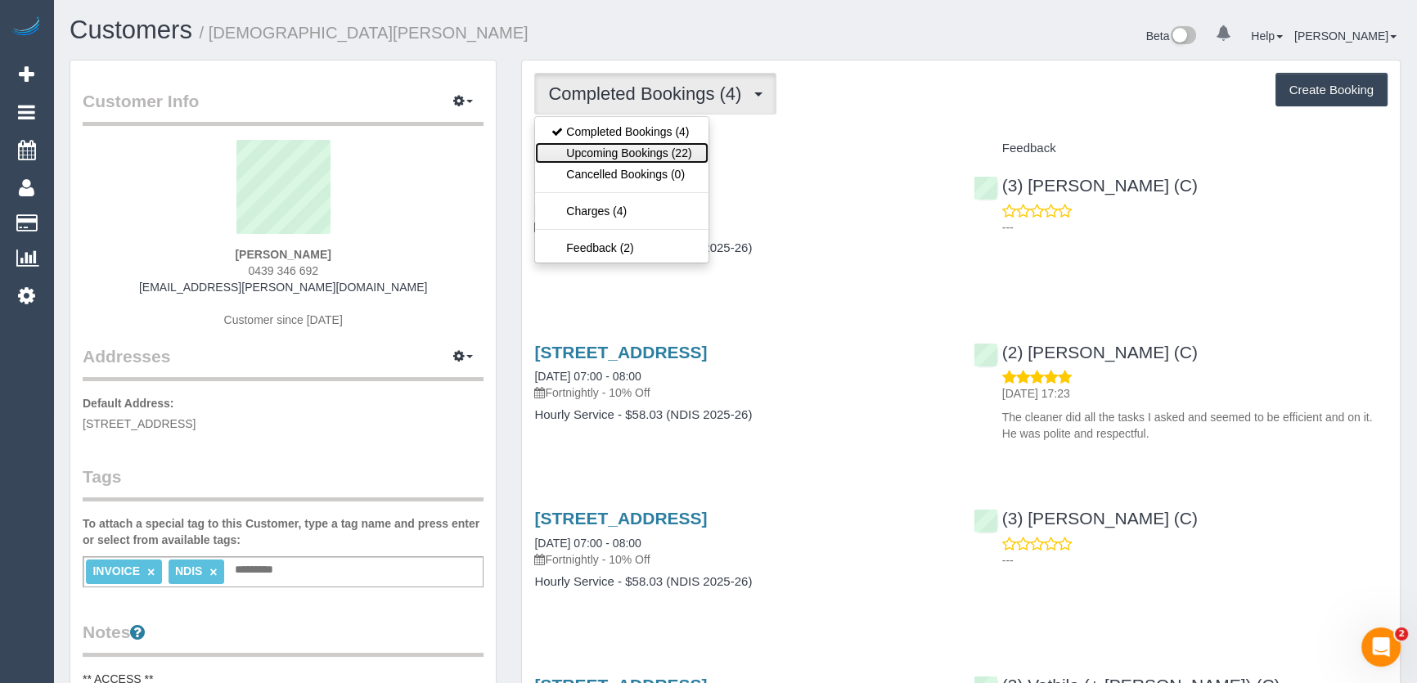
click at [686, 153] on link "Upcoming Bookings (22)" at bounding box center [621, 152] width 173 height 21
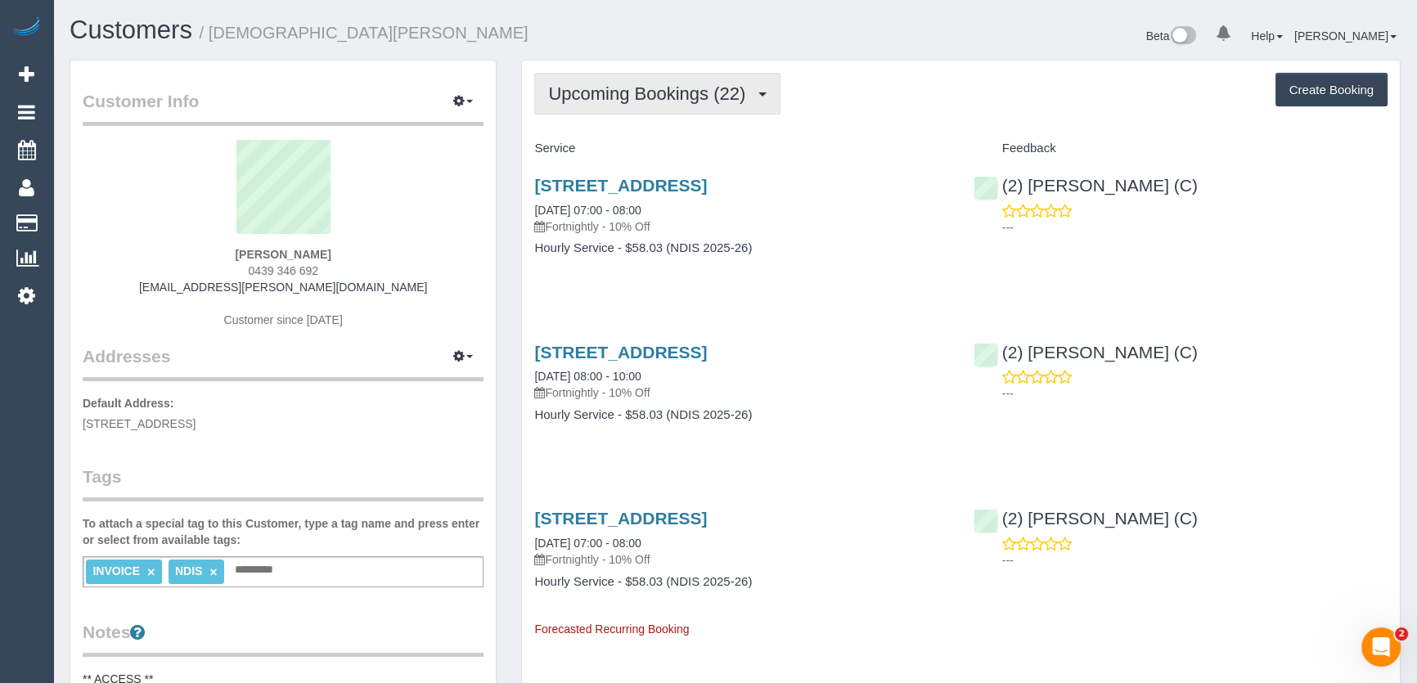
click at [680, 97] on span "Upcoming Bookings (22)" at bounding box center [650, 93] width 205 height 20
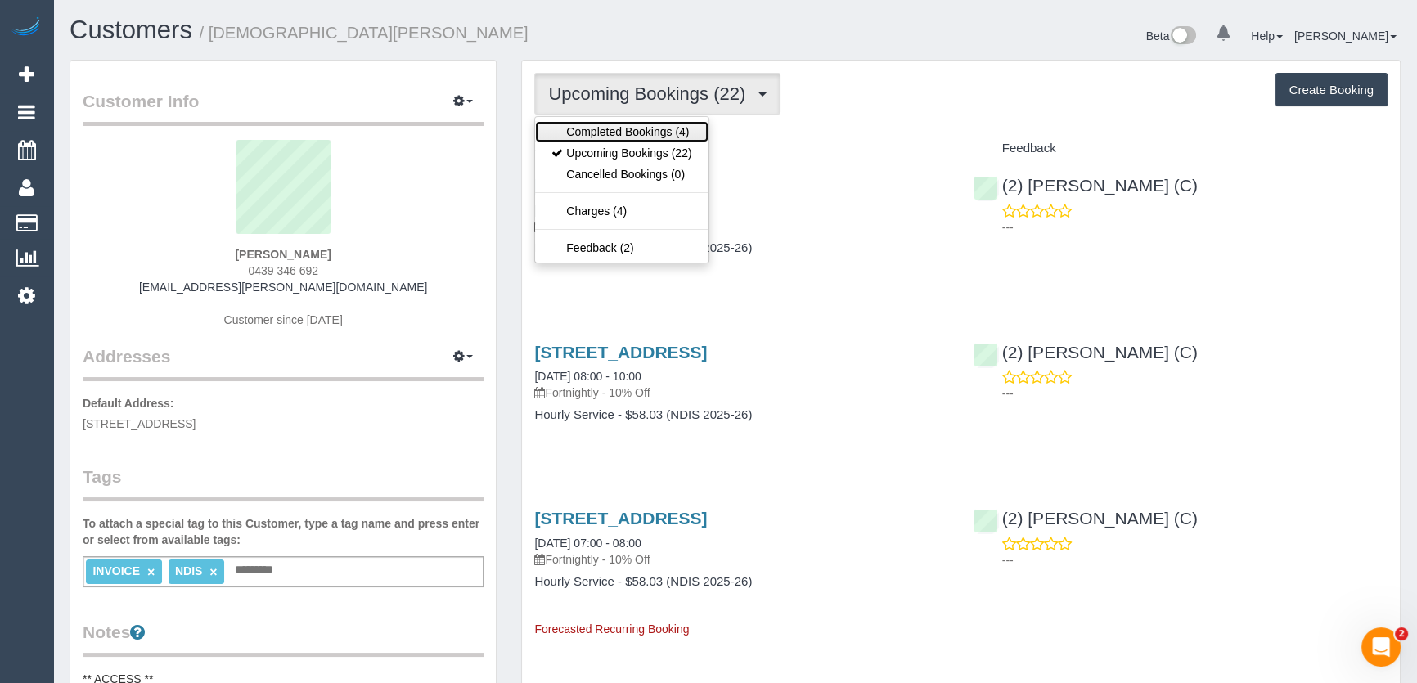
click at [662, 130] on link "Completed Bookings (4)" at bounding box center [621, 131] width 173 height 21
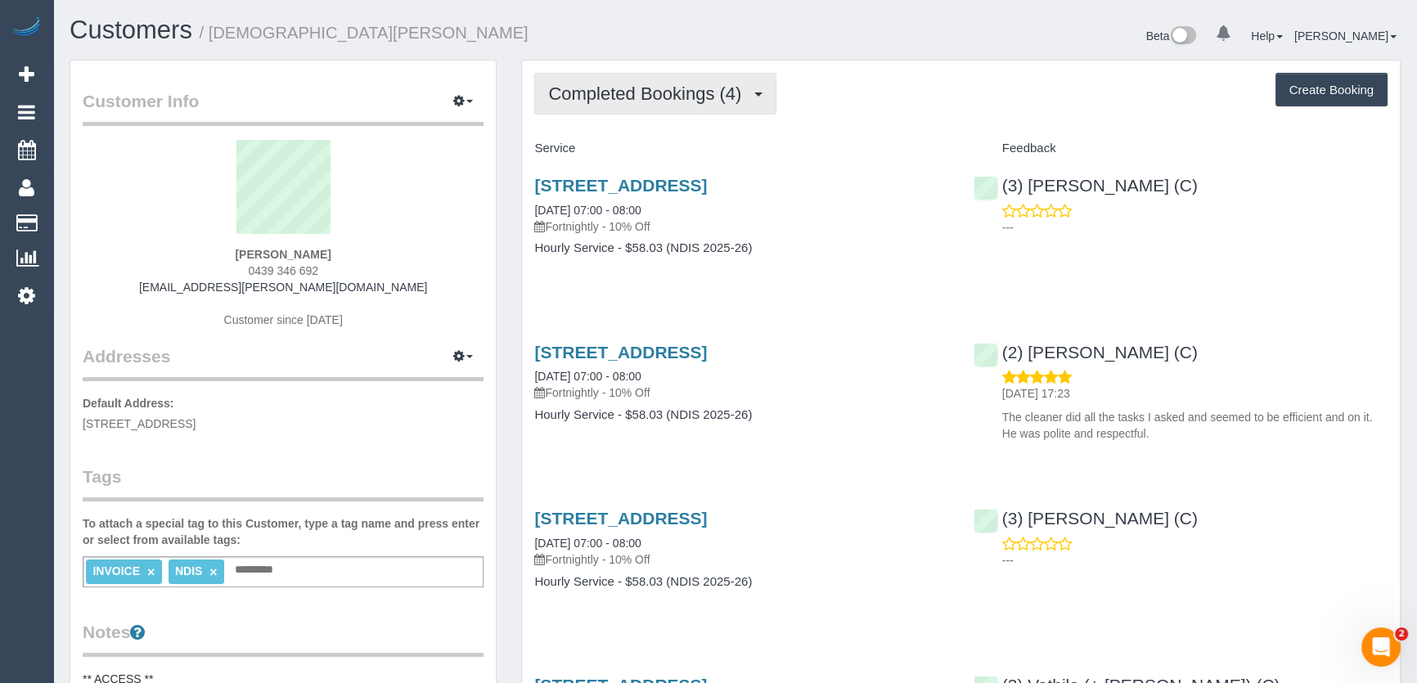
click at [598, 102] on button "Completed Bookings (4)" at bounding box center [655, 94] width 242 height 42
click at [613, 89] on span "Completed Bookings (4)" at bounding box center [648, 93] width 201 height 20
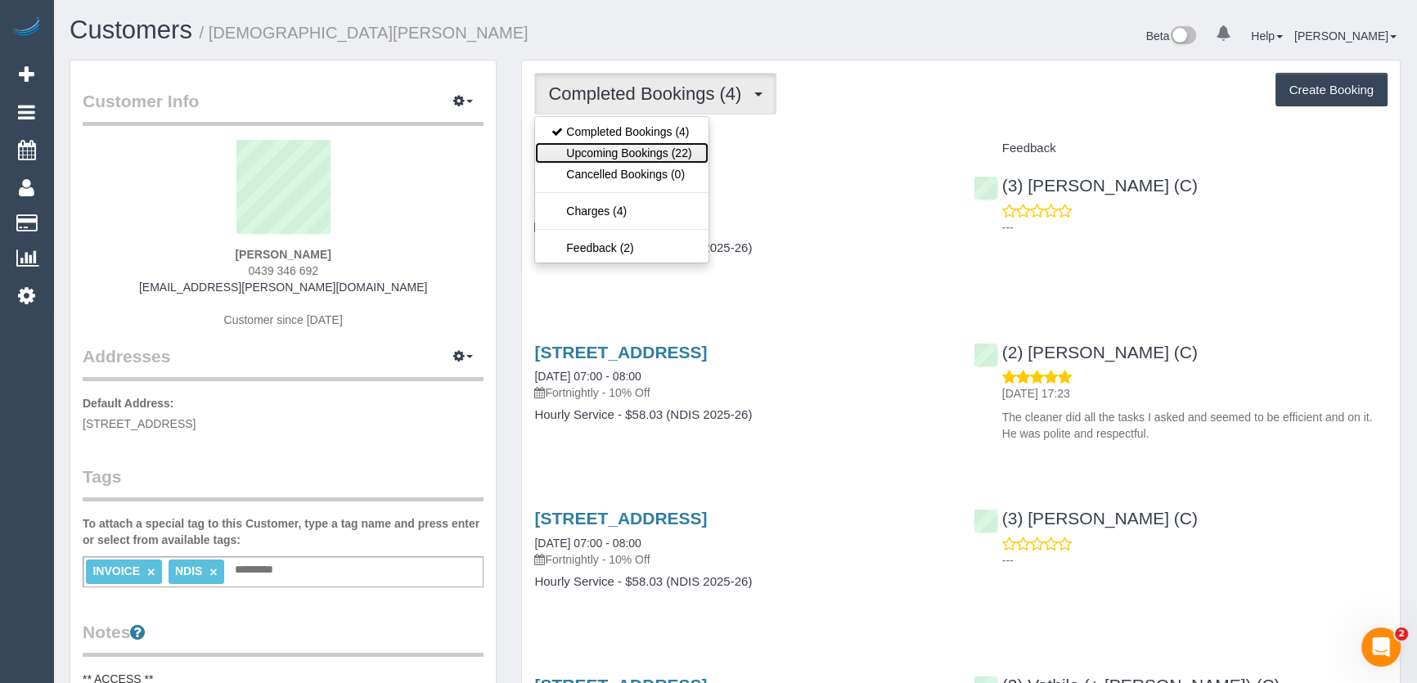
click at [614, 152] on link "Upcoming Bookings (22)" at bounding box center [621, 152] width 173 height 21
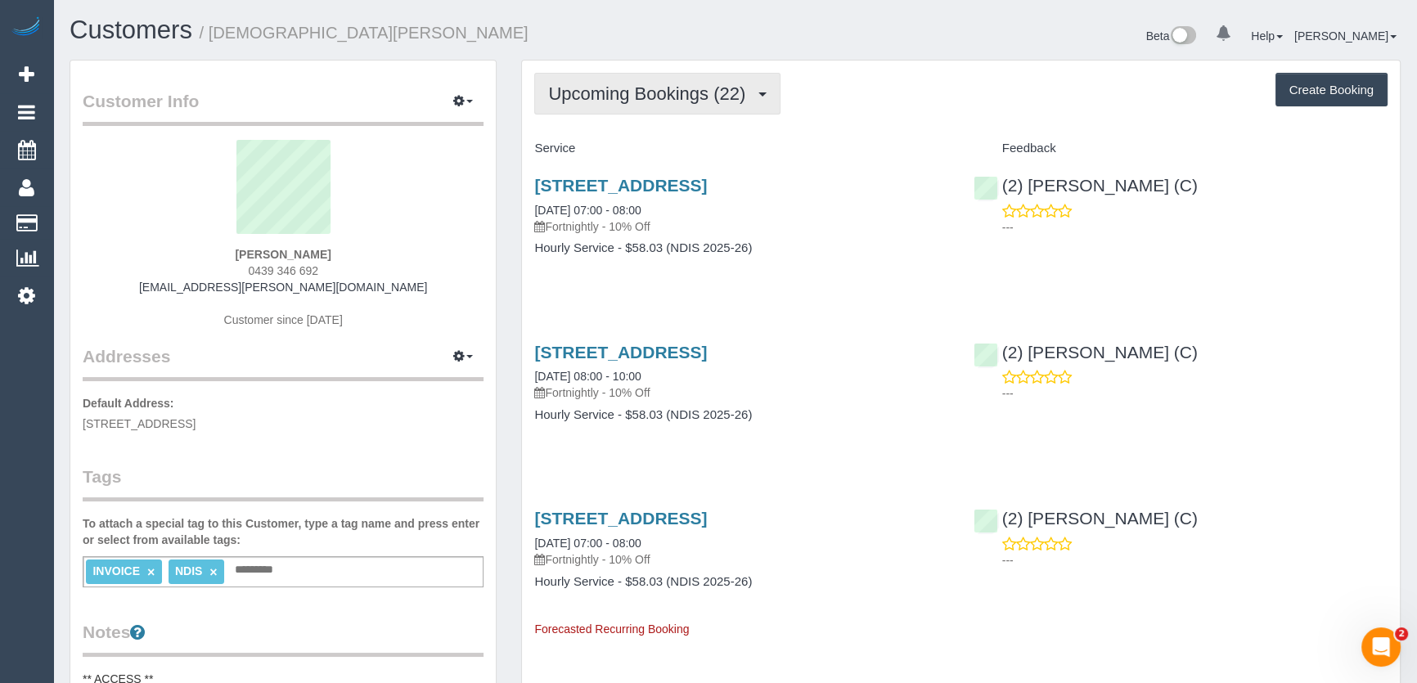
click at [614, 92] on span "Upcoming Bookings (22)" at bounding box center [650, 93] width 205 height 20
click at [613, 93] on span "Upcoming Bookings (22)" at bounding box center [650, 93] width 205 height 20
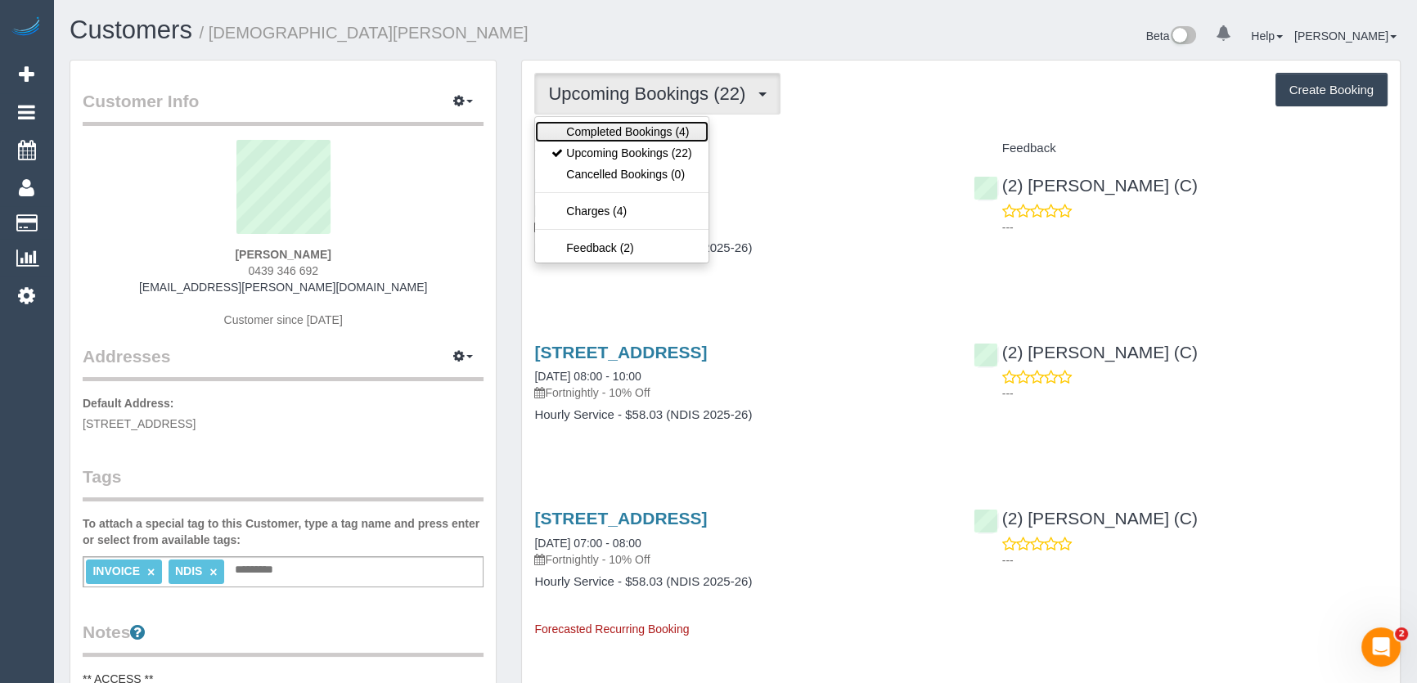
click at [617, 131] on link "Completed Bookings (4)" at bounding box center [621, 131] width 173 height 21
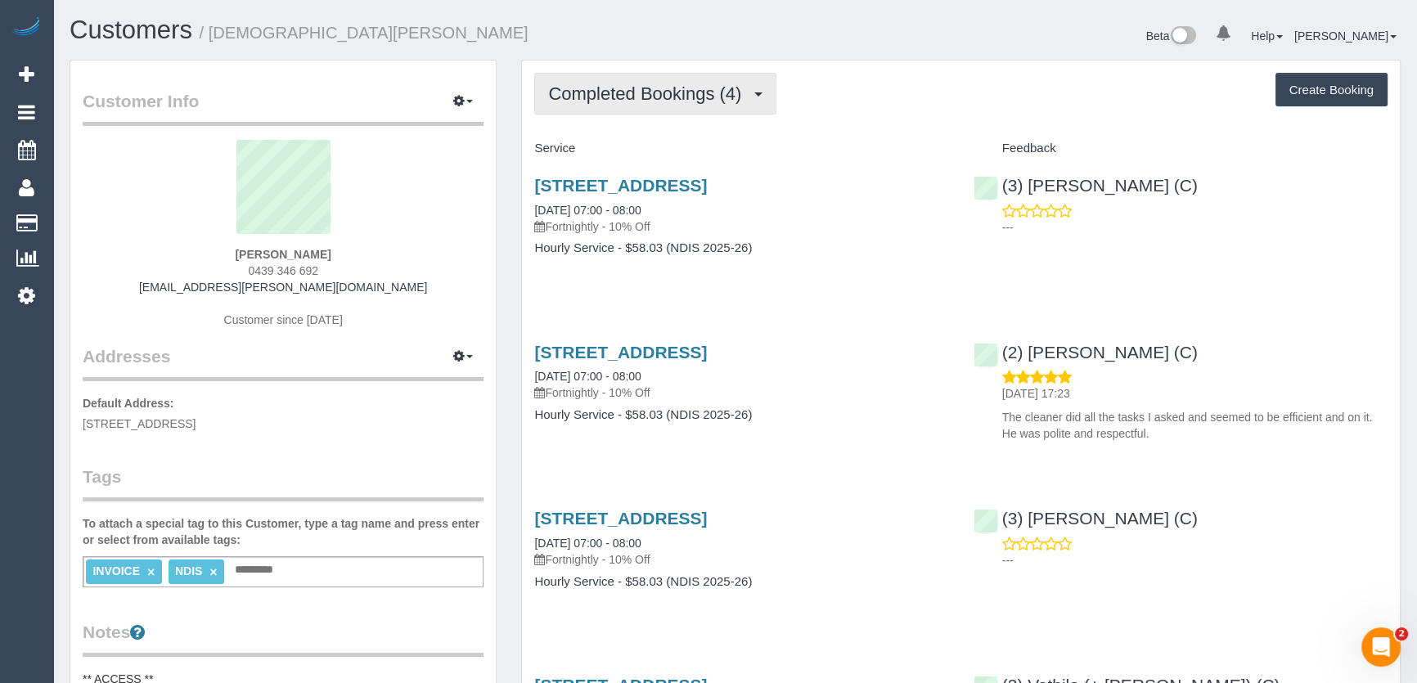
click at [614, 89] on span "Completed Bookings (4)" at bounding box center [648, 93] width 201 height 20
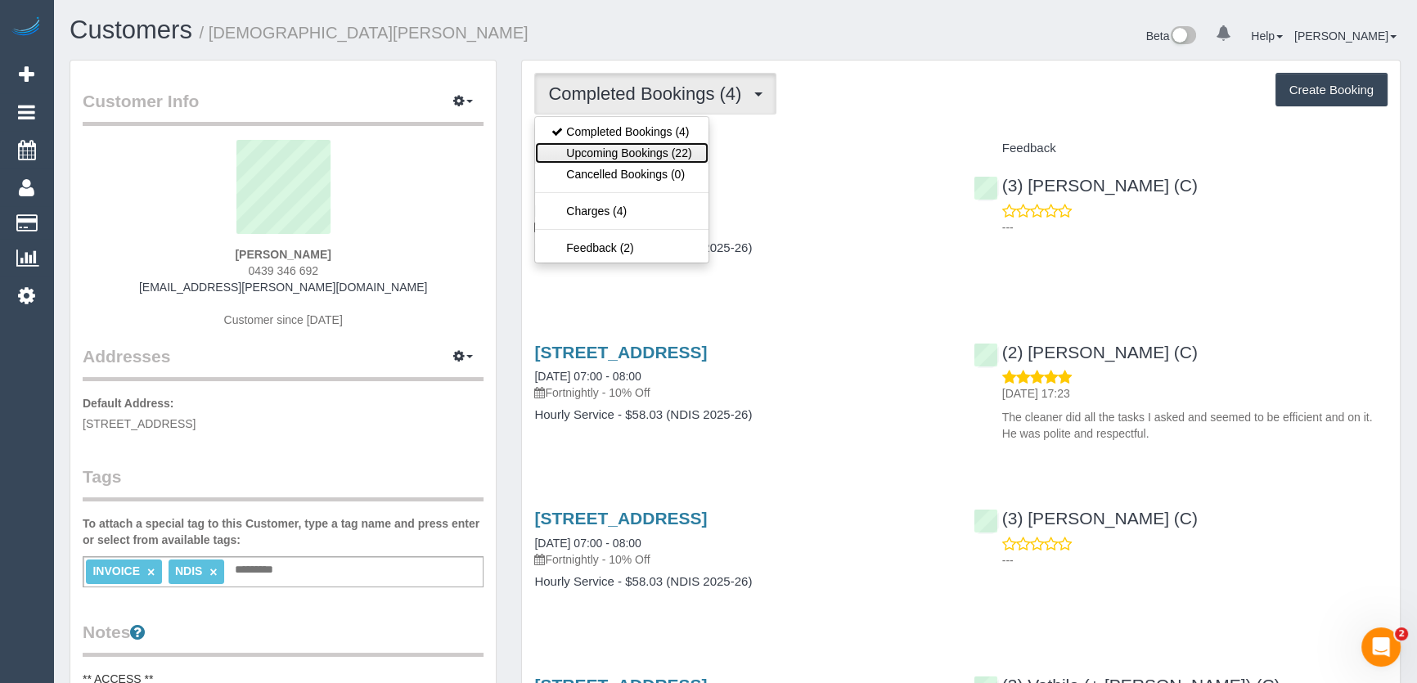
click at [616, 146] on link "Upcoming Bookings (22)" at bounding box center [621, 152] width 173 height 21
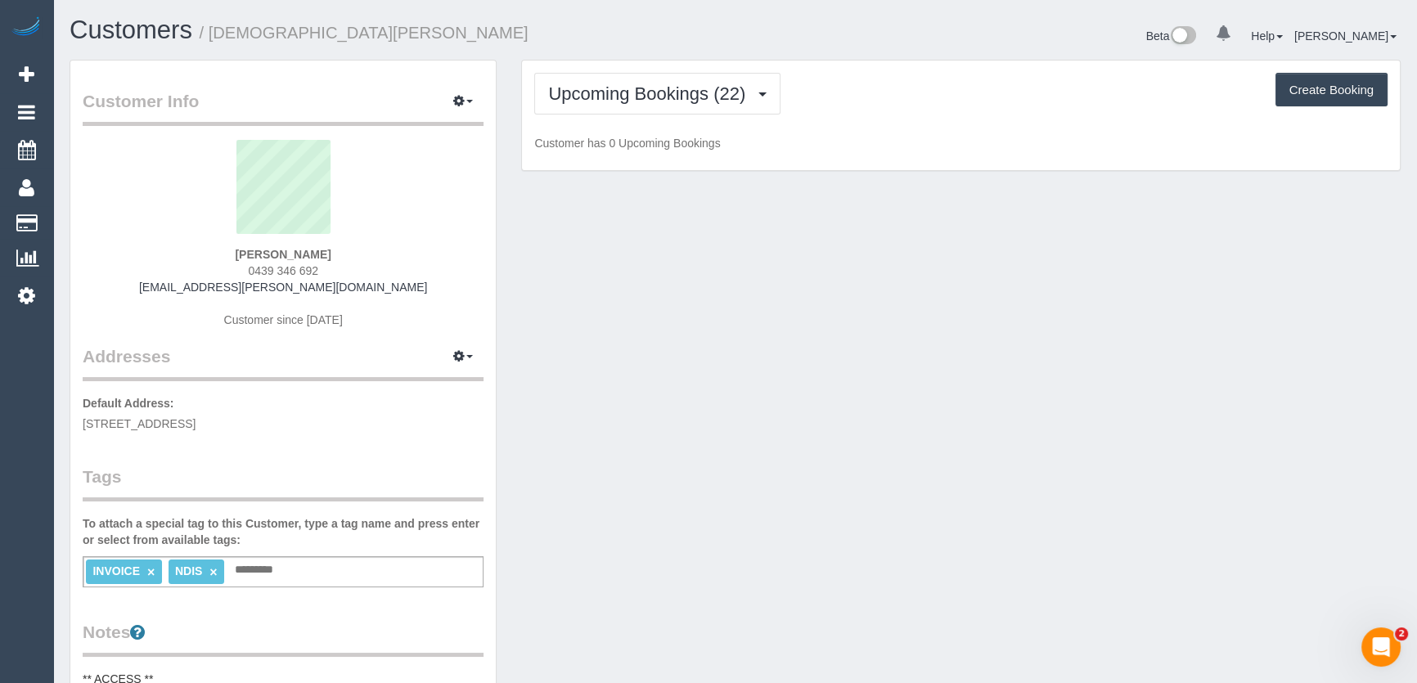
click at [616, 146] on p "Customer has 0 Upcoming Bookings" at bounding box center [960, 143] width 853 height 16
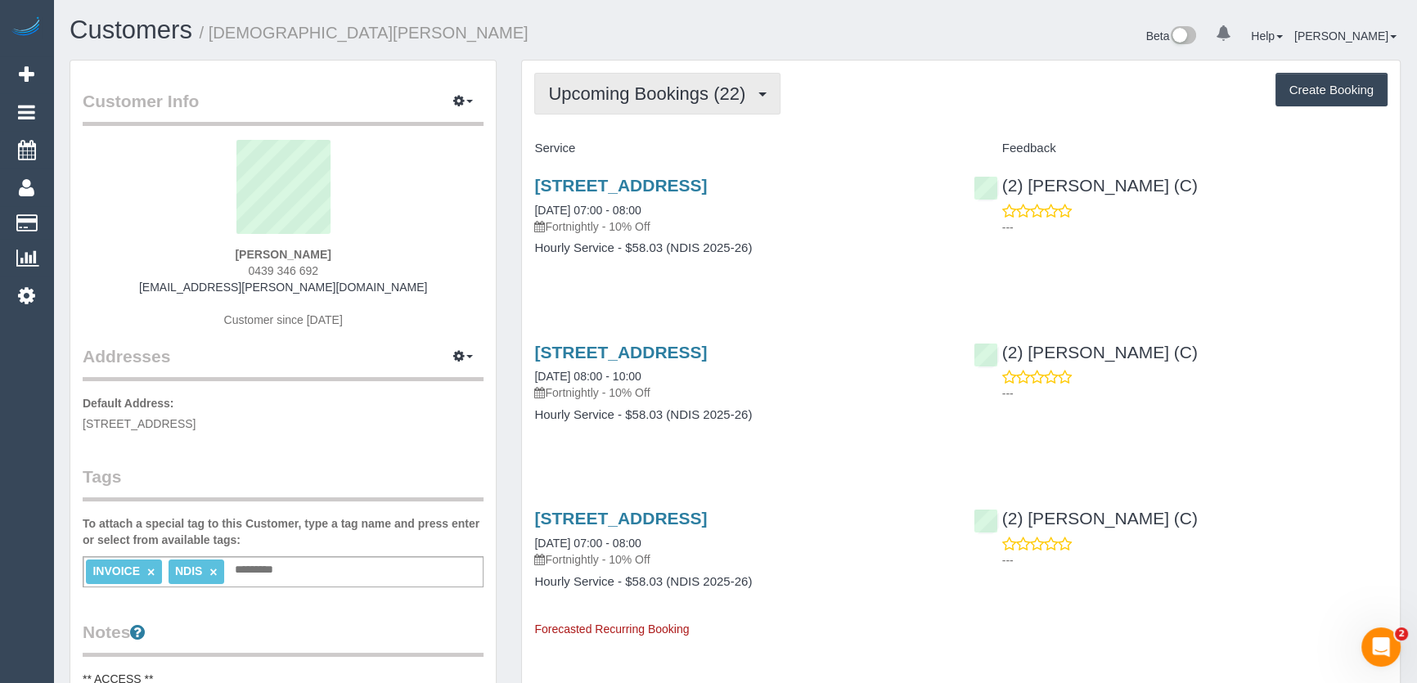
click at [659, 98] on span "Upcoming Bookings (22)" at bounding box center [650, 93] width 205 height 20
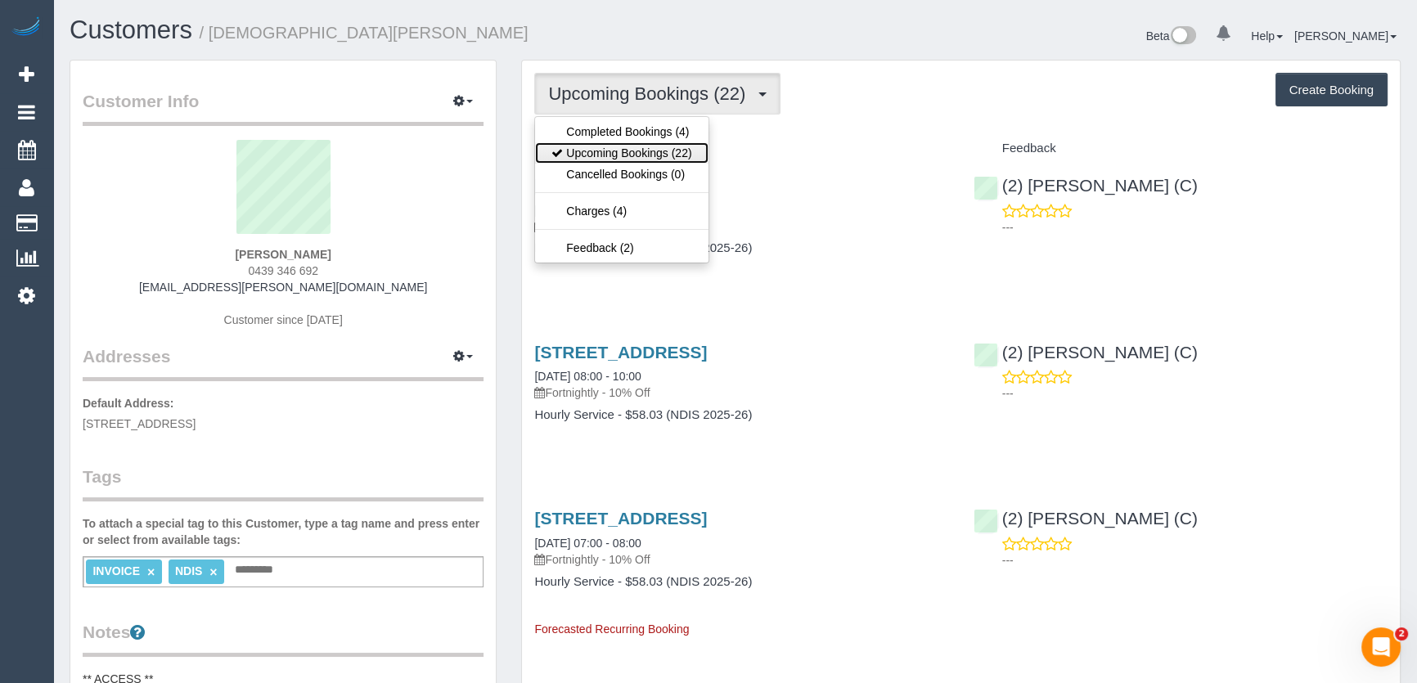
click at [656, 155] on link "Upcoming Bookings (22)" at bounding box center [621, 152] width 173 height 21
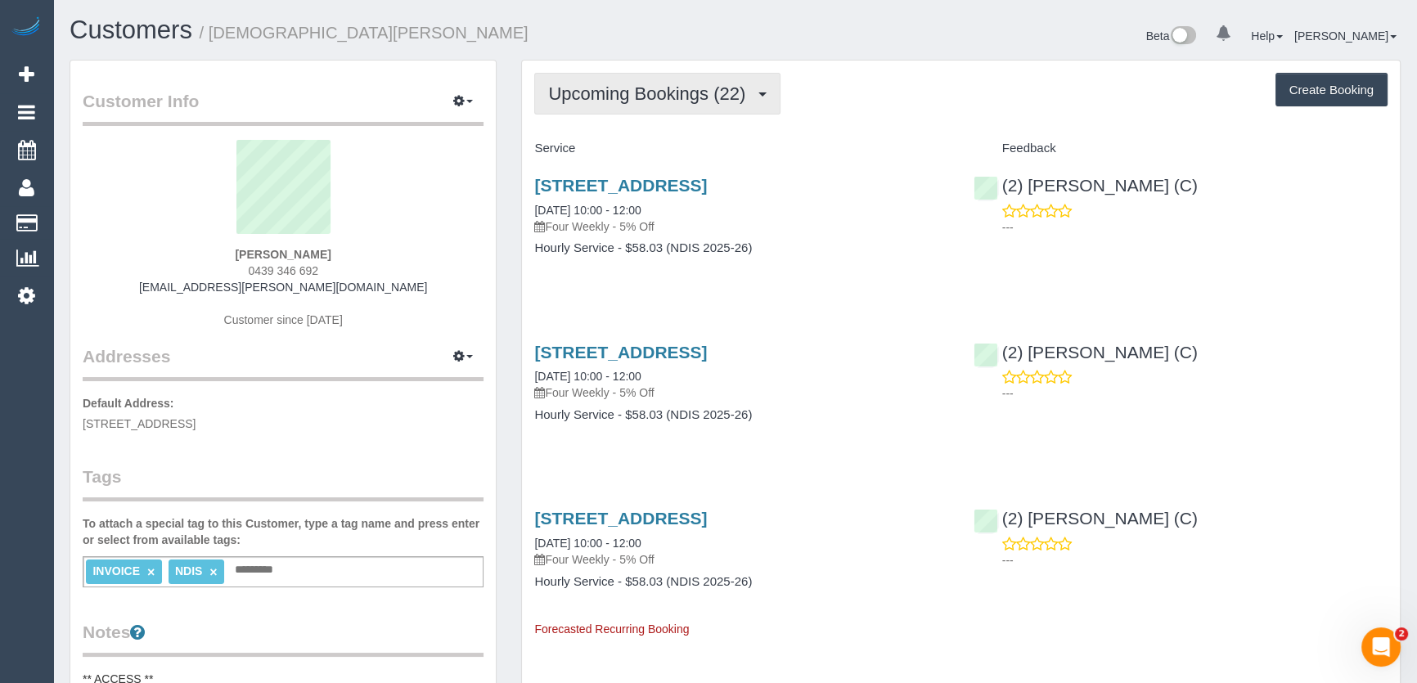
click at [684, 99] on span "Upcoming Bookings (22)" at bounding box center [650, 93] width 205 height 20
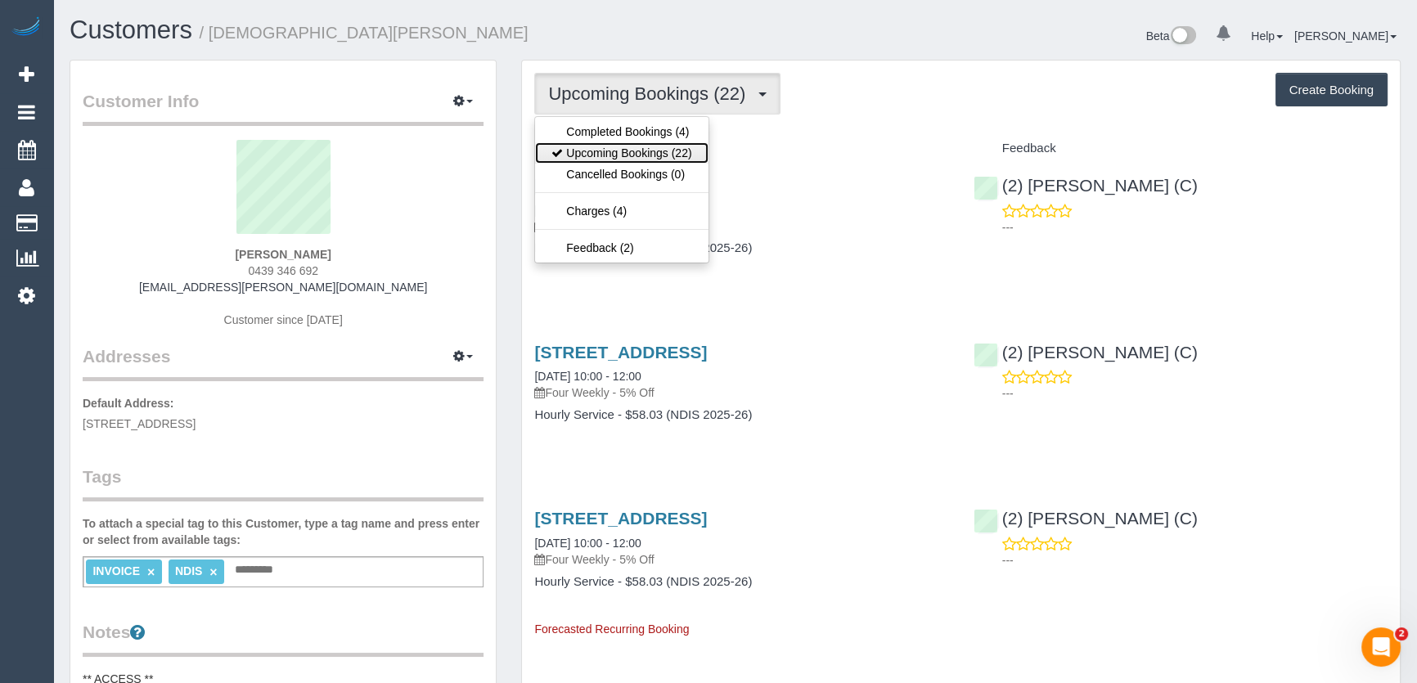
click at [664, 153] on link "Upcoming Bookings (22)" at bounding box center [621, 152] width 173 height 21
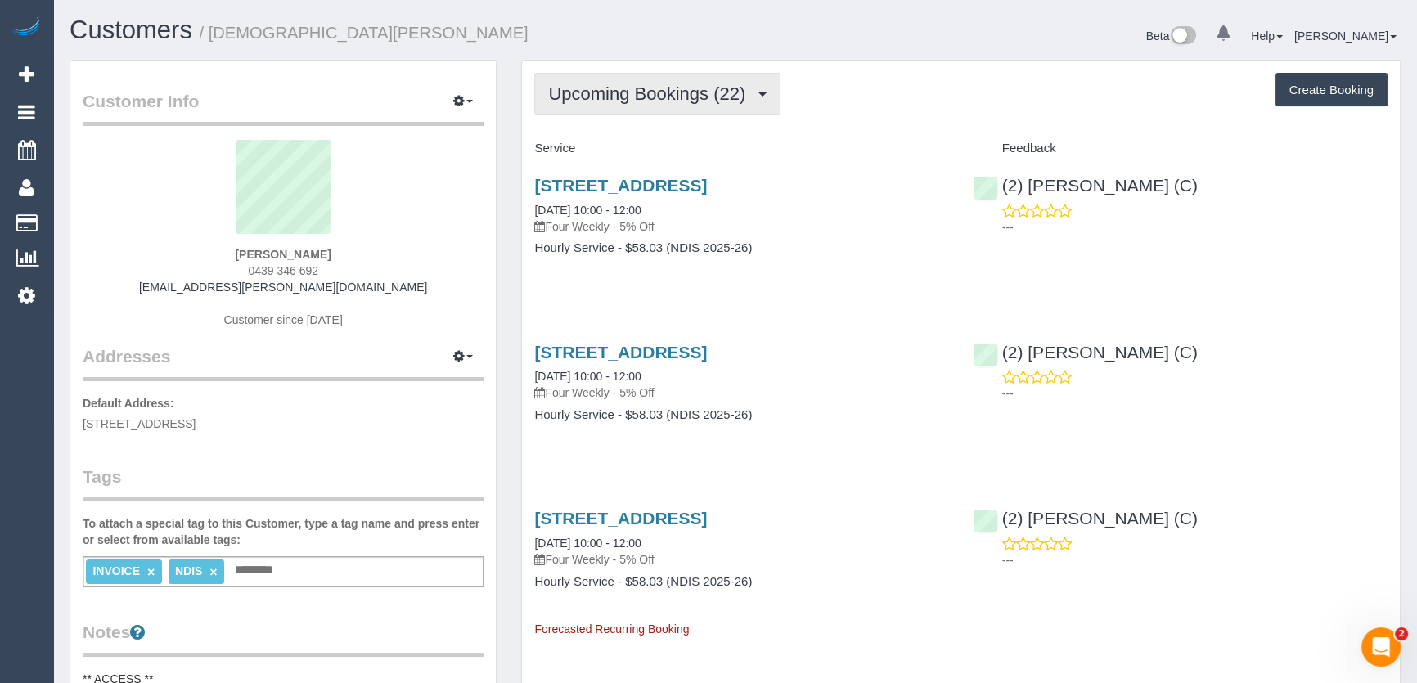
click at [603, 97] on span "Upcoming Bookings (22)" at bounding box center [650, 93] width 205 height 20
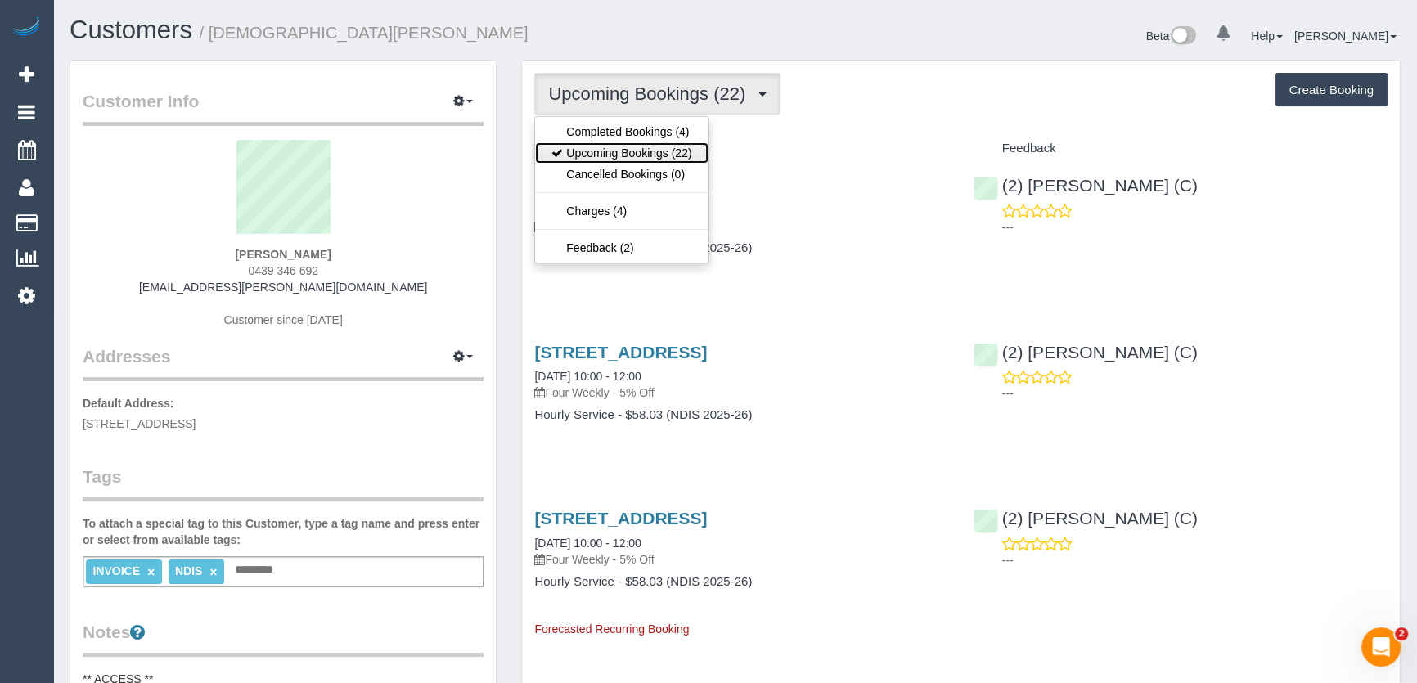
click at [614, 150] on link "Upcoming Bookings (22)" at bounding box center [621, 152] width 173 height 21
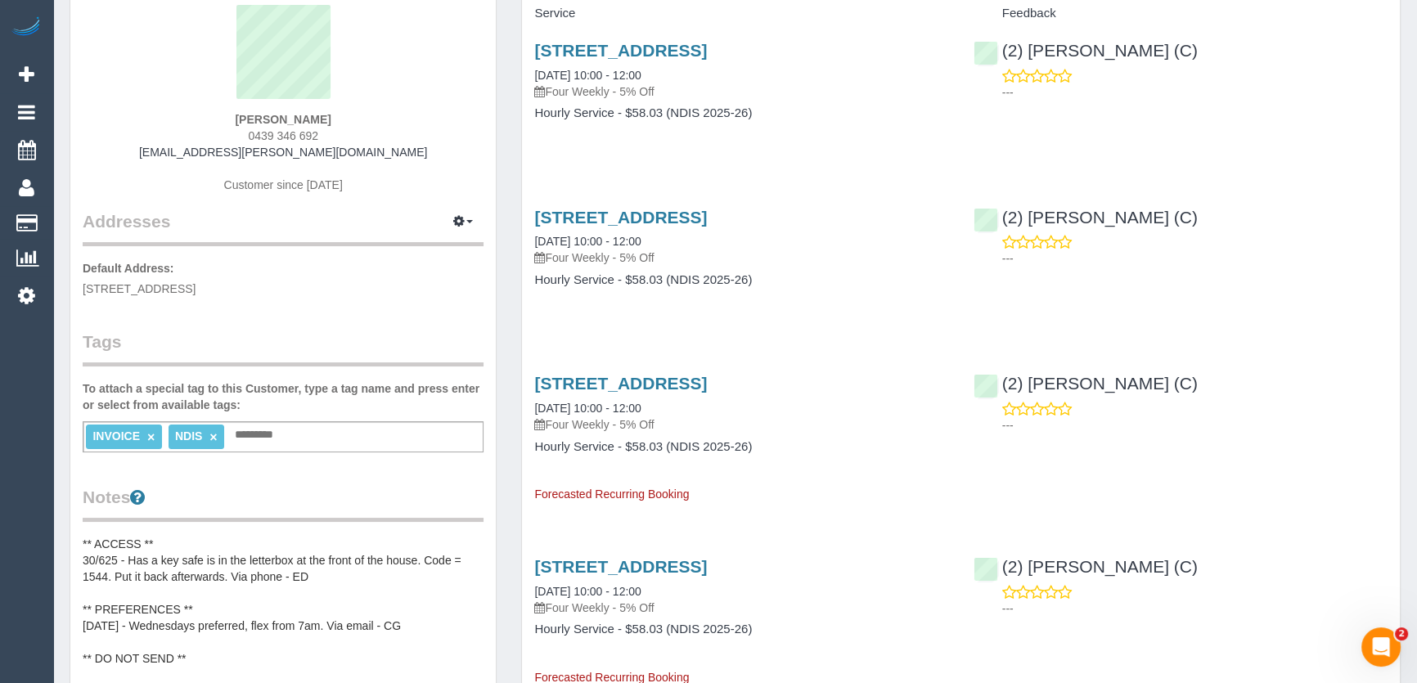
scroll to position [148, 0]
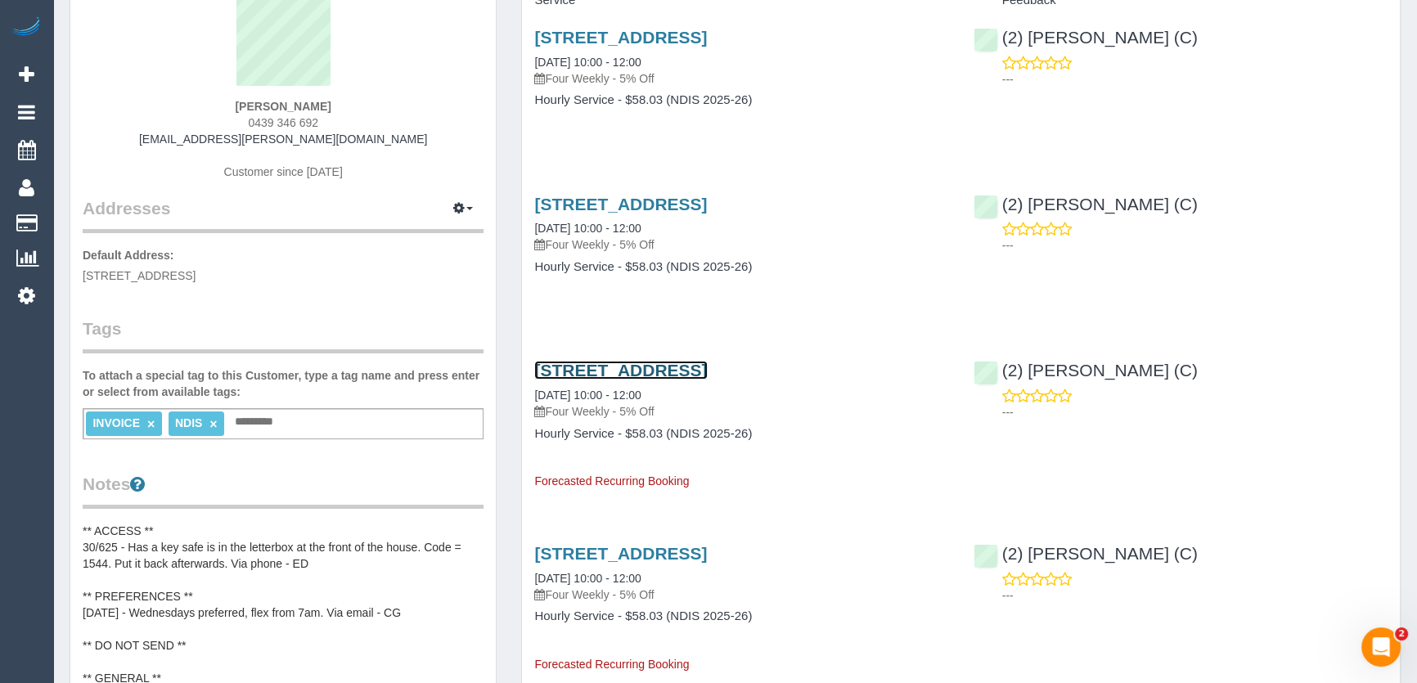
click at [599, 367] on link "25a Palmerston Grove, Oakleigh, VIC 3166" at bounding box center [620, 370] width 173 height 19
click at [599, 367] on body "0 Beta Your Notifications You have 0 alerts Add Booking Bookings Active Booking…" at bounding box center [708, 193] width 1417 height 683
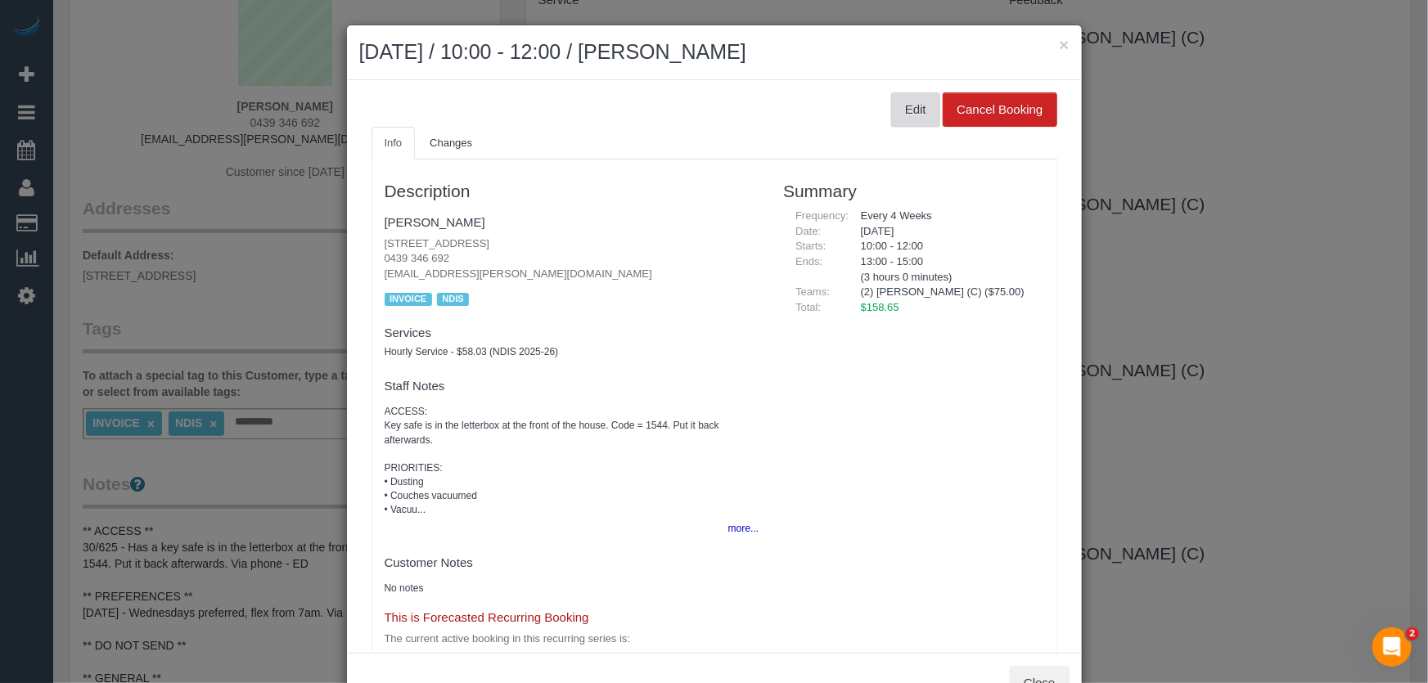
click at [902, 115] on button "Edit" at bounding box center [915, 109] width 49 height 34
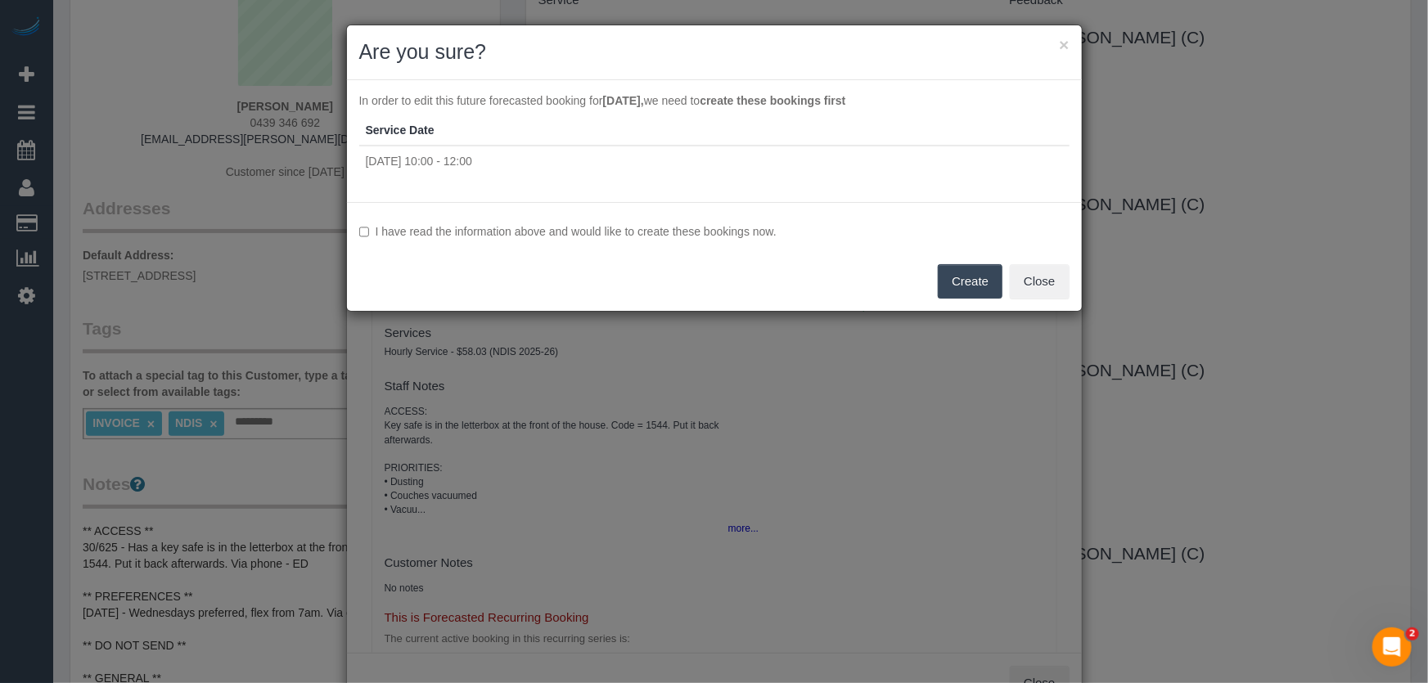
click at [486, 234] on label "I have read the information above and would like to create these bookings now." at bounding box center [714, 231] width 710 height 16
click at [628, 229] on label "I have read the information above and would like to create these bookings now." at bounding box center [714, 231] width 710 height 16
click at [966, 288] on button "Create" at bounding box center [970, 281] width 65 height 34
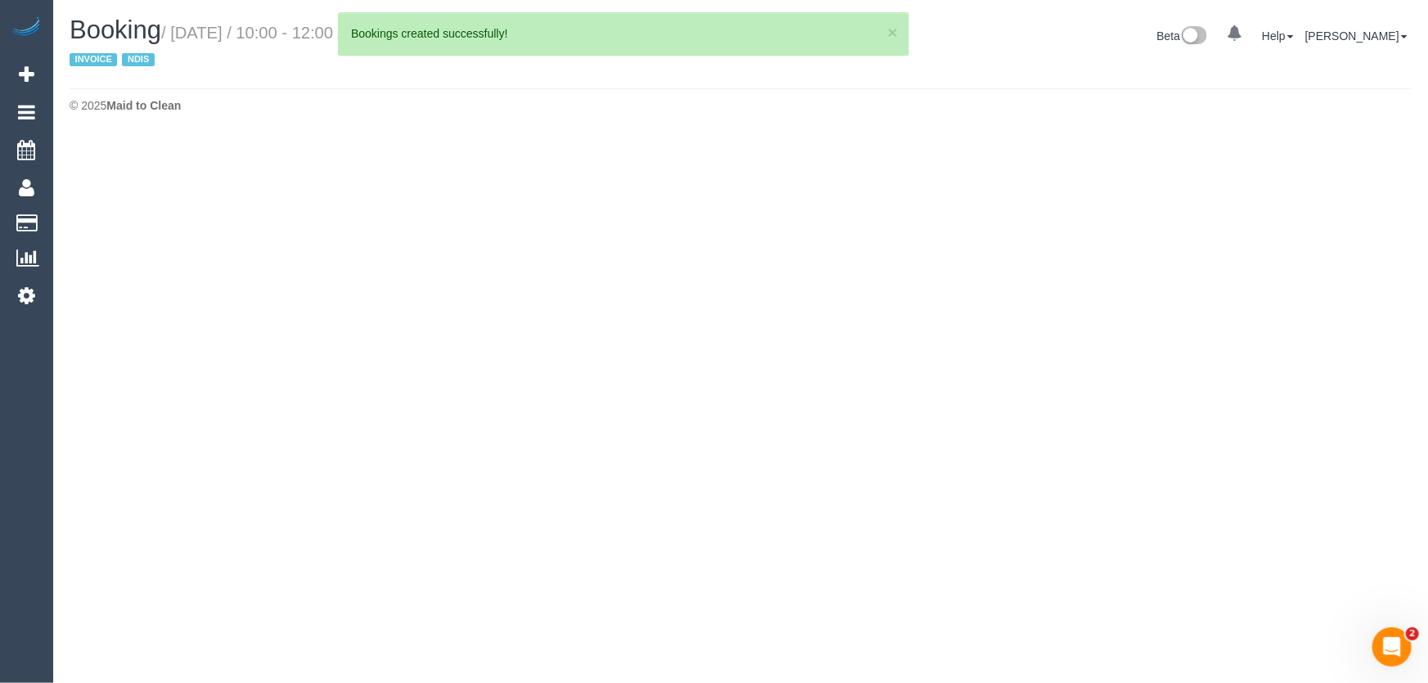
select select "VIC"
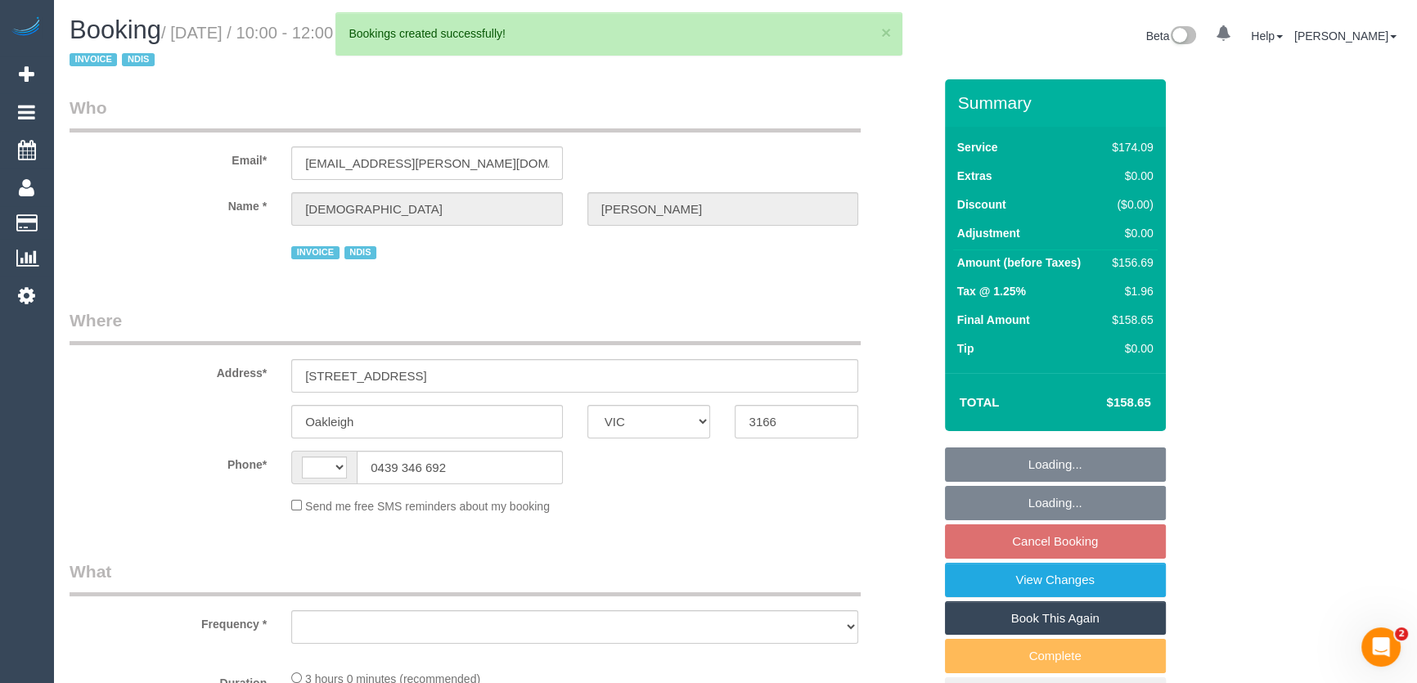
select select "string:AU"
select select "180"
select select "number:27"
select select "number:14"
select select "number:19"
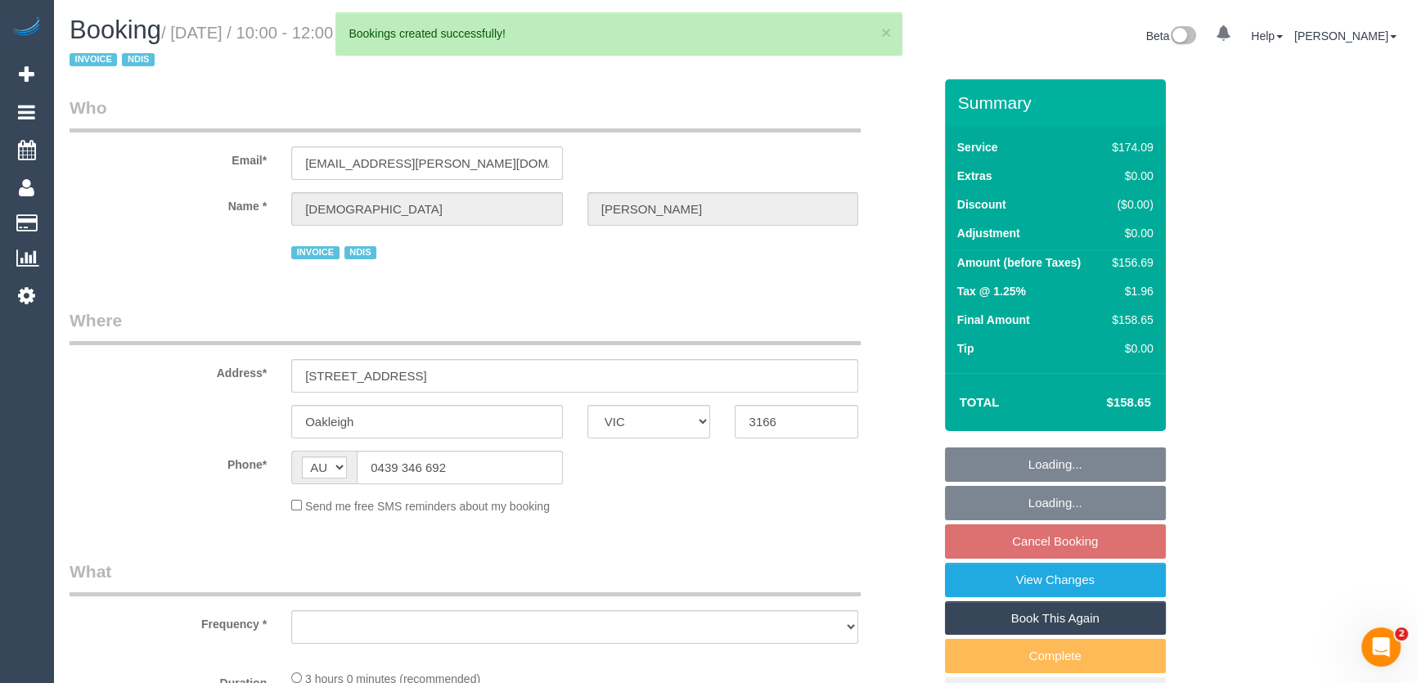
select select "number:36"
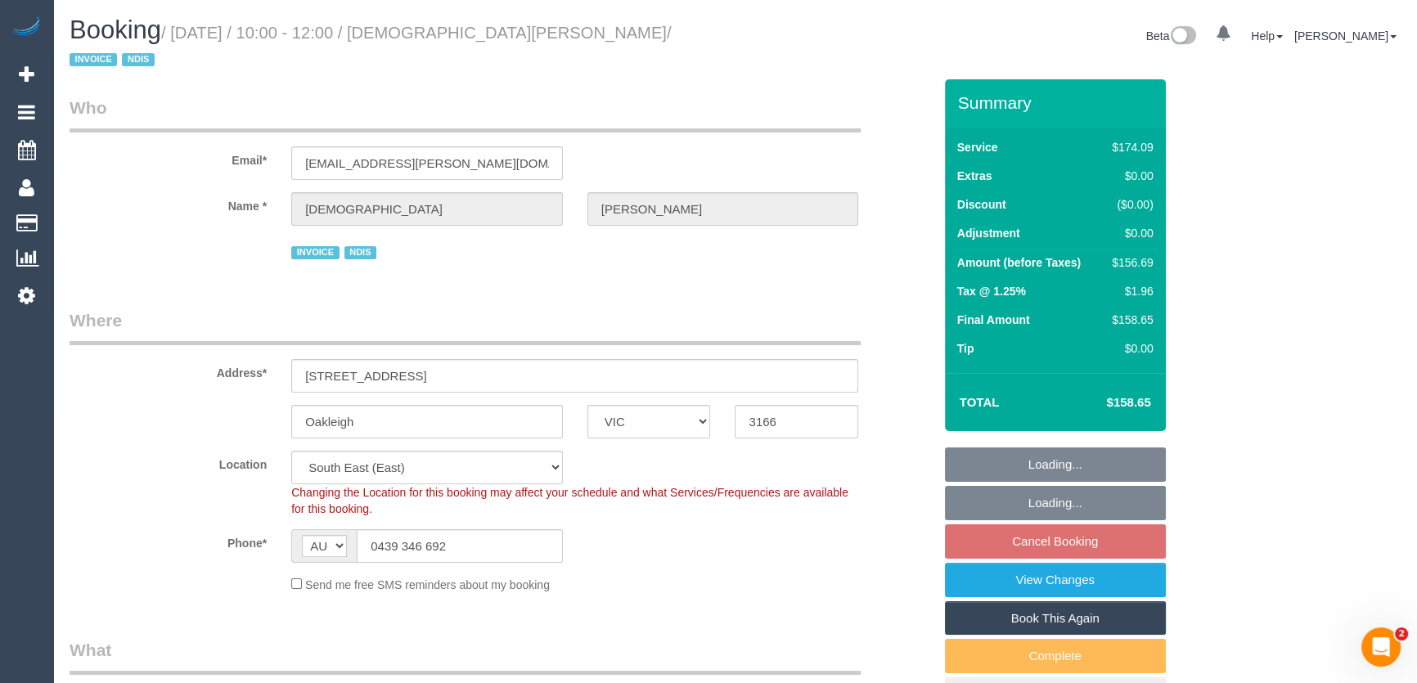
select select "object:6953"
select select "spot3"
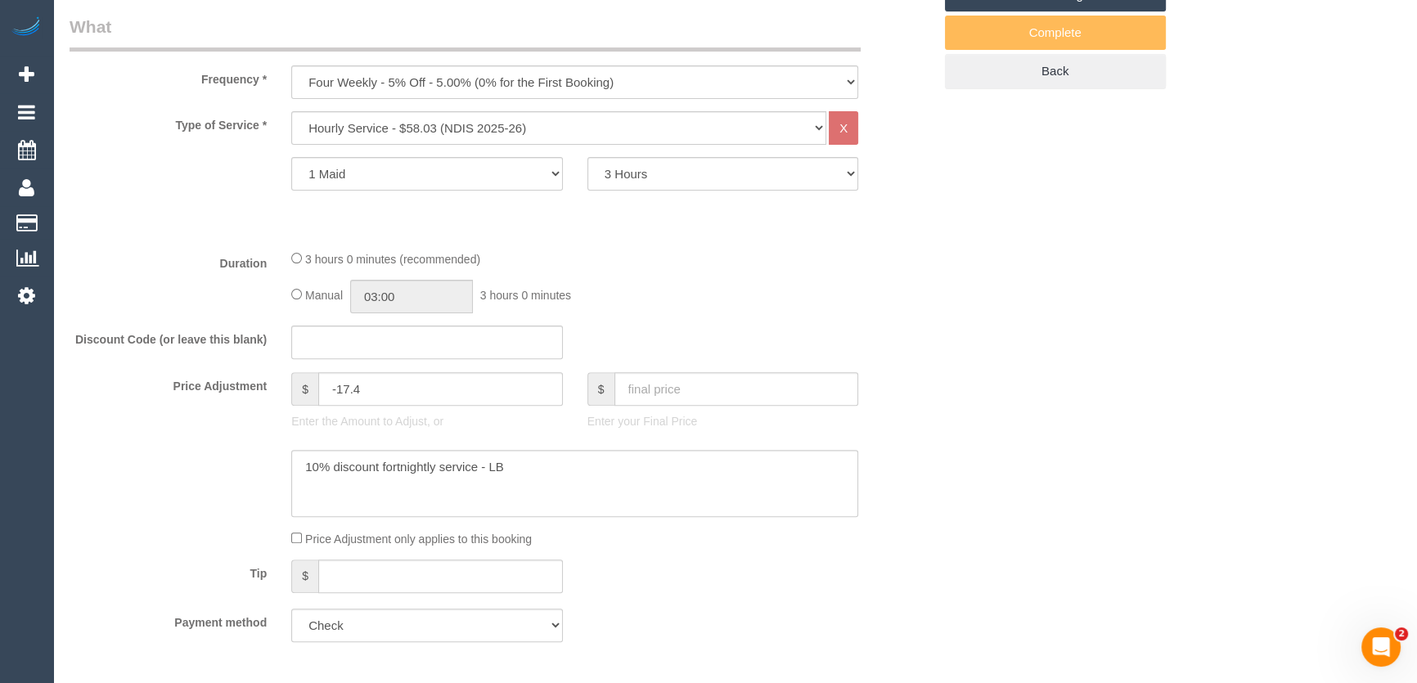
scroll to position [744, 0]
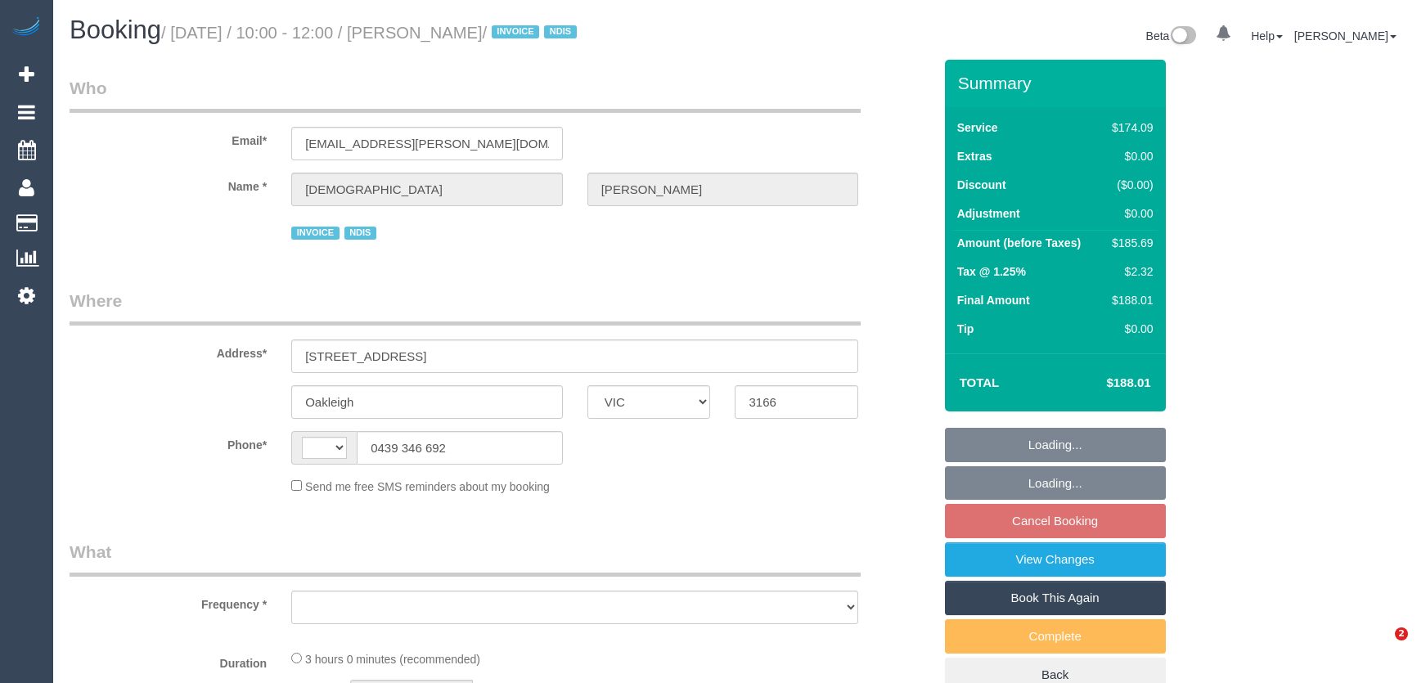
select select "VIC"
select select "string:AU"
select select "object:551"
select select "spot3"
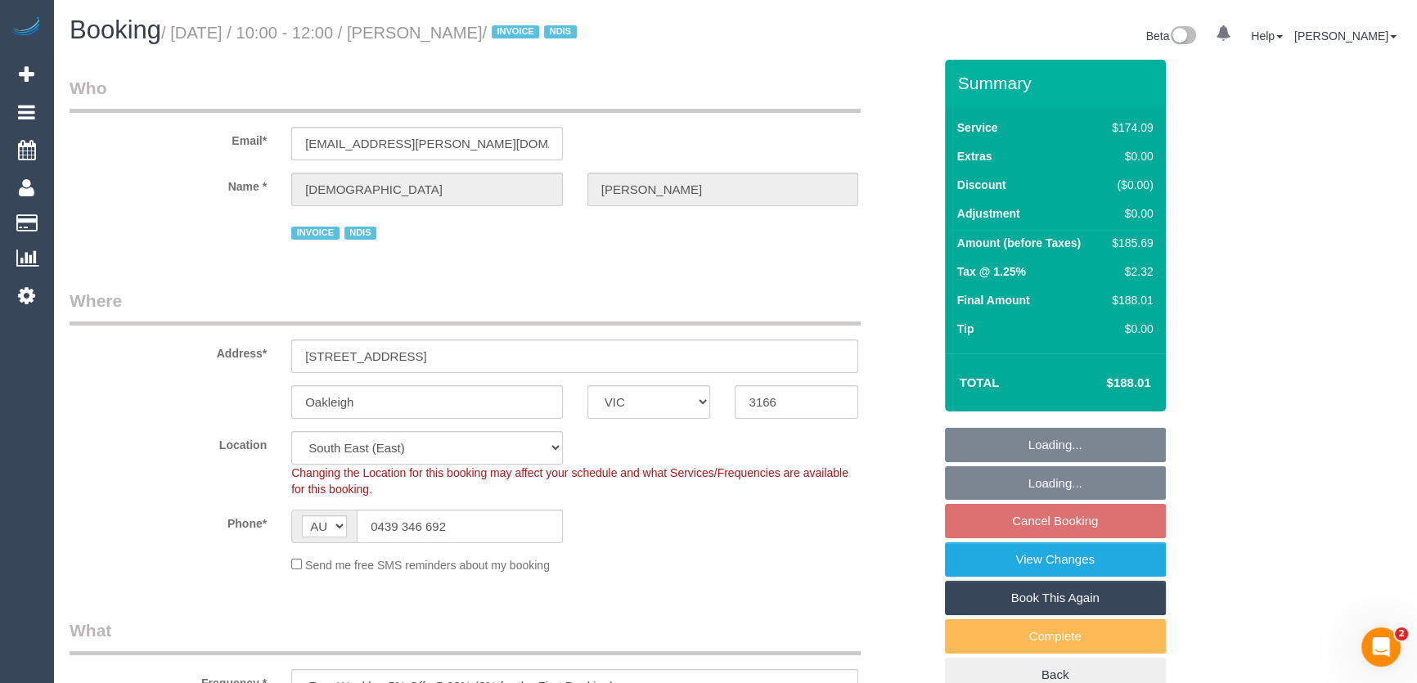
select select "180"
select select "number:27"
select select "number:14"
select select "number:19"
select select "number:36"
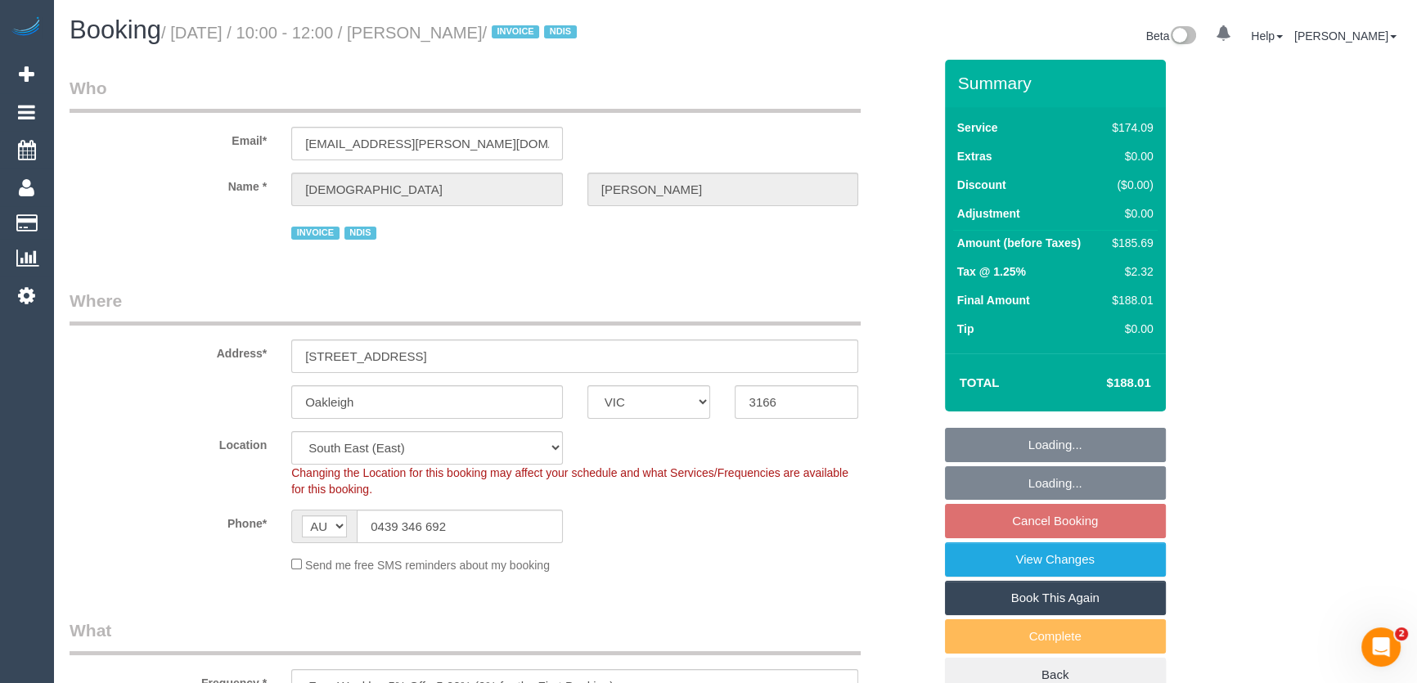
select select "object:1251"
select select "spot24"
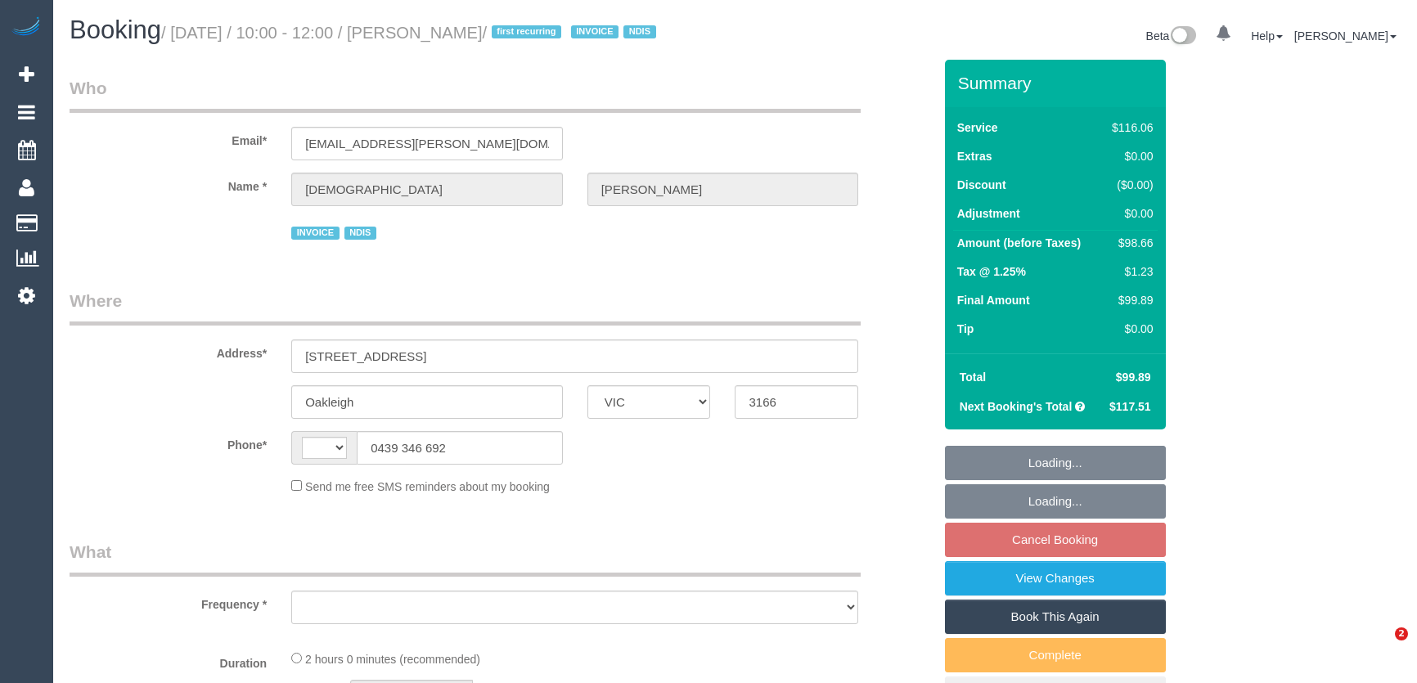
select select "VIC"
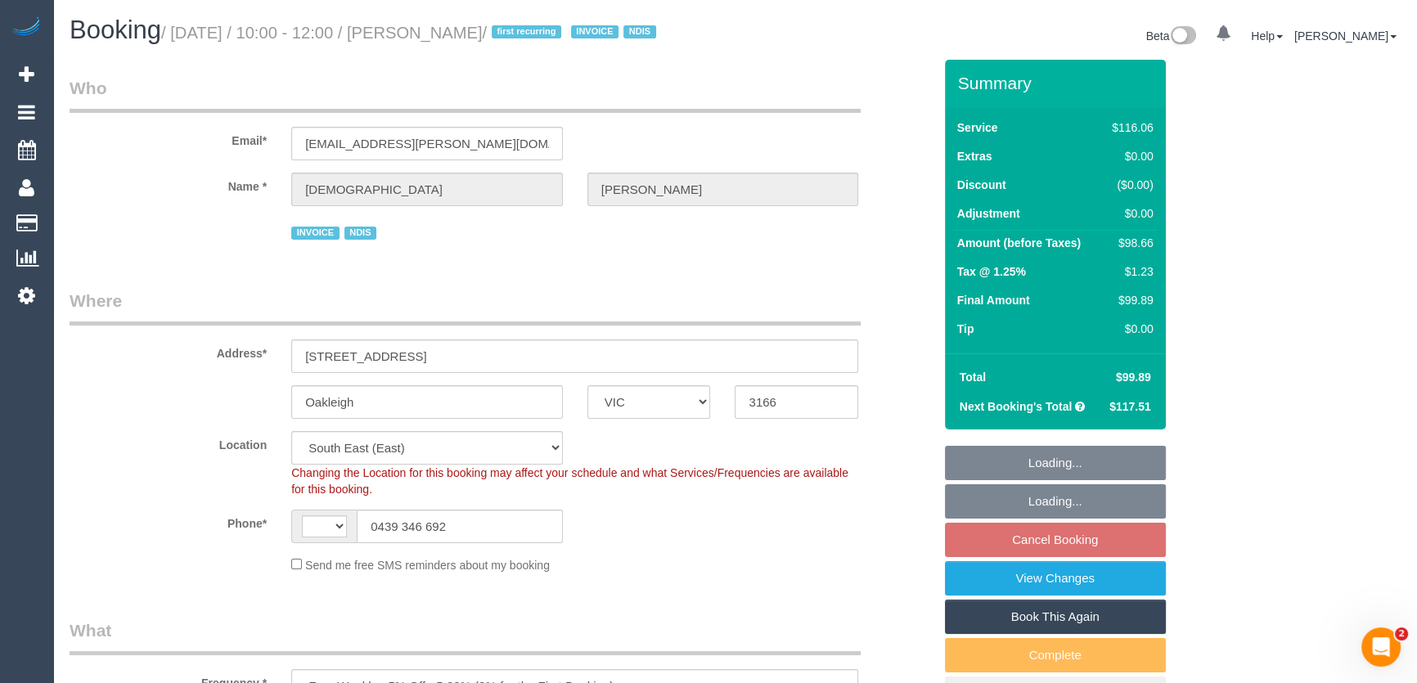
select select "object:290"
select select "string:AU"
select select "number:27"
select select "number:14"
select select "number:19"
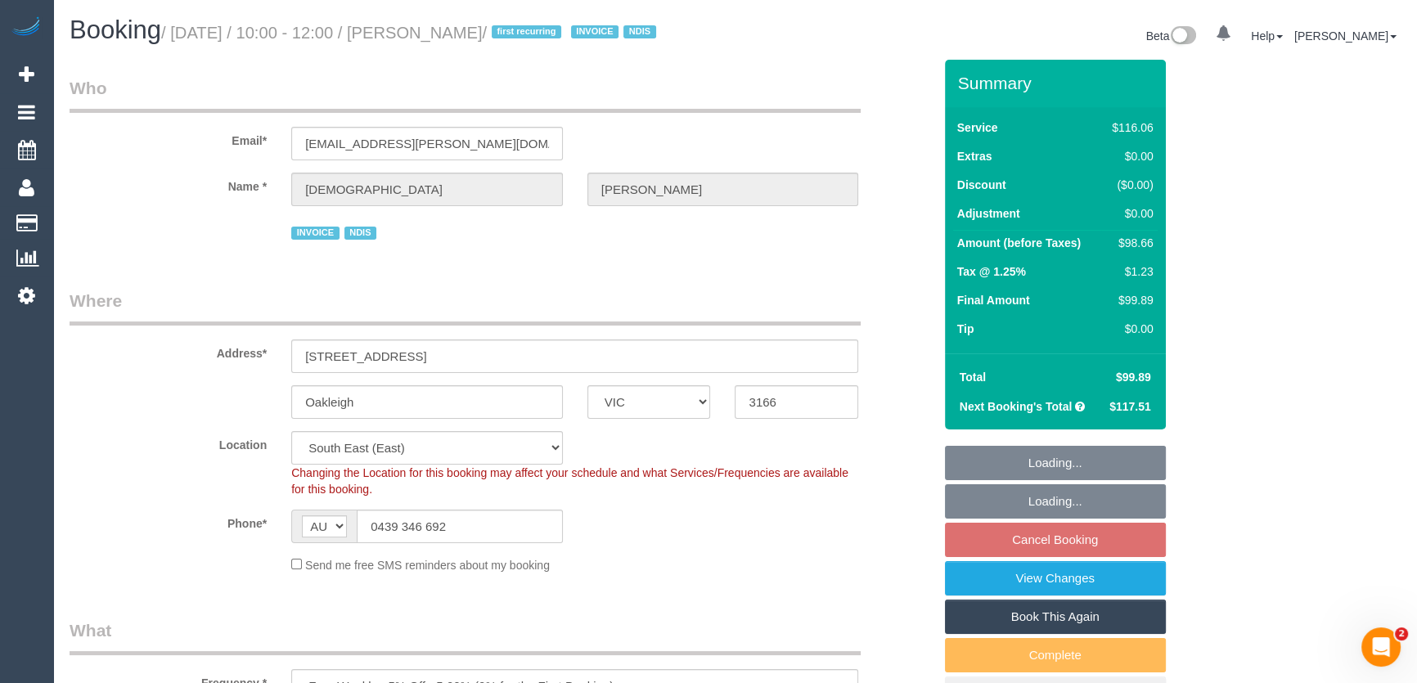
select select "number:36"
select select "spot3"
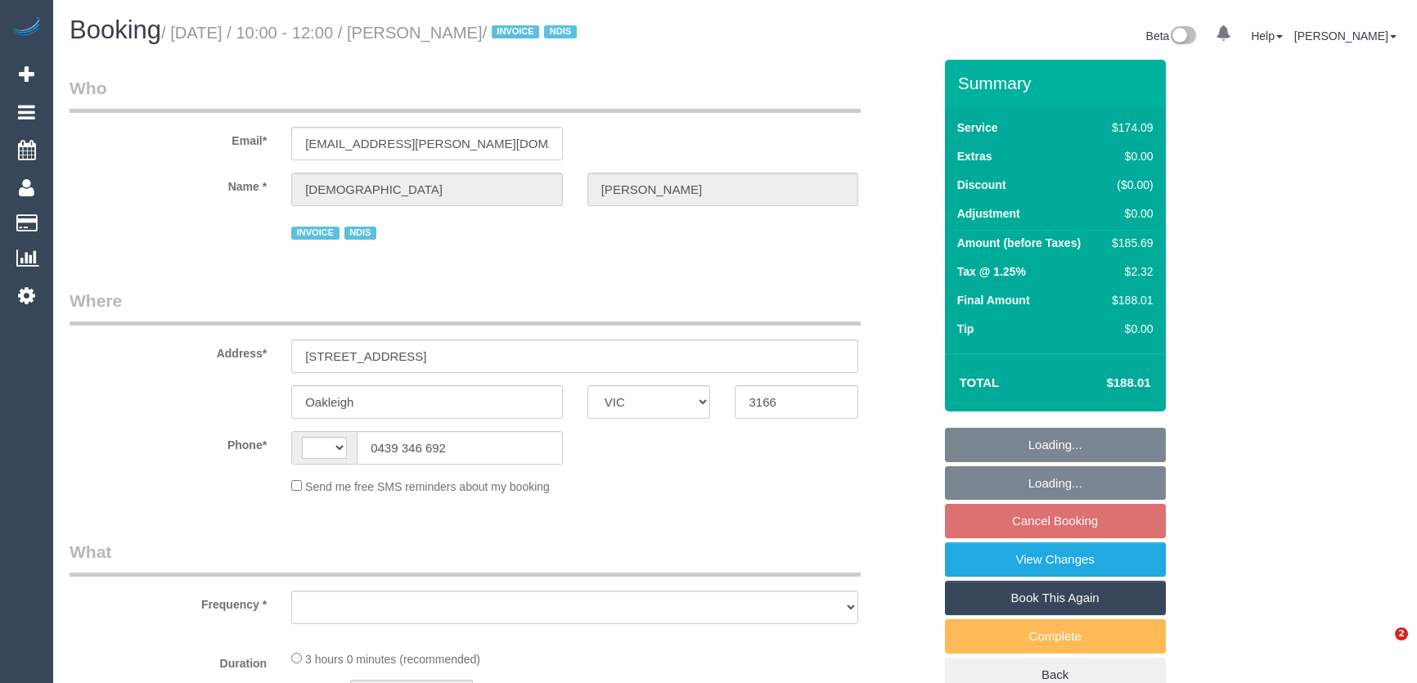
select select "VIC"
select select "string:AU"
select select "object:546"
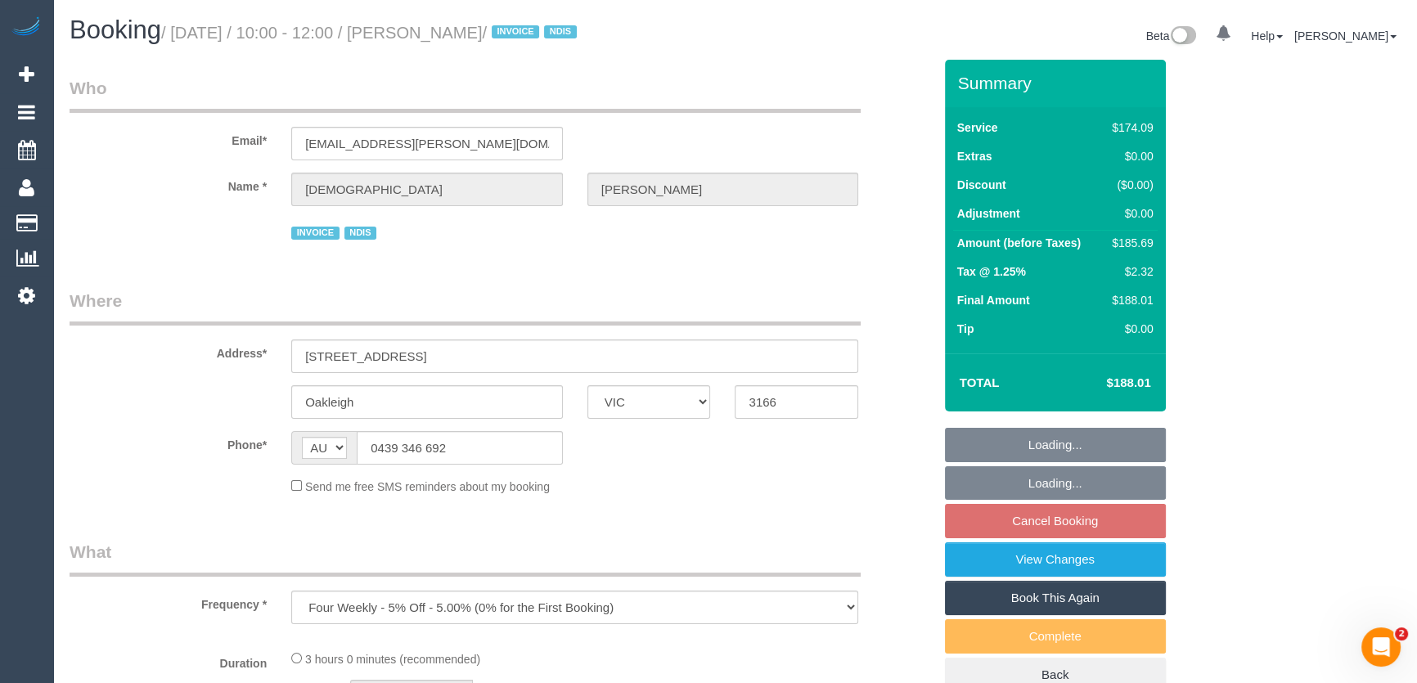
select select "180"
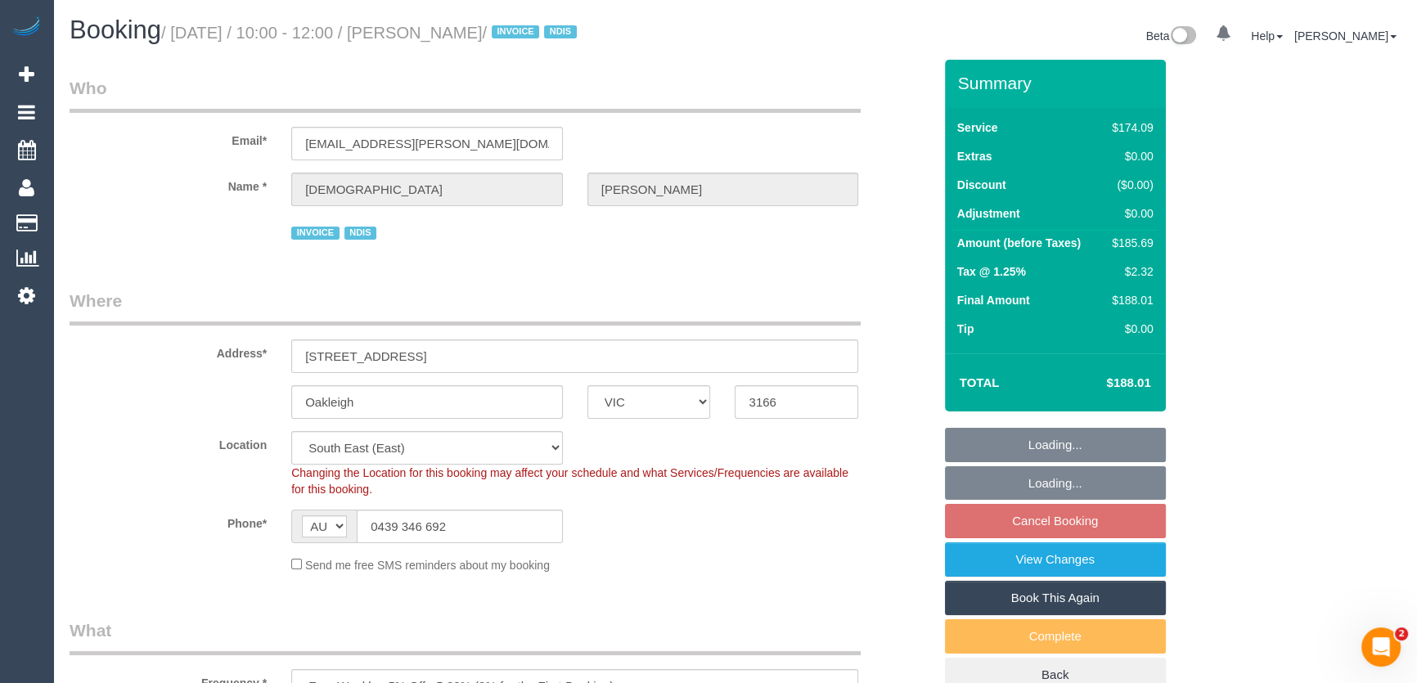
select select "object:758"
select select "number:27"
select select "number:14"
select select "number:19"
select select "number:36"
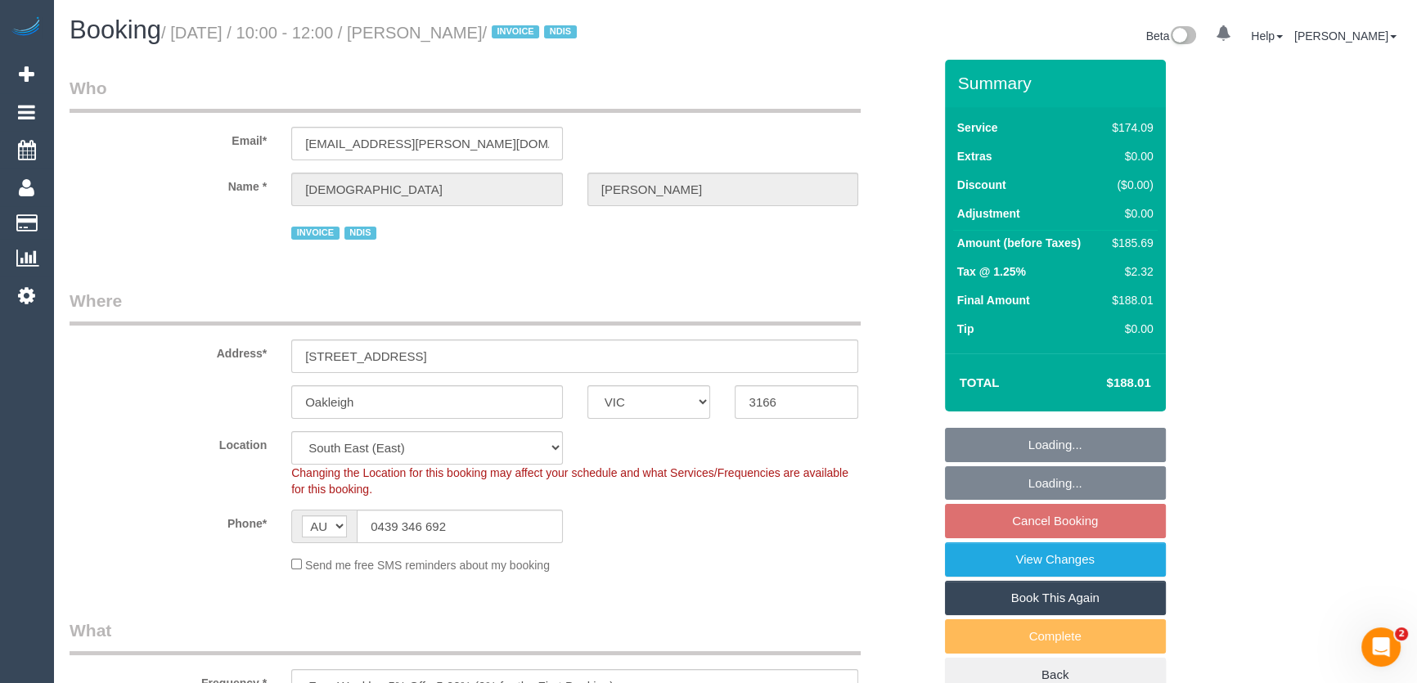
select select "spot3"
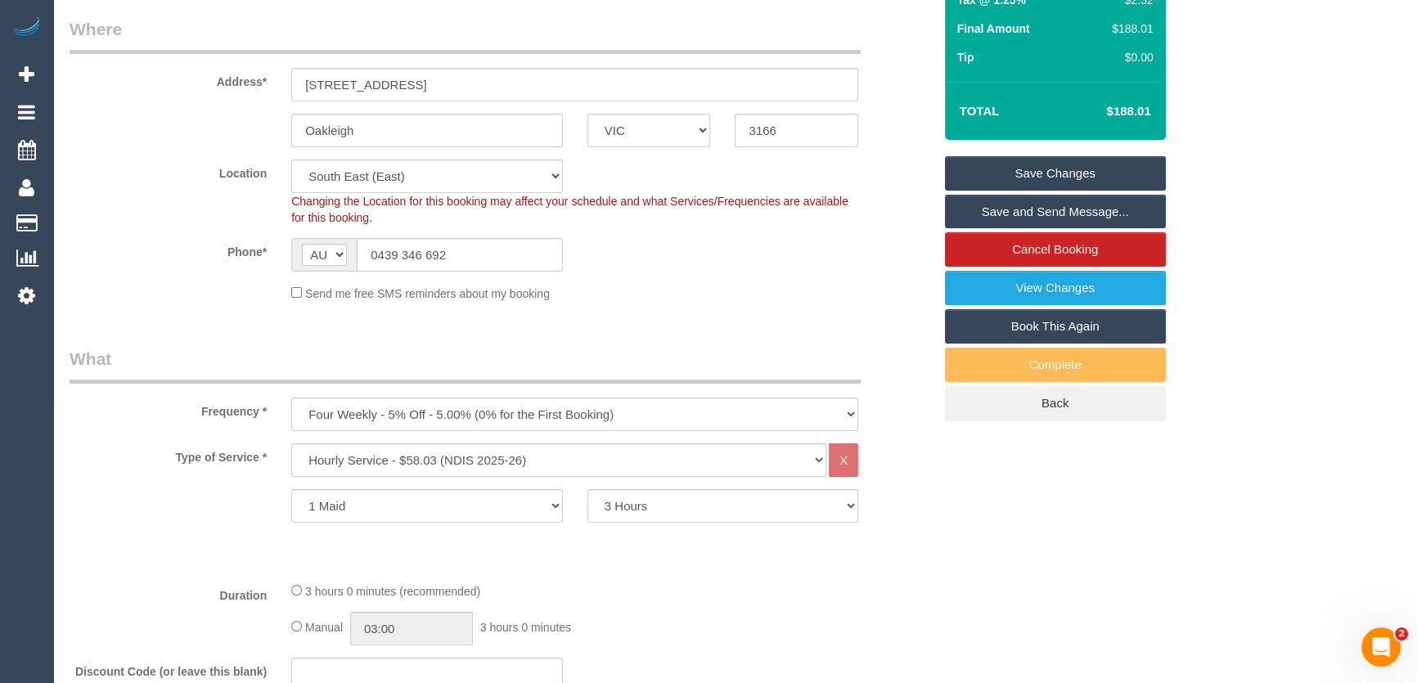
scroll to position [297, 0]
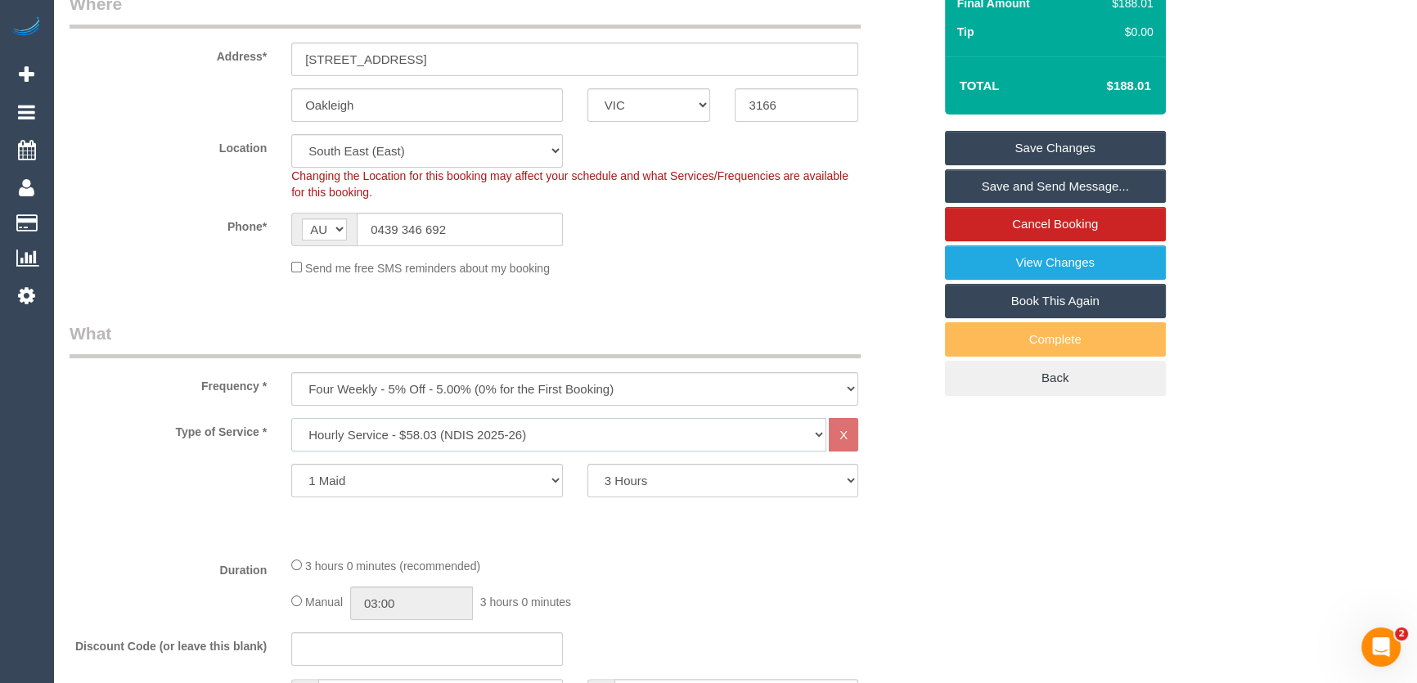
click at [462, 430] on select "Hourly Service - $70/h Hourly Service - $65/h Hourly Service - $60/h Hourly Ser…" at bounding box center [558, 435] width 535 height 34
click at [844, 524] on div "Type of Service * Hourly Service - $70/h Hourly Service - $65/h Hourly Service …" at bounding box center [501, 480] width 863 height 125
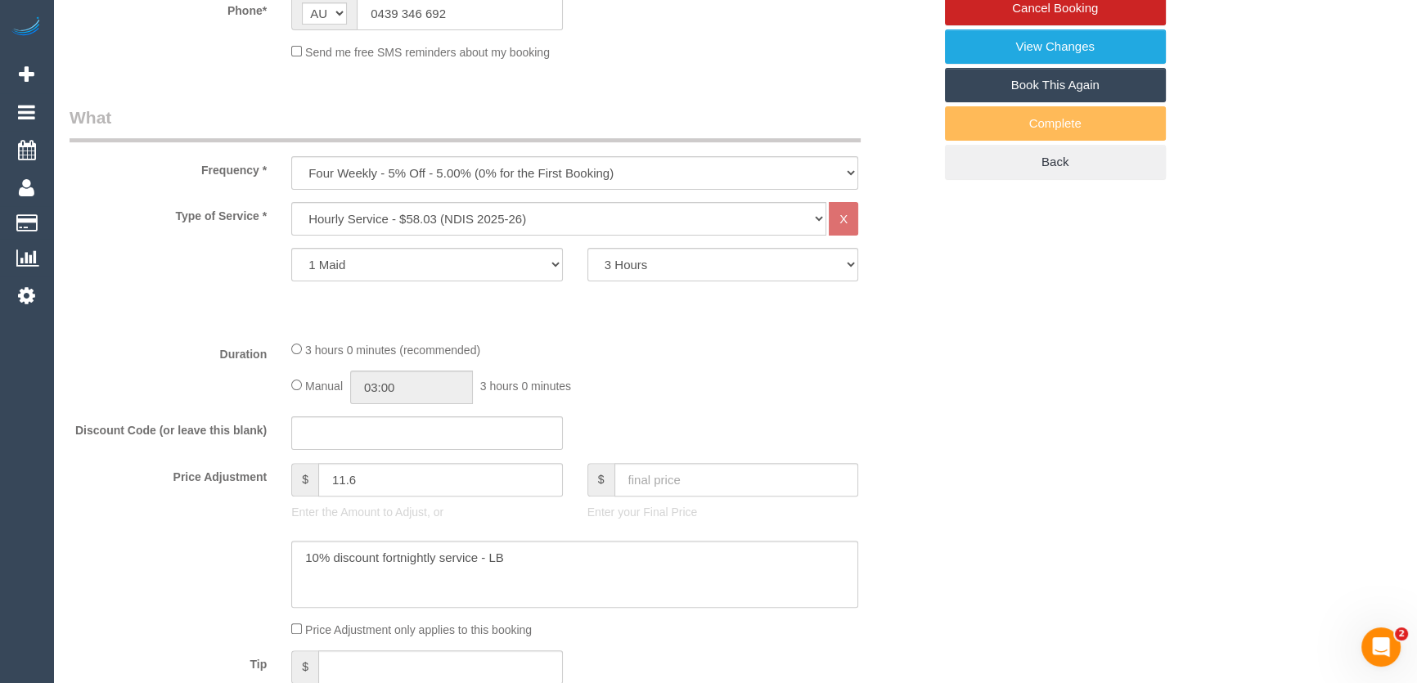
scroll to position [520, 0]
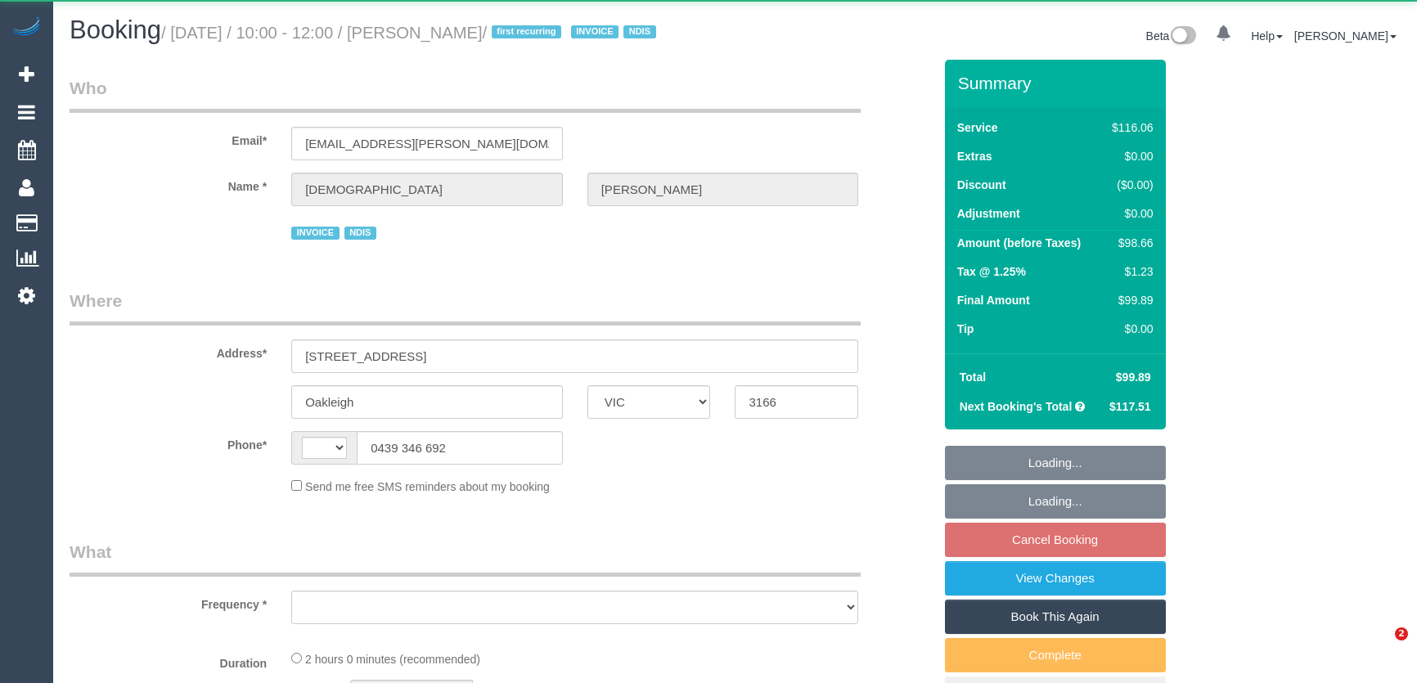
select select "VIC"
select select "string:AU"
select select "object:530"
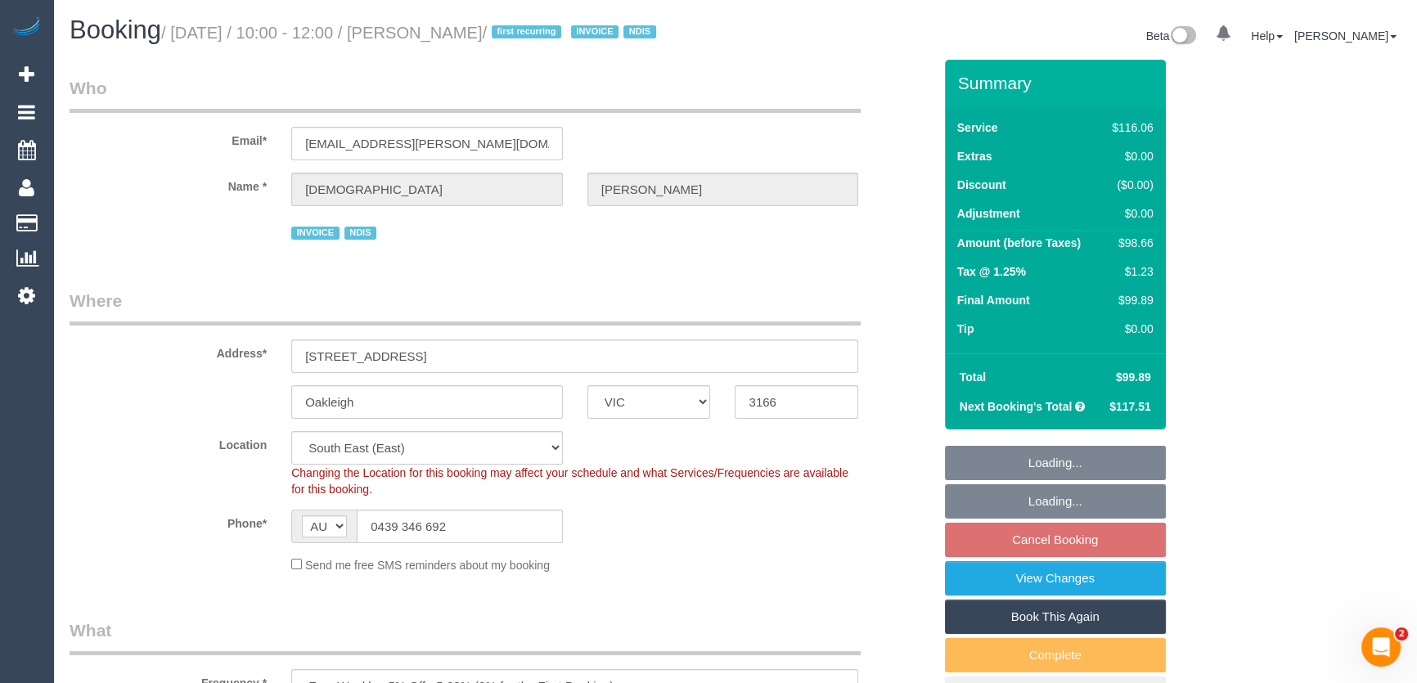
select select "number:27"
select select "number:14"
select select "number:19"
select select "number:36"
select select "object:683"
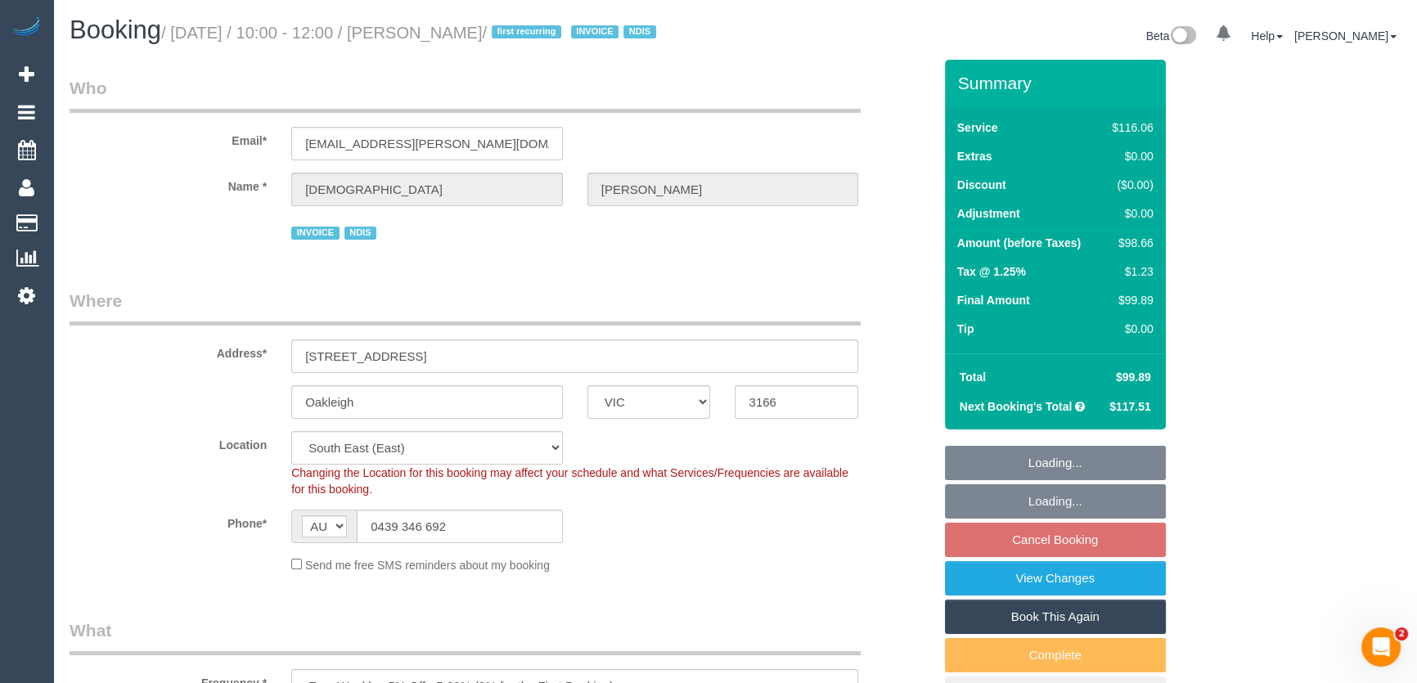
select select "spot3"
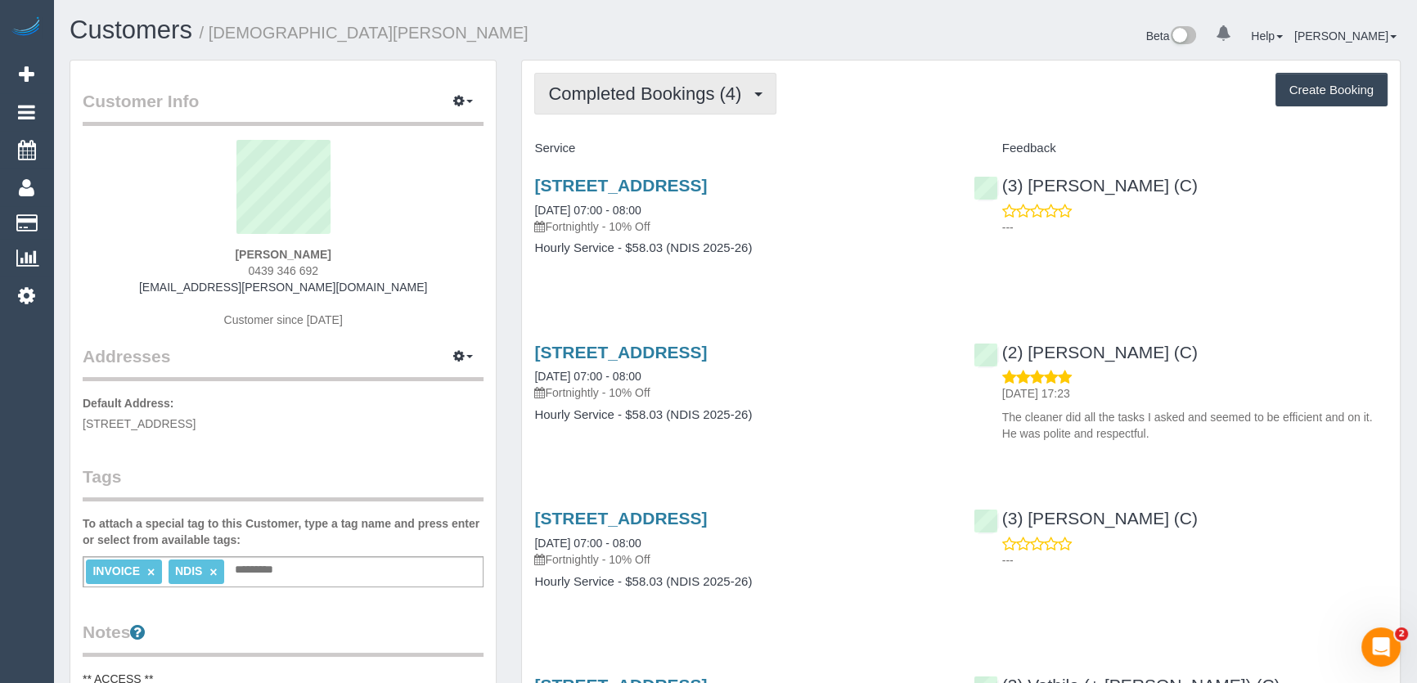
click at [713, 97] on span "Completed Bookings (4)" at bounding box center [648, 93] width 201 height 20
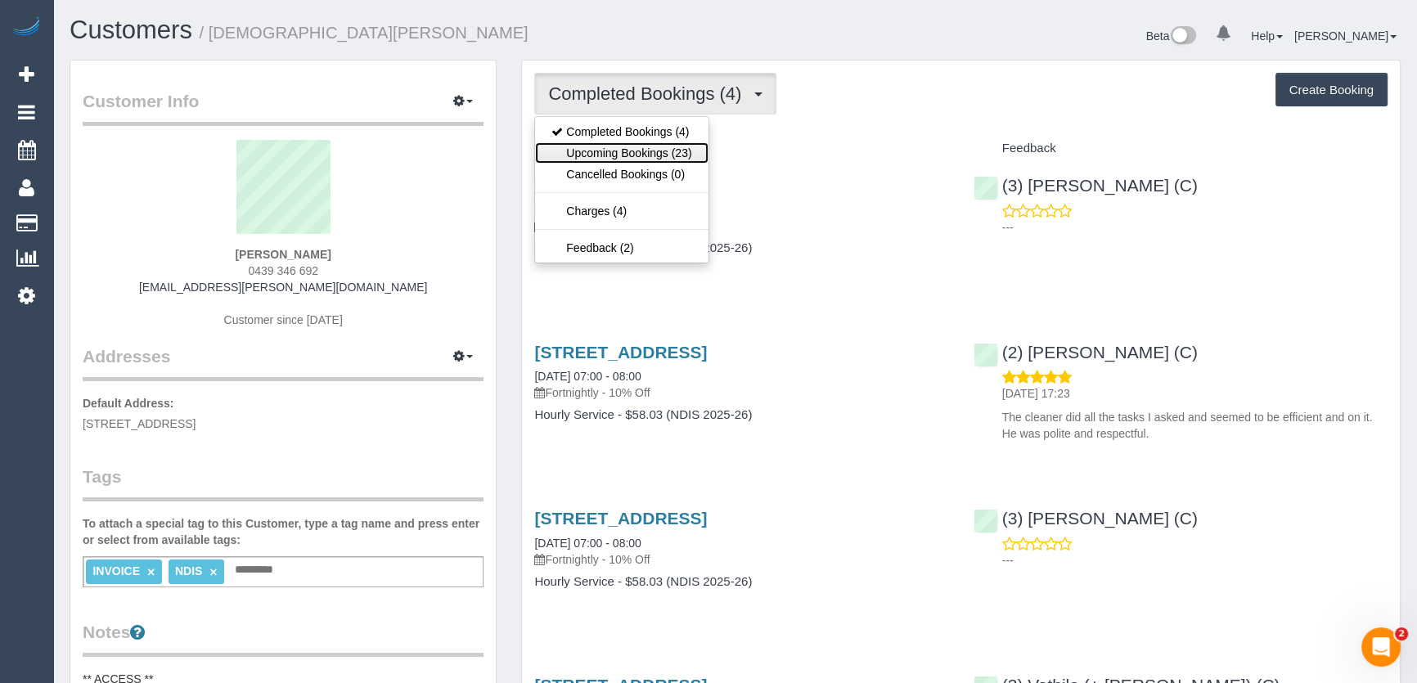
click at [675, 158] on link "Upcoming Bookings (23)" at bounding box center [621, 152] width 173 height 21
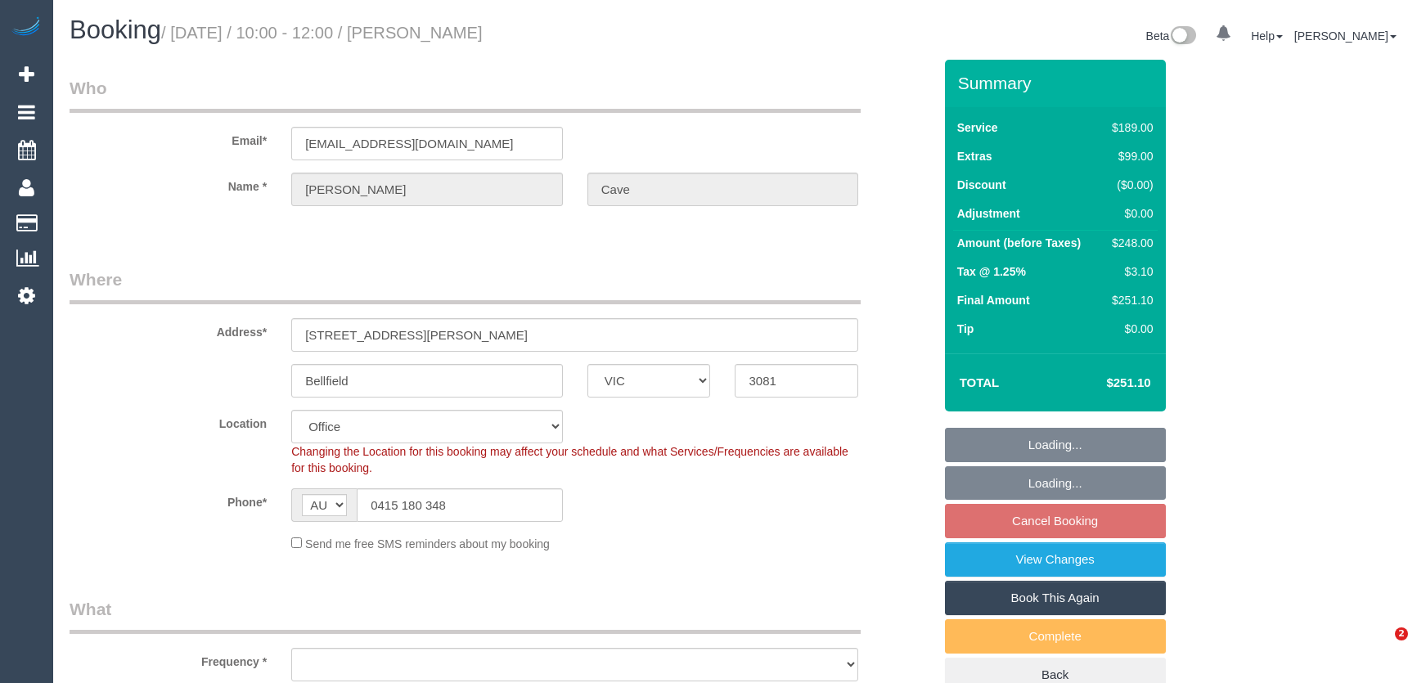
select select "VIC"
select select "string:stripe-pm_1RuYLK2GScqysDRV8bzpjpsz"
select select "number:30"
select select "number:14"
select select "number:18"
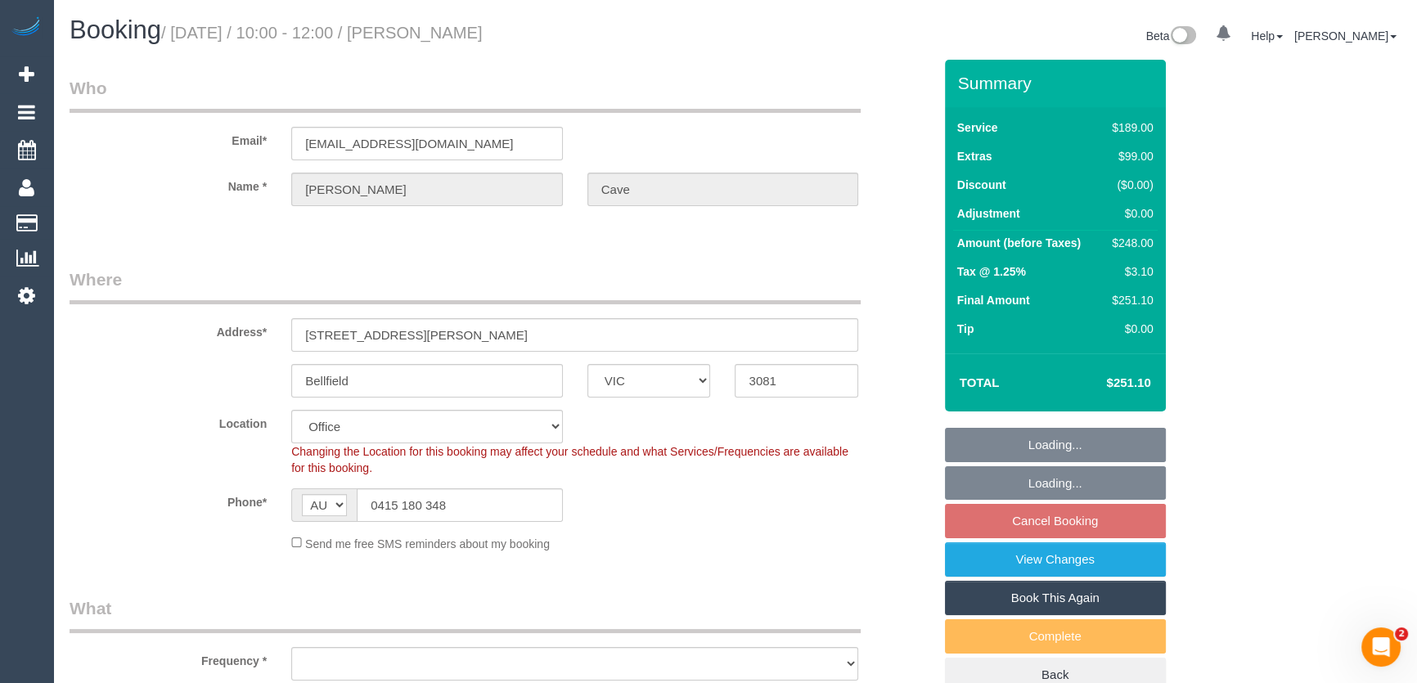
select select "number:24"
select select "number:26"
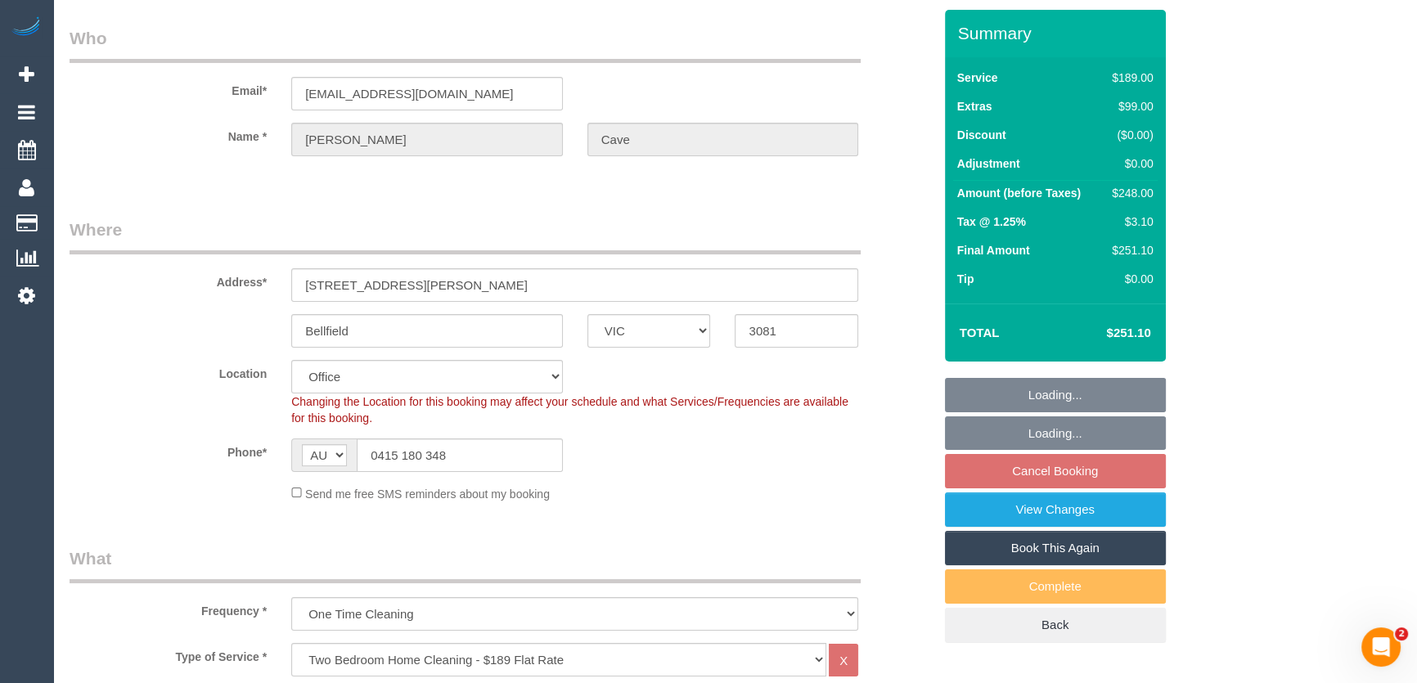
select select "object:2063"
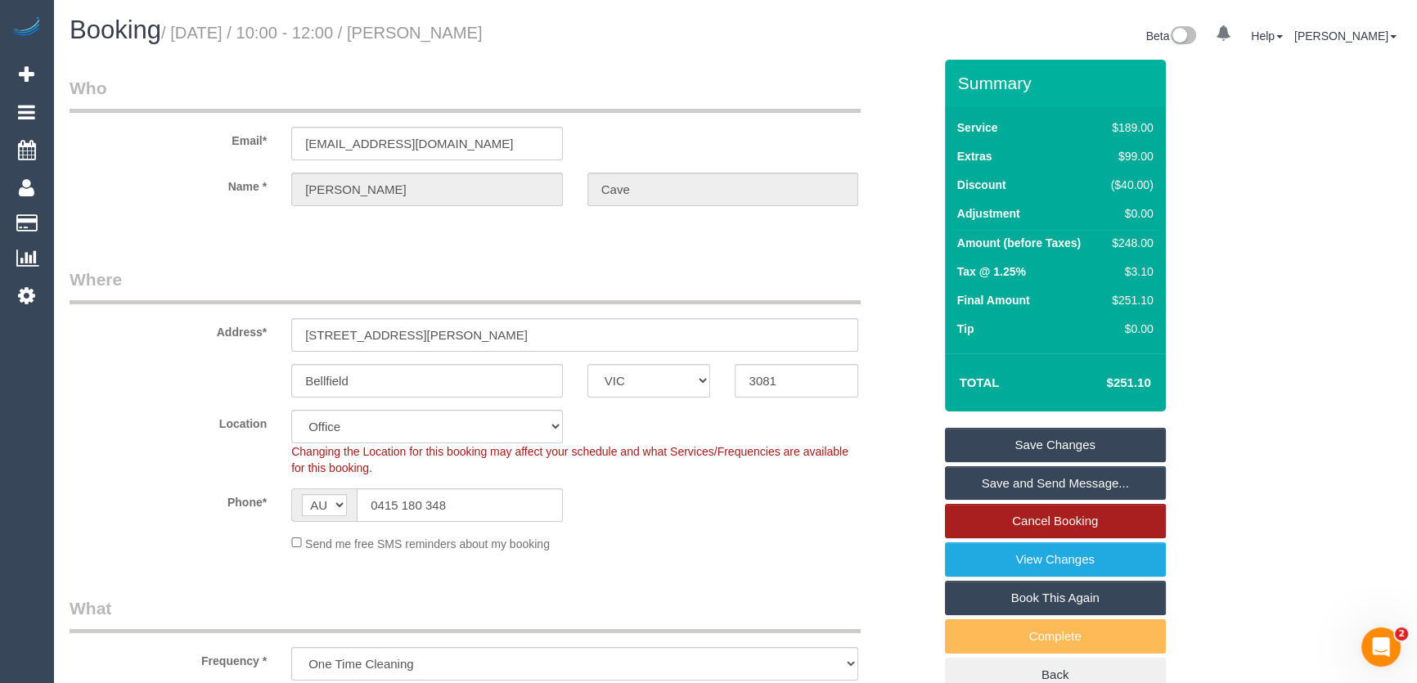
click at [1020, 515] on link "Cancel Booking" at bounding box center [1055, 521] width 221 height 34
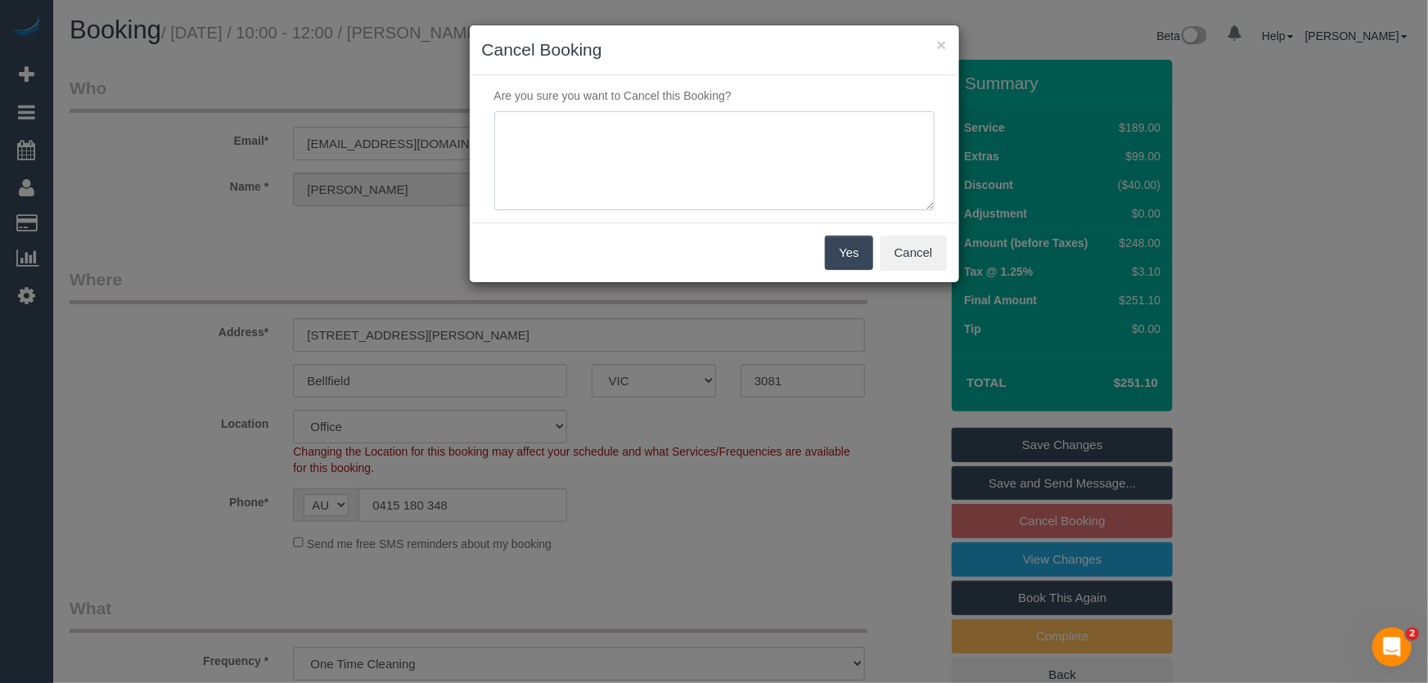
click at [586, 137] on textarea at bounding box center [714, 161] width 440 height 100
click at [731, 130] on textarea at bounding box center [714, 161] width 440 height 100
type textarea "customer did not reply to comms - via text - JT"
click at [843, 245] on button "Yes" at bounding box center [848, 253] width 47 height 34
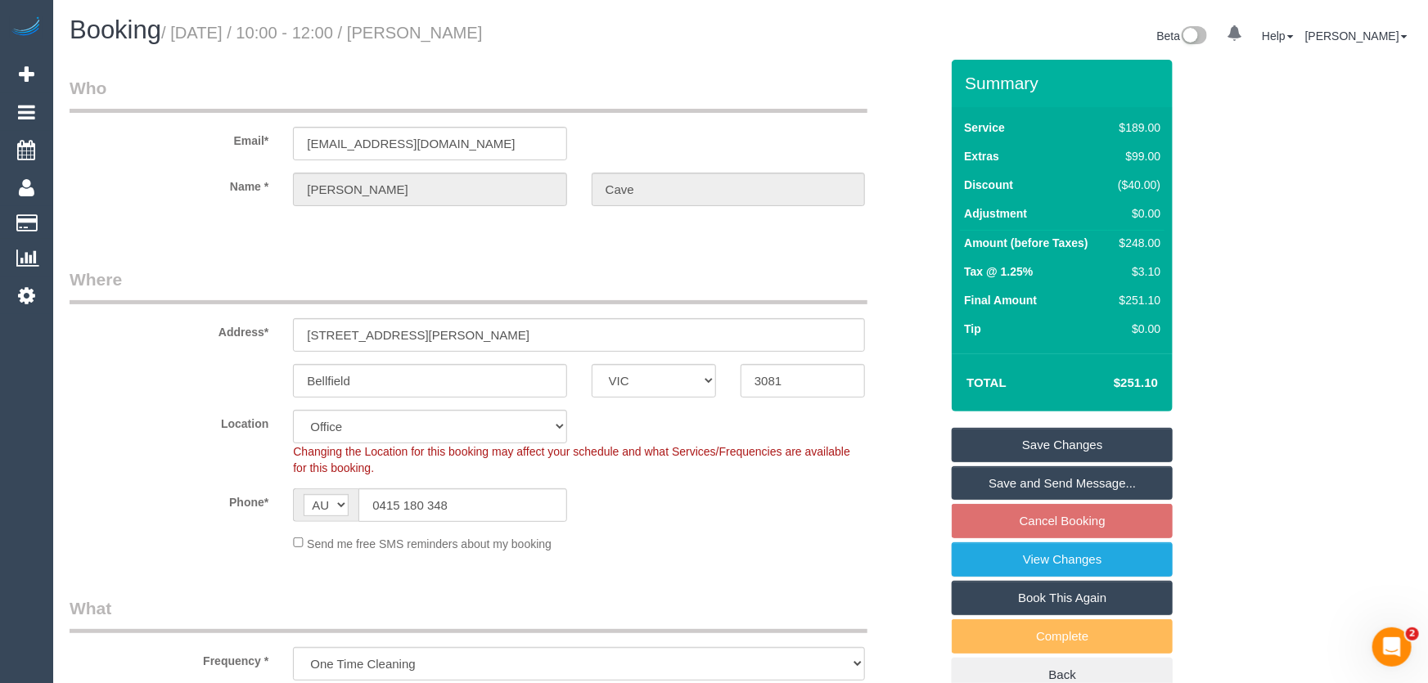
click at [843, 218] on div "Yes Cancel" at bounding box center [714, 188] width 489 height 60
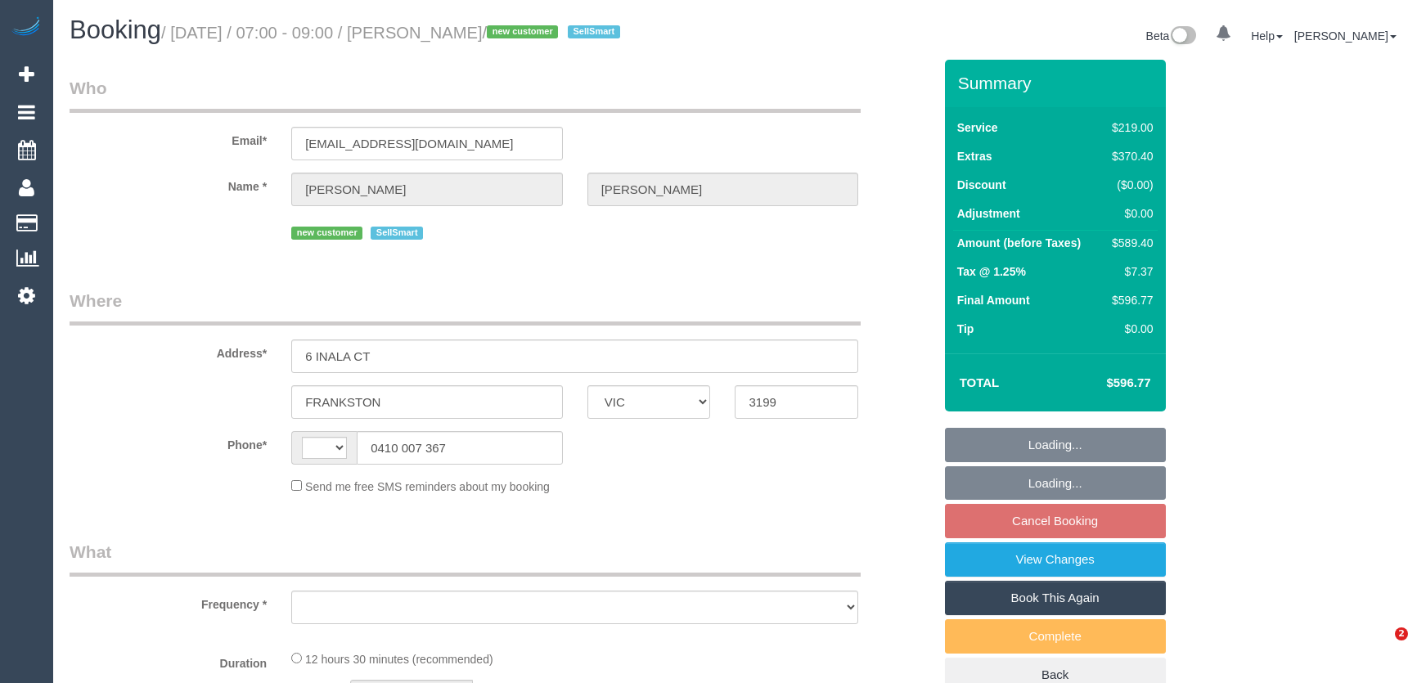
select select "VIC"
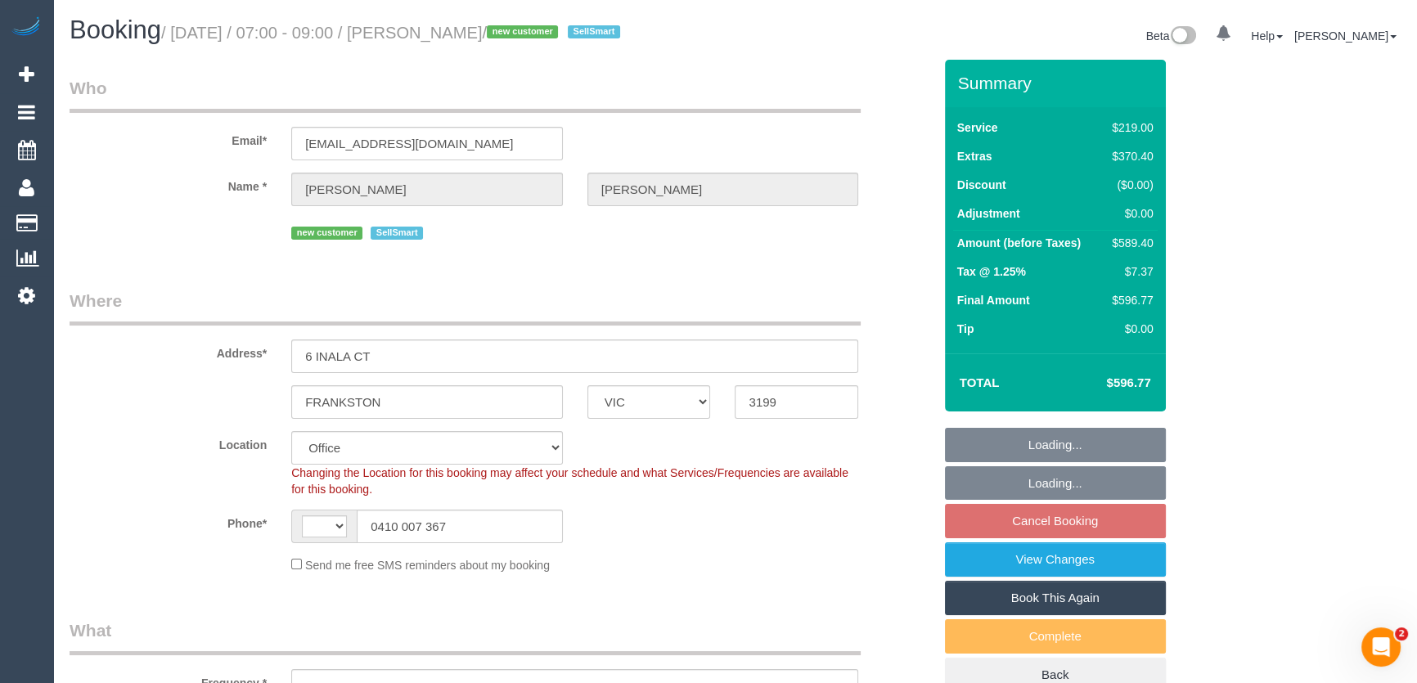
select select "string:AU"
select select "object:688"
select select "number:28"
select select "number:16"
select select "number:19"
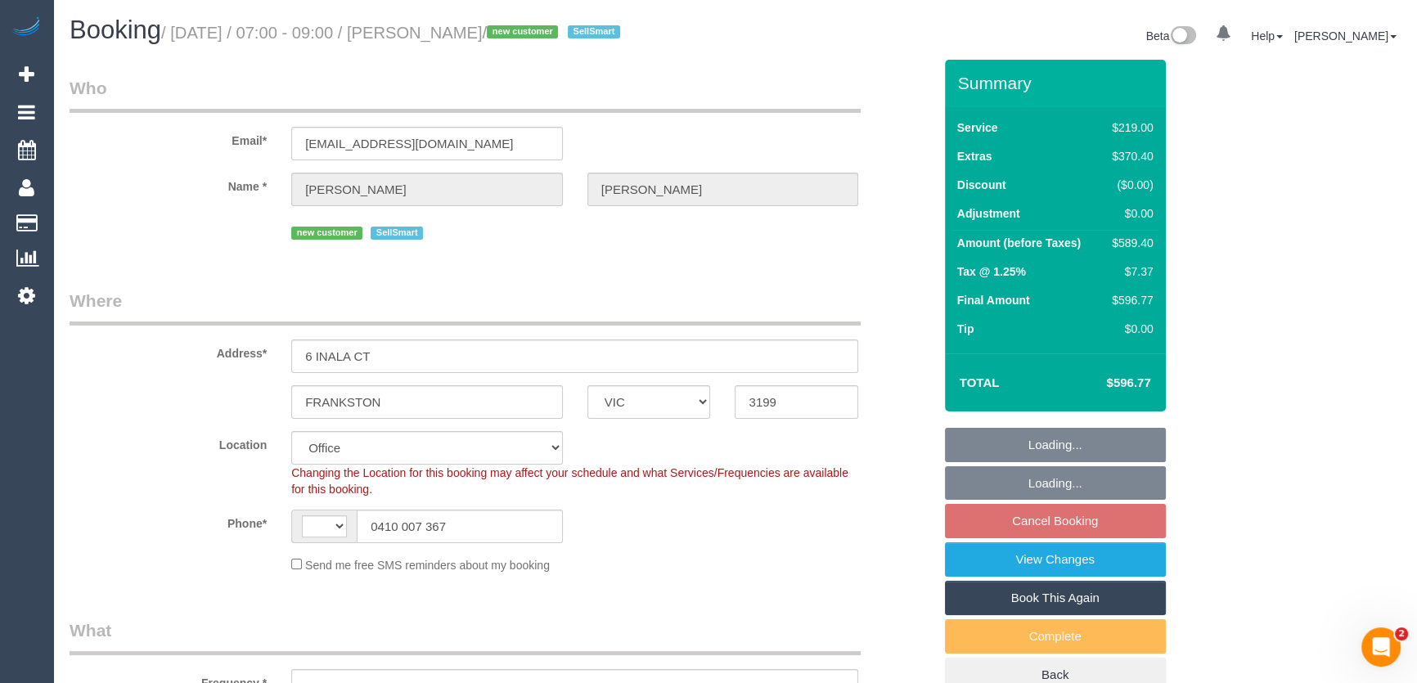
select select "number:36"
select select "object:789"
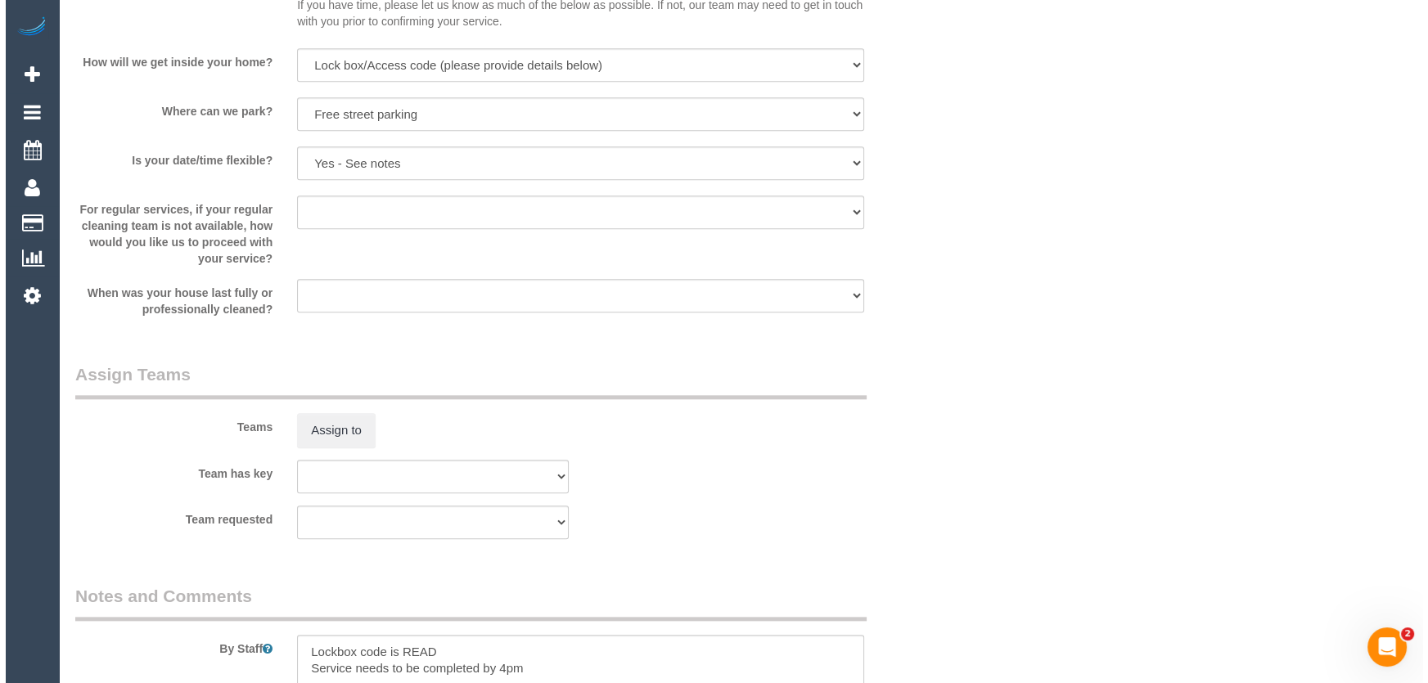
scroll to position [2231, 0]
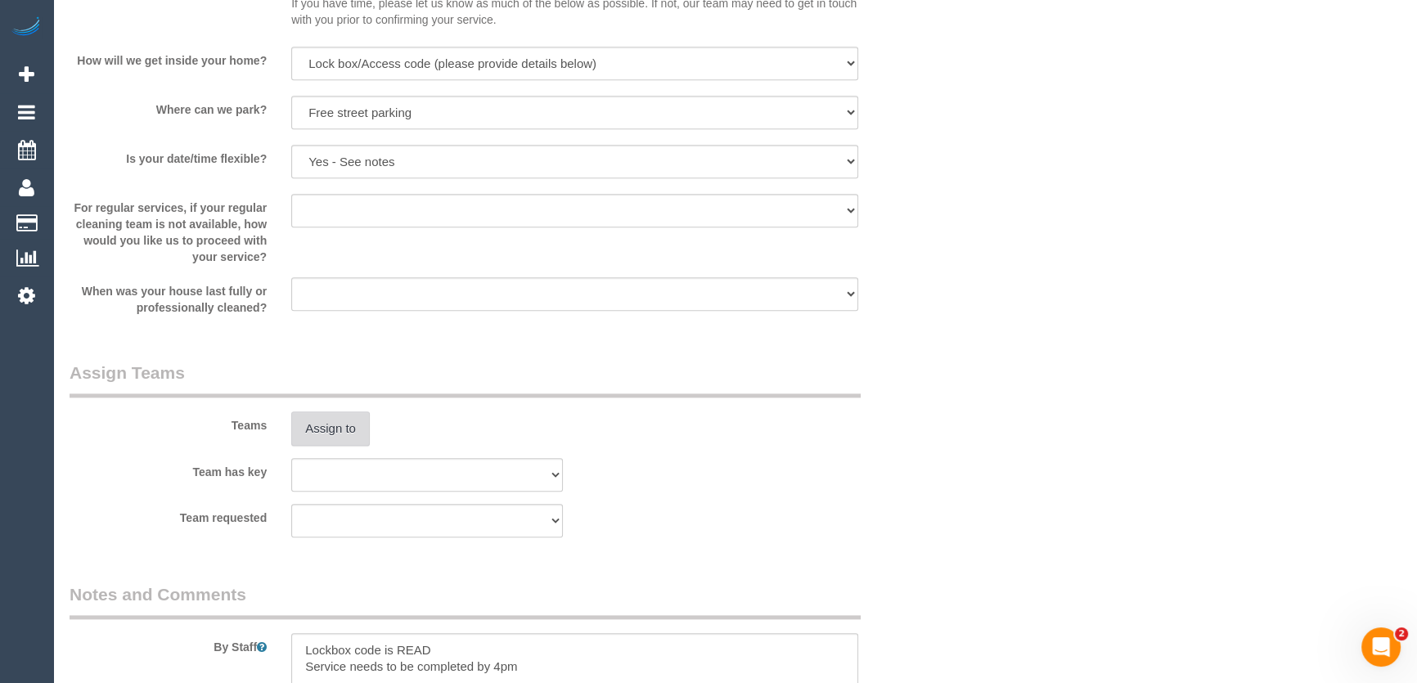
click at [335, 436] on button "Assign to" at bounding box center [330, 429] width 79 height 34
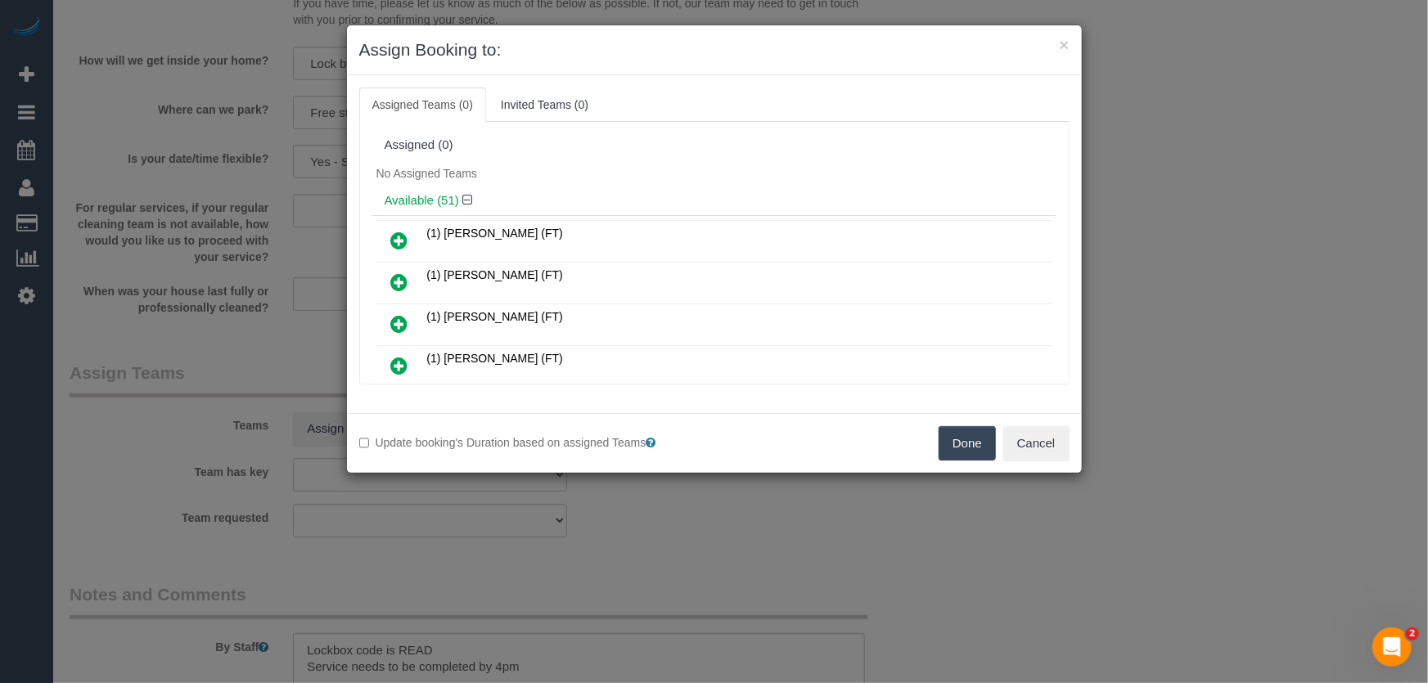
scroll to position [8125, 0]
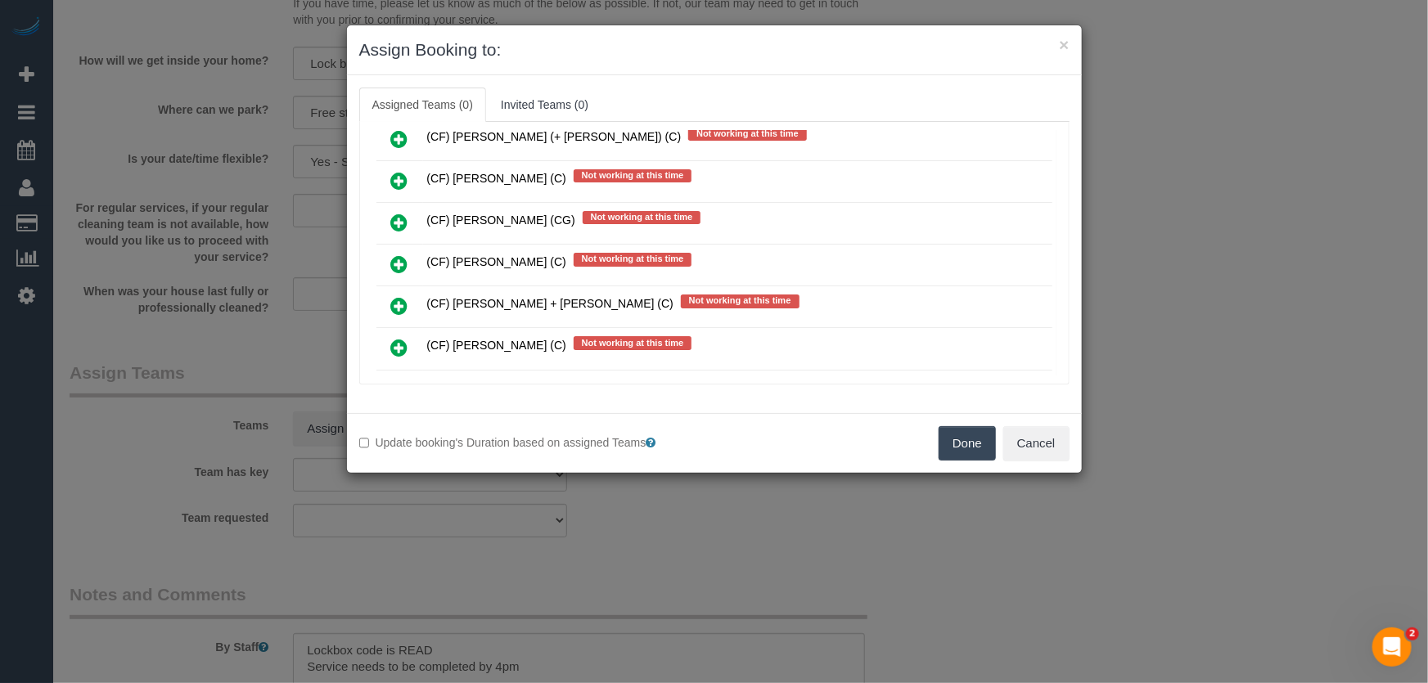
click at [403, 422] on icon at bounding box center [399, 432] width 17 height 20
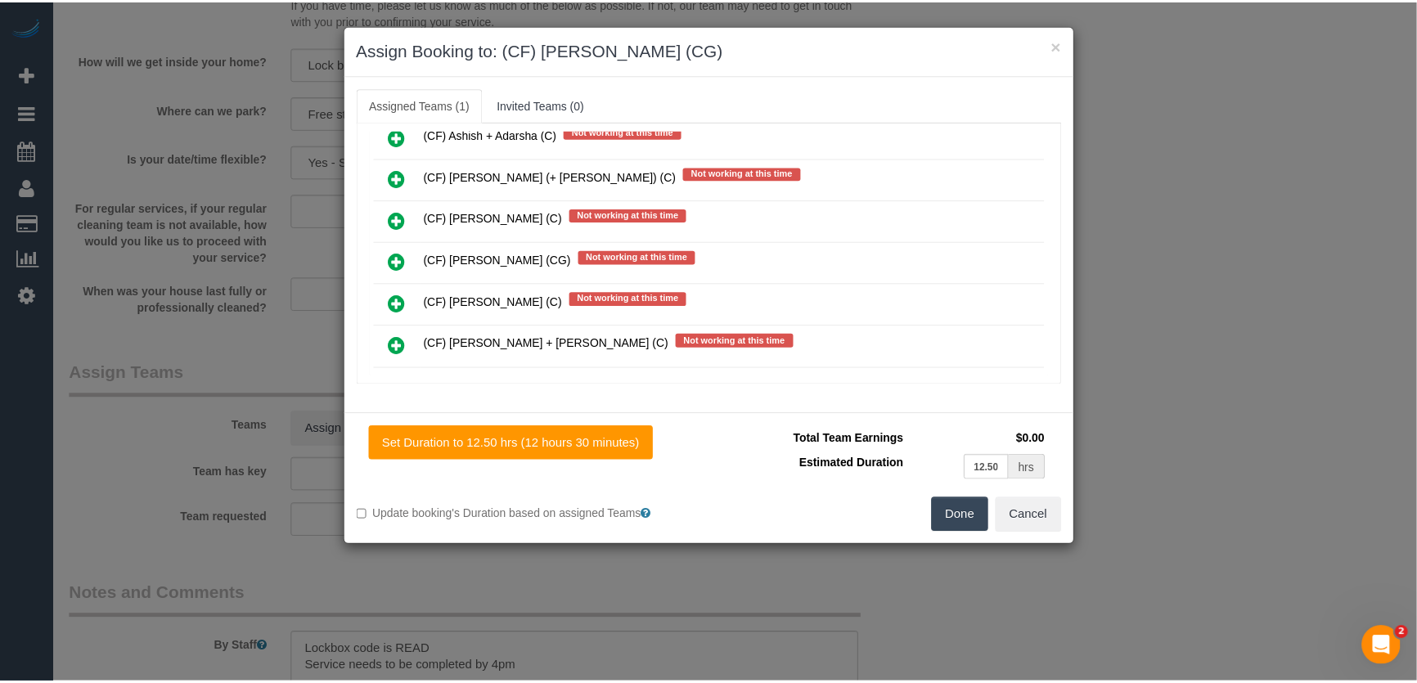
scroll to position [8163, 0]
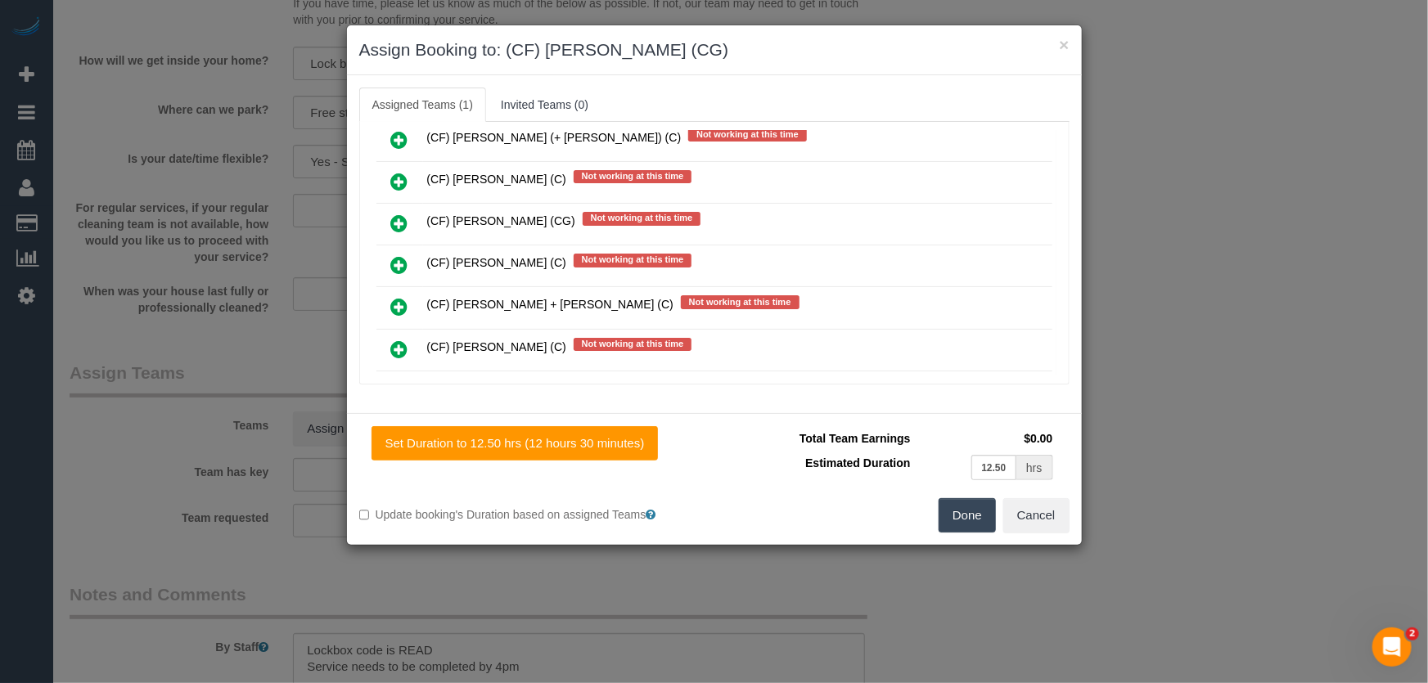
click at [973, 514] on button "Done" at bounding box center [967, 515] width 57 height 34
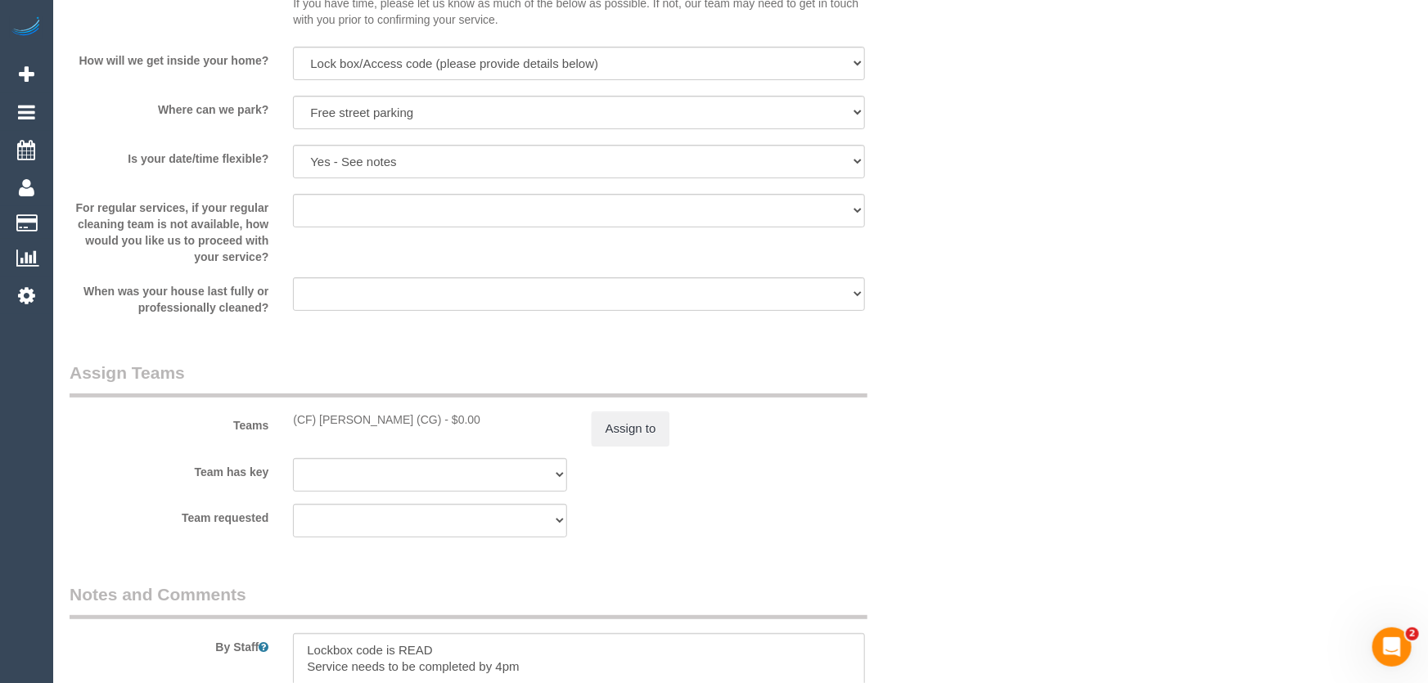
click at [973, 403] on div "Done Cancel" at bounding box center [897, 385] width 367 height 34
click at [606, 439] on button "Assign to" at bounding box center [626, 429] width 79 height 34
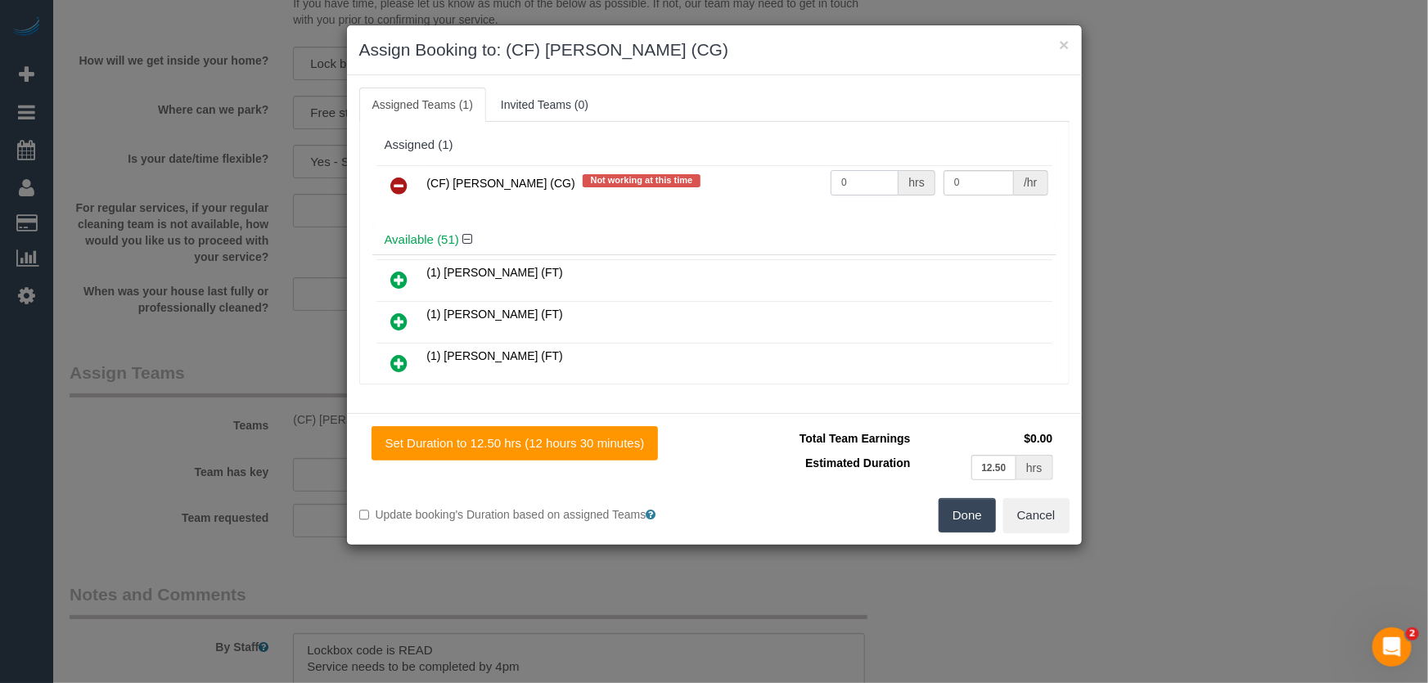
click at [861, 188] on input "0" at bounding box center [864, 182] width 68 height 25
type input "1"
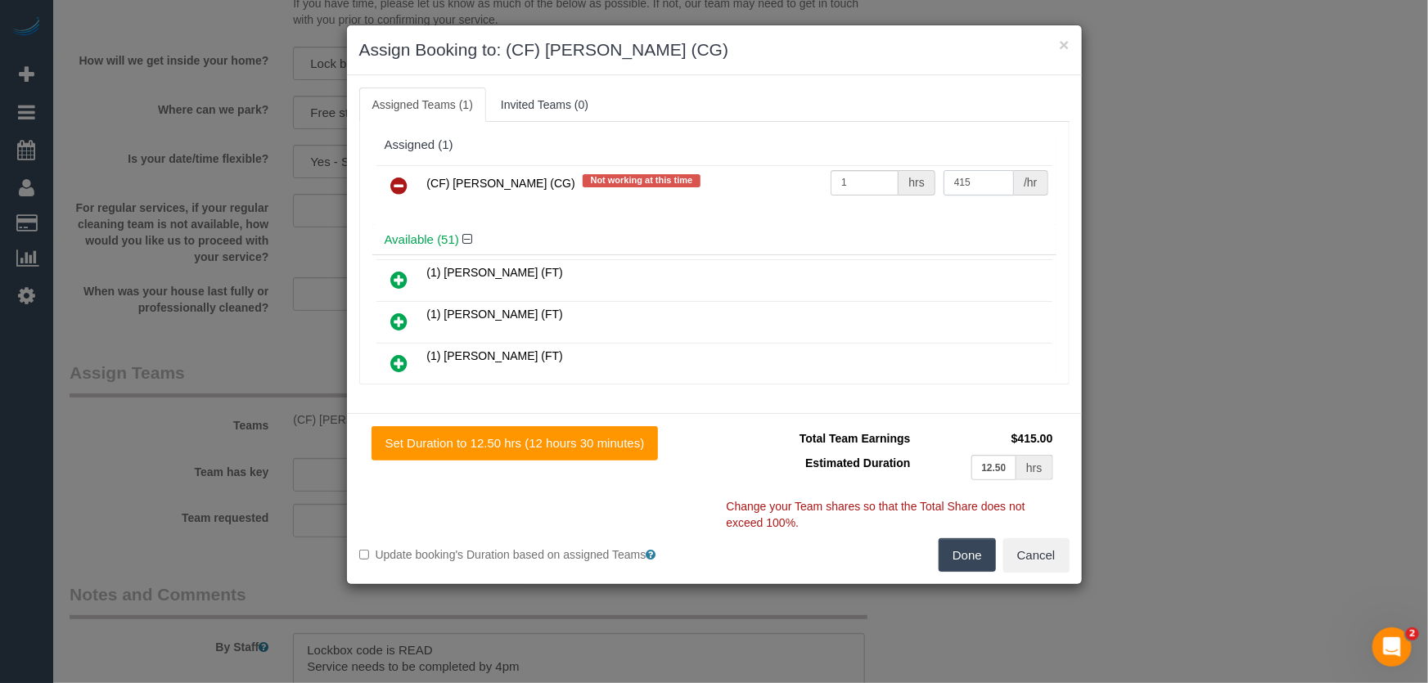
type input "415"
click at [950, 541] on button "Done" at bounding box center [967, 555] width 57 height 34
click at [951, 541] on div "Done Cancel" at bounding box center [897, 555] width 367 height 34
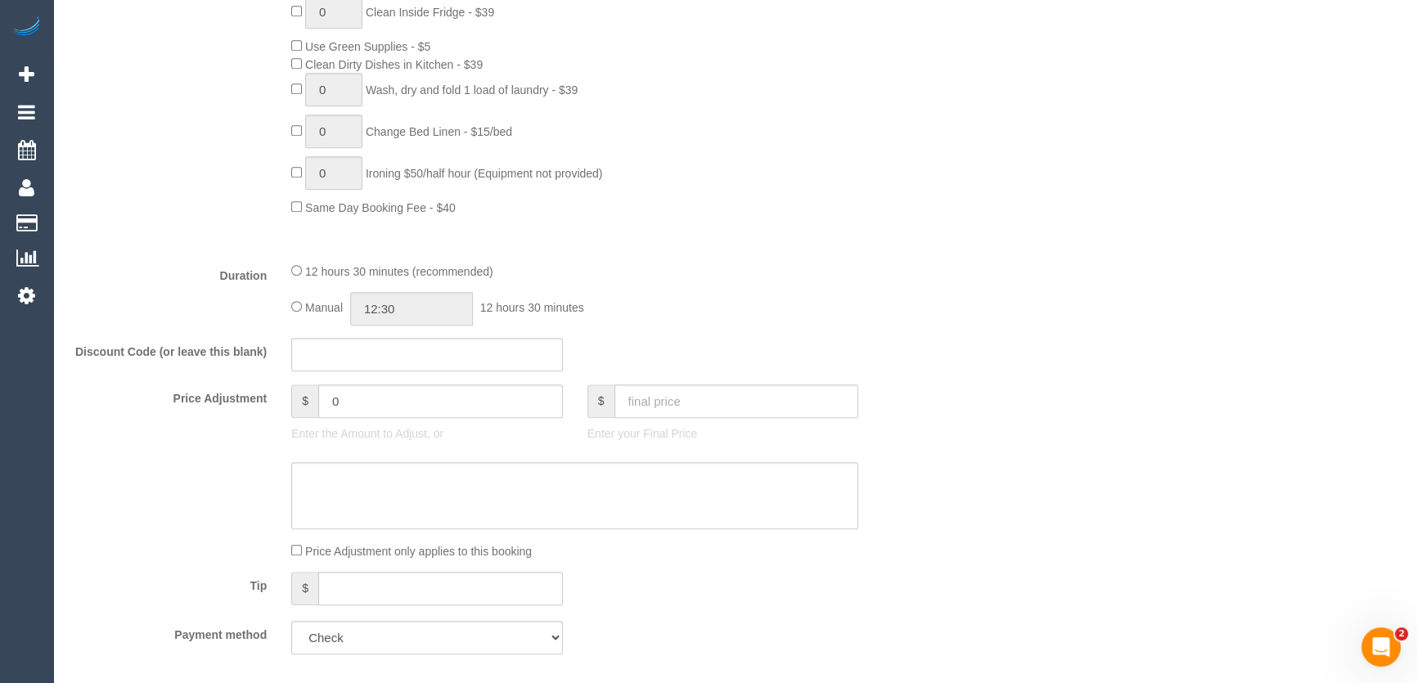
scroll to position [1115, 0]
click at [427, 313] on input "12:30" at bounding box center [411, 312] width 123 height 34
click at [395, 421] on li "11:00" at bounding box center [394, 420] width 73 height 21
type input "11:00"
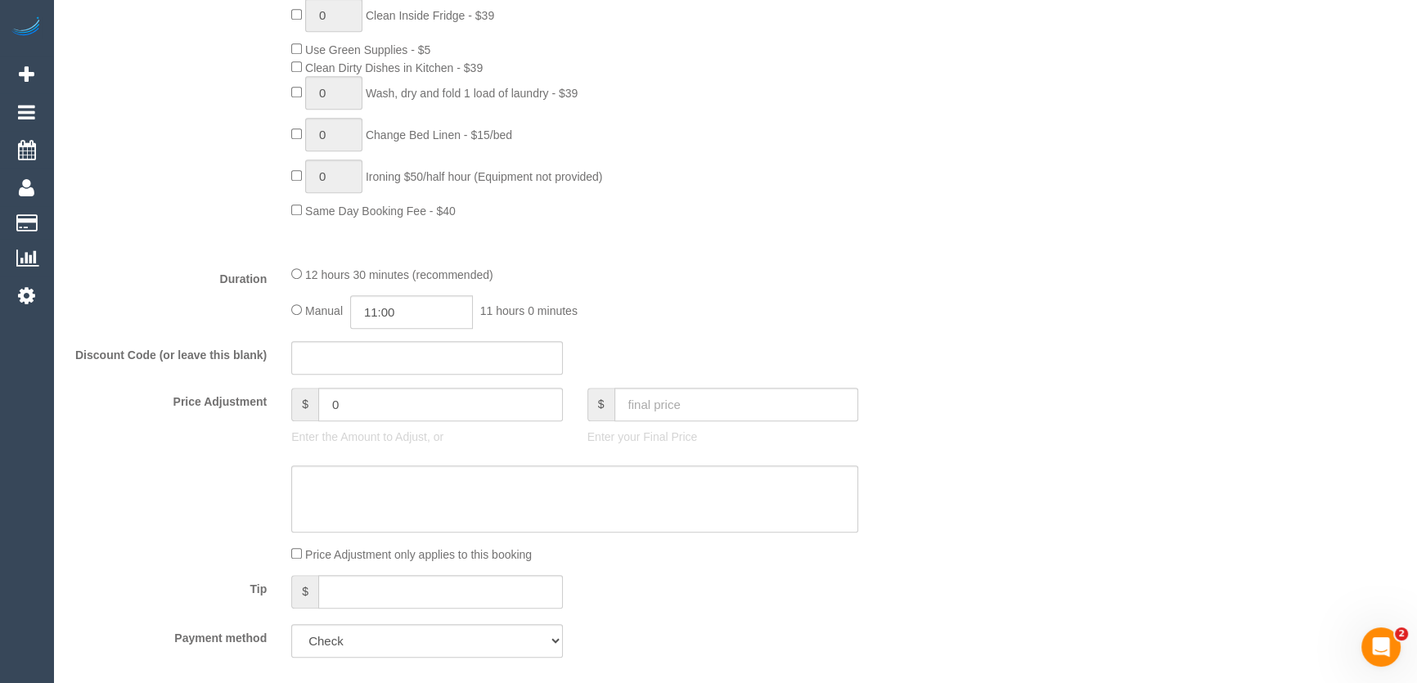
click at [670, 343] on fieldset "What Frequency * One Time Cleaning Weekly - 10% Off - 10.00% (0% for the First …" at bounding box center [501, 86] width 863 height 1167
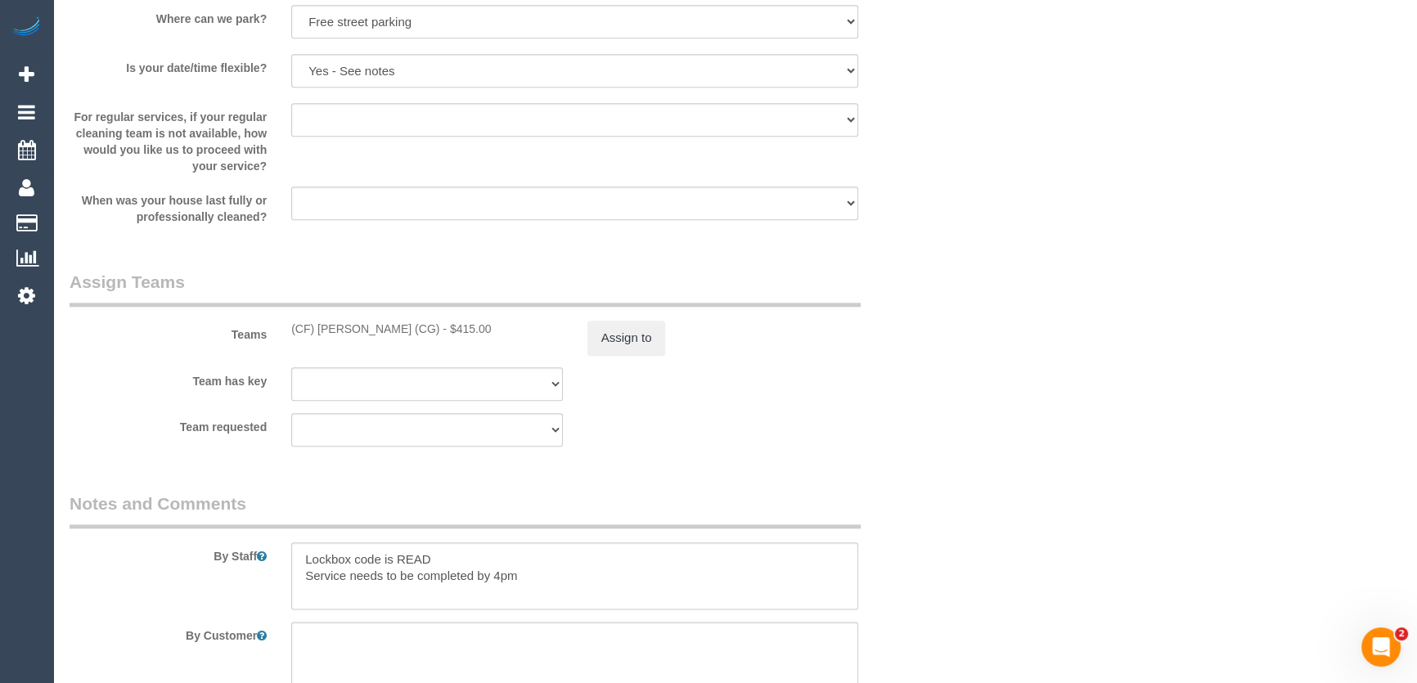
scroll to position [2455, 0]
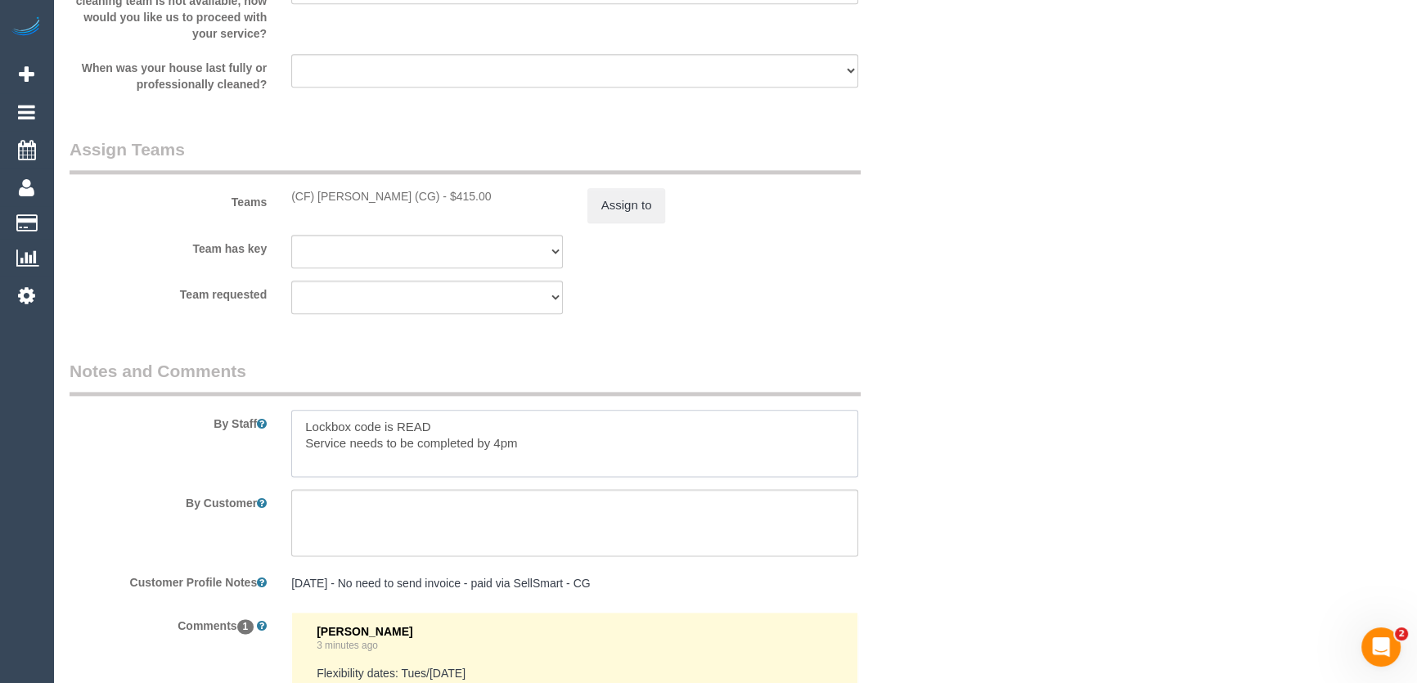
click at [296, 424] on textarea at bounding box center [574, 443] width 567 height 67
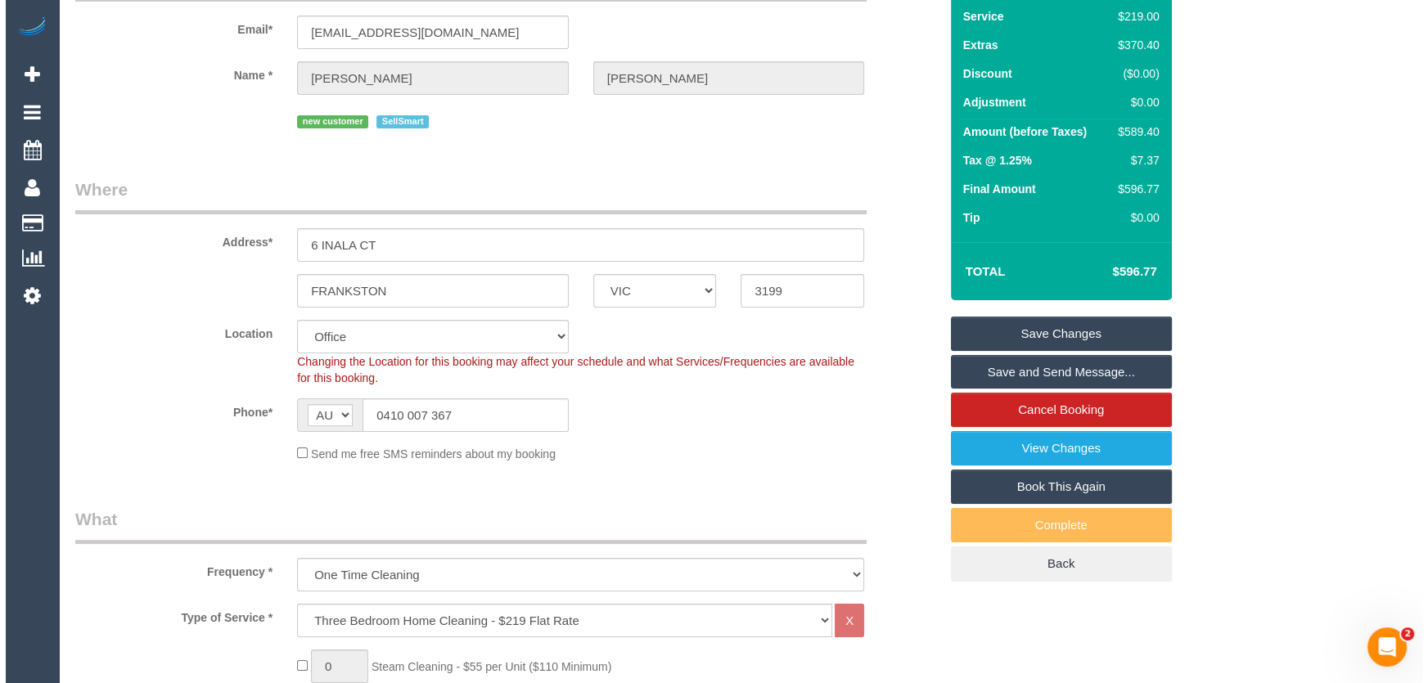
scroll to position [0, 0]
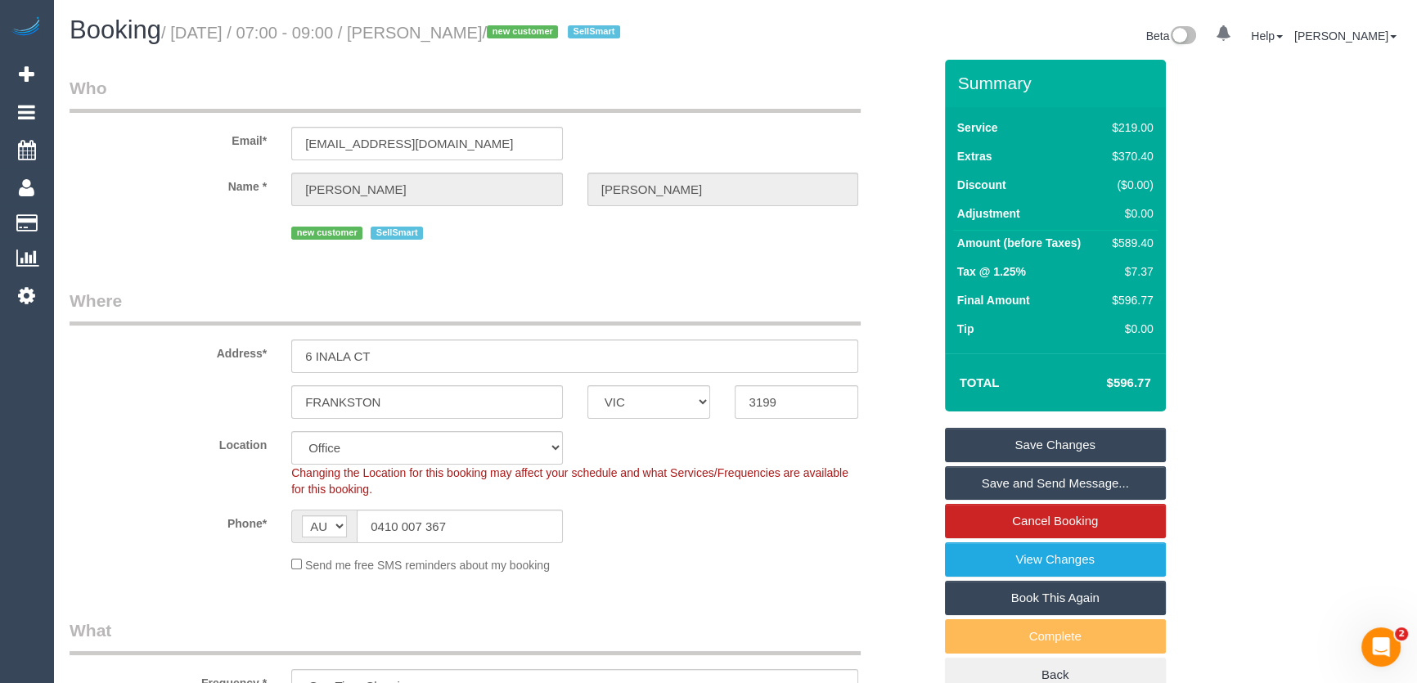
type textarea "Estimated time: 9-11 hours Lockbox code is READ Service needs to be completed b…"
click at [449, 39] on small "/ August 13, 2025 / 07:00 - 09:00 / Phoebe Wells / new customer SellSmart" at bounding box center [393, 33] width 464 height 18
copy small "Phoebe Wells"
click at [1009, 480] on link "Save and Send Message..." at bounding box center [1055, 483] width 221 height 34
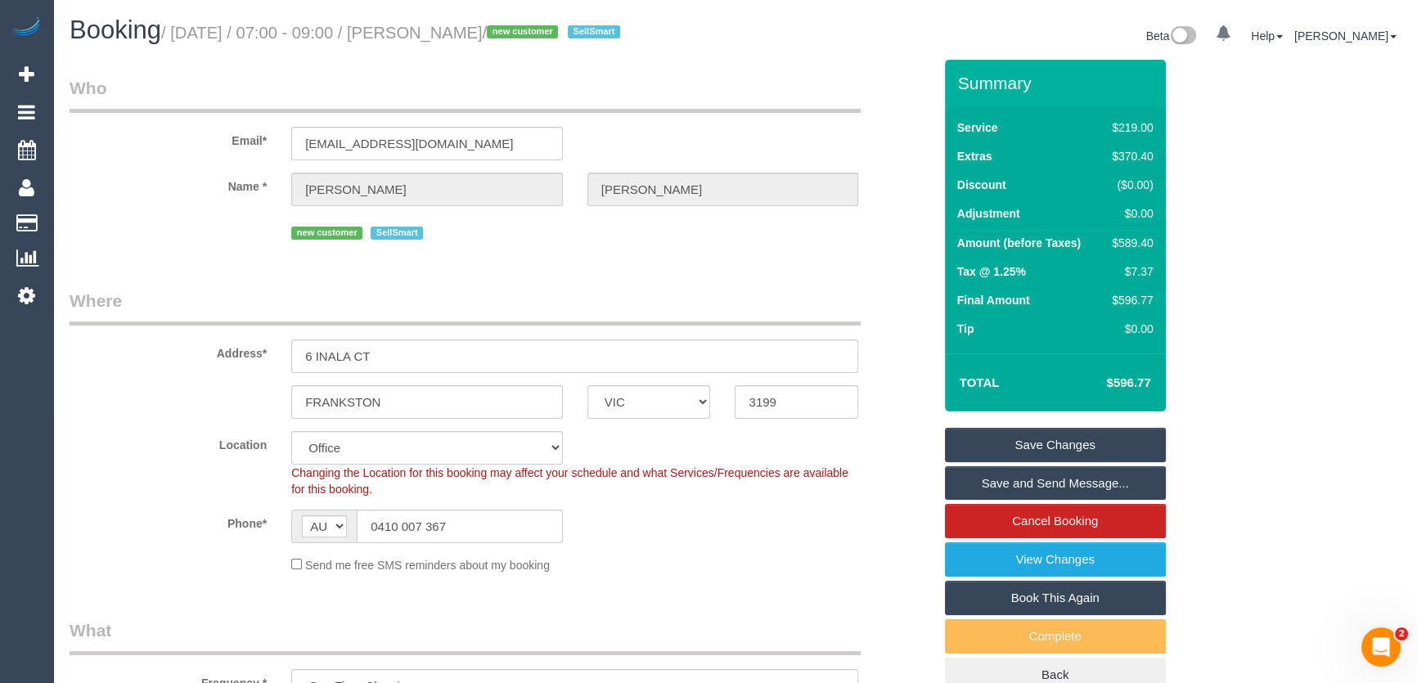
click at [1009, 480] on fieldset "Save Changes Save and Send Message... Cancel Booking View Changes Book This Aga…" at bounding box center [1055, 560] width 221 height 265
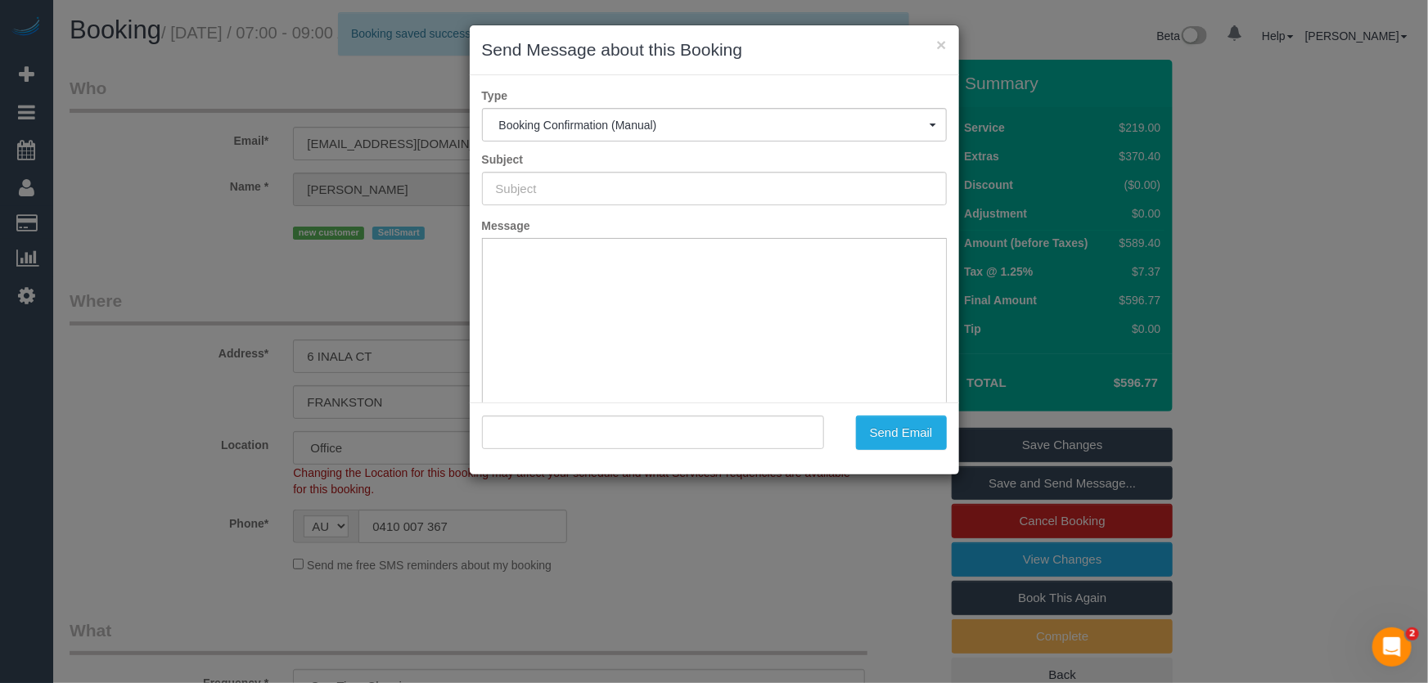
type input "Booking Confirmed"
type input ""Phoebe Wells" <phoebewells@hotmail.com>"
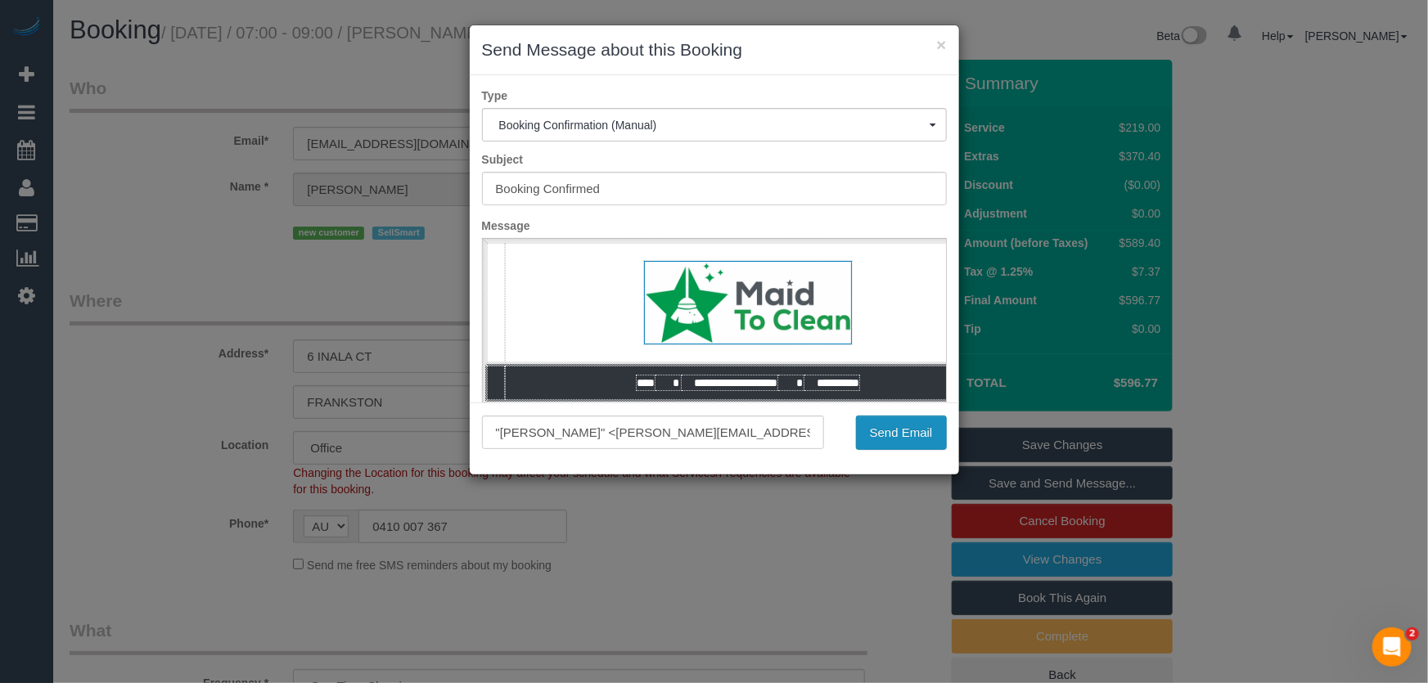
drag, startPoint x: 918, startPoint y: 435, endPoint x: 911, endPoint y: 441, distance: 8.7
click at [920, 434] on button "Send Email" at bounding box center [901, 433] width 91 height 34
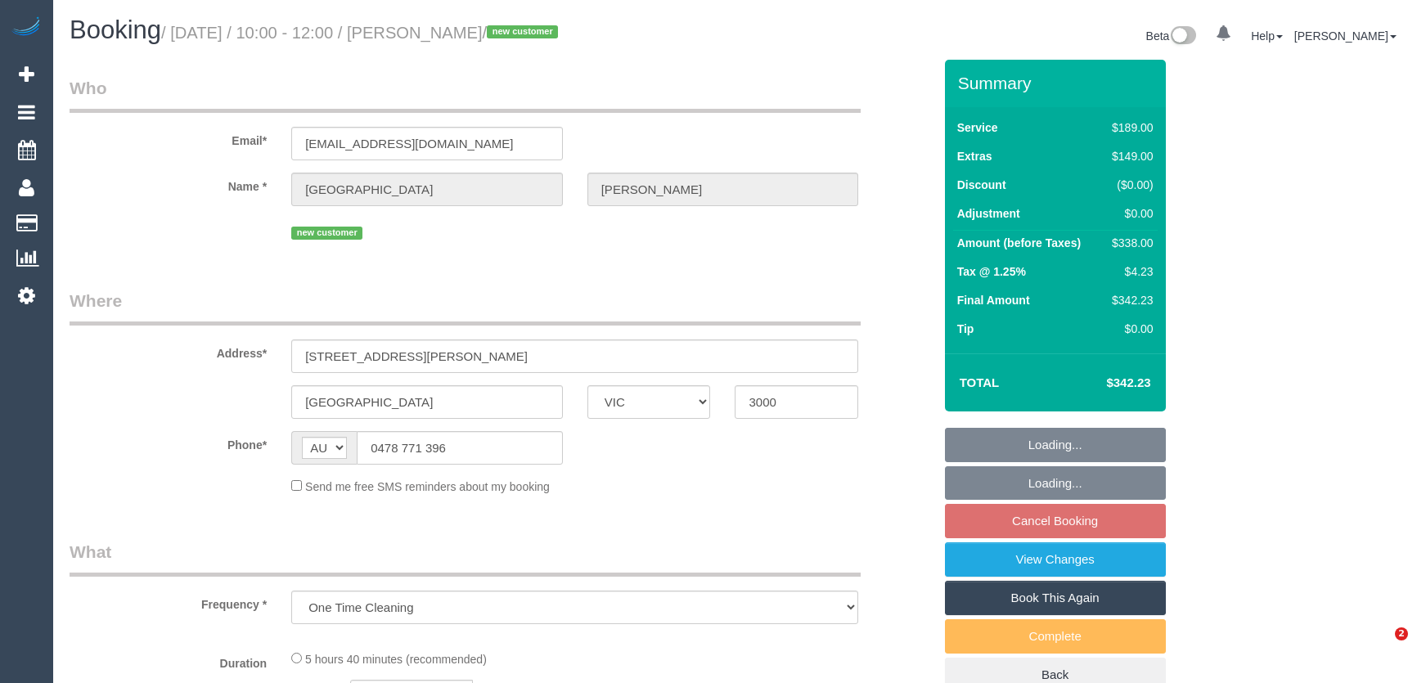
select select "VIC"
select select "spot1"
select select "number:28"
select select "number:17"
select select "number:19"
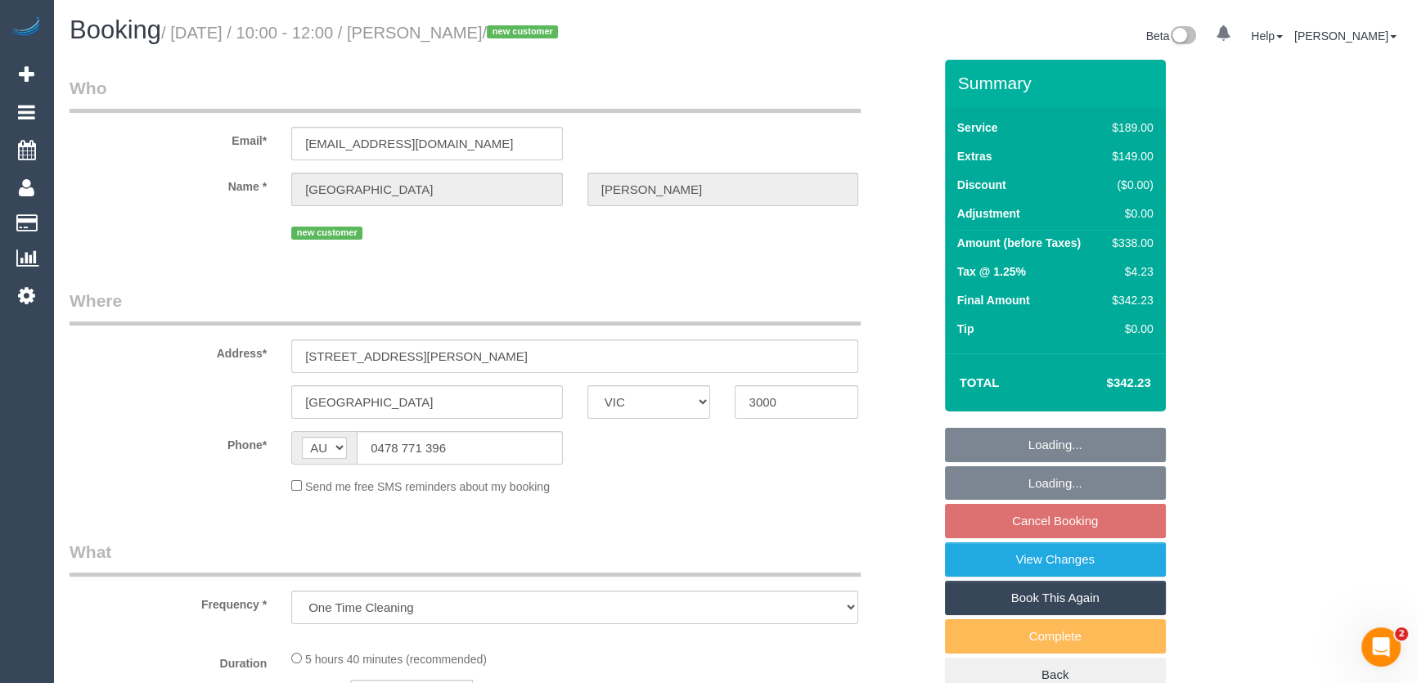
select select "number:36"
select select "number:34"
select select "number:26"
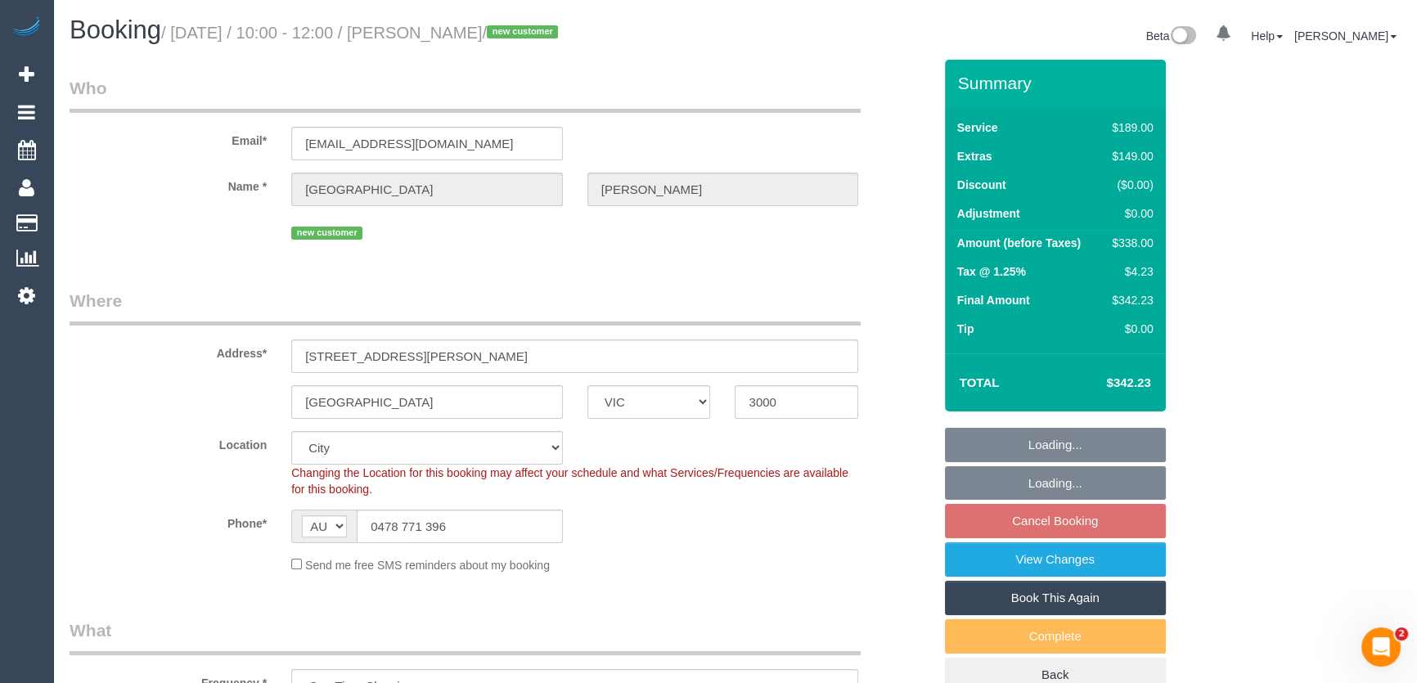
select select "object:1185"
select select "spot10"
select select "string:stripe-pm_1RuLye2GScqysDRV5qMcozzd"
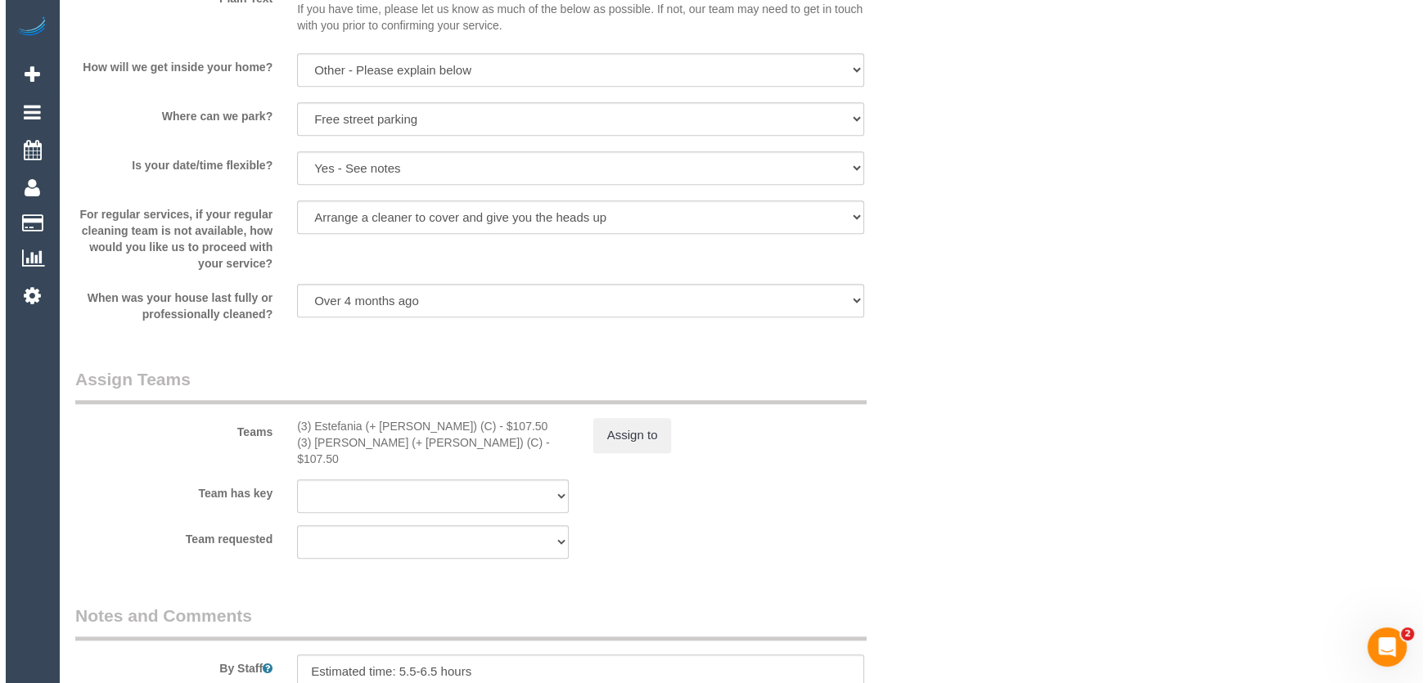
scroll to position [2231, 0]
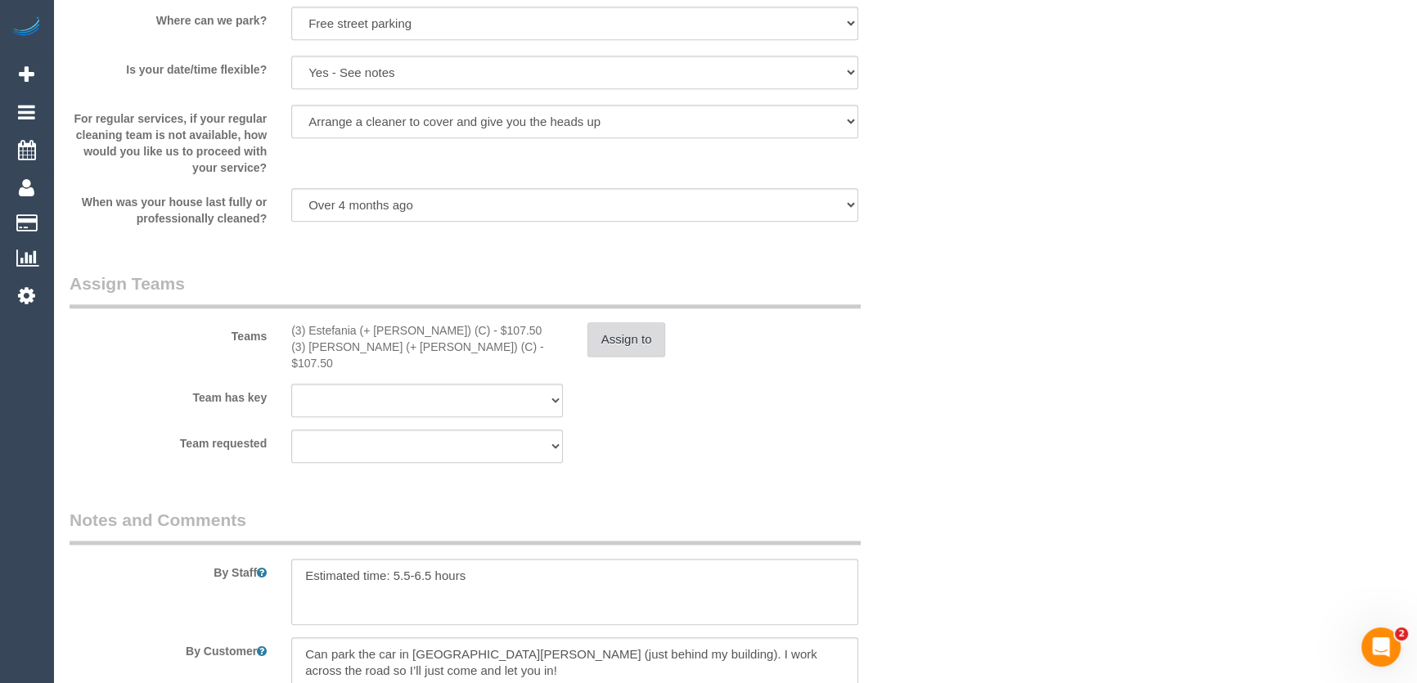
click at [620, 347] on button "Assign to" at bounding box center [626, 339] width 79 height 34
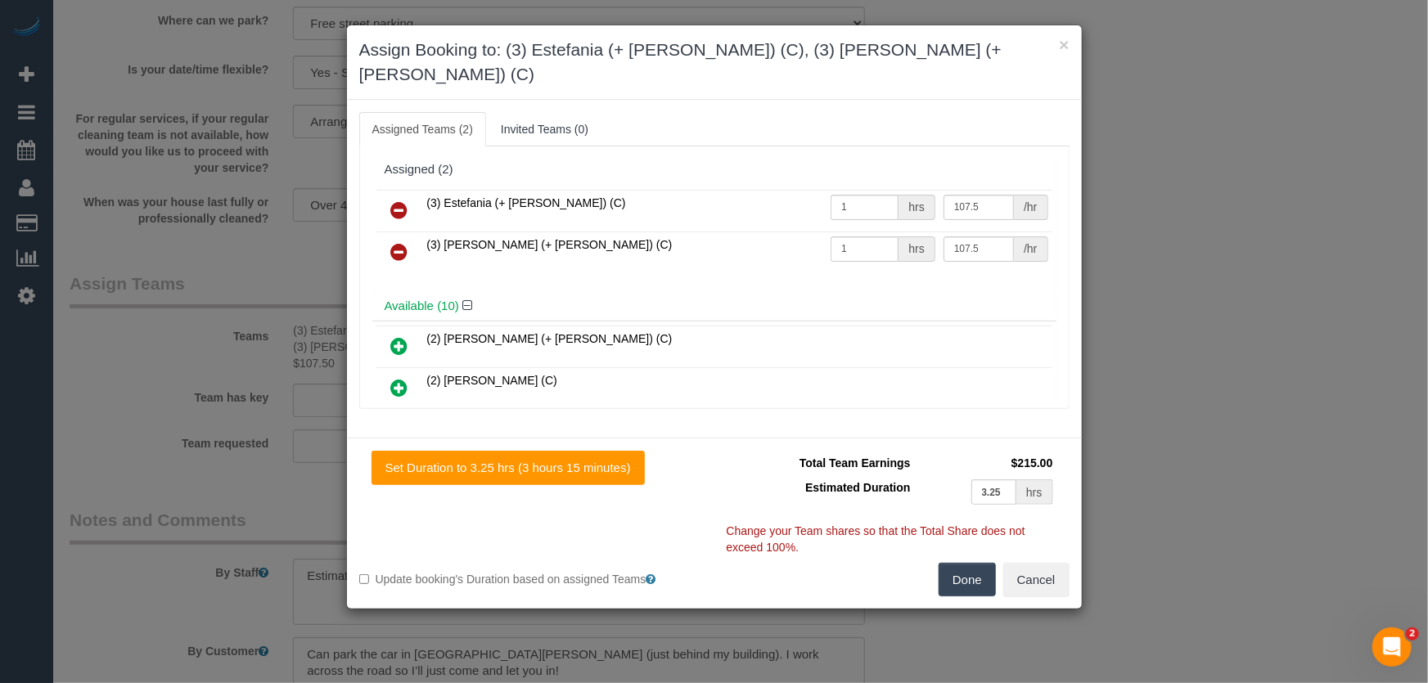
click at [400, 200] on icon at bounding box center [399, 210] width 17 height 20
click at [400, 242] on icon at bounding box center [399, 252] width 17 height 20
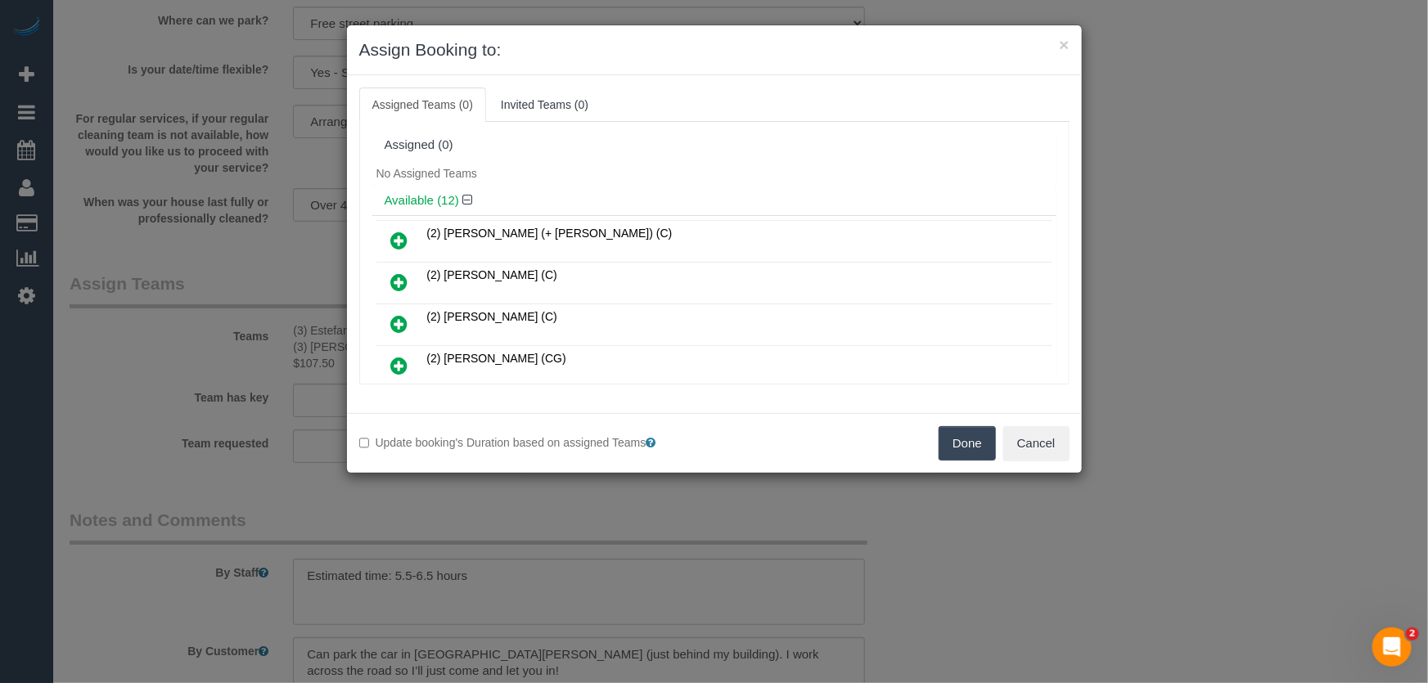
scroll to position [184, 0]
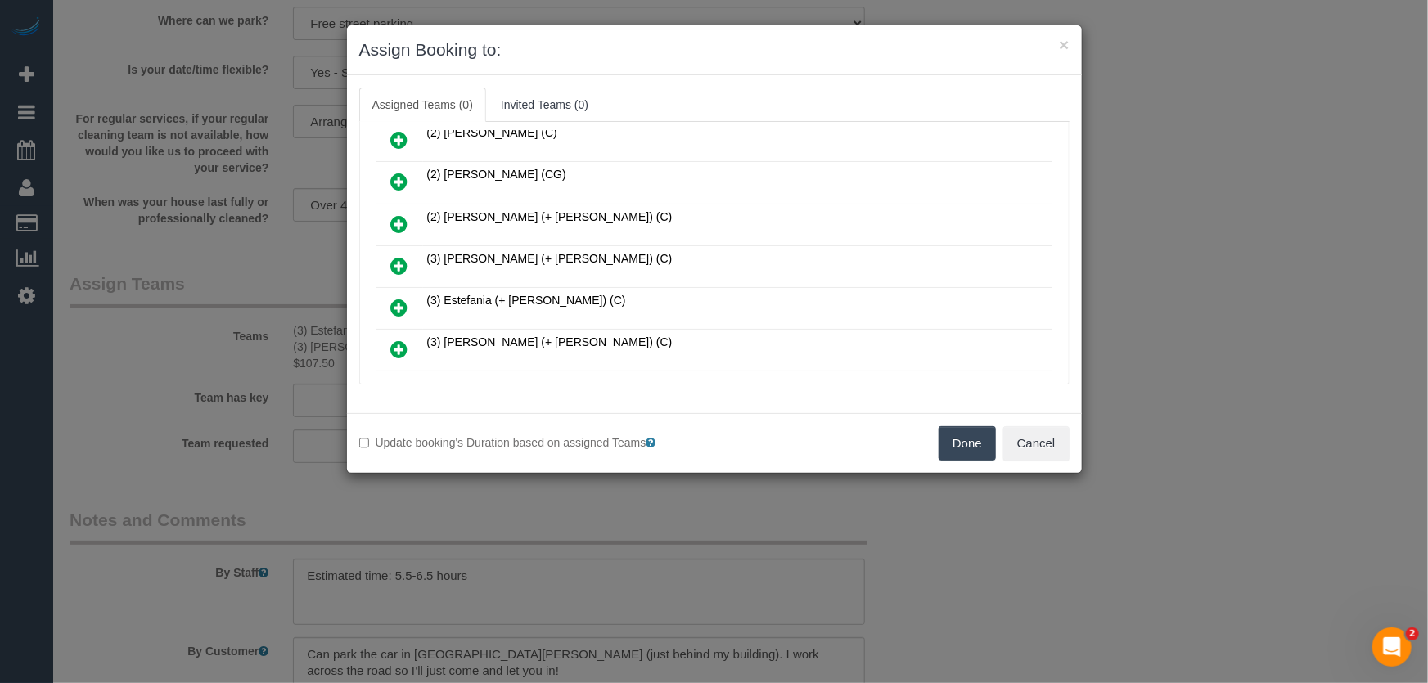
click at [396, 256] on icon at bounding box center [399, 266] width 17 height 20
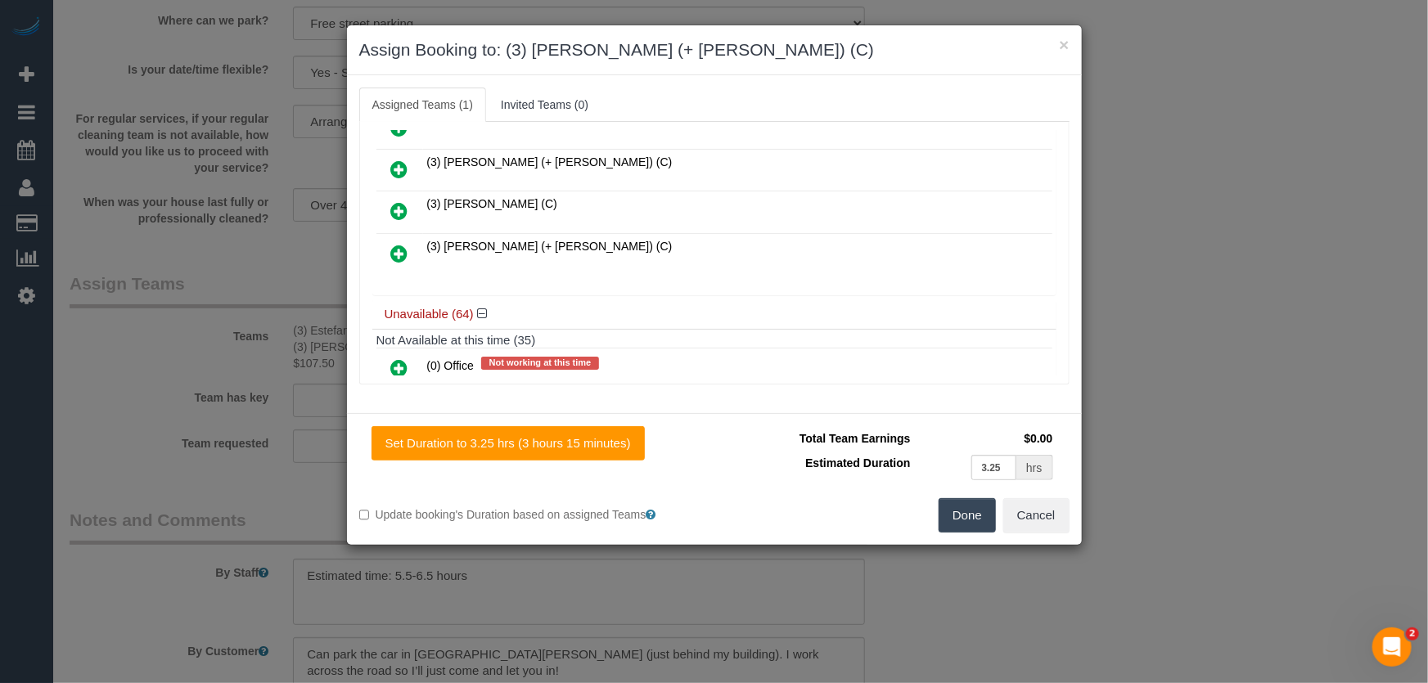
click at [401, 245] on icon at bounding box center [399, 254] width 17 height 20
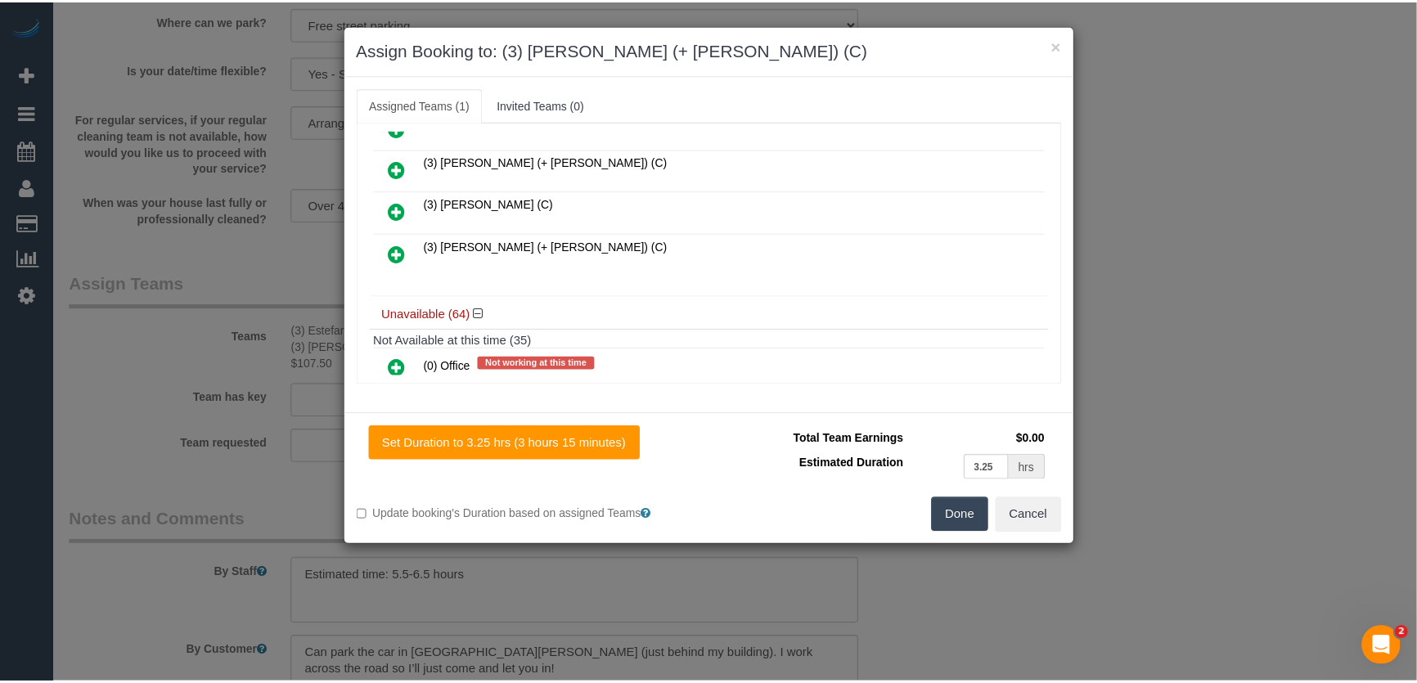
scroll to position [486, 0]
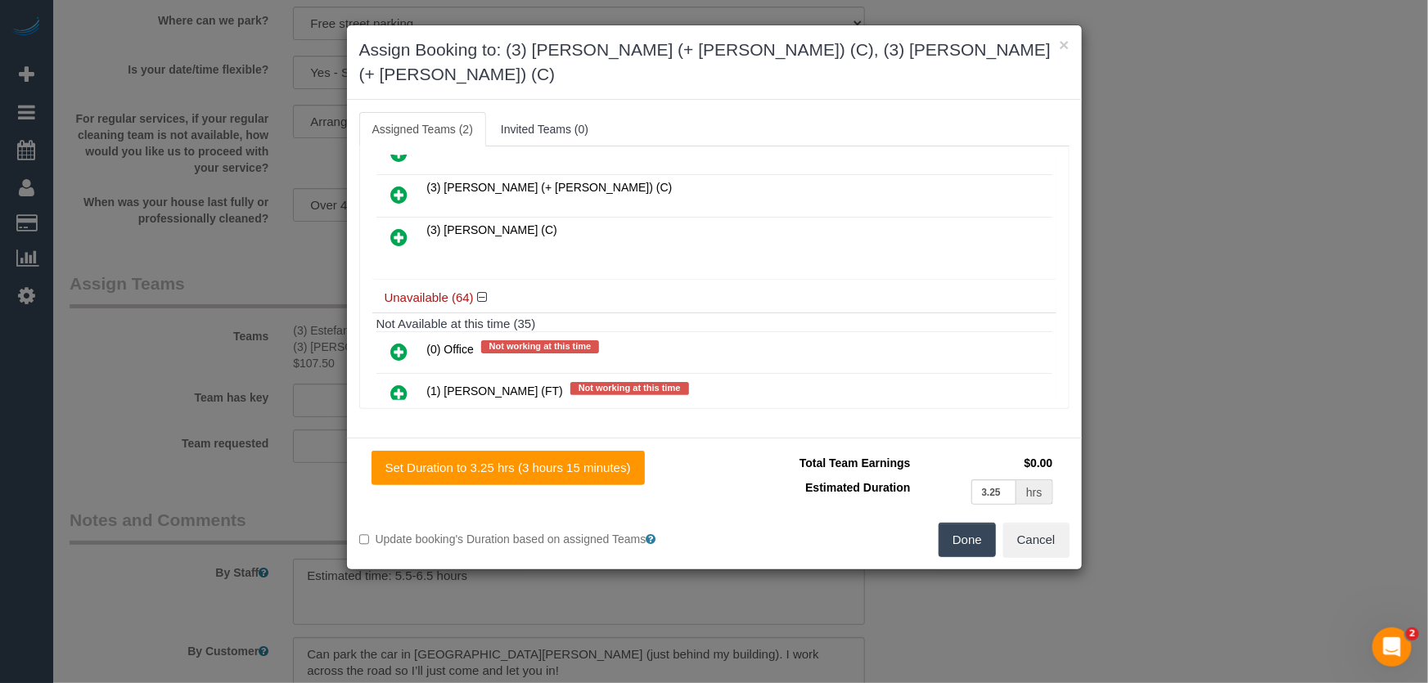
click at [972, 523] on button "Done" at bounding box center [967, 540] width 57 height 34
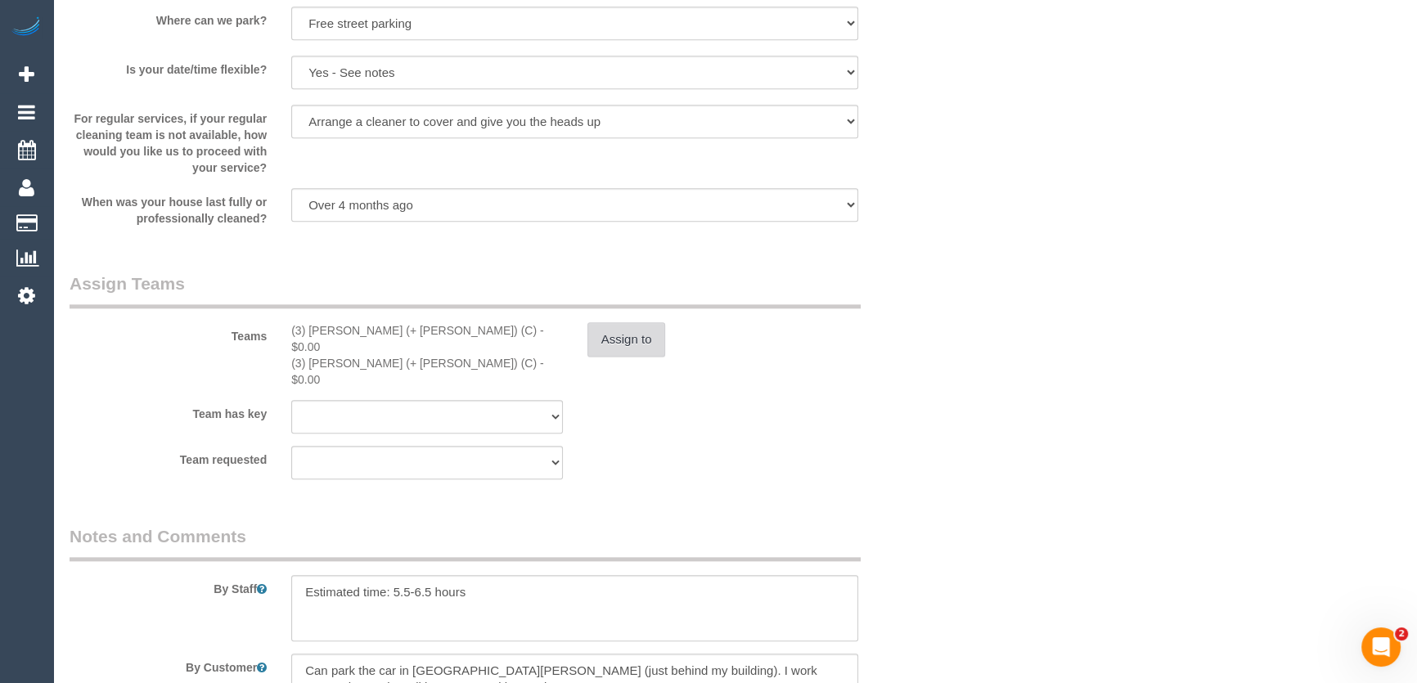
click at [646, 353] on button "Assign to" at bounding box center [626, 339] width 79 height 34
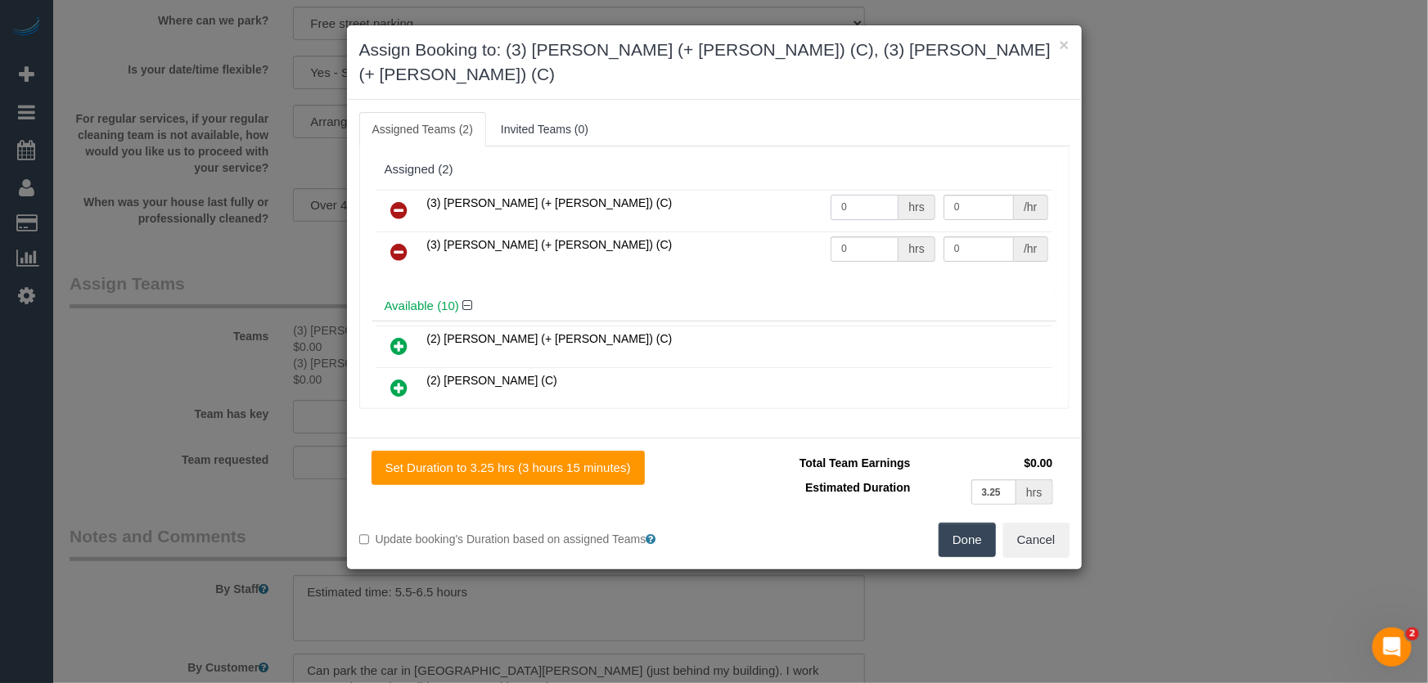
click at [855, 195] on input "0" at bounding box center [864, 207] width 68 height 25
type input "1"
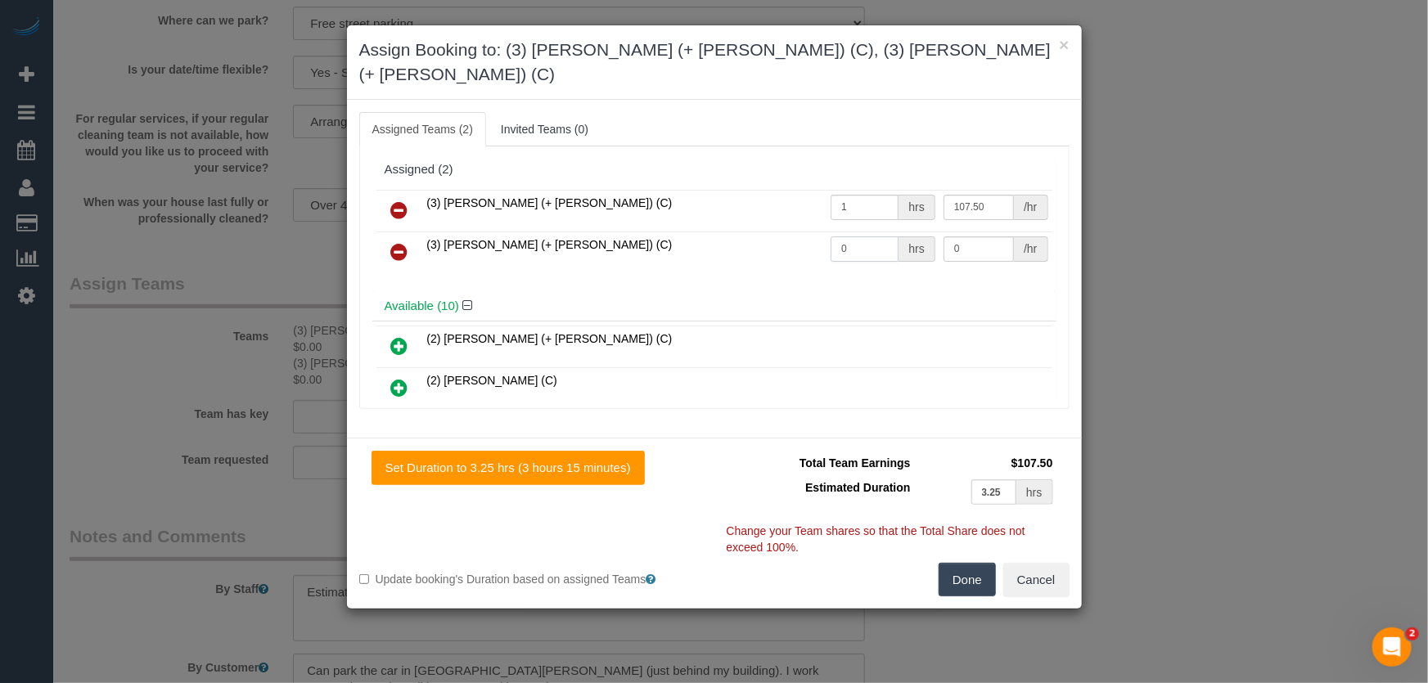
type input "107.5"
click at [852, 236] on input "0" at bounding box center [864, 248] width 68 height 25
type input "1"
click at [968, 563] on button "Done" at bounding box center [967, 580] width 57 height 34
type input "107.5"
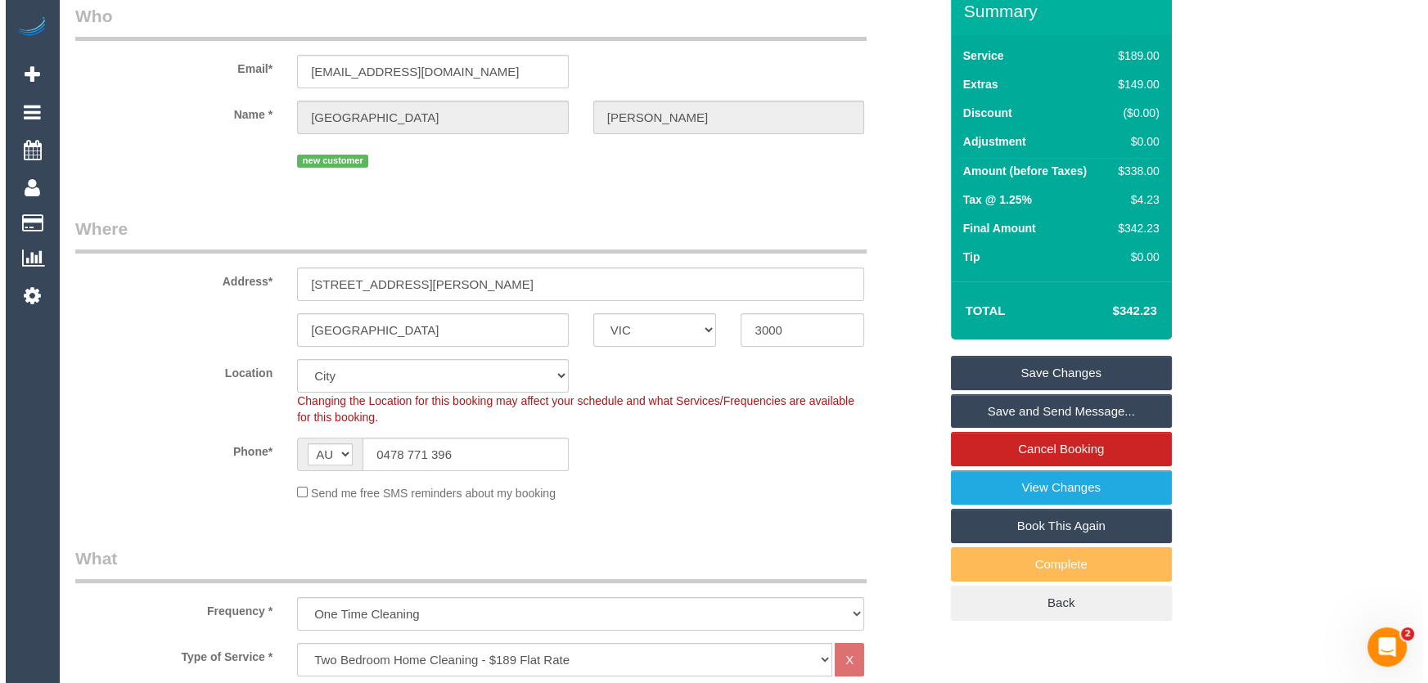
scroll to position [0, 0]
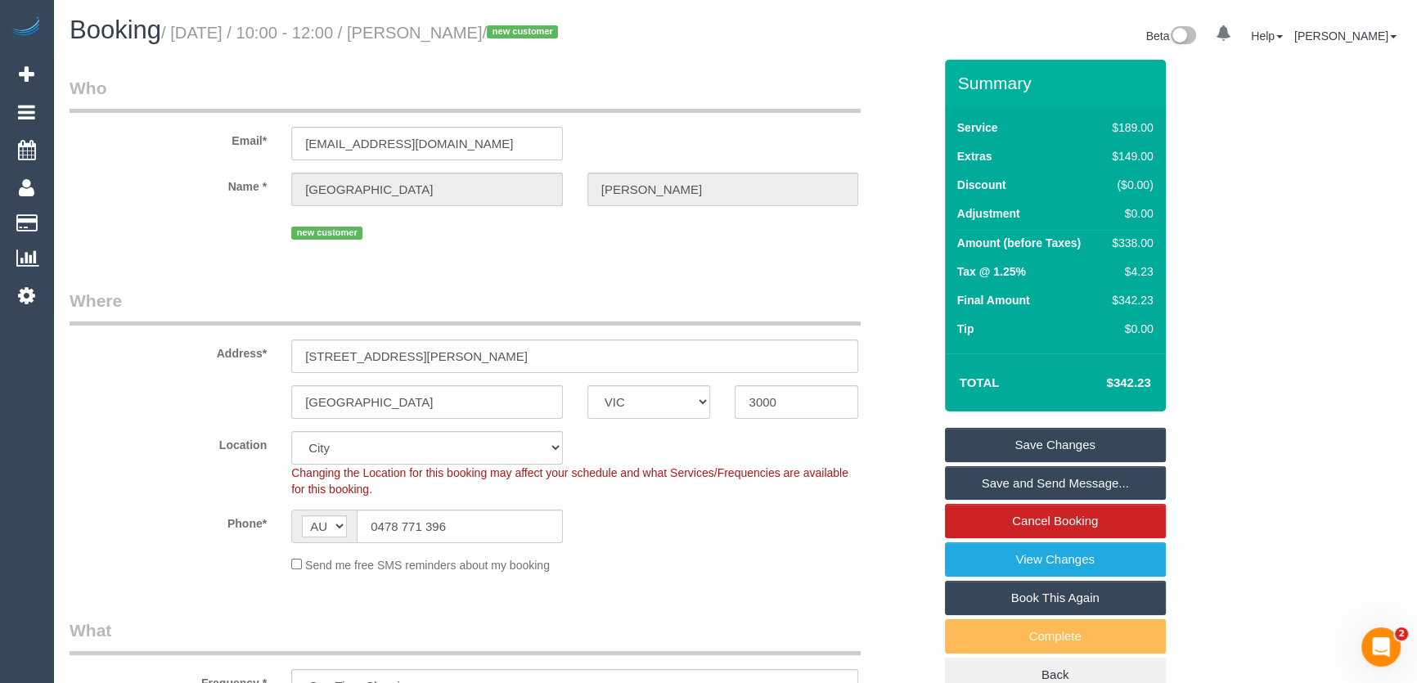
click at [436, 36] on small "/ August 12, 2025 / 10:00 - 12:00 / Madison Campion / new customer" at bounding box center [362, 33] width 402 height 18
copy small "Madison Campion"
click at [1040, 444] on link "Save Changes" at bounding box center [1055, 445] width 221 height 34
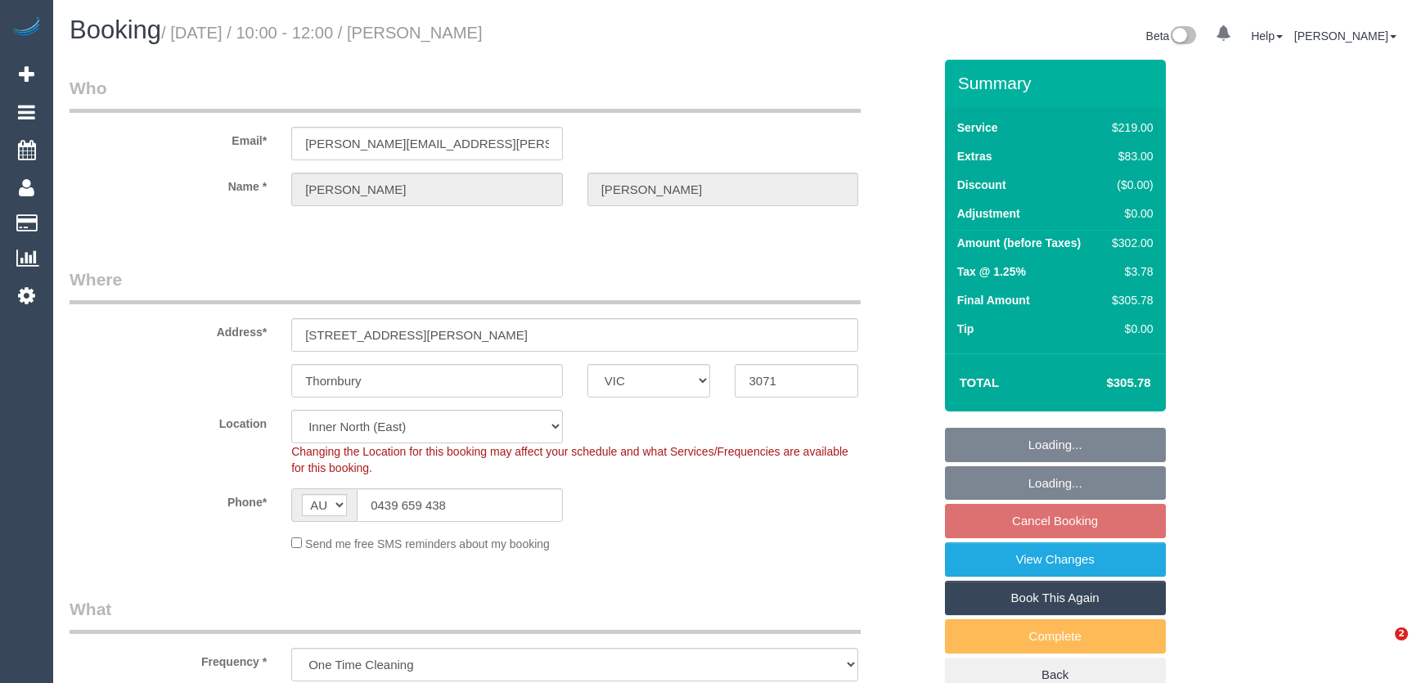
select select "VIC"
select select "object:685"
select select "string:stripe-pm_1P0gsm2GScqysDRVwLZgOm23"
select select "number:28"
select select "number:14"
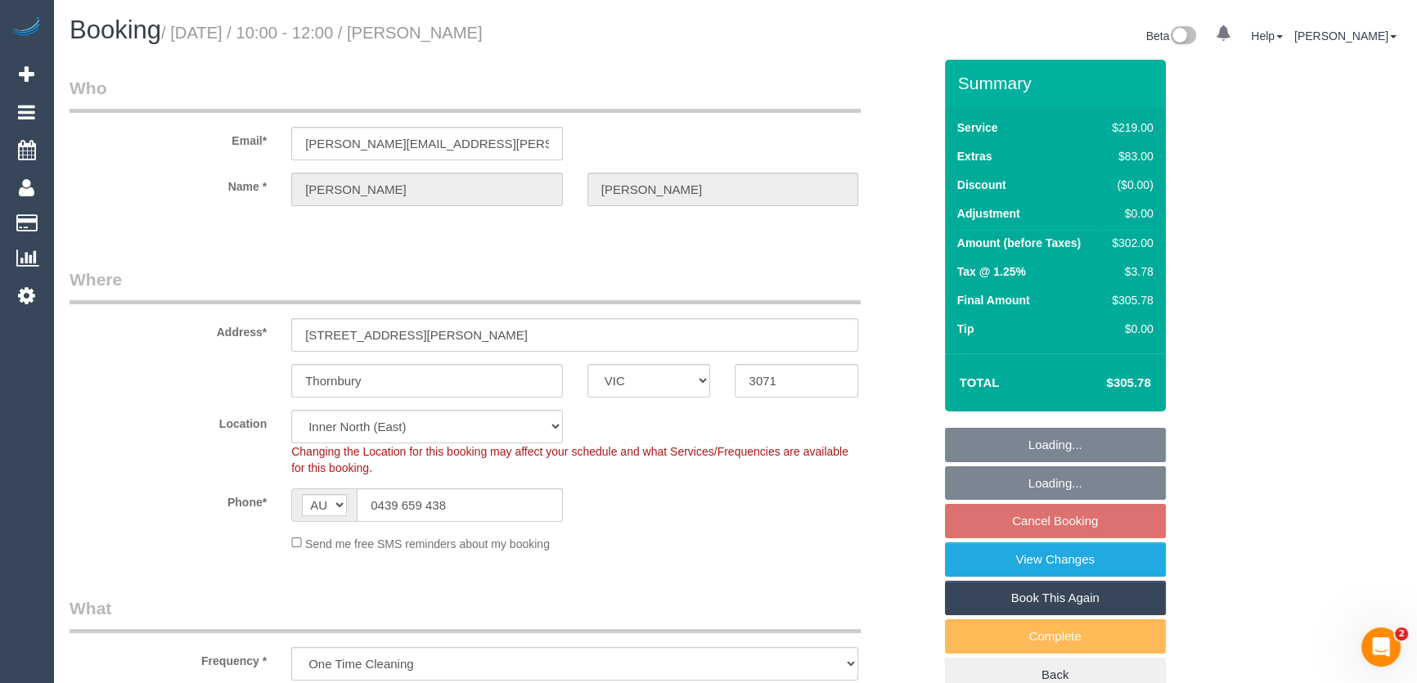
select select "number:19"
select select "number:25"
select select "number:11"
select select "spot1"
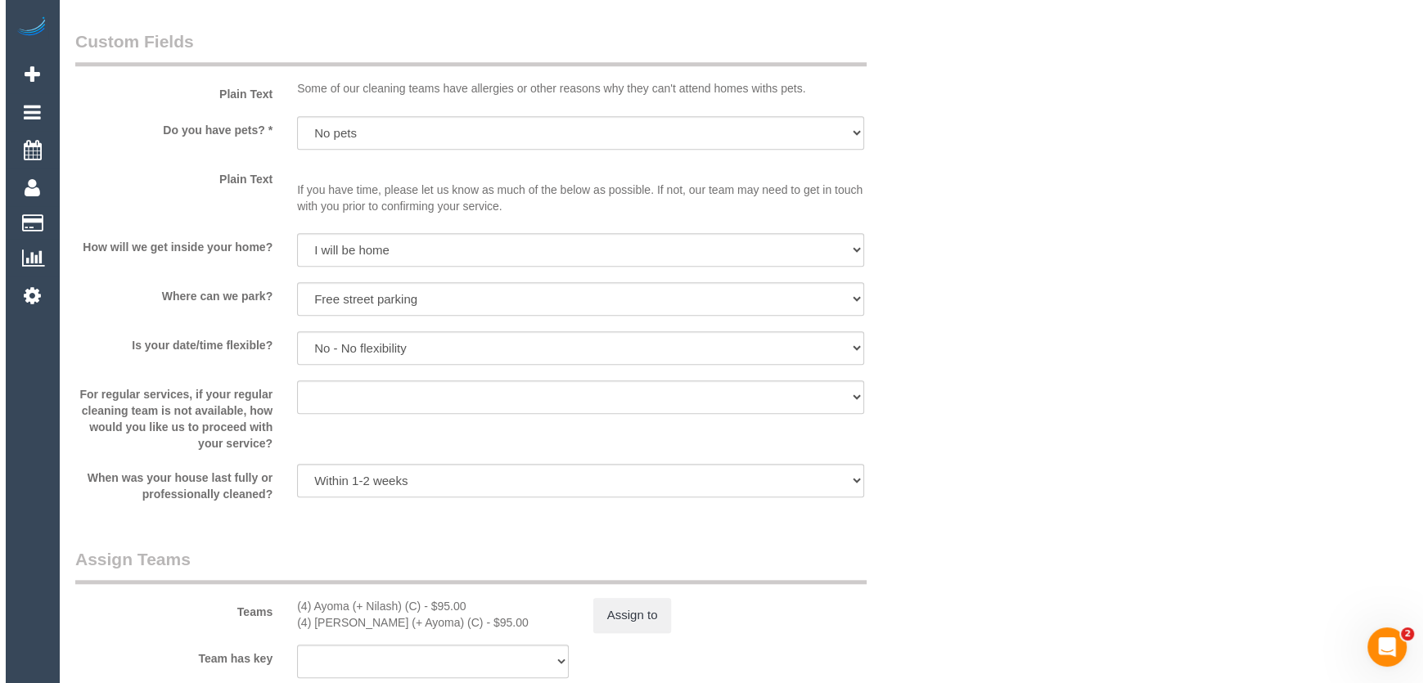
scroll to position [2082, 0]
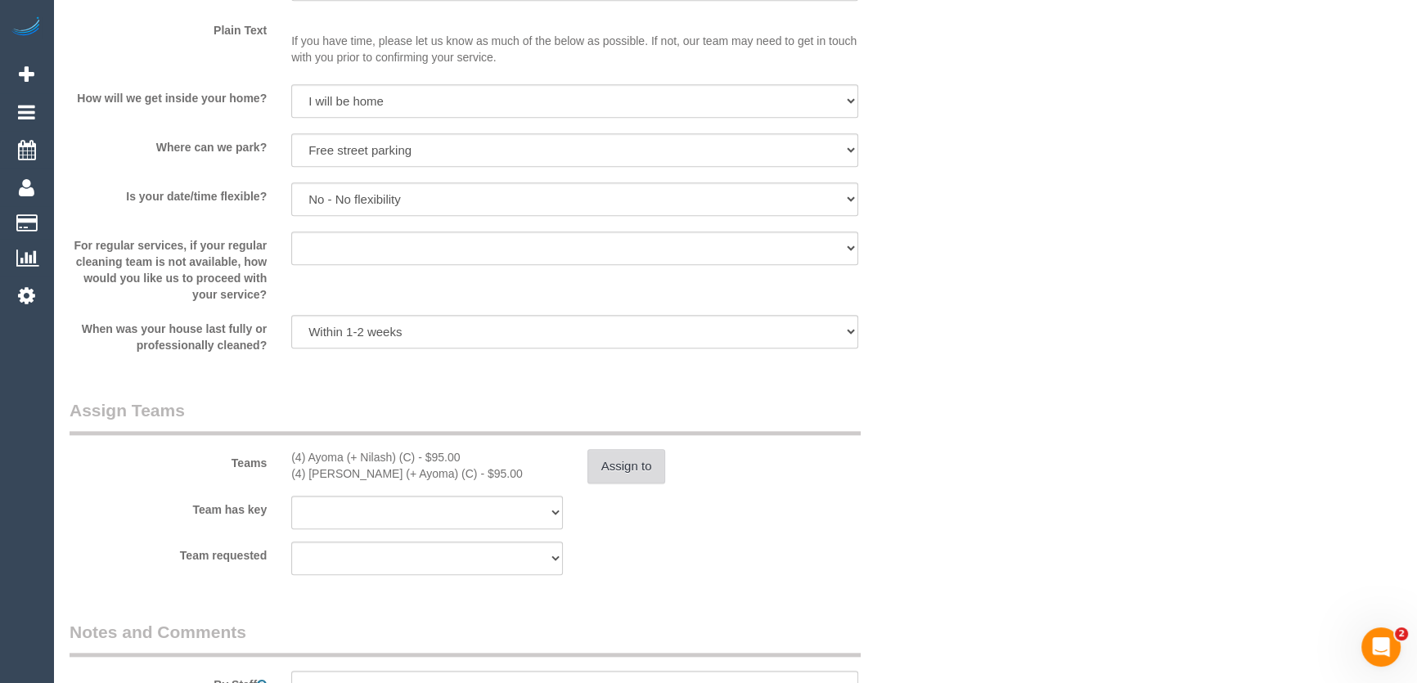
click at [632, 472] on button "Assign to" at bounding box center [626, 466] width 79 height 34
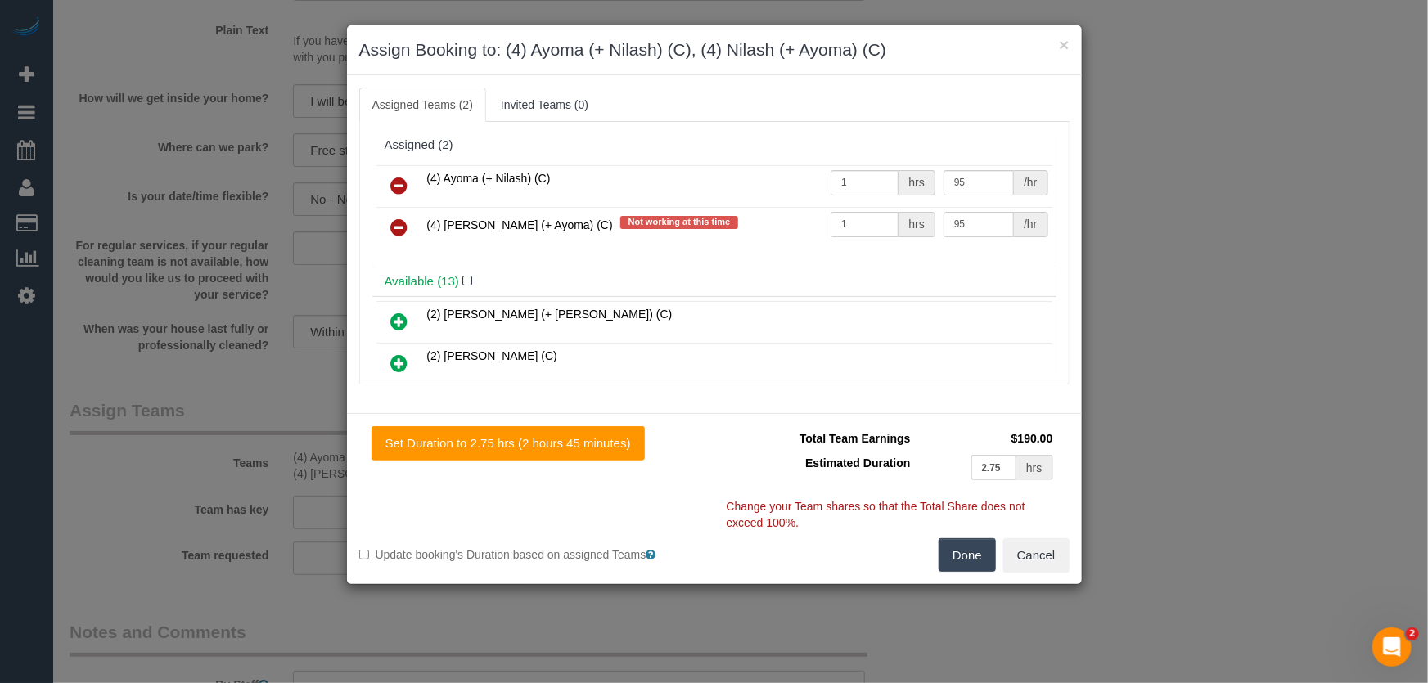
click at [394, 186] on icon at bounding box center [399, 186] width 17 height 20
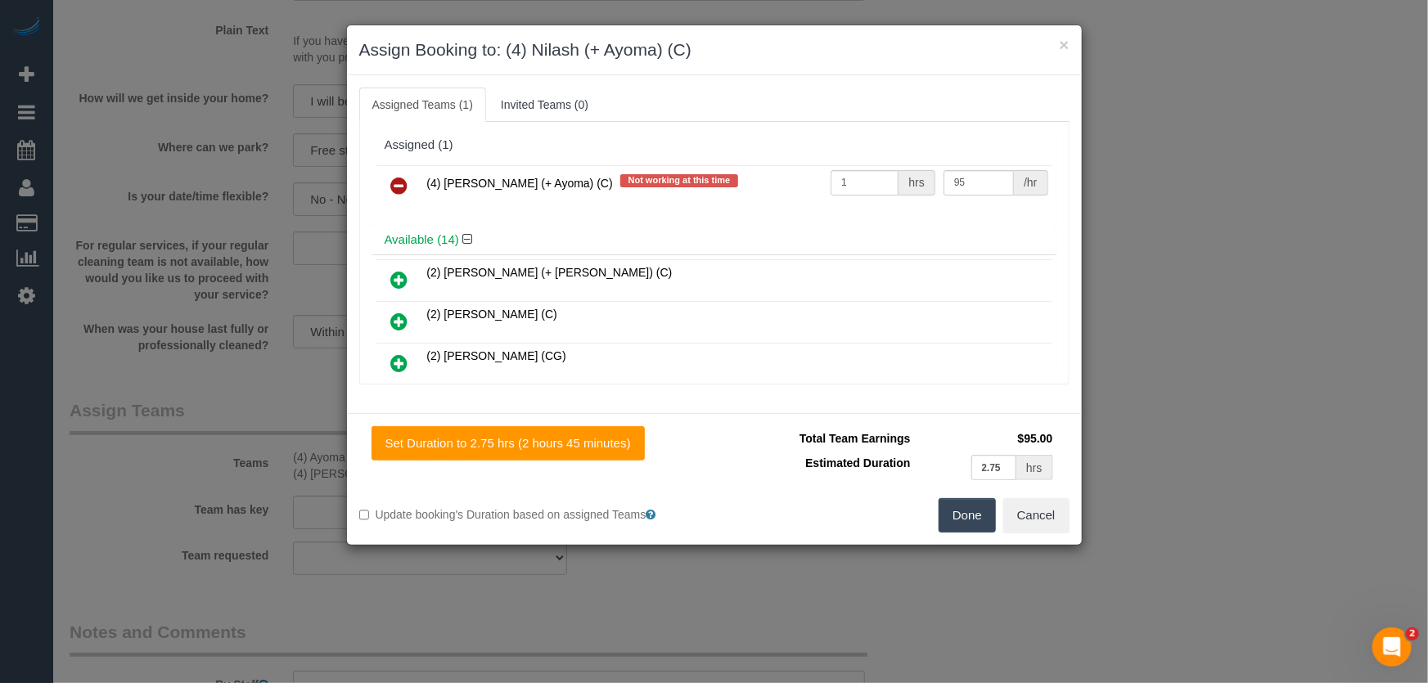
click at [394, 185] on icon at bounding box center [399, 186] width 17 height 20
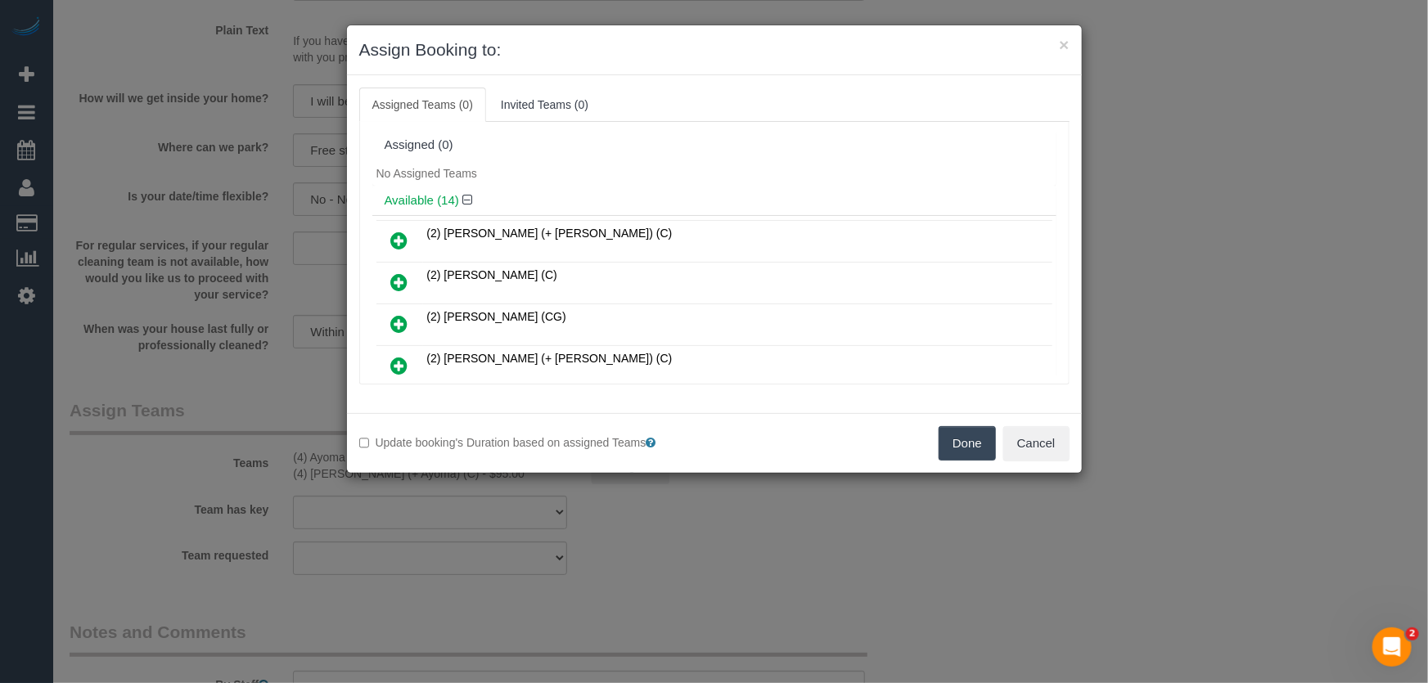
scroll to position [143, 0]
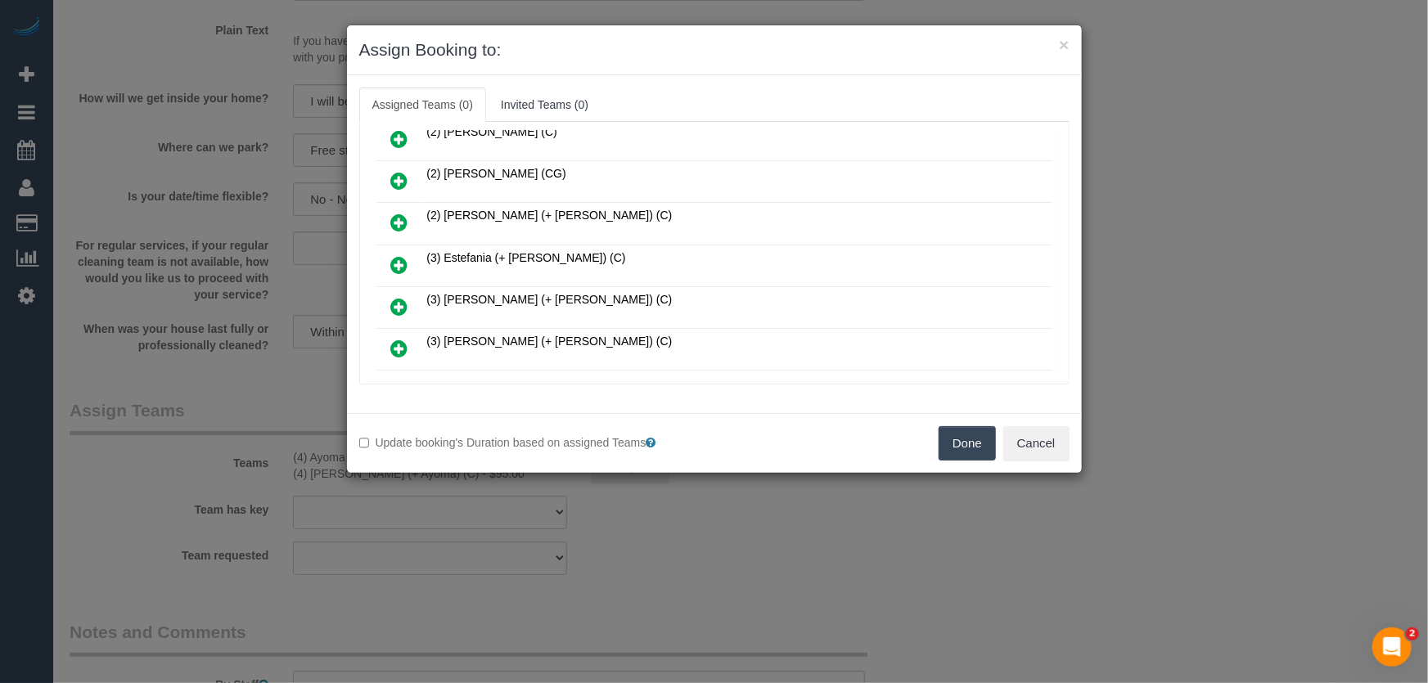
click at [398, 255] on icon at bounding box center [399, 265] width 17 height 20
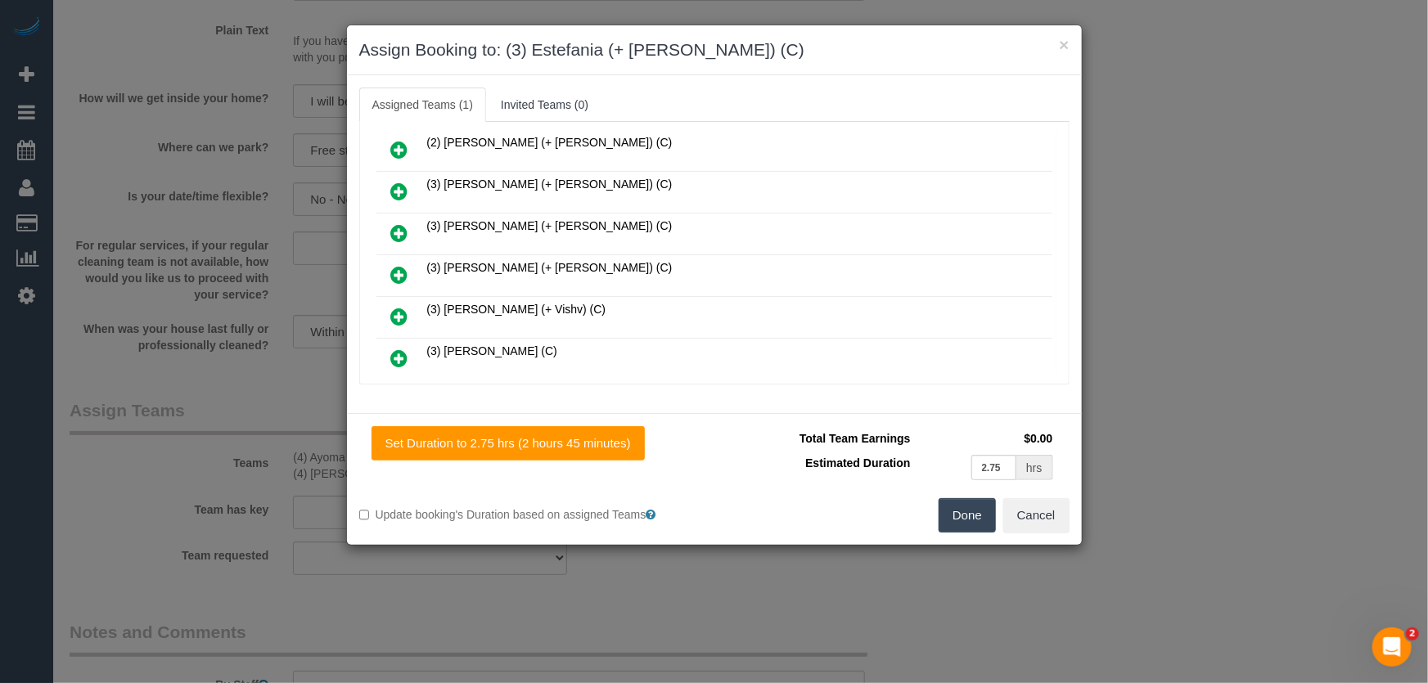
click at [400, 265] on icon at bounding box center [399, 275] width 17 height 20
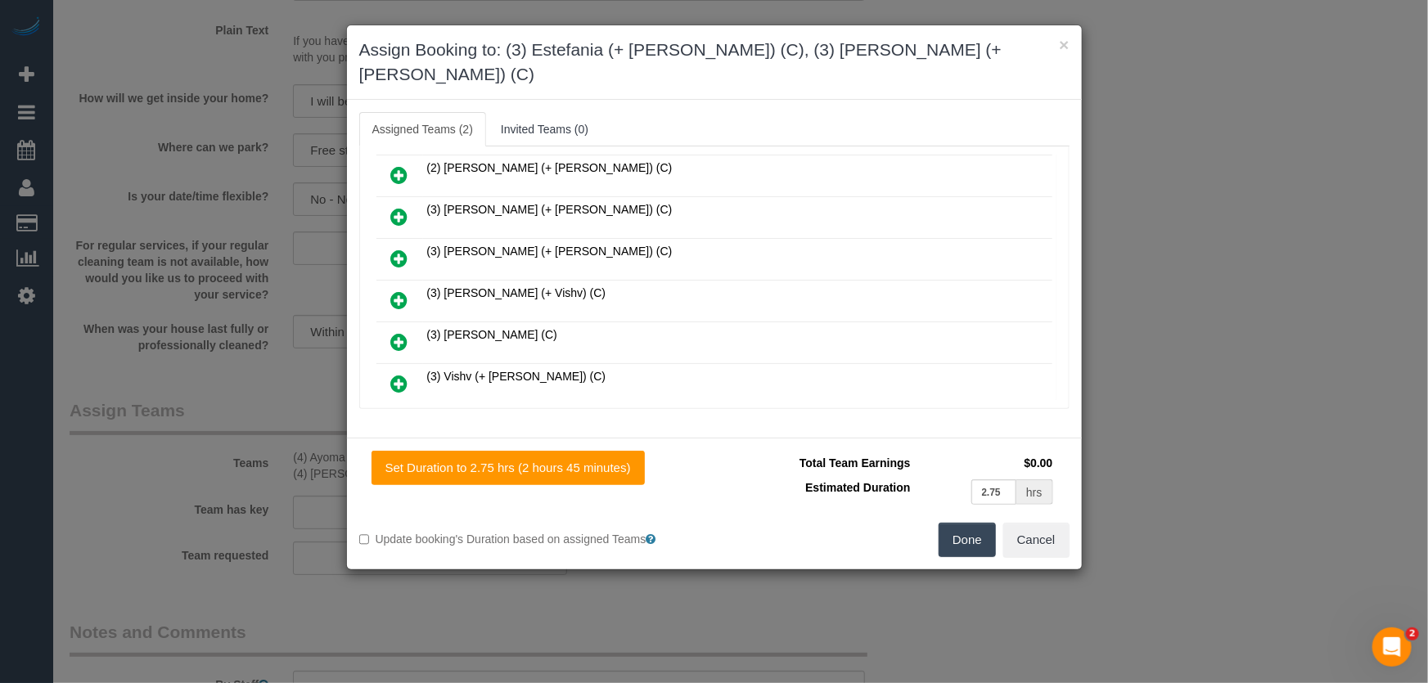
click at [975, 523] on button "Done" at bounding box center [967, 540] width 57 height 34
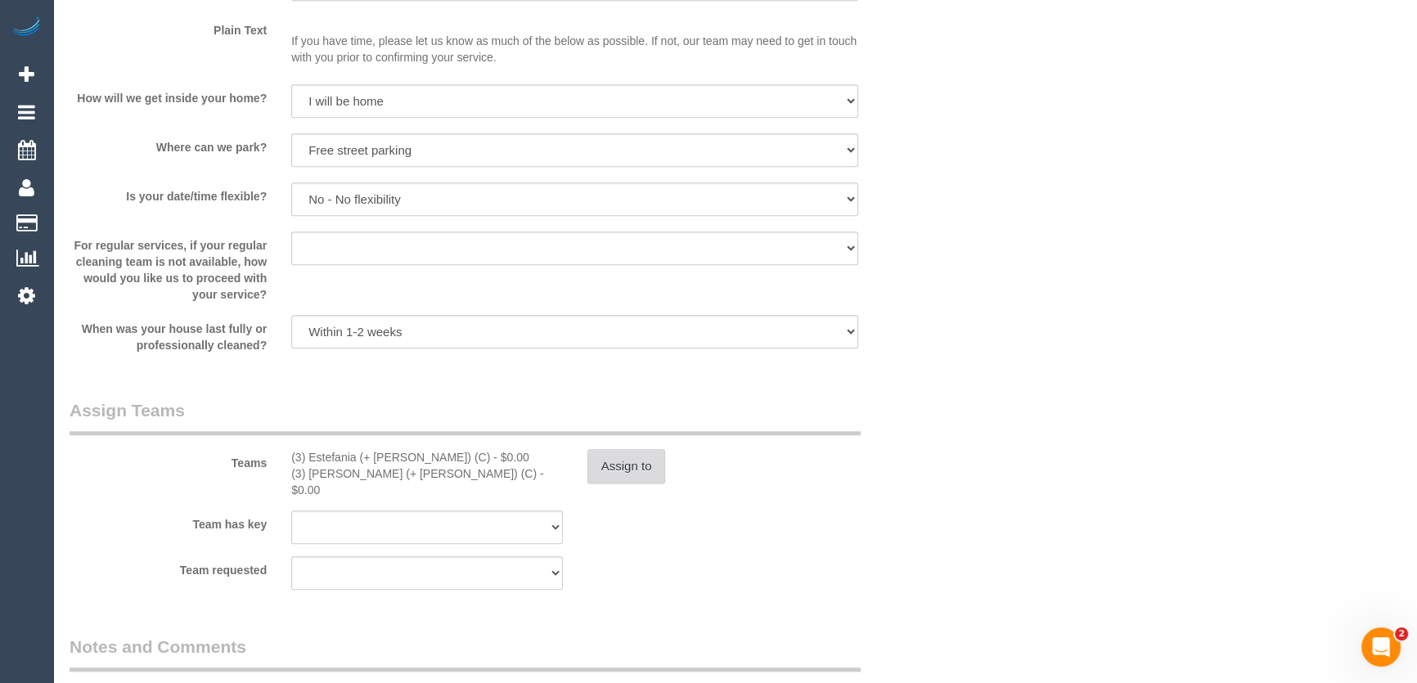
click at [625, 462] on button "Assign to" at bounding box center [626, 466] width 79 height 34
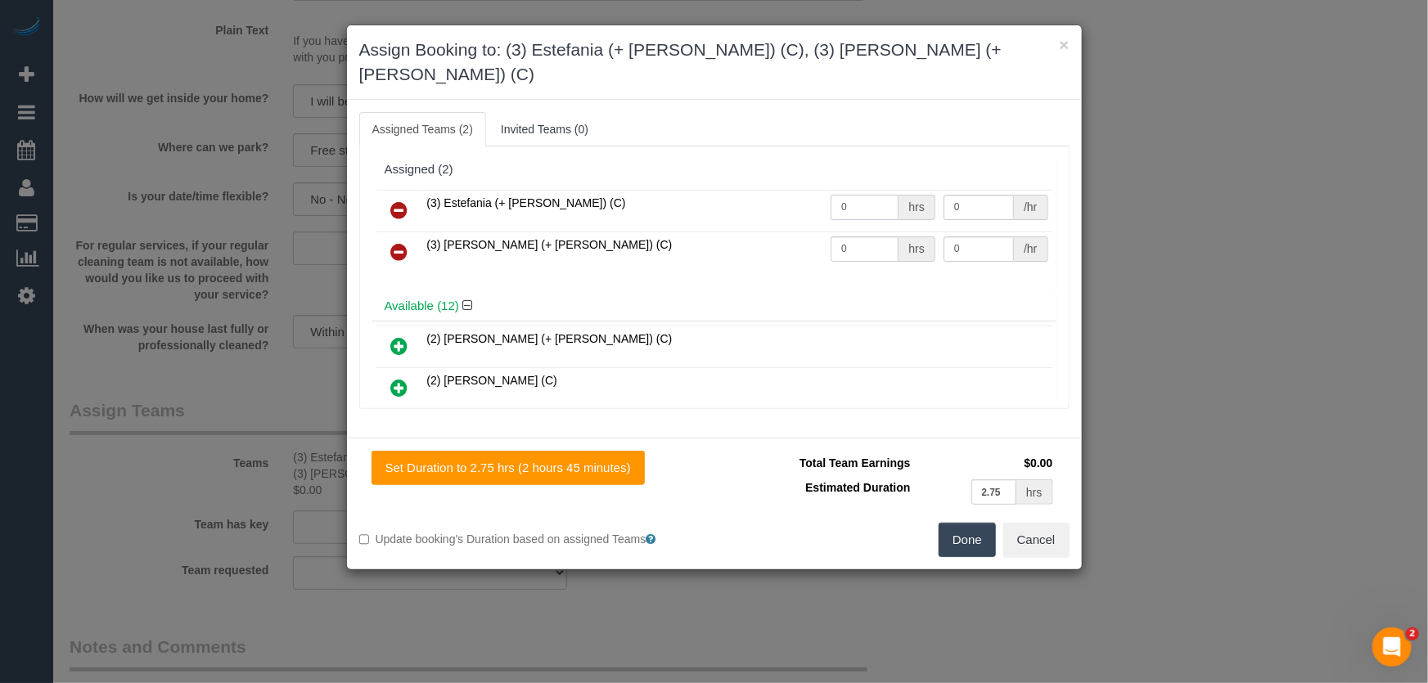
click at [871, 195] on input "0" at bounding box center [864, 207] width 68 height 25
type input "1"
type input "95"
click at [879, 236] on input "0" at bounding box center [864, 248] width 68 height 25
type input "1"
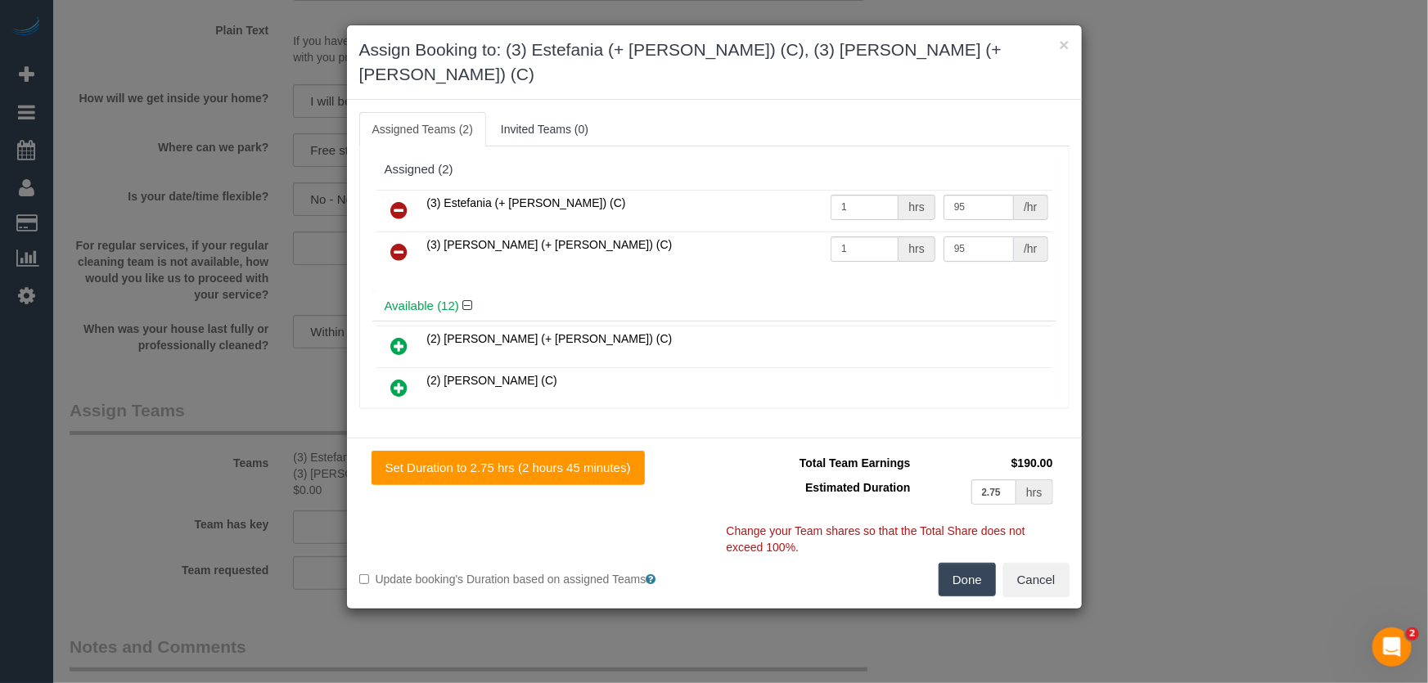
type input "95"
click at [974, 563] on button "Done" at bounding box center [967, 580] width 57 height 34
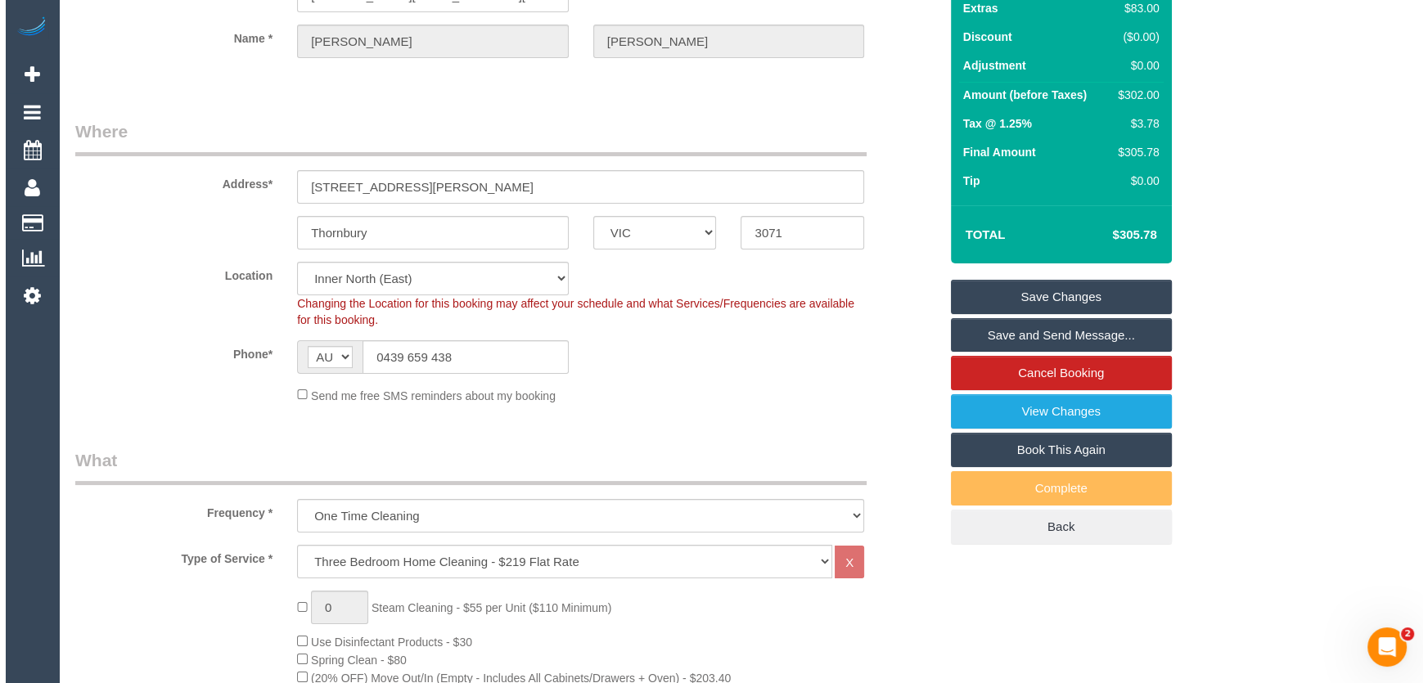
scroll to position [0, 0]
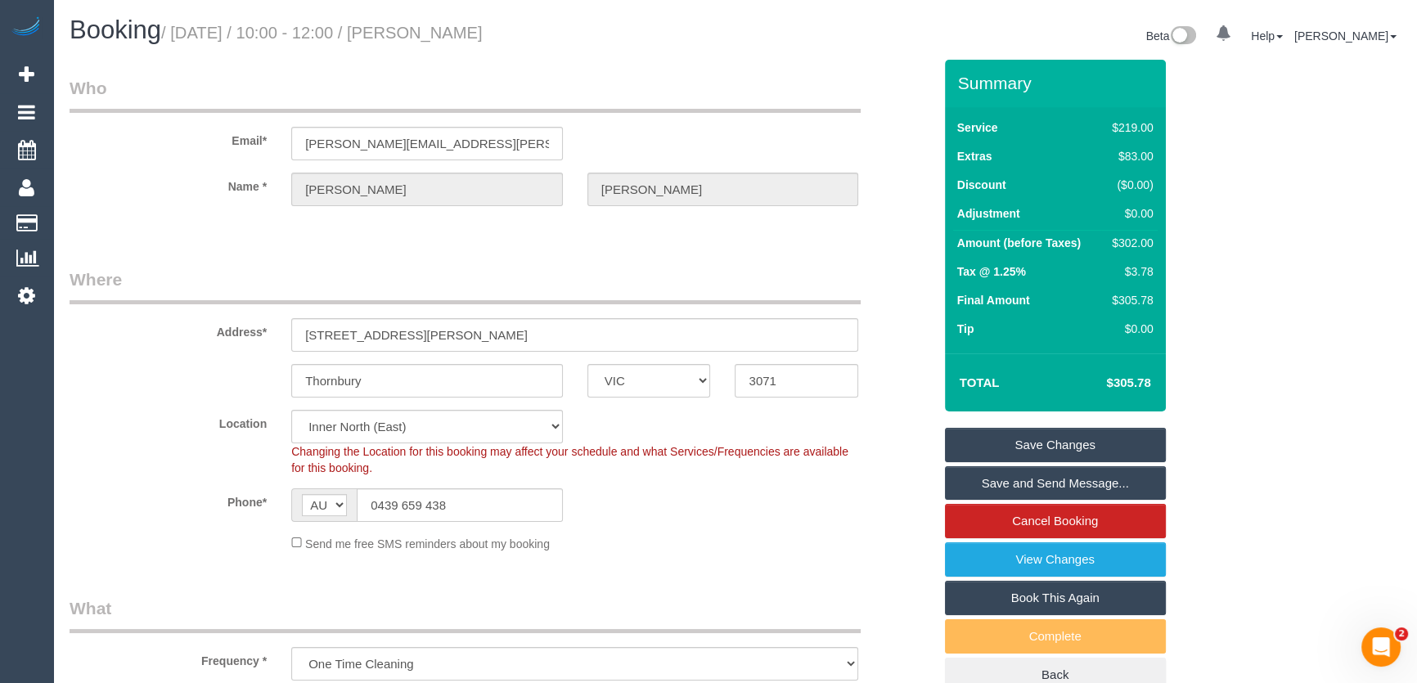
click at [457, 29] on small "/ August 12, 2025 / 10:00 - 12:00 / Jessica Clark" at bounding box center [322, 33] width 322 height 18
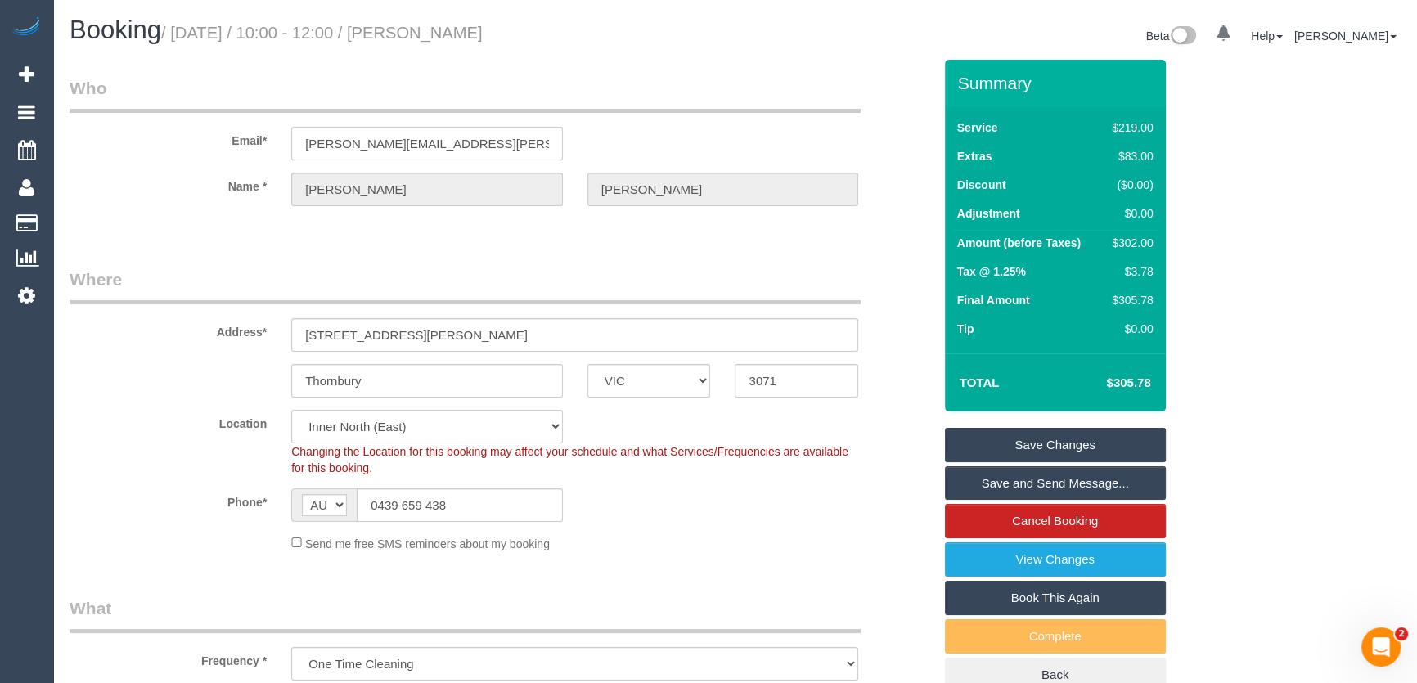
click at [451, 29] on small "/ August 12, 2025 / 10:00 - 12:00 / Jessica Clark" at bounding box center [322, 33] width 322 height 18
copy small "Jessica Clark"
click at [1045, 448] on link "Save Changes" at bounding box center [1055, 445] width 221 height 34
click at [1045, 448] on fieldset "Save Changes Save and Send Message... Cancel Booking View Changes Book This Aga…" at bounding box center [1055, 560] width 221 height 265
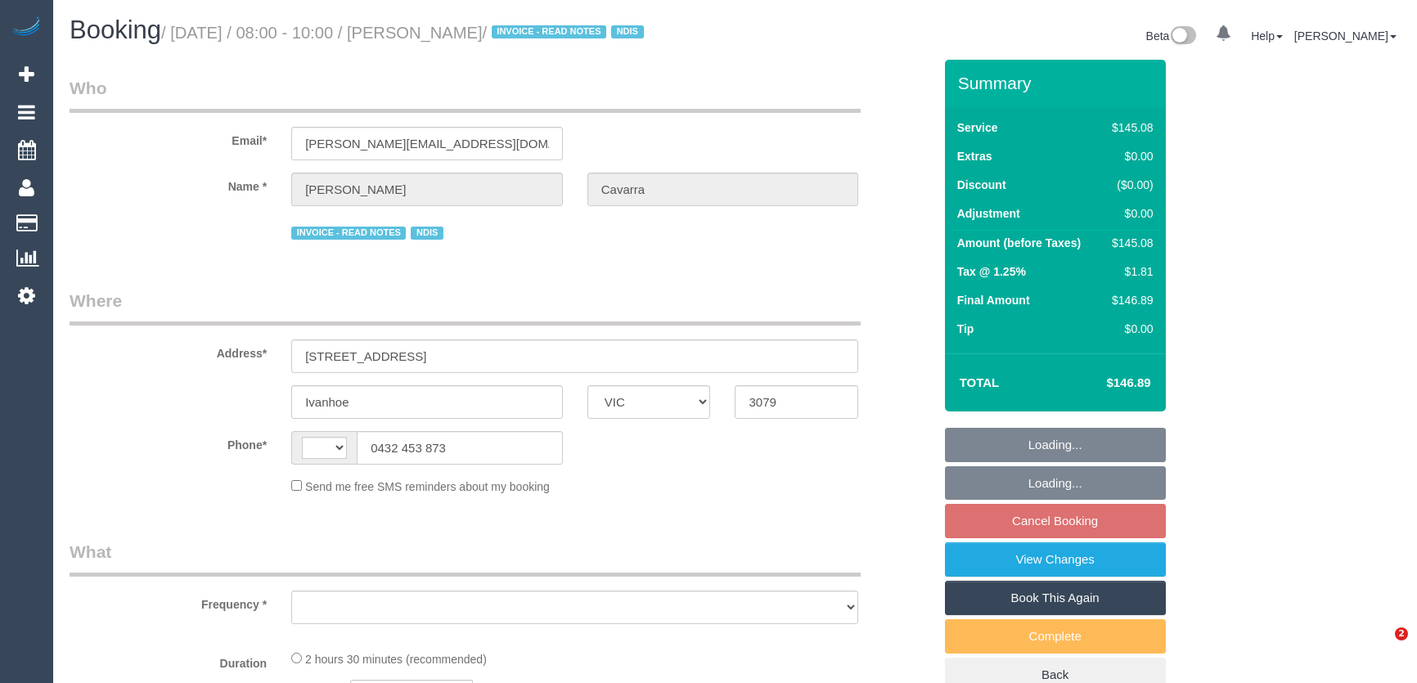
select select "VIC"
select select "number:28"
select select "number:14"
select select "number:19"
select select "number:36"
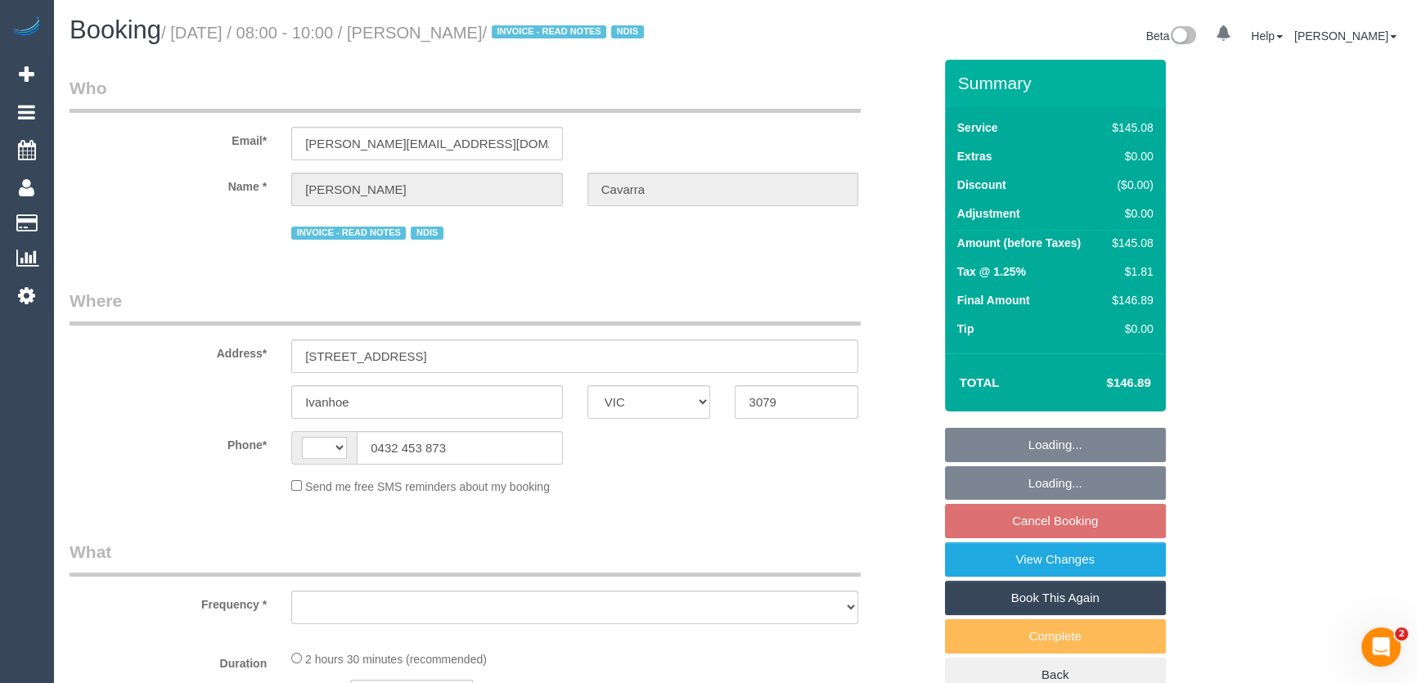
select select "string:AU"
select select "object:714"
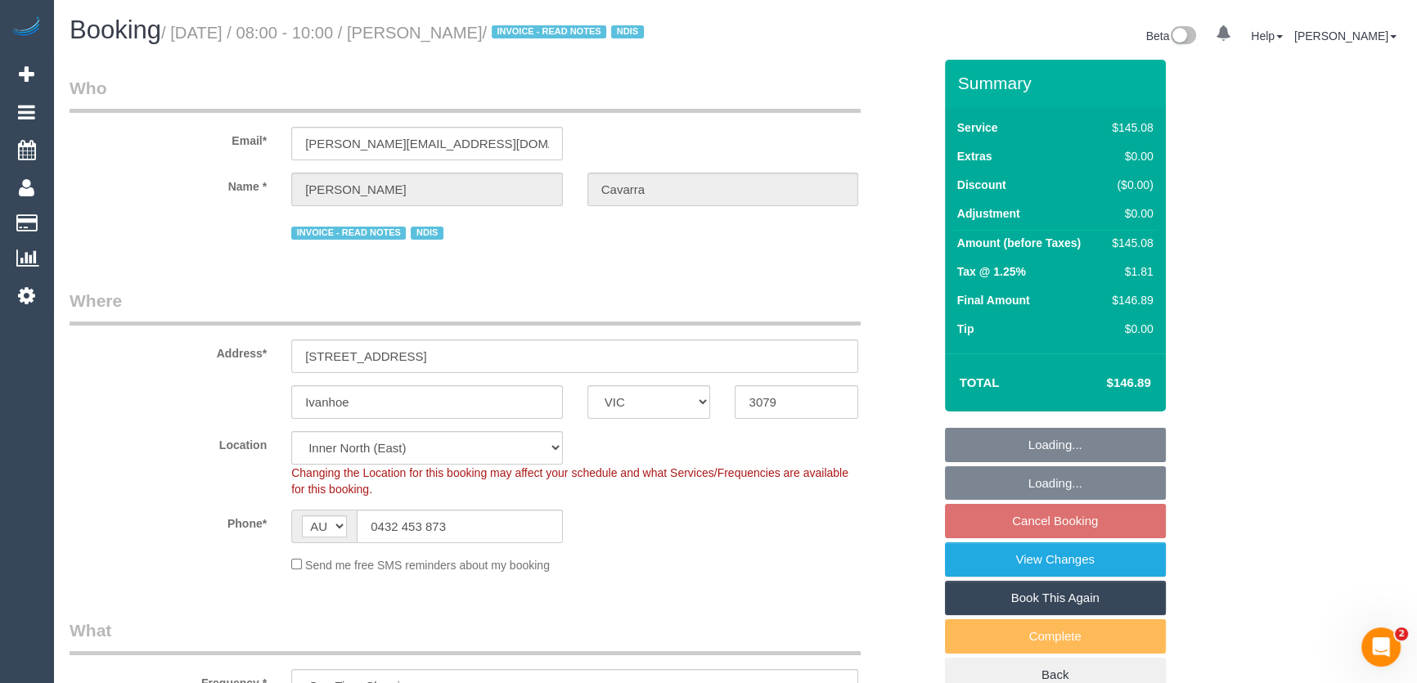
select select "150"
select select "object:1540"
select select "spot1"
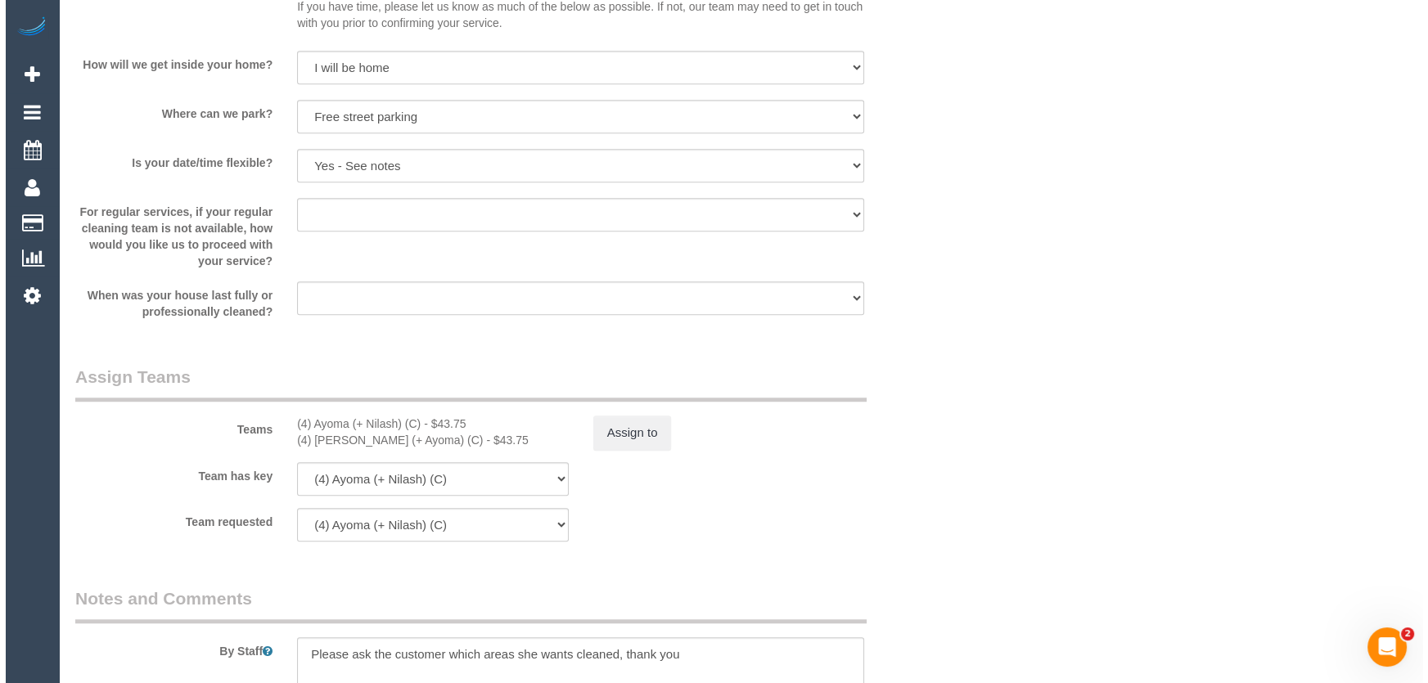
scroll to position [1710, 0]
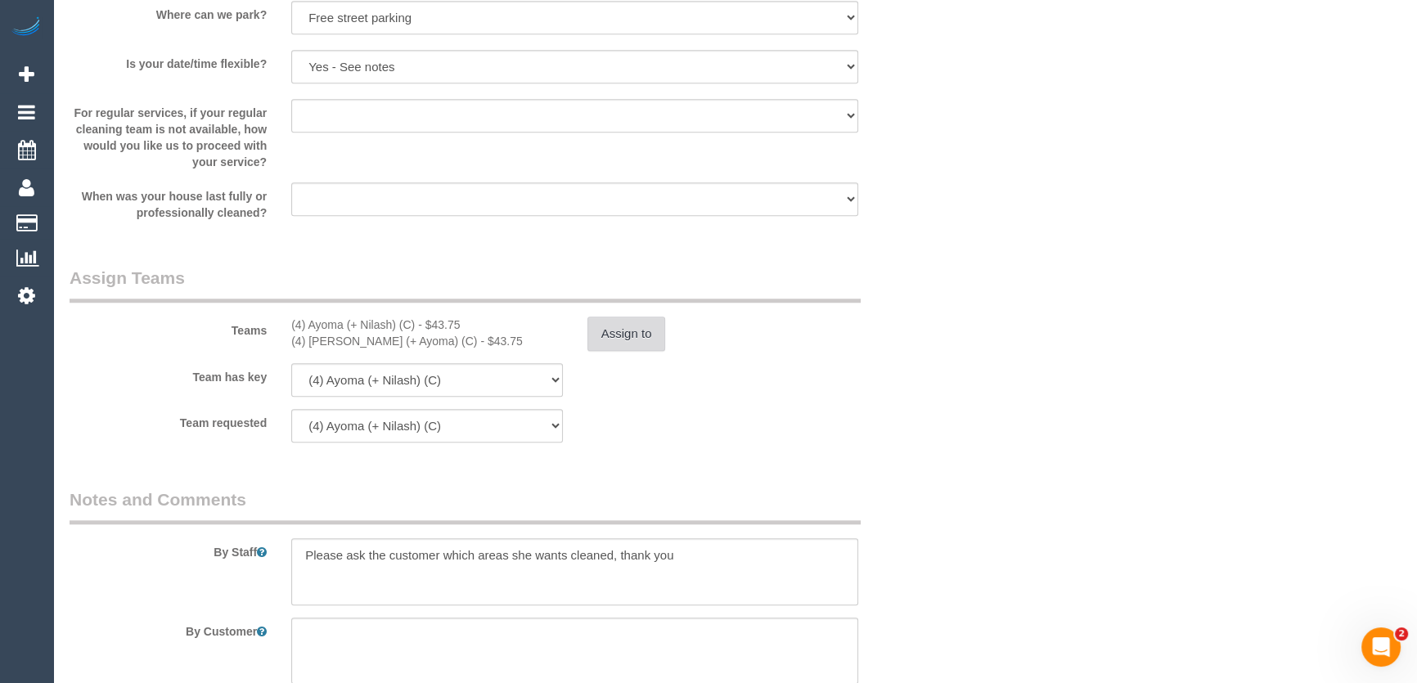
click at [651, 327] on button "Assign to" at bounding box center [626, 334] width 79 height 34
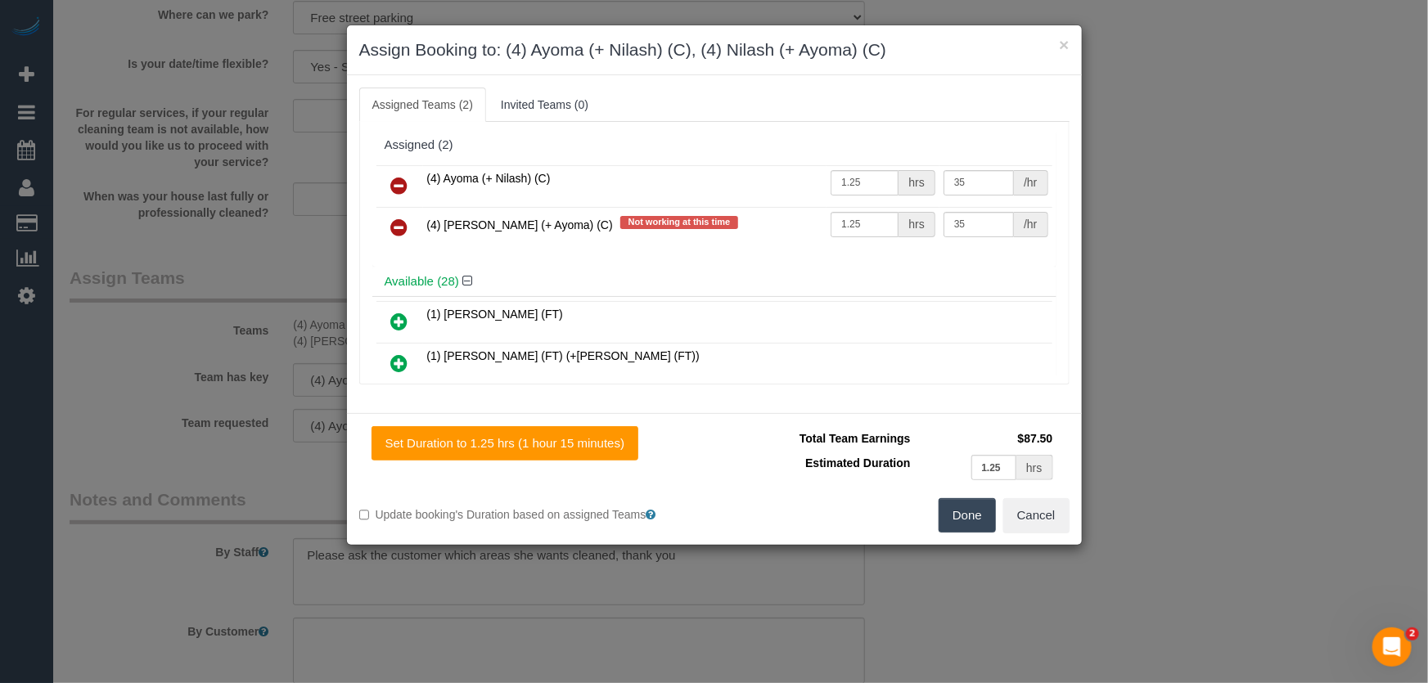
click at [407, 182] on link at bounding box center [399, 186] width 38 height 33
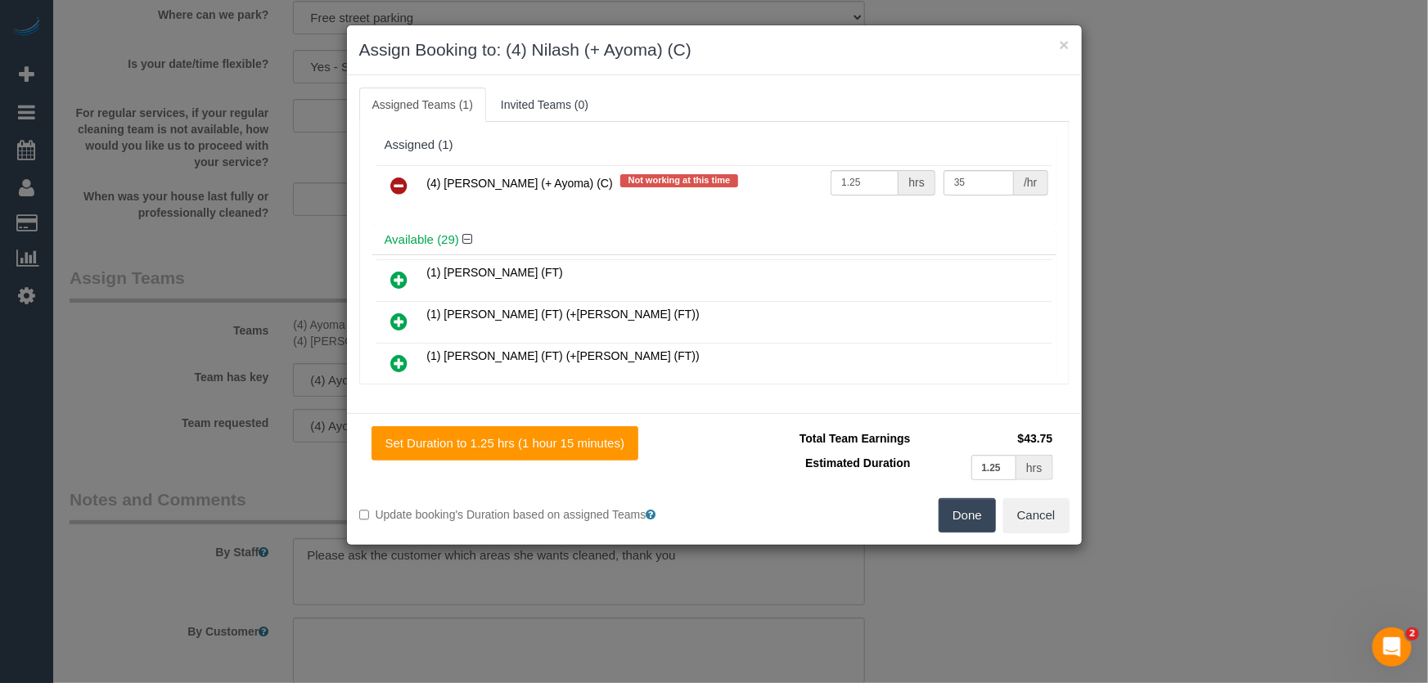
click at [407, 182] on link at bounding box center [399, 186] width 38 height 33
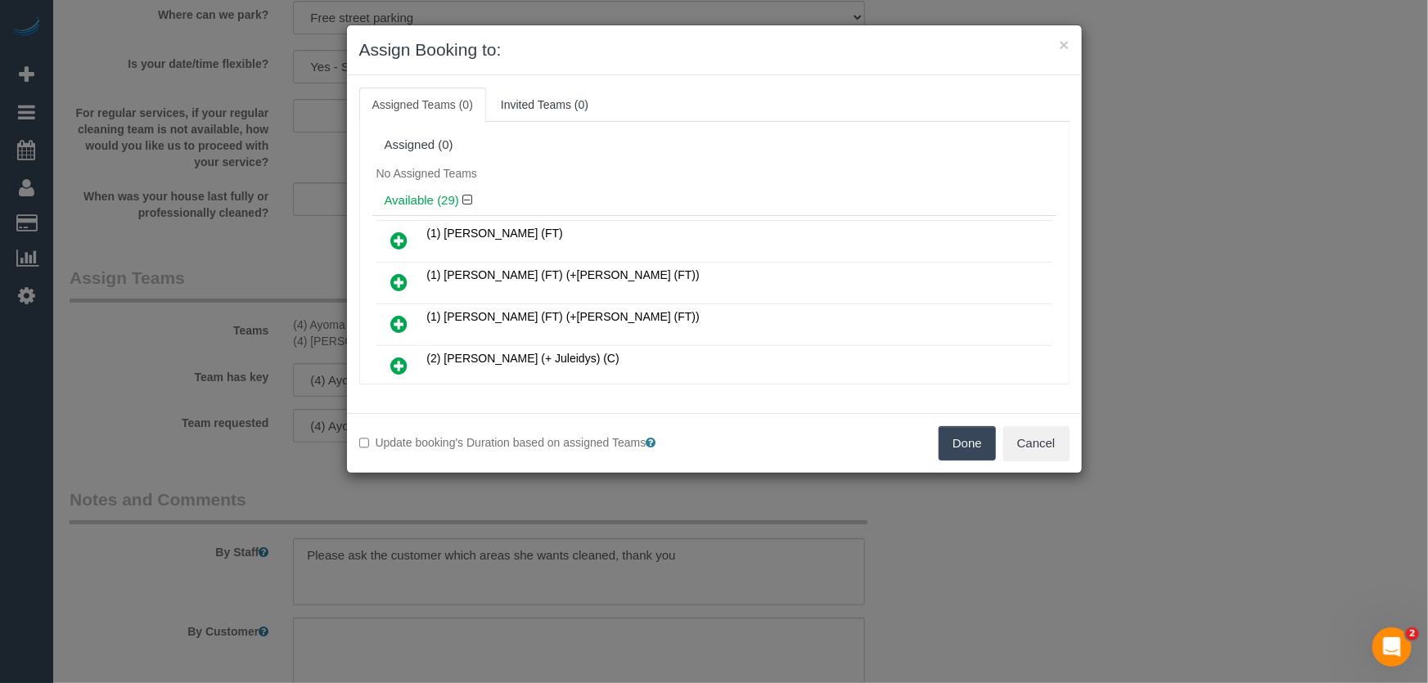
scroll to position [921, 0]
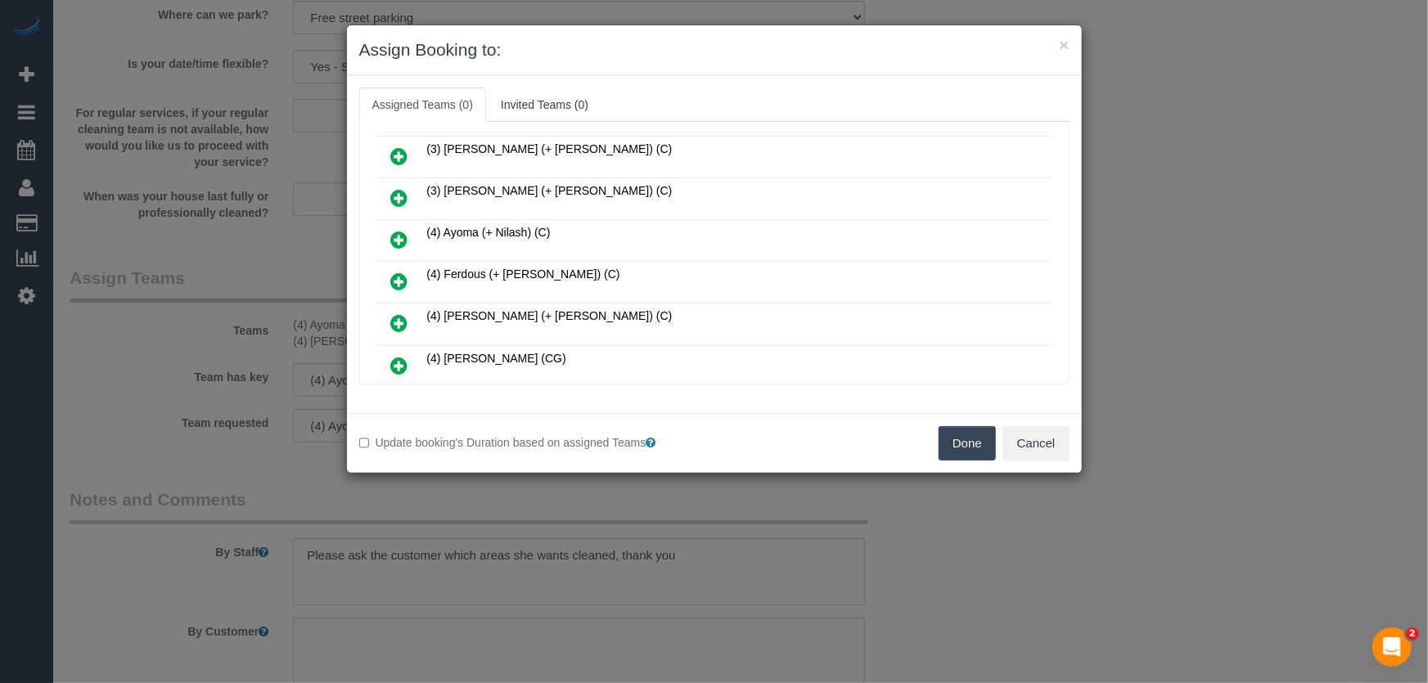
click at [396, 272] on icon at bounding box center [399, 282] width 17 height 20
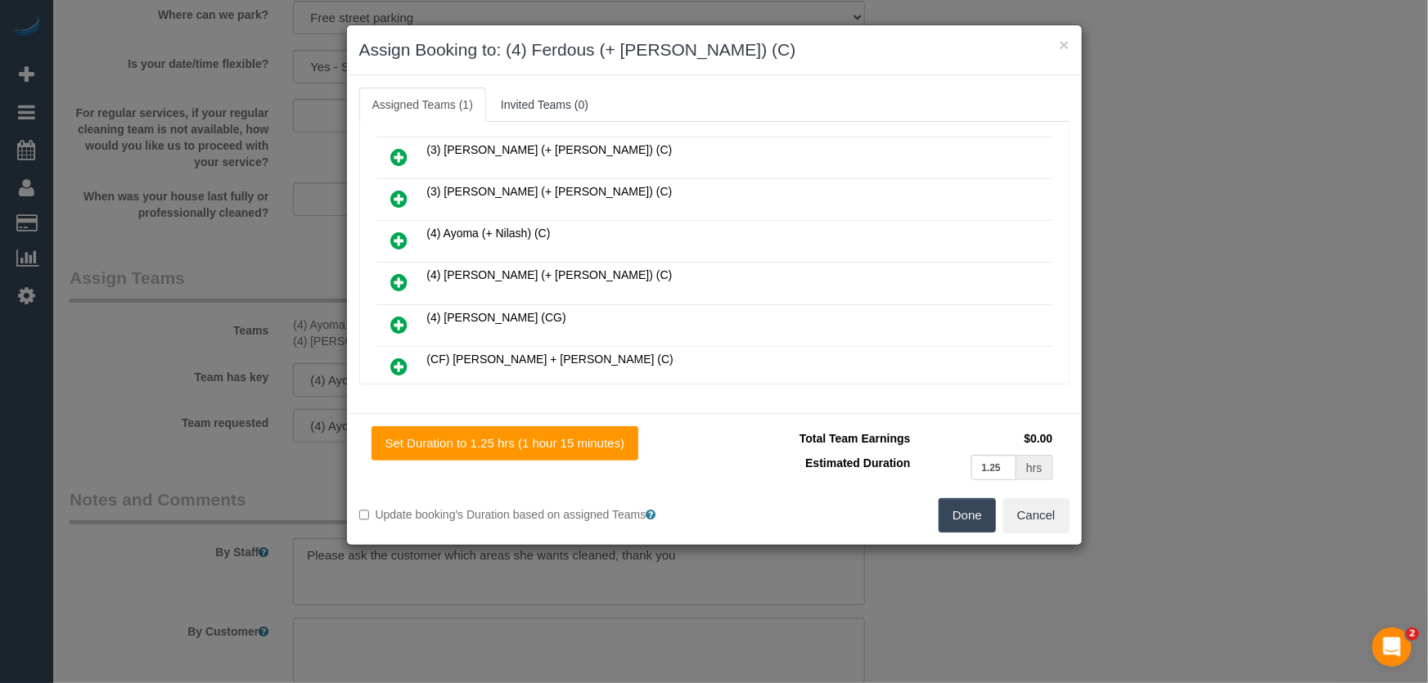
click at [396, 272] on icon at bounding box center [399, 282] width 17 height 20
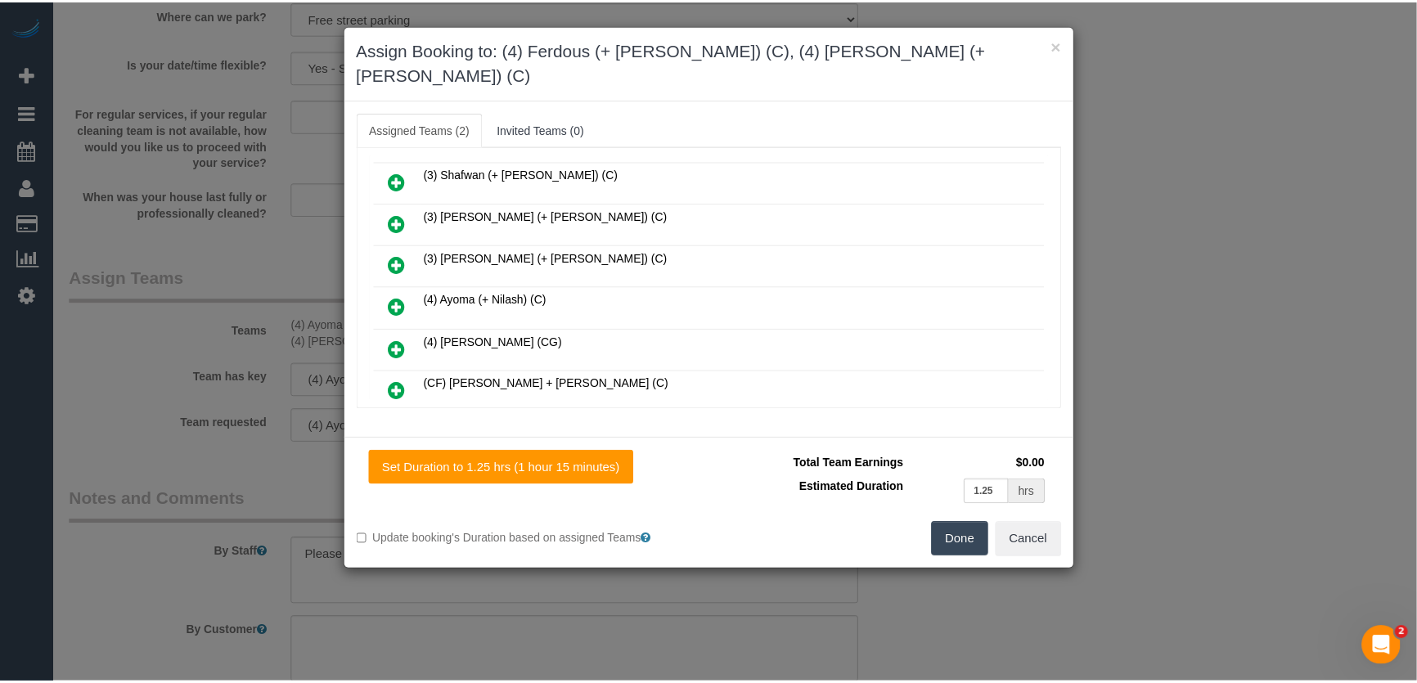
scroll to position [1001, 0]
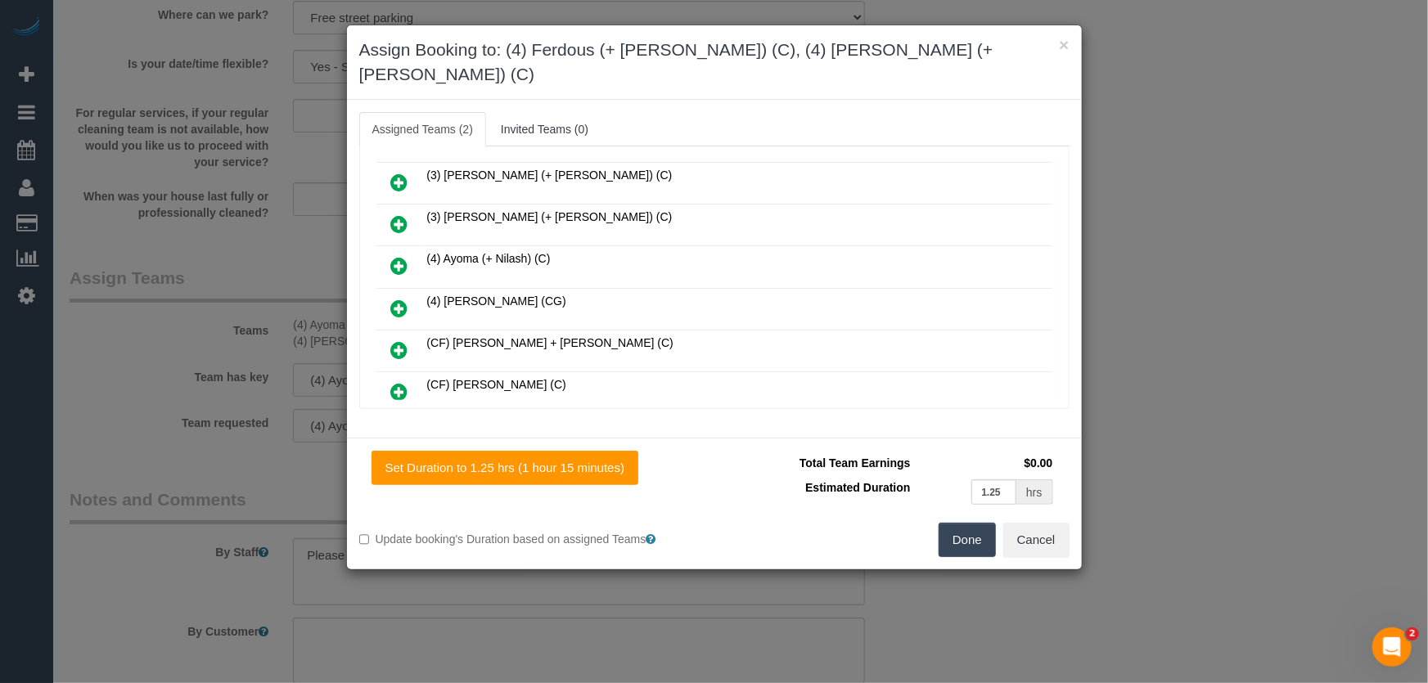
click at [984, 523] on button "Done" at bounding box center [967, 540] width 57 height 34
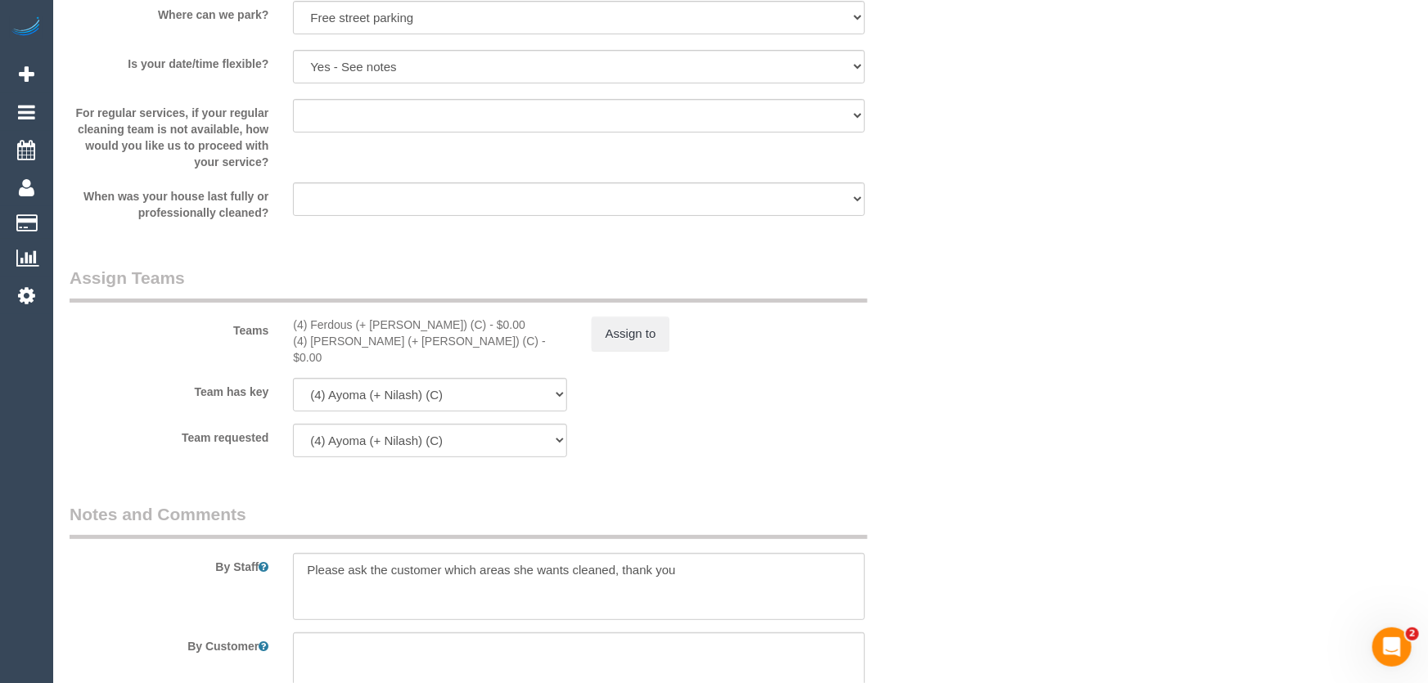
click at [984, 421] on div "Done Cancel" at bounding box center [897, 403] width 367 height 34
click at [637, 341] on button "Assign to" at bounding box center [626, 334] width 79 height 34
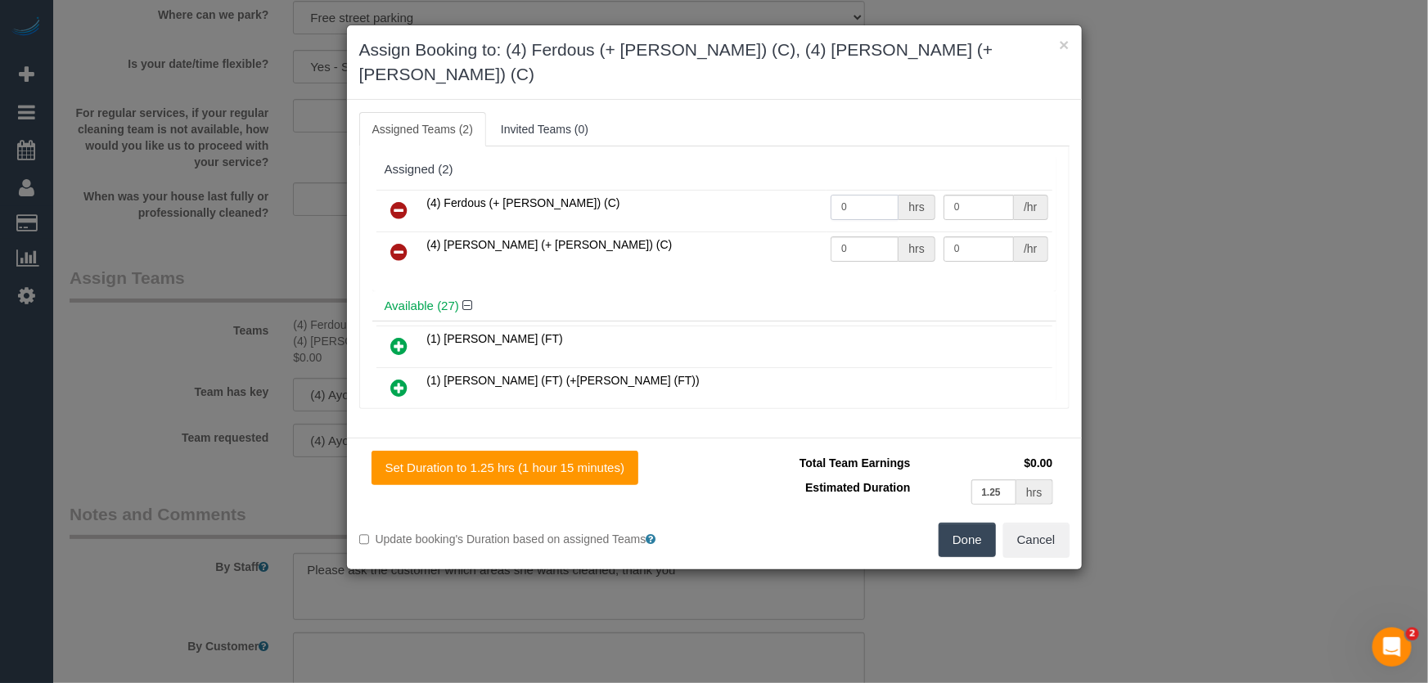
click at [854, 195] on input "0" at bounding box center [864, 207] width 68 height 25
type input "1.25"
type input "35"
click at [840, 236] on input "0" at bounding box center [864, 248] width 68 height 25
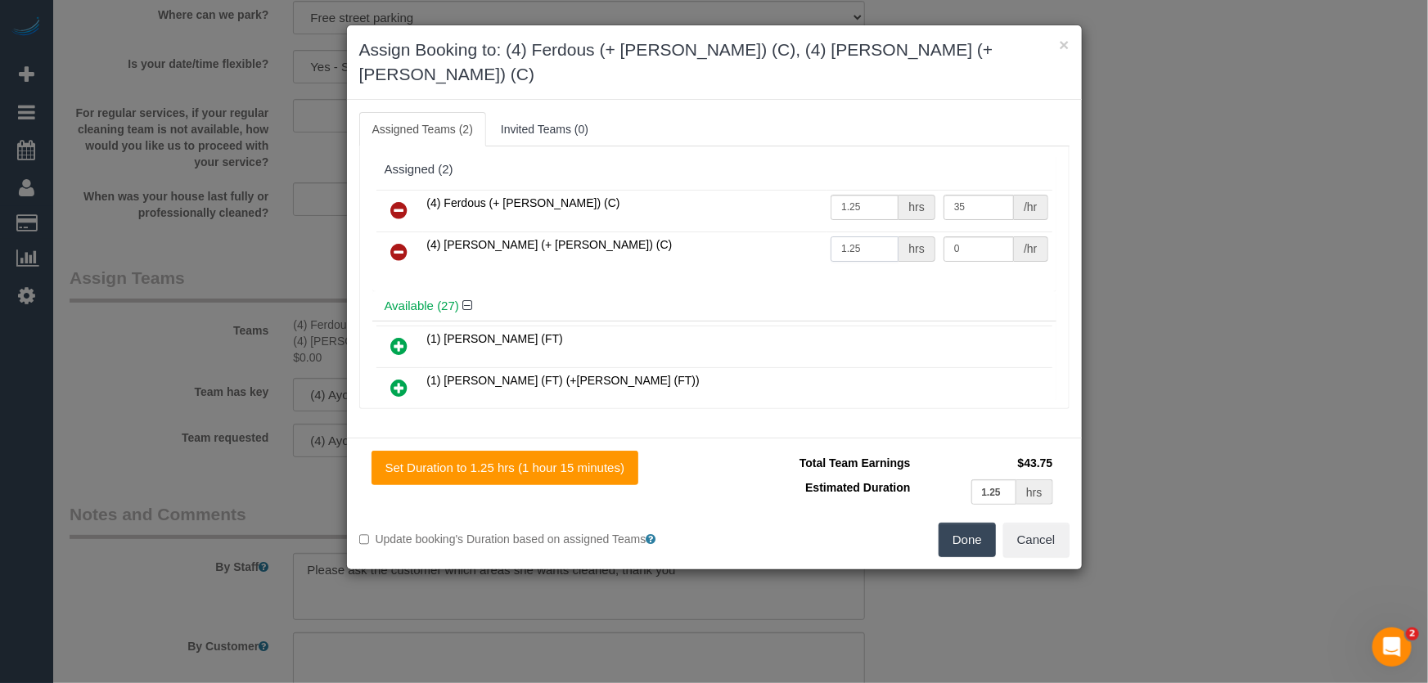
type input "1.25"
type input "35"
click at [963, 523] on button "Done" at bounding box center [967, 540] width 57 height 34
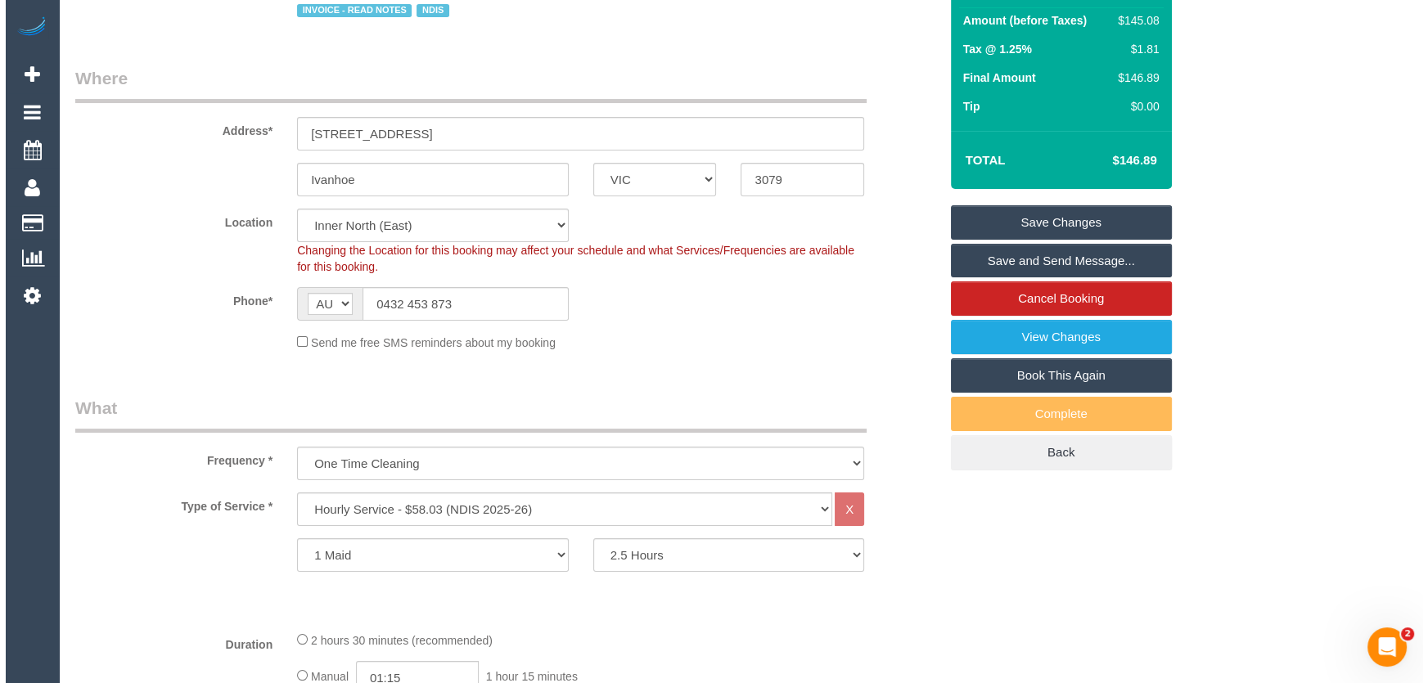
scroll to position [0, 0]
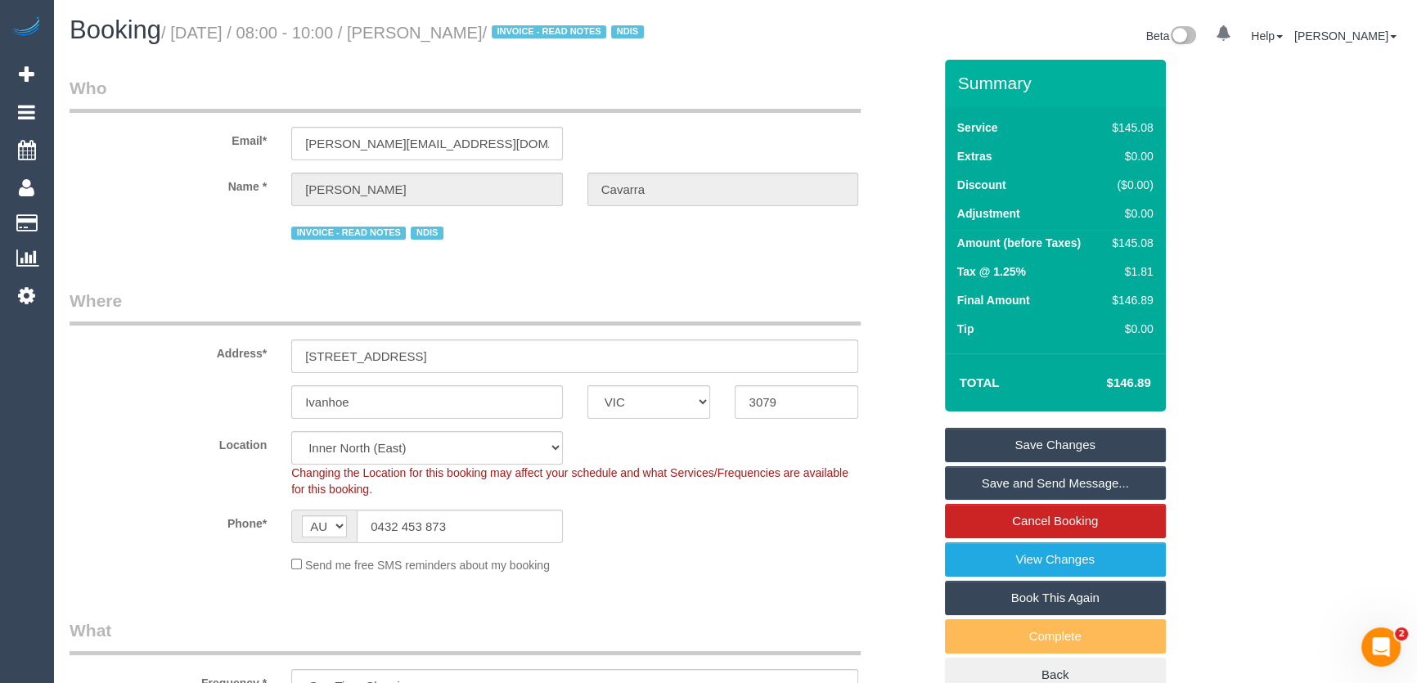
click at [459, 30] on small "/ August 12, 2025 / 08:00 - 10:00 / Christine Cavarra / INVOICE - READ NOTES ND…" at bounding box center [405, 33] width 488 height 18
copy small "Christine Cavarra"
click at [1016, 440] on link "Save Changes" at bounding box center [1055, 445] width 221 height 34
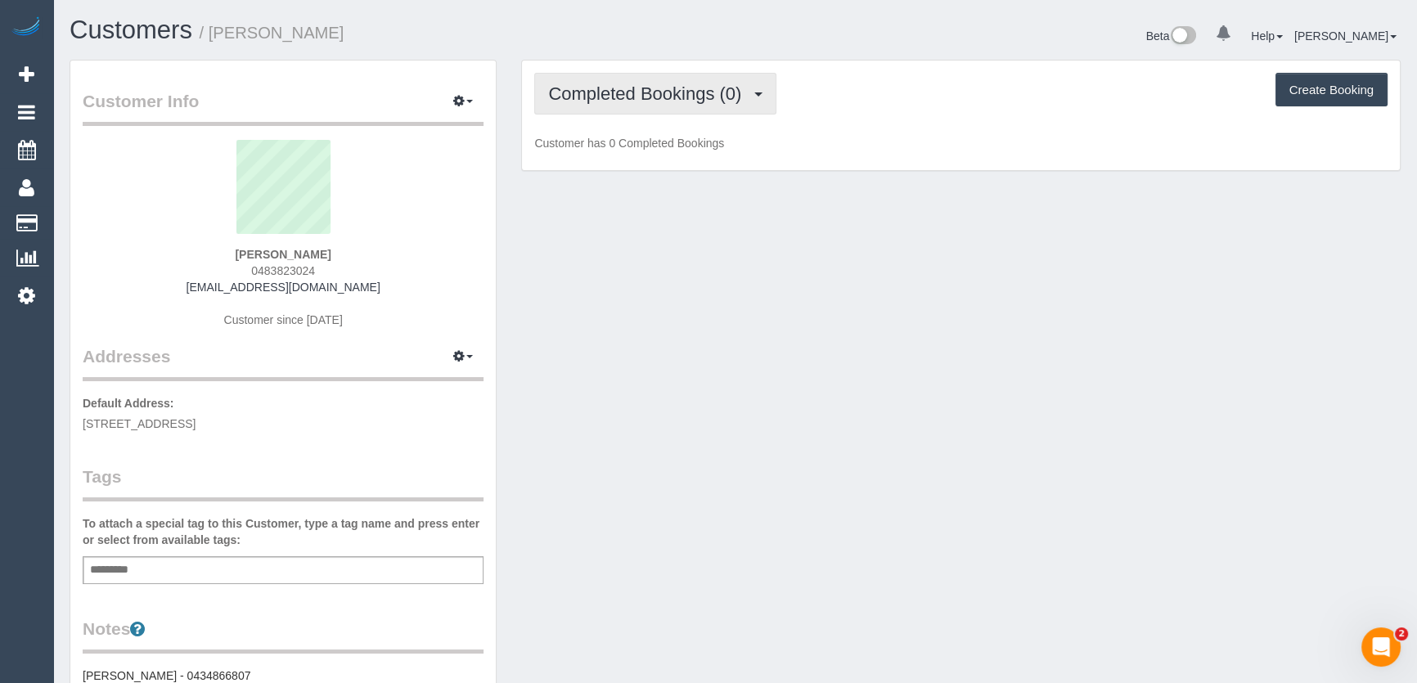
click at [755, 98] on button "Completed Bookings (0)" at bounding box center [655, 94] width 242 height 42
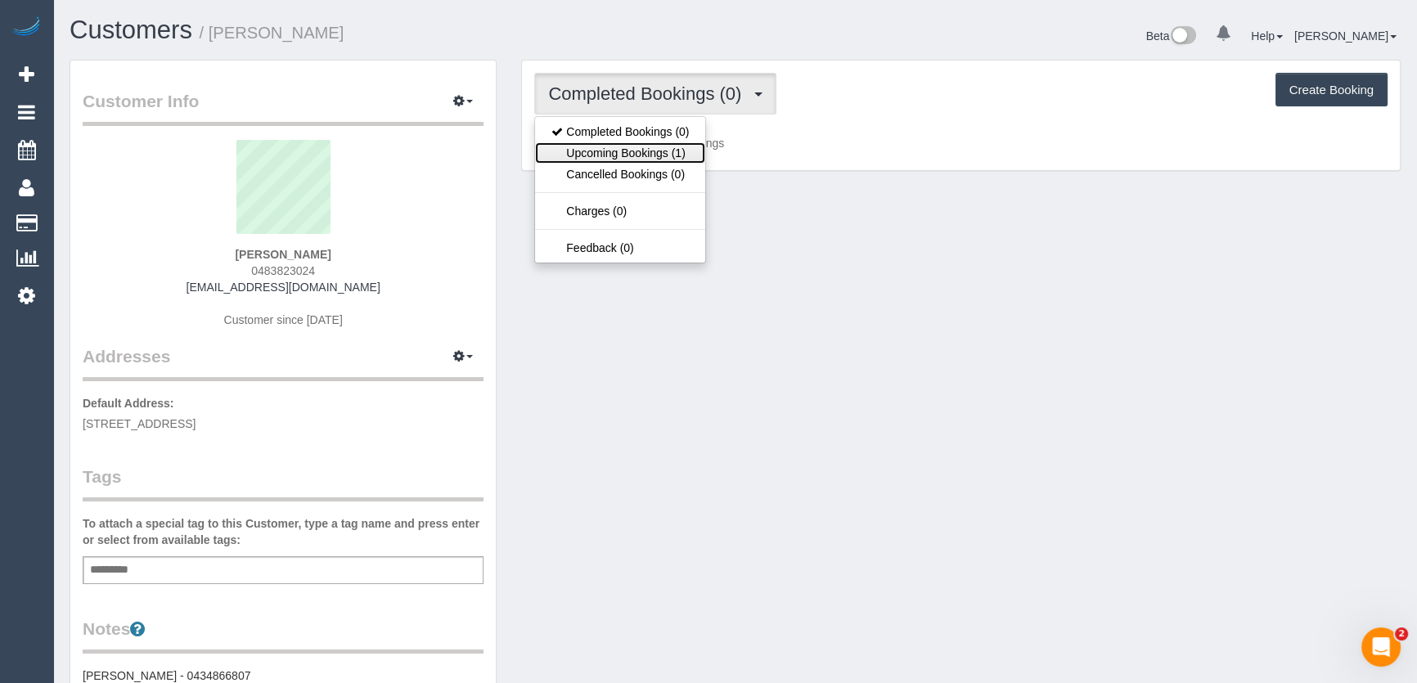
click at [680, 154] on link "Upcoming Bookings (1)" at bounding box center [620, 152] width 170 height 21
click at [680, 154] on div "Completed Bookings (0) Completed Bookings (0) Upcoming Bookings (1) Cancelled B…" at bounding box center [961, 116] width 878 height 110
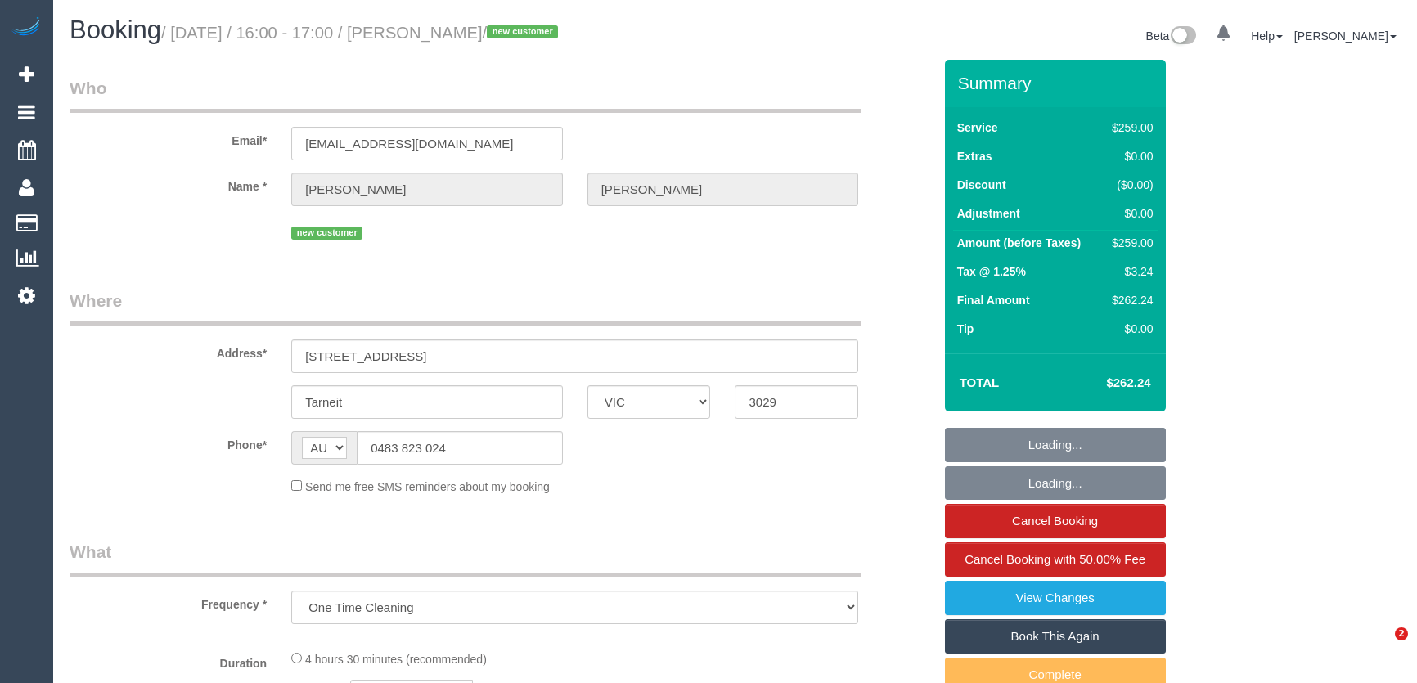
select select "VIC"
select select "number:27"
select select "number:14"
select select "number:19"
select select "number:24"
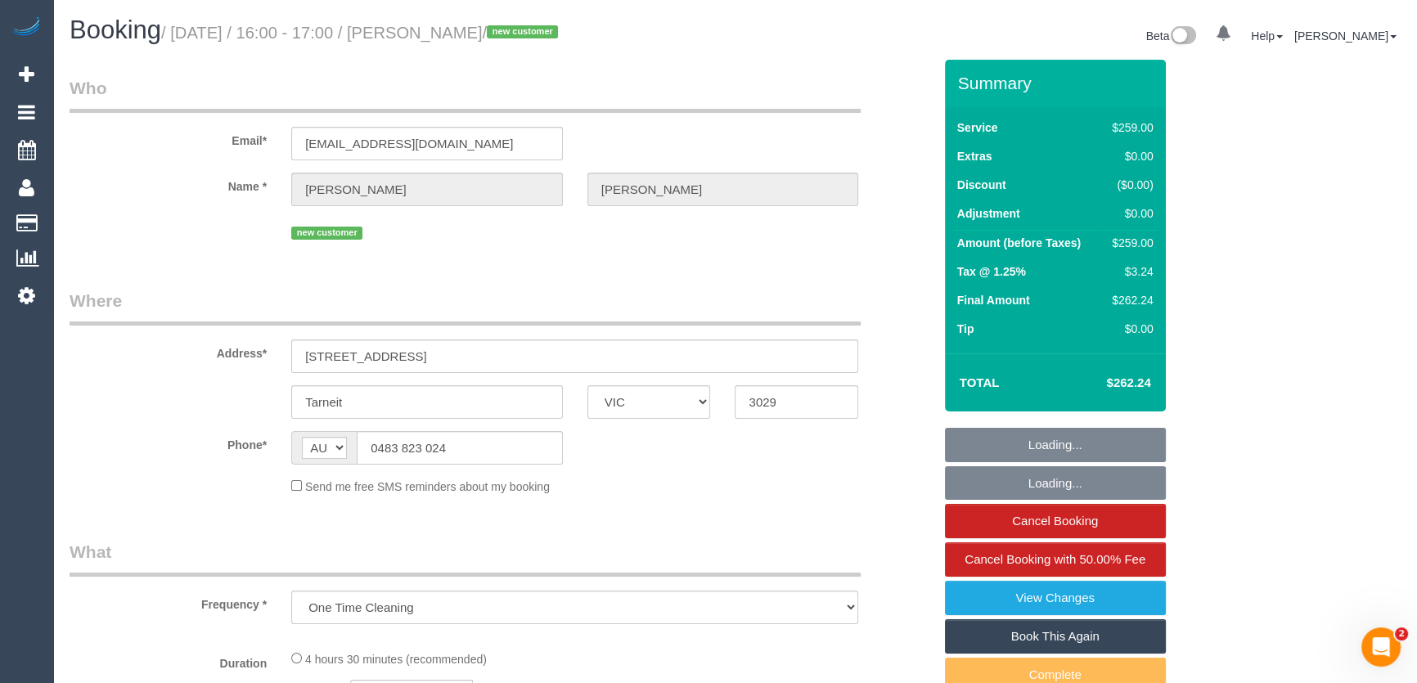
select select "number:35"
select select "number:11"
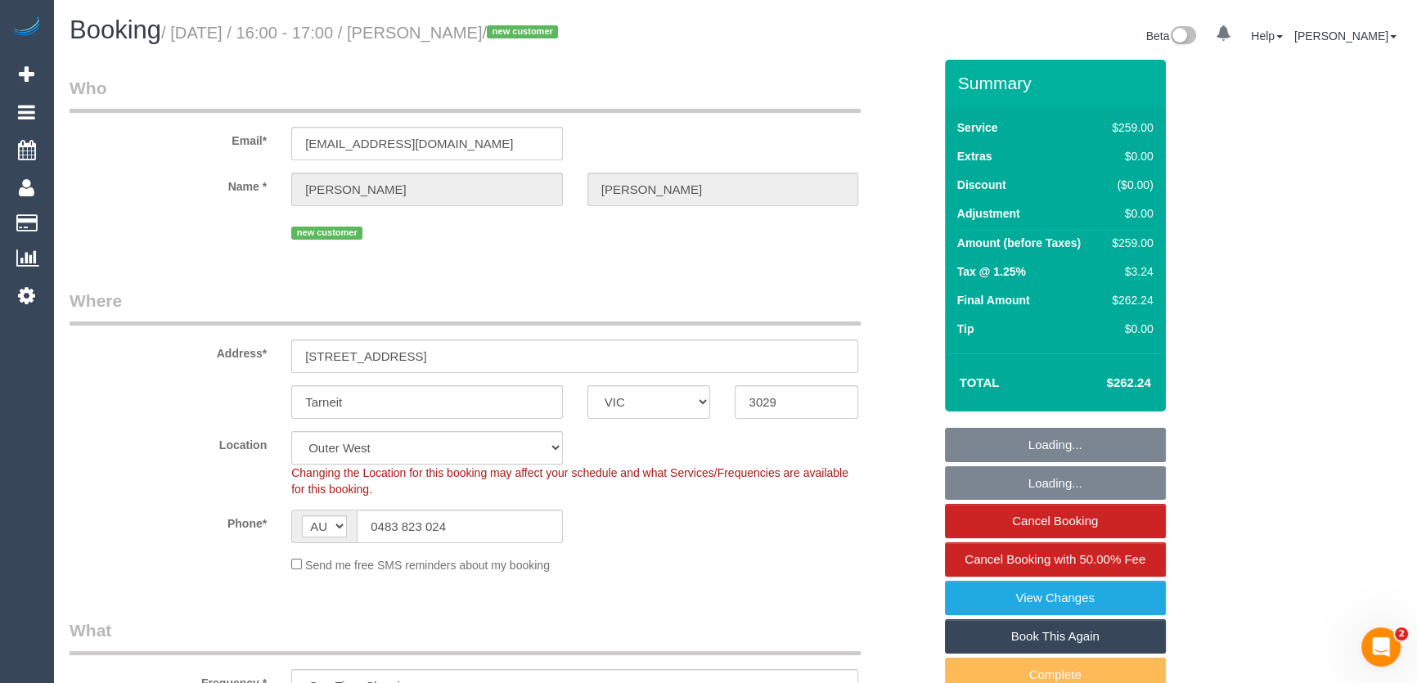
select select "object:826"
select select "string:stripe-pm_1RqXW02GScqysDRV32flWCyi"
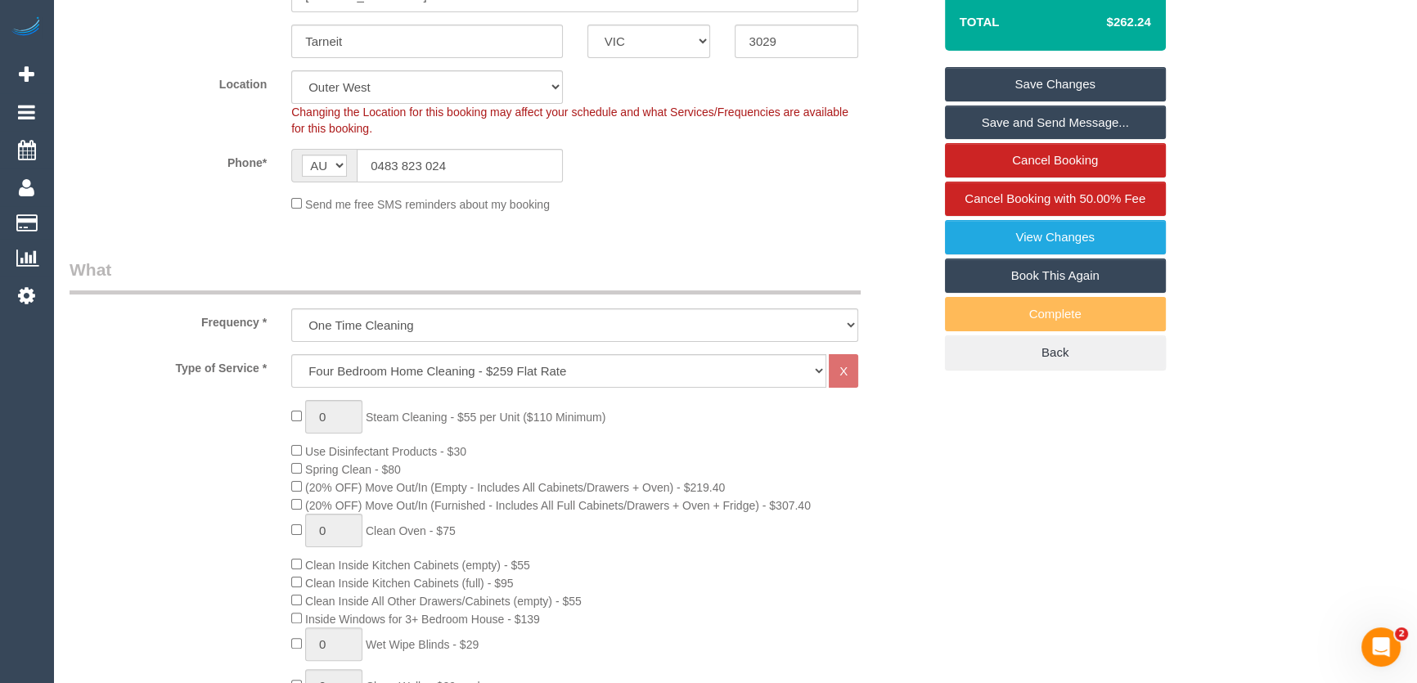
scroll to position [223, 0]
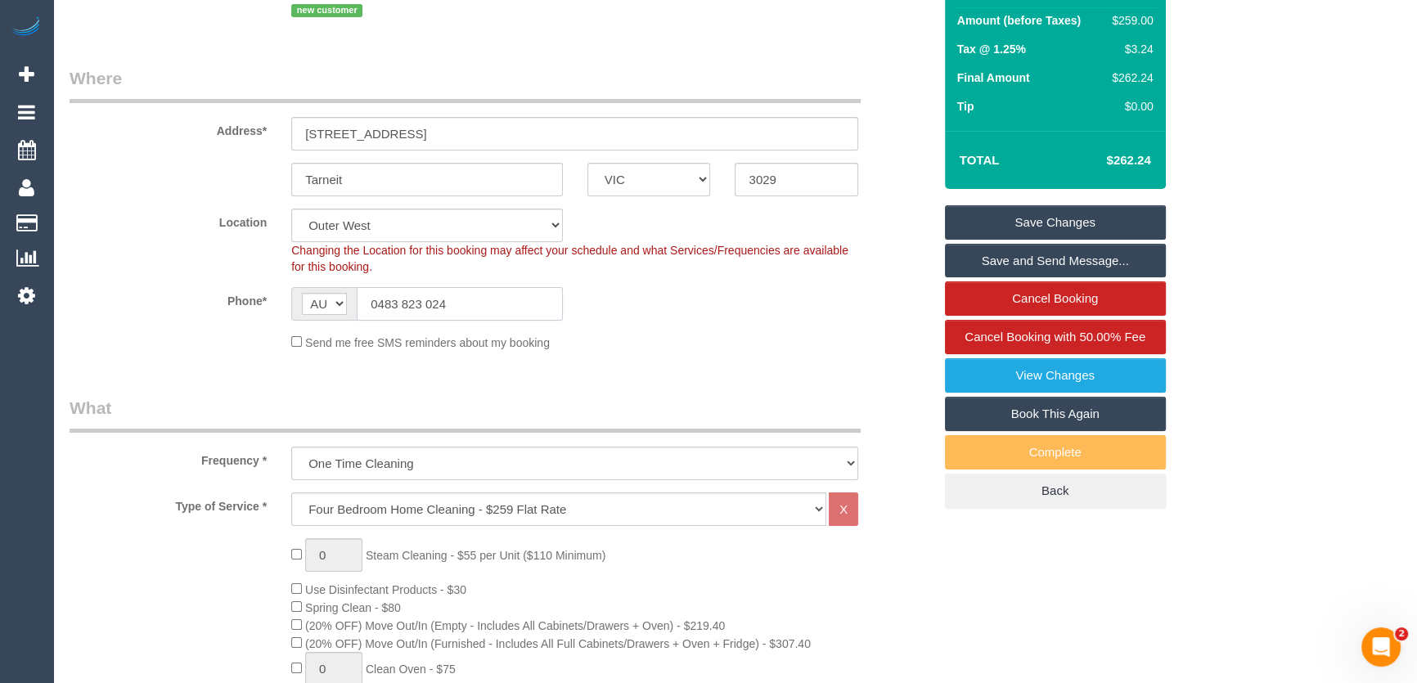
click at [474, 305] on input "0483 823 024" at bounding box center [460, 304] width 206 height 34
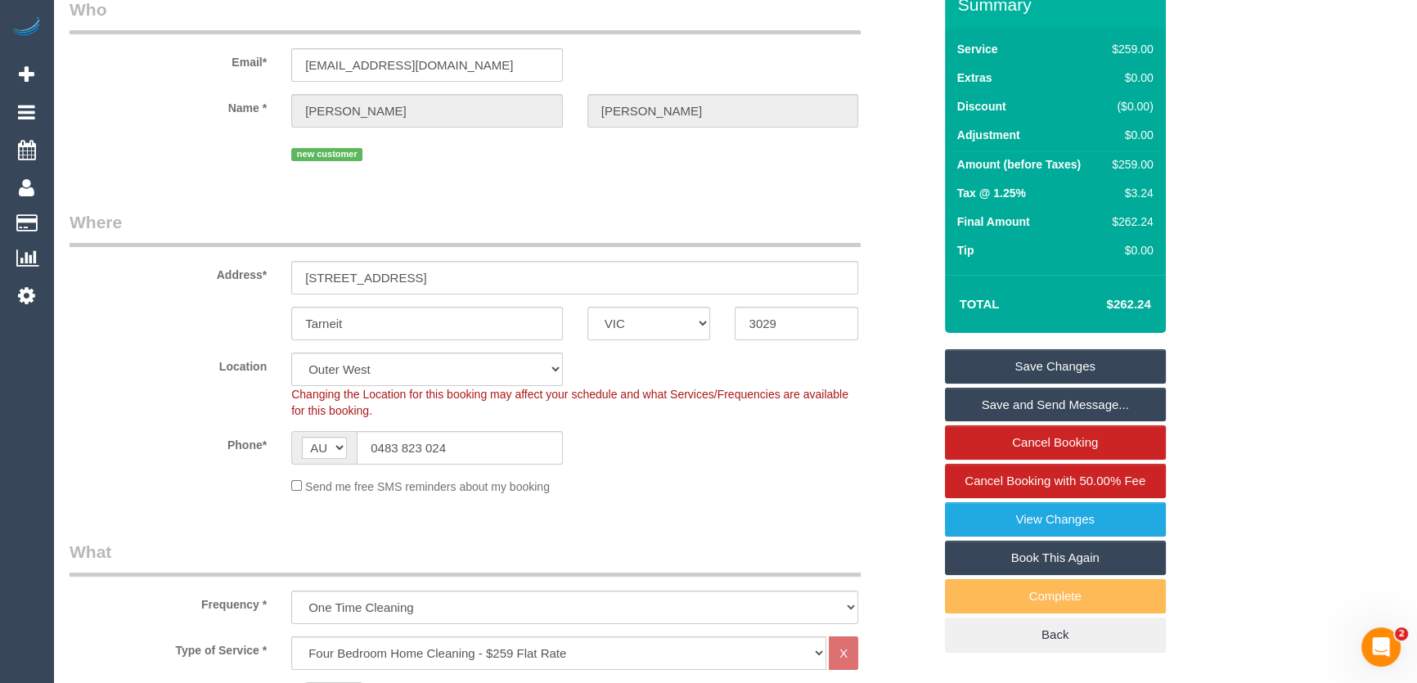
scroll to position [0, 0]
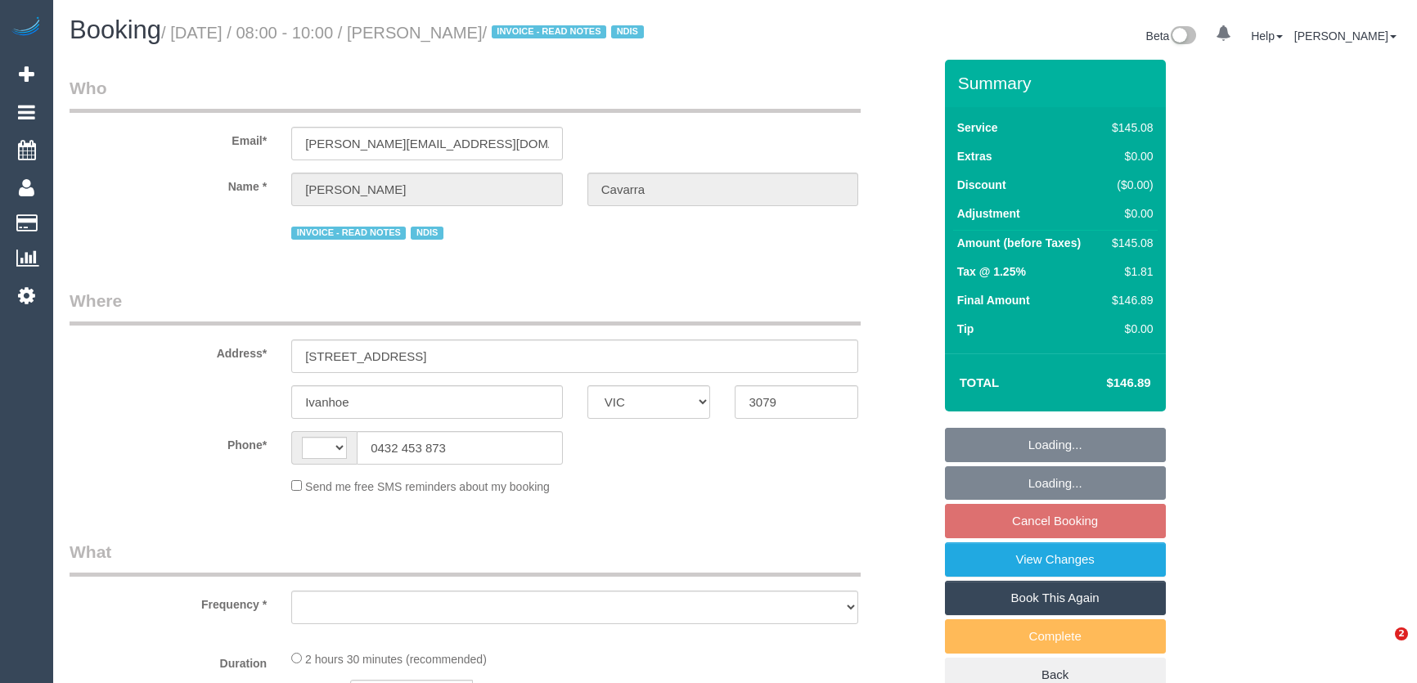
select select "VIC"
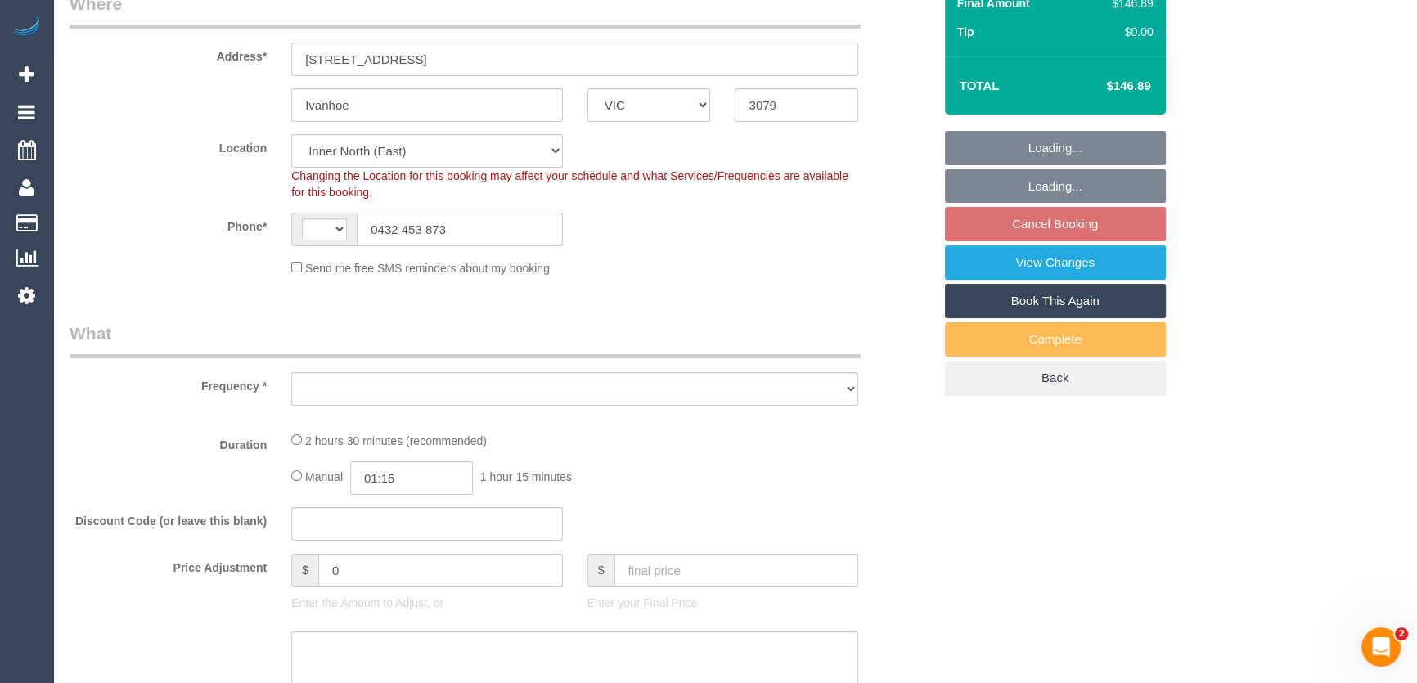
select select "string:AU"
select select "object:775"
select select "150"
select select "number:28"
select select "number:14"
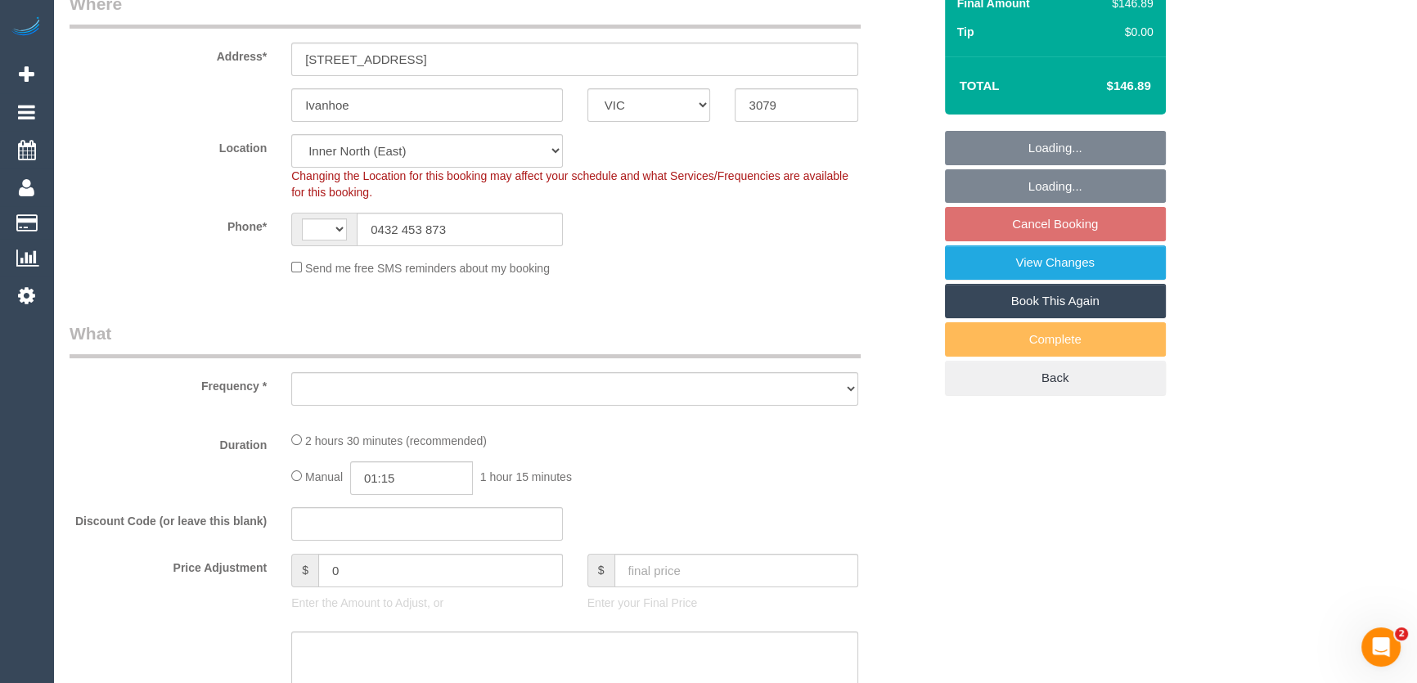
select select "number:19"
select select "number:36"
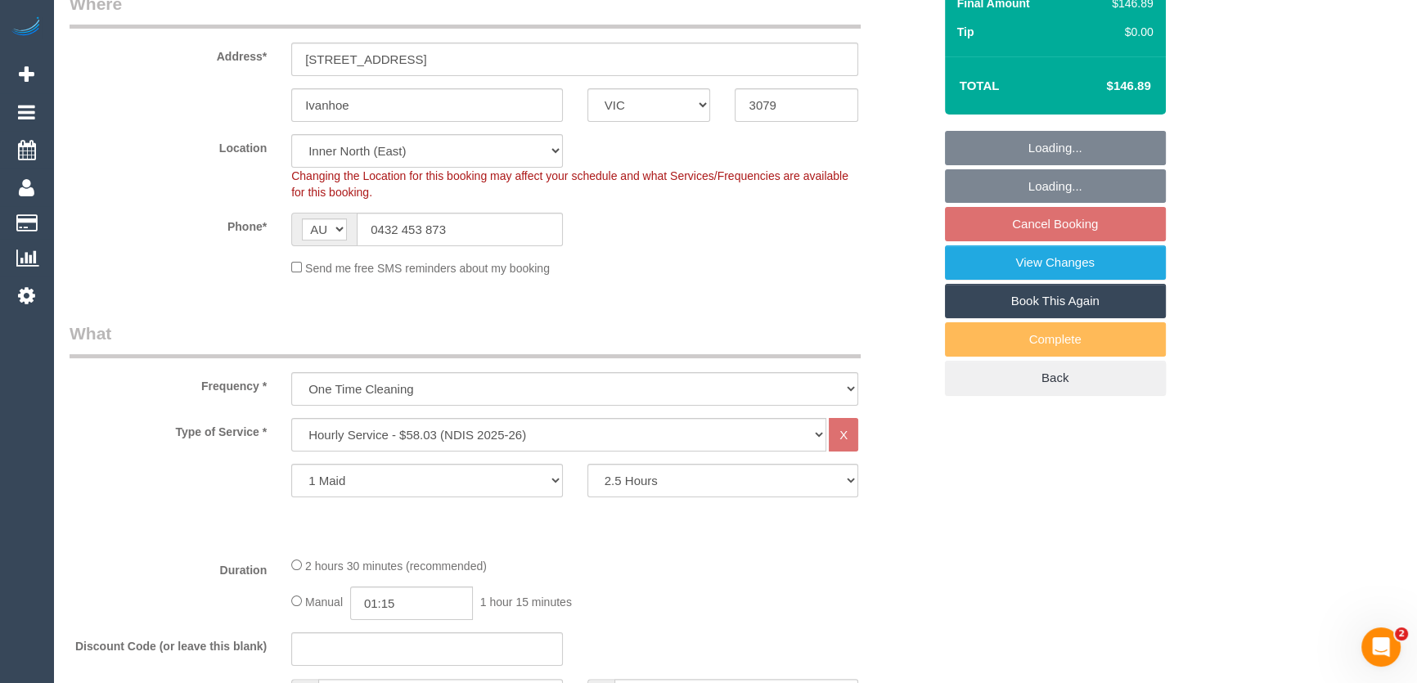
select select "object:780"
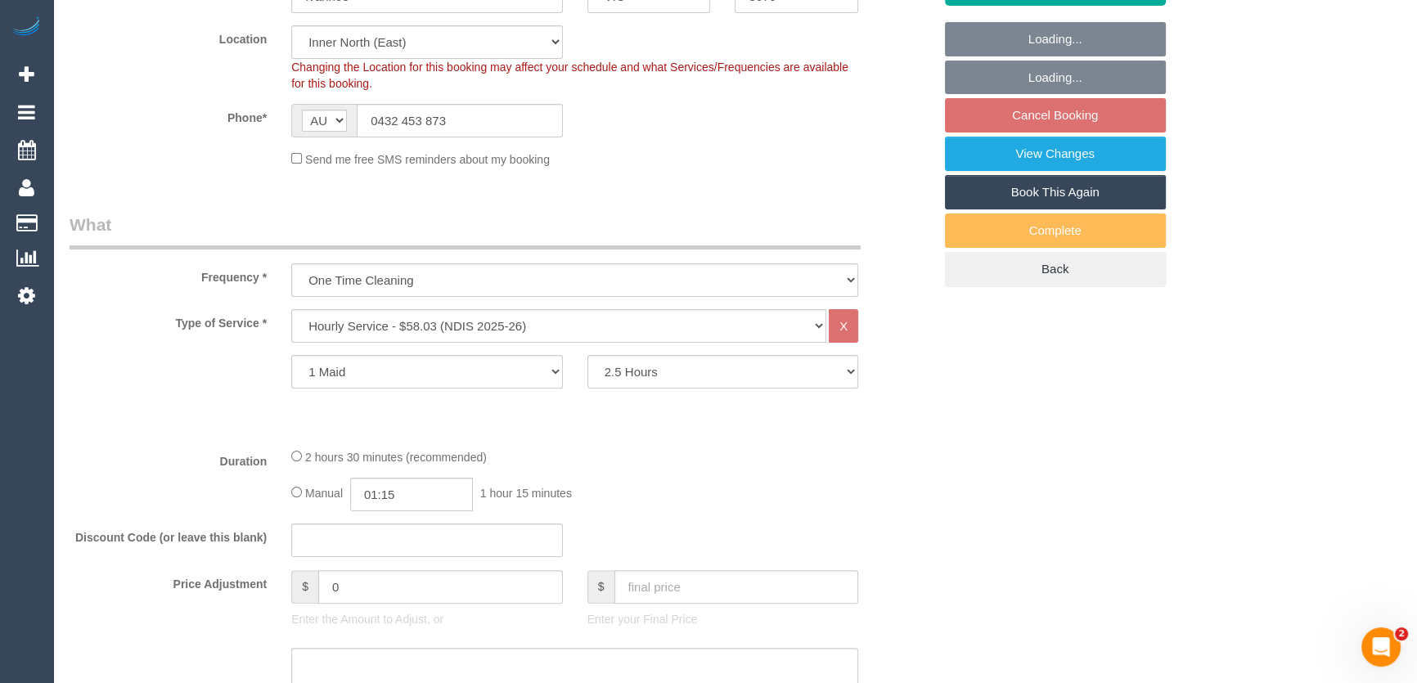
select select "spot1"
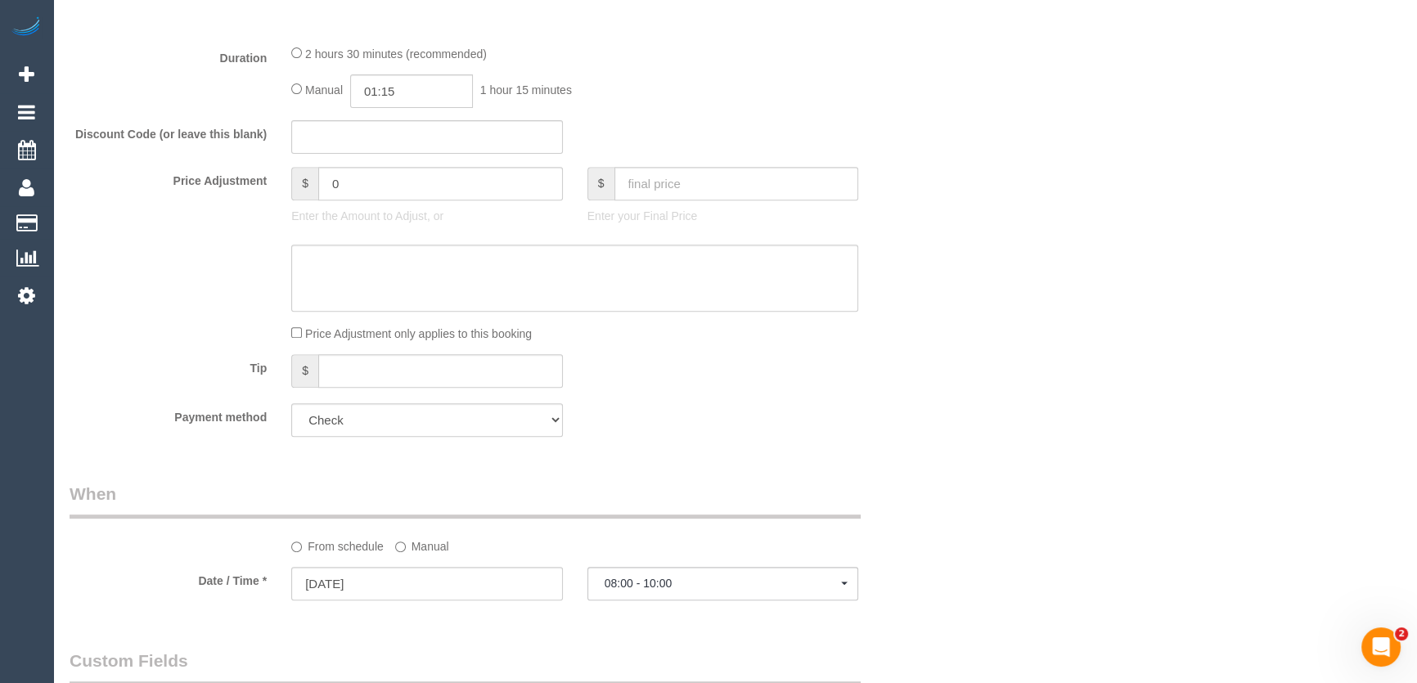
scroll to position [818, 0]
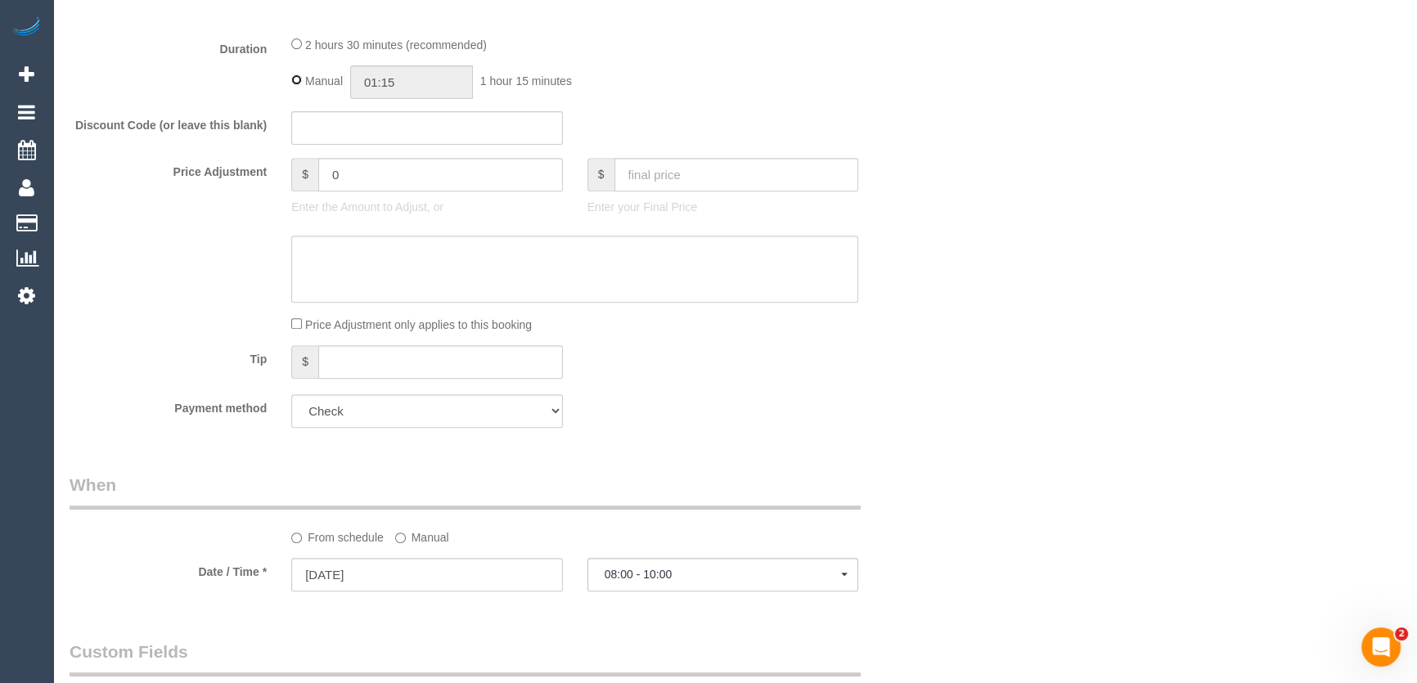
type input "02:30"
select select "spot10"
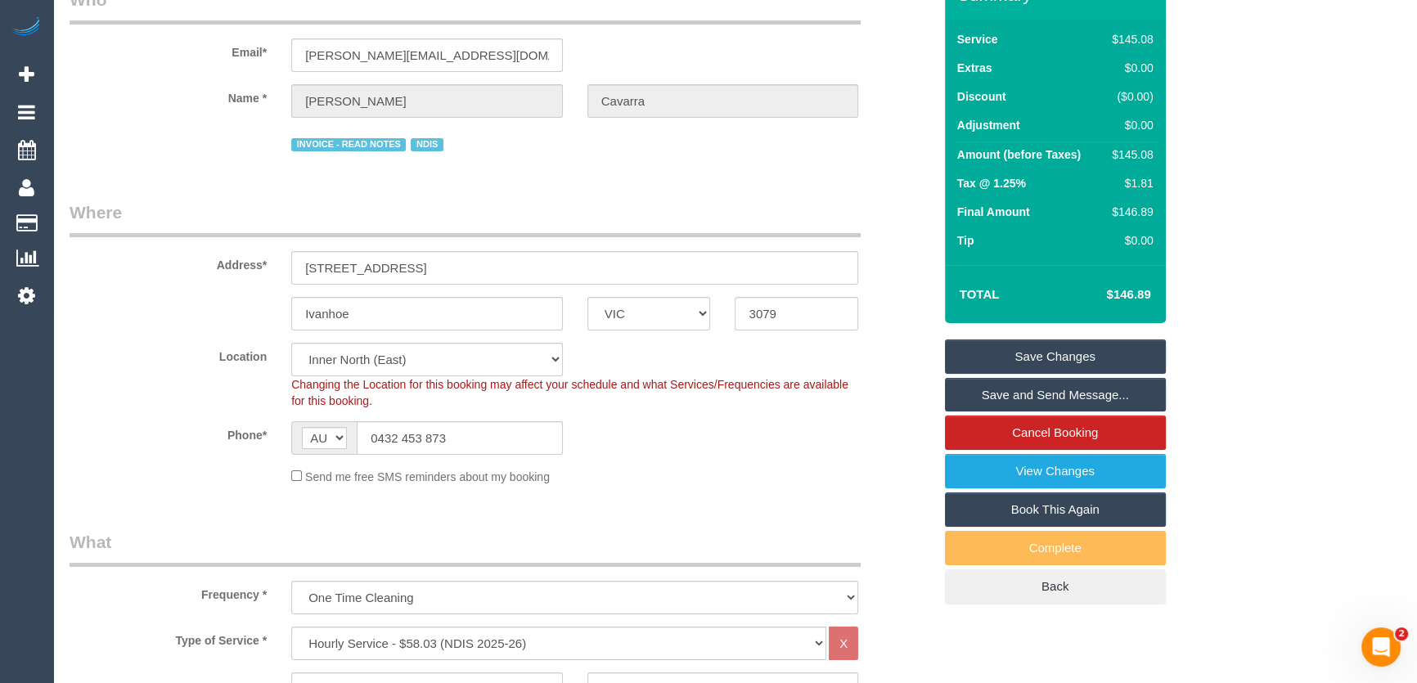
scroll to position [74, 0]
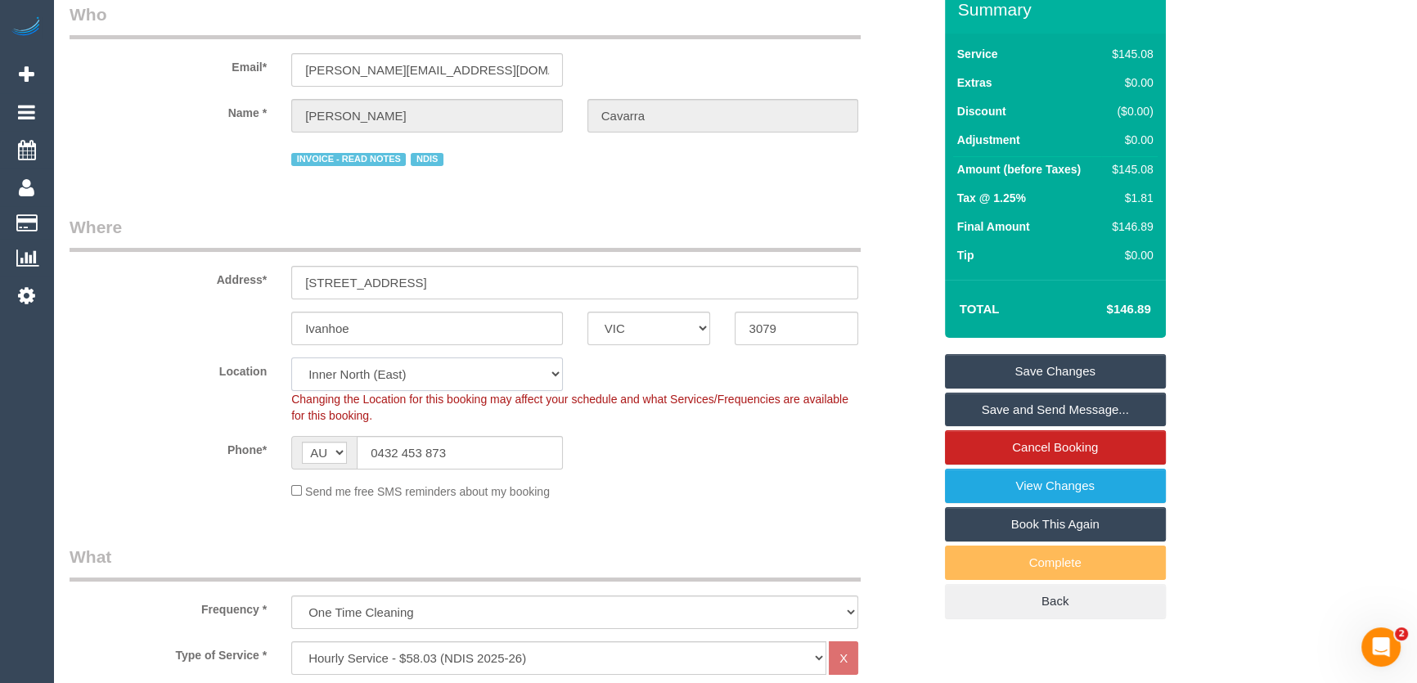
click at [349, 369] on select "Office [GEOGRAPHIC_DATA] (North) East (South) [GEOGRAPHIC_DATA] (East) [GEOGRAP…" at bounding box center [427, 375] width 272 height 34
select select "50"
click at [291, 358] on select "Office [GEOGRAPHIC_DATA] (North) East (South) [GEOGRAPHIC_DATA] (East) [GEOGRAP…" at bounding box center [427, 375] width 272 height 34
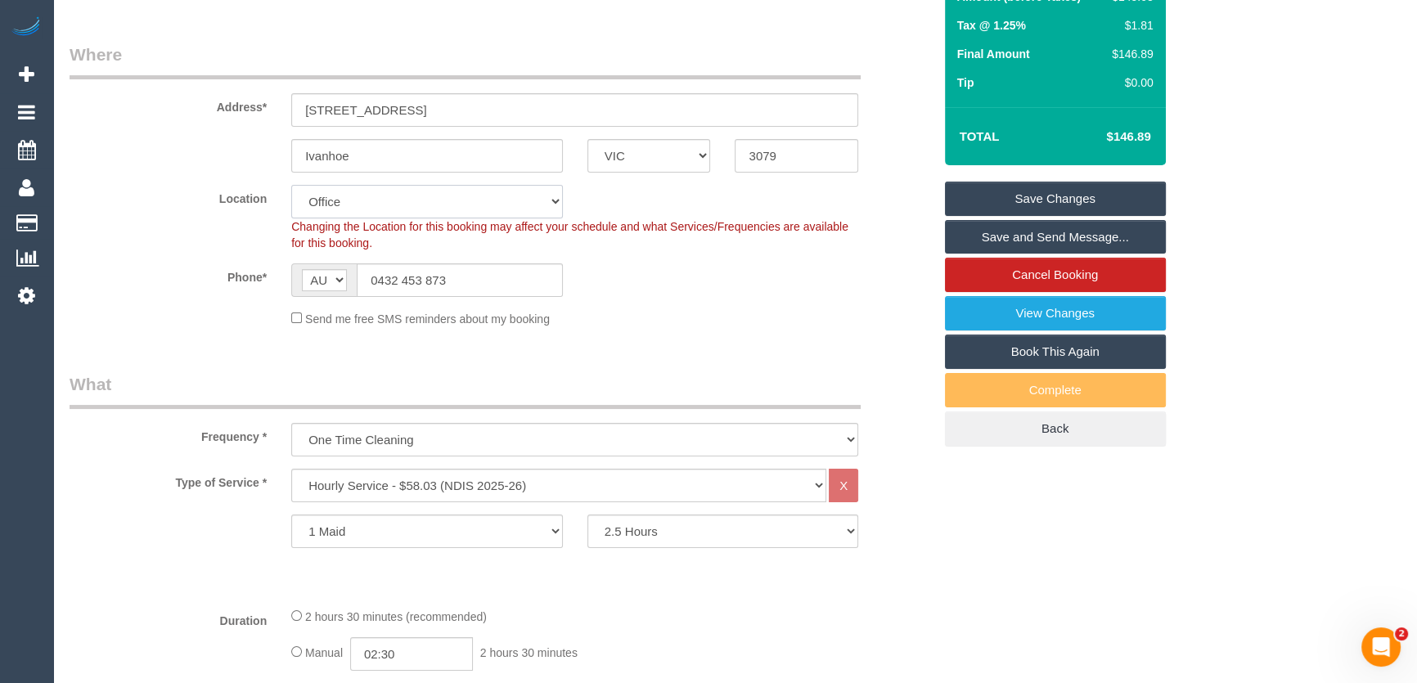
select select "object:3038"
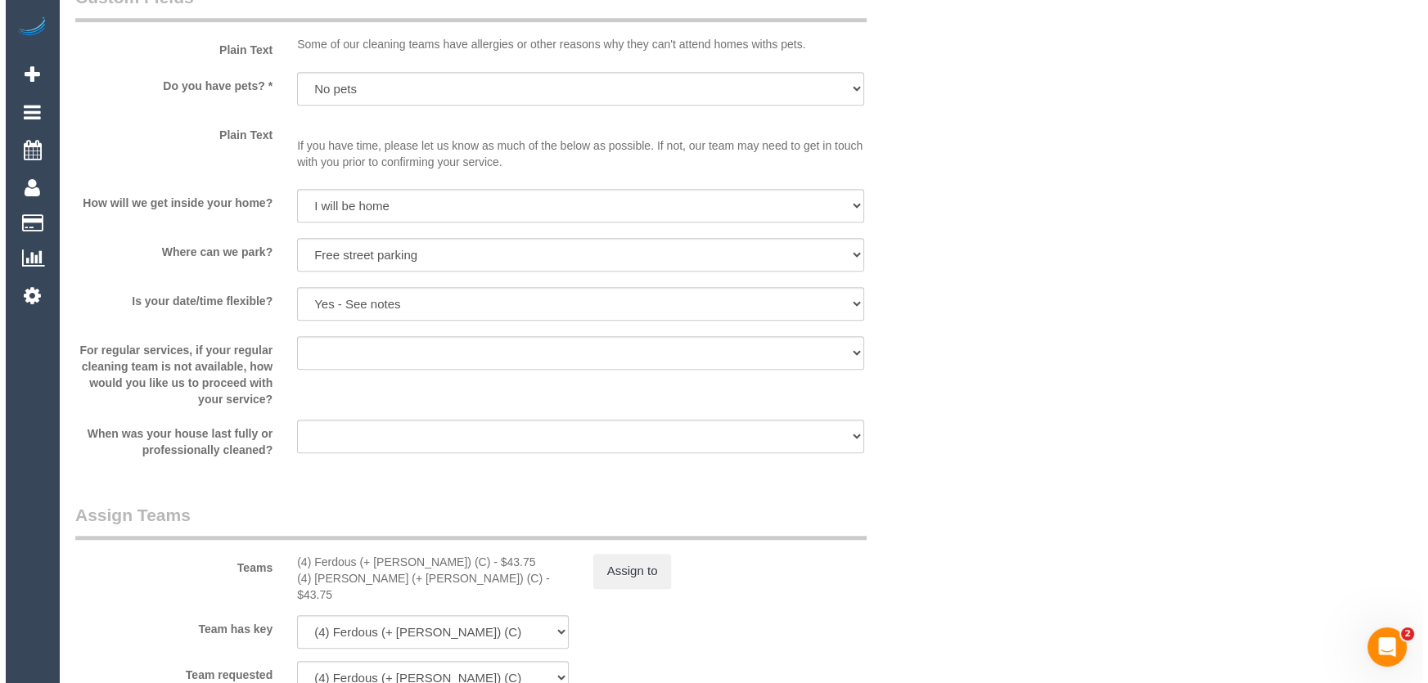
scroll to position [1710, 0]
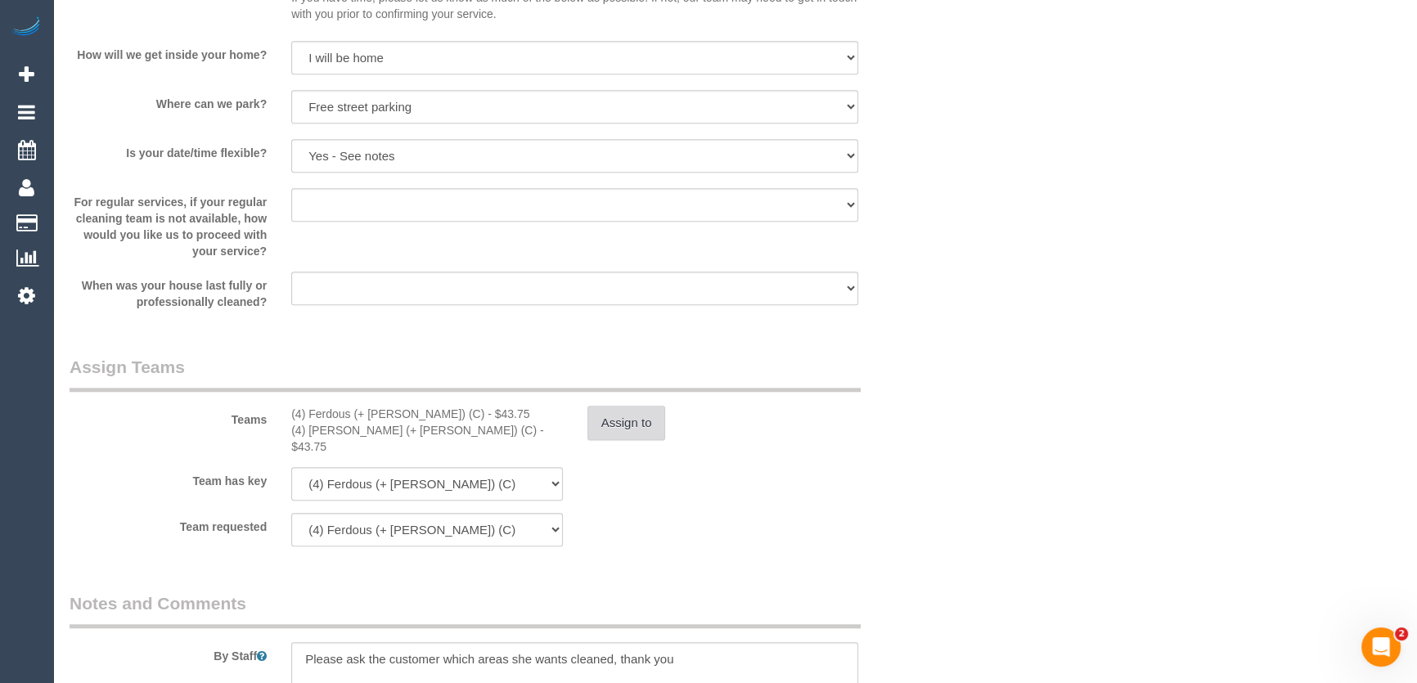
click at [637, 417] on button "Assign to" at bounding box center [626, 423] width 79 height 34
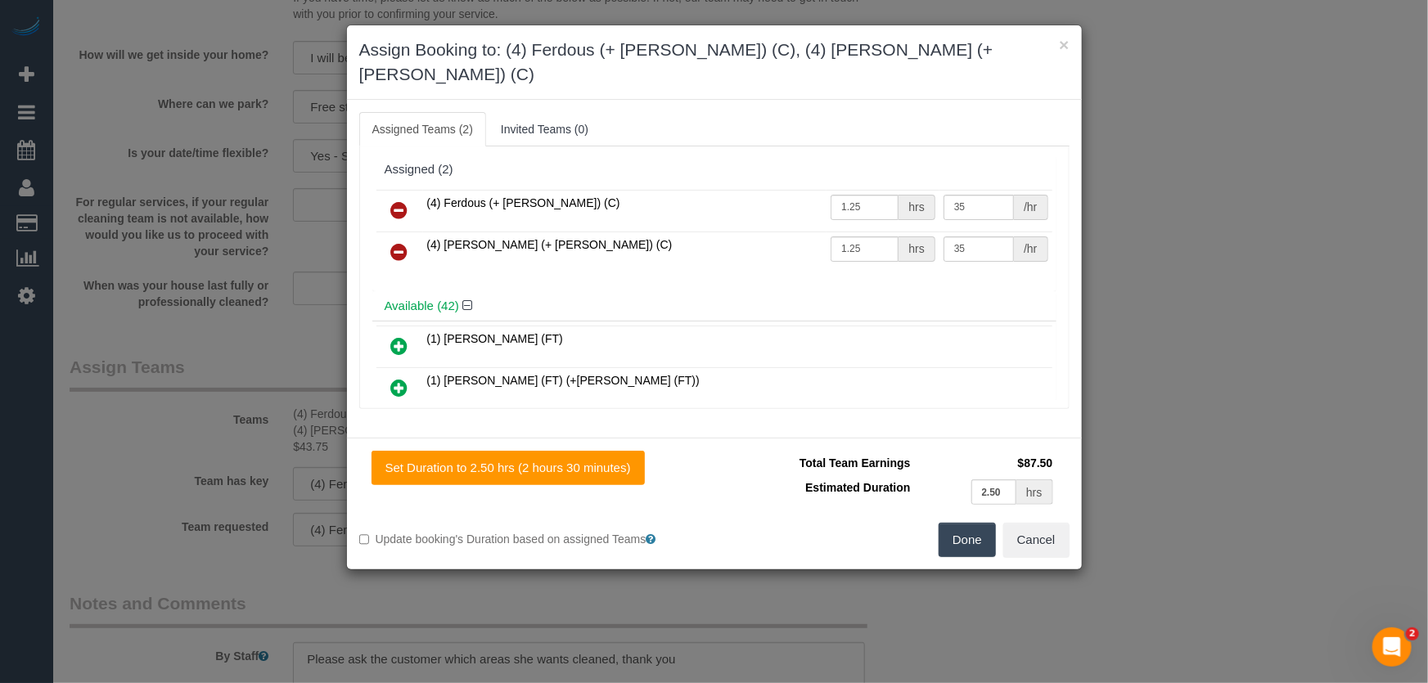
click at [396, 200] on icon at bounding box center [399, 210] width 17 height 20
click at [396, 242] on icon at bounding box center [399, 252] width 17 height 20
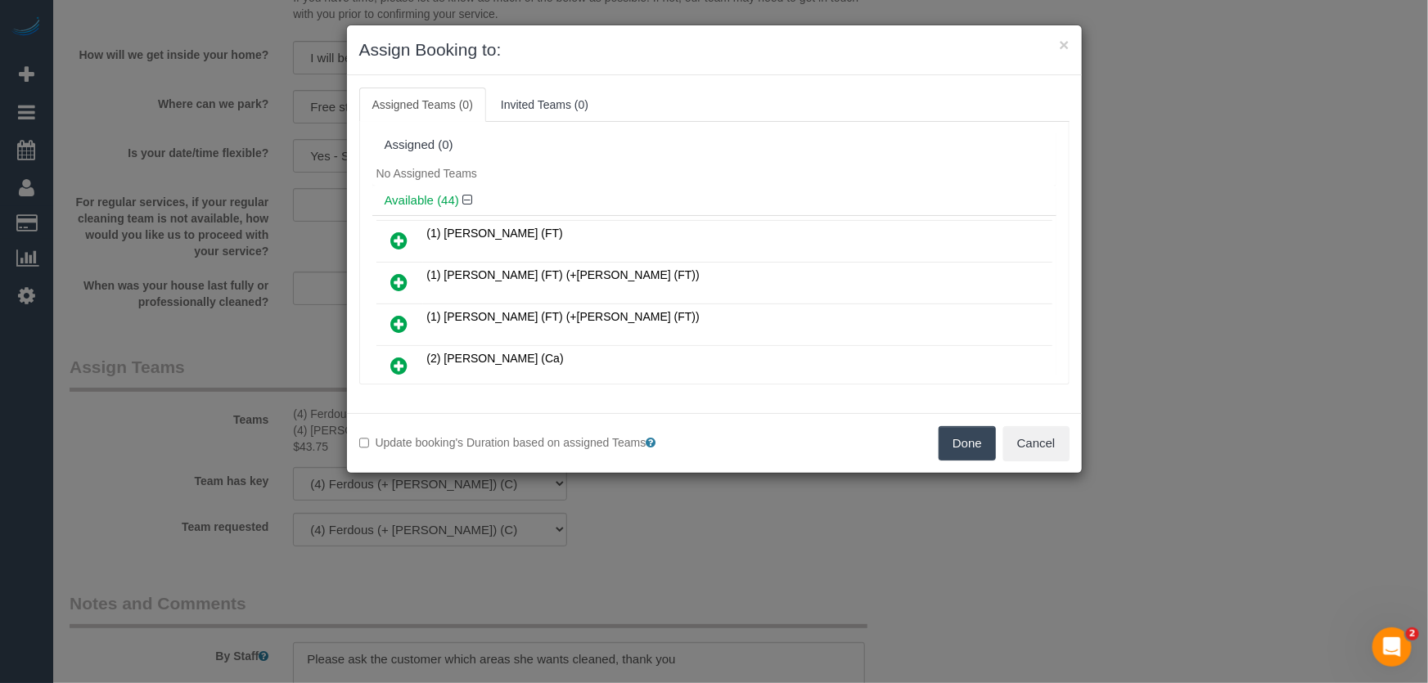
scroll to position [1126, 0]
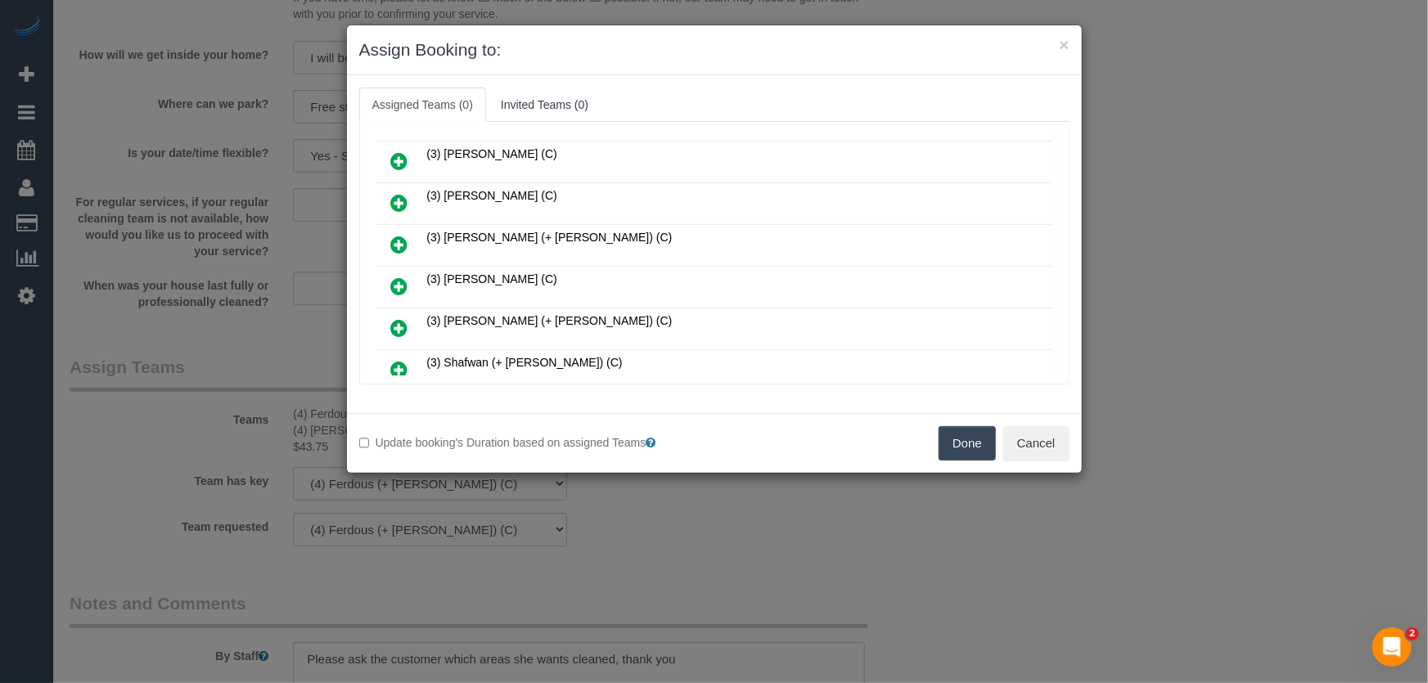
click at [402, 277] on icon at bounding box center [399, 287] width 17 height 20
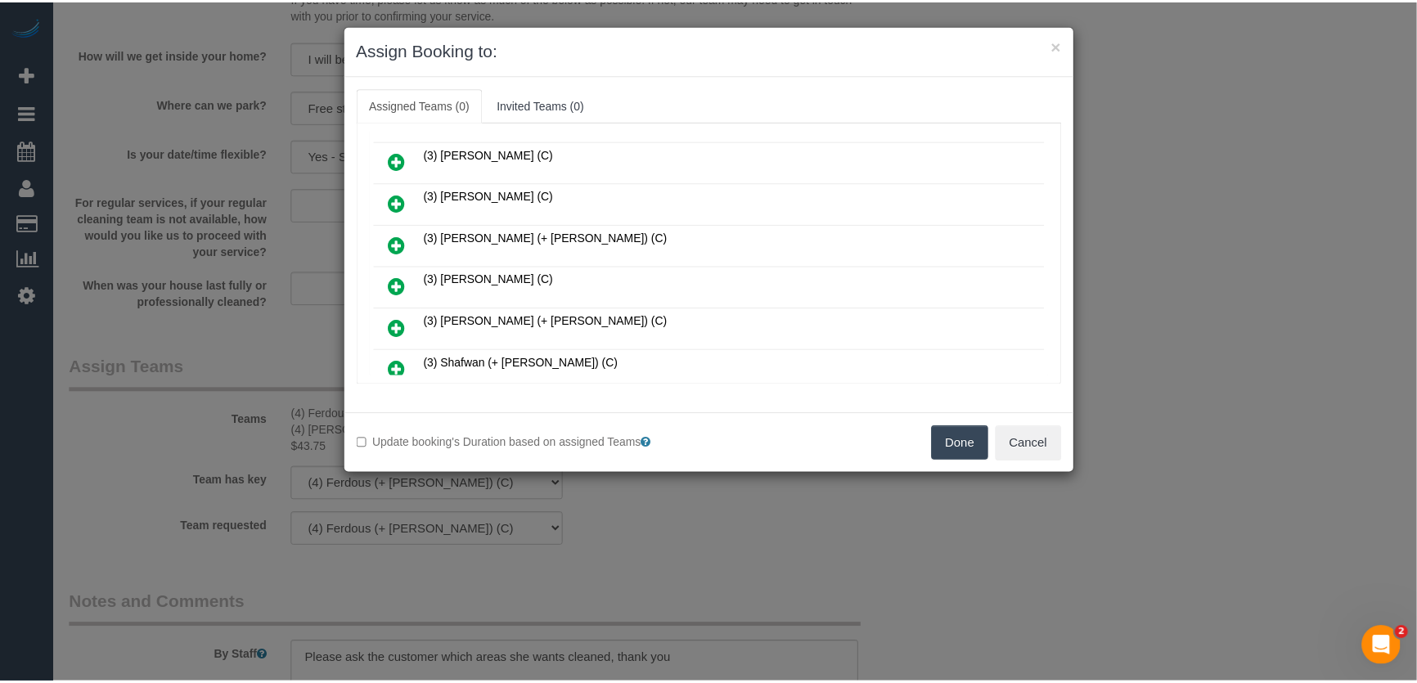
scroll to position [1164, 0]
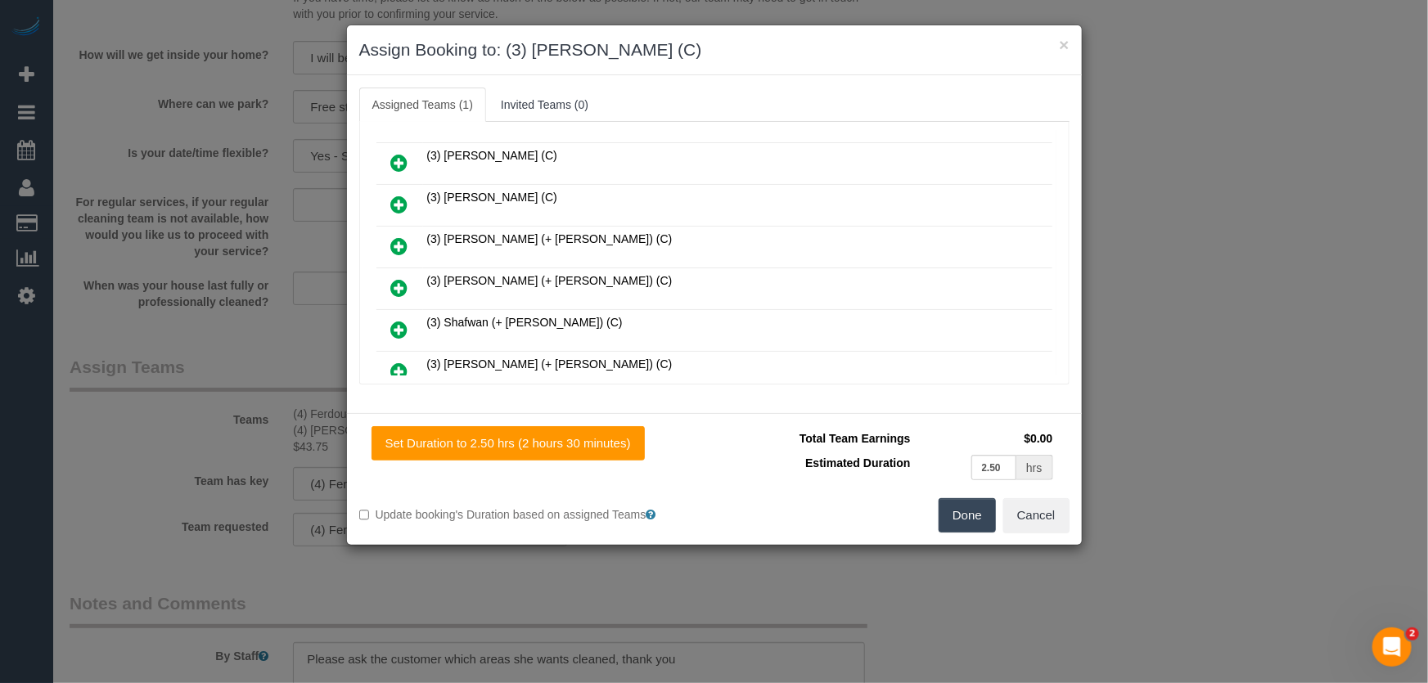
click at [952, 517] on button "Done" at bounding box center [967, 515] width 57 height 34
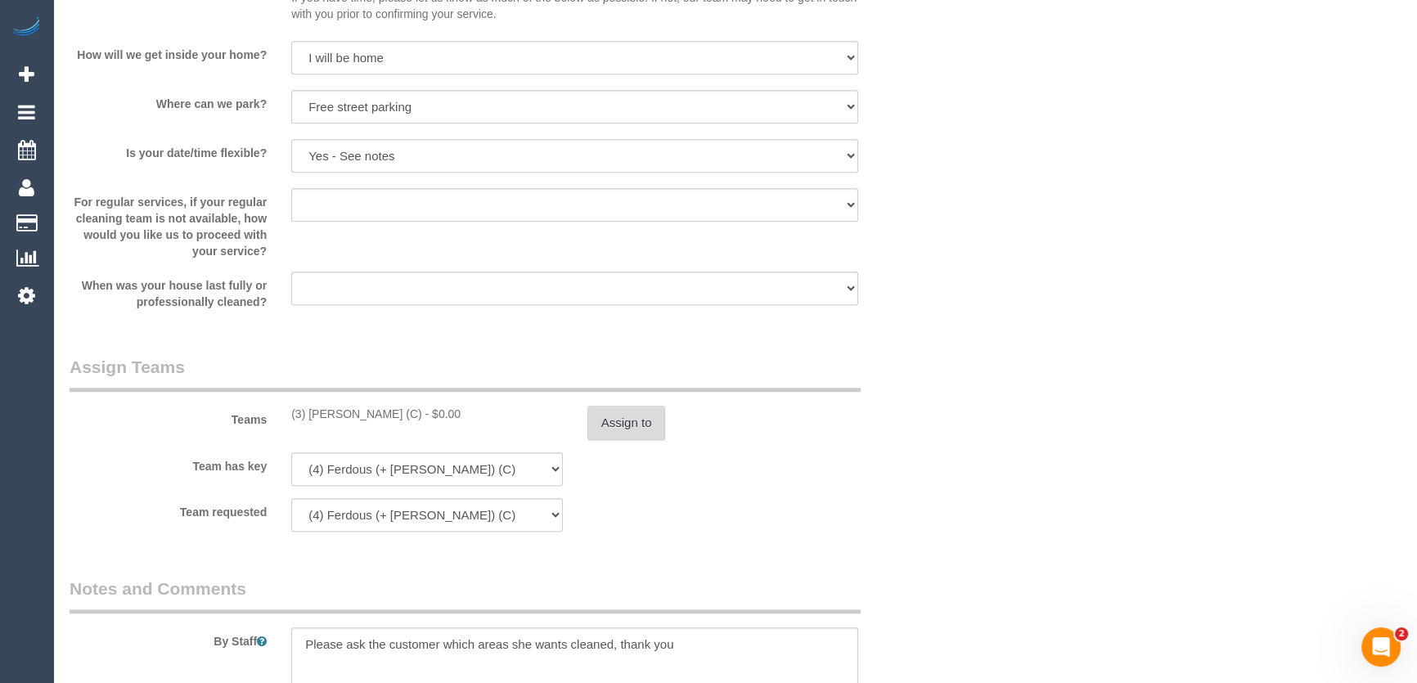
click at [628, 416] on button "Assign to" at bounding box center [626, 423] width 79 height 34
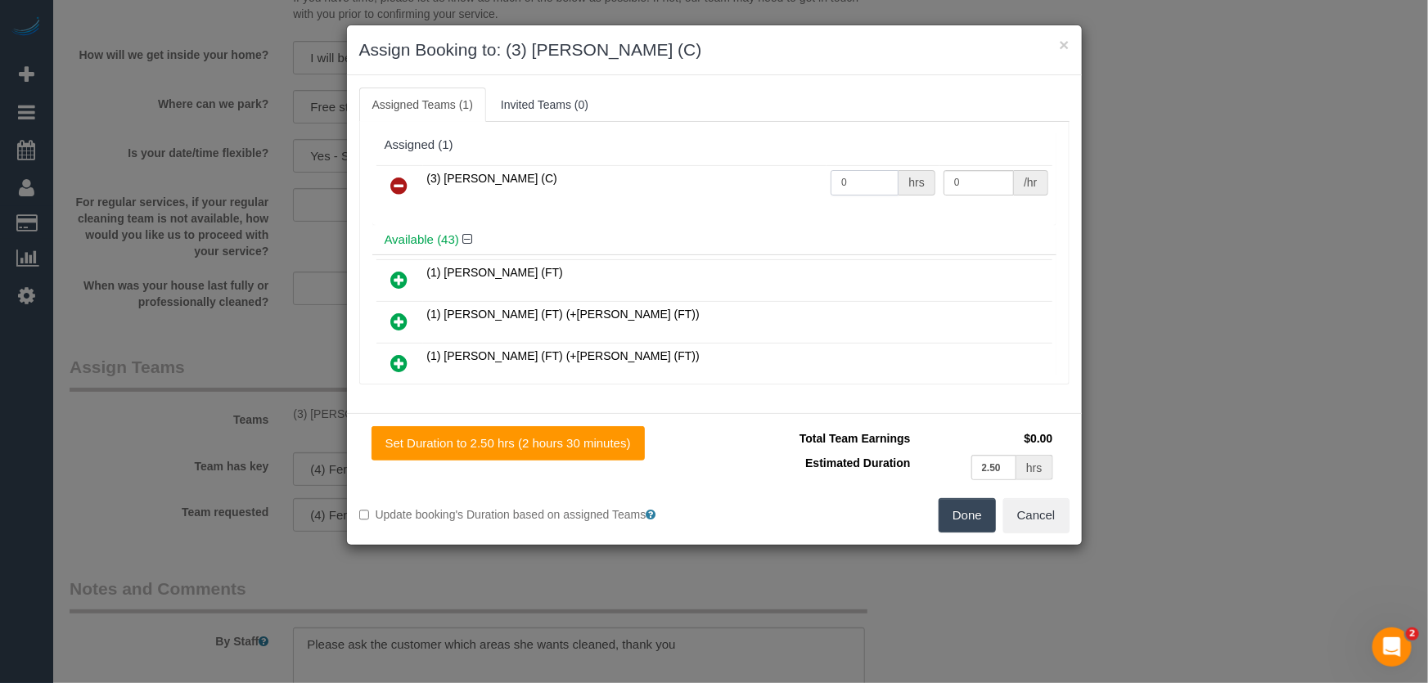
click at [862, 188] on input "0" at bounding box center [864, 182] width 68 height 25
type input "2.5"
type input "35"
click at [965, 507] on button "Done" at bounding box center [967, 515] width 57 height 34
click at [965, 507] on div "Done Cancel" at bounding box center [897, 515] width 367 height 34
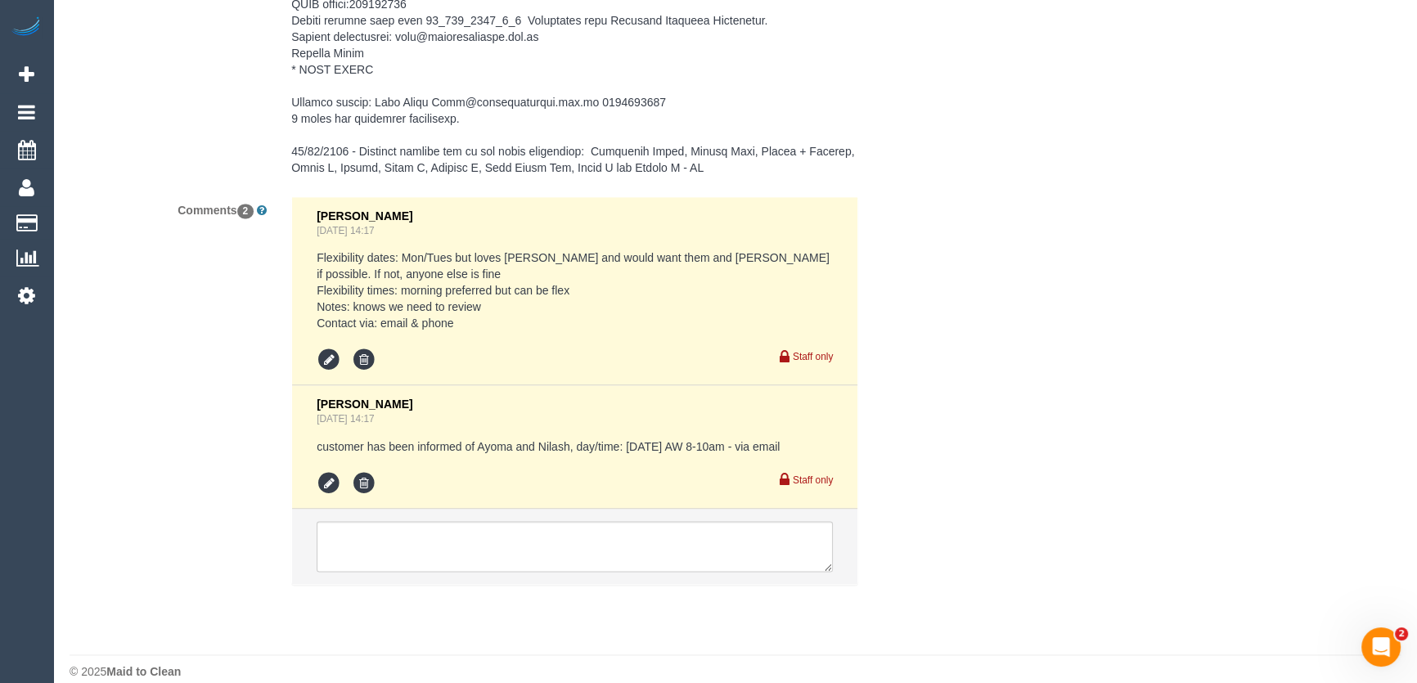
scroll to position [2785, 0]
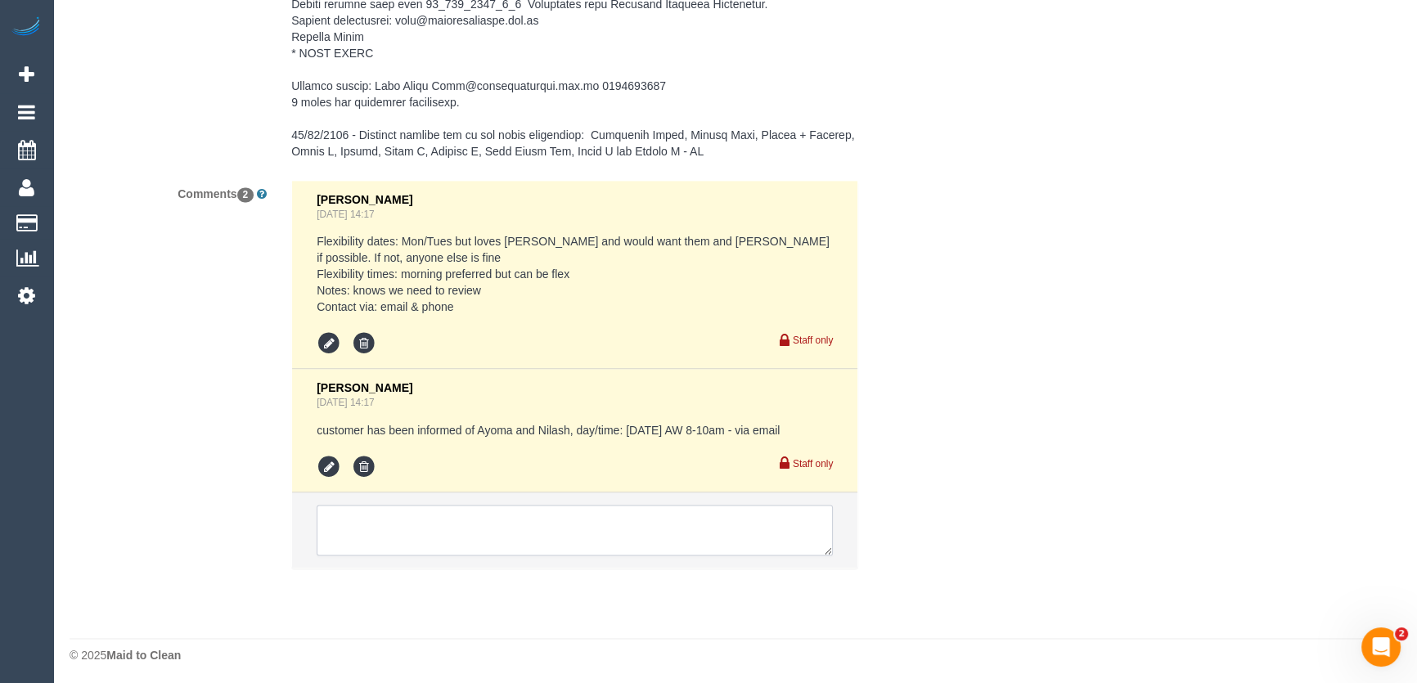
click at [415, 524] on textarea at bounding box center [575, 530] width 516 height 51
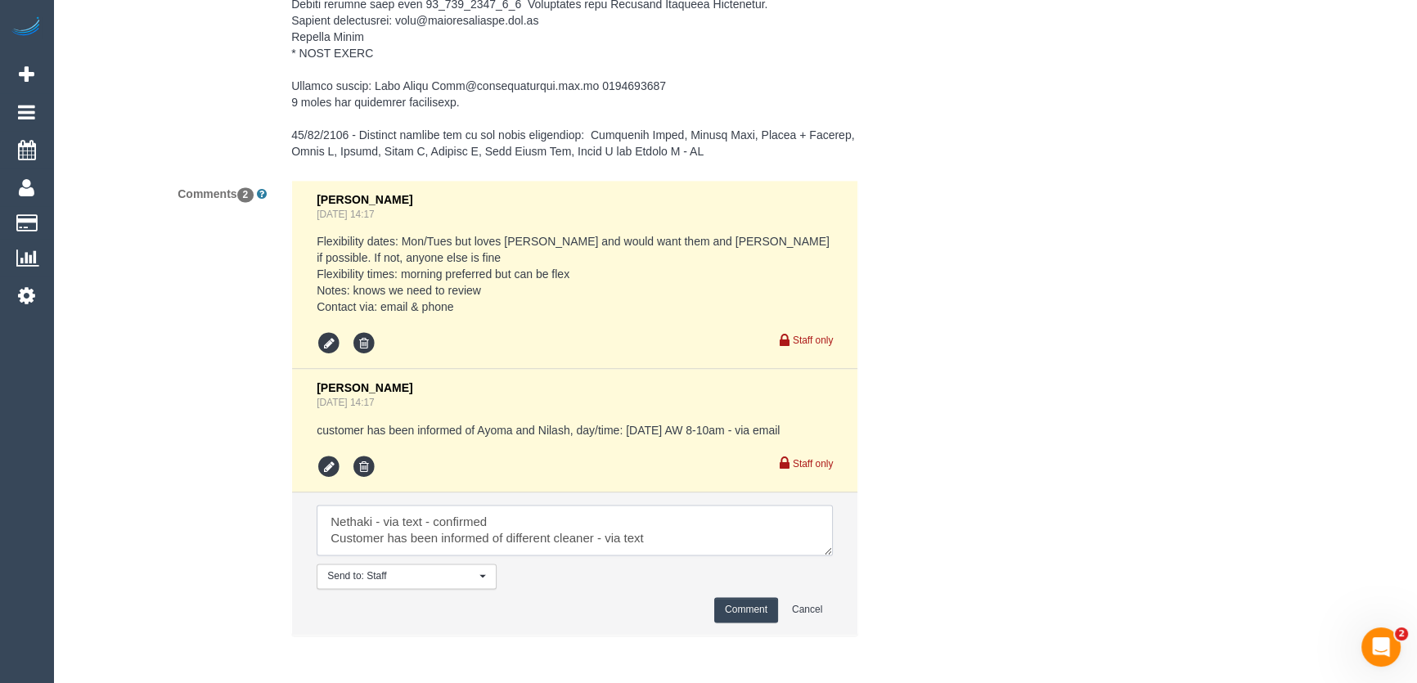
type textarea "Nethaki - via text - confirmed Customer has been informed of different cleaner …"
click at [744, 605] on button "Comment" at bounding box center [746, 609] width 64 height 25
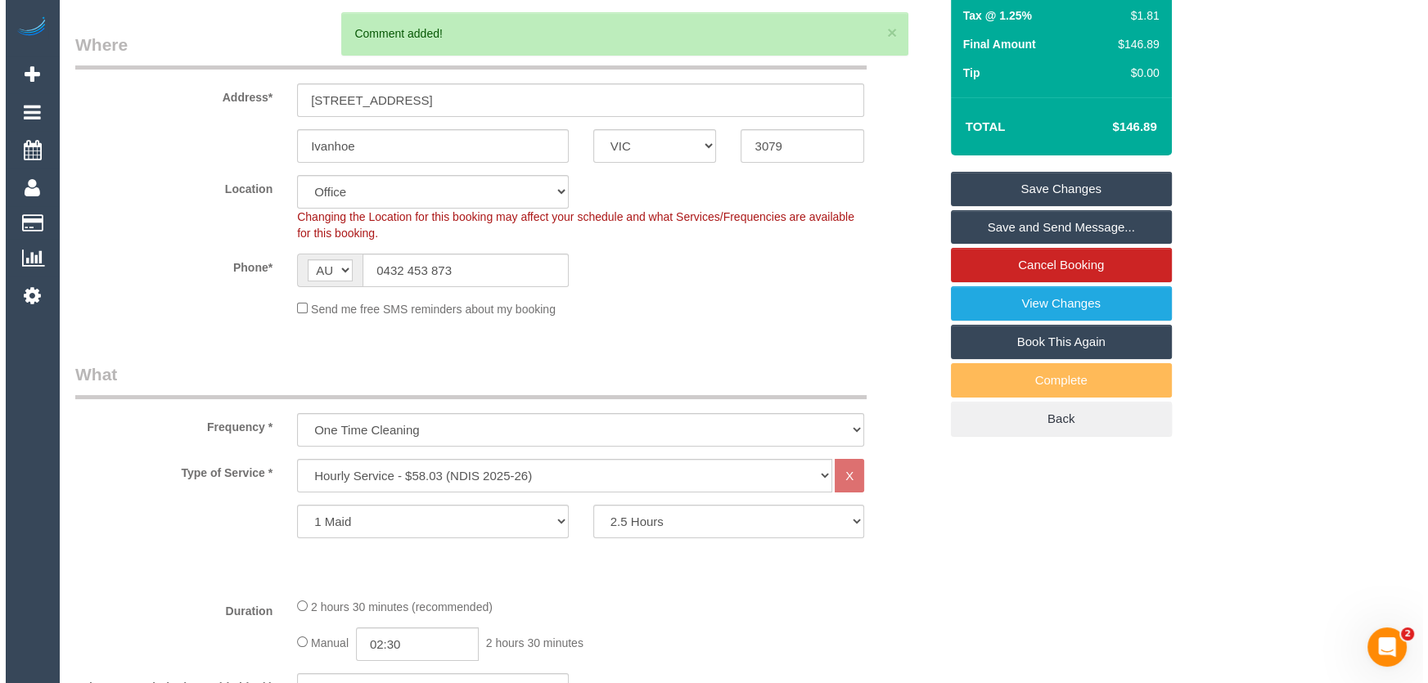
scroll to position [0, 0]
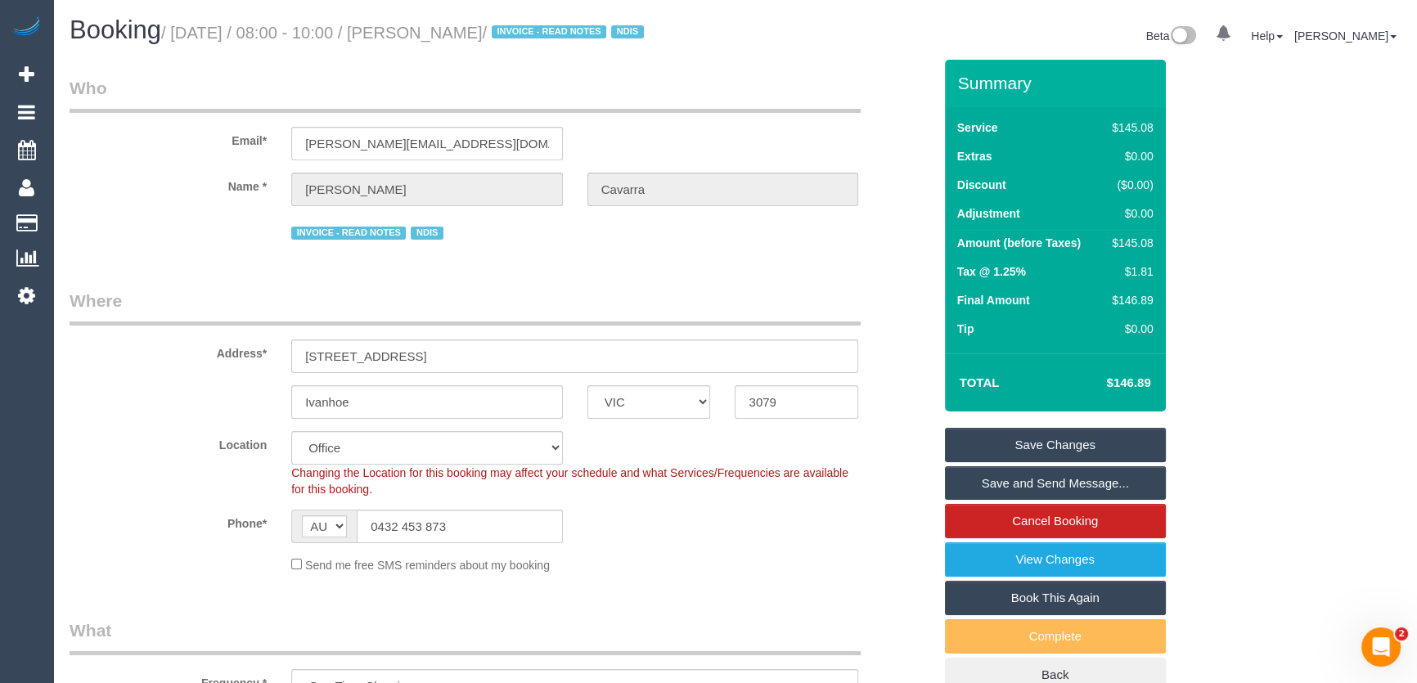
click at [441, 32] on small "/ August 12, 2025 / 08:00 - 10:00 / Christine Cavarra / INVOICE - READ NOTES ND…" at bounding box center [405, 33] width 488 height 18
copy small "Christine Cavarra"
click at [977, 444] on link "Save Changes" at bounding box center [1055, 445] width 221 height 34
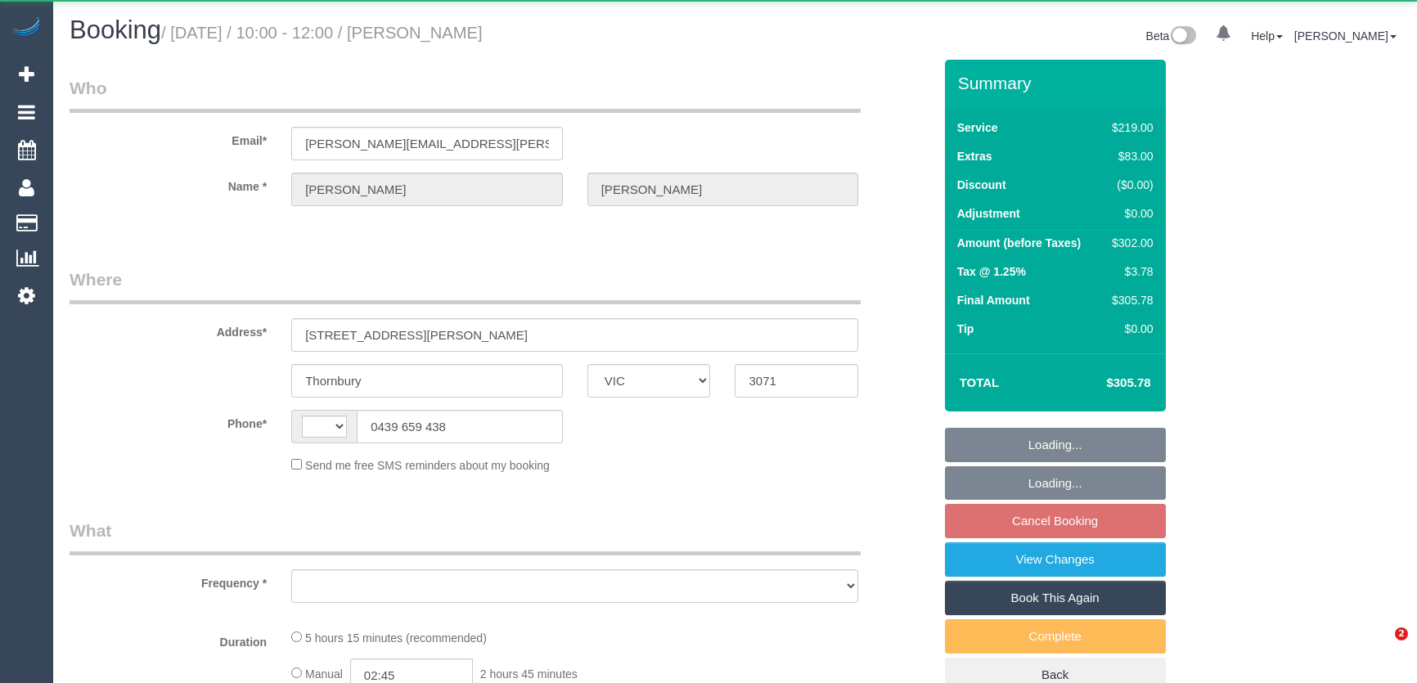
select select "VIC"
select select "string:AU"
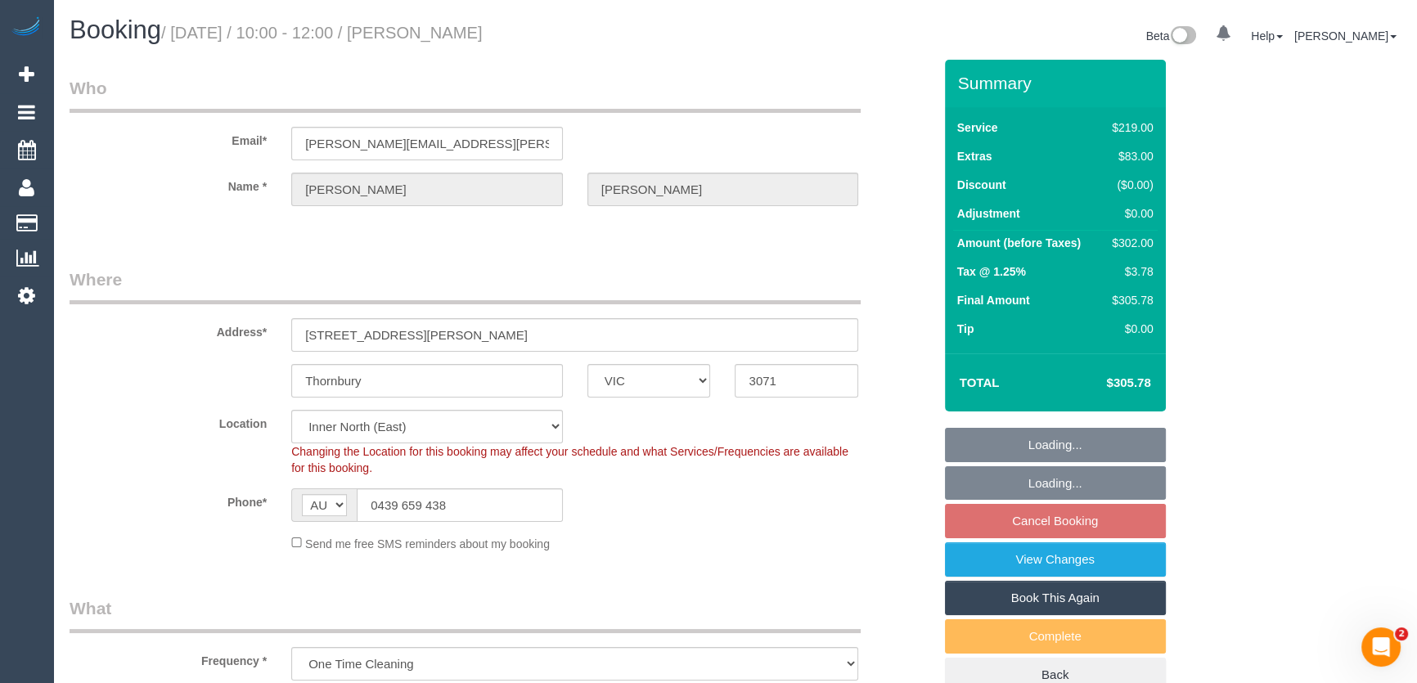
select select "object:685"
select select "string:stripe-pm_1P0gsm2GScqysDRVwLZgOm23"
select select "number:28"
select select "number:14"
select select "number:19"
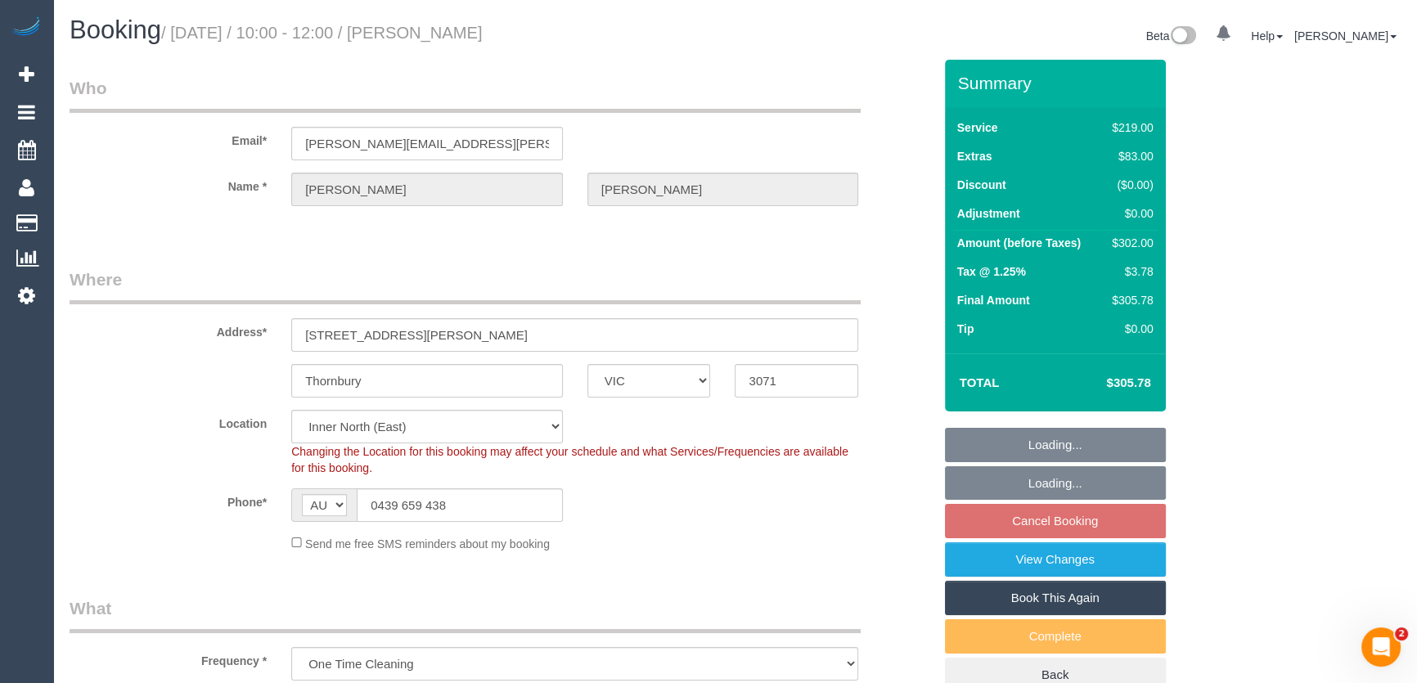
select select "number:25"
select select "number:11"
select select "spot1"
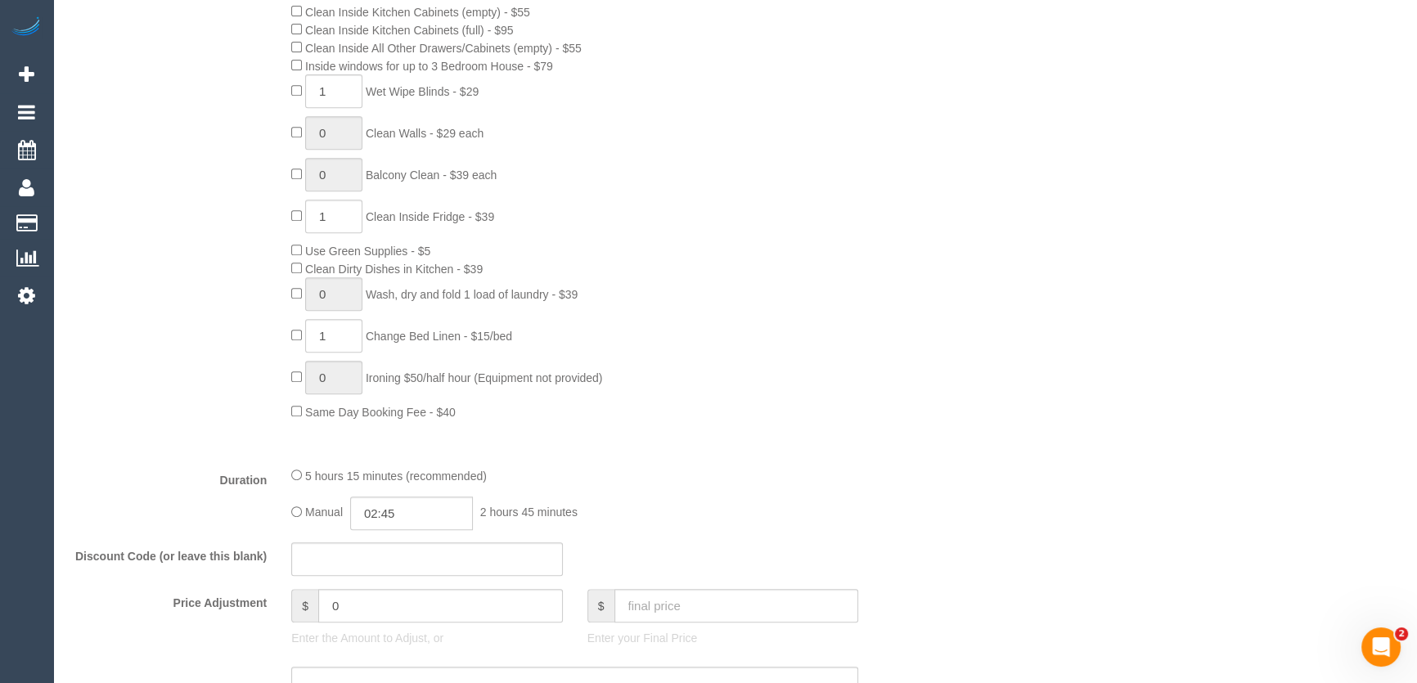
scroll to position [1190, 0]
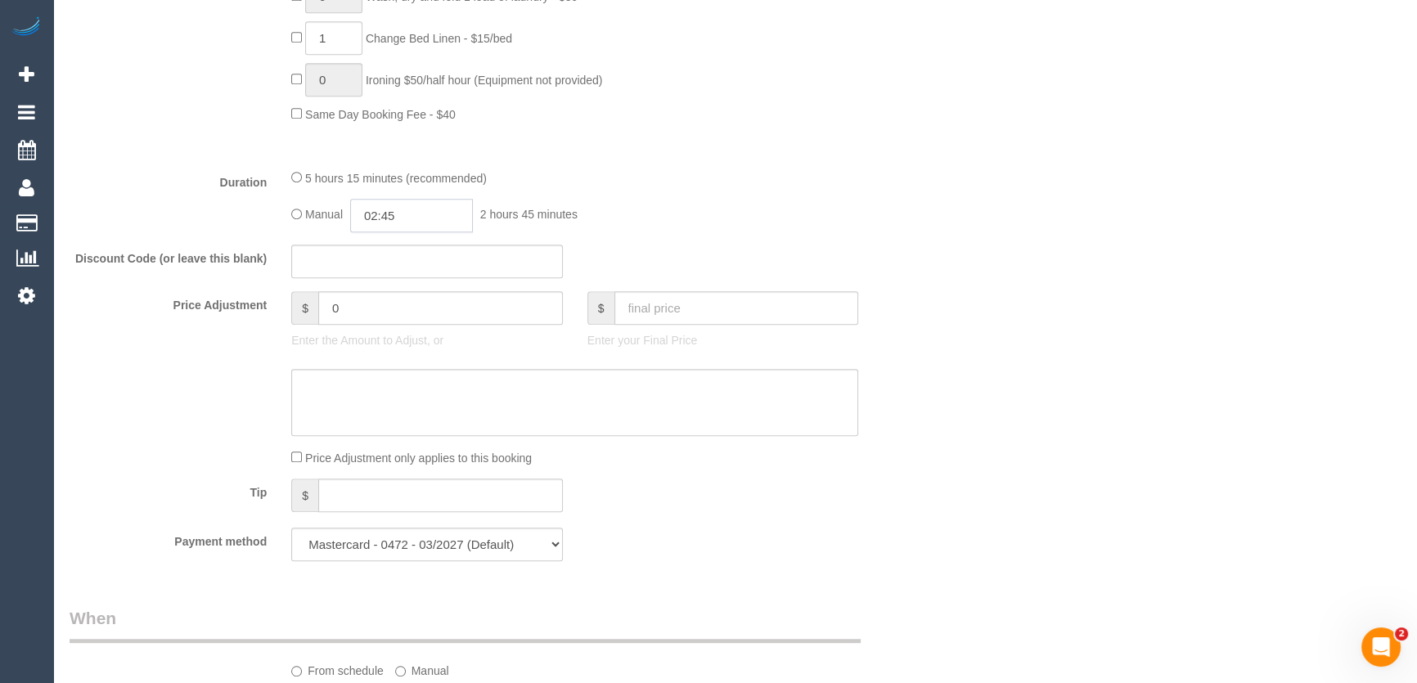
click at [428, 215] on input "02:45" at bounding box center [411, 216] width 123 height 34
type input "05:30"
click at [398, 296] on li "05:30" at bounding box center [394, 302] width 73 height 21
click at [798, 190] on div "5 hours 15 minutes (recommended) Manual 05:30 5 hours 30 minutes" at bounding box center [575, 201] width 592 height 64
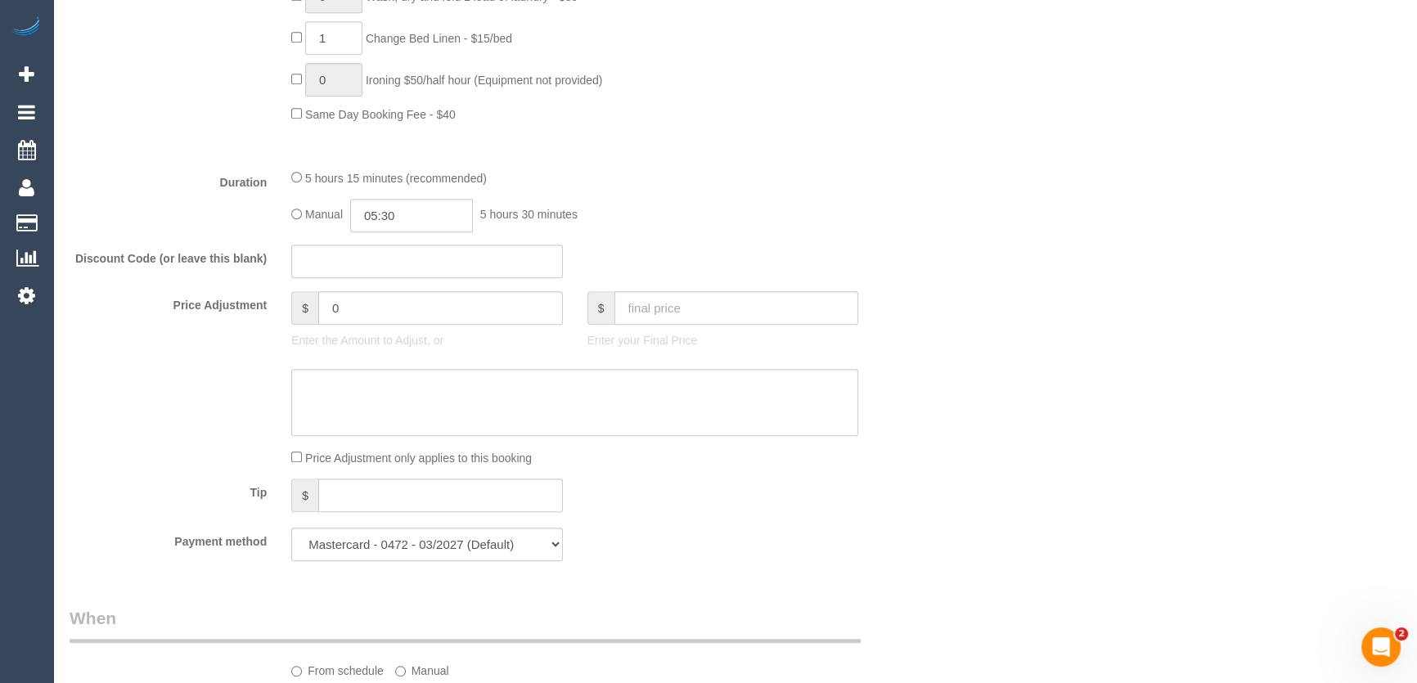
click at [798, 190] on div "5 hours 15 minutes (recommended) Manual 05:30 5 hours 30 minutes" at bounding box center [575, 201] width 592 height 64
select select "spot10"
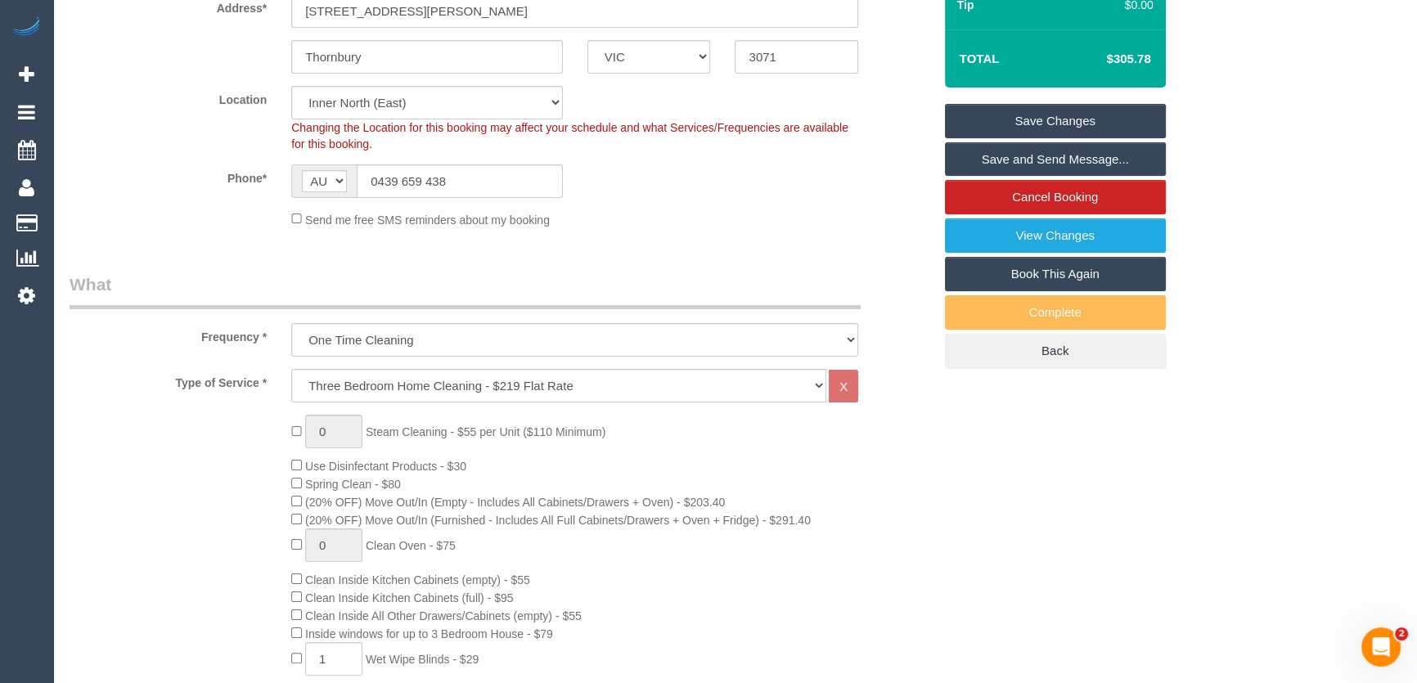
scroll to position [148, 0]
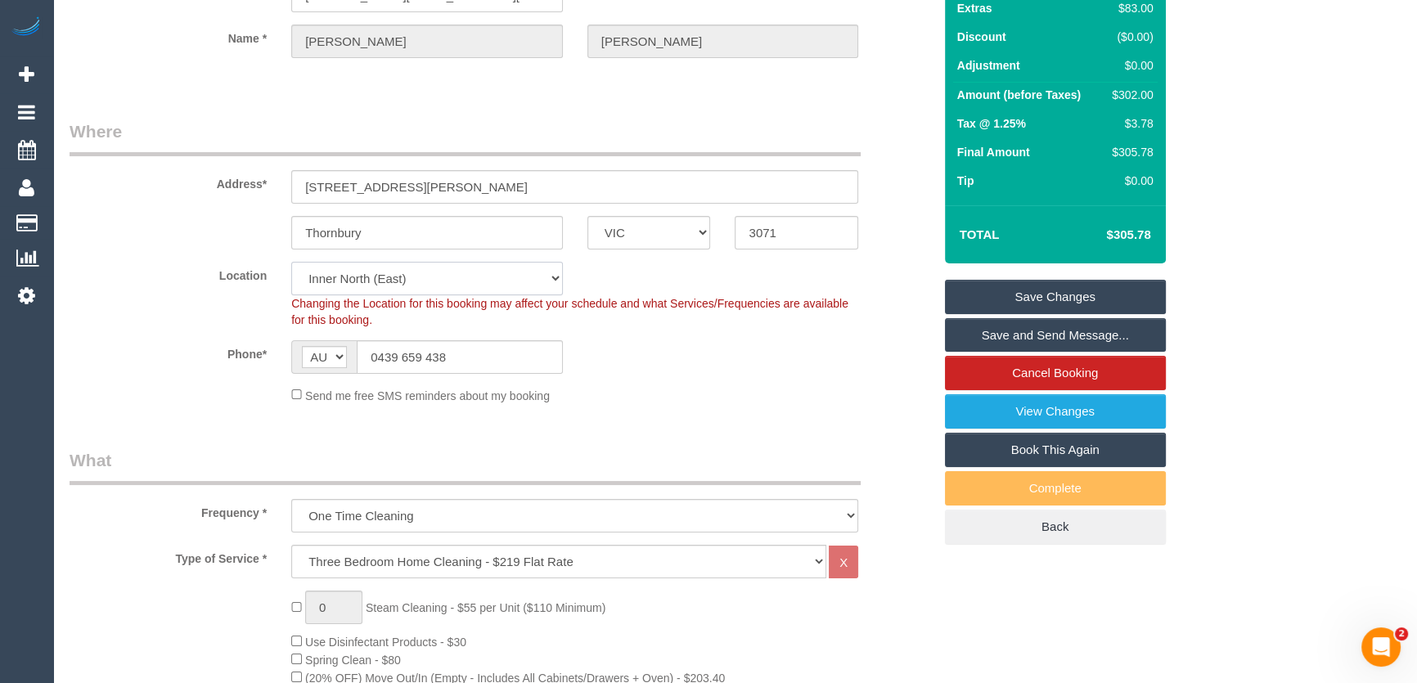
click at [365, 278] on select "Office City East (North) East (South) Inner East Inner North (East) Inner North…" at bounding box center [427, 279] width 272 height 34
click at [360, 277] on select "Office City East (North) East (South) Inner East Inner North (East) Inner North…" at bounding box center [427, 279] width 272 height 34
select select "50"
click at [291, 262] on select "Office City East (North) East (South) Inner East Inner North (East) Inner North…" at bounding box center [427, 279] width 272 height 34
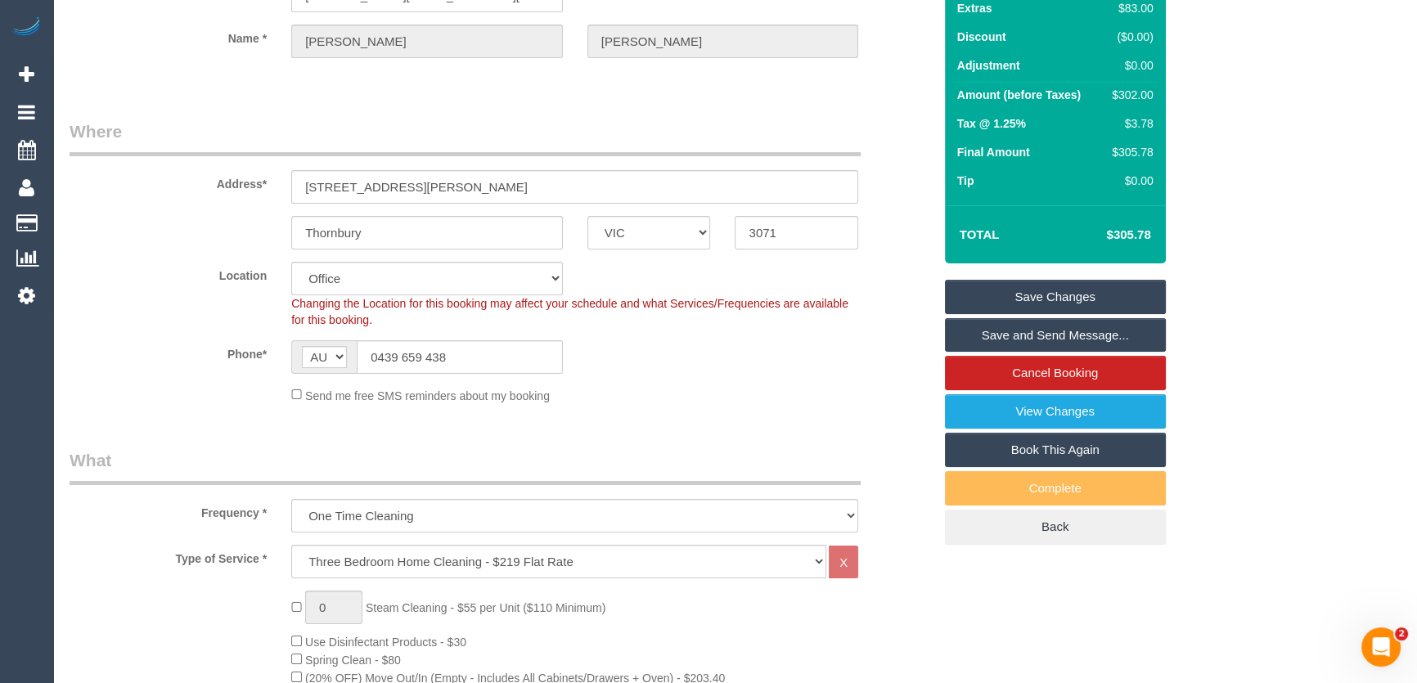
click at [661, 412] on fieldset "Where Address* 2/49 Martin Street Thornbury ACT NSW NT QLD SA TAS VIC WA 3071 L…" at bounding box center [501, 267] width 863 height 297
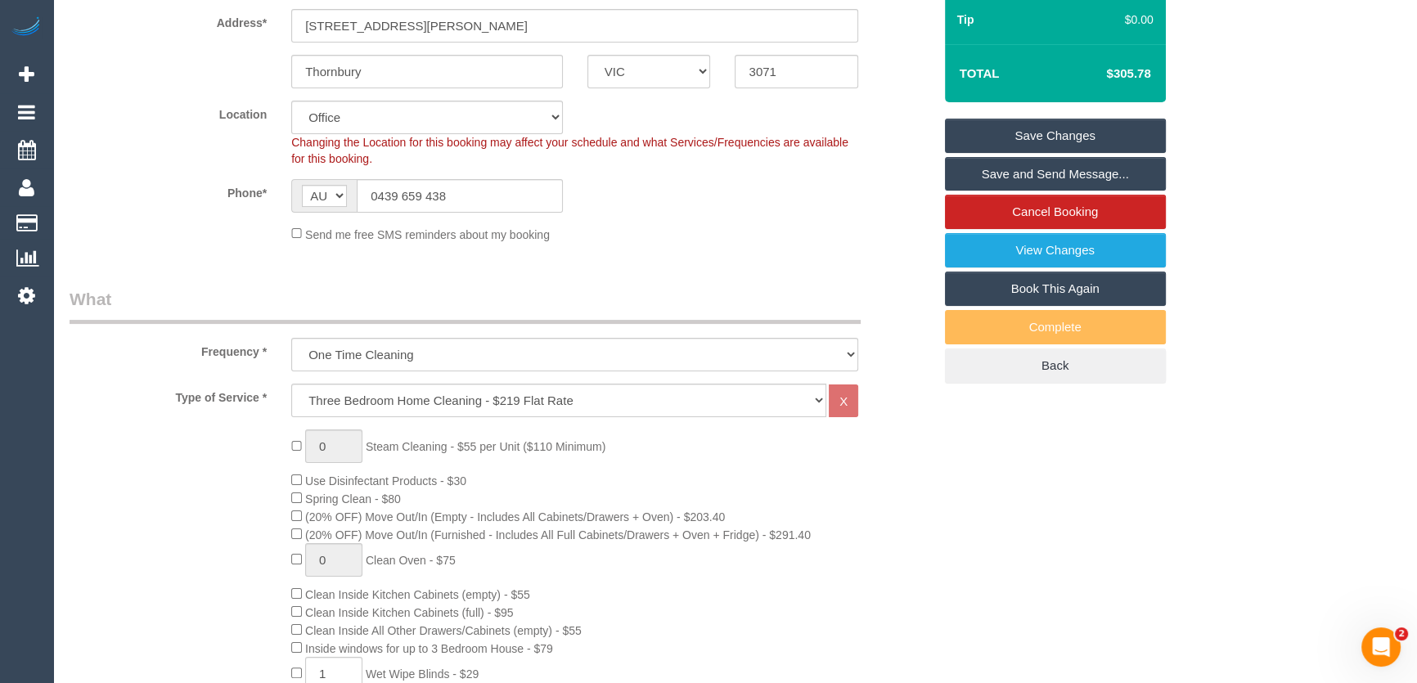
select select "object:3038"
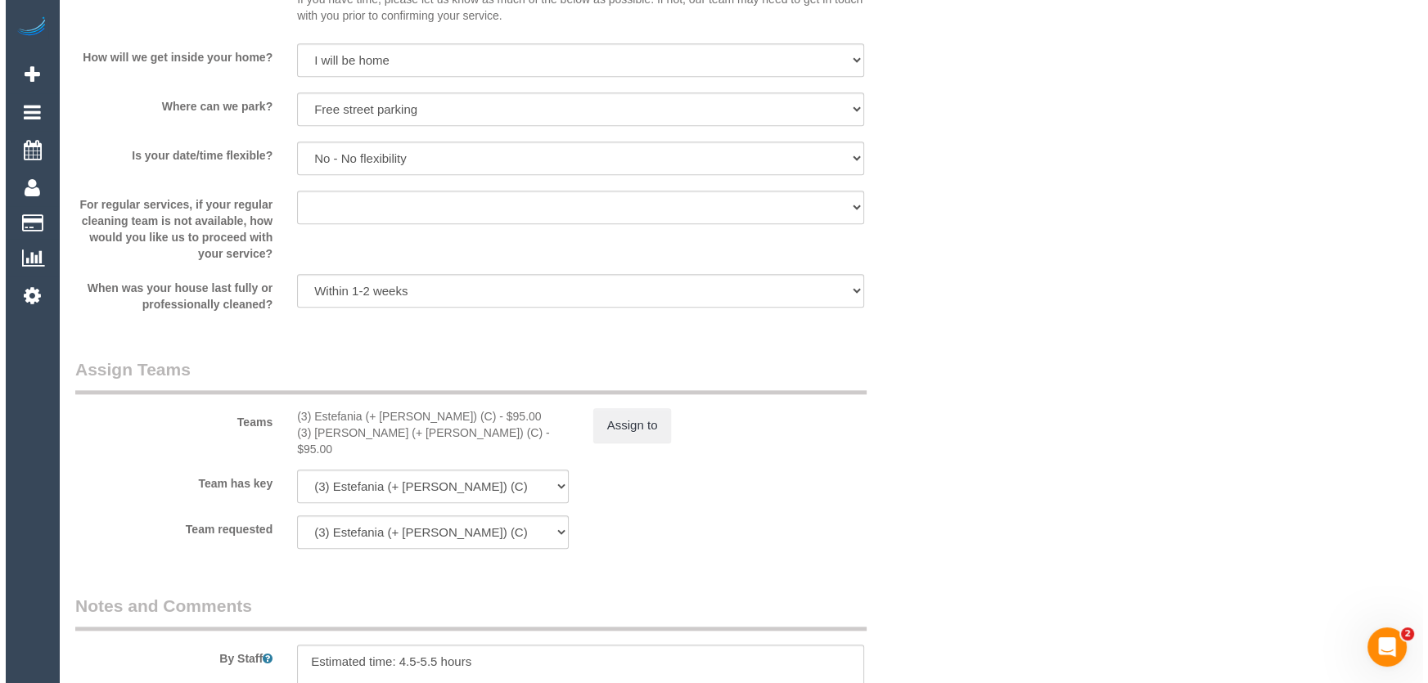
scroll to position [2306, 0]
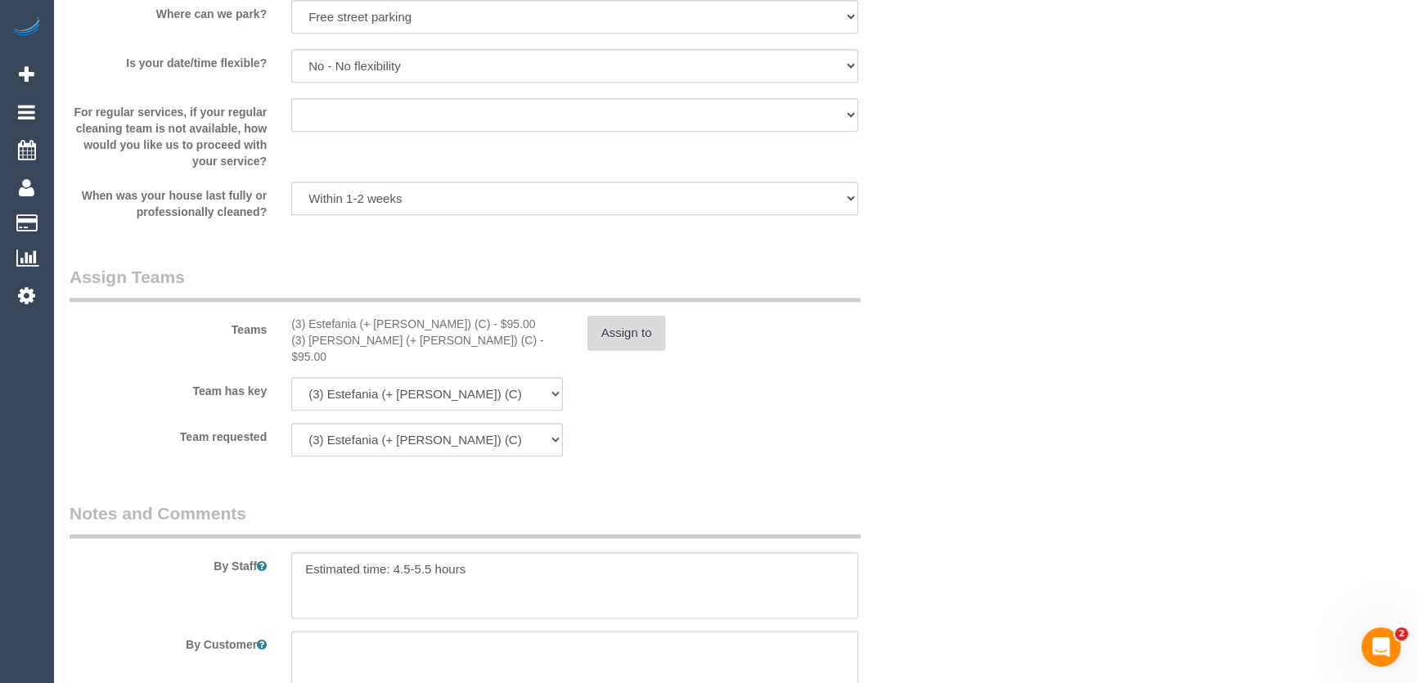
click at [603, 342] on button "Assign to" at bounding box center [626, 333] width 79 height 34
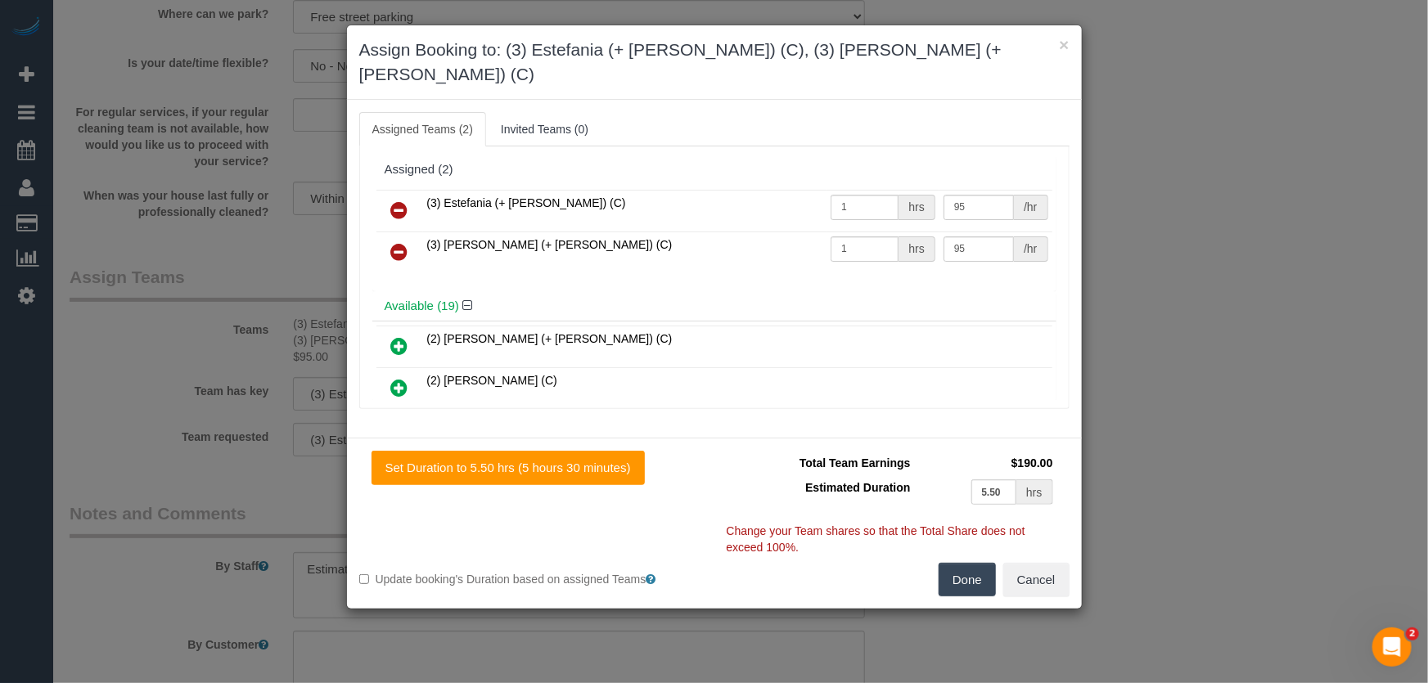
click at [399, 200] on icon at bounding box center [399, 210] width 17 height 20
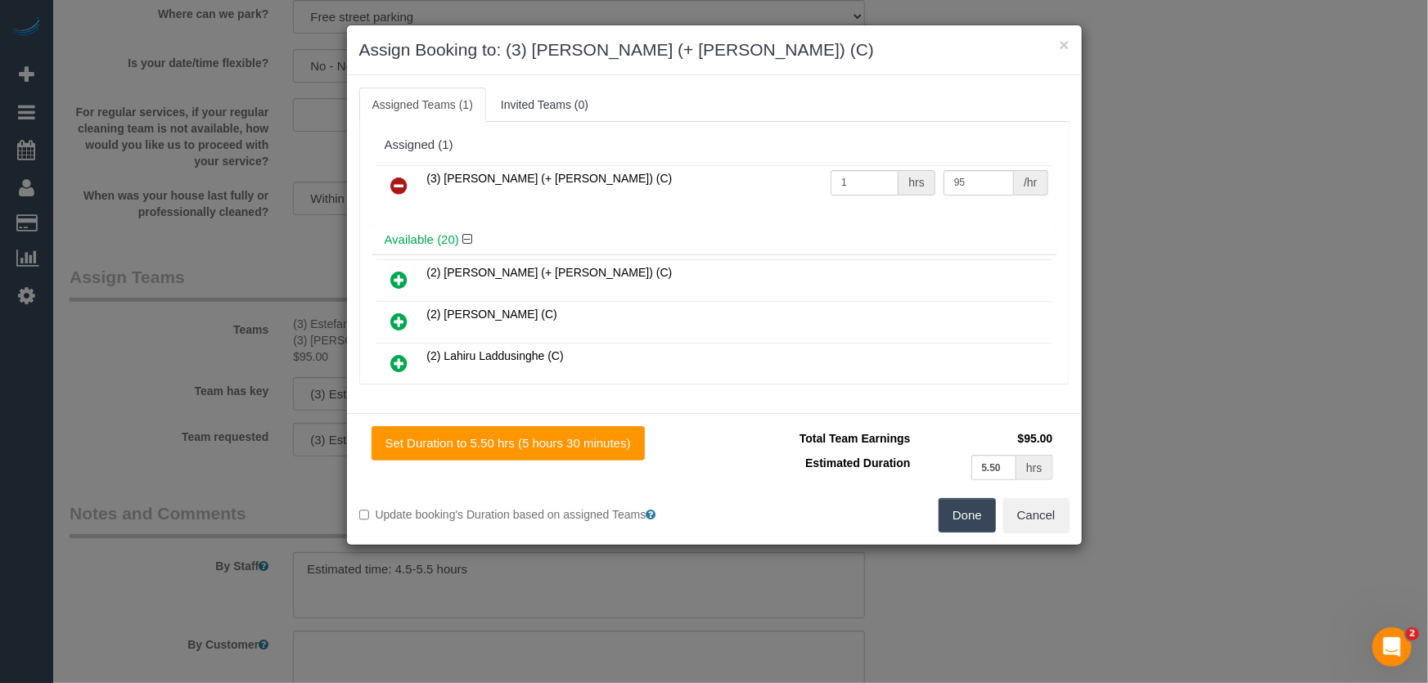
click at [401, 181] on icon at bounding box center [399, 186] width 17 height 20
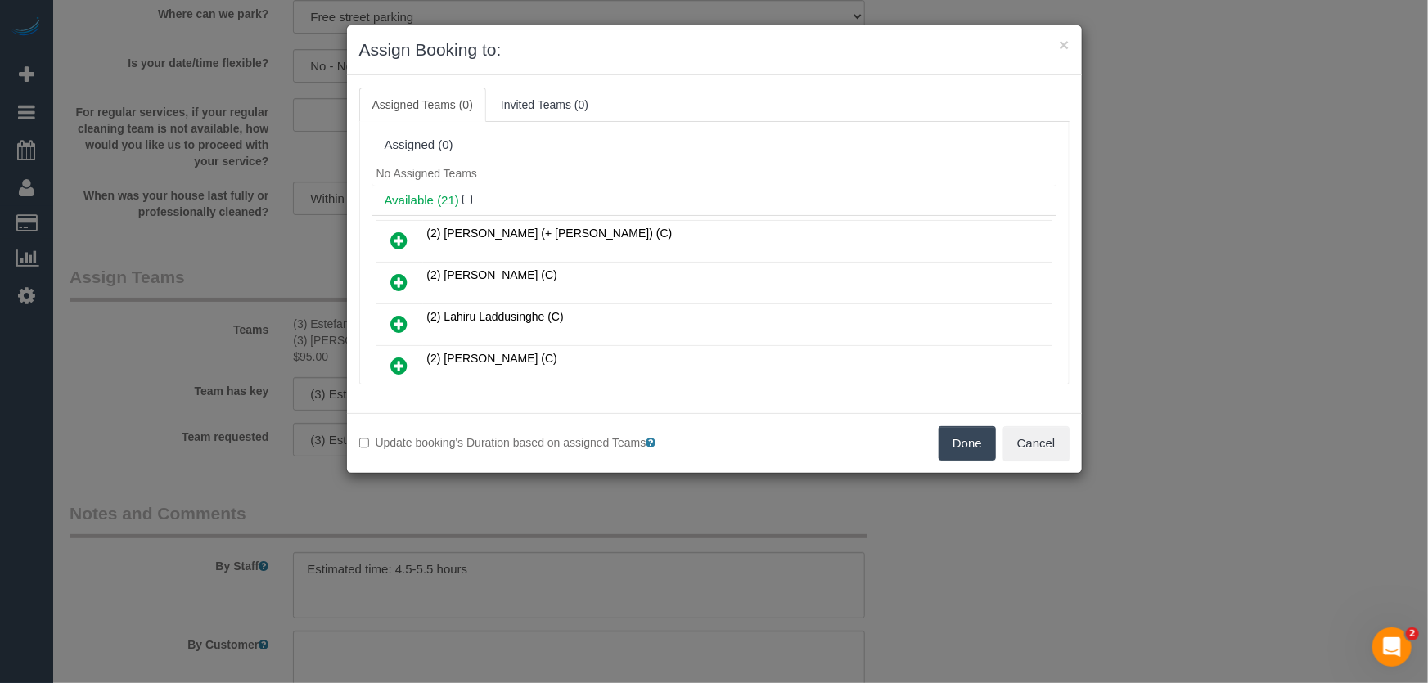
click at [401, 181] on div "No Assigned Teams" at bounding box center [714, 173] width 684 height 25
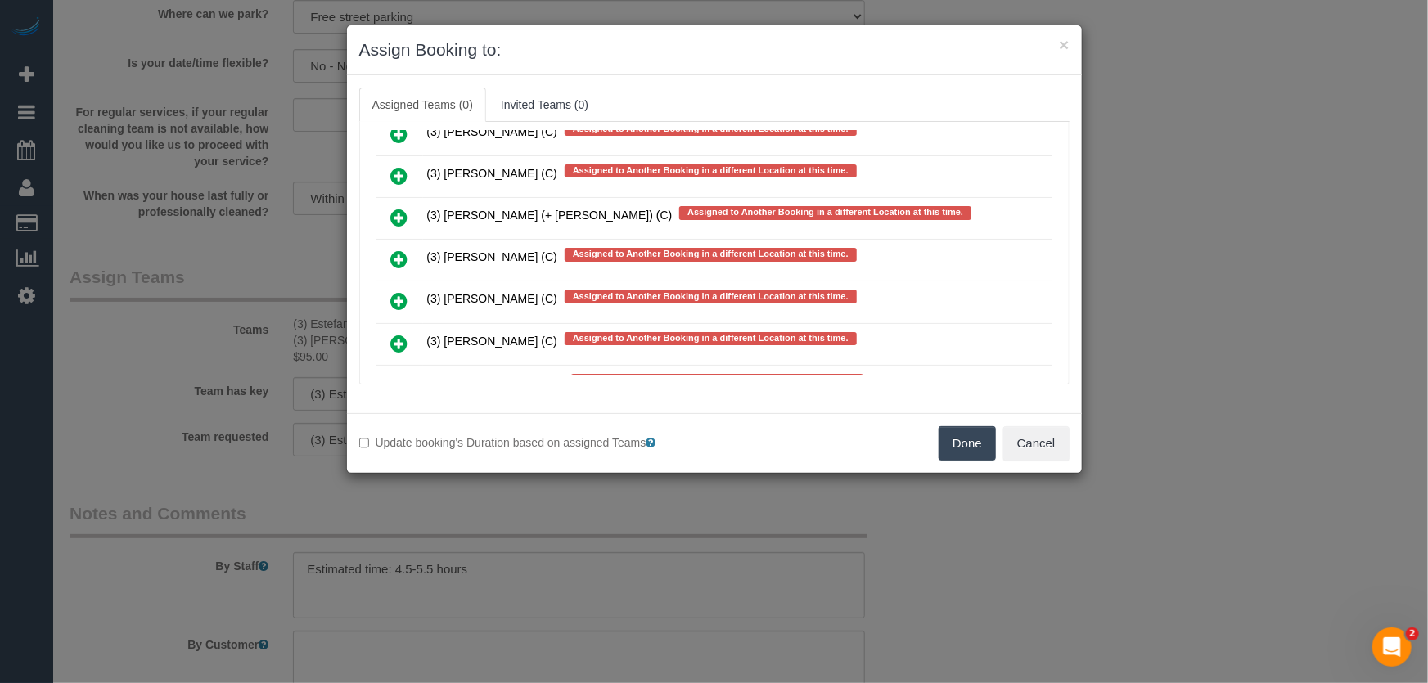
click at [398, 459] on icon at bounding box center [399, 469] width 17 height 20
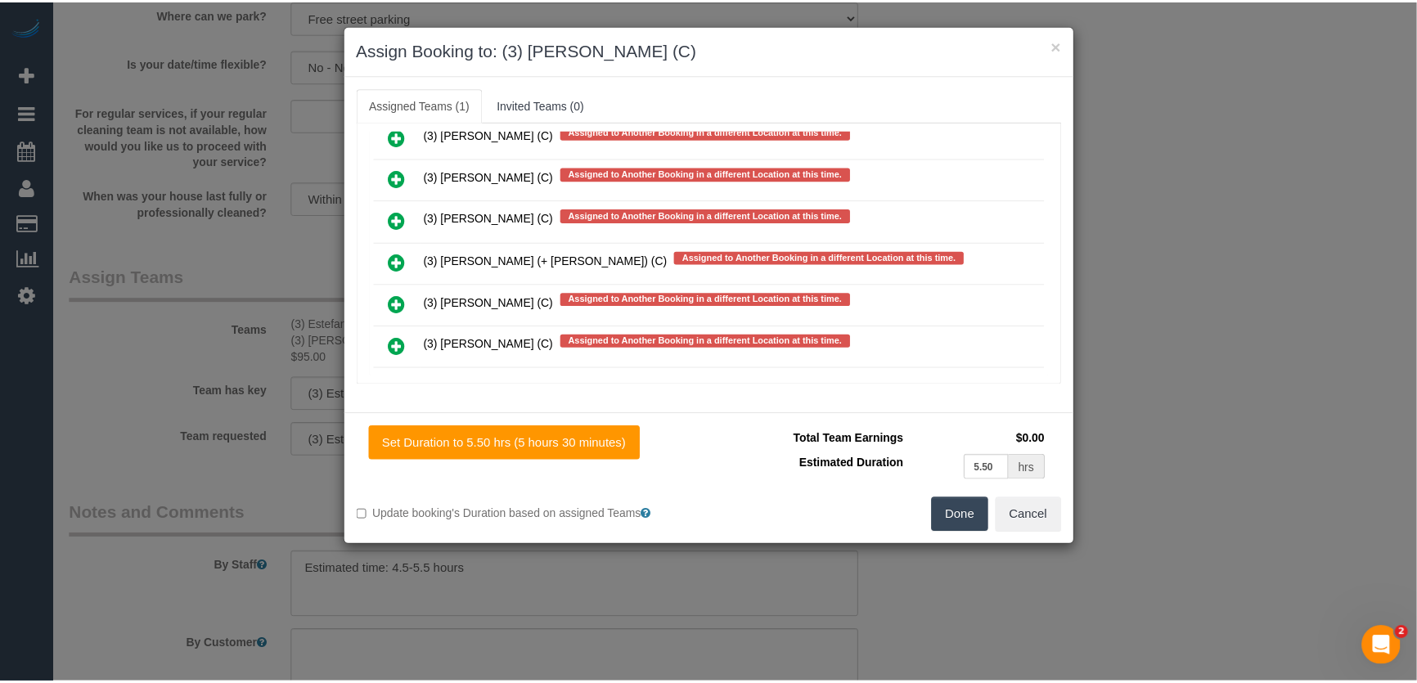
scroll to position [9876, 0]
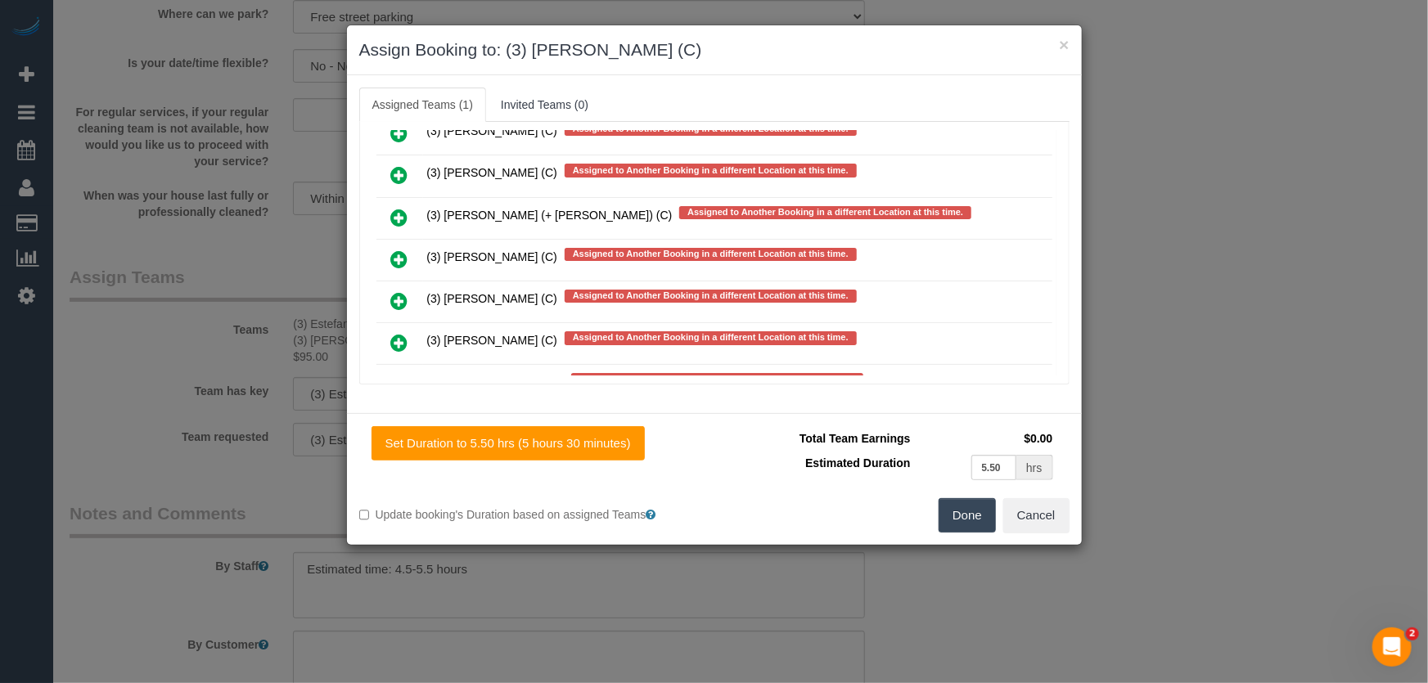
click at [963, 515] on button "Done" at bounding box center [967, 515] width 57 height 34
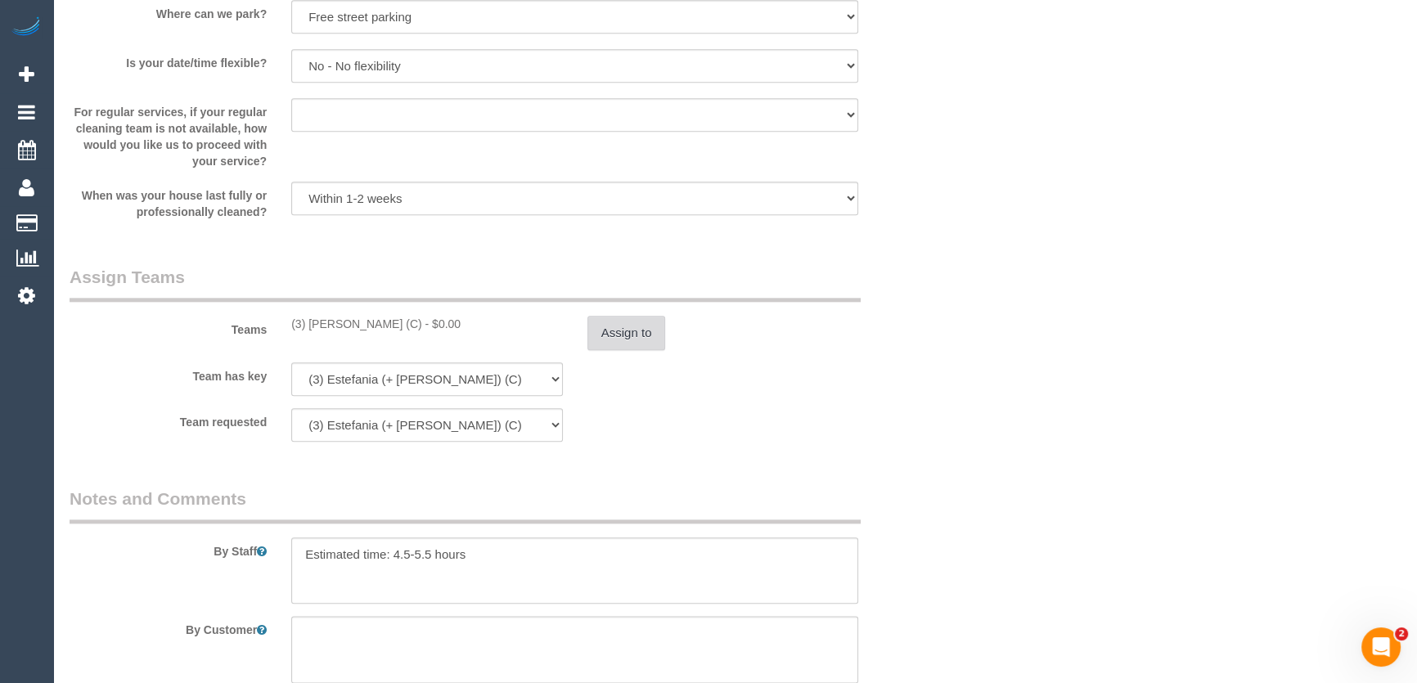
click at [640, 340] on button "Assign to" at bounding box center [626, 333] width 79 height 34
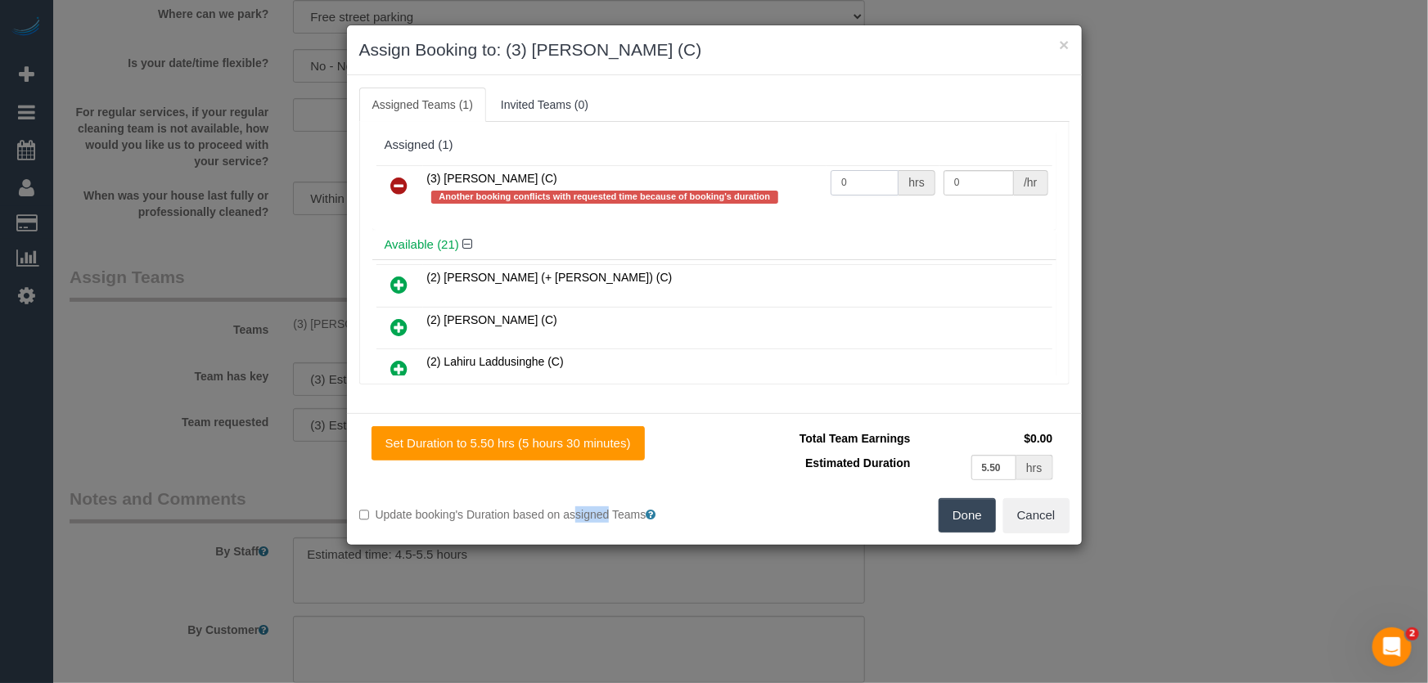
click at [866, 188] on input "0" at bounding box center [864, 182] width 68 height 25
type input "0"
click at [975, 513] on button "Done" at bounding box center [967, 515] width 57 height 34
click at [975, 513] on div "Done Cancel" at bounding box center [897, 515] width 367 height 34
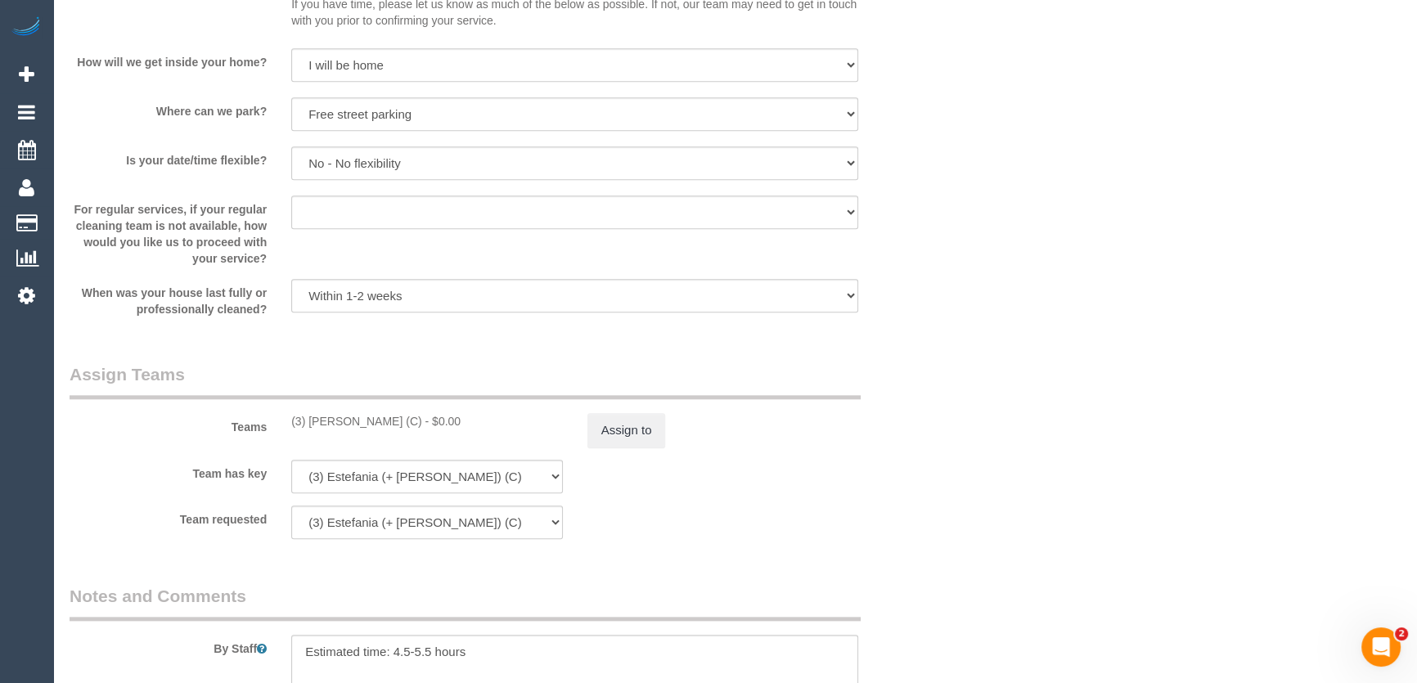
scroll to position [2306, 0]
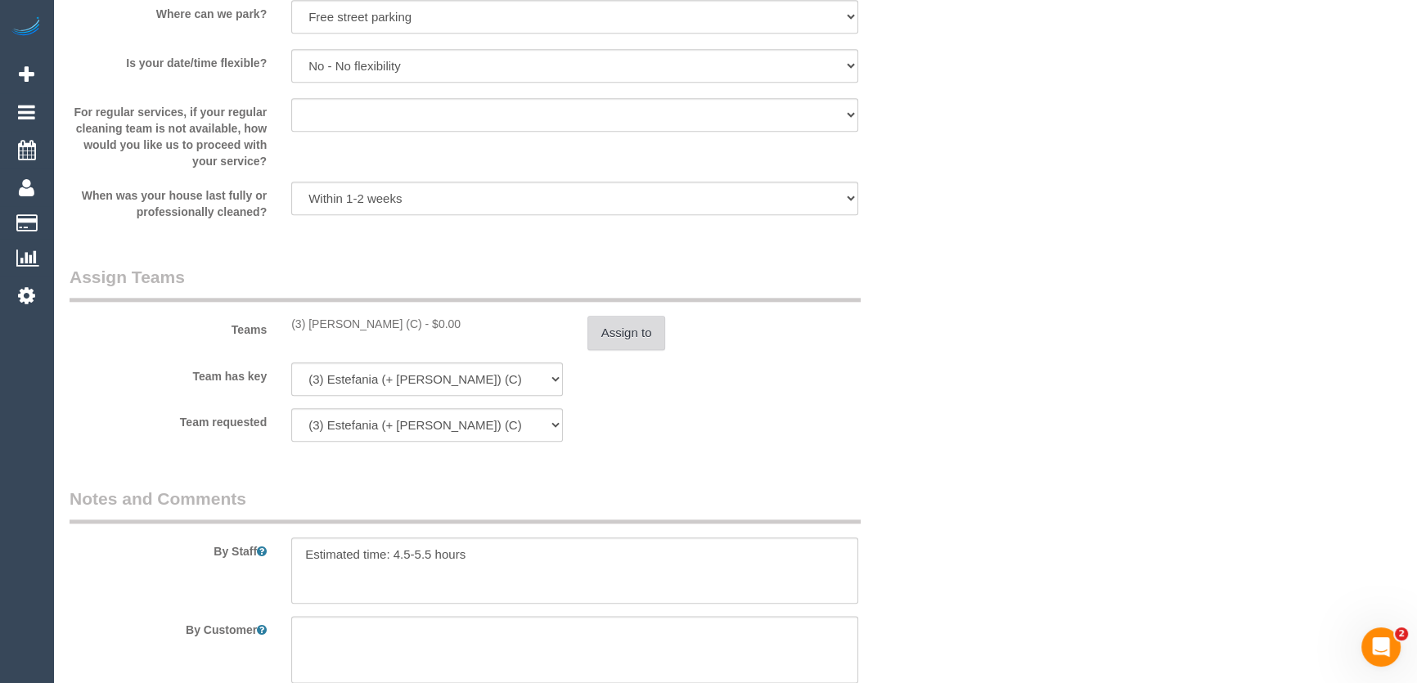
click at [630, 343] on button "Assign to" at bounding box center [626, 333] width 79 height 34
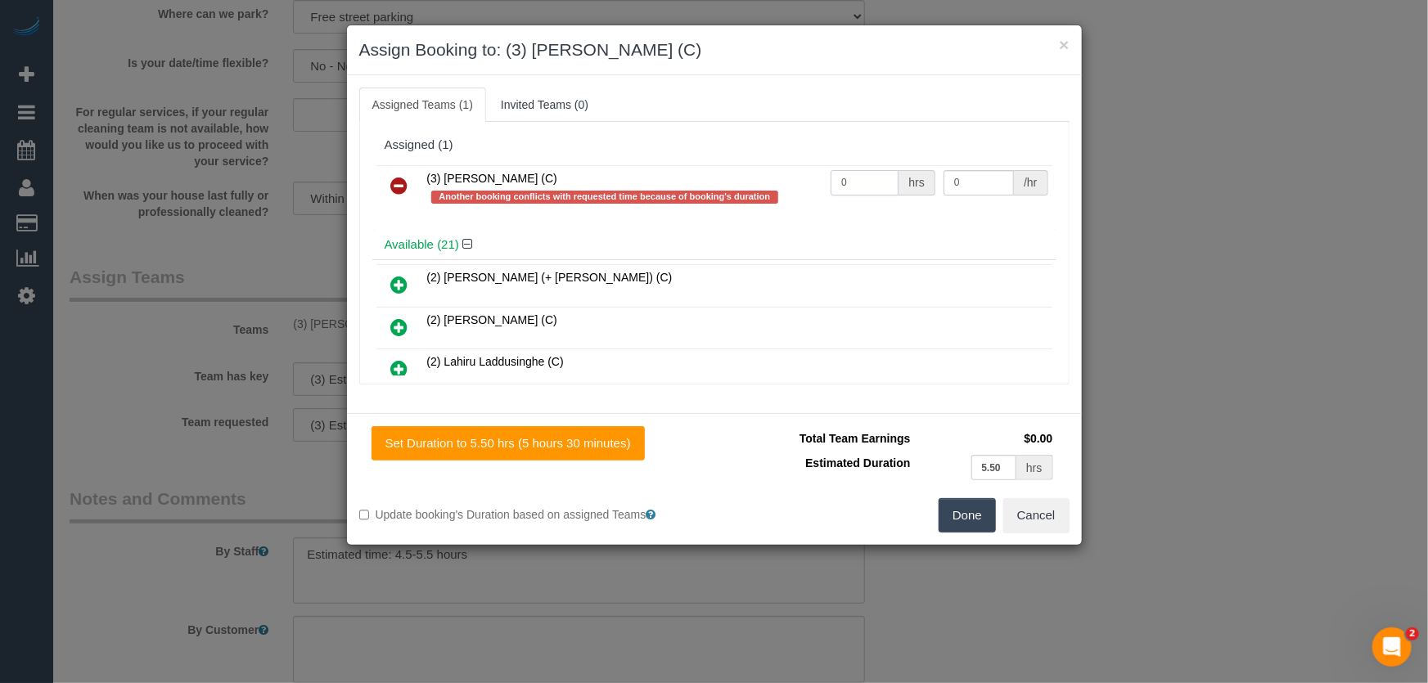
click at [866, 184] on input "0" at bounding box center [864, 182] width 68 height 25
type input "1"
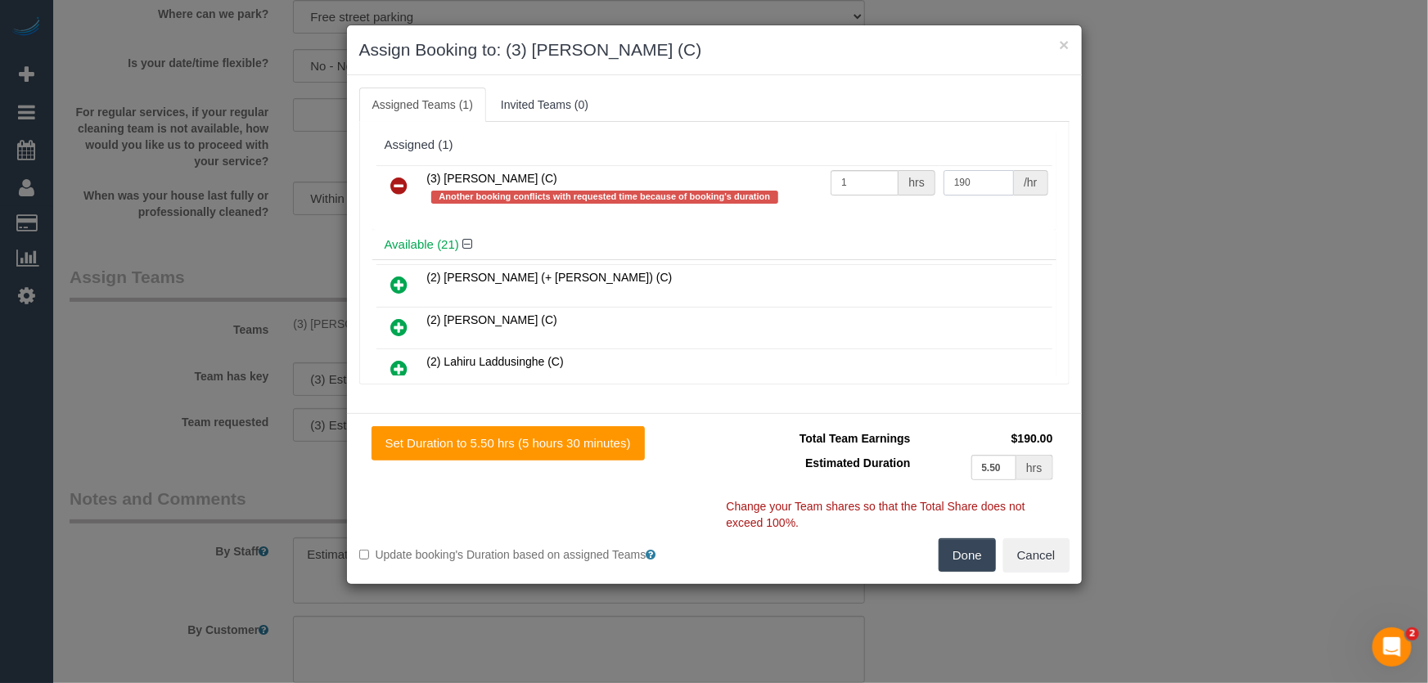
type input "190"
click at [961, 556] on button "Done" at bounding box center [967, 555] width 57 height 34
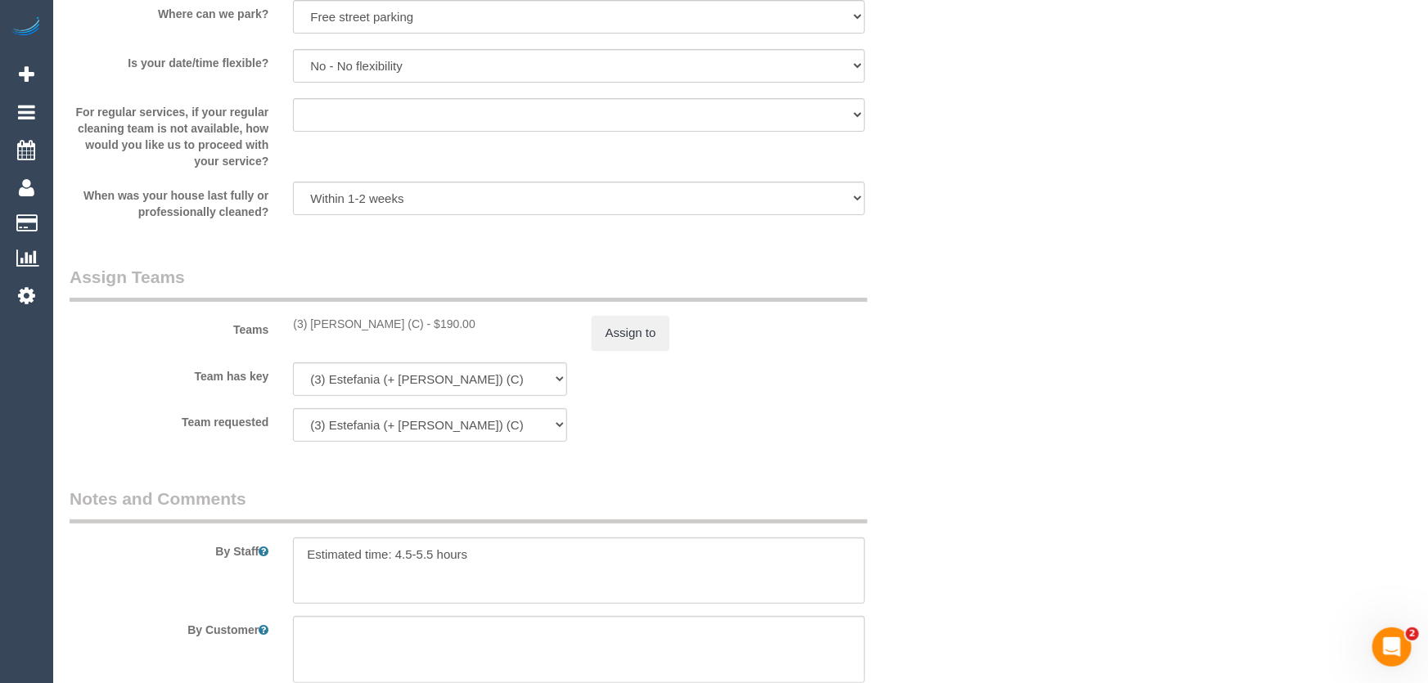
click at [961, 432] on div "Done Cancel" at bounding box center [897, 415] width 367 height 34
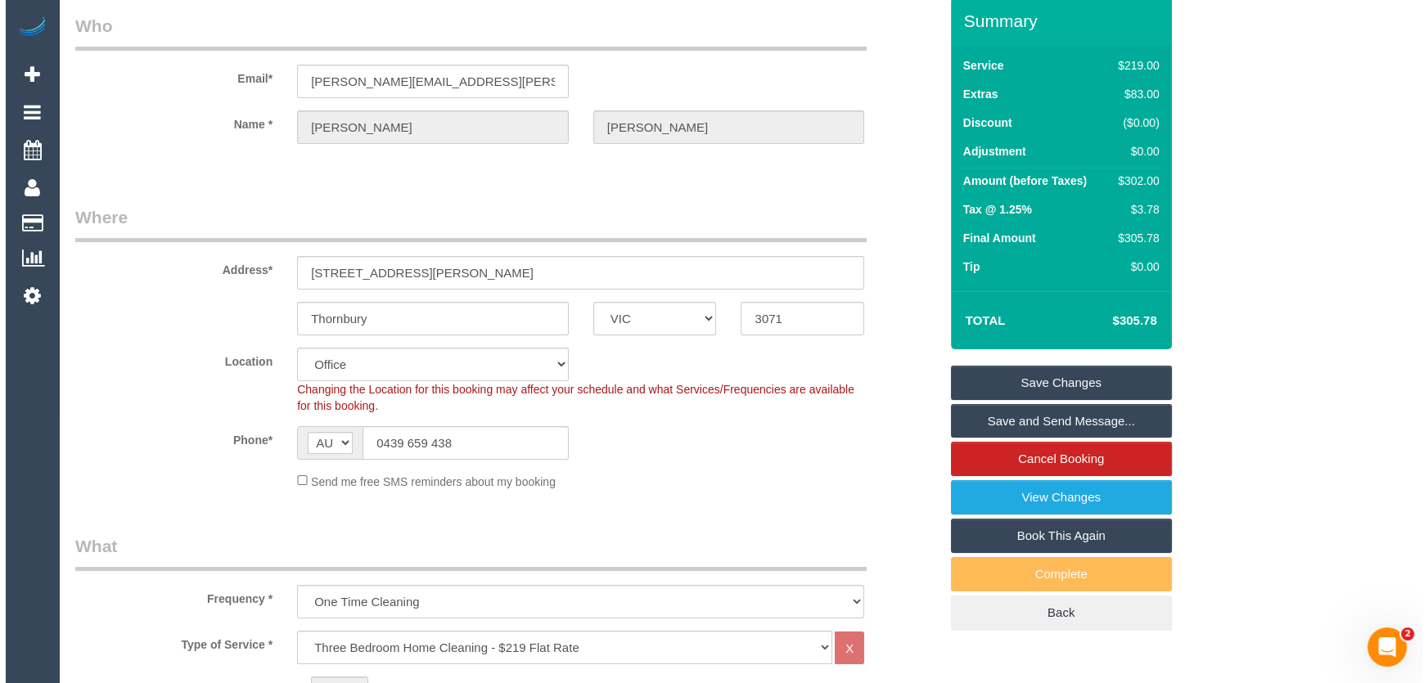
scroll to position [0, 0]
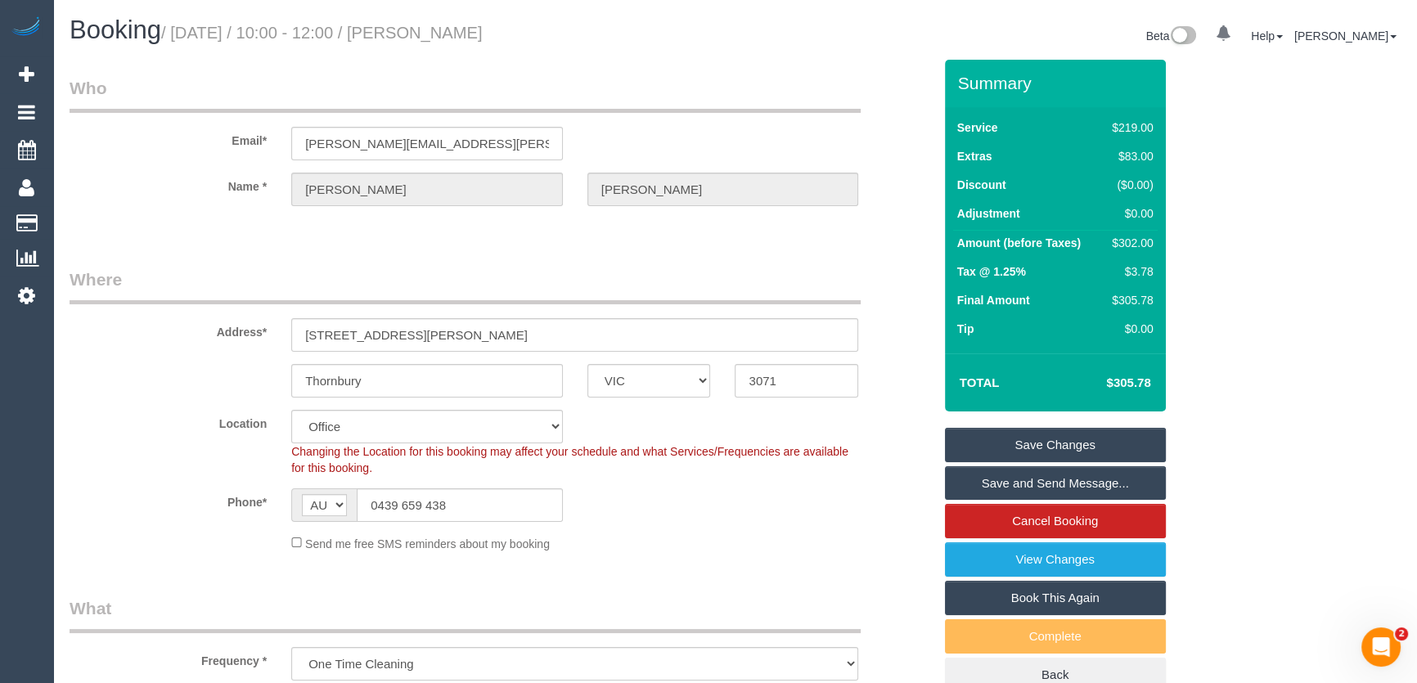
click at [1015, 443] on link "Save Changes" at bounding box center [1055, 445] width 221 height 34
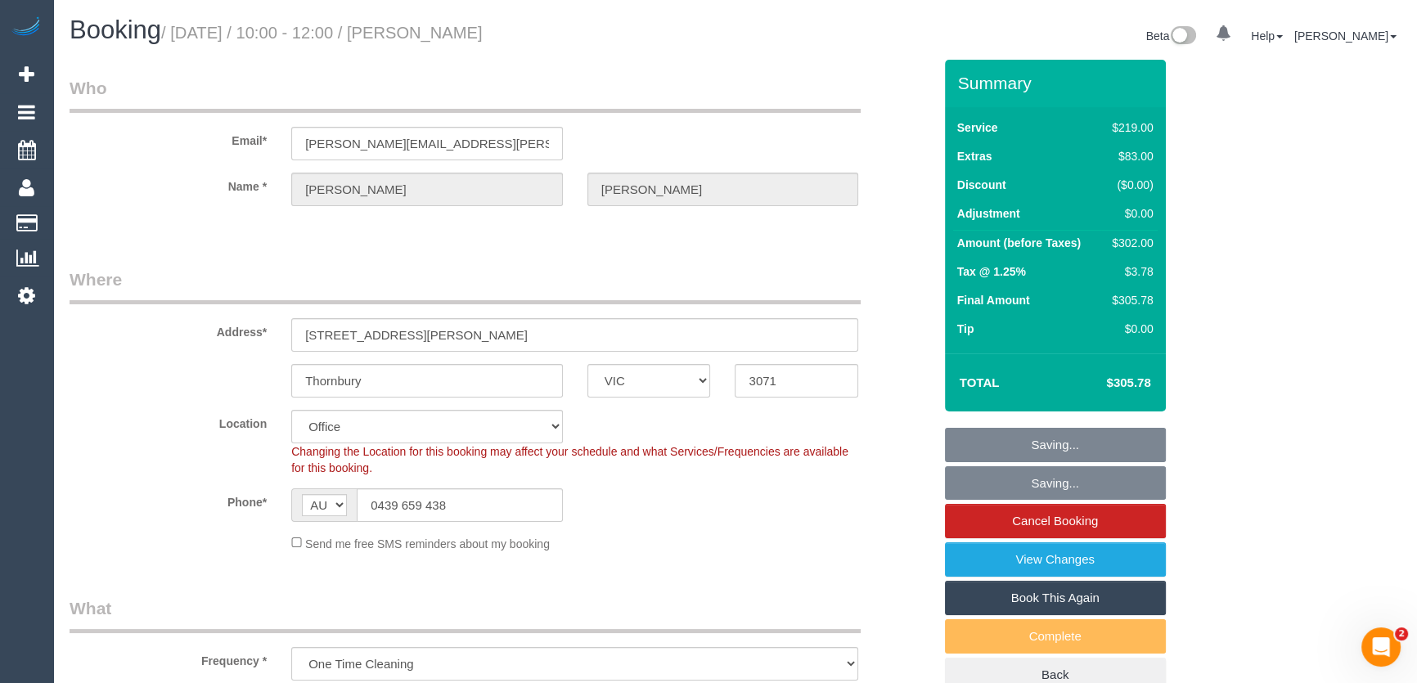
drag, startPoint x: 1015, startPoint y: 443, endPoint x: 987, endPoint y: 441, distance: 27.9
click at [1015, 442] on fieldset "Saving... Saving... Cancel Booking View Changes Book This Again Complete Back" at bounding box center [1055, 560] width 221 height 265
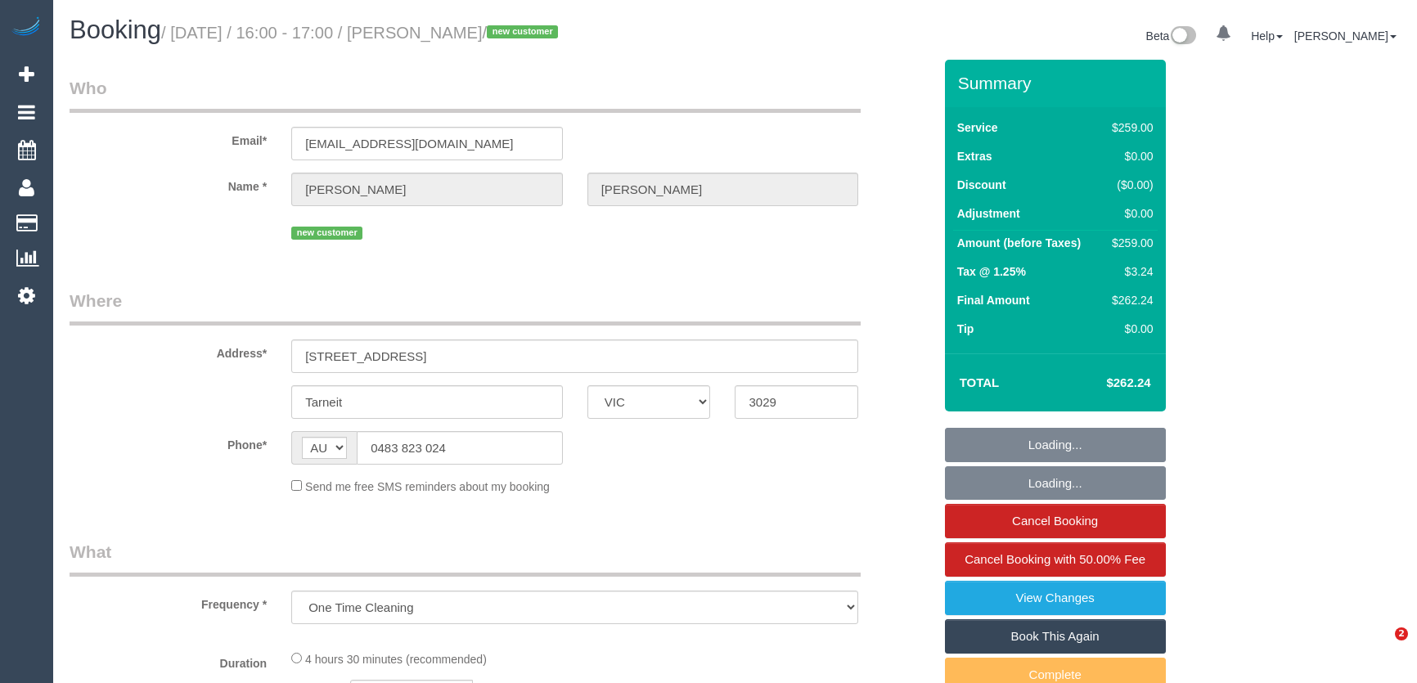
select select "VIC"
select select "string:stripe-pm_1RqXW02GScqysDRV32flWCyi"
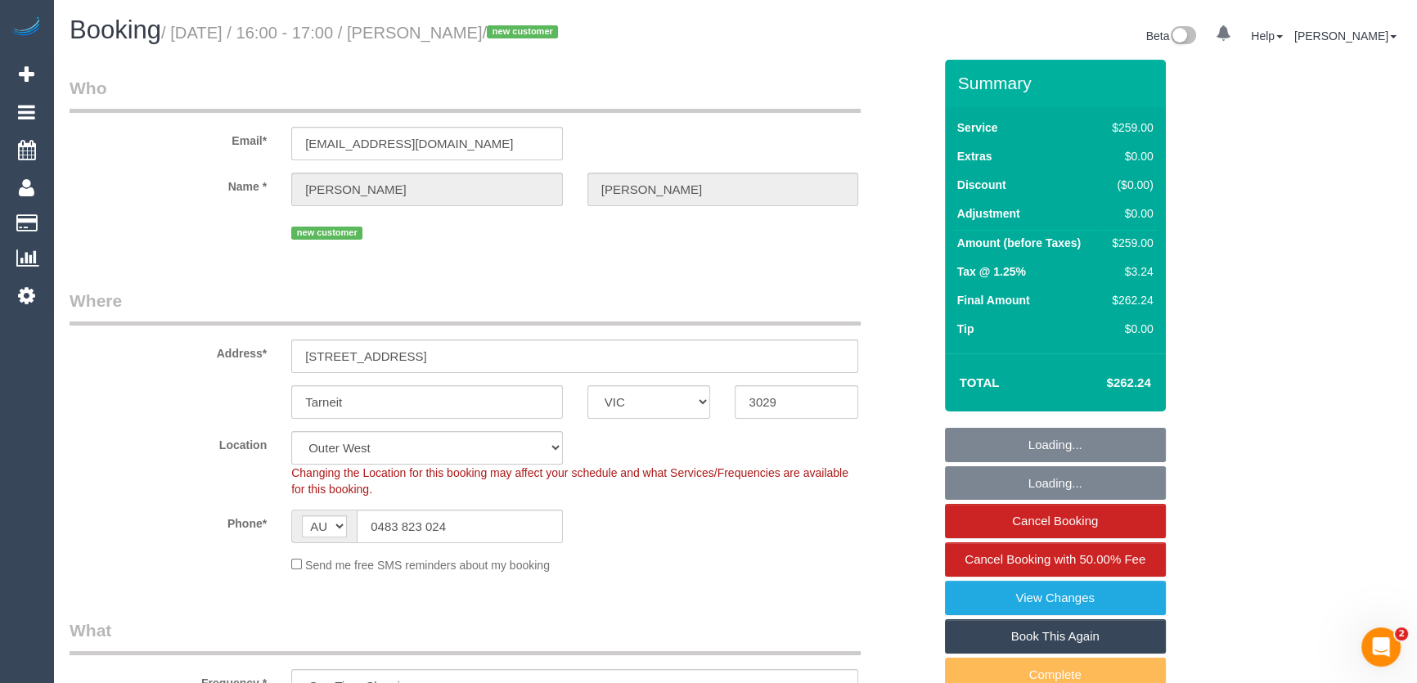
select select "object:922"
select select "number:27"
select select "number:14"
select select "number:19"
select select "number:24"
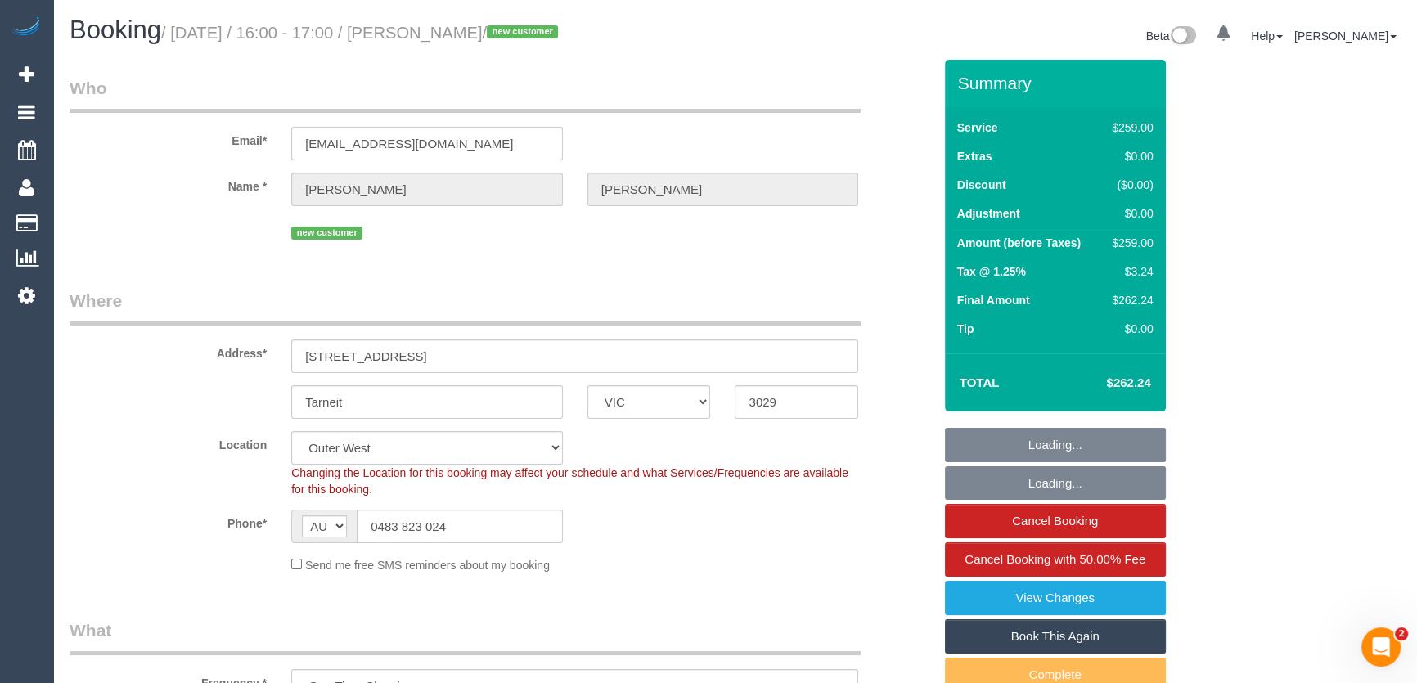
select select "number:35"
select select "number:11"
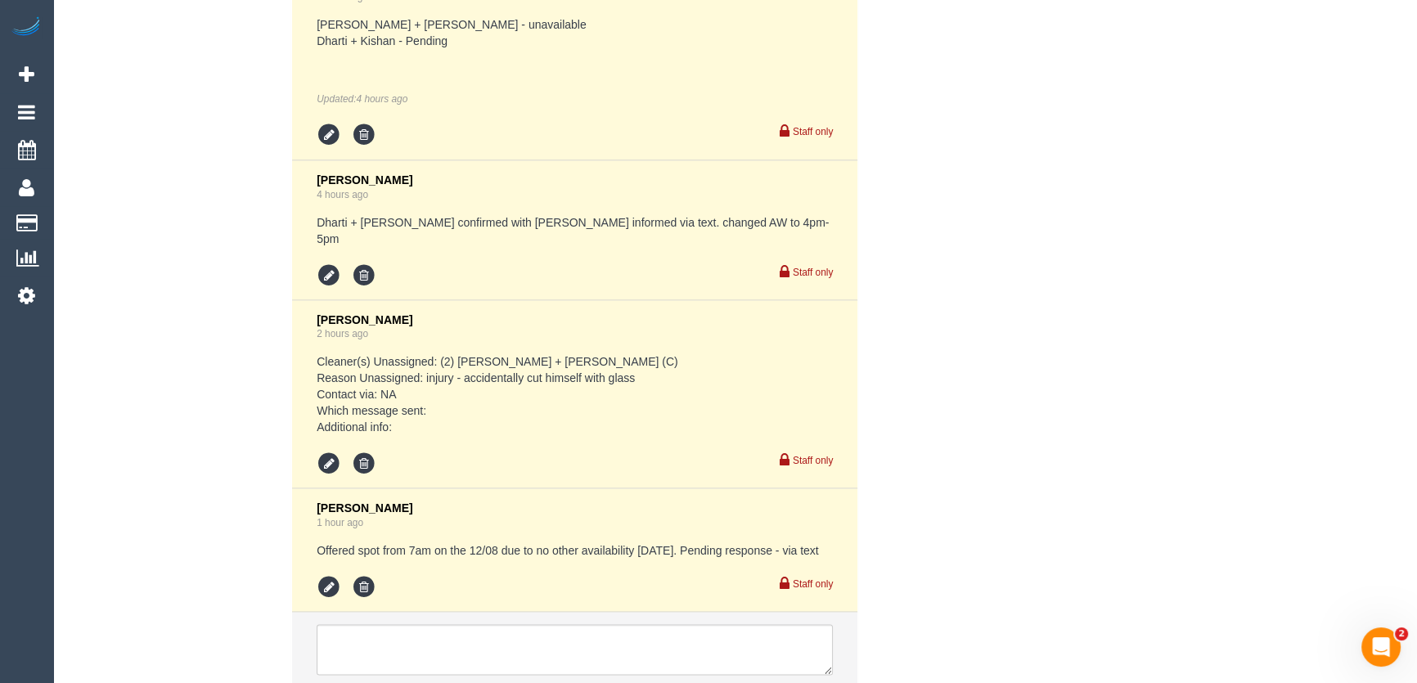
scroll to position [3842, 0]
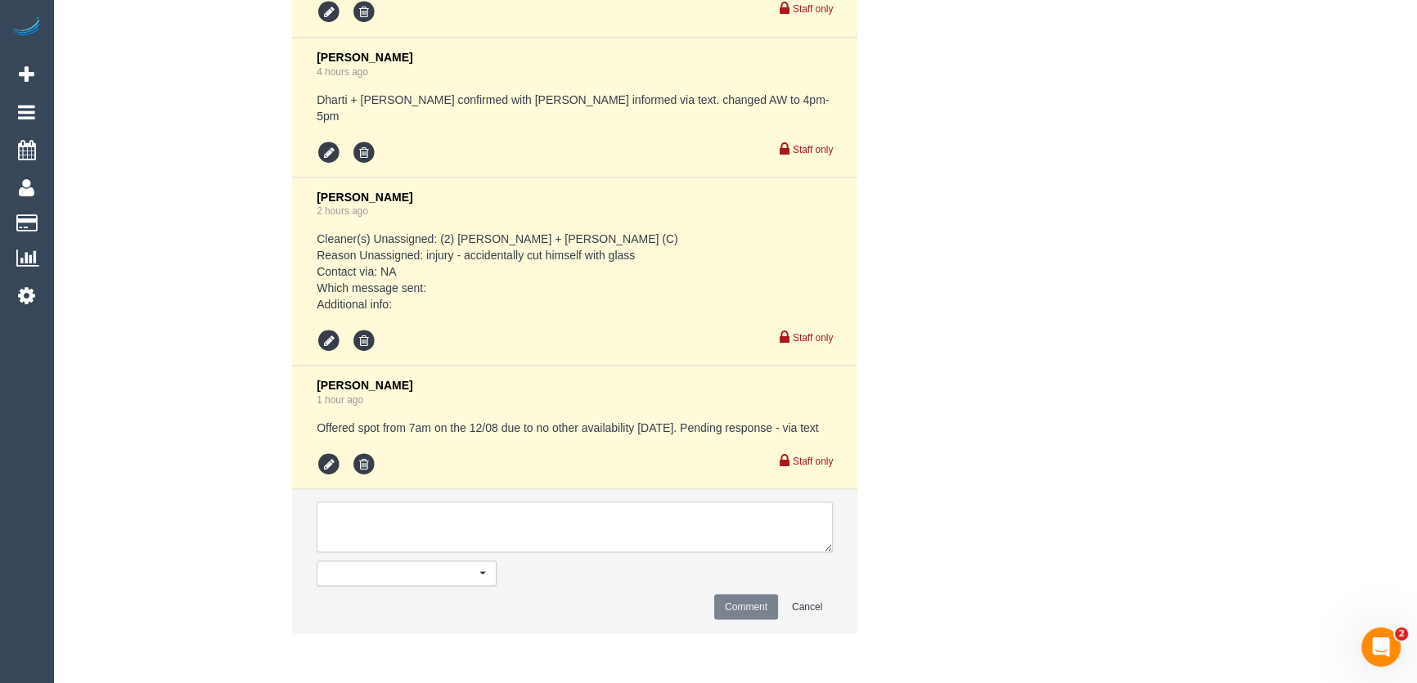
click at [364, 523] on textarea at bounding box center [575, 527] width 516 height 51
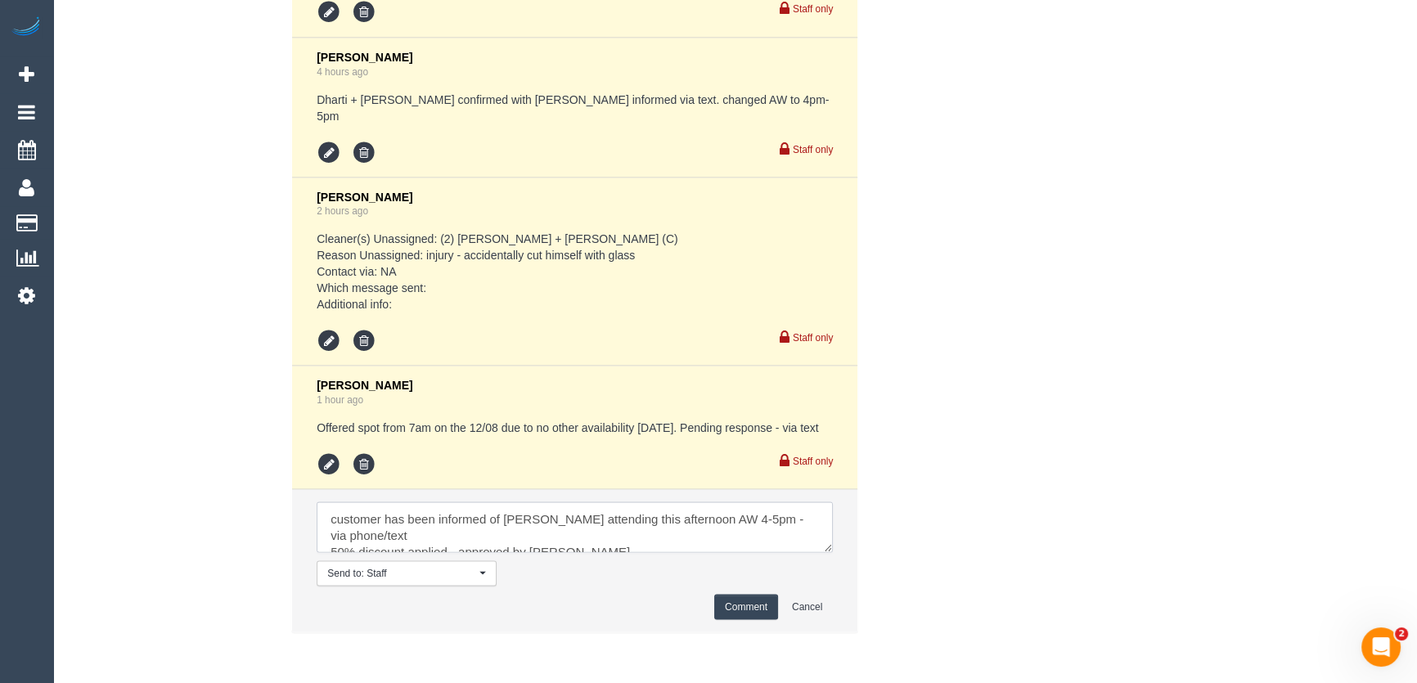
type textarea "customer has been informed of Kerry attending this afternoon AW 4-5pm - via pho…"
click at [752, 606] on button "Comment" at bounding box center [746, 606] width 64 height 25
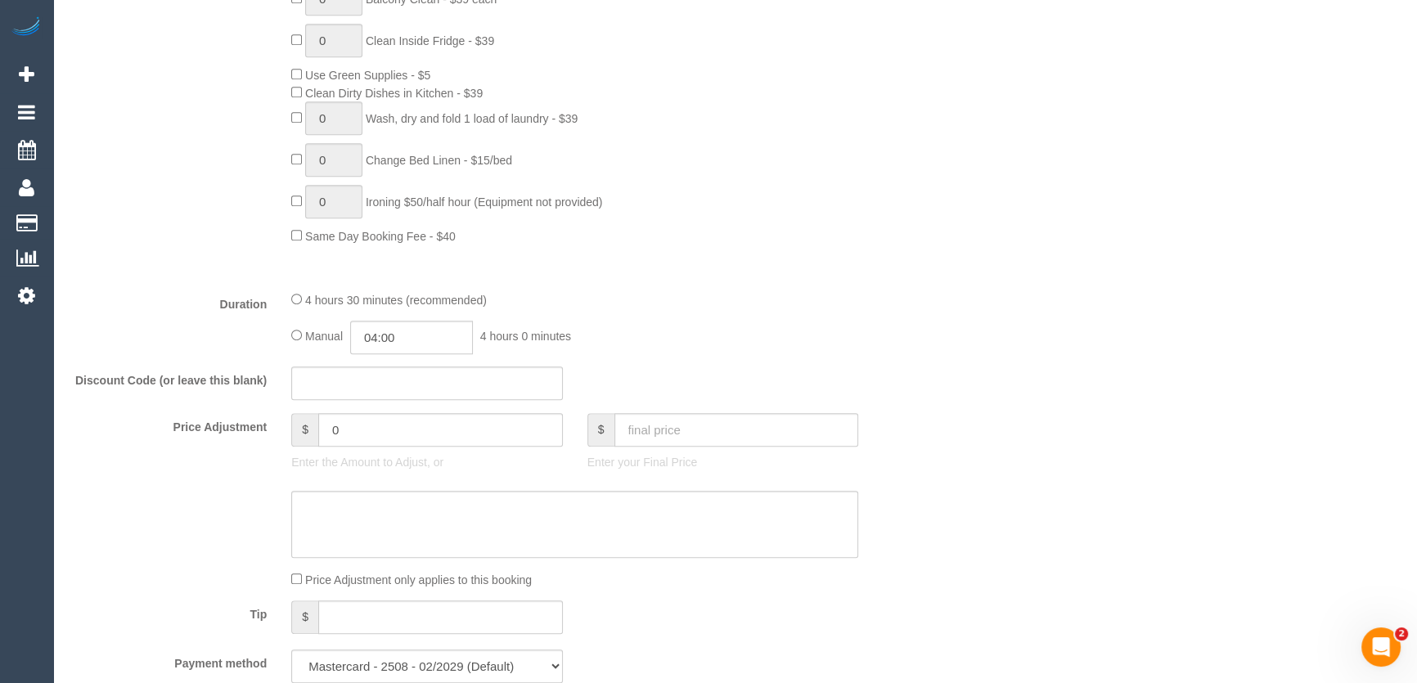
scroll to position [1190, 0]
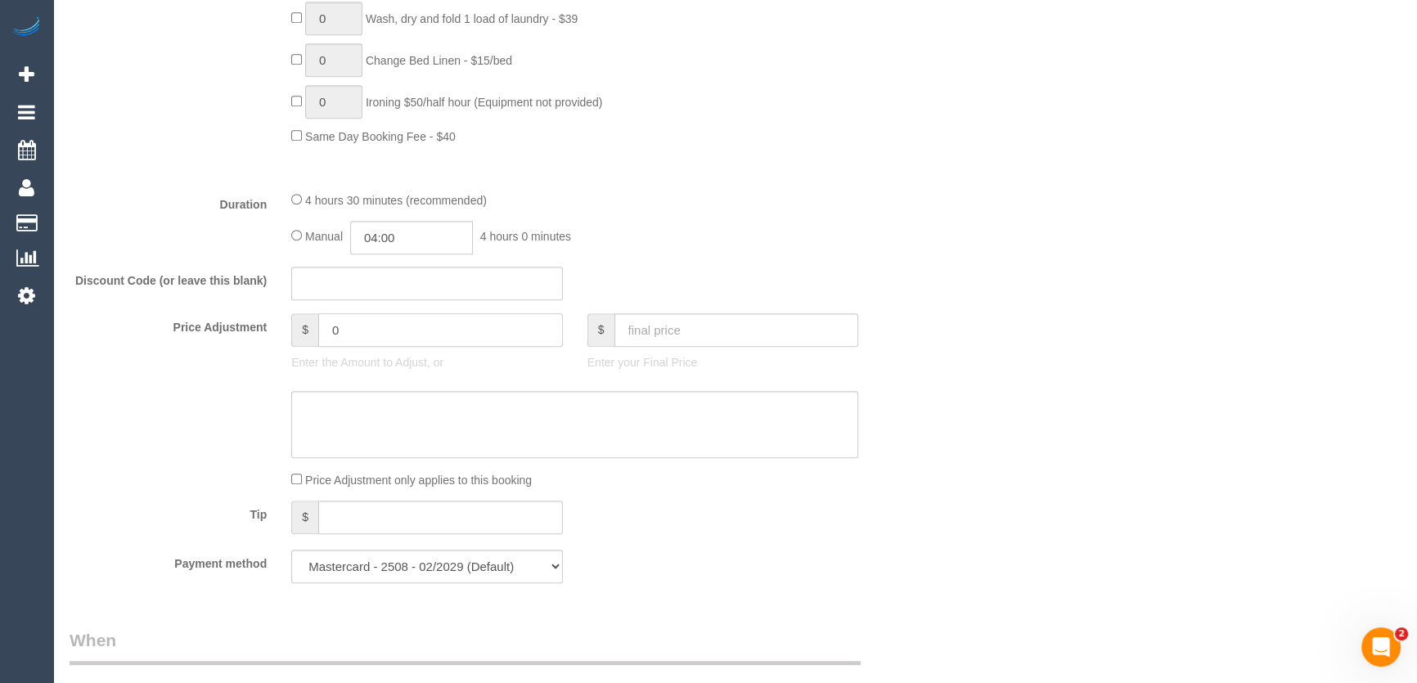
click at [373, 335] on input "0" at bounding box center [440, 330] width 245 height 34
click at [383, 425] on textarea at bounding box center [574, 424] width 567 height 67
type input "-129.5"
click at [581, 403] on textarea at bounding box center [574, 424] width 567 height 67
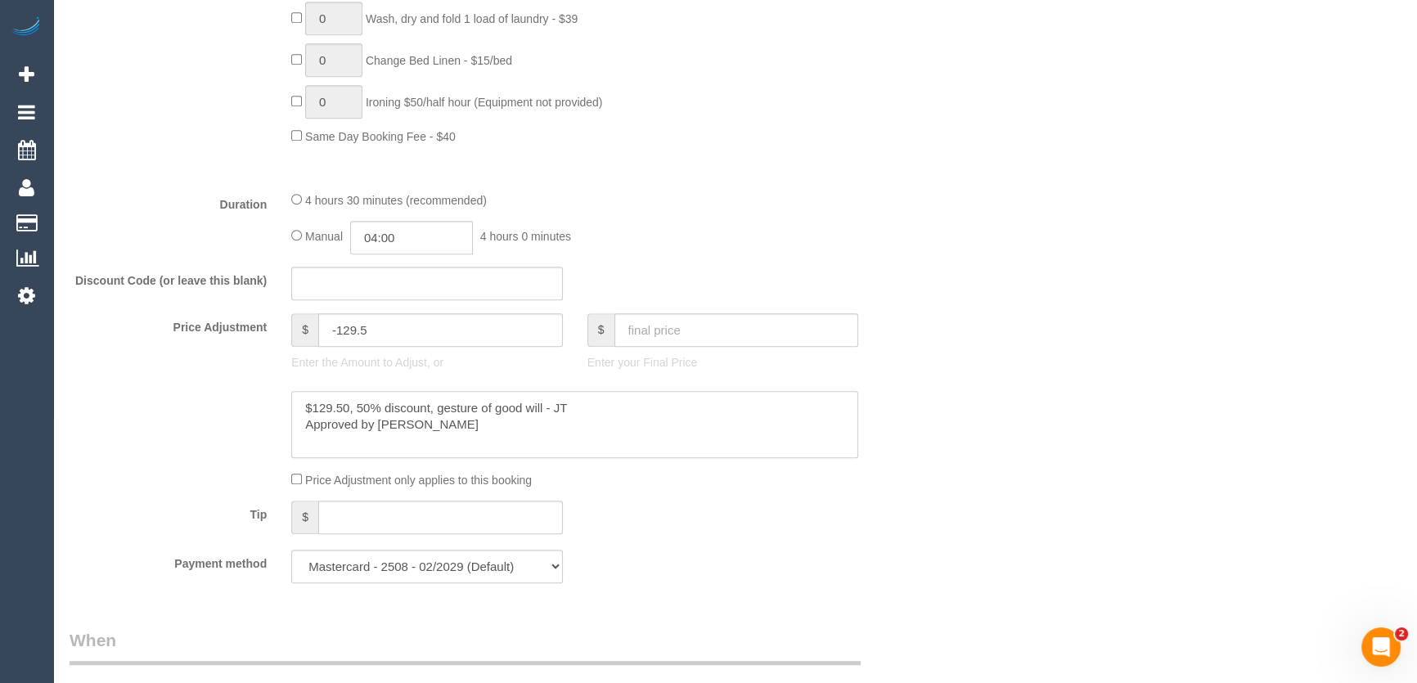
type textarea "$129.50, 50% discount, gesture of good will - JT Approved by Bronie"
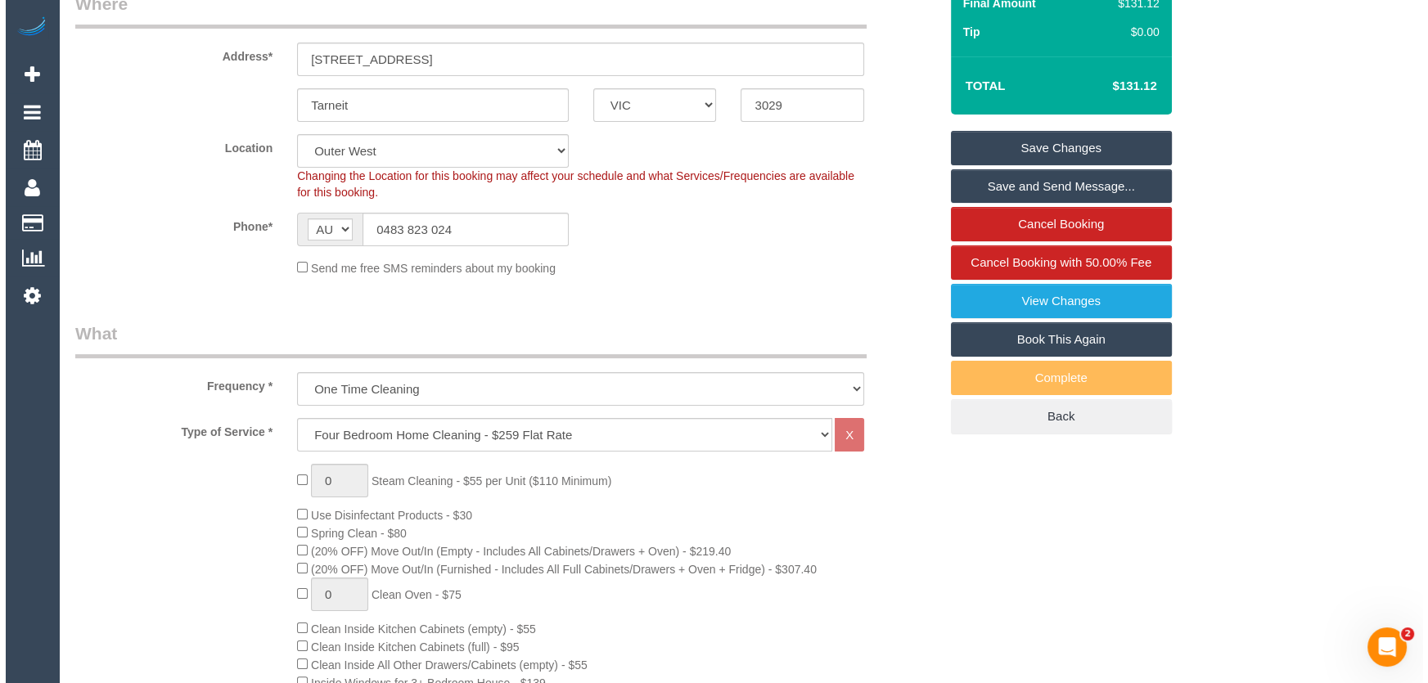
scroll to position [0, 0]
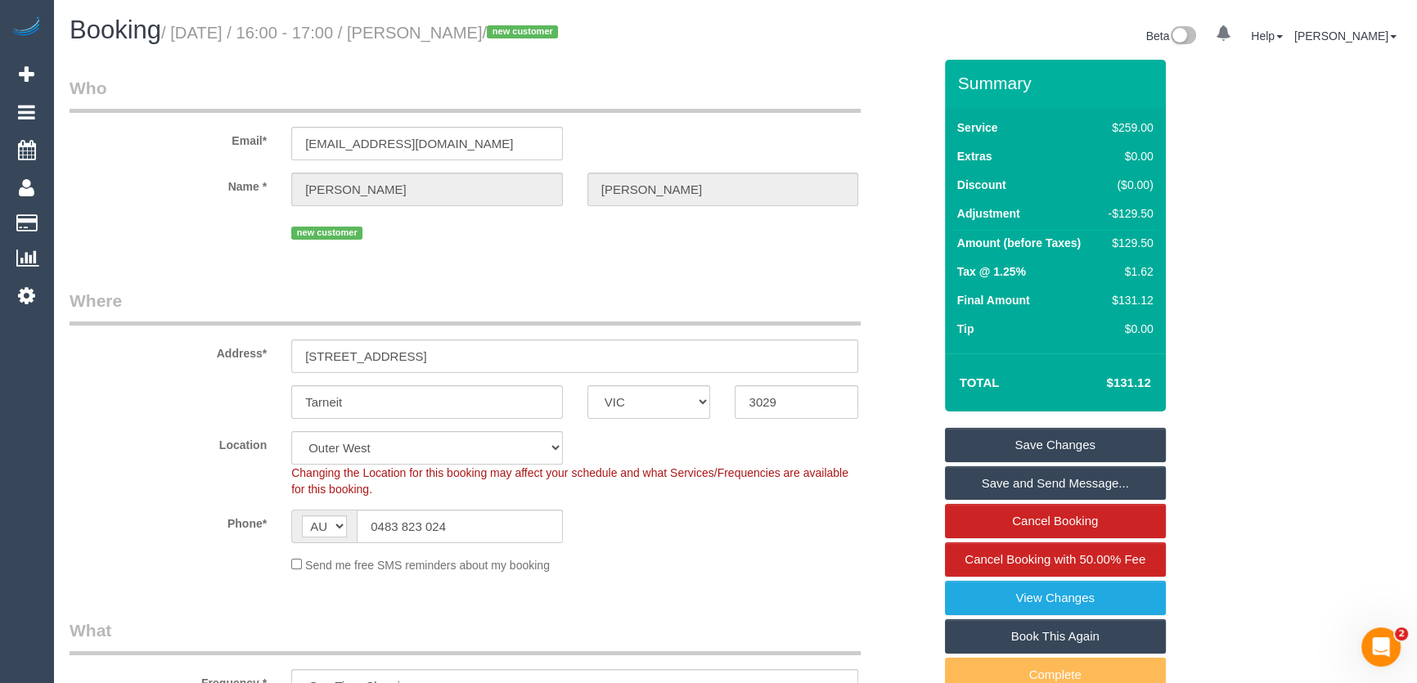
click at [1047, 483] on link "Save and Send Message..." at bounding box center [1055, 483] width 221 height 34
click at [1047, 483] on fieldset "Save Changes Save and Send Message... Cancel Booking Cancel Booking with 50.00%…" at bounding box center [1055, 580] width 221 height 304
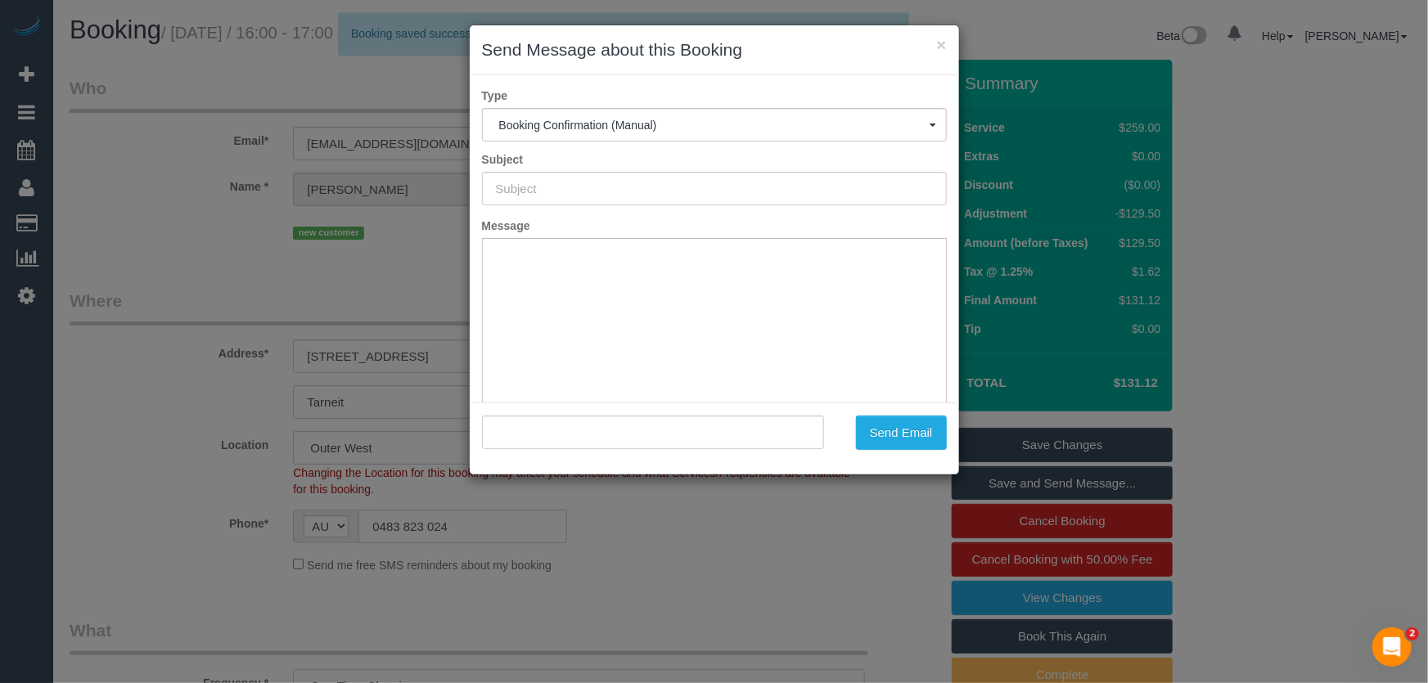
type input "Booking Confirmed"
type input ""Benjamin Denman" <benjamindenman4@gmail.com>"
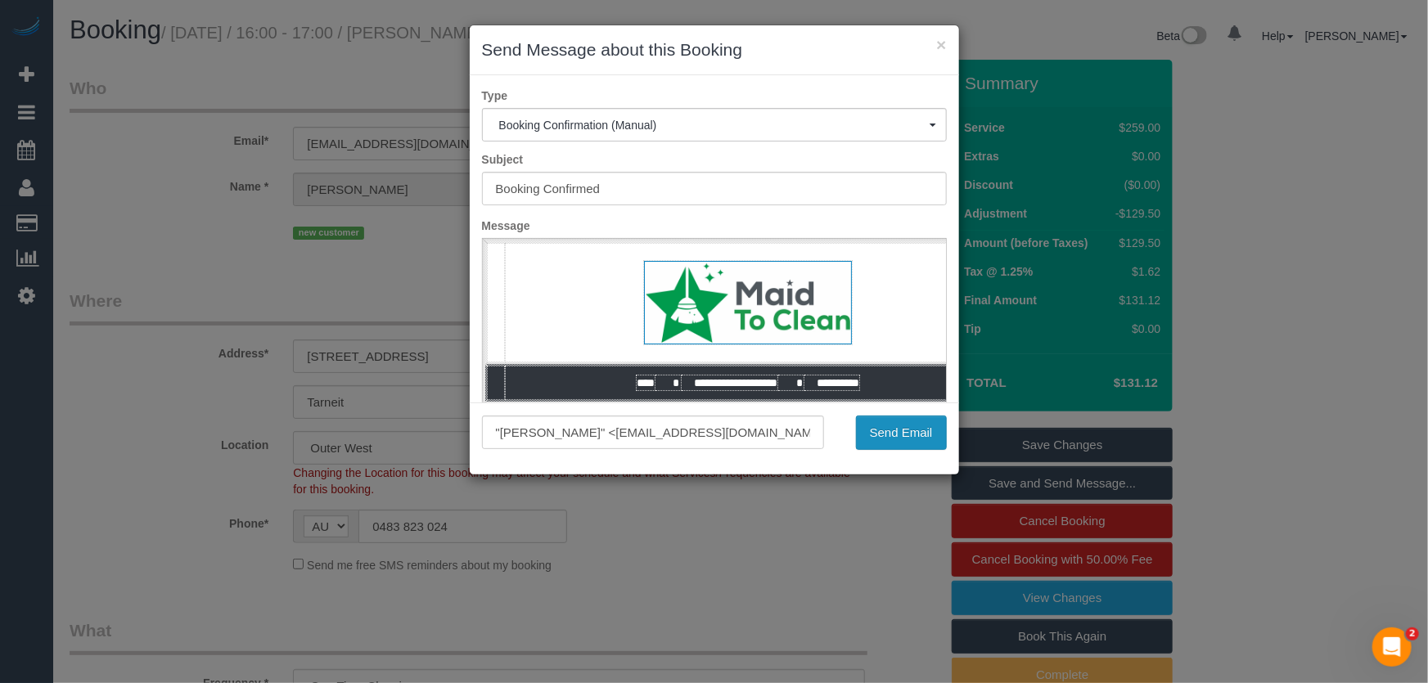
click at [897, 435] on button "Send Email" at bounding box center [901, 433] width 91 height 34
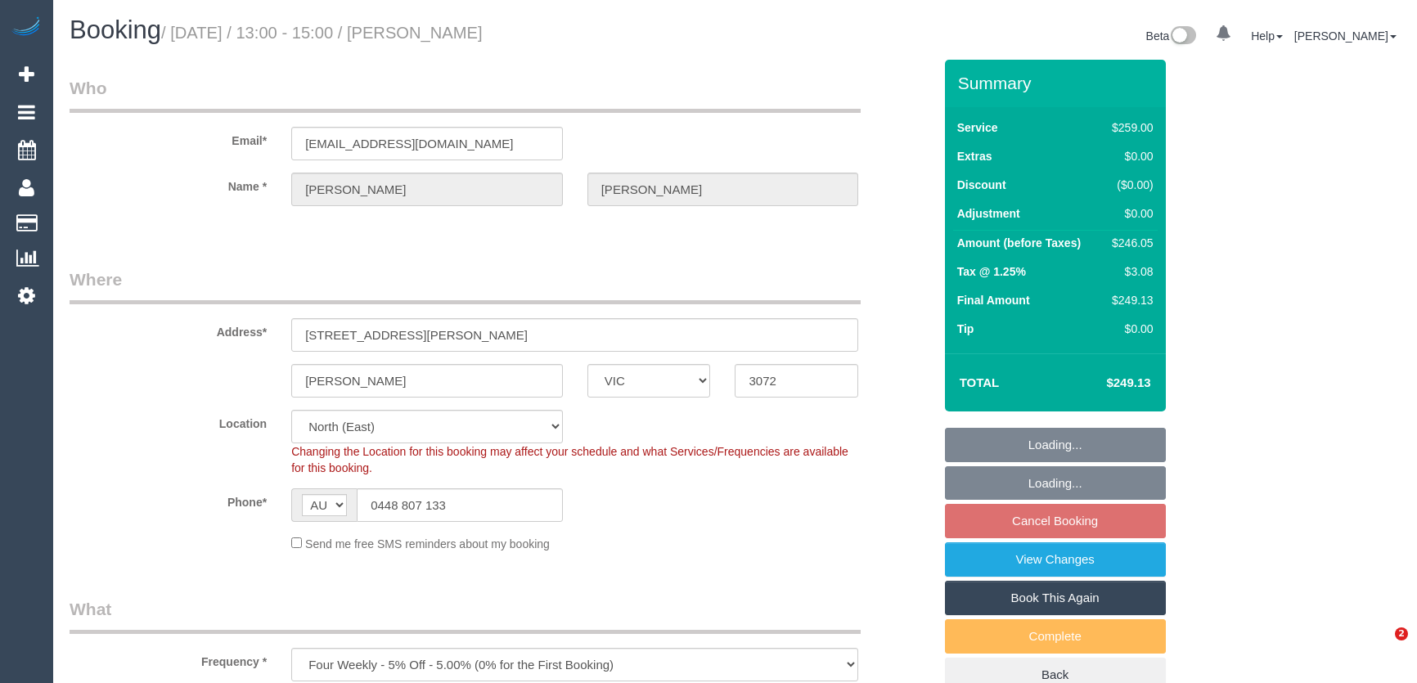
select select "VIC"
select select "string:stripe-pm_1RNXsh2GScqysDRVo9JHNWVy"
select select "number:27"
select select "number:14"
select select "number:19"
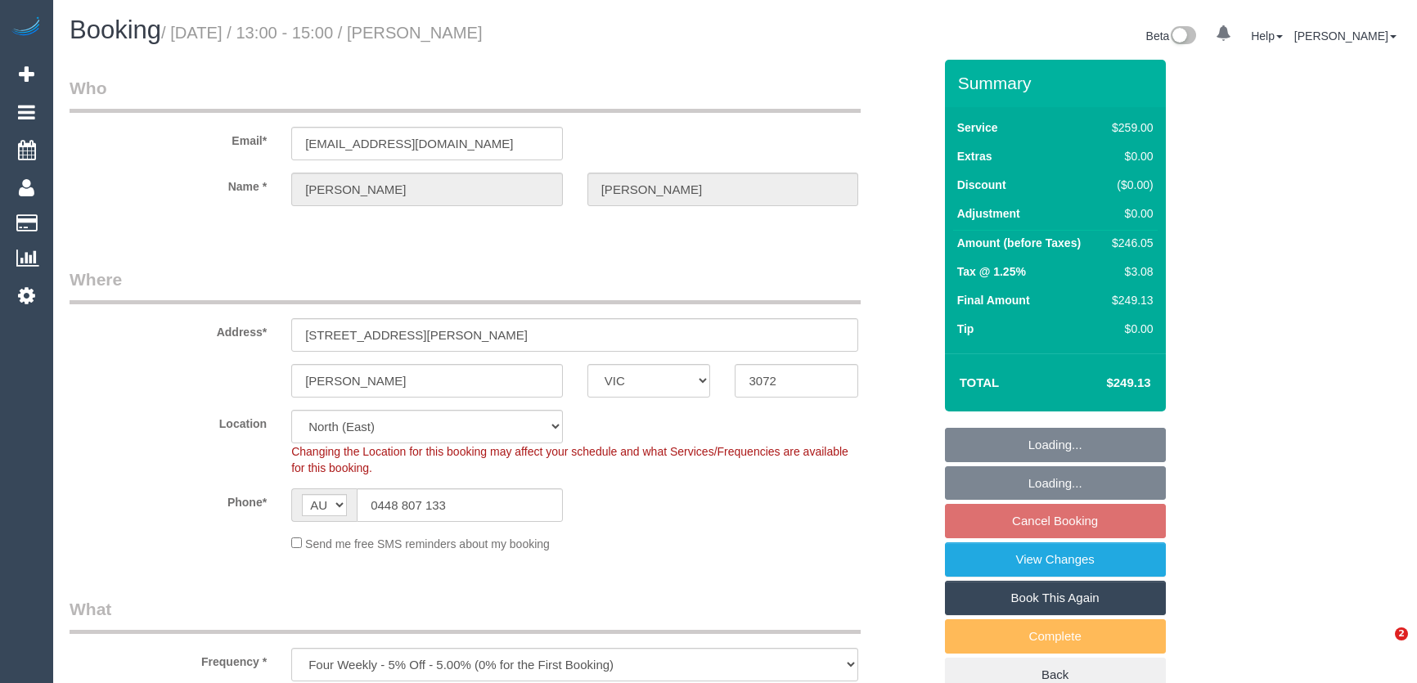
select select "number:22"
select select "number:34"
select select "number:13"
select select "object:831"
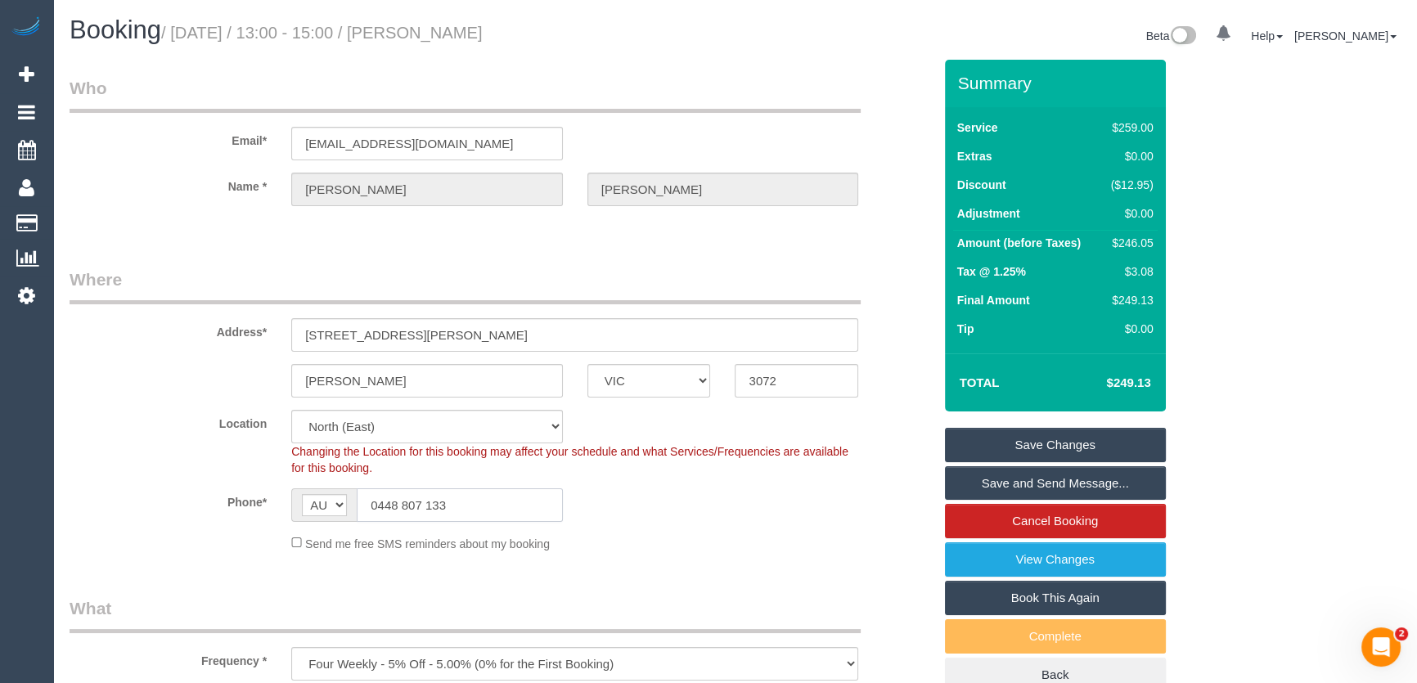
click at [459, 497] on input "0448 807 133" at bounding box center [460, 505] width 206 height 34
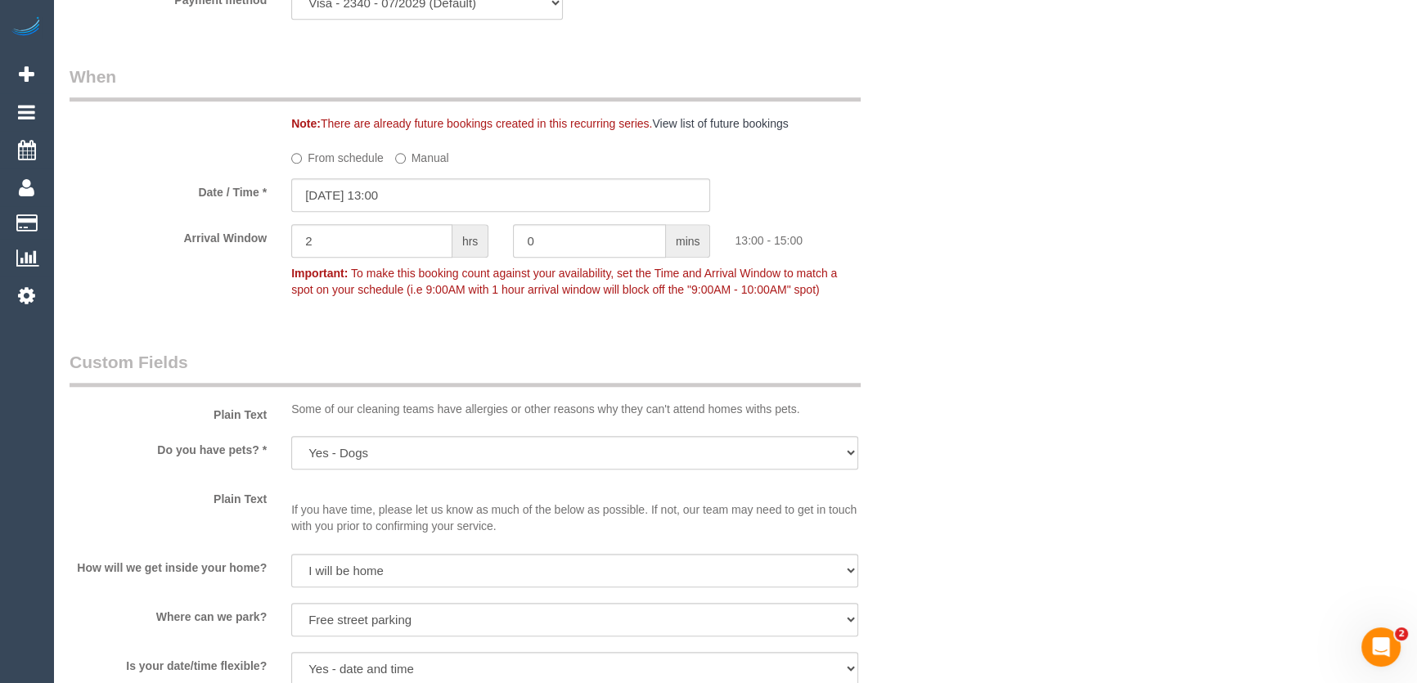
scroll to position [1710, 0]
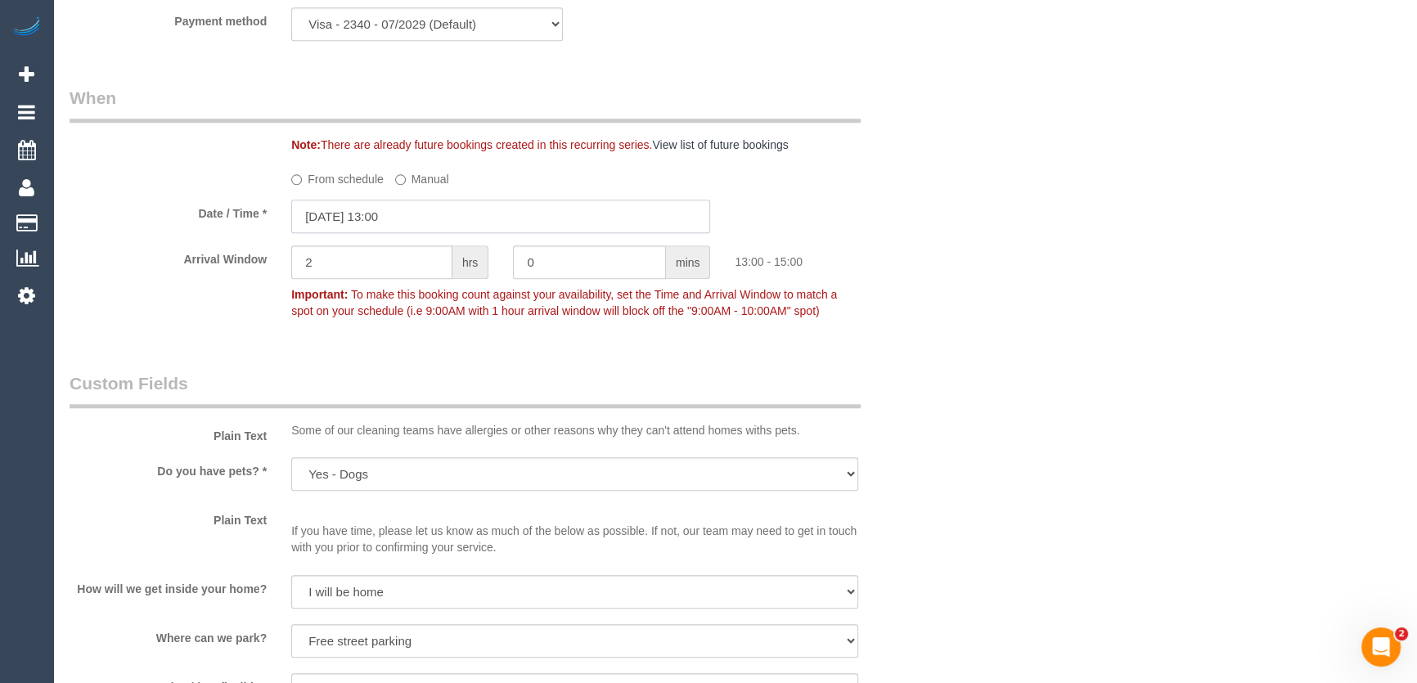
click at [423, 219] on input "[DATE] 13:00" at bounding box center [500, 217] width 419 height 34
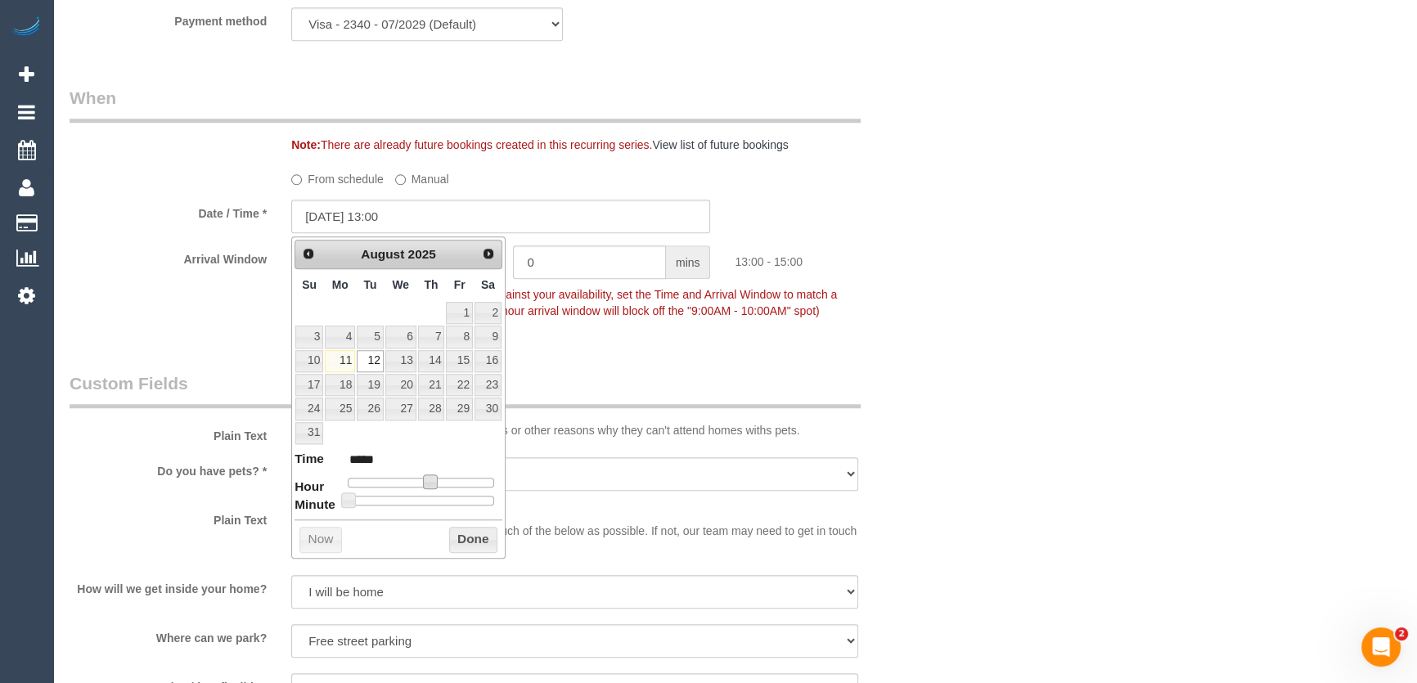
click at [426, 480] on span at bounding box center [430, 482] width 15 height 15
click at [425, 481] on span at bounding box center [430, 482] width 15 height 15
type input "[DATE] 12:00"
type input "*****"
type input "[DATE] 11:00"
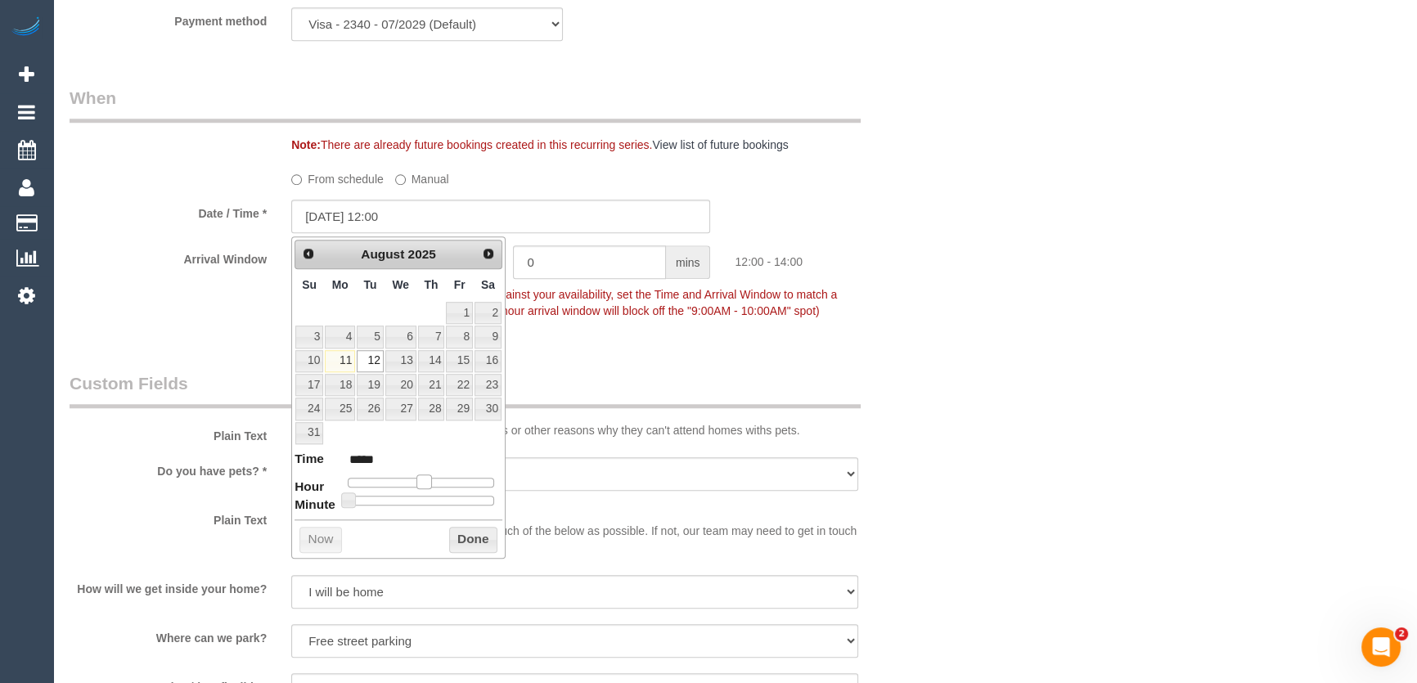
type input "*****"
type input "[DATE] 10:00"
type input "*****"
type input "[DATE] 09:00"
type input "*****"
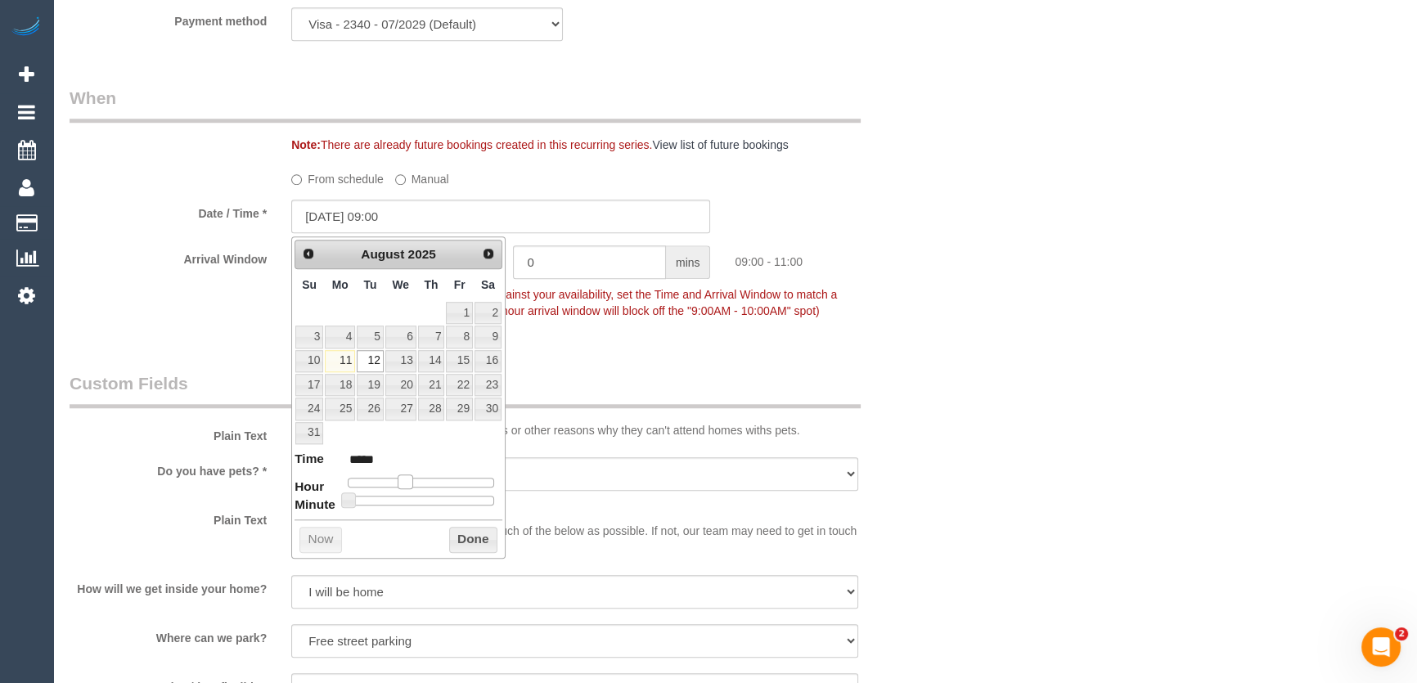
drag, startPoint x: 423, startPoint y: 481, endPoint x: 398, endPoint y: 484, distance: 25.5
click at [398, 484] on span at bounding box center [405, 482] width 15 height 15
click at [592, 376] on legend "Custom Fields" at bounding box center [465, 389] width 791 height 37
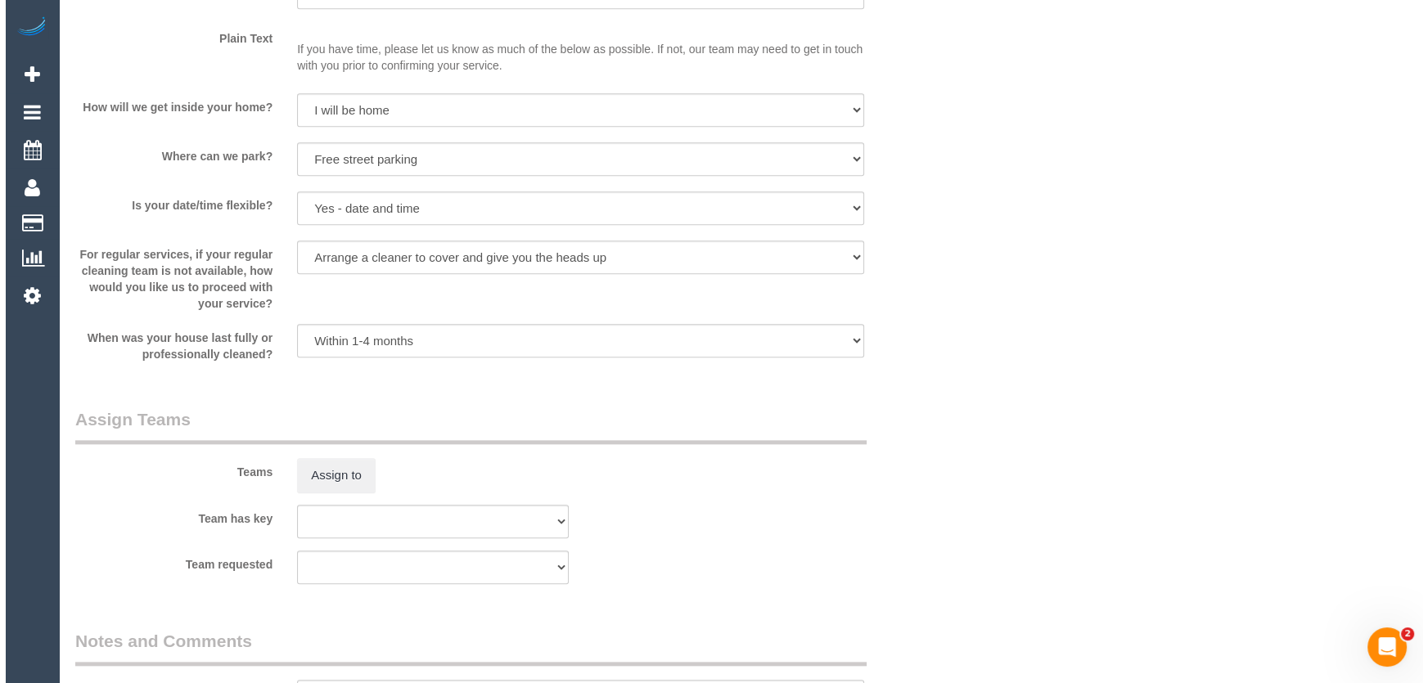
scroll to position [2306, 0]
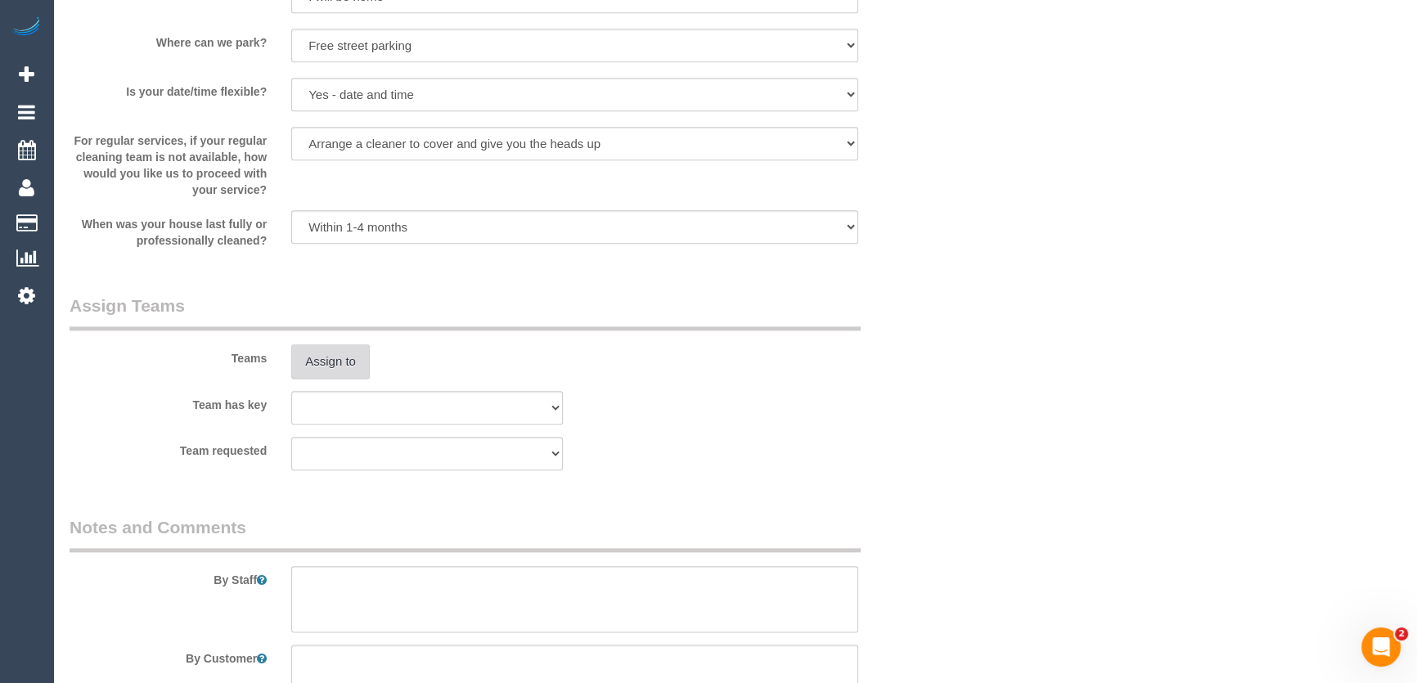
click at [327, 365] on button "Assign to" at bounding box center [330, 361] width 79 height 34
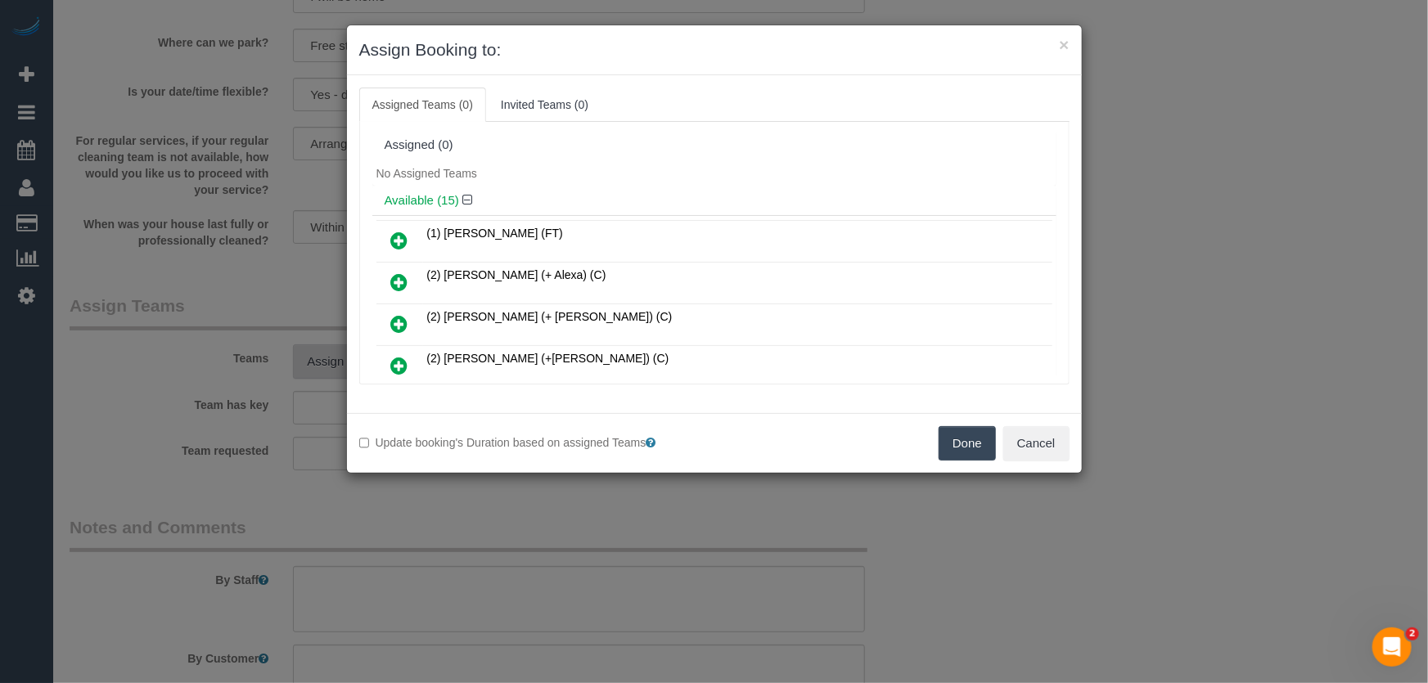
scroll to position [308, 0]
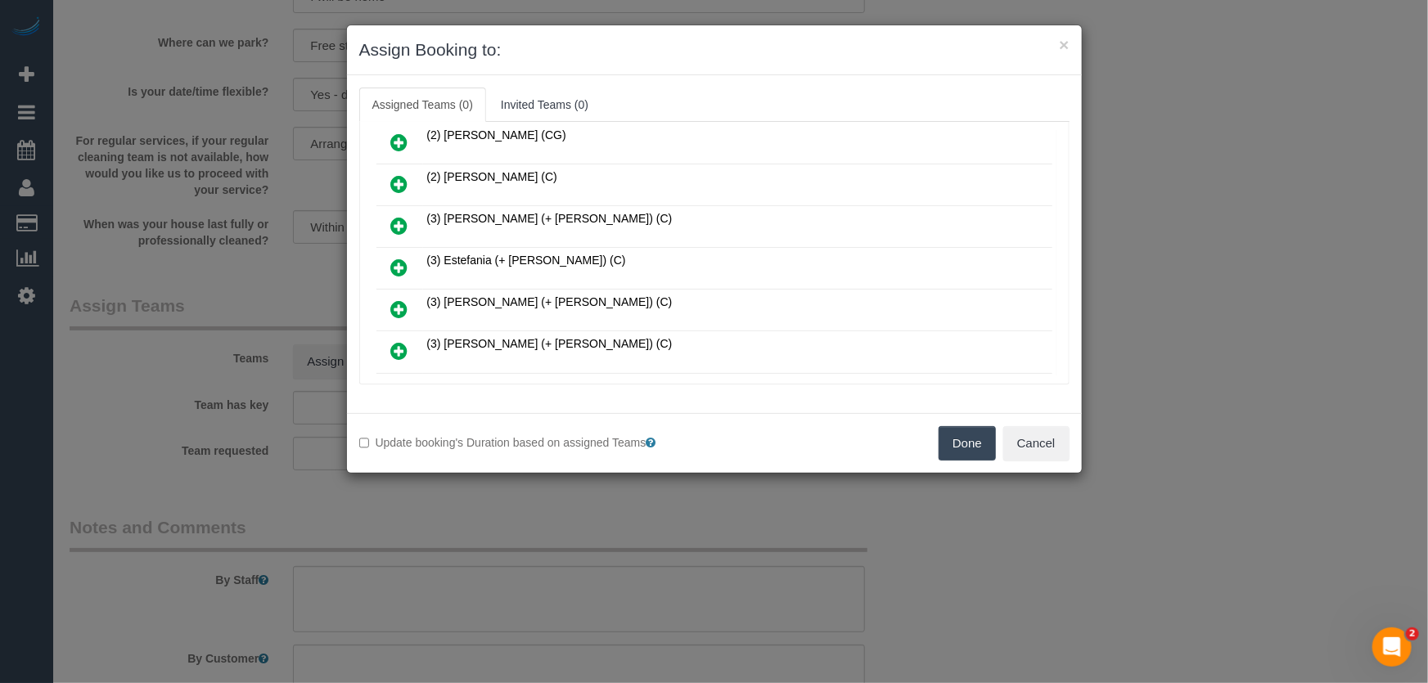
click at [396, 258] on icon at bounding box center [399, 268] width 17 height 20
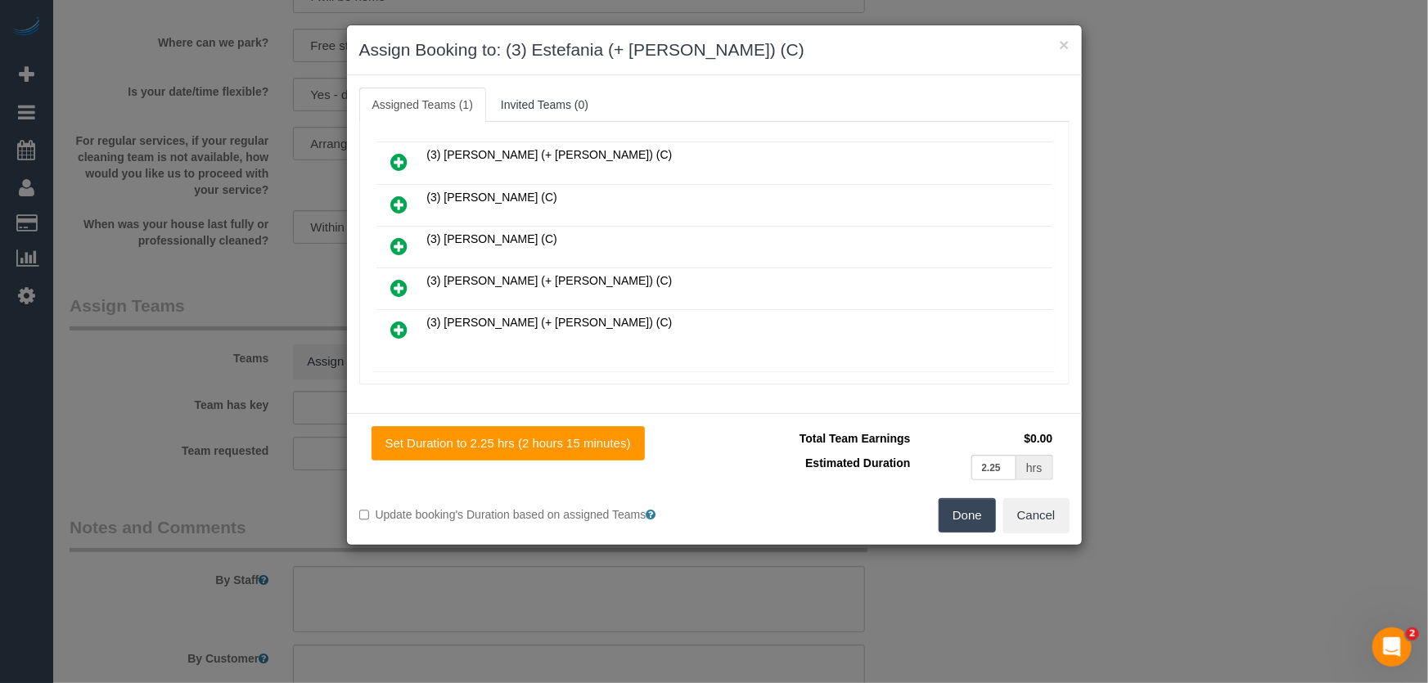
click at [396, 278] on icon at bounding box center [399, 288] width 17 height 20
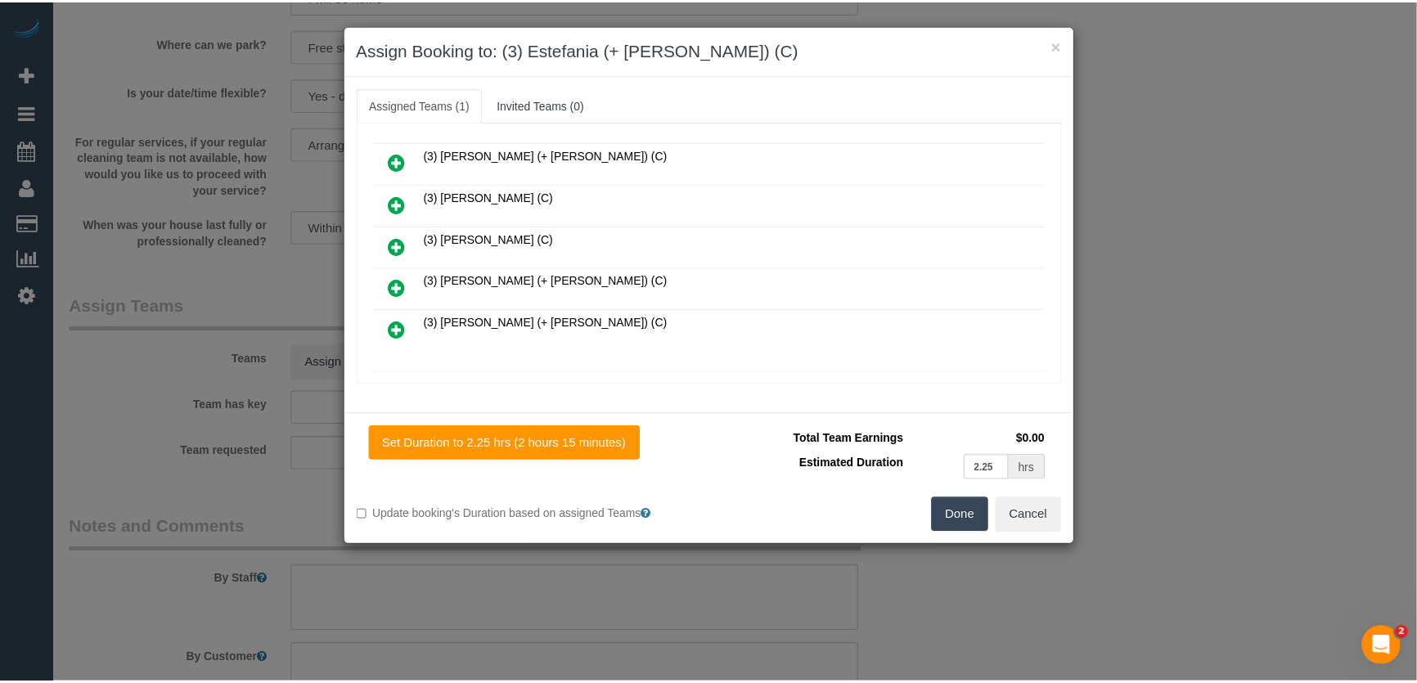
scroll to position [535, 0]
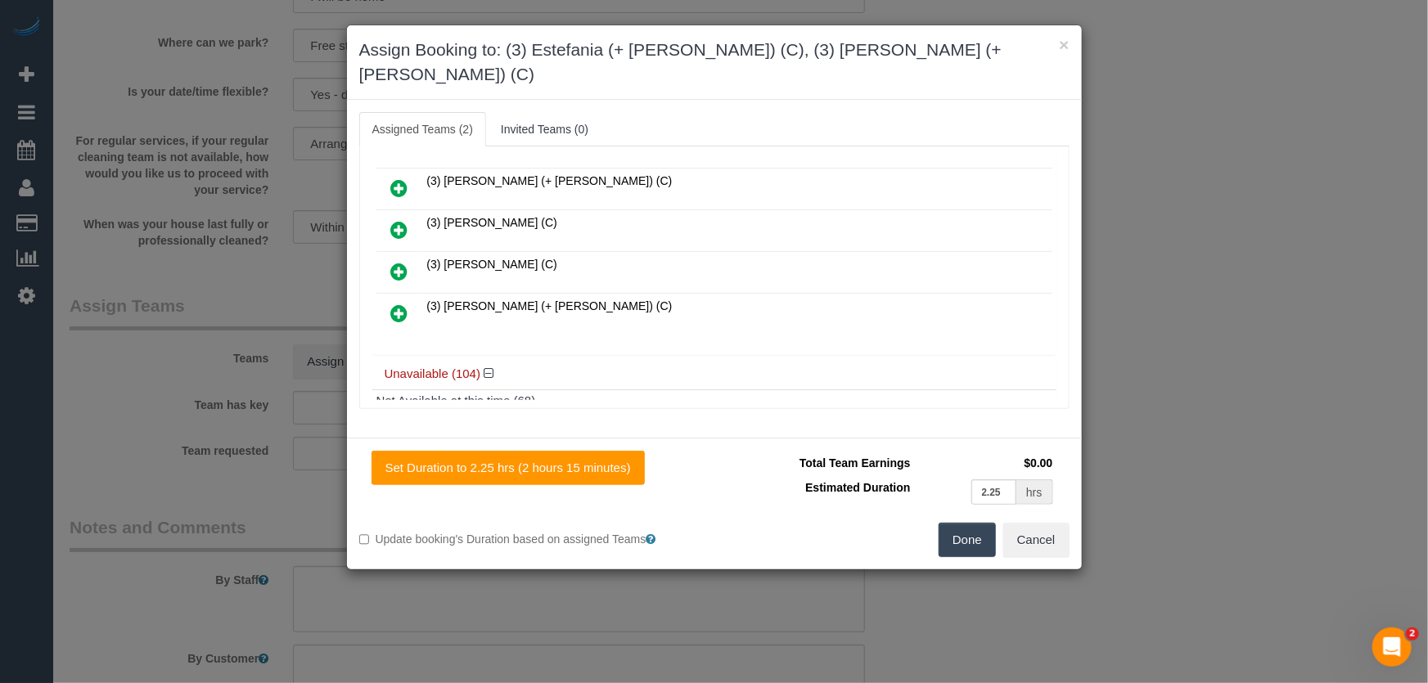
click at [975, 523] on button "Done" at bounding box center [967, 540] width 57 height 34
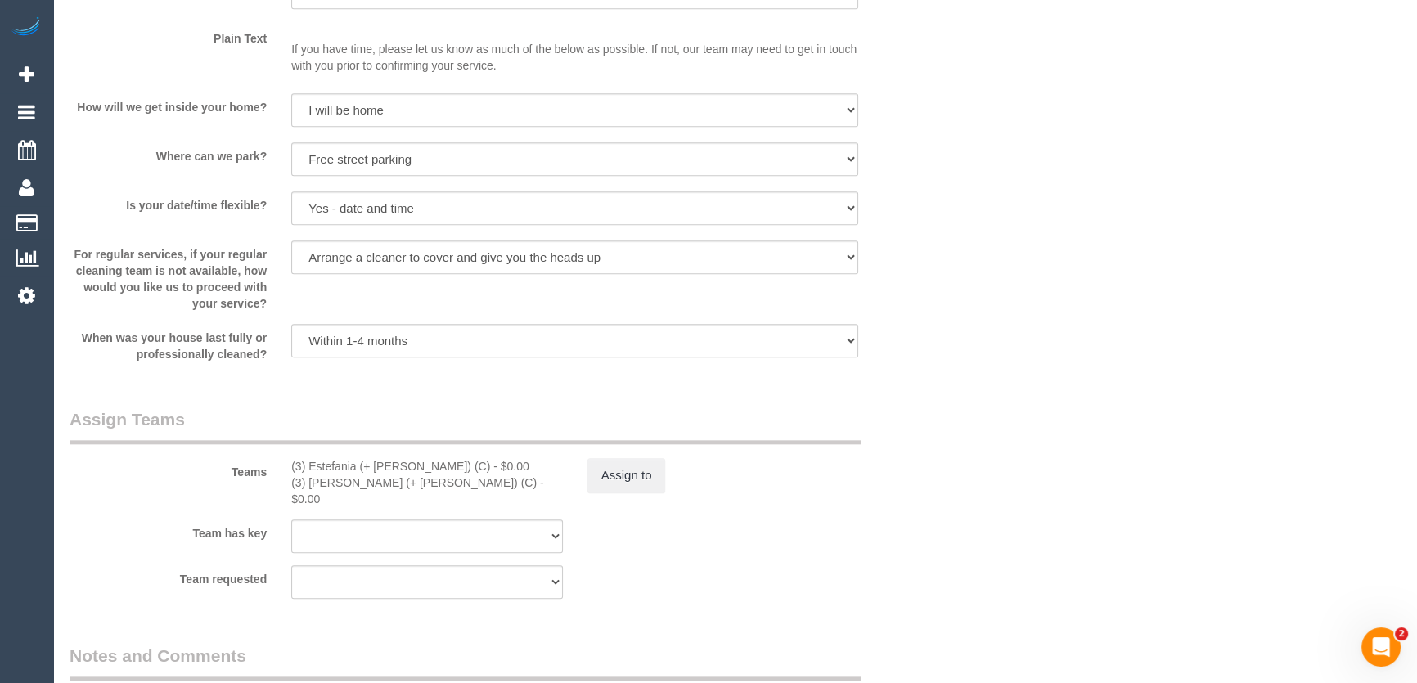
scroll to position [2306, 0]
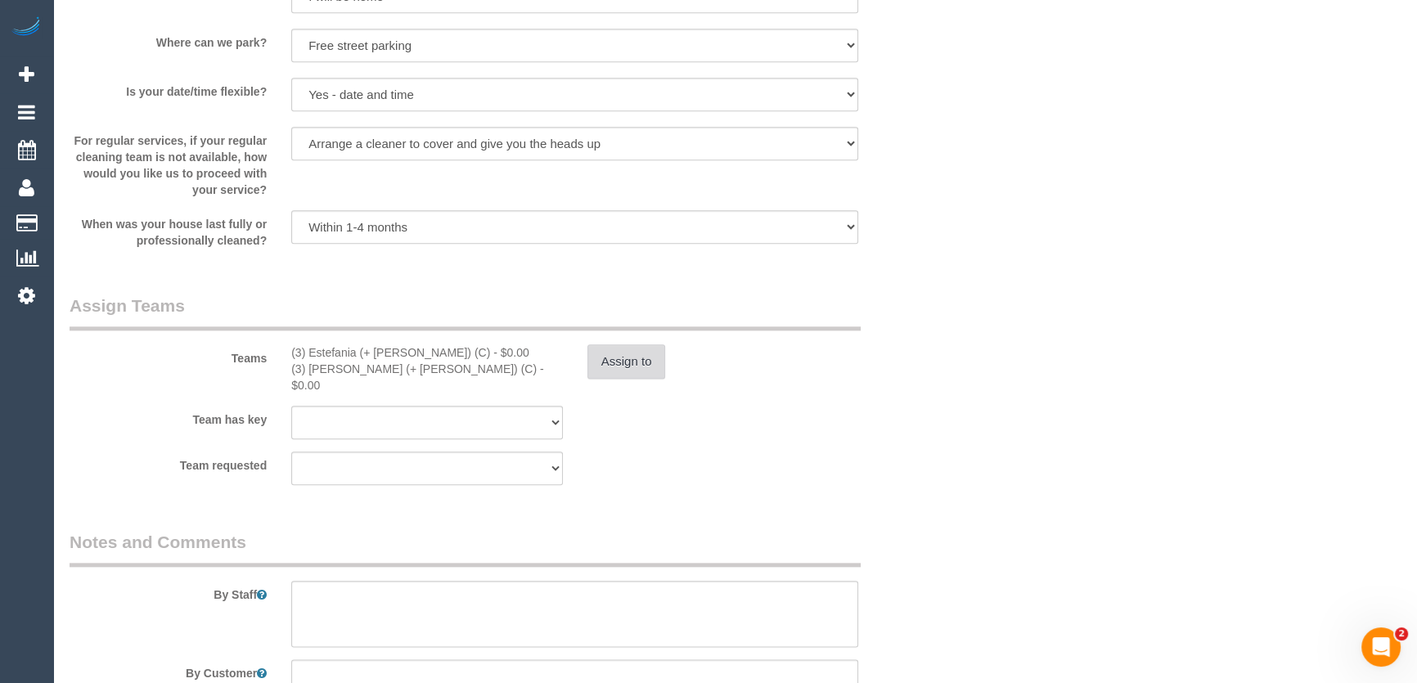
click at [627, 373] on button "Assign to" at bounding box center [626, 361] width 79 height 34
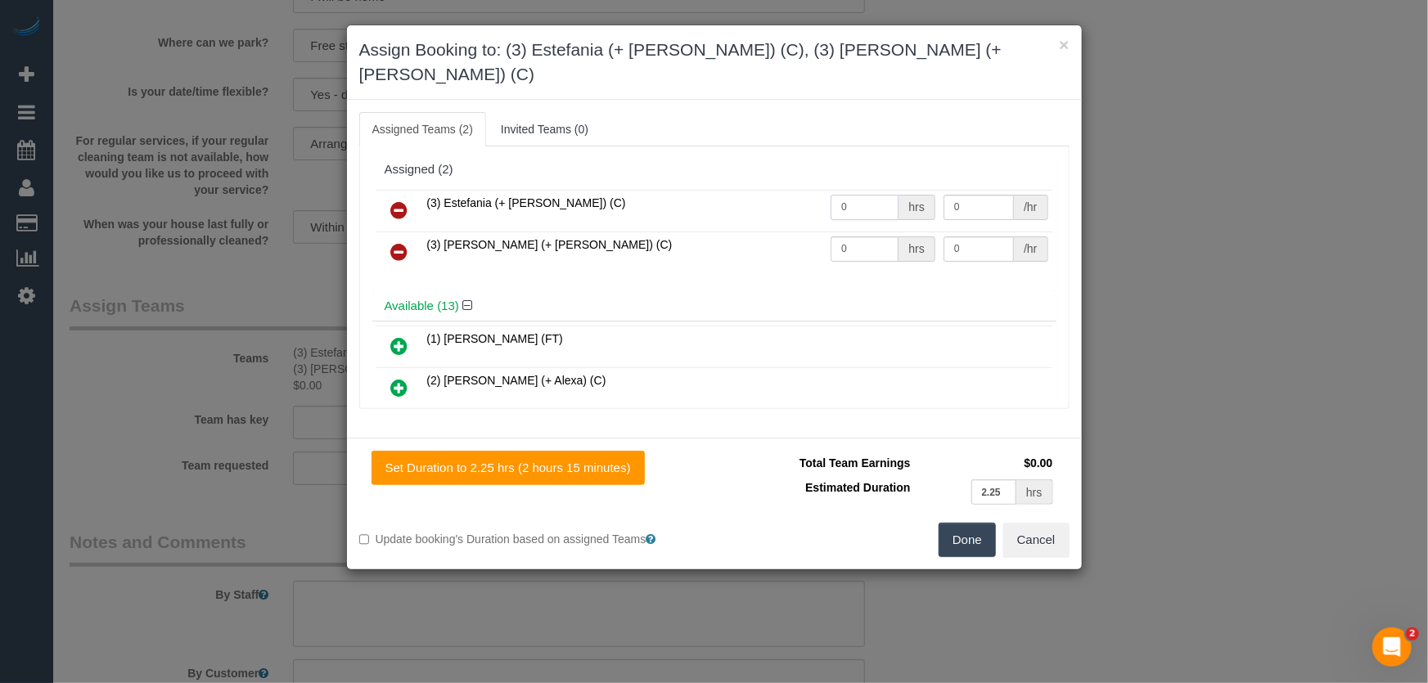
click at [848, 195] on input "0" at bounding box center [864, 207] width 68 height 25
type input "1"
click at [862, 236] on input "0" at bounding box center [864, 248] width 68 height 25
type input "77.5"
type input "1"
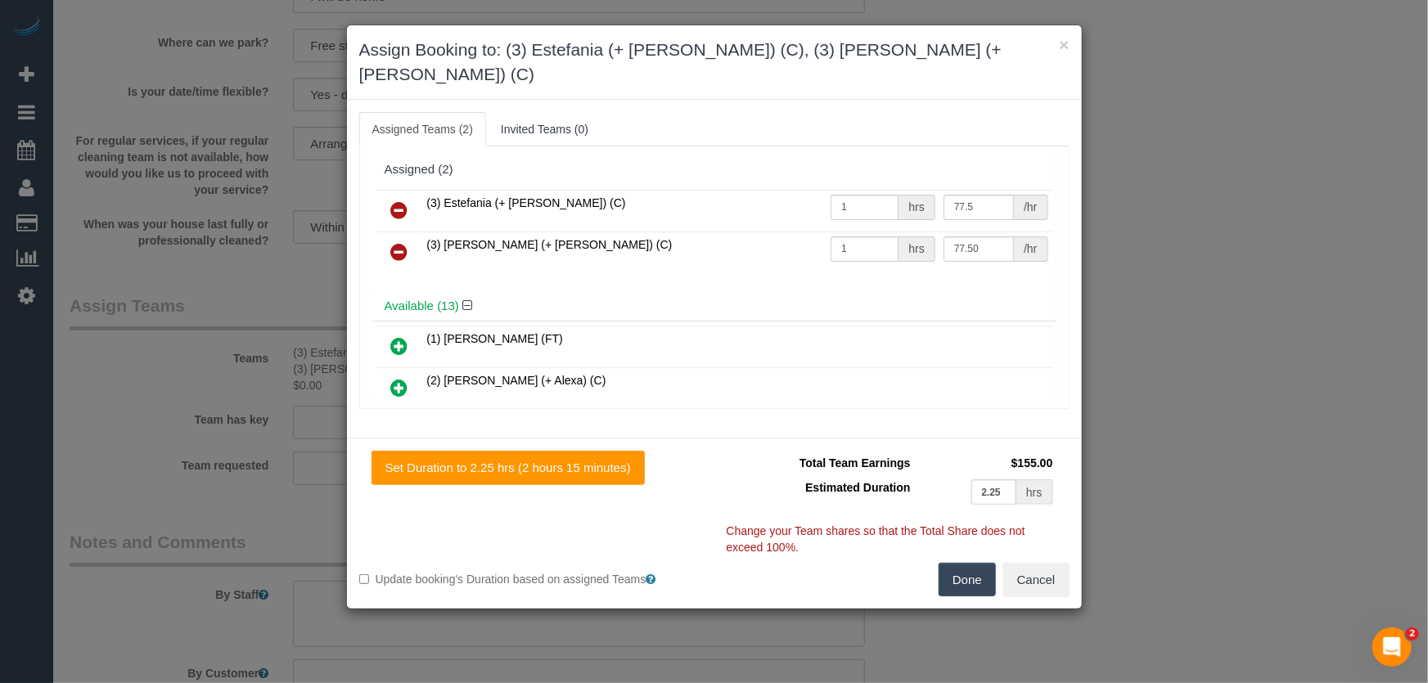
type input "77.5"
click at [952, 563] on button "Done" at bounding box center [967, 580] width 57 height 34
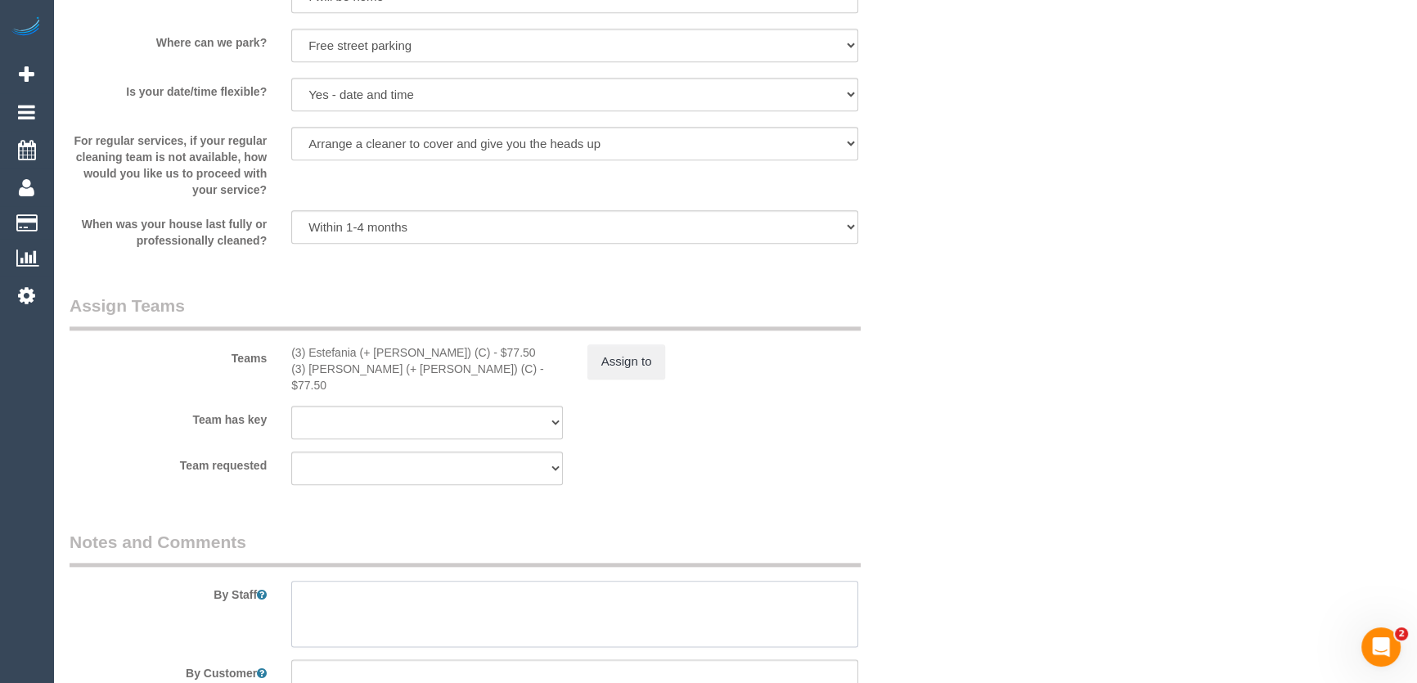
click at [374, 591] on textarea at bounding box center [574, 614] width 567 height 67
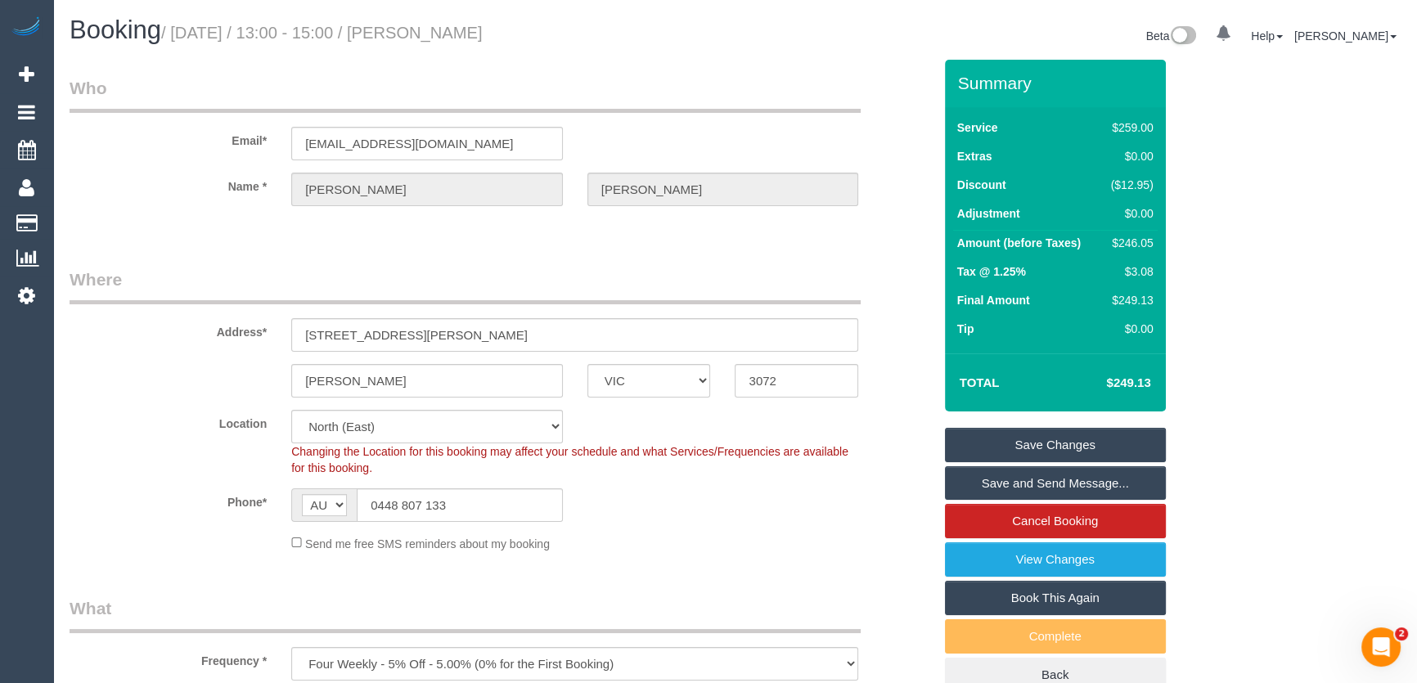
scroll to position [2212, 0]
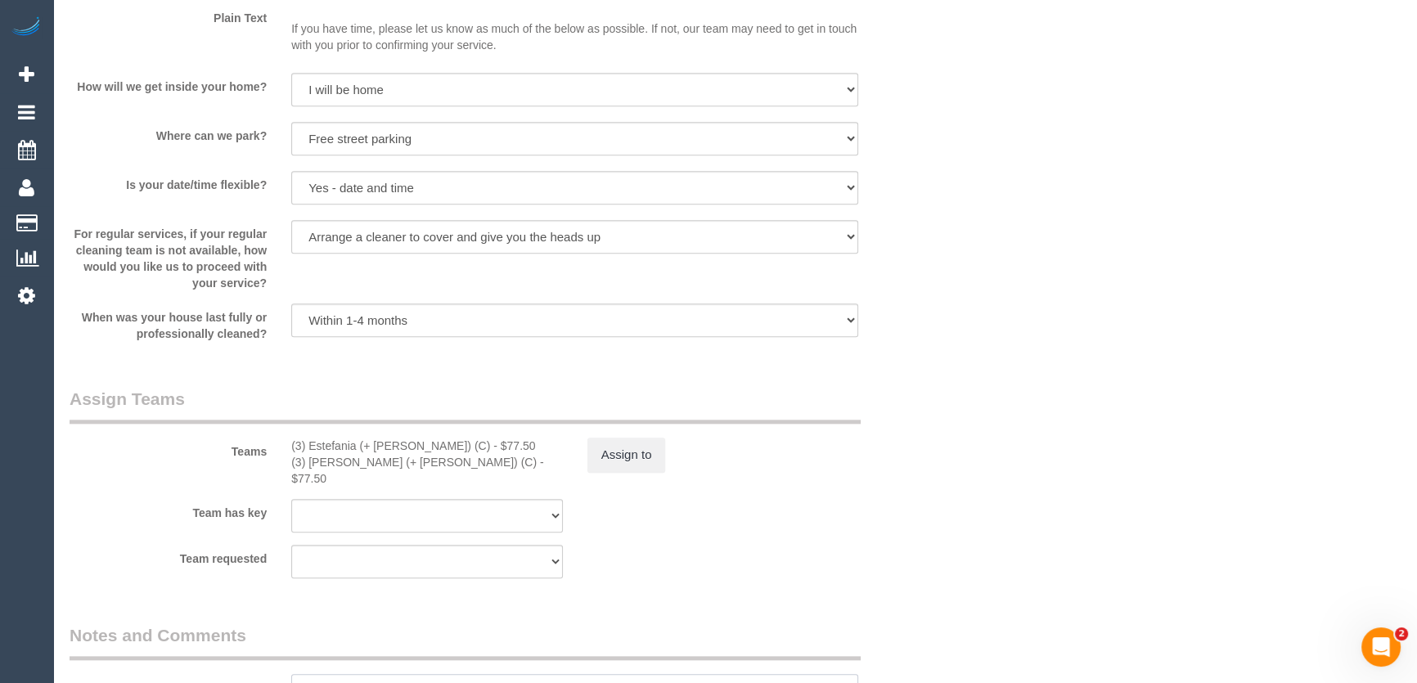
type textarea "Estimated time: 246.05"
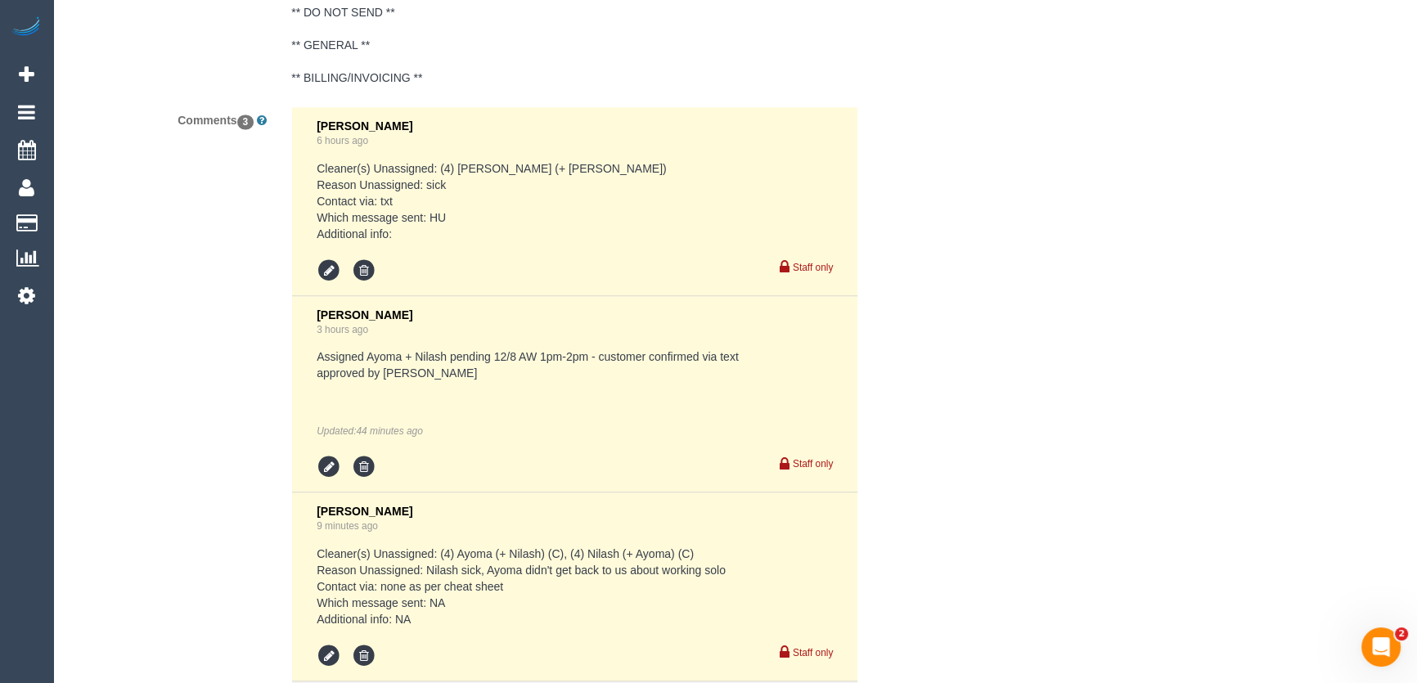
scroll to position [3290, 0]
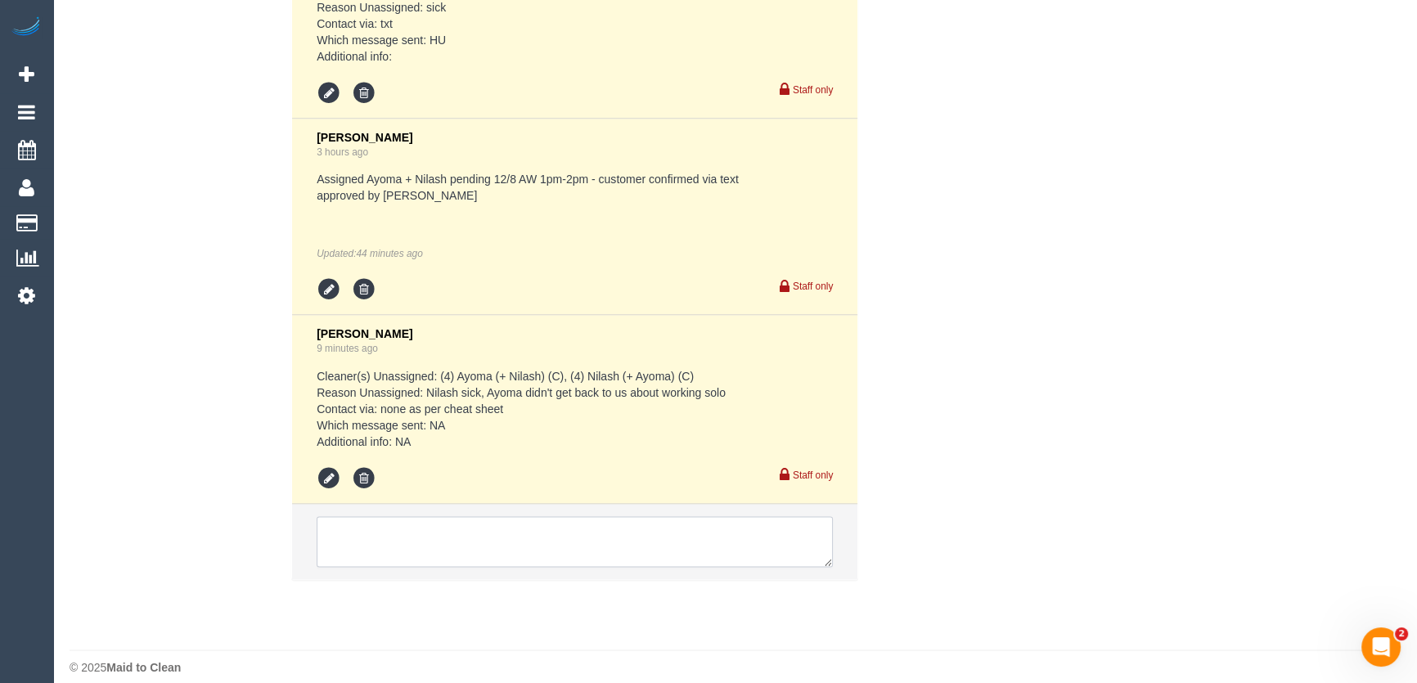
drag, startPoint x: 416, startPoint y: 524, endPoint x: 429, endPoint y: 510, distance: 19.1
click at [416, 524] on textarea at bounding box center [575, 541] width 516 height 51
click at [421, 520] on textarea at bounding box center [575, 541] width 516 height 51
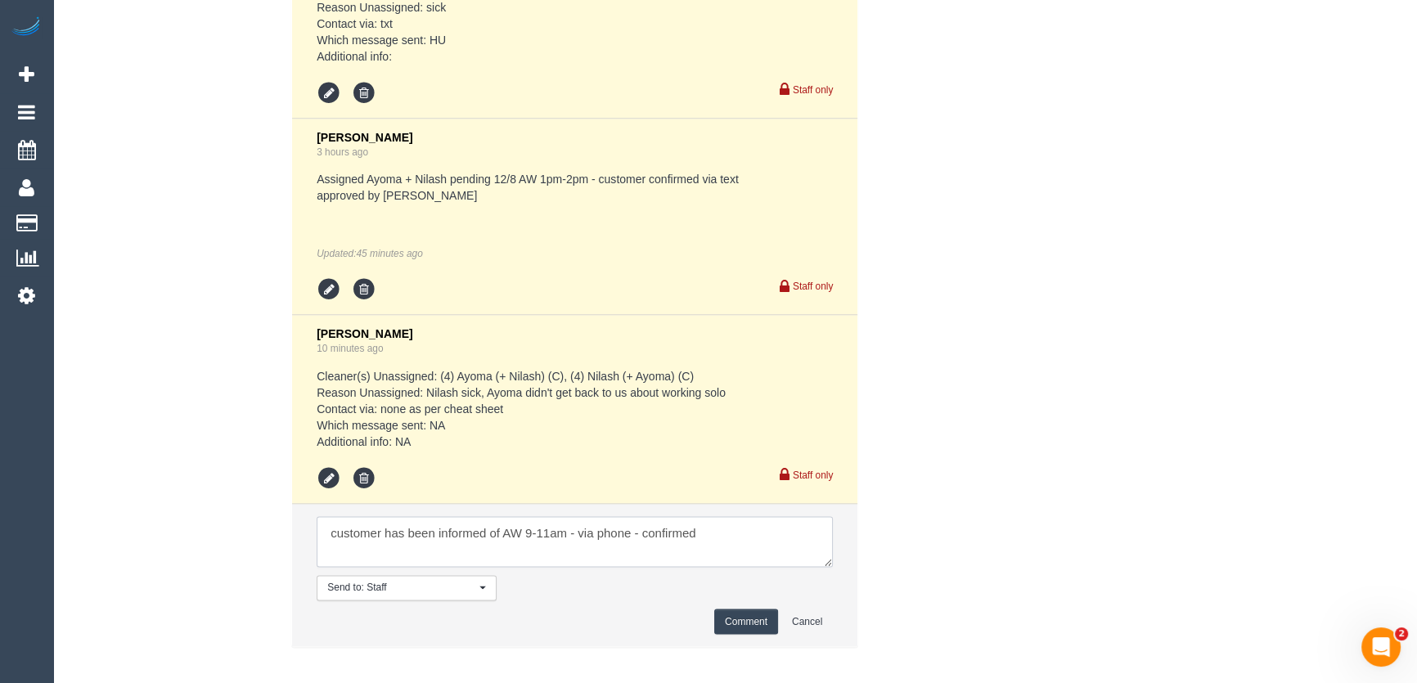
type textarea "customer has been informed of AW 9-11am - via phone - confirmed"
click at [750, 609] on button "Comment" at bounding box center [746, 621] width 64 height 25
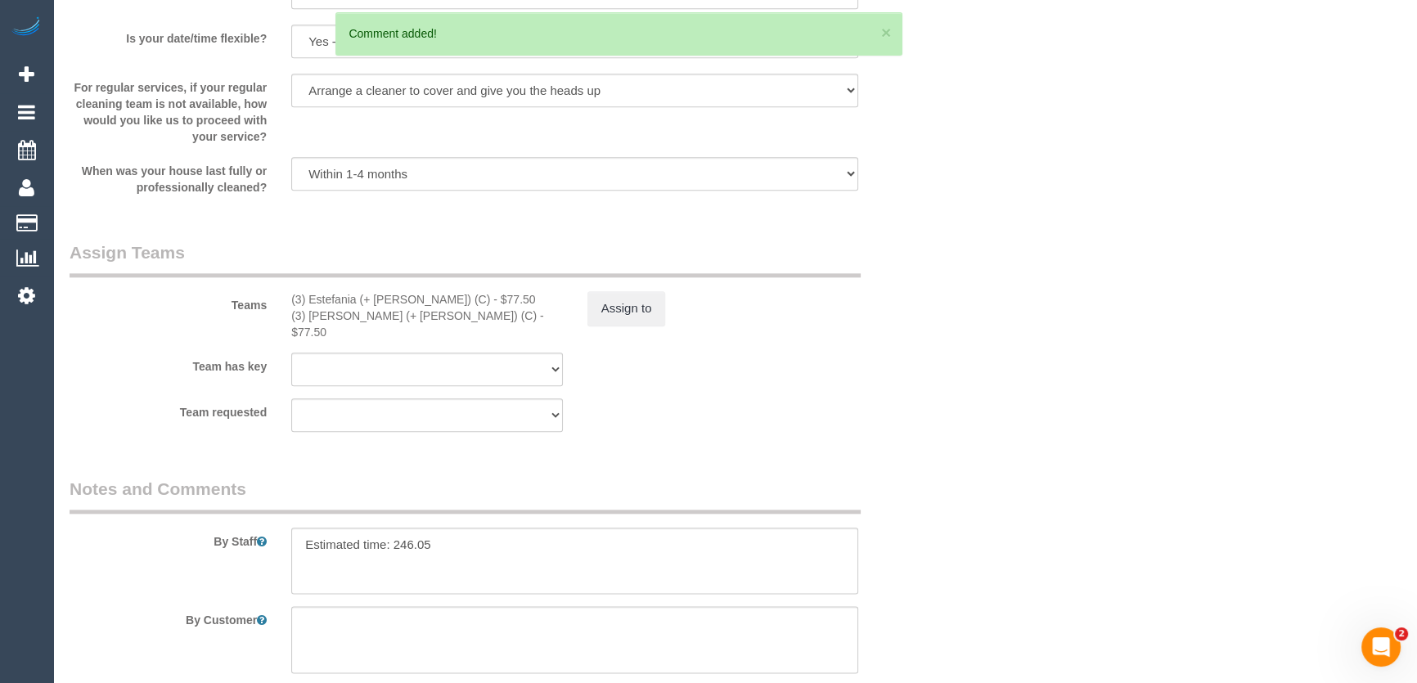
scroll to position [2324, 0]
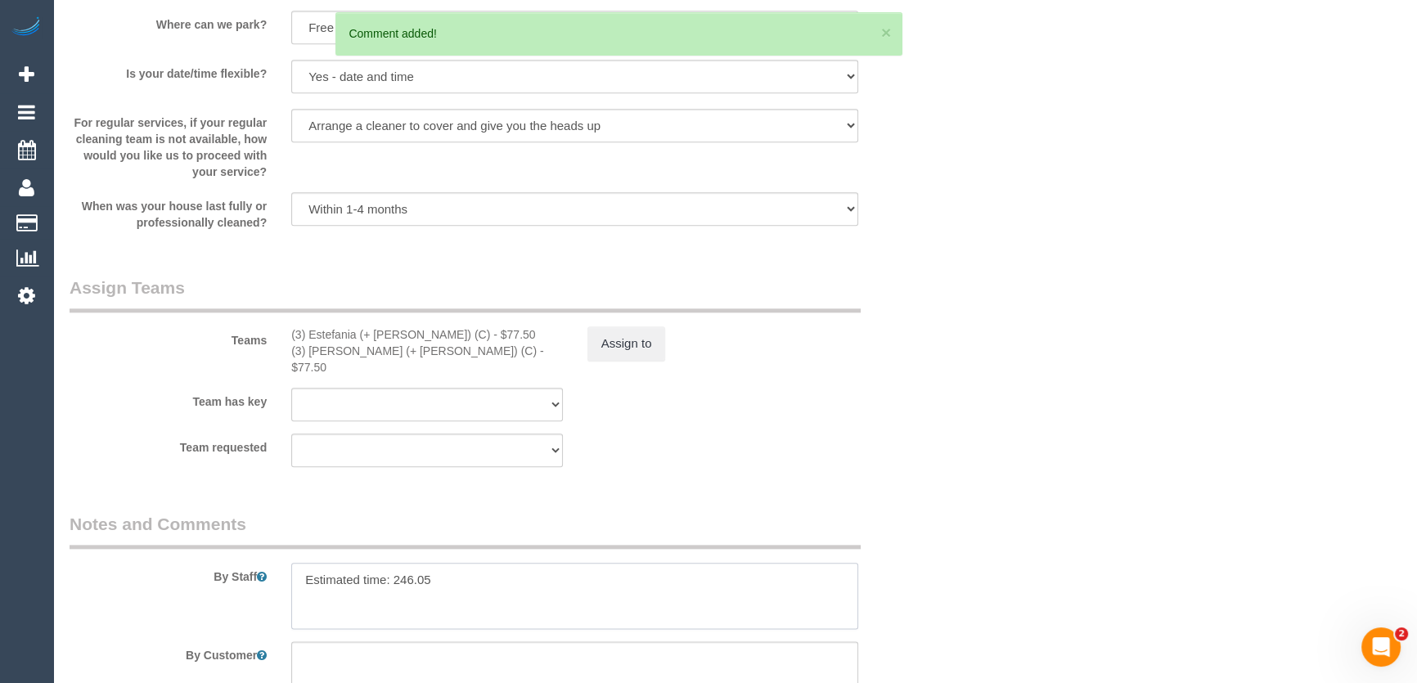
click at [513, 574] on textarea at bounding box center [574, 596] width 567 height 67
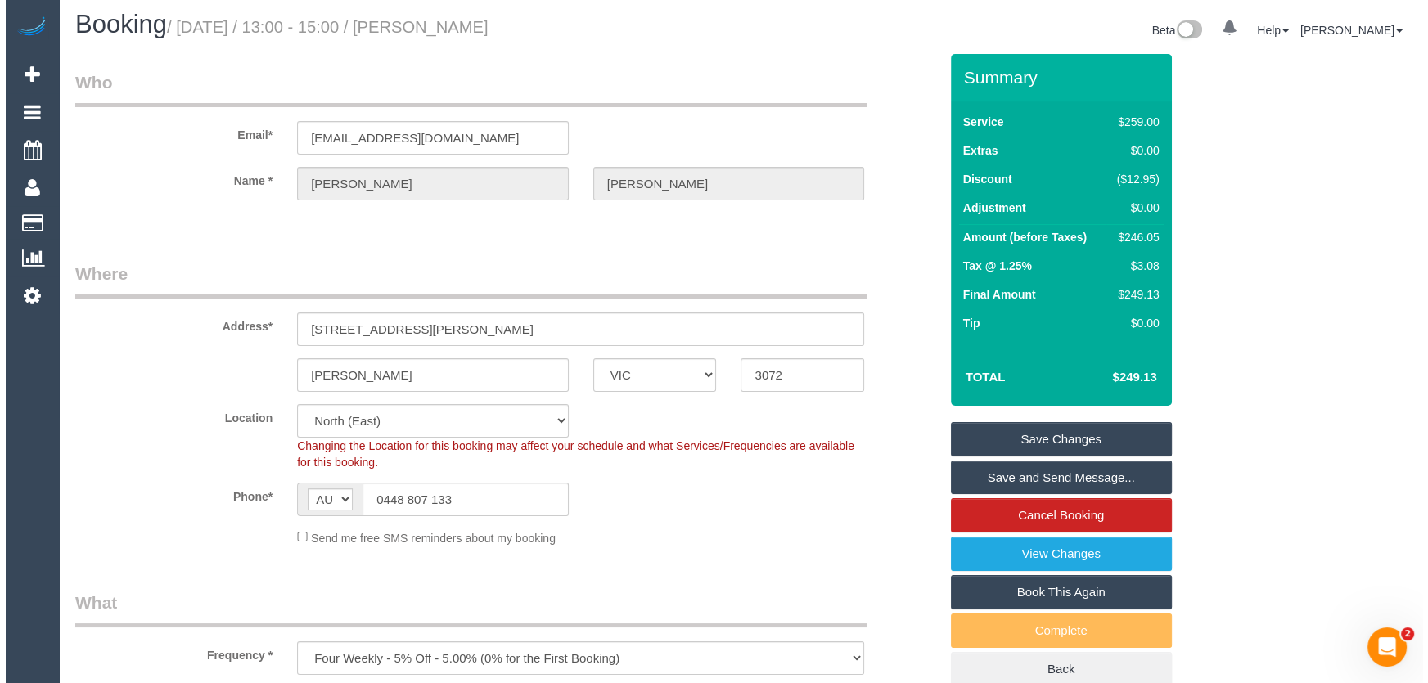
scroll to position [0, 0]
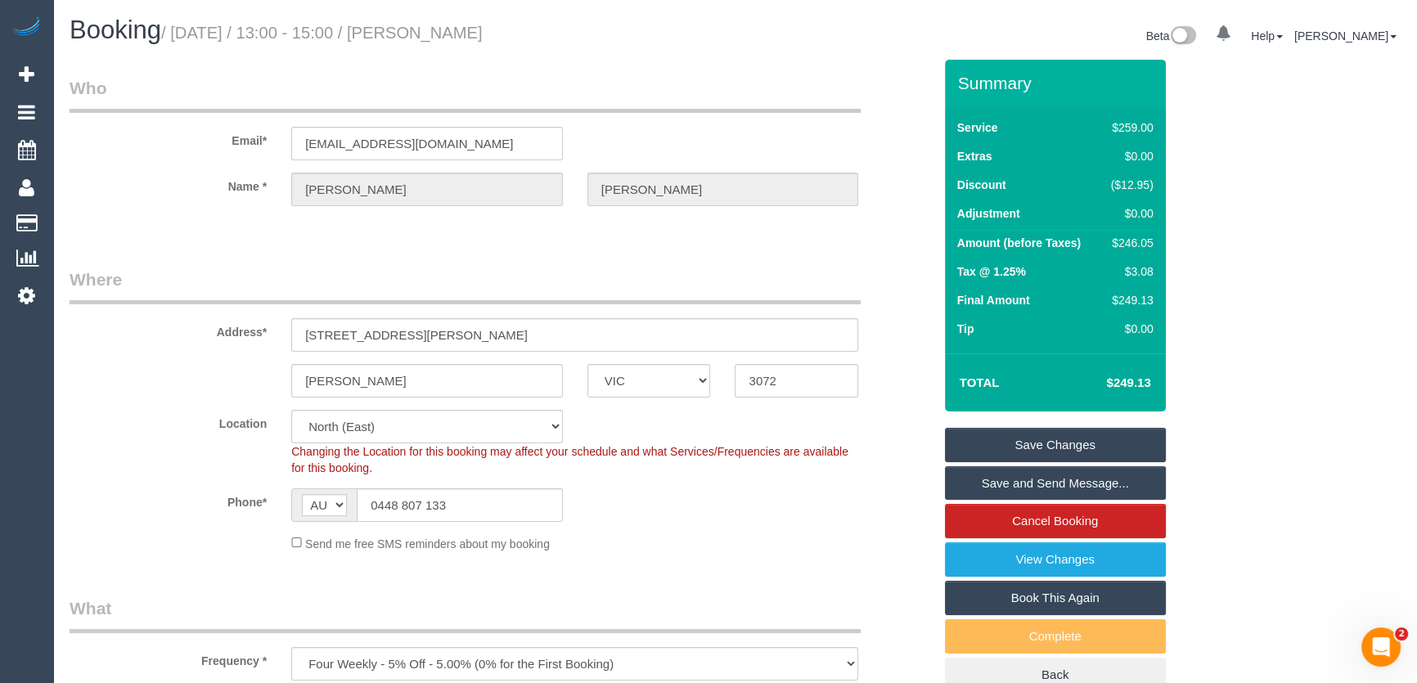
type textarea "Estimated time: 4-4.5 hours"
click at [450, 33] on small "/ [DATE] / 13:00 - 15:00 / [PERSON_NAME]" at bounding box center [322, 33] width 322 height 18
click at [449, 33] on small "/ [DATE] / 13:00 - 15:00 / [PERSON_NAME]" at bounding box center [322, 33] width 322 height 18
copy small "[PERSON_NAME]"
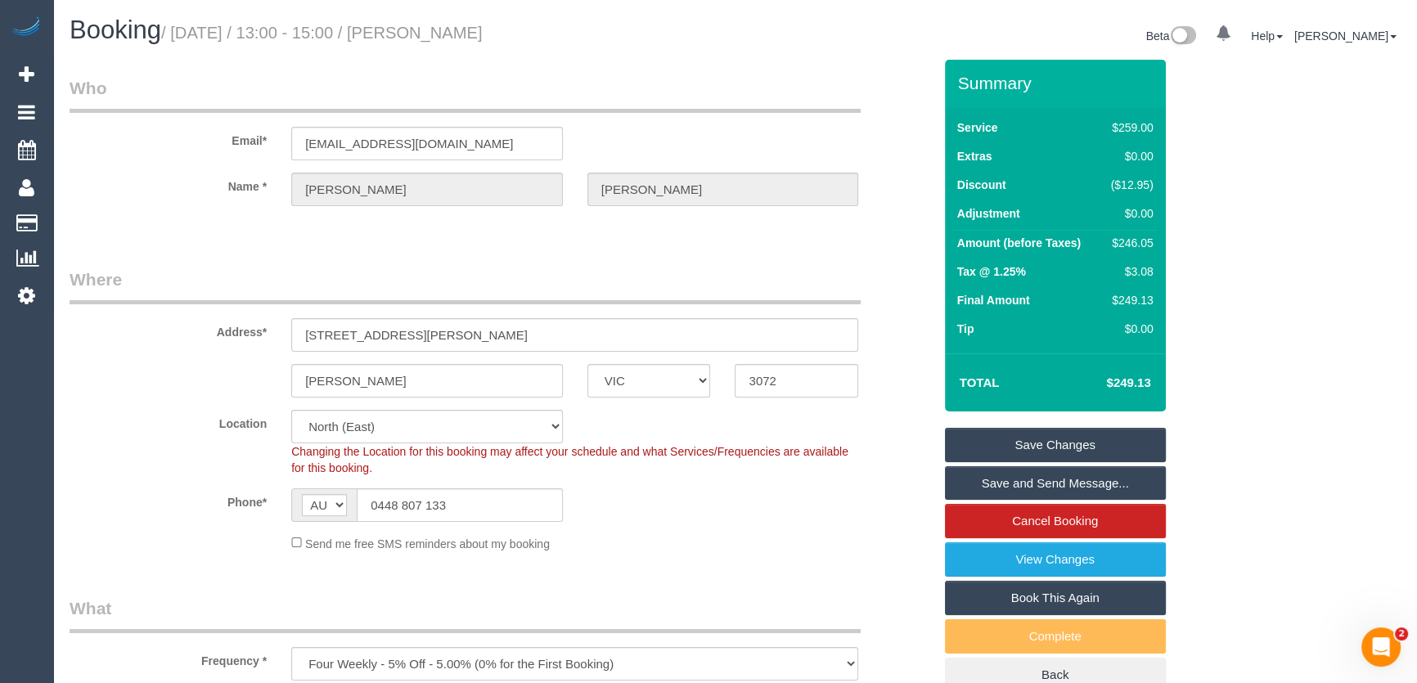
click at [1030, 443] on link "Save Changes" at bounding box center [1055, 445] width 221 height 34
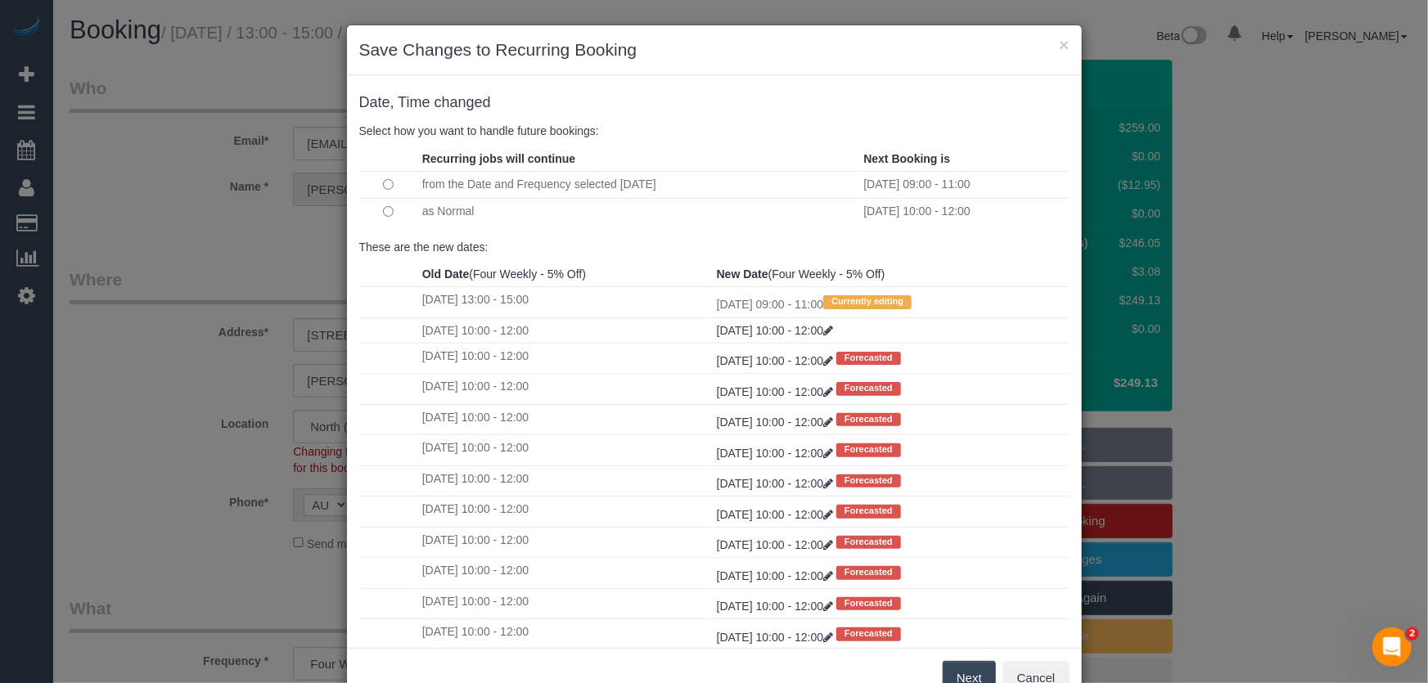
click at [957, 668] on button "Next" at bounding box center [969, 678] width 53 height 34
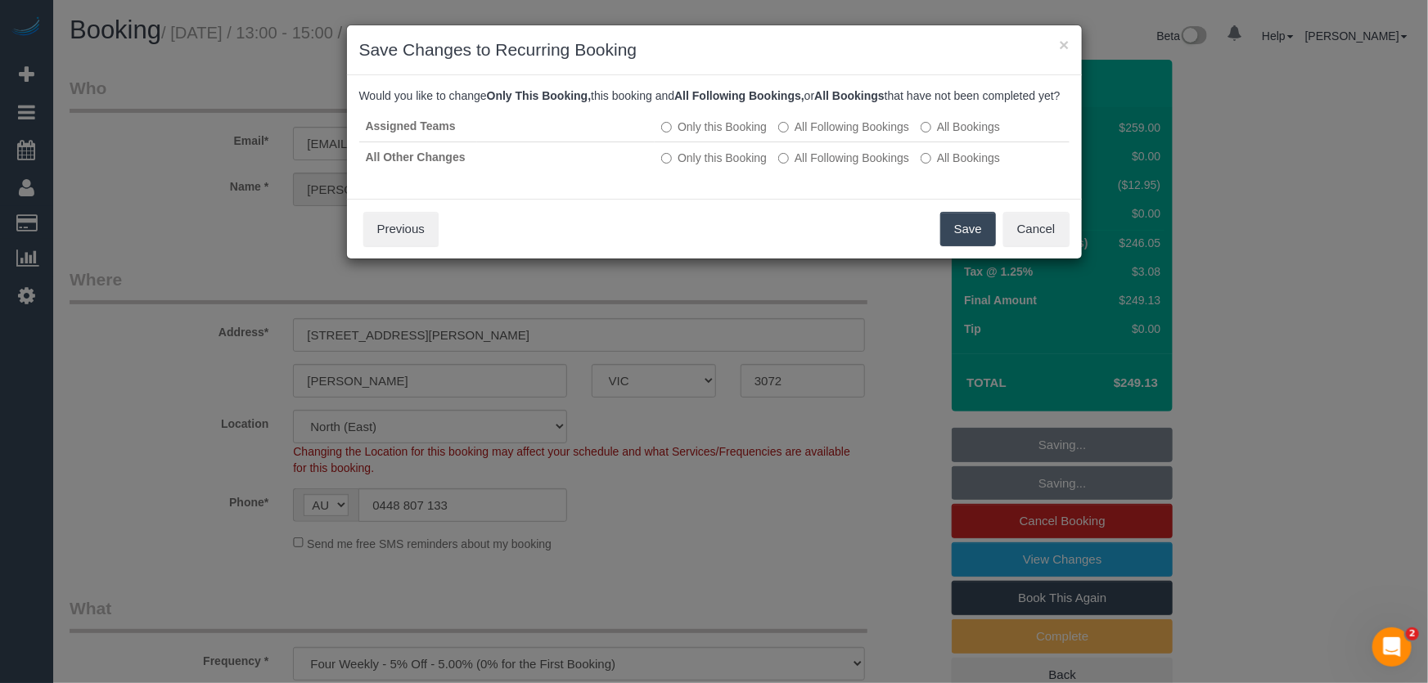
click at [957, 246] on button "Save" at bounding box center [968, 229] width 56 height 34
